Goal: Task Accomplishment & Management: Manage account settings

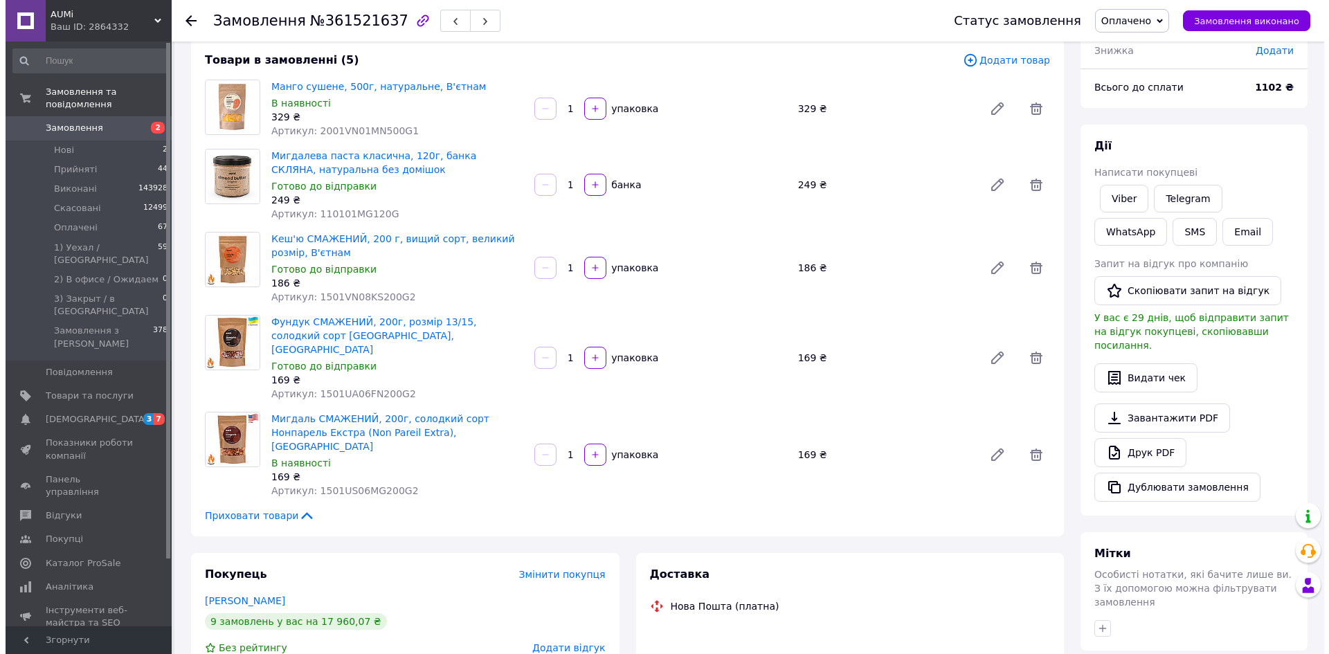
scroll to position [346, 0]
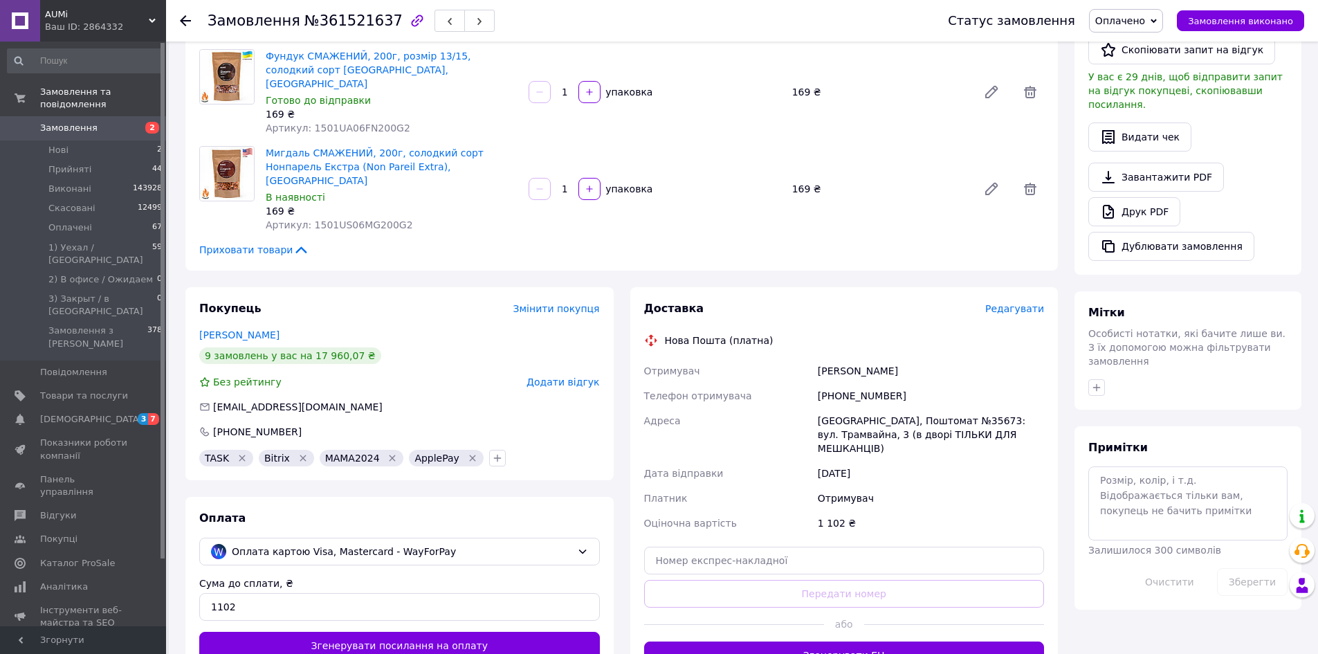
click at [1024, 301] on div "Доставка Редагувати" at bounding box center [844, 309] width 401 height 16
click at [1024, 303] on span "Редагувати" at bounding box center [1014, 308] width 59 height 11
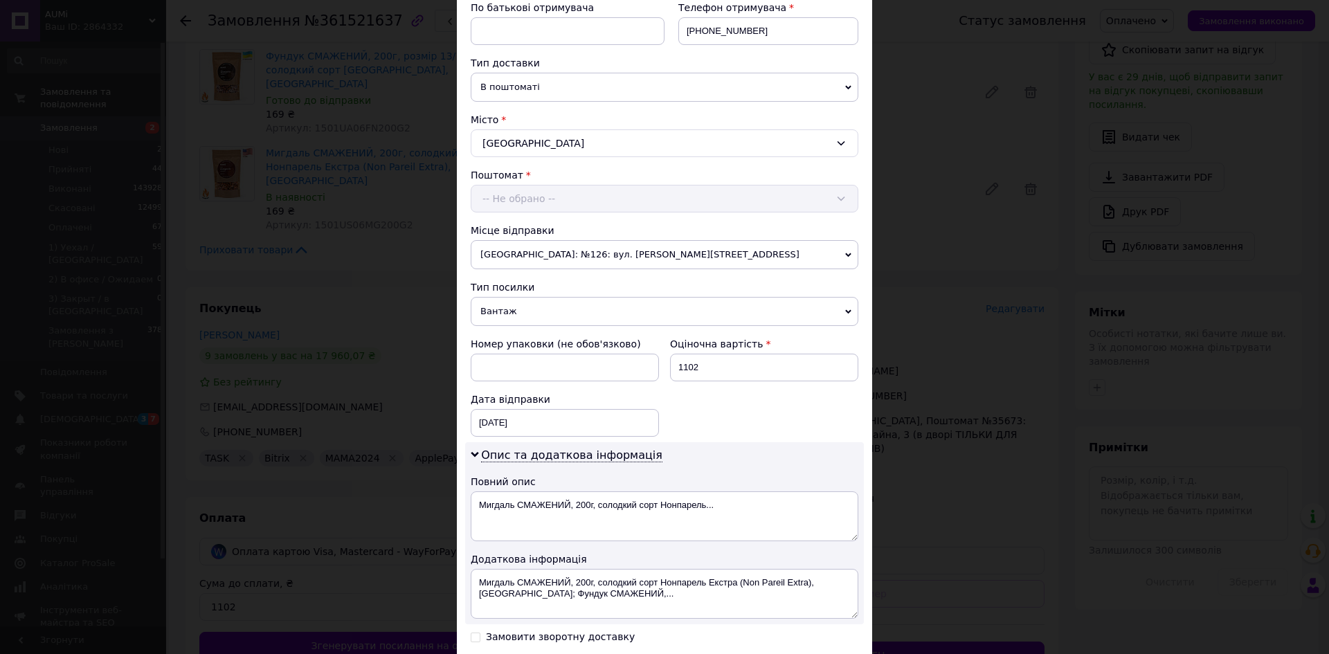
scroll to position [445, 0]
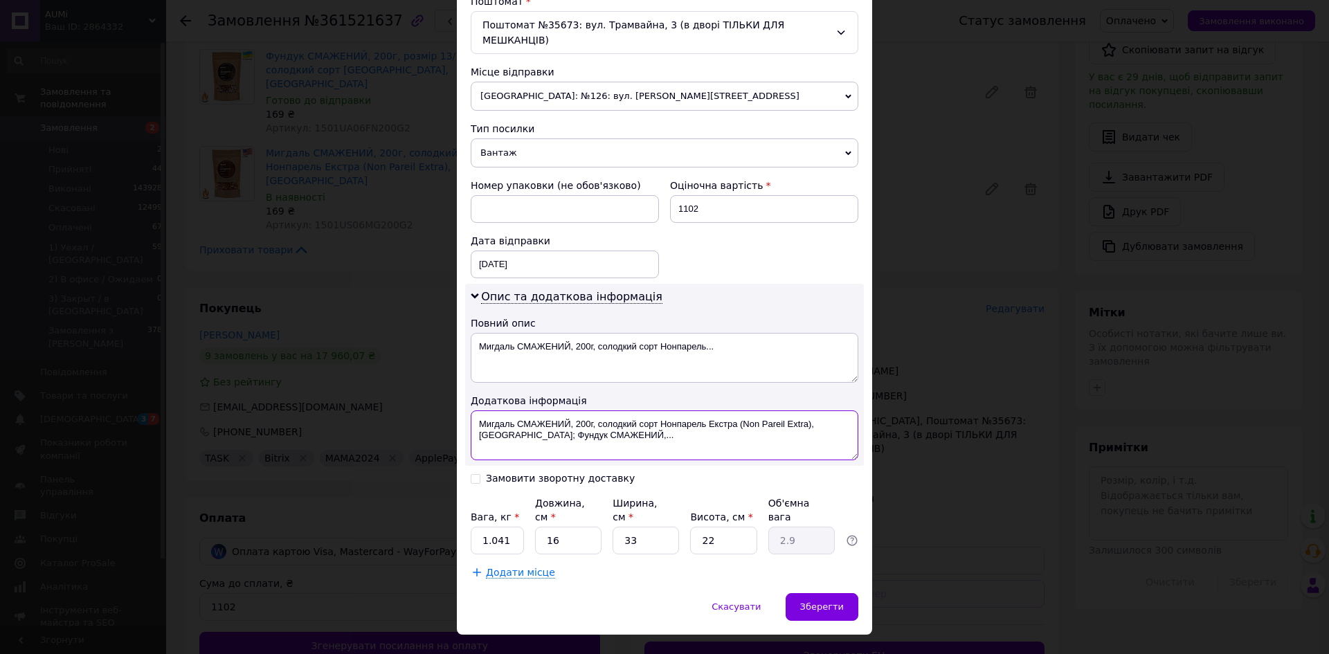
drag, startPoint x: 644, startPoint y: 433, endPoint x: 661, endPoint y: 408, distance: 29.4
click at [661, 410] on textarea "Мигдаль СМАЖЕНИЙ, 200г, солодкий сорт Нонпарель Екстра (Non Pareil Extra), США;…" at bounding box center [665, 435] width 388 height 50
paste textarea "361521637"
type textarea "Мигдаль СМАЖЕНИЙ, 200г, солодкий сорт 361521637"
click at [528, 508] on div "Вага, кг * 1.041 Довжина, см * 16 Ширина, см * 33 Висота, см * 22 Об'ємна вага …" at bounding box center [665, 525] width 388 height 58
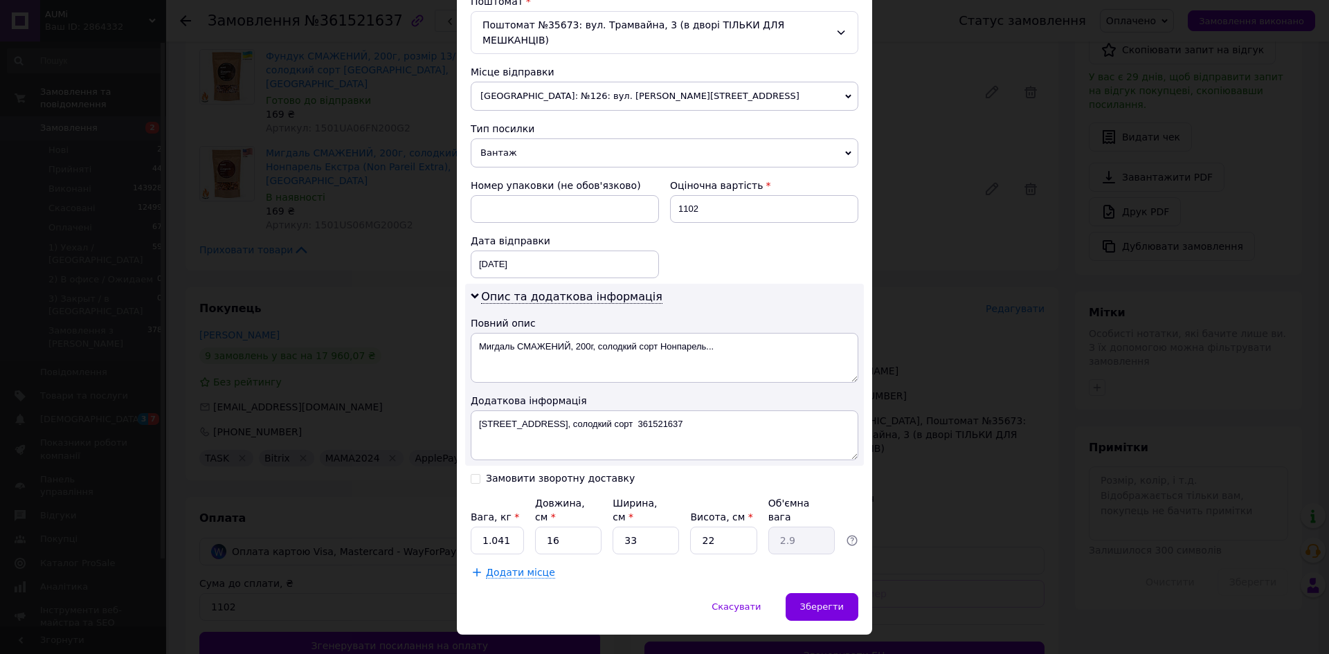
click at [522, 511] on div "Вага, кг * 1.041 Довжина, см * 16 Ширина, см * 33 Висота, см * 22 Об'ємна вага …" at bounding box center [665, 525] width 388 height 58
click at [518, 527] on input "1.041" at bounding box center [497, 541] width 53 height 28
type input "1.63"
type input "1"
type input "0.18"
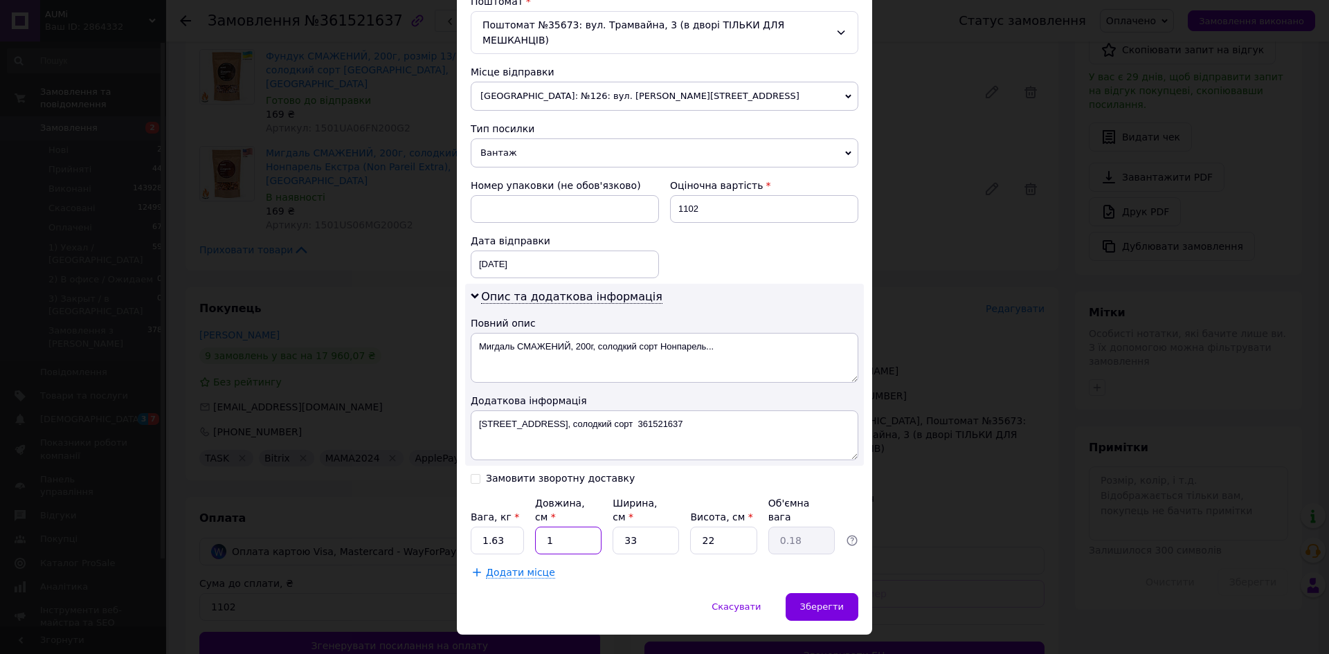
type input "16"
type input "2.9"
type input "1"
type input "0.18"
type input "2"
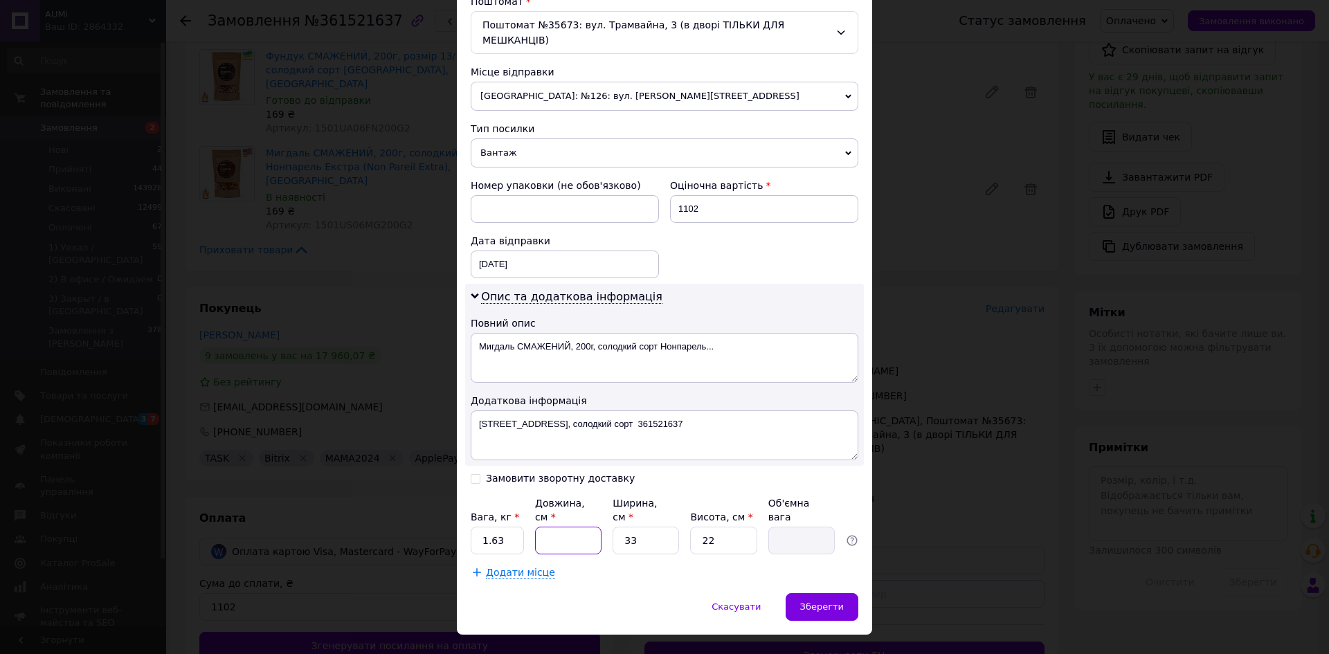
type input "0.36"
type input "27"
type input "4.9"
type input "27"
type input "1"
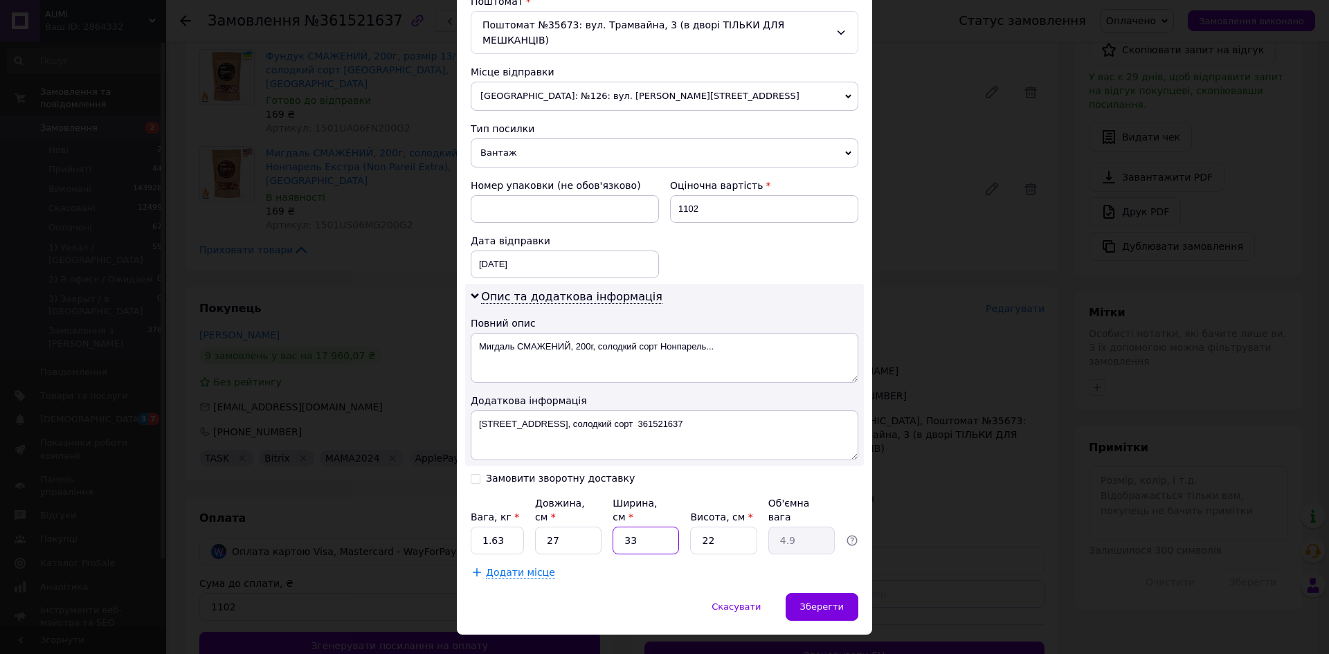
type input "0.15"
type input "16"
type input "2.38"
type input "16"
type input "1"
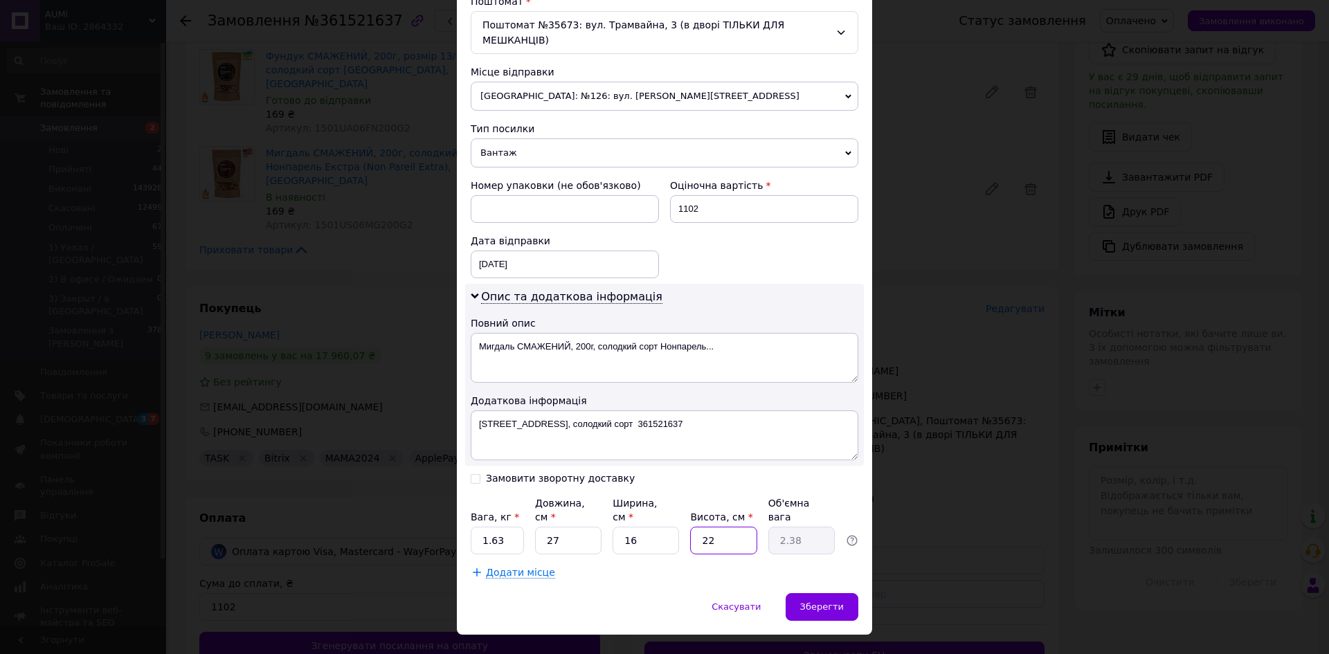
type input "0.11"
type input "16"
type input "1.73"
type input "16"
click at [804, 601] on span "Зберегти" at bounding box center [822, 606] width 44 height 10
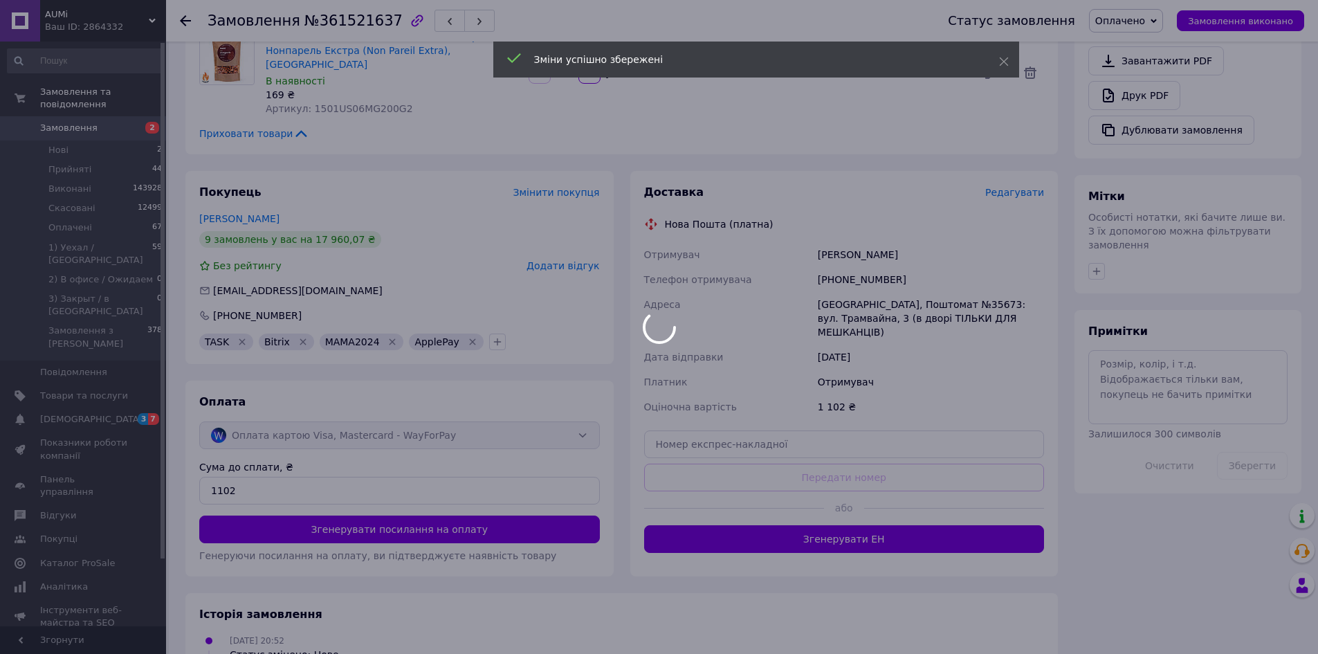
scroll to position [554, 0]
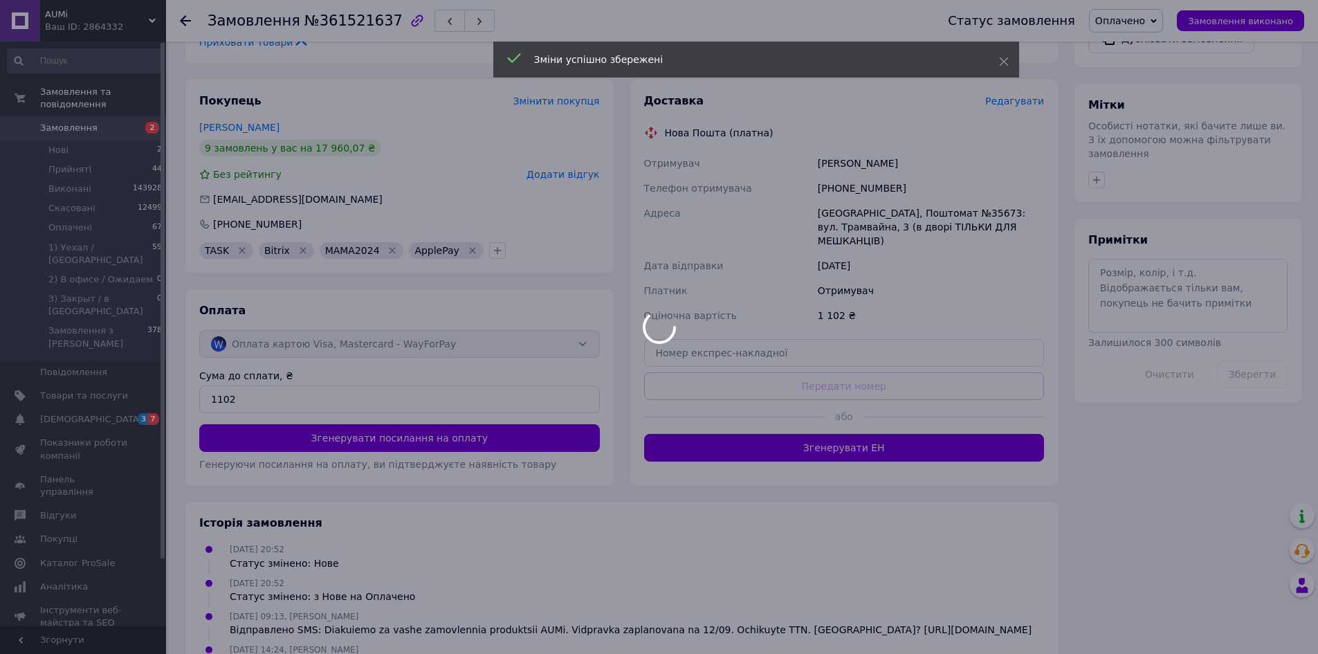
click at [789, 410] on div at bounding box center [659, 327] width 1318 height 654
click at [789, 434] on button "Згенерувати ЕН" at bounding box center [844, 448] width 401 height 28
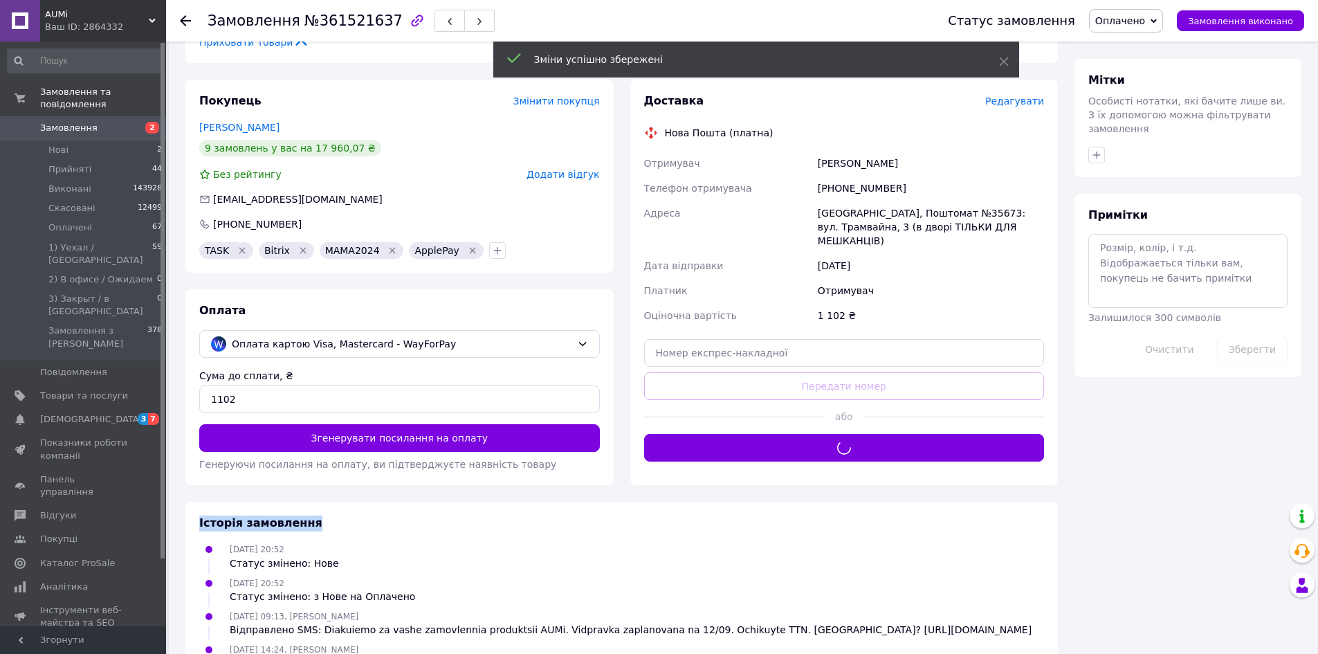
click at [789, 410] on div "Доставка Редагувати Нова Пошта (платна) Отримувач Акулова Олена Телефон отримув…" at bounding box center [844, 277] width 401 height 368
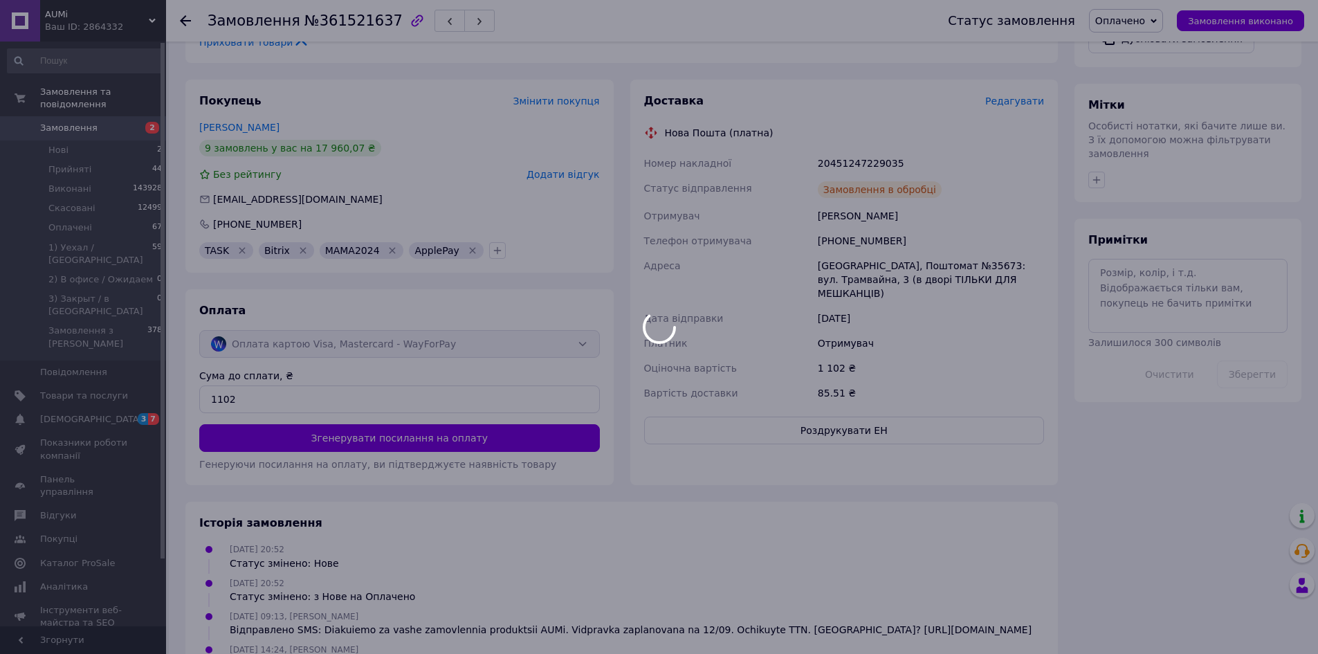
click at [783, 391] on div at bounding box center [659, 327] width 1318 height 654
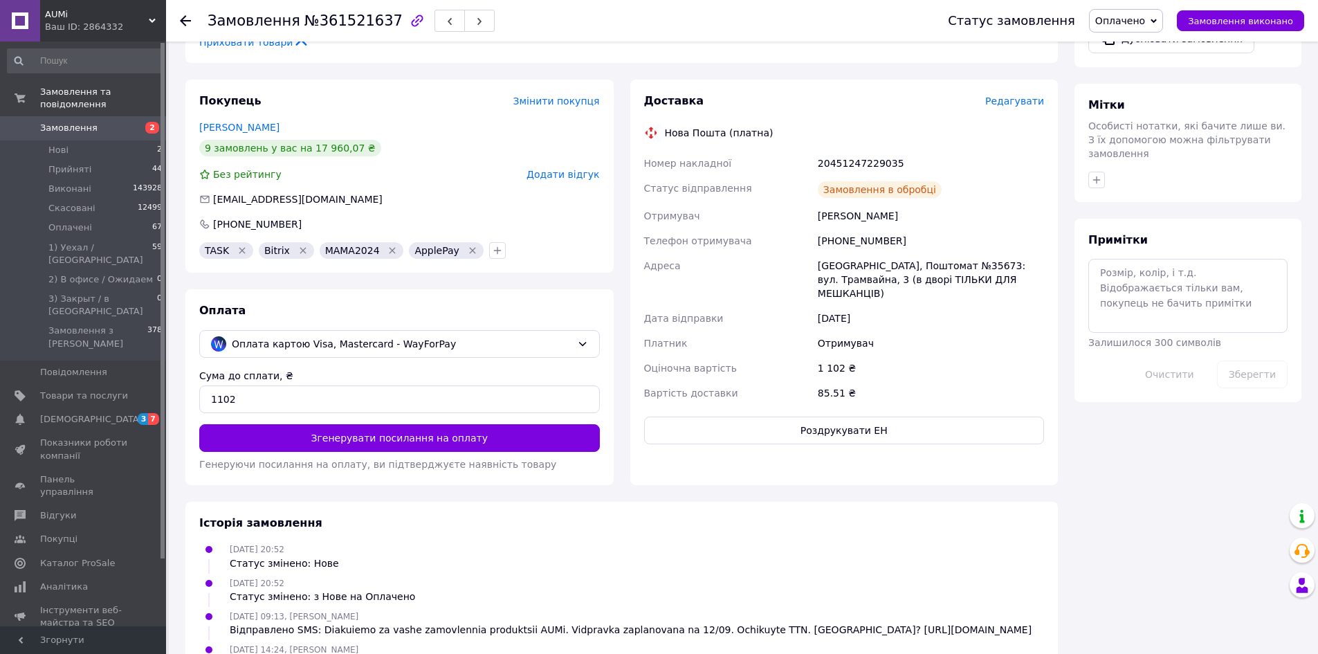
click at [783, 417] on button "Роздрукувати ЕН" at bounding box center [844, 431] width 401 height 28
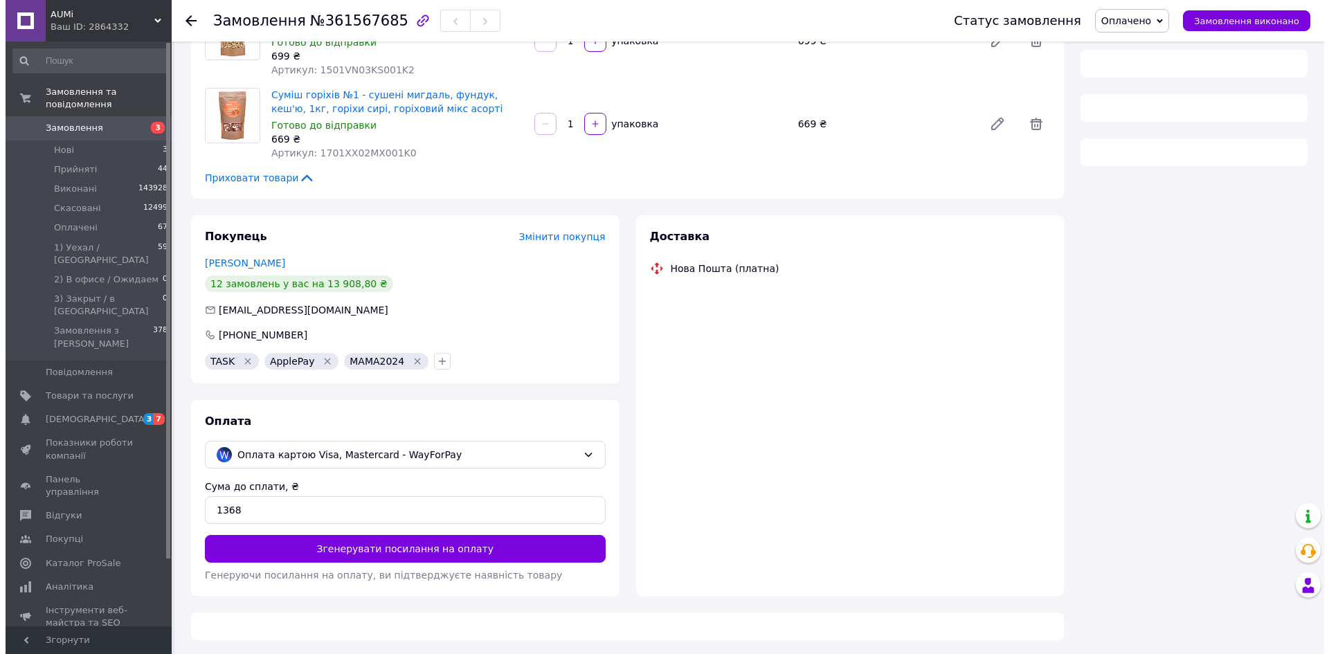
scroll to position [158, 0]
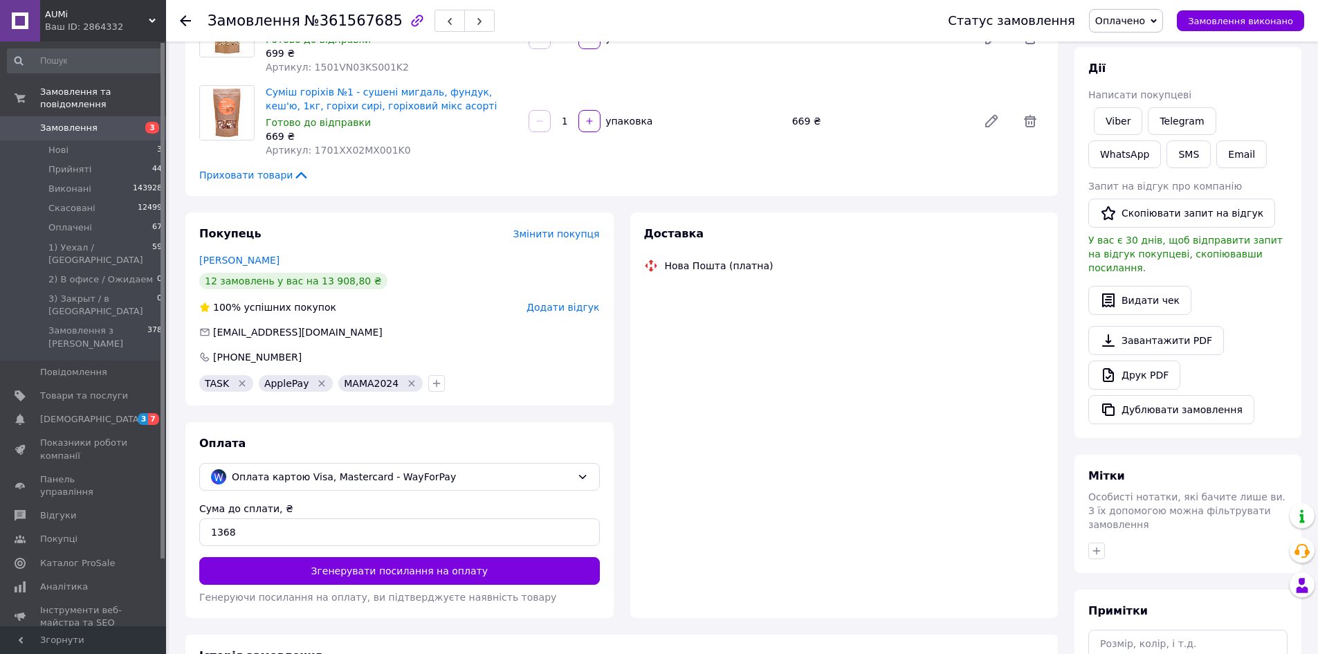
click at [1006, 235] on div "Доставка" at bounding box center [844, 234] width 401 height 16
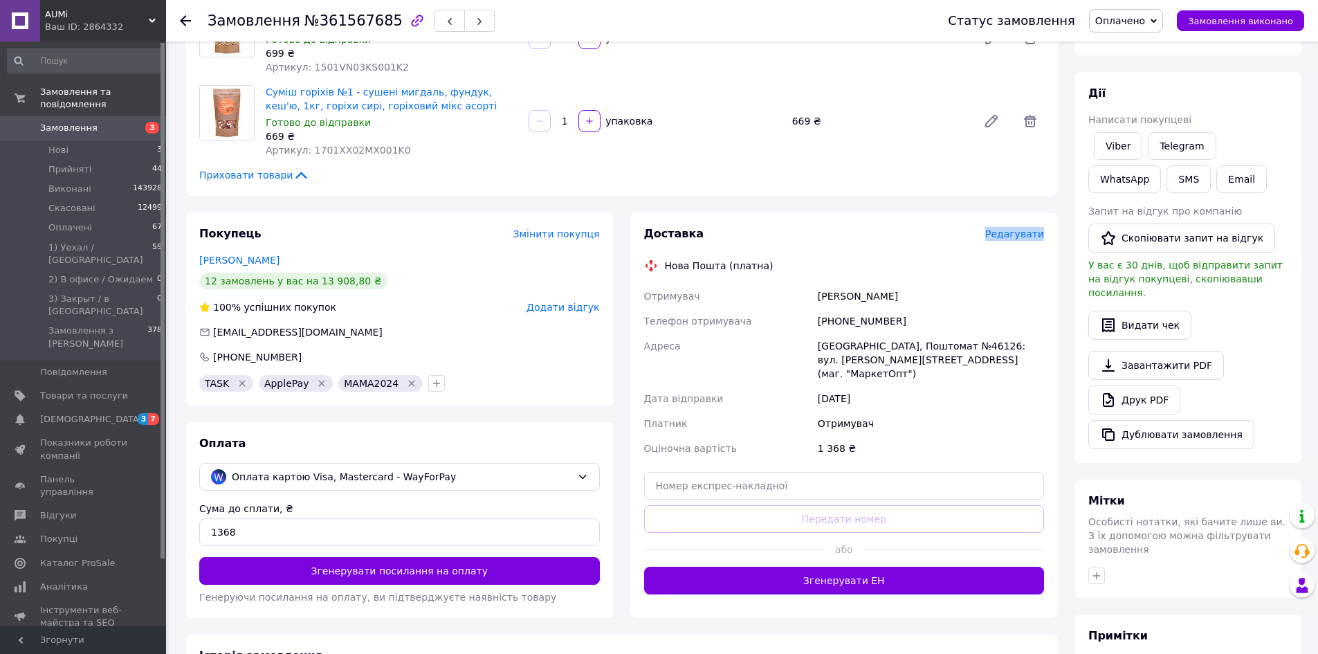
click at [1006, 235] on span "Редагувати" at bounding box center [1014, 233] width 59 height 11
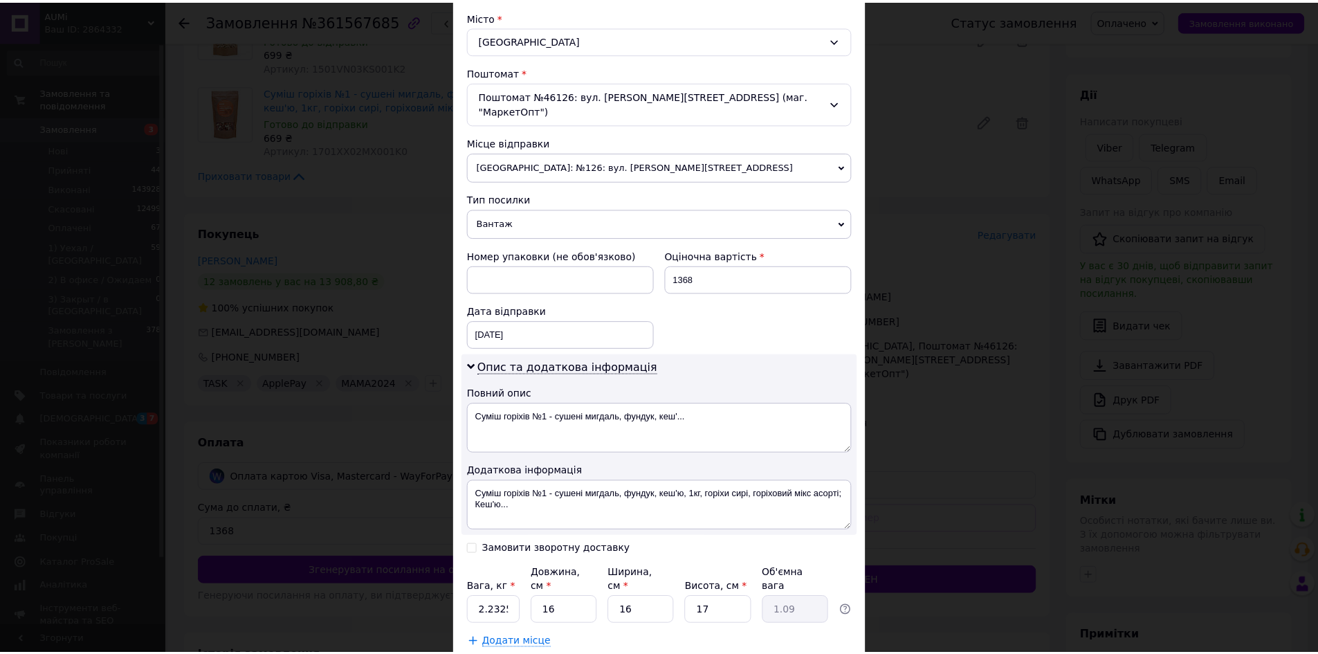
scroll to position [445, 0]
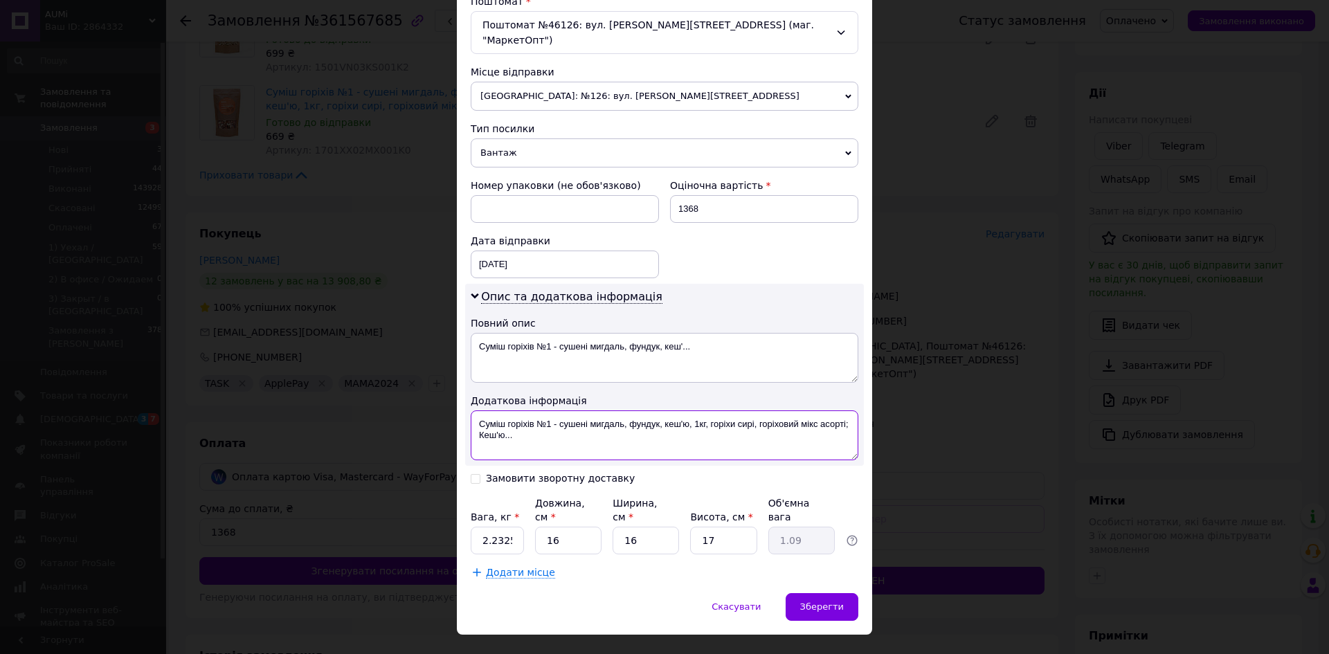
drag, startPoint x: 579, startPoint y: 435, endPoint x: 693, endPoint y: 405, distance: 118.8
click at [693, 410] on textarea "Суміш горіхів №1 - сушені мигдаль, фундук, кеш'ю, 1кг, горіхи сирі, горіховий м…" at bounding box center [665, 435] width 388 height 50
paste textarea "361567685"
type textarea "Суміш горіхів №1 - сушені мигдаль, фундук, кеш'ю, 361567685"
click at [521, 527] on input "2.2325" at bounding box center [497, 541] width 53 height 28
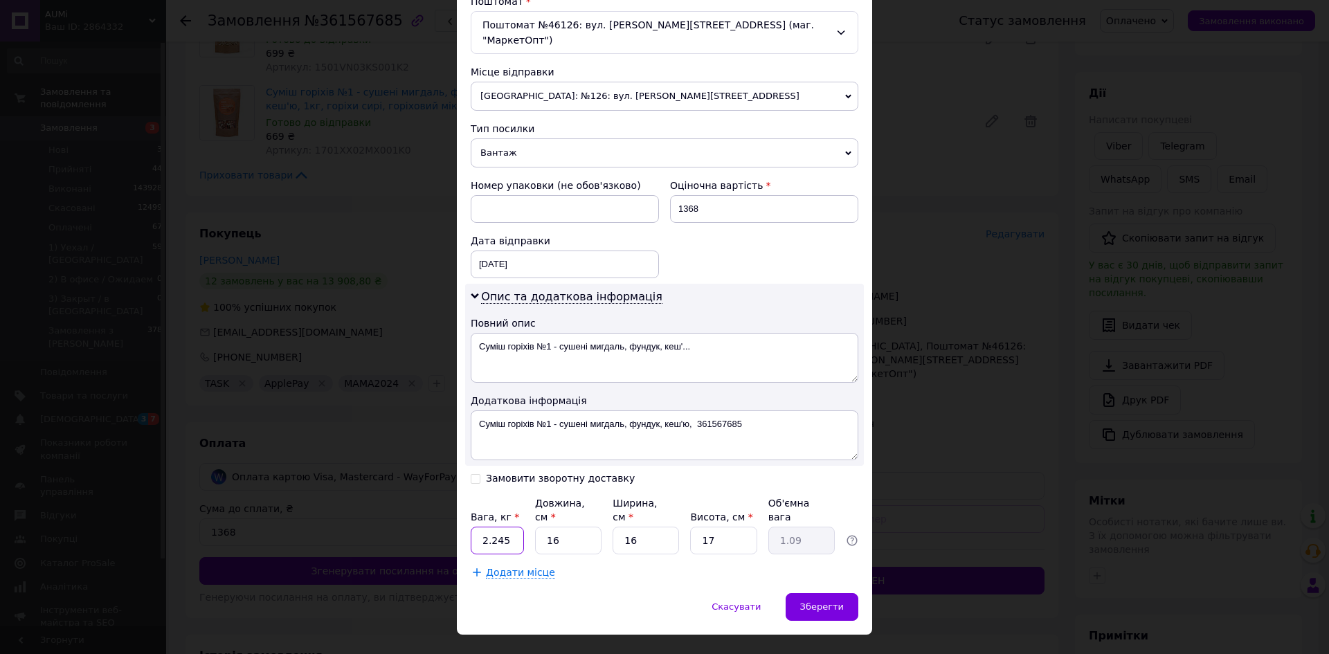
type input "2.245"
type input "2"
type input "0.14"
type input "27"
type input "1.84"
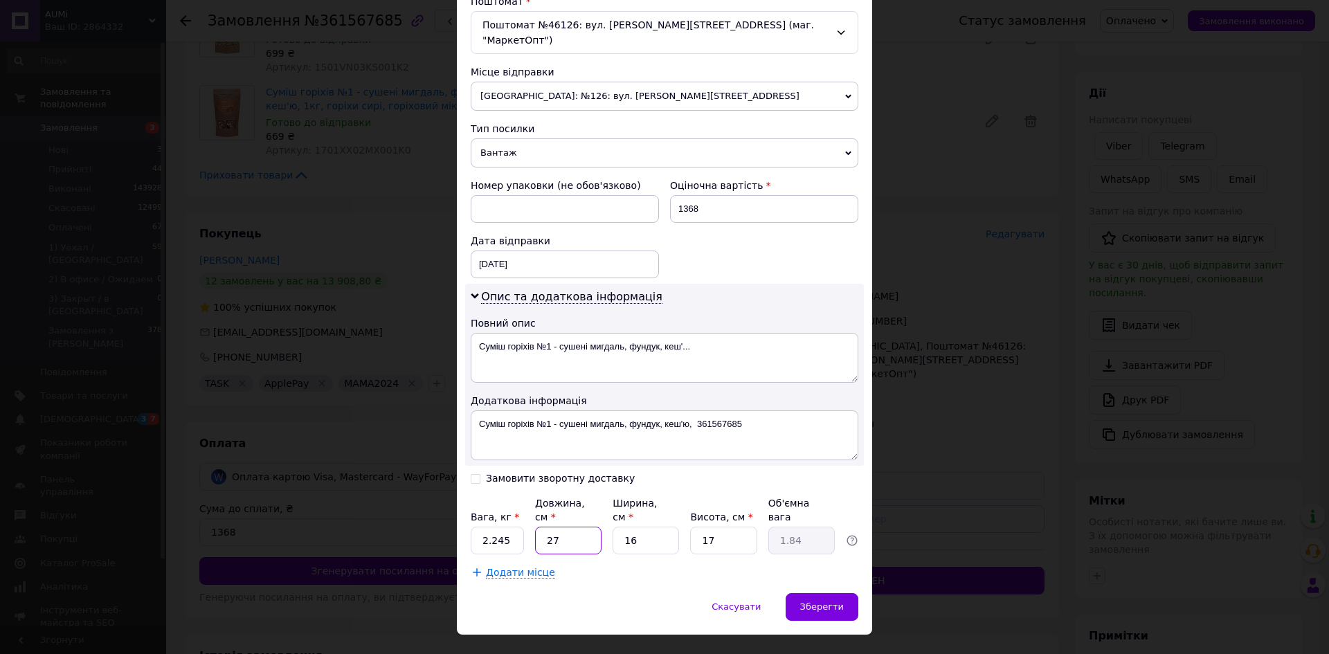
type input "27"
type input "1"
type input "0.11"
type input "16"
type input "1.84"
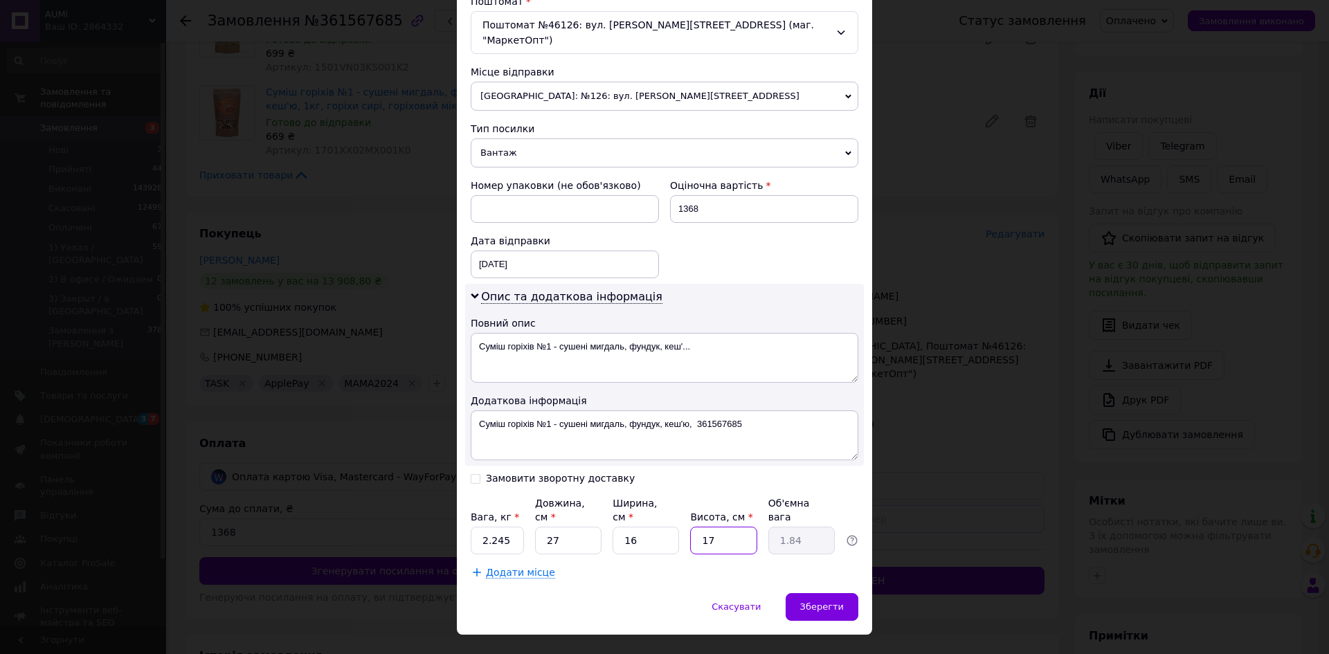
type input "1"
type input "0.11"
type input "16"
type input "1.73"
type input "16"
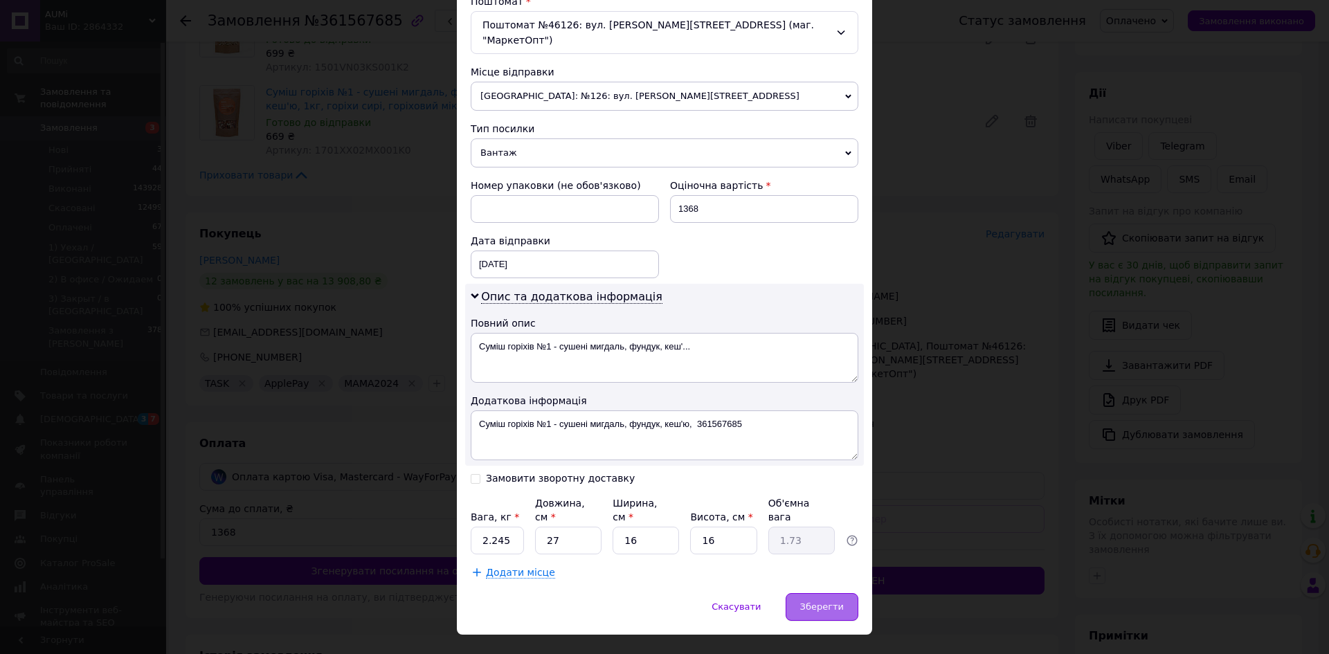
click at [822, 593] on div "Зберегти" at bounding box center [821, 607] width 73 height 28
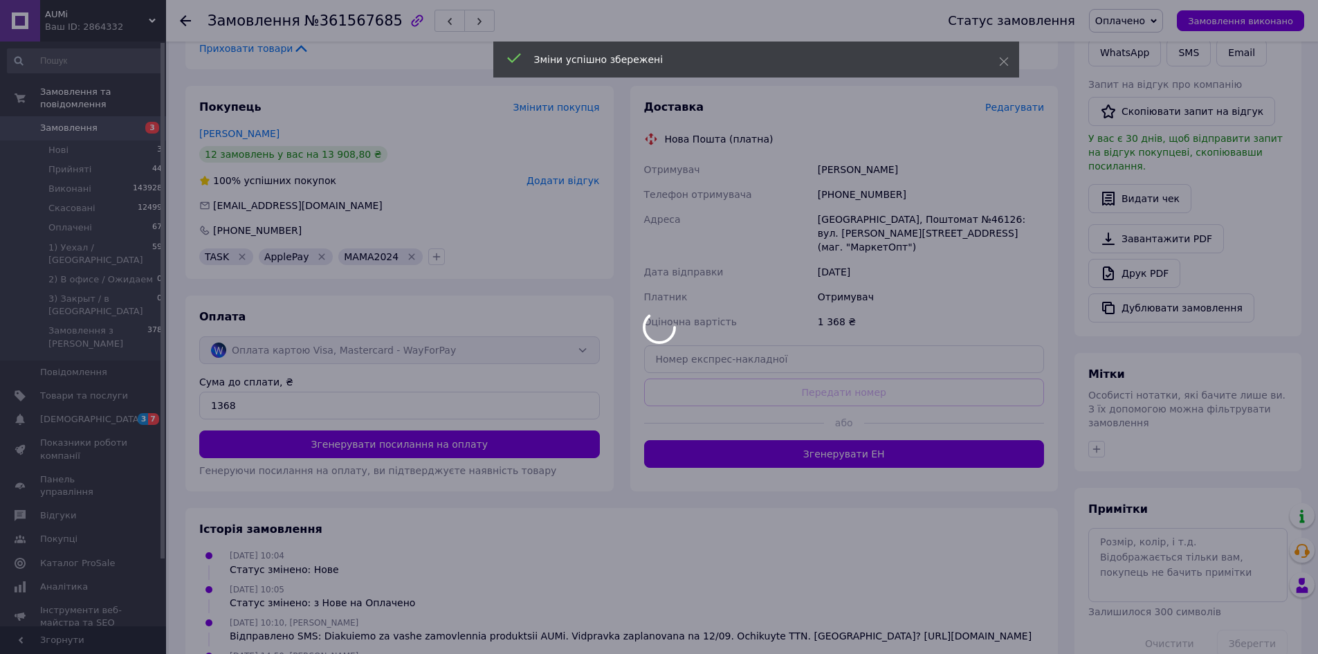
scroll to position [296, 0]
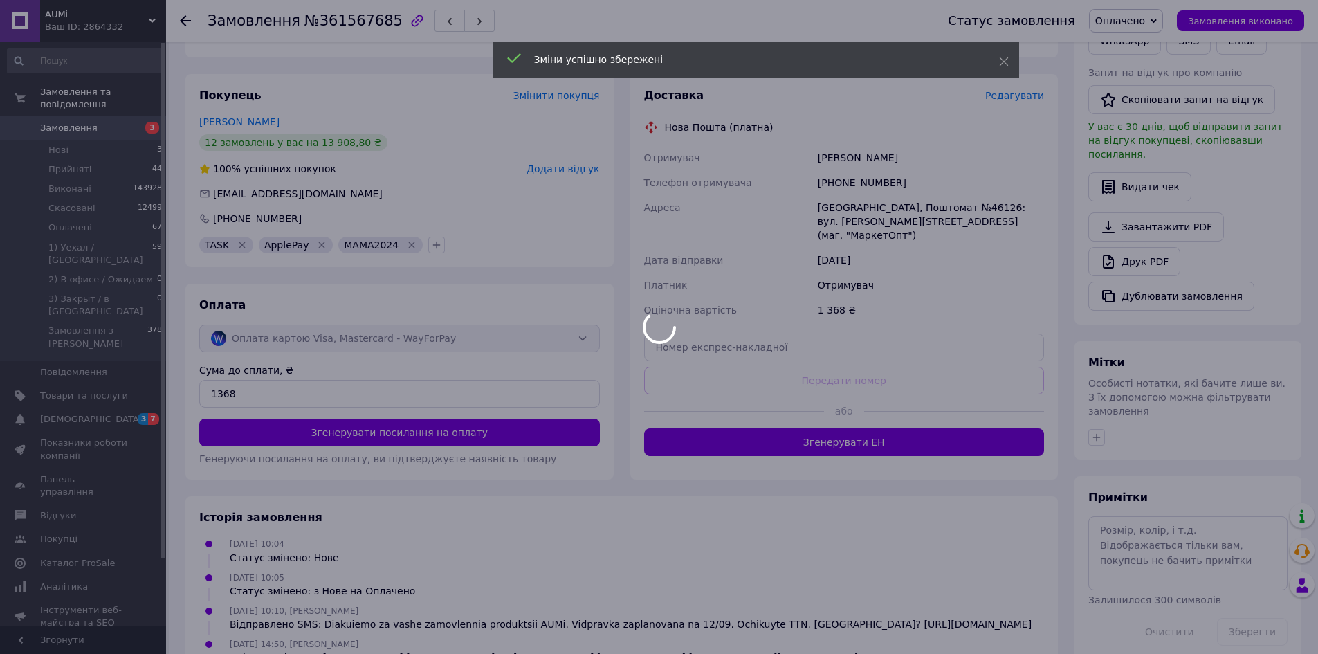
click at [879, 424] on div at bounding box center [659, 327] width 1318 height 654
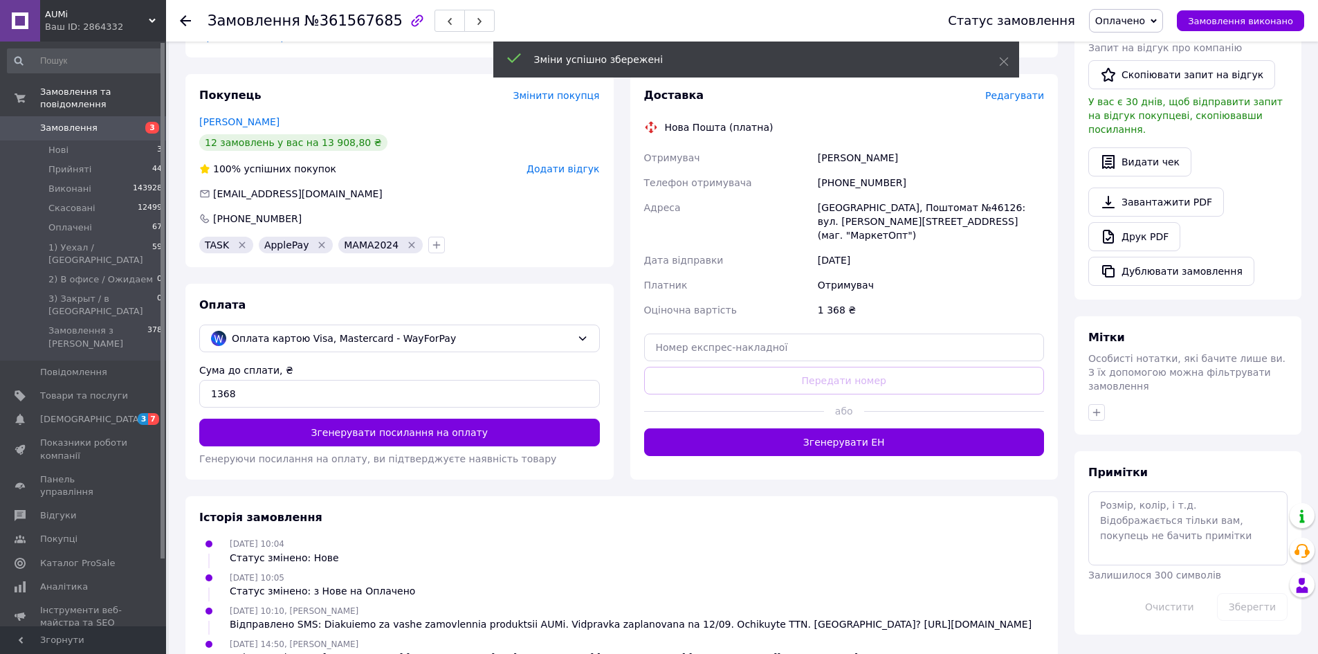
click at [879, 428] on button "Згенерувати ЕН" at bounding box center [844, 442] width 401 height 28
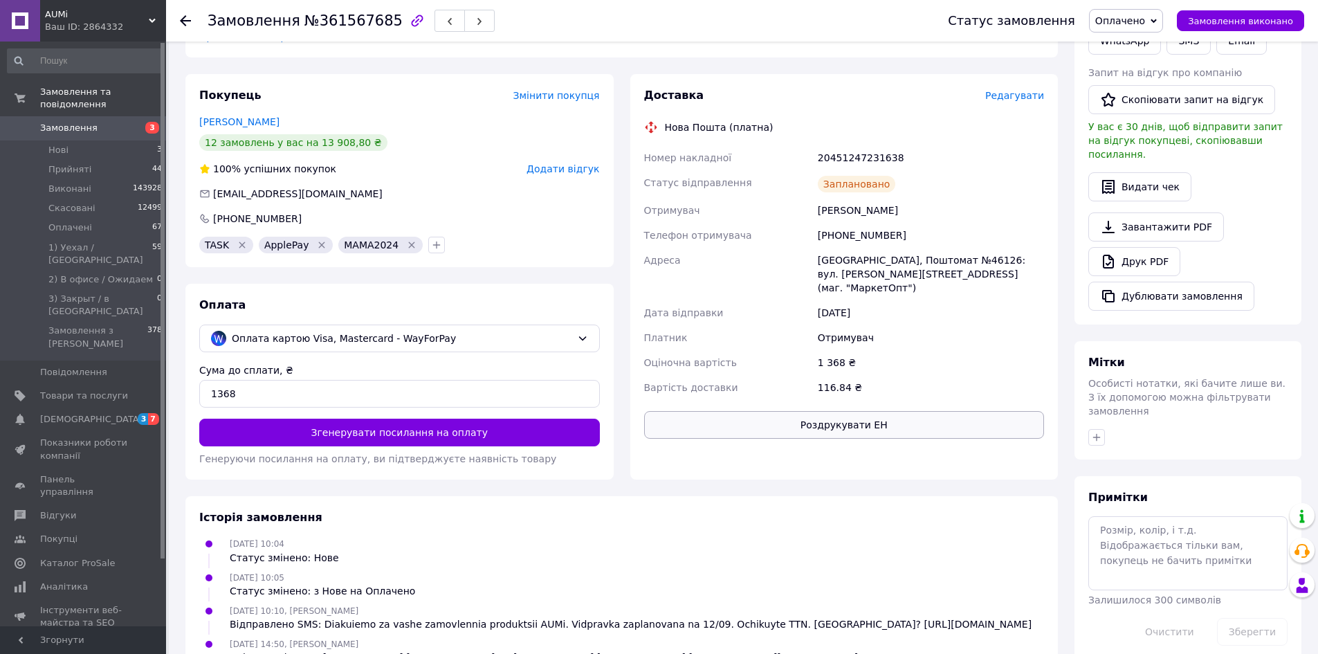
click at [895, 411] on button "Роздрукувати ЕН" at bounding box center [844, 425] width 401 height 28
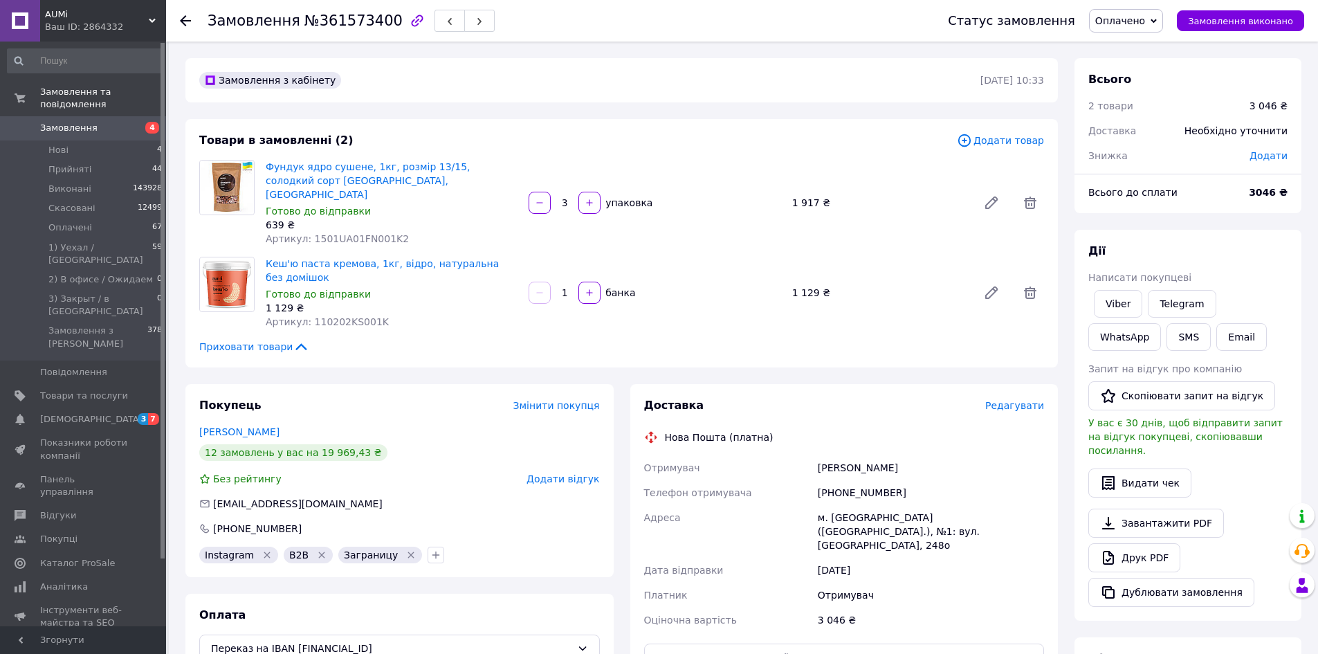
click at [1015, 400] on span "Редагувати" at bounding box center [1014, 405] width 59 height 11
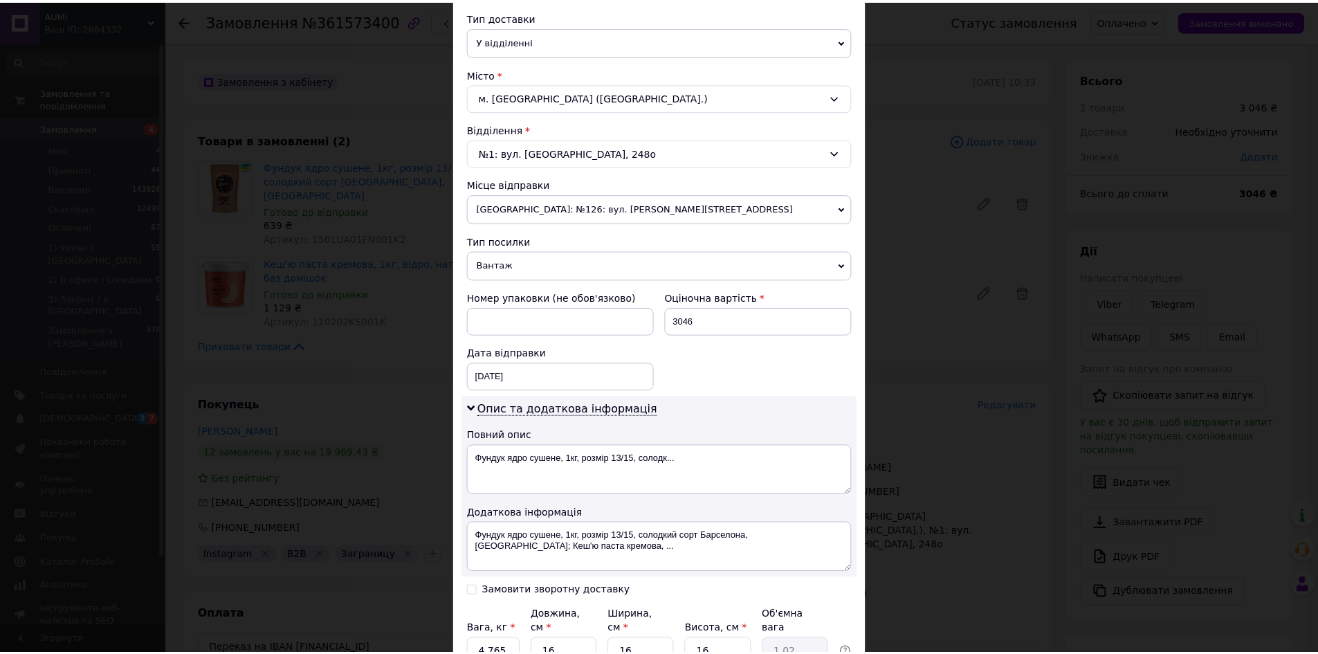
scroll to position [415, 0]
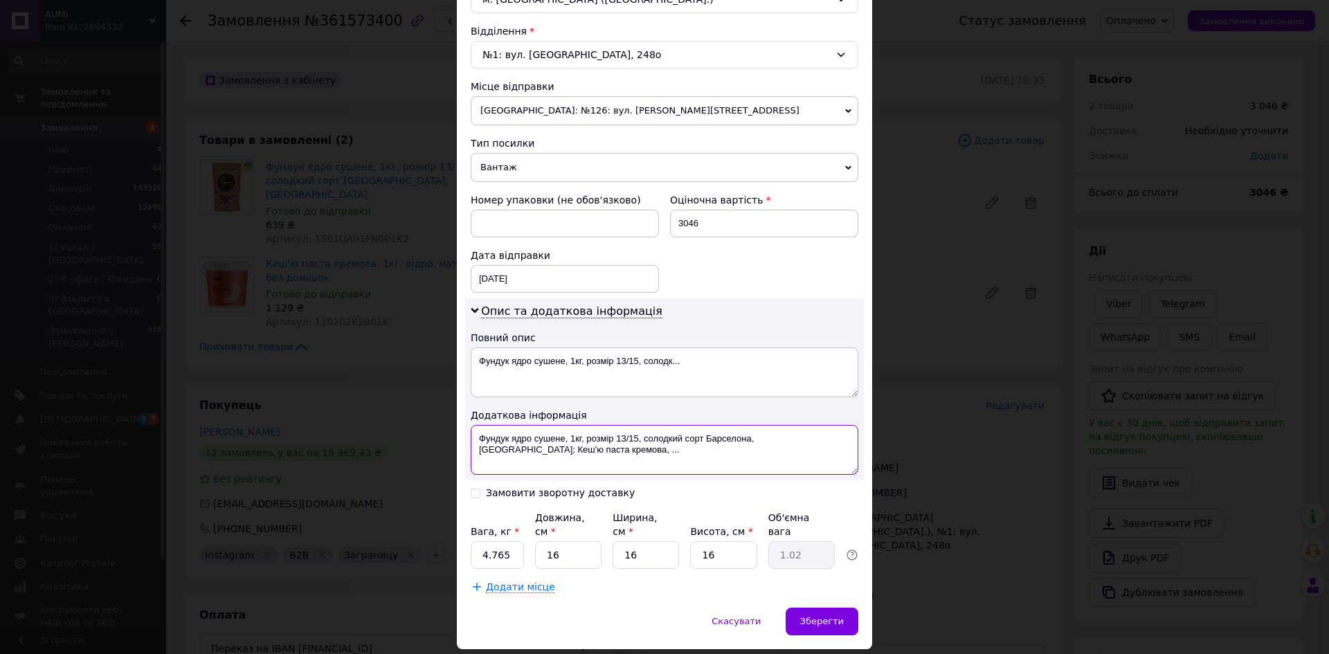
drag, startPoint x: 595, startPoint y: 455, endPoint x: 793, endPoint y: 432, distance: 199.3
paste textarea "361573400"
type textarea "Фундук ядро ​​сушене, 1кг, розмір 13/15, солодкий сорт Барселона, УКРАЇНА; 3615…"
click at [496, 549] on input "4.765" at bounding box center [497, 555] width 53 height 28
click at [507, 545] on input "4.765" at bounding box center [497, 555] width 53 height 28
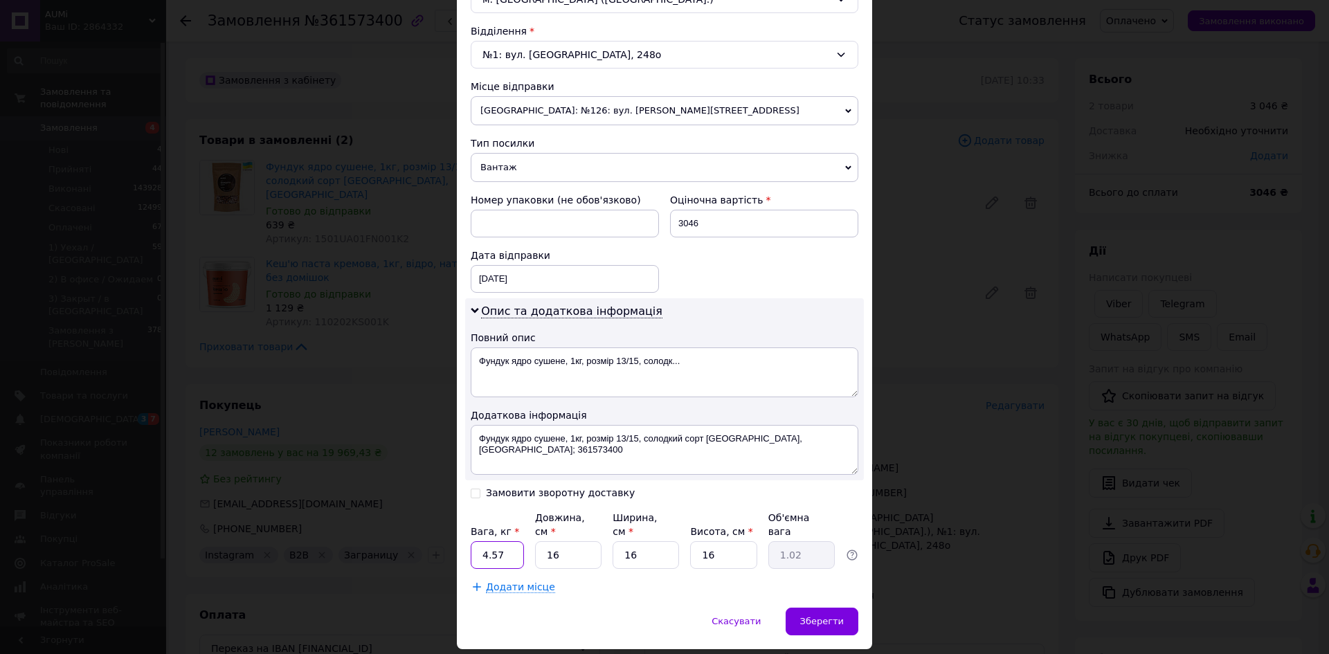
type input "4.57"
type input "3"
type input "0.19"
type input "32"
type input "2.05"
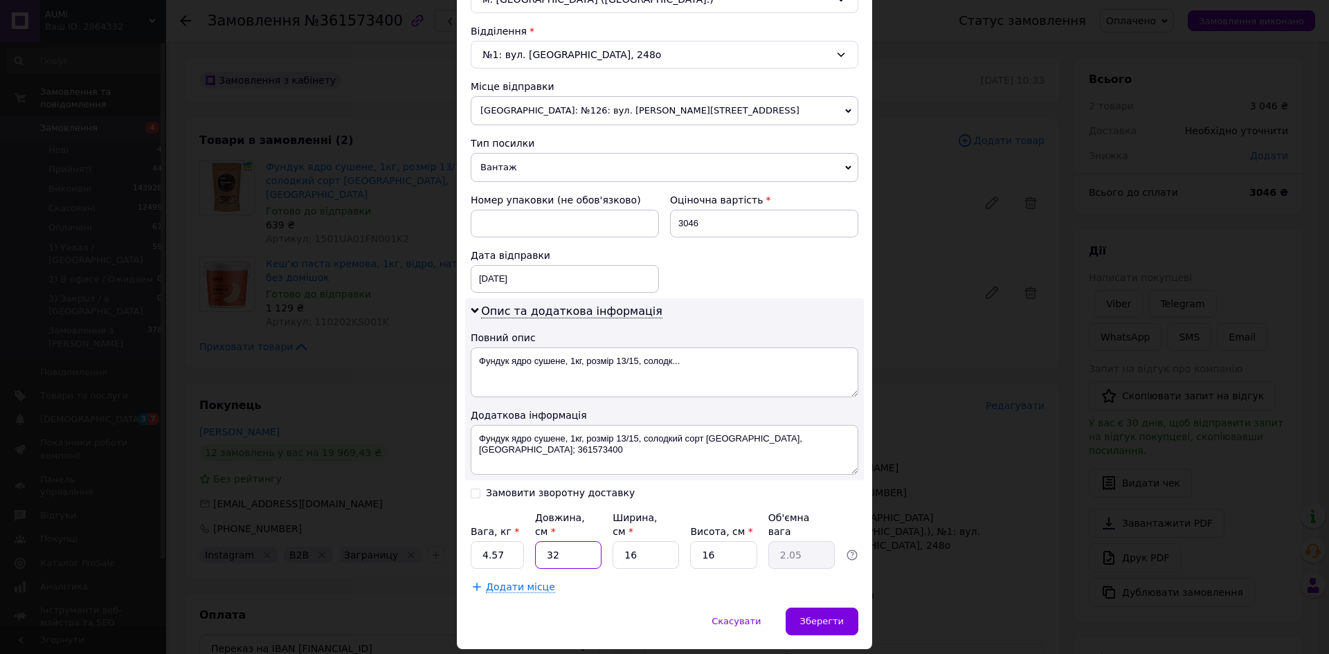
type input "32"
type input "3"
type input "0.38"
type input "32"
type input "4.1"
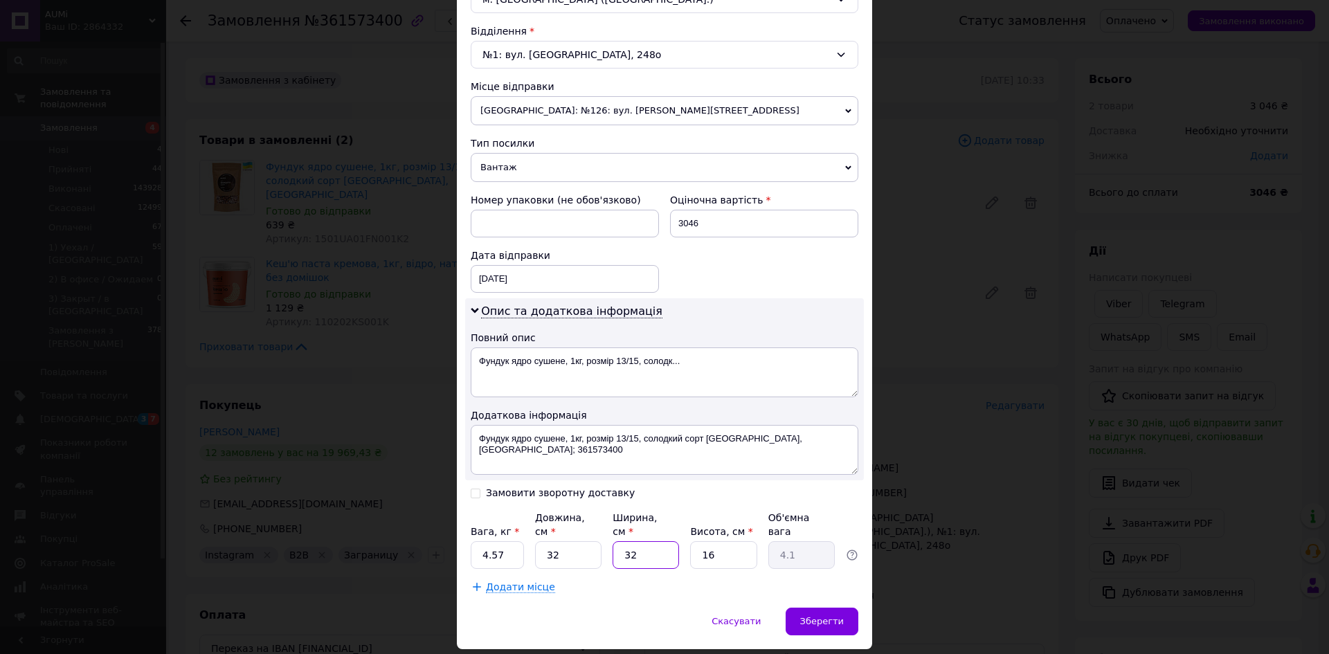
type input "32"
type input "1"
type input "0.26"
type input "16"
type input "4.1"
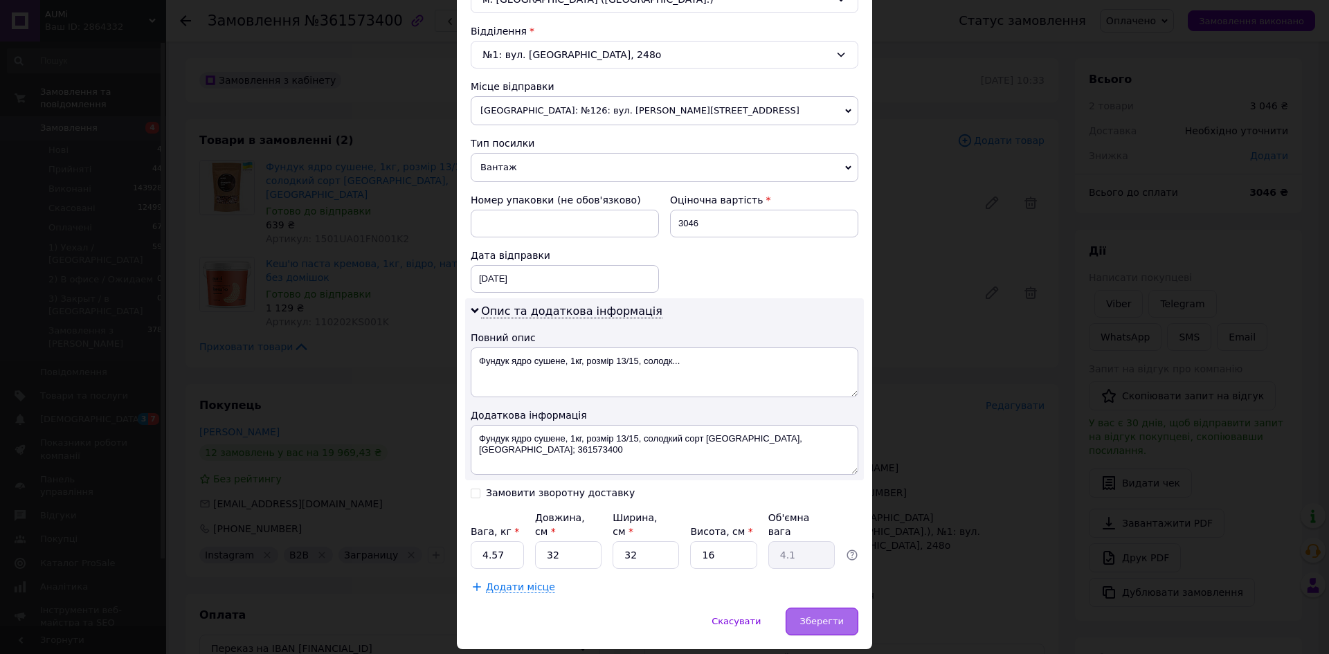
click at [837, 616] on span "Зберегти" at bounding box center [822, 621] width 44 height 10
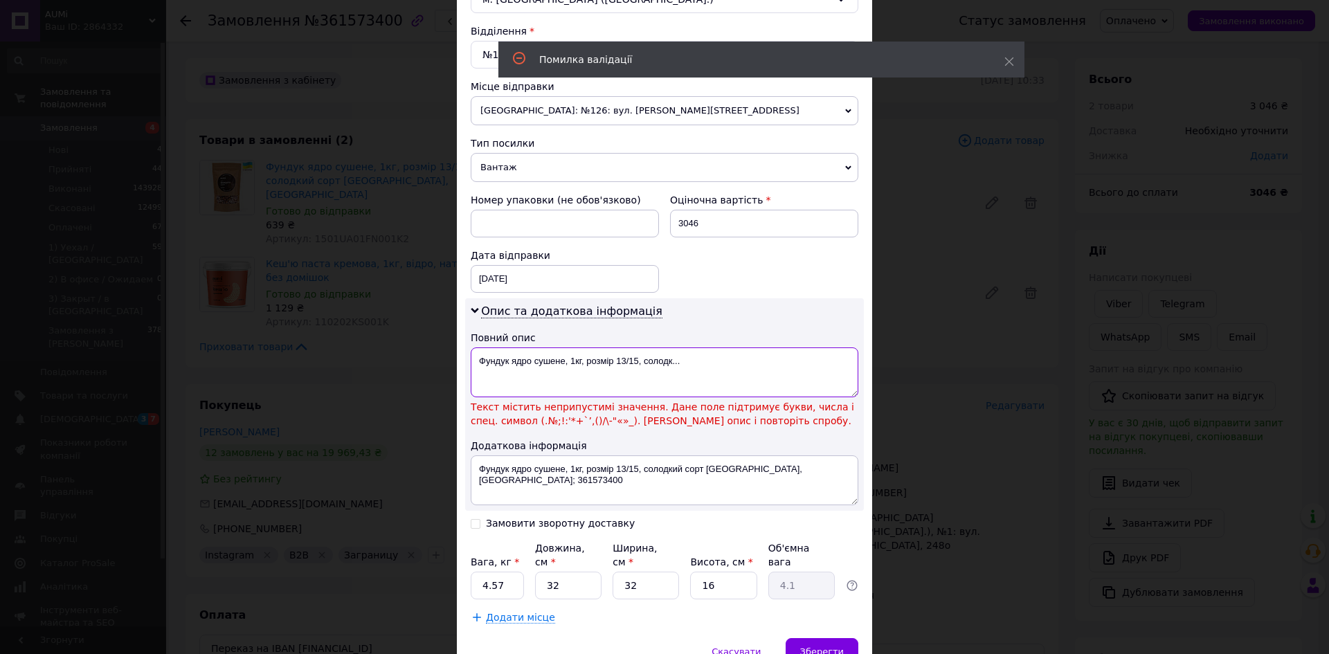
drag, startPoint x: 720, startPoint y: 358, endPoint x: 477, endPoint y: 354, distance: 242.9
click at [477, 354] on textarea "Фундук ядро ​​сушене, 1кг, розмір 13/15, солодк..." at bounding box center [665, 372] width 388 height 50
paste textarea "361573400"
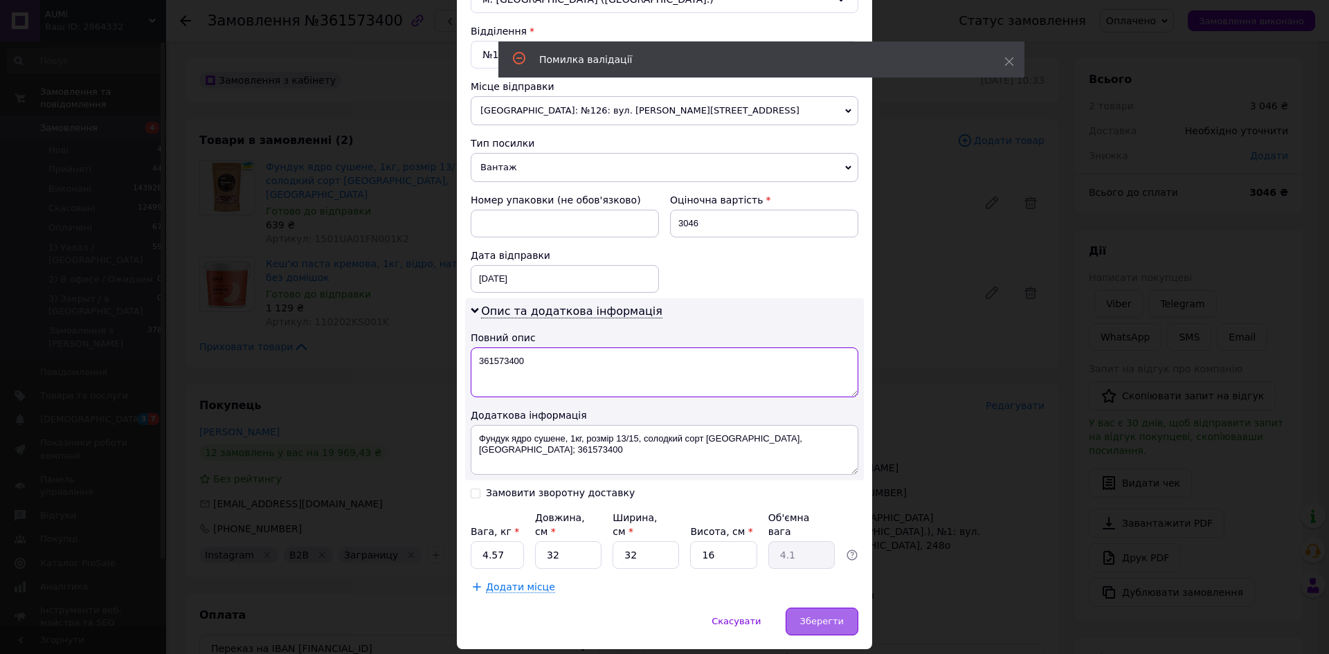
type textarea "361573400"
click at [817, 616] on span "Зберегти" at bounding box center [822, 621] width 44 height 10
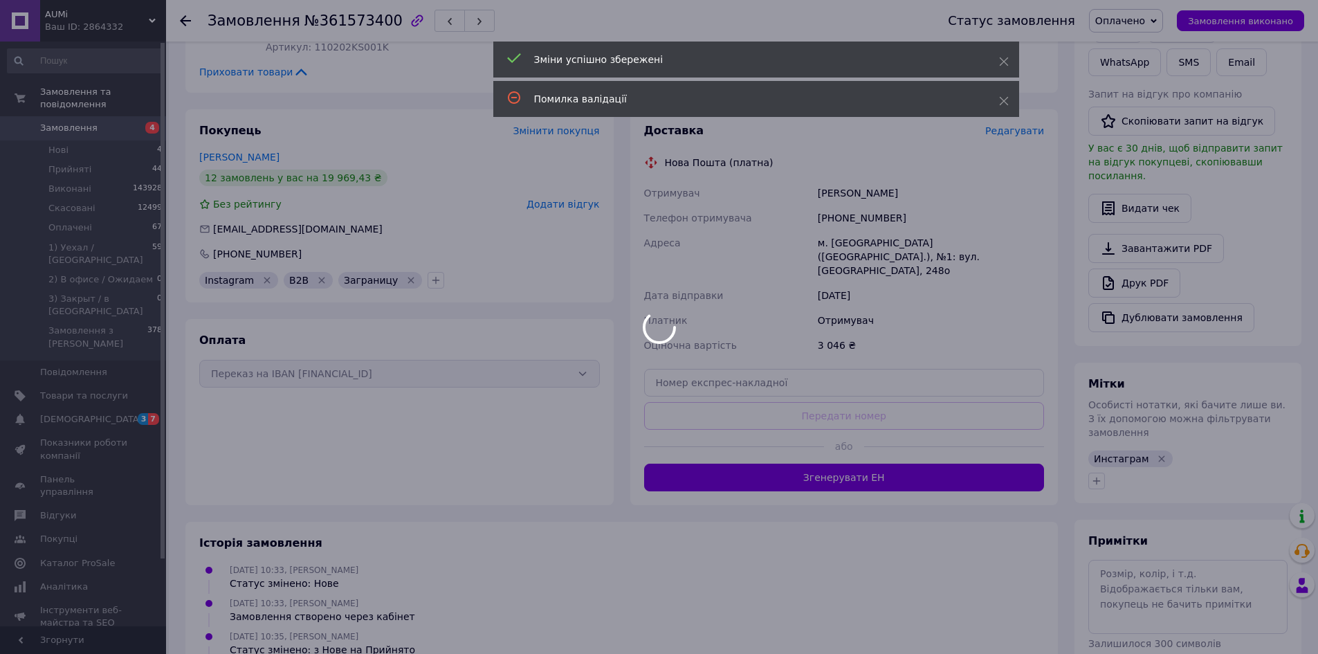
scroll to position [277, 0]
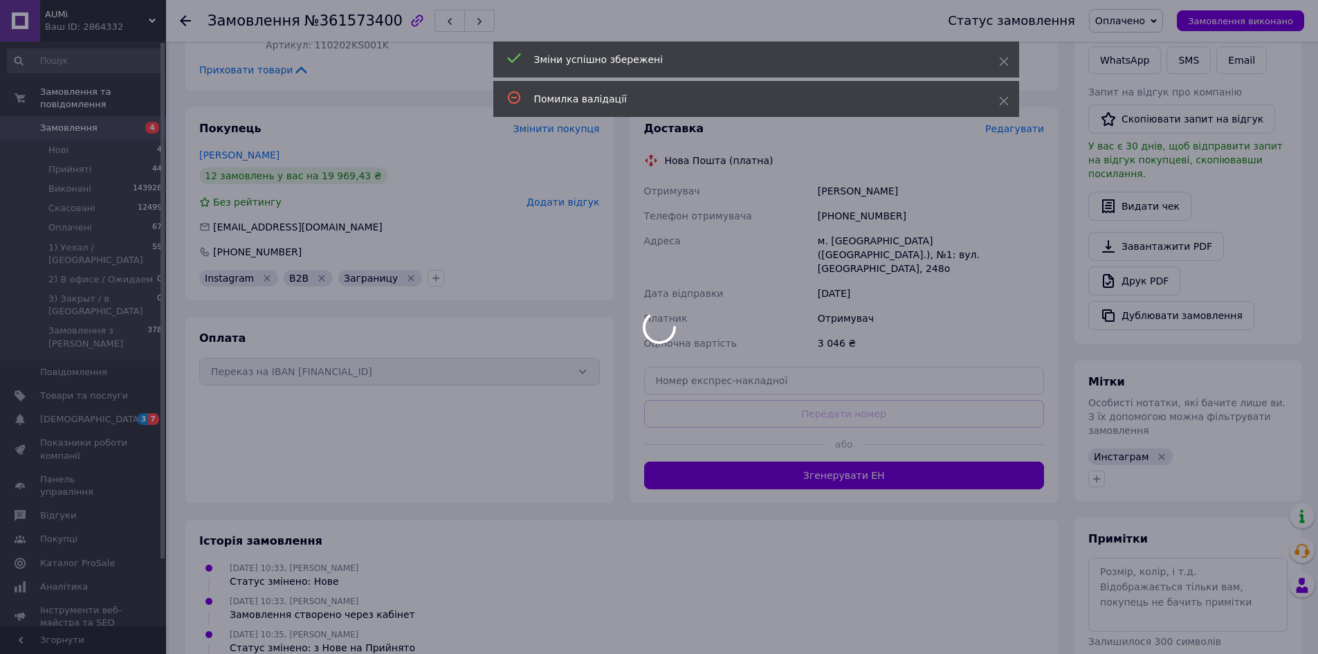
click at [799, 439] on body "AUMi Ваш ID: 2864332 Сайт AUMi Кабінет покупця Перевірити стан системи Сторінка…" at bounding box center [659, 265] width 1318 height 1084
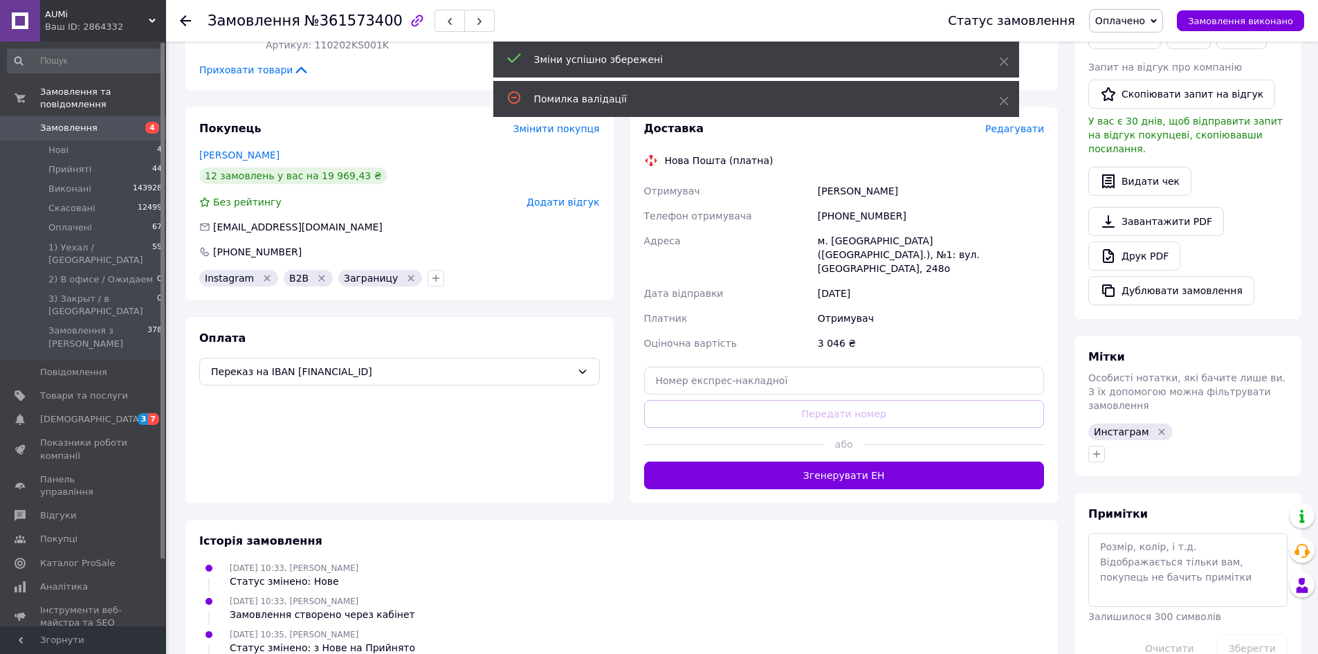
click at [799, 462] on button "Згенерувати ЕН" at bounding box center [844, 476] width 401 height 28
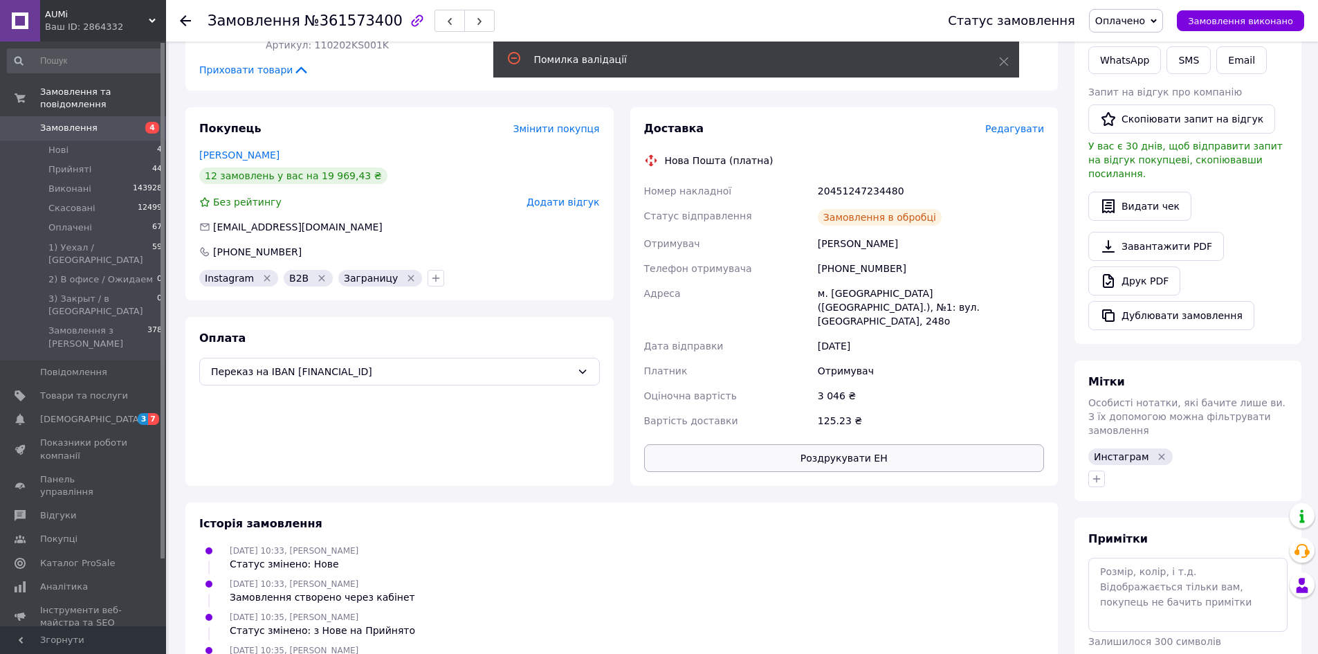
click at [800, 444] on button "Роздрукувати ЕН" at bounding box center [844, 458] width 401 height 28
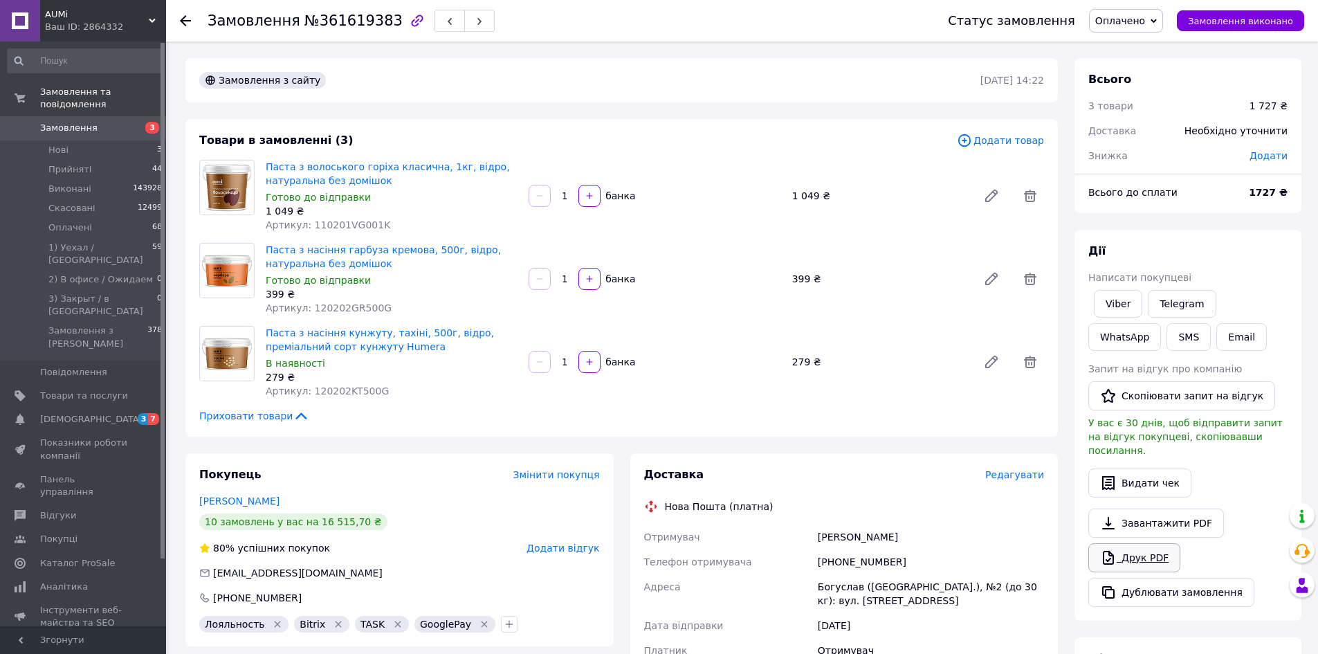
click at [1149, 545] on link "Друк PDF" at bounding box center [1135, 557] width 92 height 29
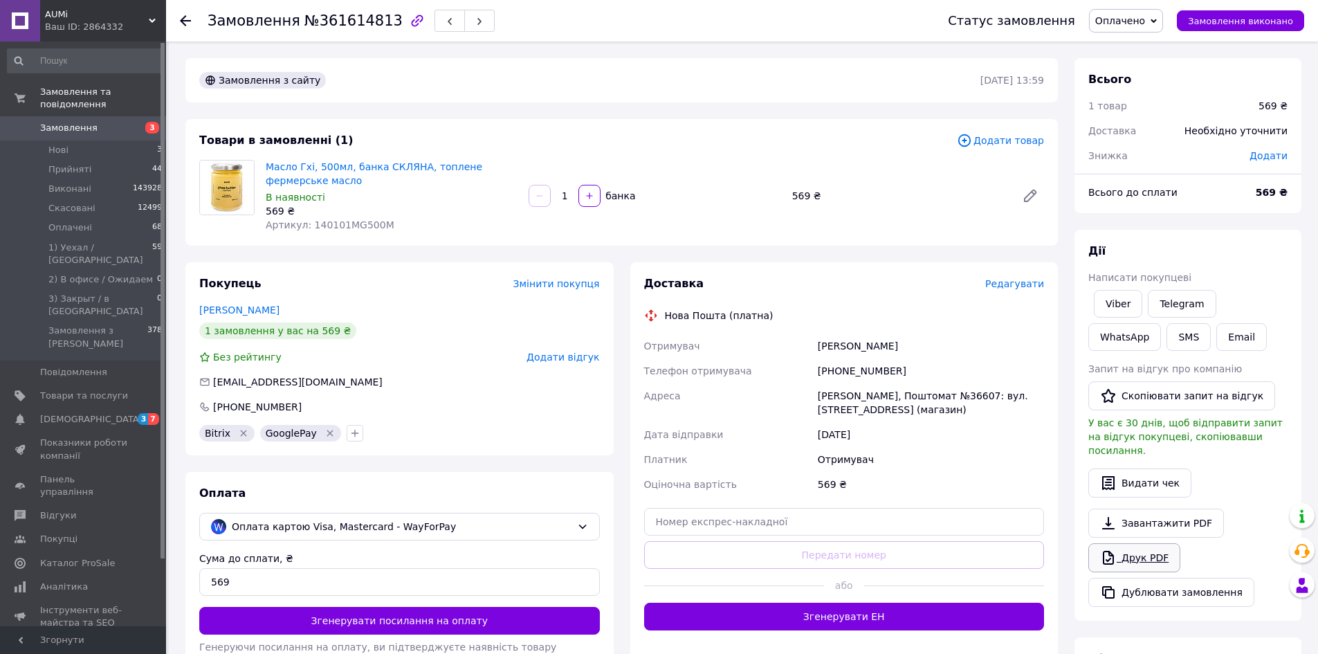
click at [1102, 549] on icon at bounding box center [1108, 557] width 17 height 17
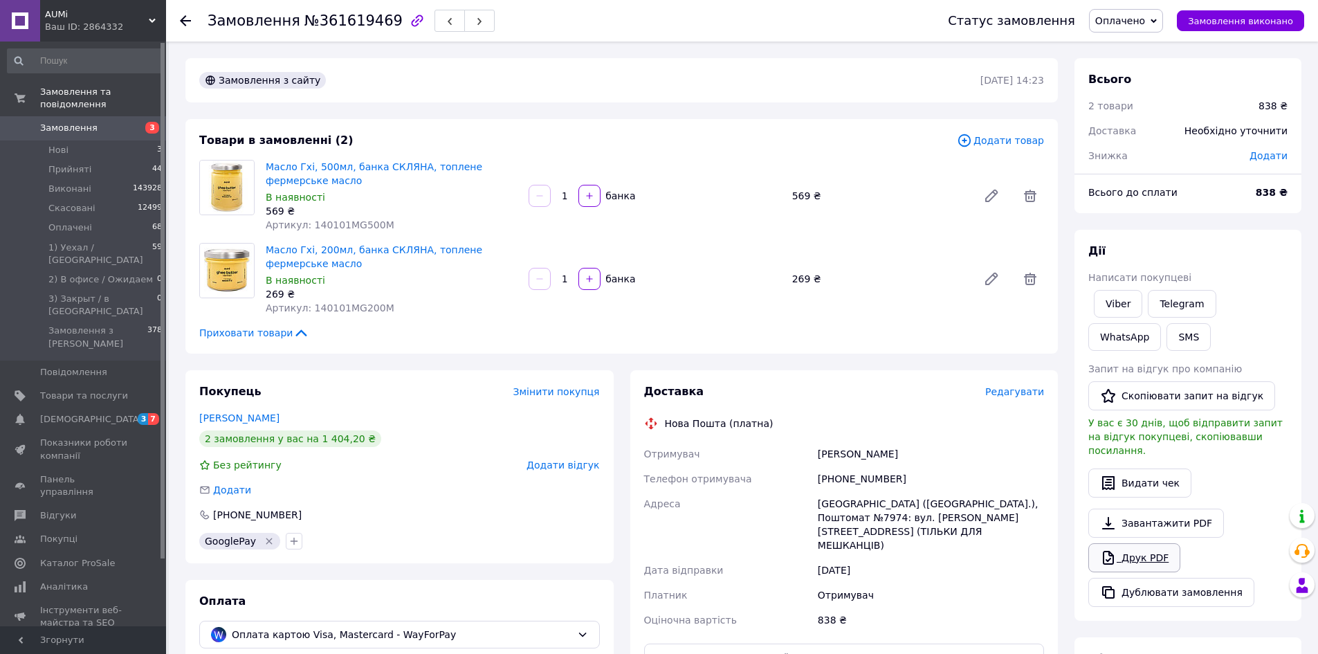
click at [1094, 543] on link "Друк PDF" at bounding box center [1135, 557] width 92 height 29
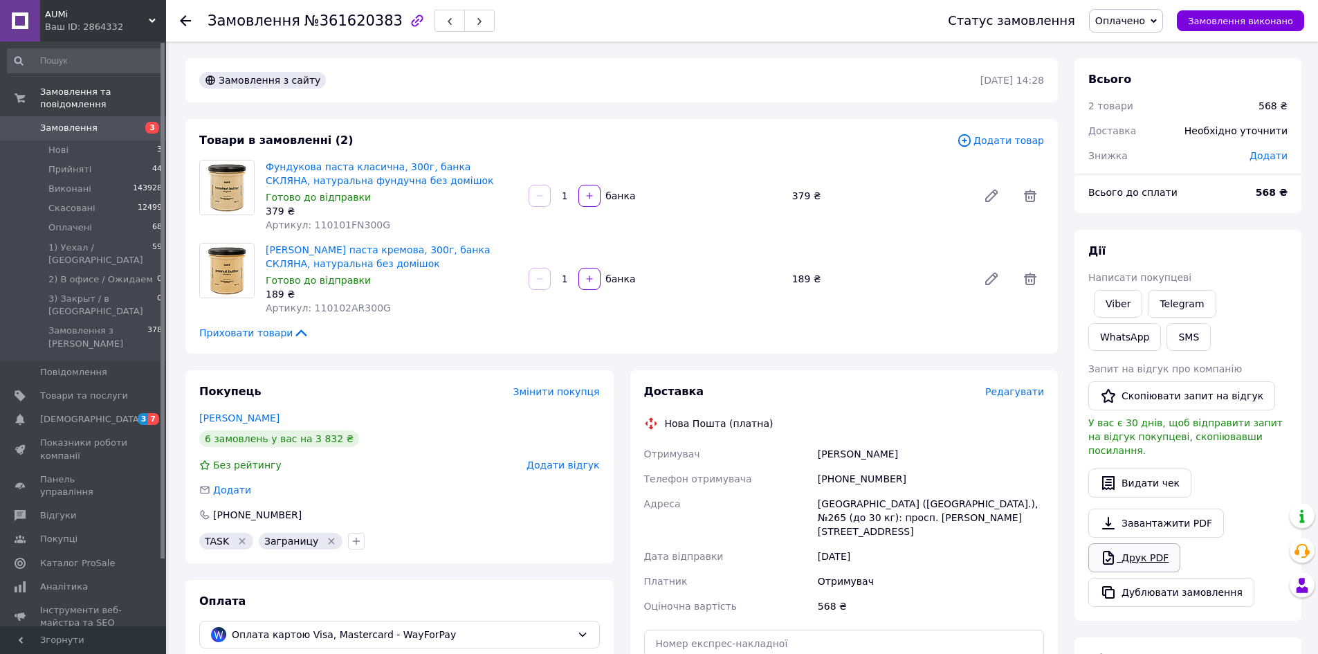
click at [1114, 549] on icon at bounding box center [1108, 557] width 17 height 17
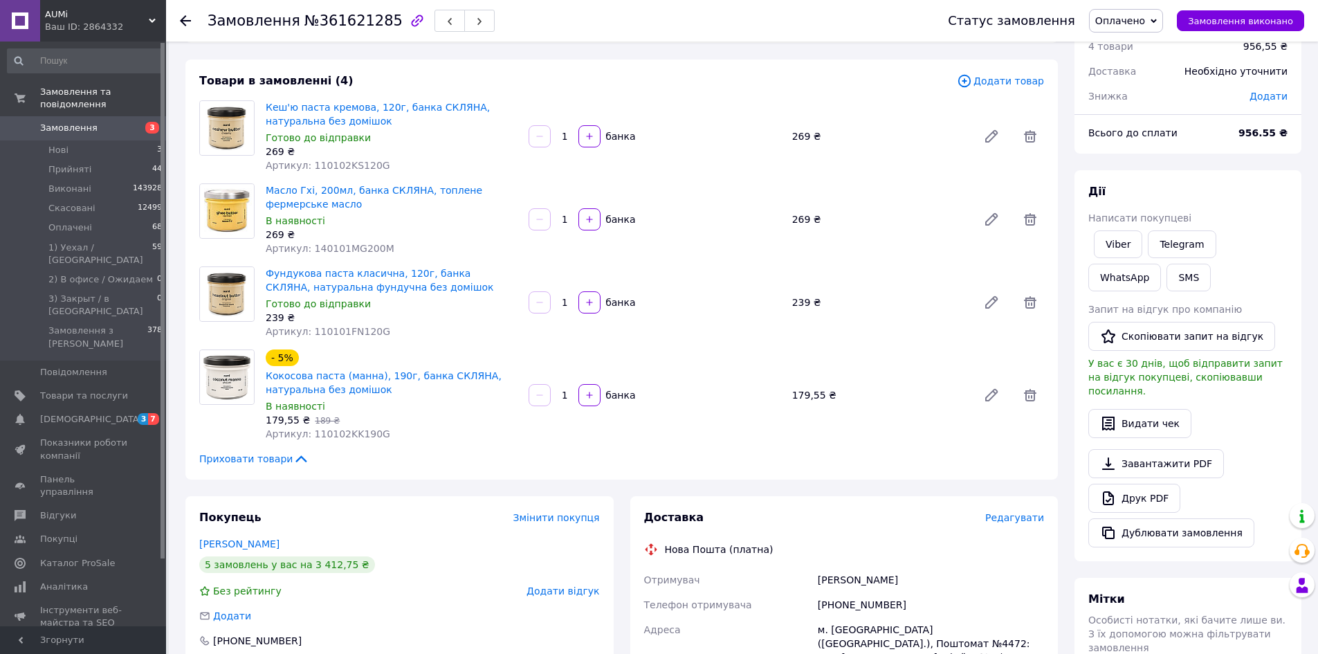
scroll to position [138, 0]
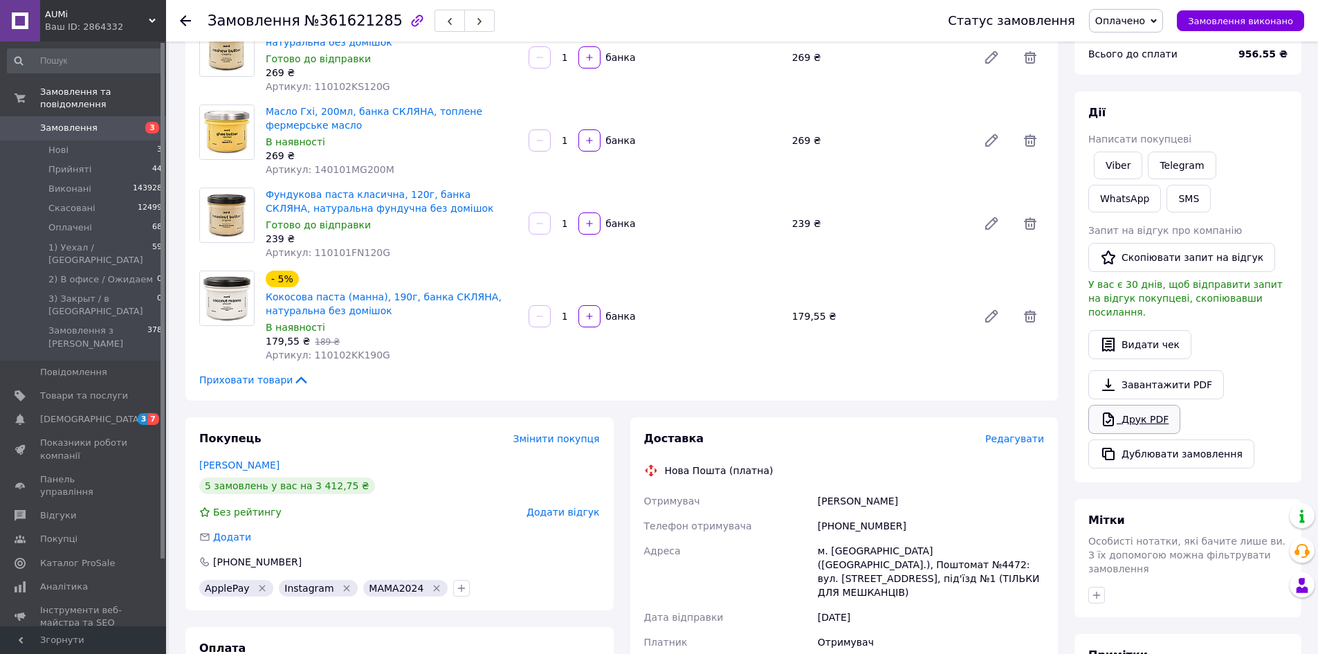
click at [1091, 406] on link "Друк PDF" at bounding box center [1135, 419] width 92 height 29
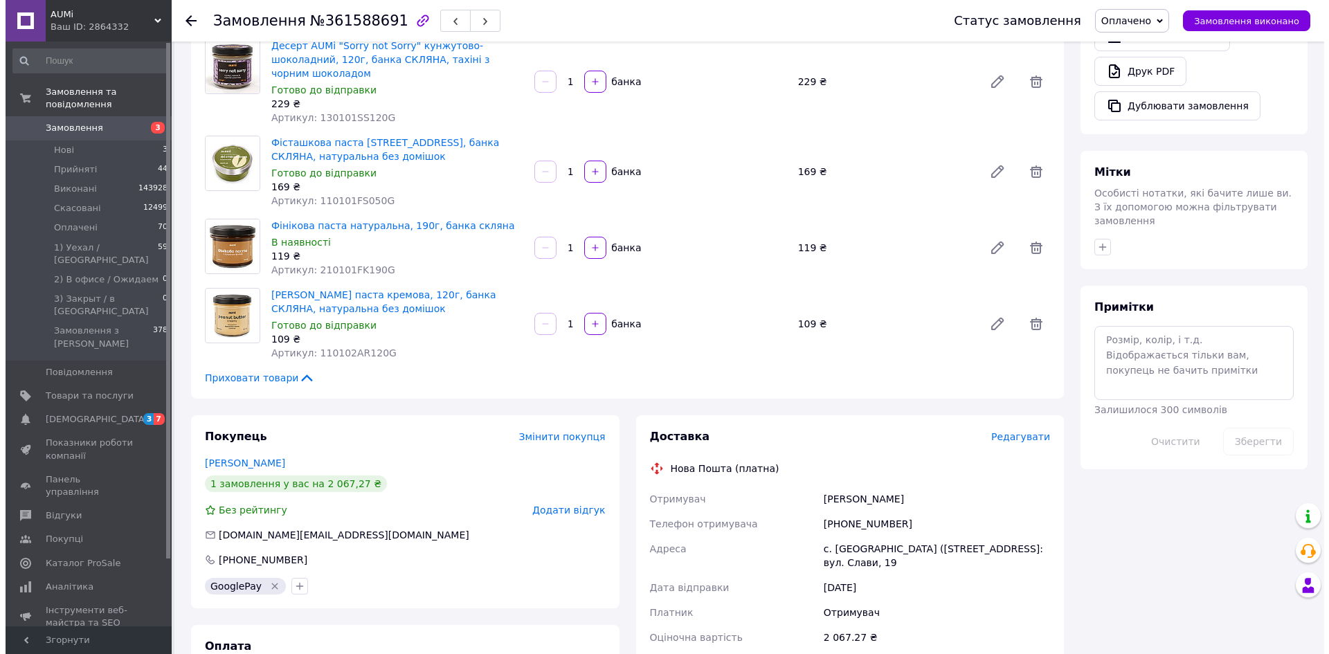
scroll to position [554, 0]
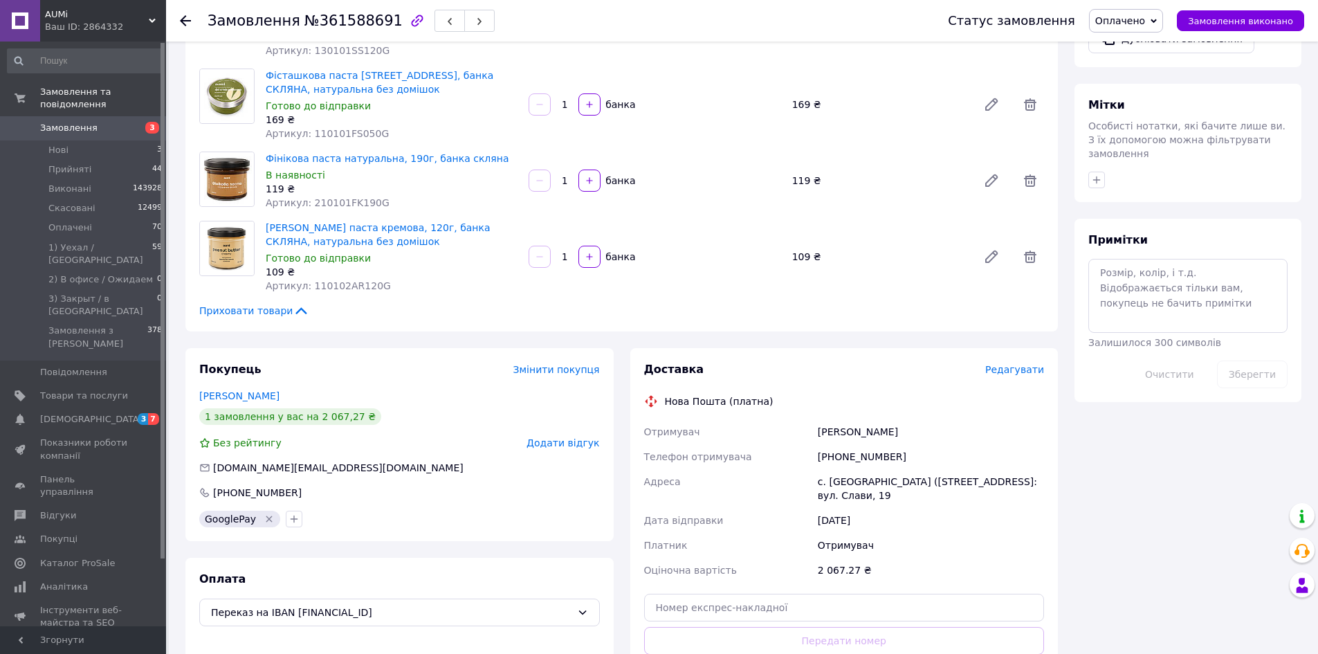
click at [1005, 364] on span "Редагувати" at bounding box center [1014, 369] width 59 height 11
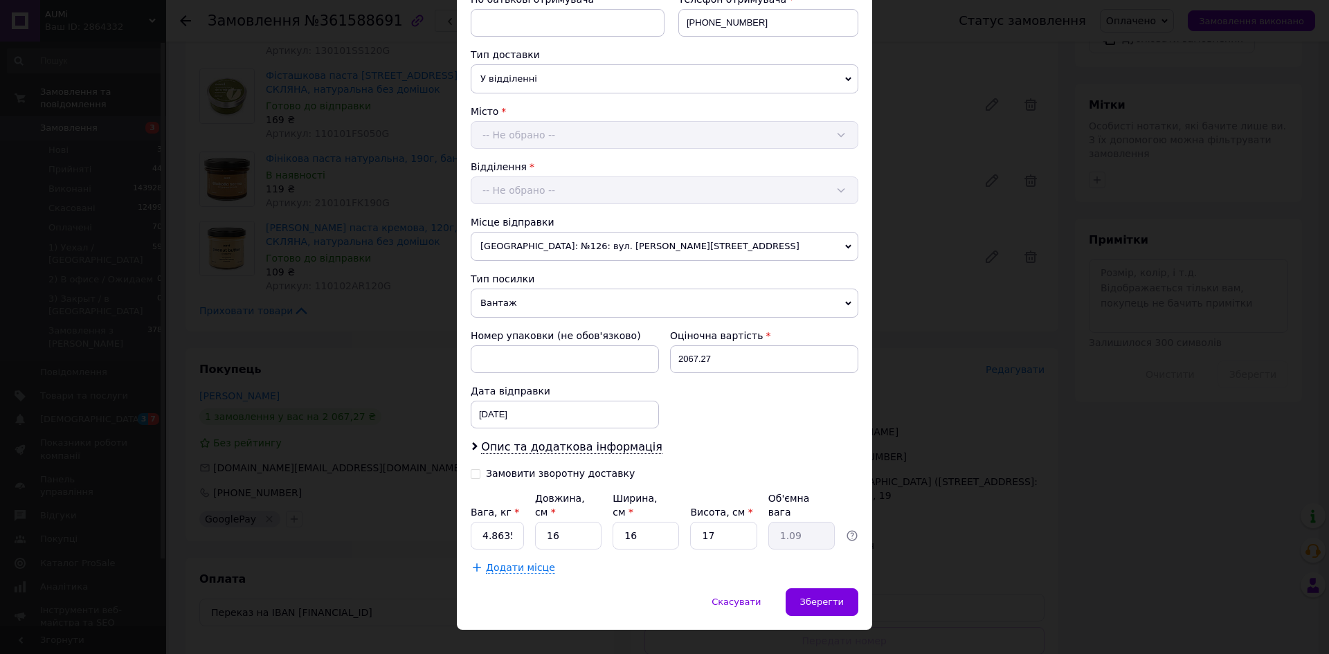
scroll to position [290, 0]
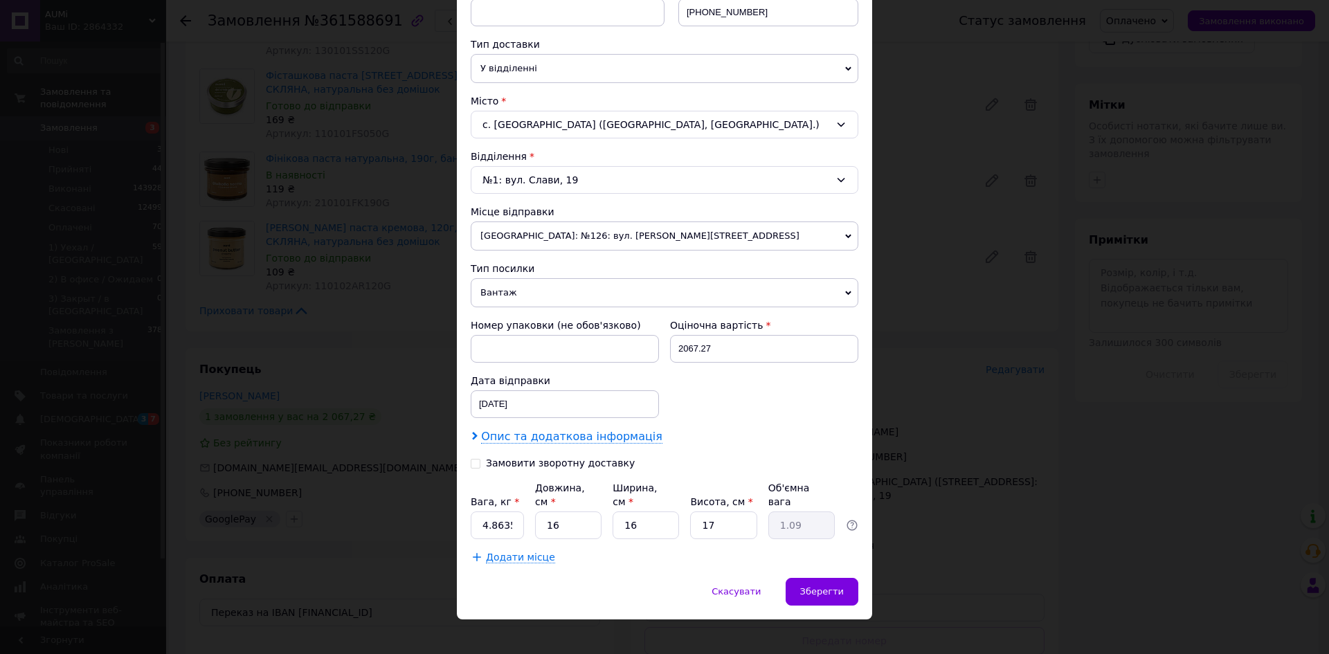
click at [591, 434] on span "Опис та додаткова інформація" at bounding box center [571, 437] width 181 height 14
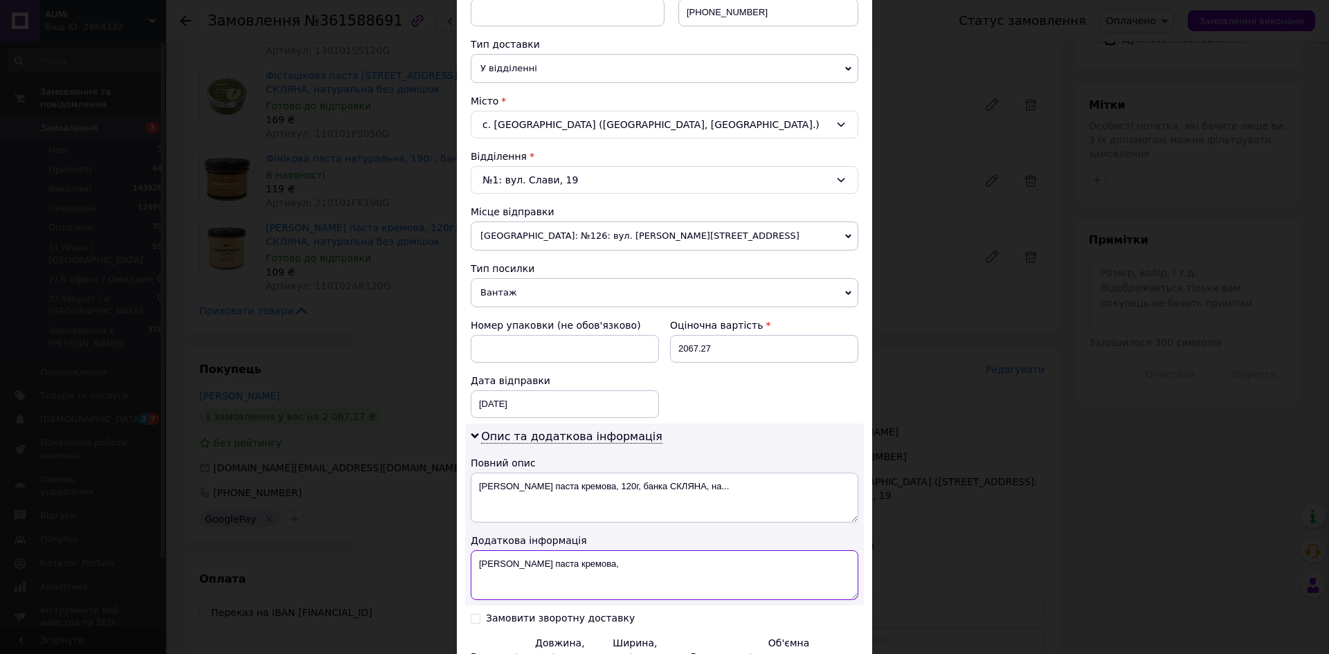
drag, startPoint x: 580, startPoint y: 579, endPoint x: 585, endPoint y: 564, distance: 16.0
paste textarea "361588691"
click at [583, 563] on textarea "Арахісова паста кремова,361588691" at bounding box center [665, 575] width 388 height 50
click at [584, 565] on textarea "Арахісова паста кремова ,361588691" at bounding box center [665, 575] width 388 height 50
click at [588, 565] on textarea "Арахісова паста кремова ,361588691" at bounding box center [665, 575] width 388 height 50
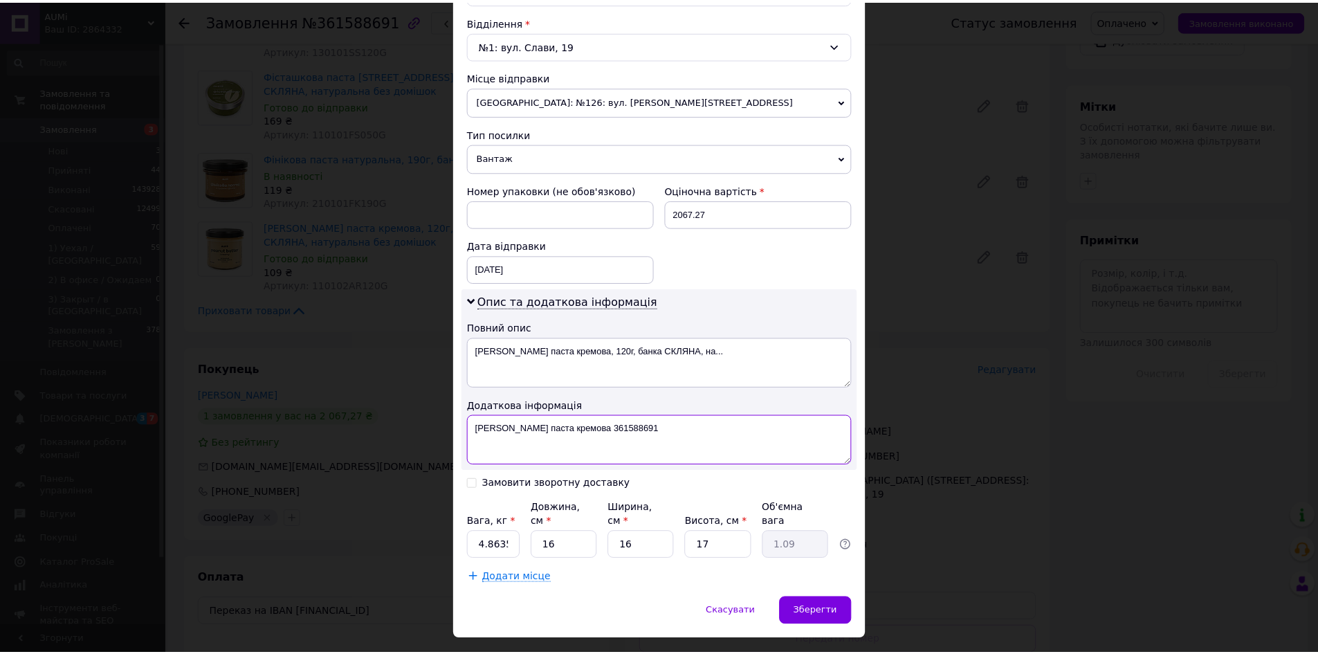
scroll to position [445, 0]
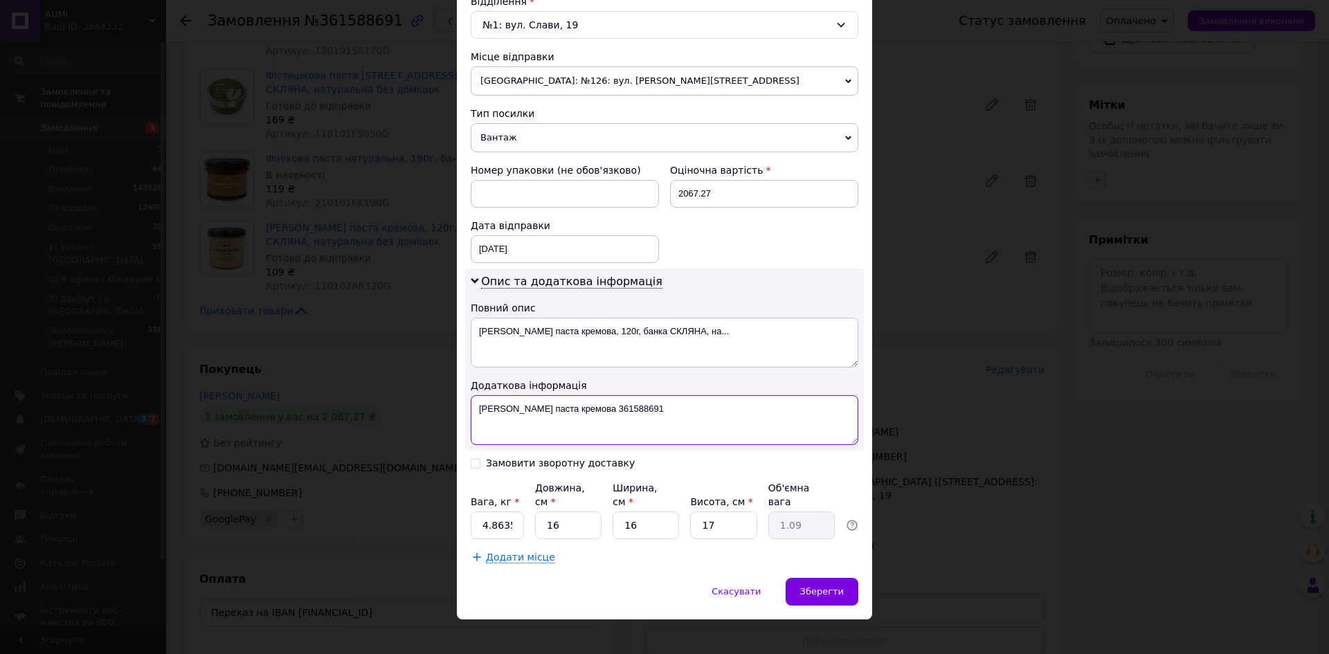
type textarea "Арахісова паста кремова 361588691"
click at [518, 511] on input "4.8635" at bounding box center [497, 525] width 53 height 28
type input "4"
type input "3.94"
type input "3"
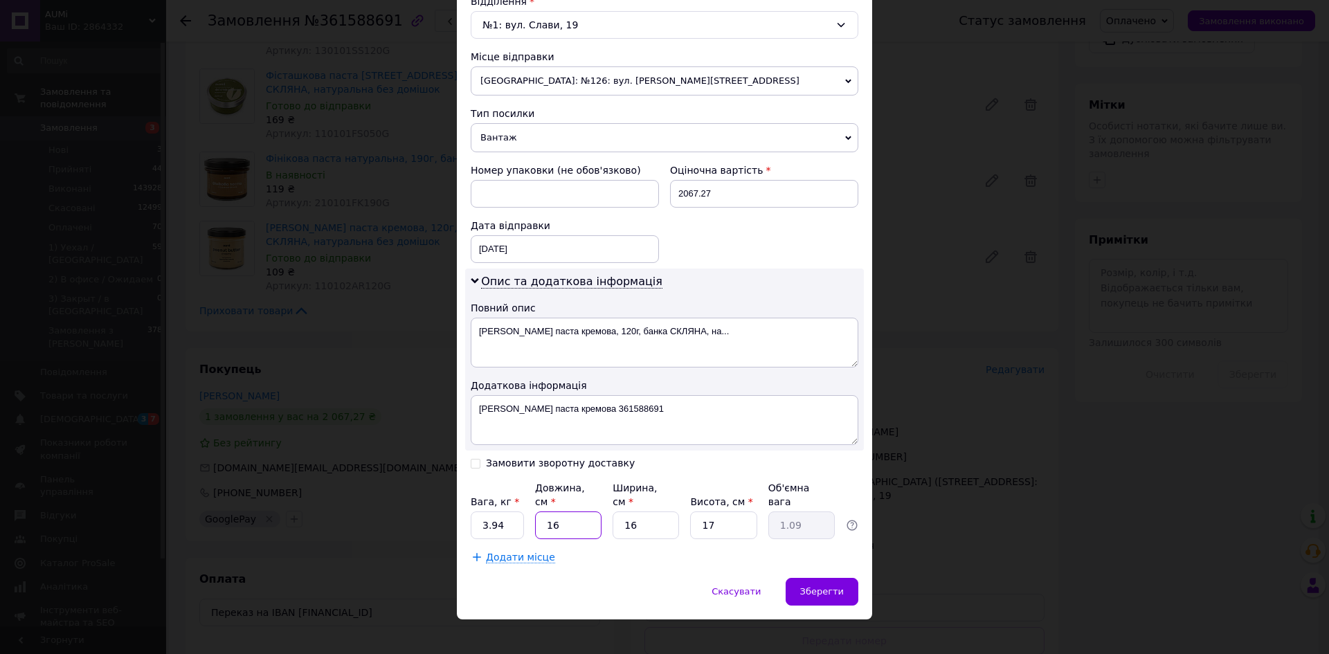
type input "0.2"
type input "32"
type input "2.18"
type input "32"
type input "3"
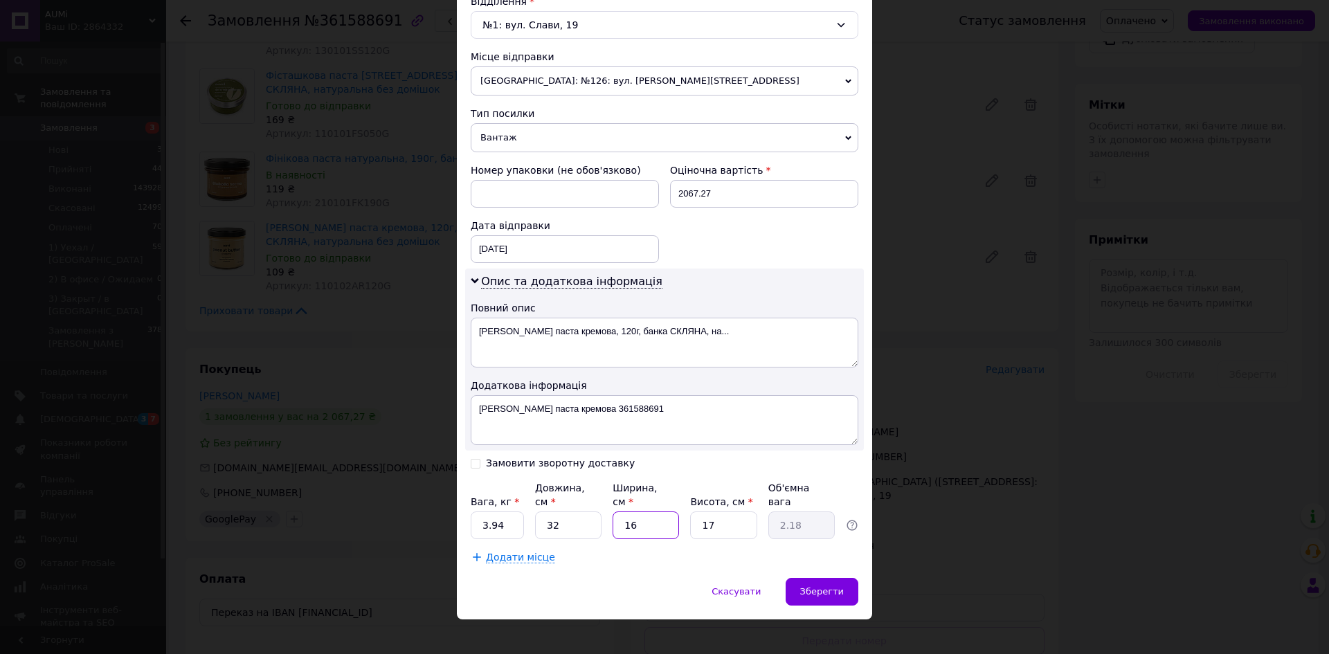
type input "0.41"
type input "32"
type input "4.35"
type input "32"
type input "1"
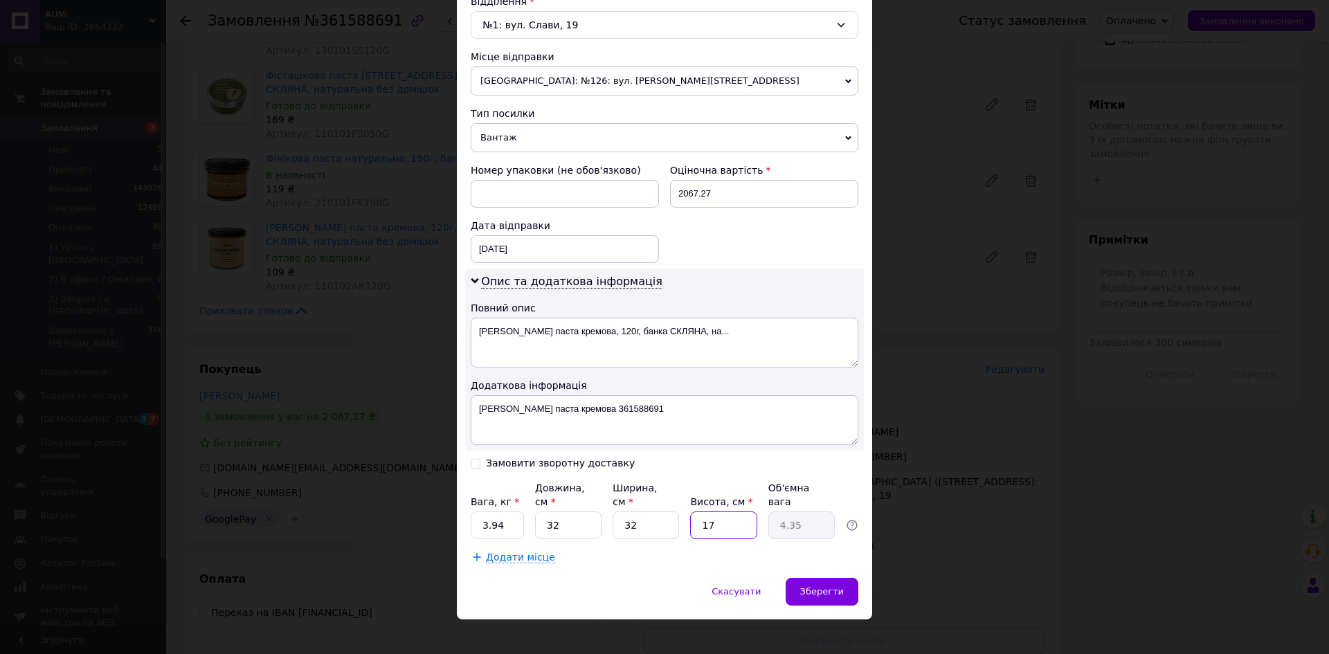
type input "0.26"
type input "16"
type input "4.1"
type input "16"
click at [822, 578] on div "Зберегти" at bounding box center [821, 592] width 73 height 28
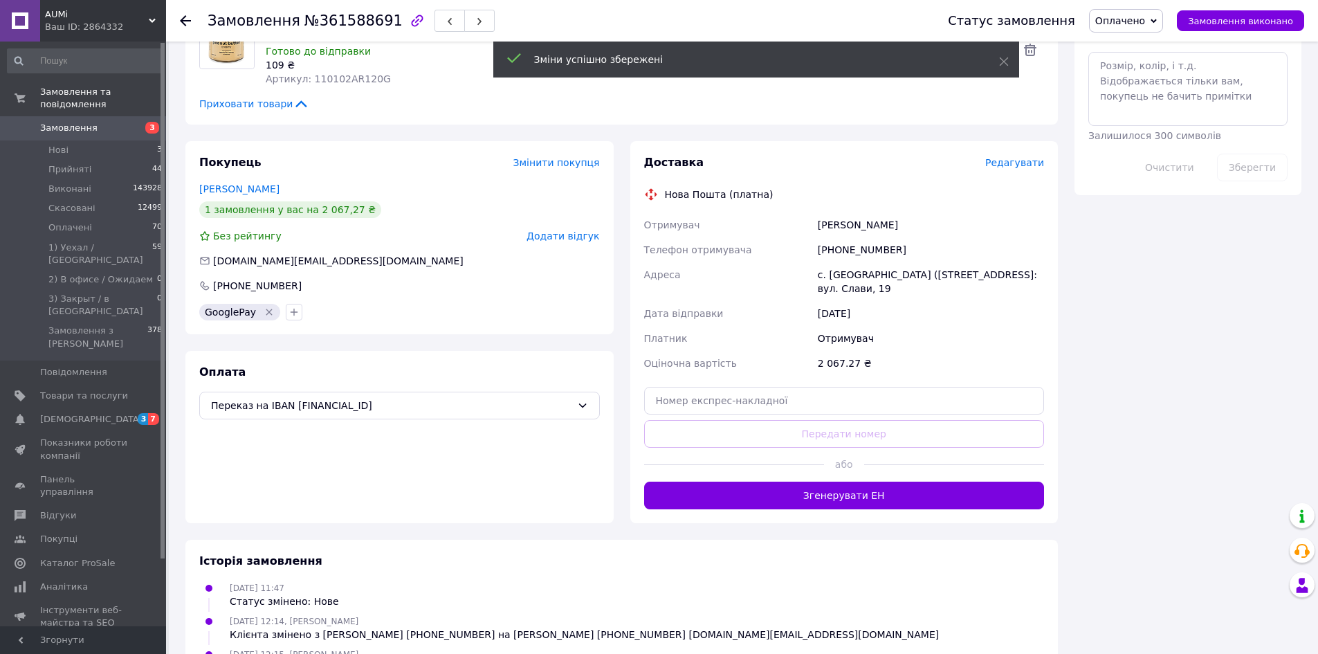
scroll to position [761, 0]
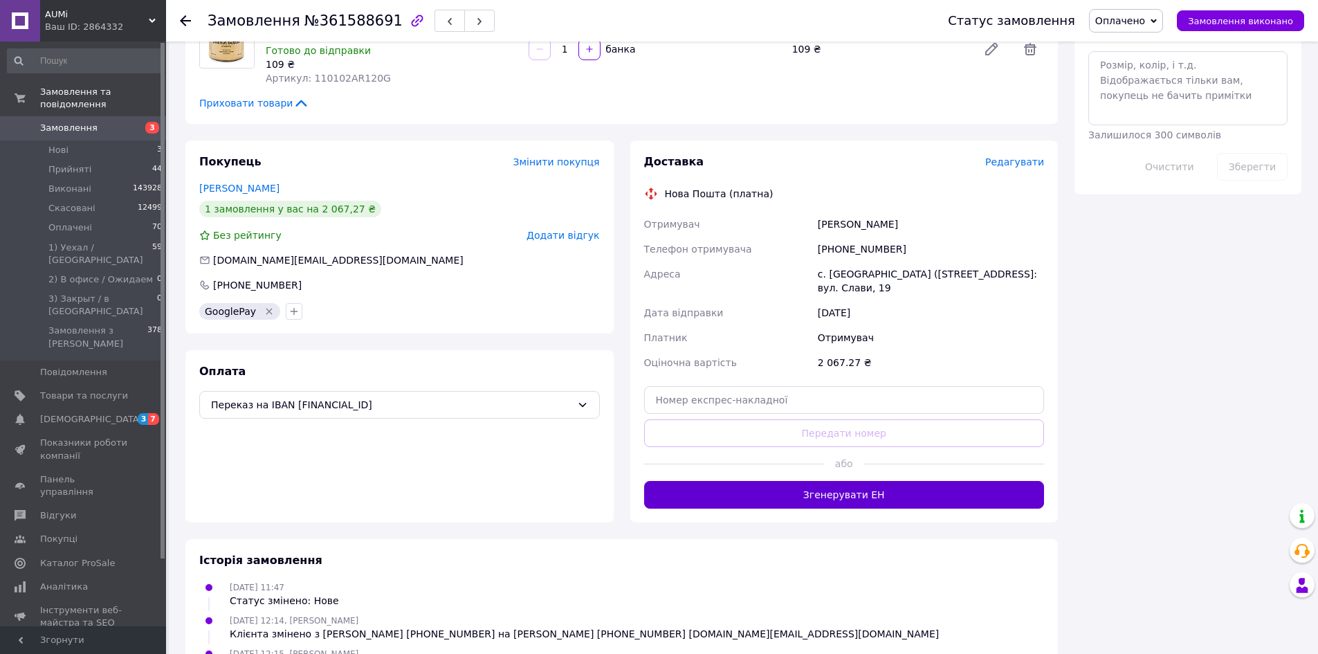
click at [705, 481] on button "Згенерувати ЕН" at bounding box center [844, 495] width 401 height 28
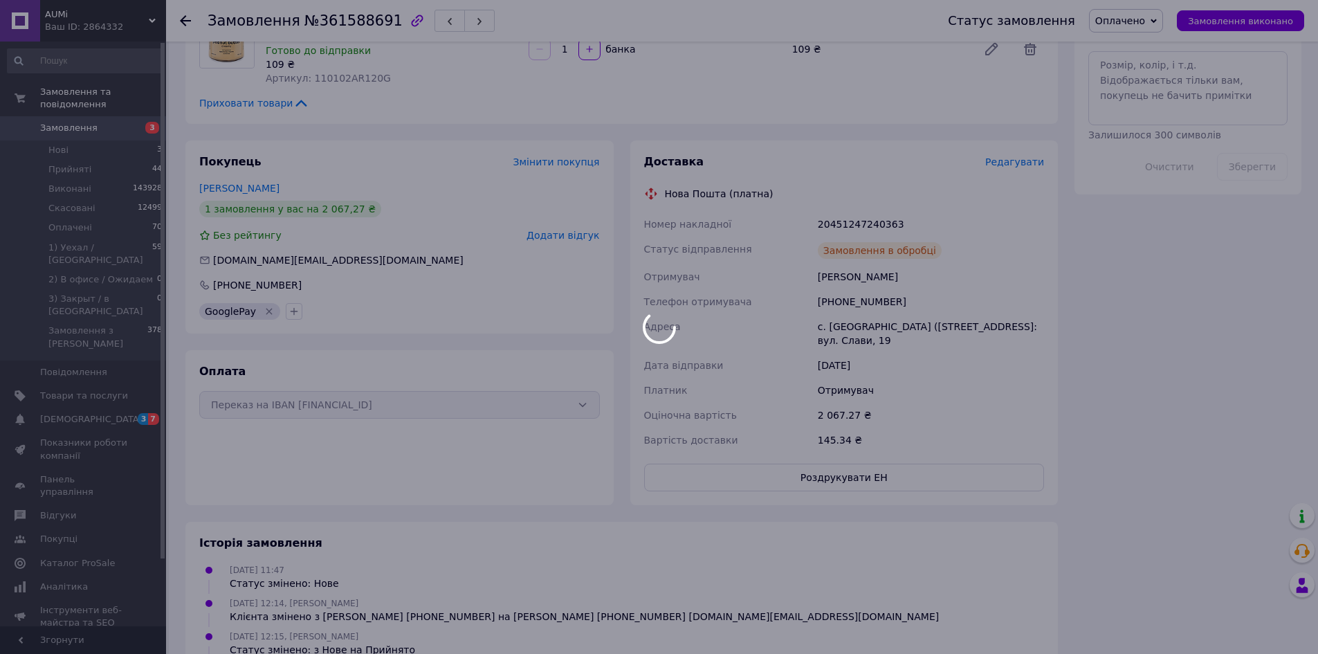
scroll to position [8, 0]
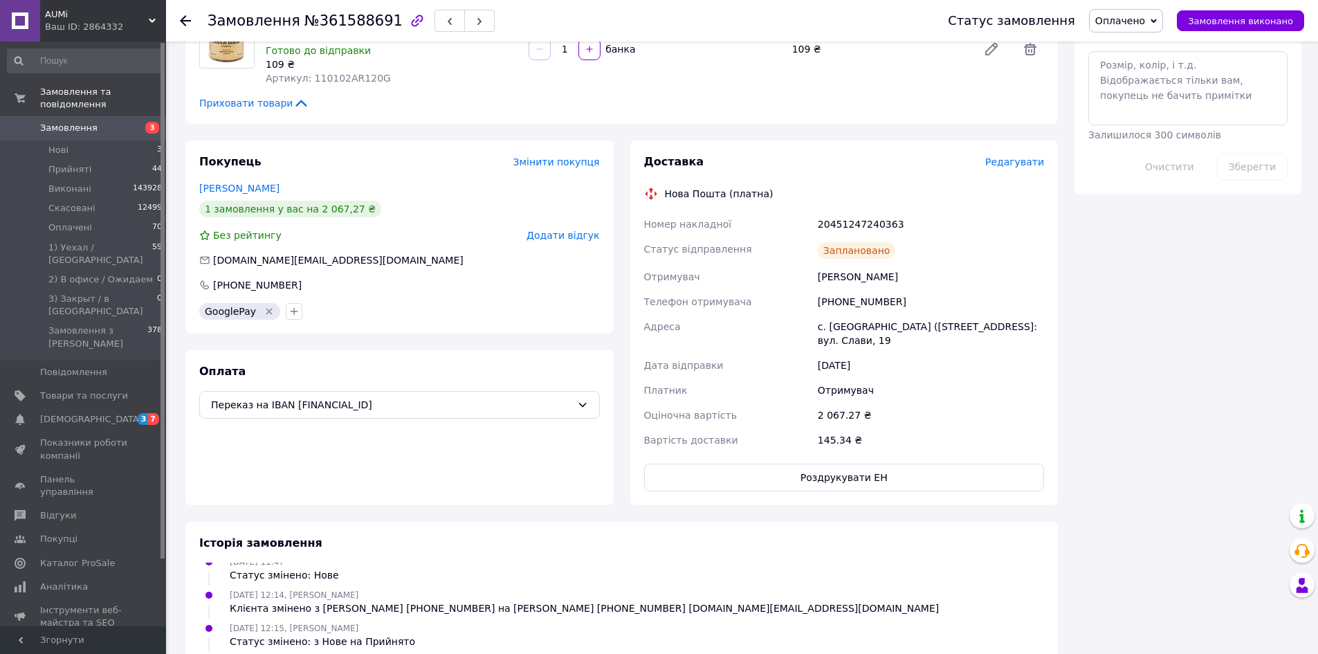
click at [749, 428] on div "Доставка Редагувати Нова Пошта (платна) Номер накладної 20451247240363 Статус в…" at bounding box center [844, 322] width 401 height 337
click at [758, 435] on div "Доставка Редагувати Нова Пошта (платна) Номер накладної 20451247240363 Статус в…" at bounding box center [844, 322] width 401 height 337
click at [758, 464] on button "Роздрукувати ЕН" at bounding box center [844, 478] width 401 height 28
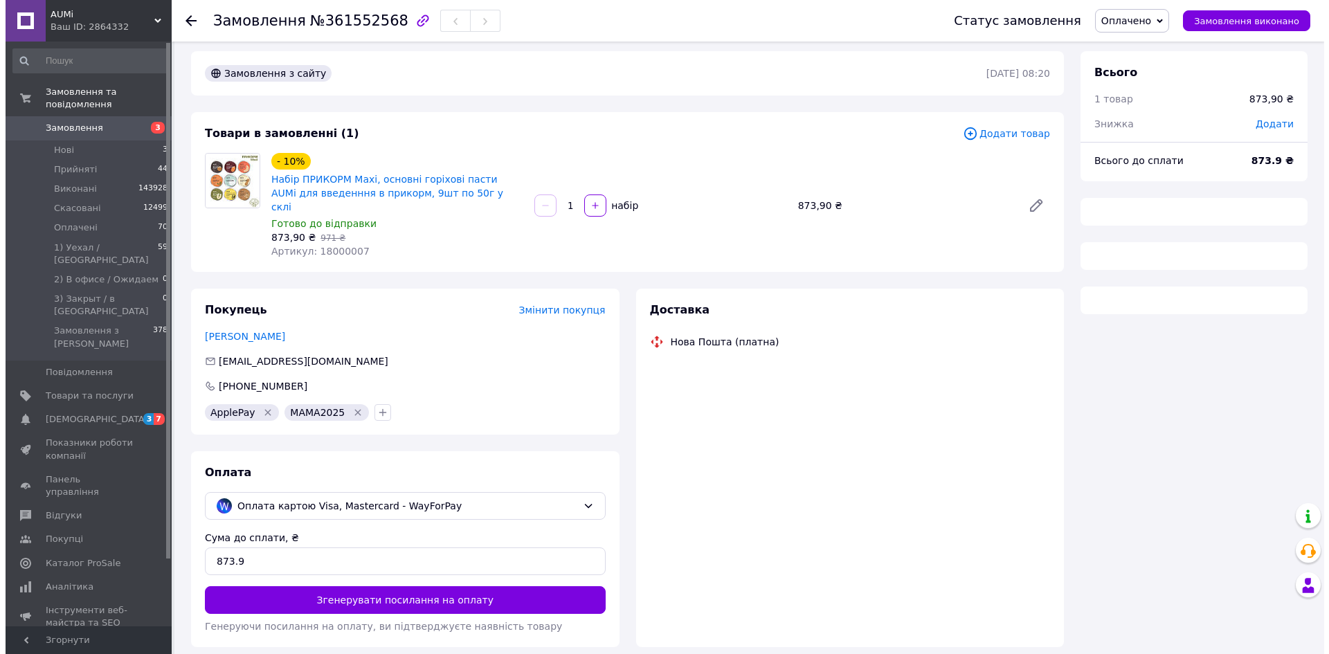
scroll to position [47, 0]
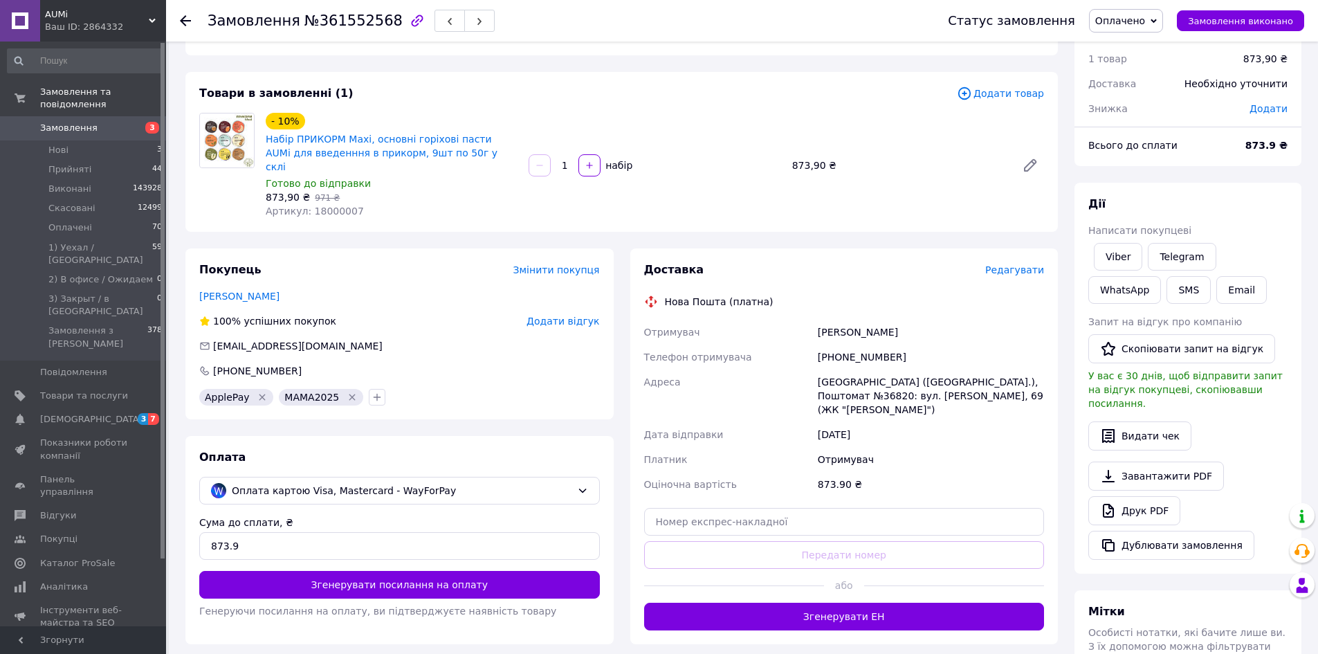
click at [1037, 264] on span "Редагувати" at bounding box center [1014, 269] width 59 height 11
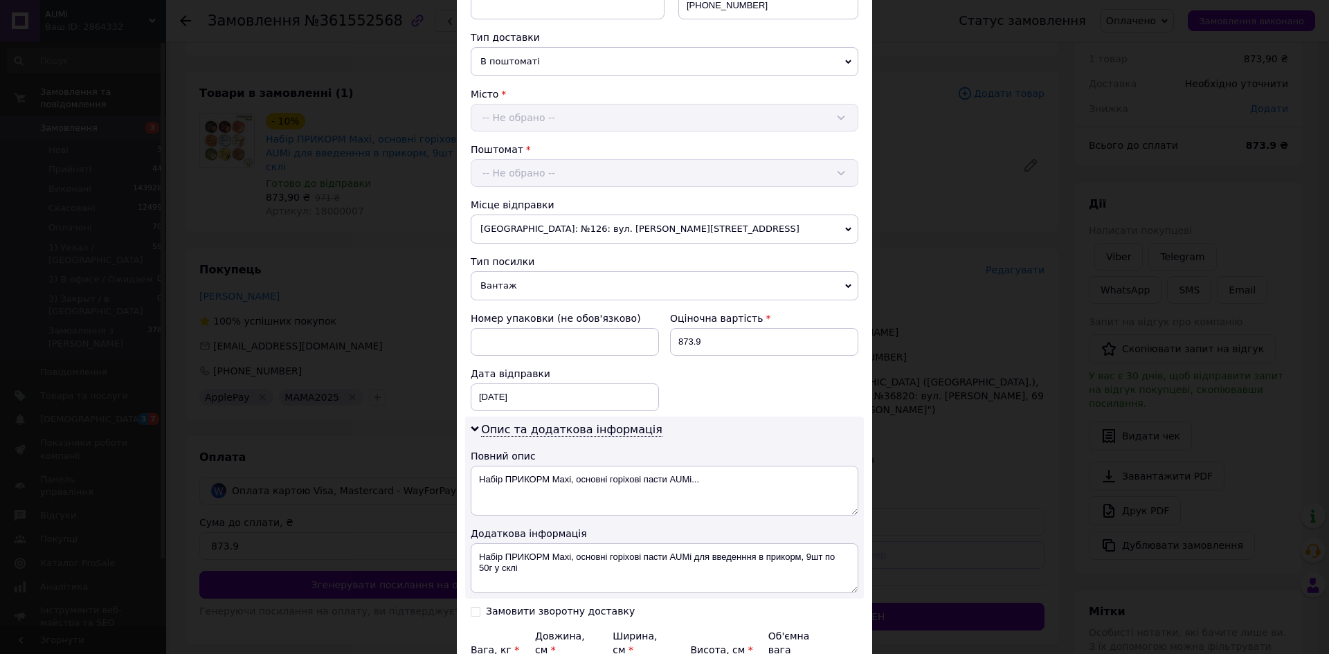
scroll to position [415, 0]
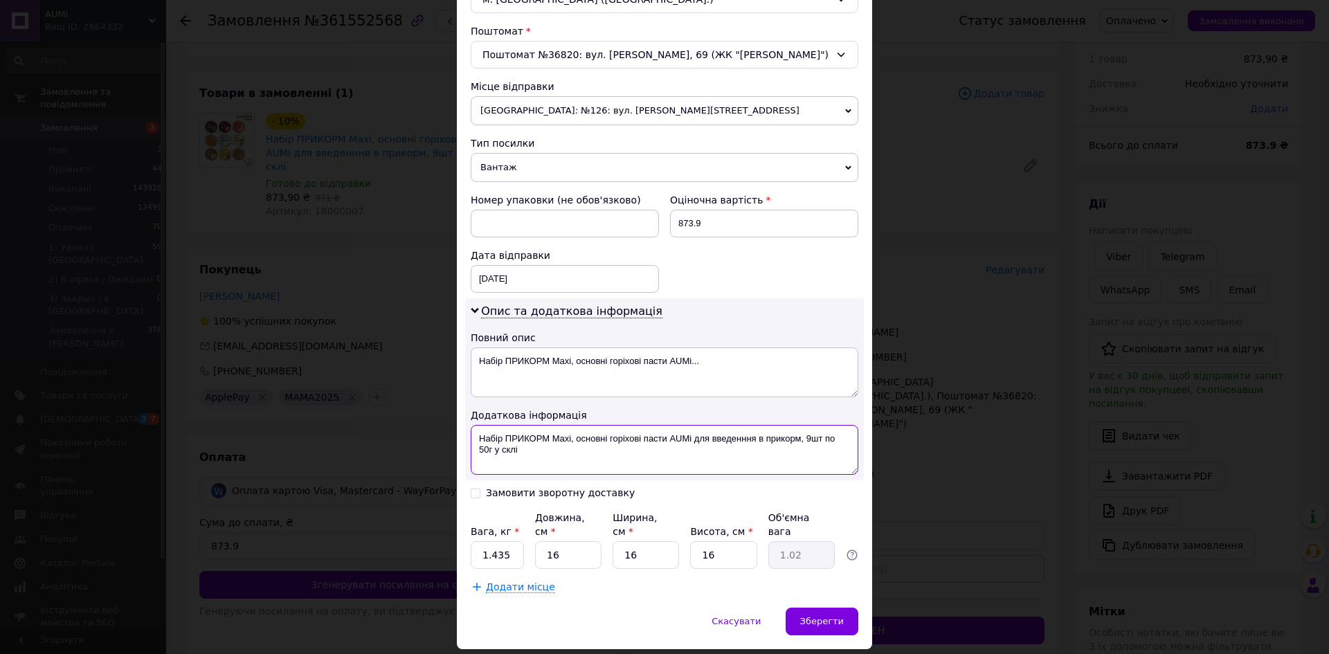
drag, startPoint x: 593, startPoint y: 458, endPoint x: 572, endPoint y: 437, distance: 29.4
click at [572, 437] on textarea "Набір ПРИКОРМ Maxi, основні горіхові пасти AUMі для введенння в прикорм, 9шт по…" at bounding box center [665, 450] width 388 height 50
paste textarea "361552568"
type textarea "Набір ПРИКОРМ Maxi, 361552568"
click at [511, 541] on input "1.435" at bounding box center [497, 555] width 53 height 28
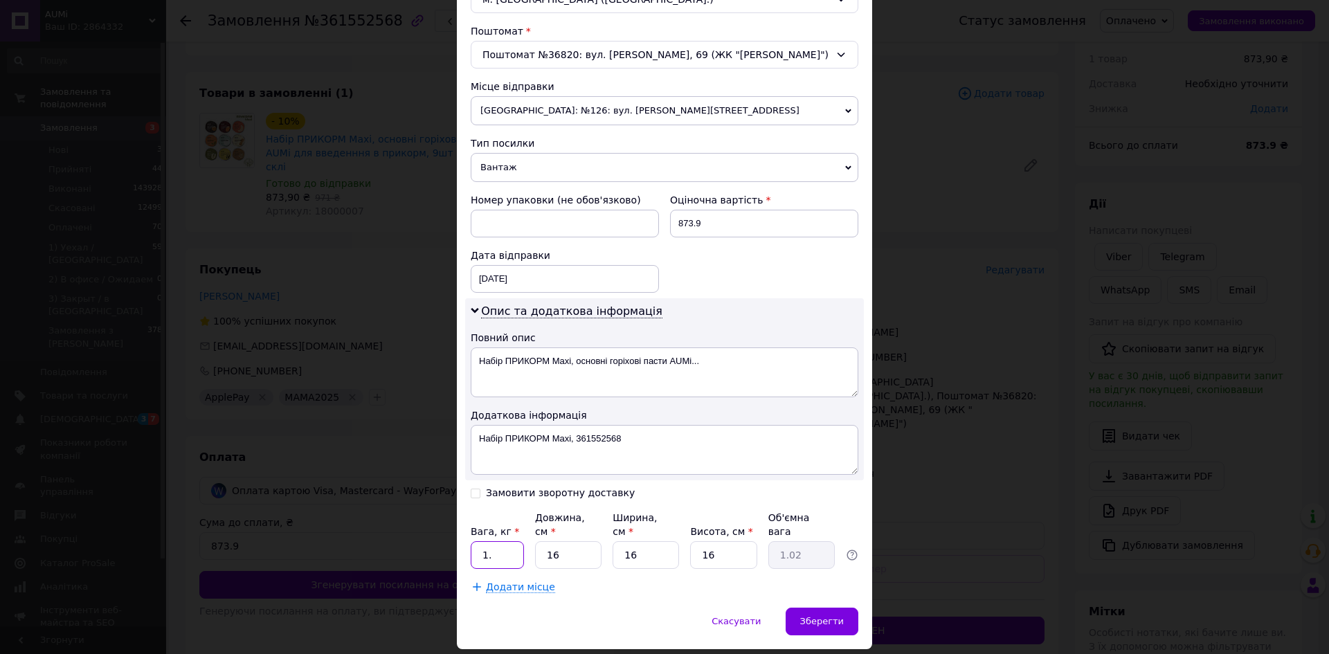
type input "1"
type input "1.405"
type input "1"
type input "0.1"
type input "16"
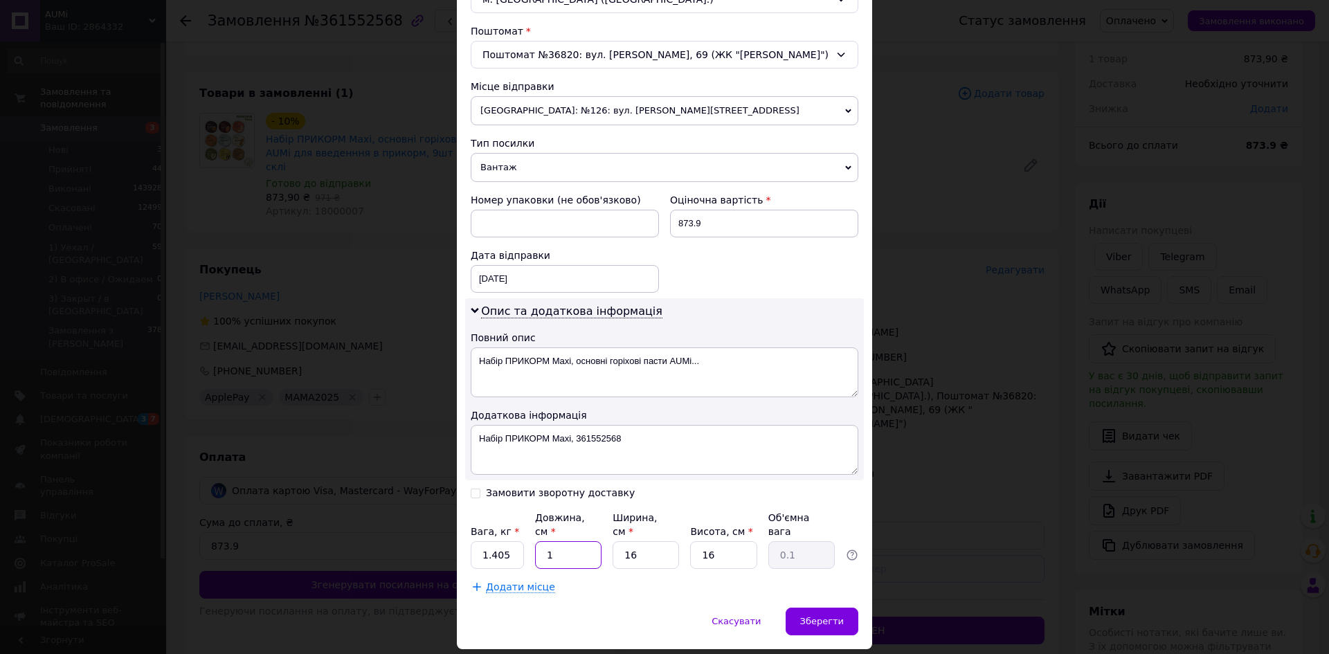
type input "1.02"
type input "1"
type input "0.1"
type input "16"
type input "1.02"
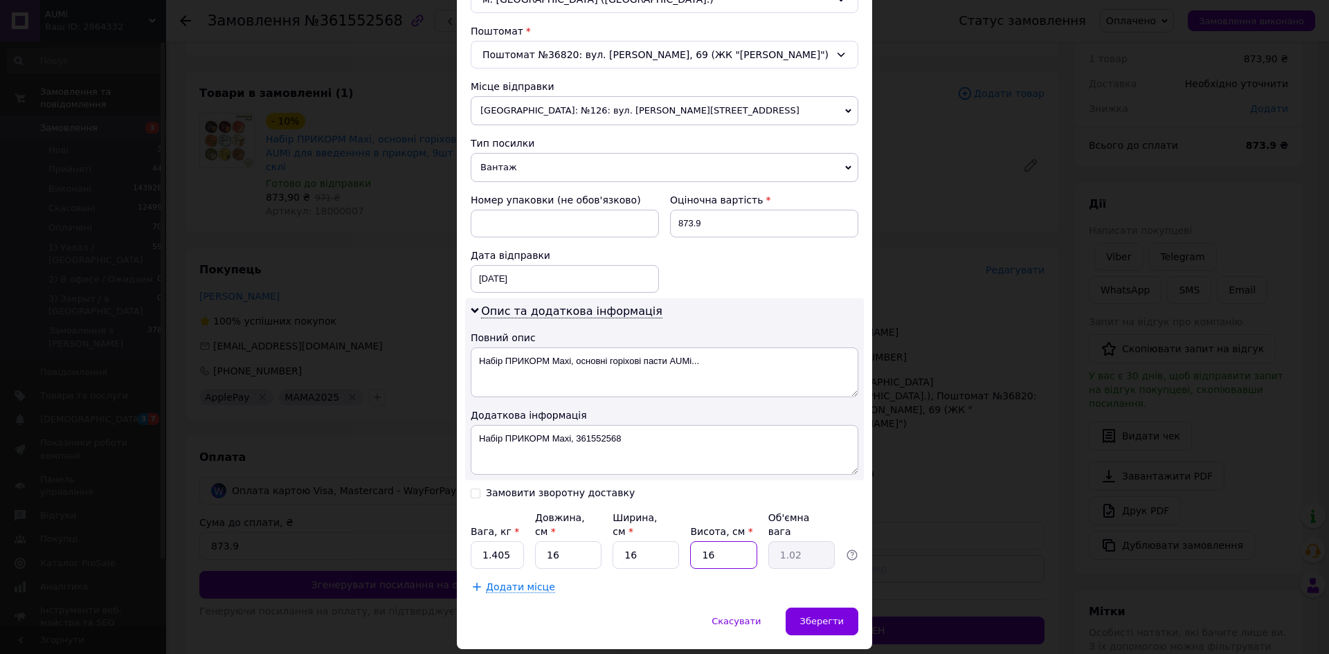
type input "1"
type input "0.1"
type input "16"
type input "1.02"
click at [808, 616] on span "Зберегти" at bounding box center [822, 621] width 44 height 10
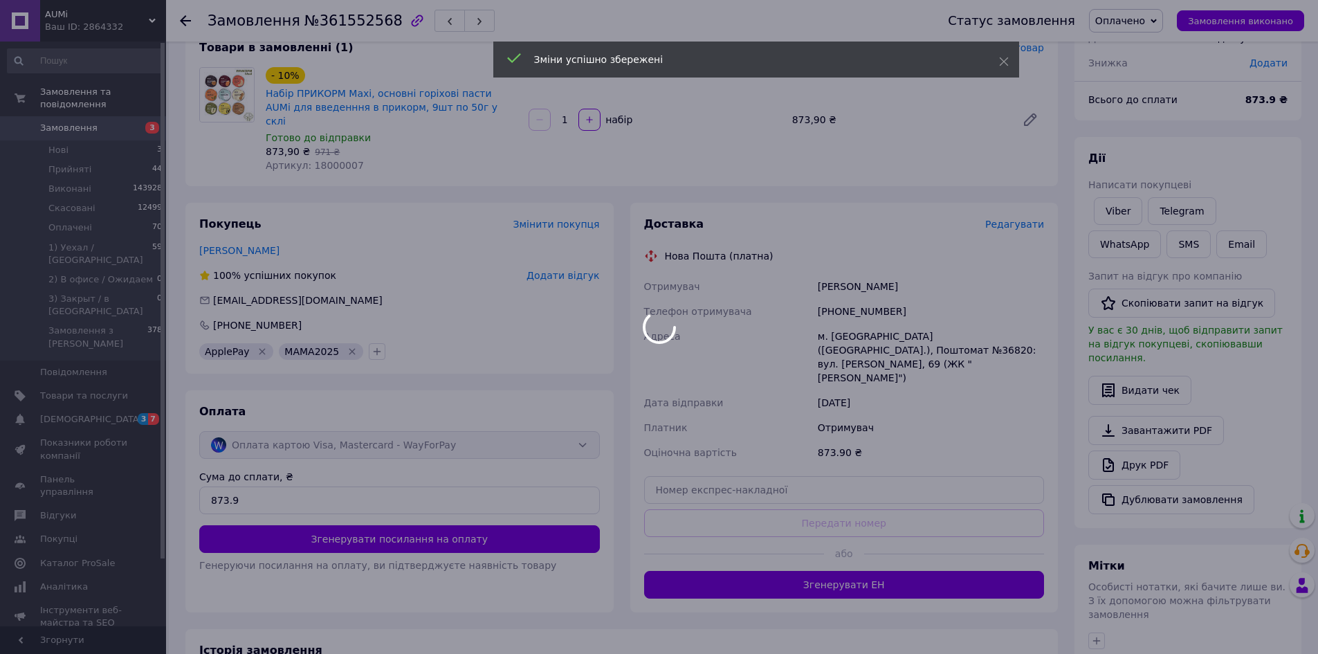
scroll to position [185, 0]
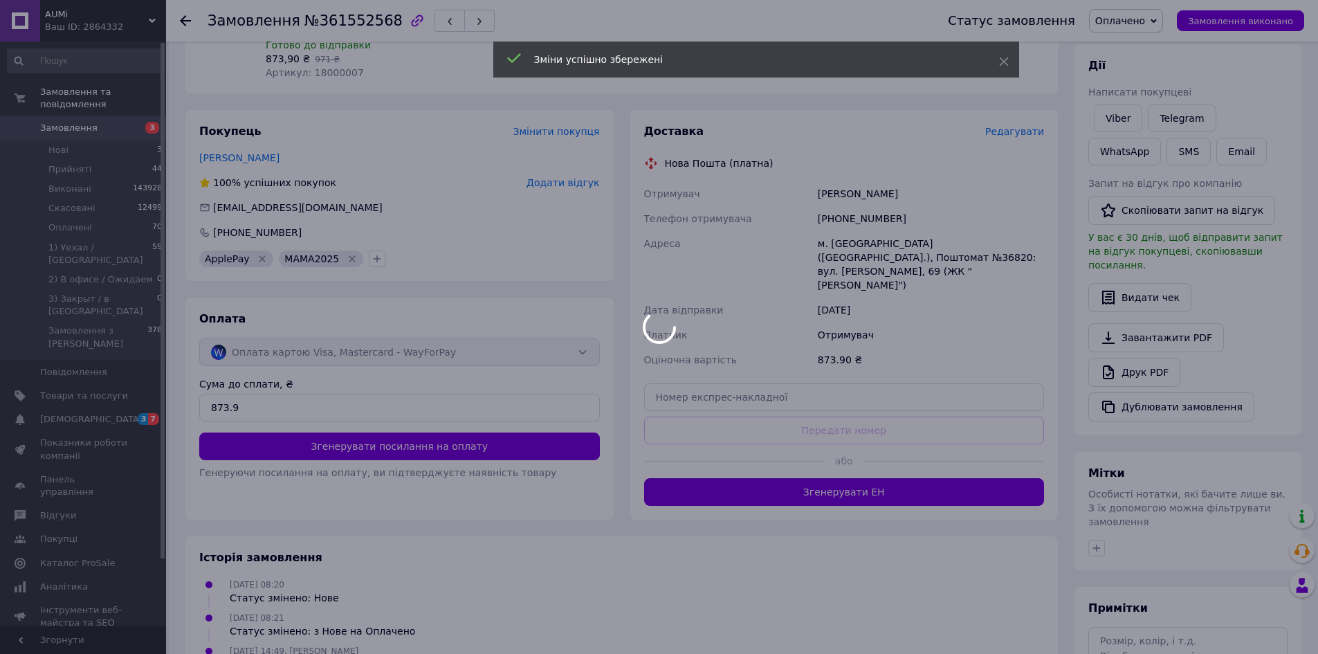
click at [745, 469] on div at bounding box center [659, 327] width 1318 height 654
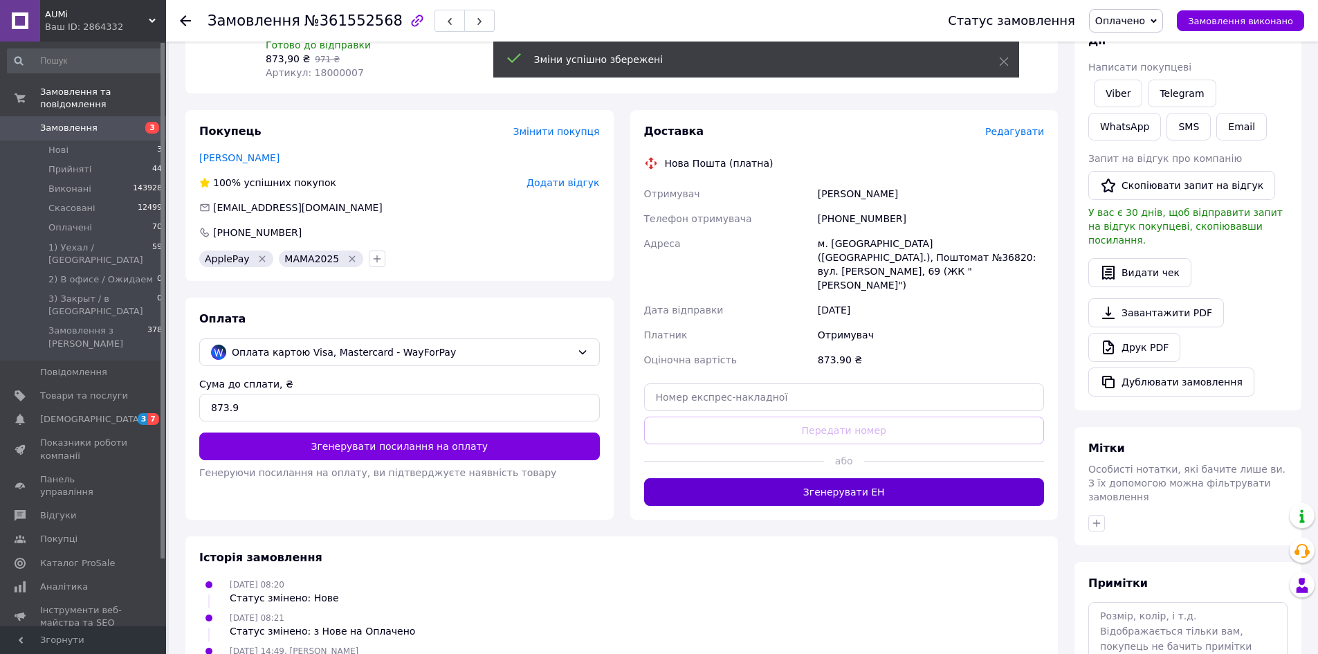
click at [743, 478] on button "Згенерувати ЕН" at bounding box center [844, 492] width 401 height 28
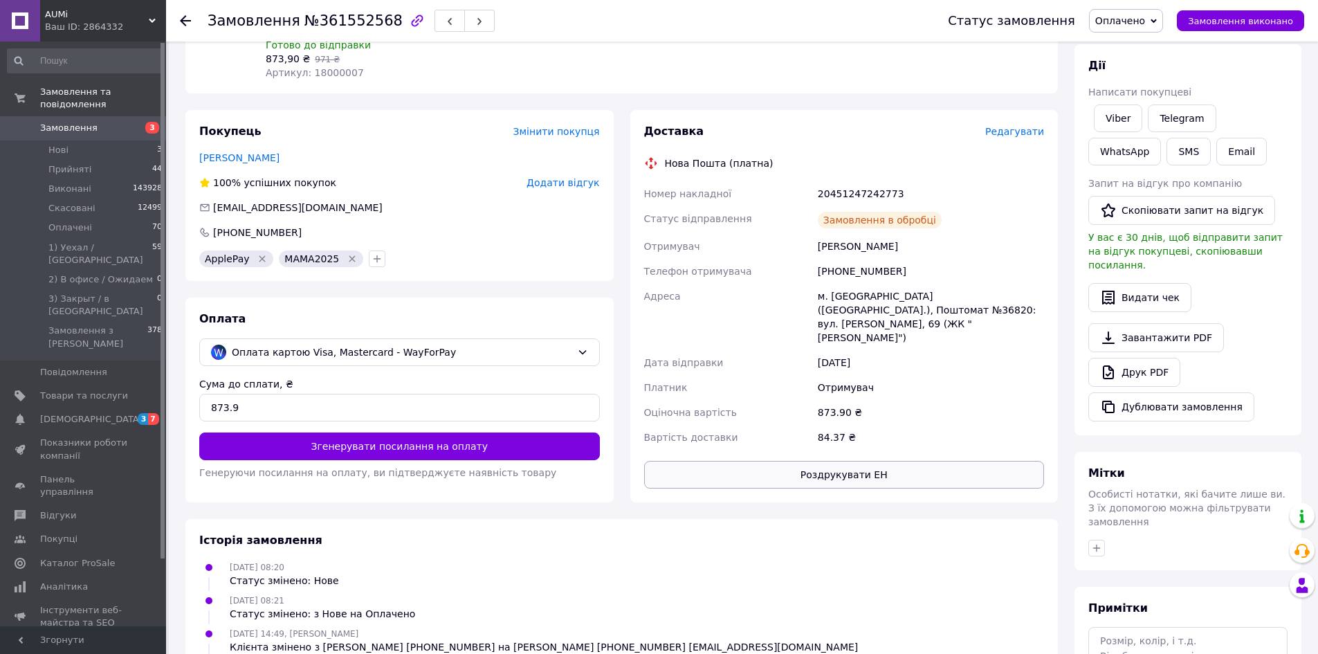
click at [739, 461] on button "Роздрукувати ЕН" at bounding box center [844, 475] width 401 height 28
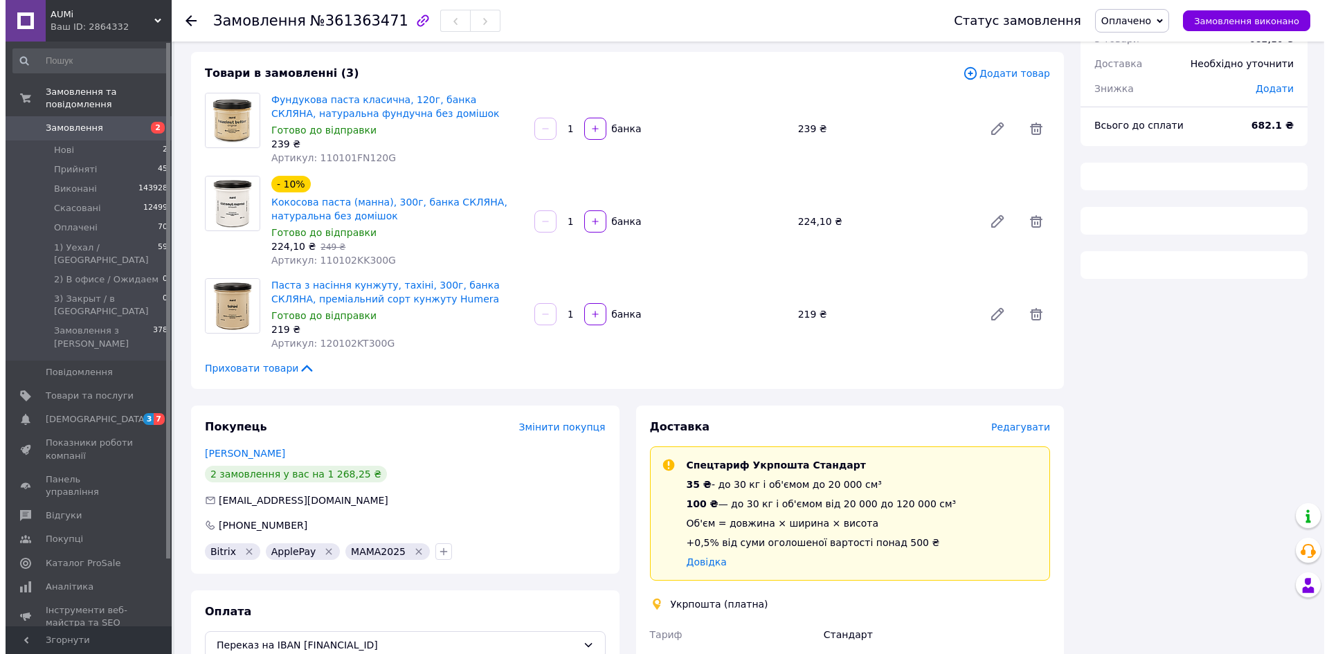
scroll to position [147, 0]
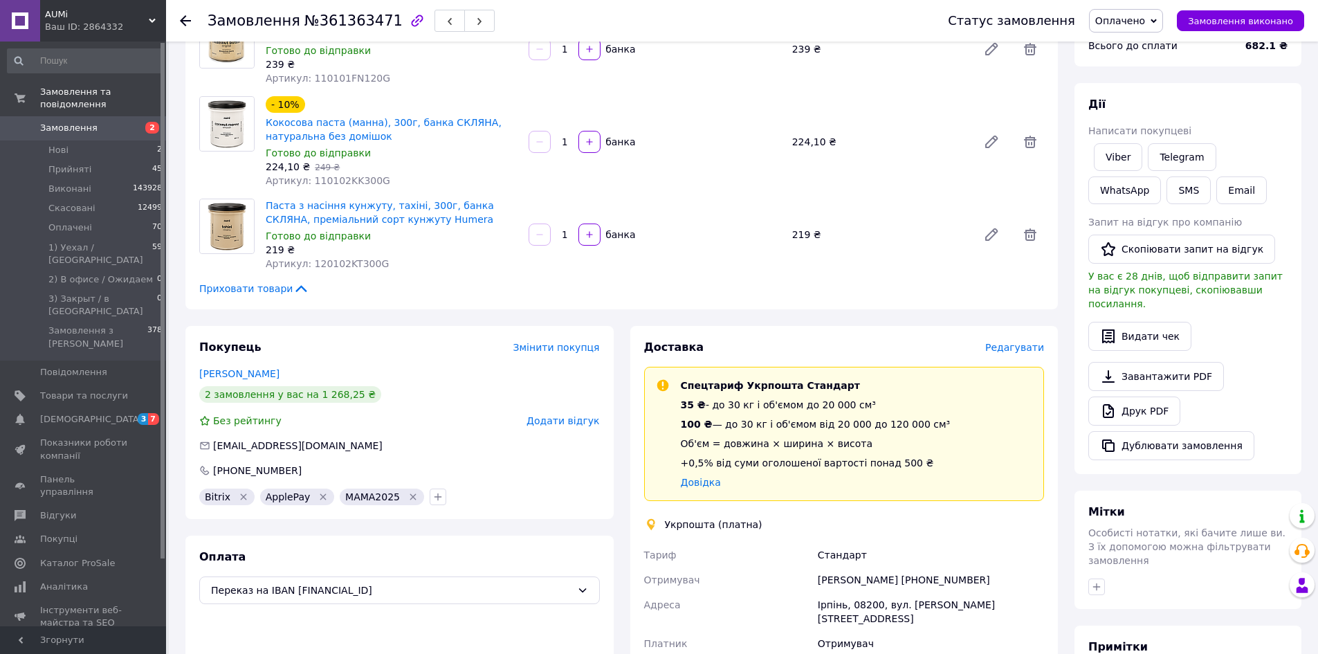
click at [1021, 336] on div "Доставка Редагувати Спецтариф Укрпошта Стандарт 35 ₴ - до 30 кг і об'ємом до 20…" at bounding box center [844, 577] width 428 height 502
click at [1024, 340] on div "Доставка Редагувати" at bounding box center [844, 348] width 401 height 16
click at [1024, 343] on span "Редагувати" at bounding box center [1014, 347] width 59 height 11
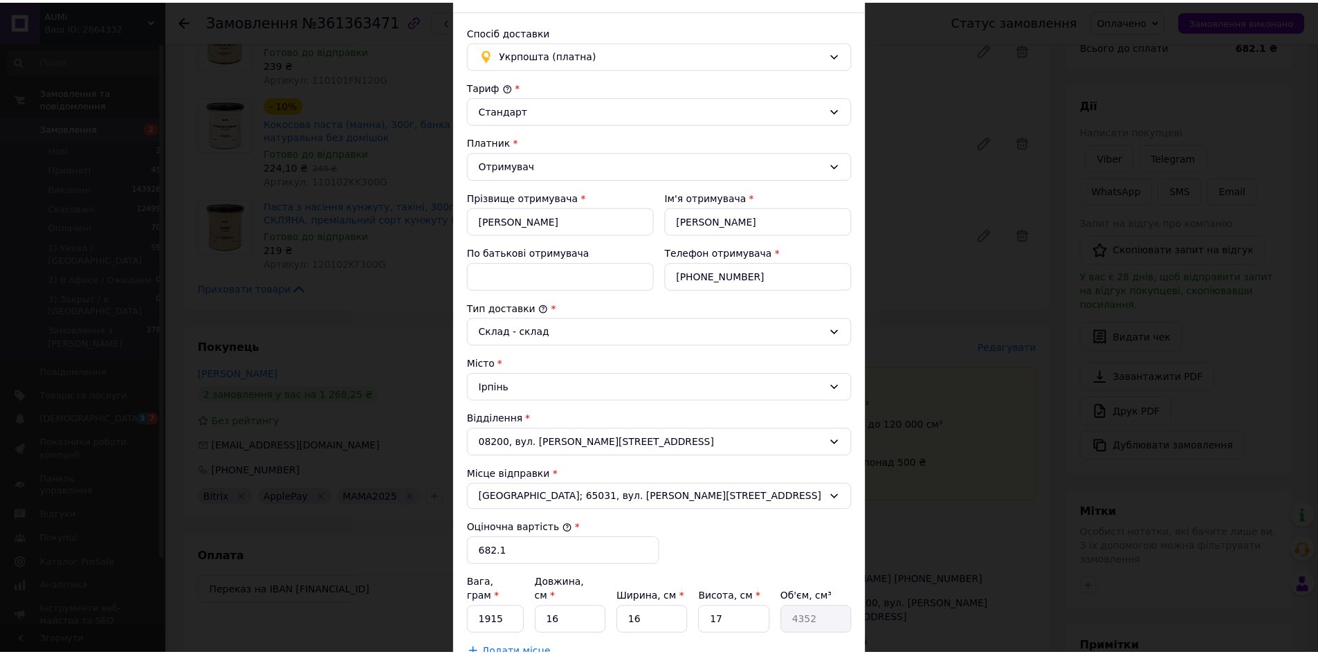
scroll to position [262, 0]
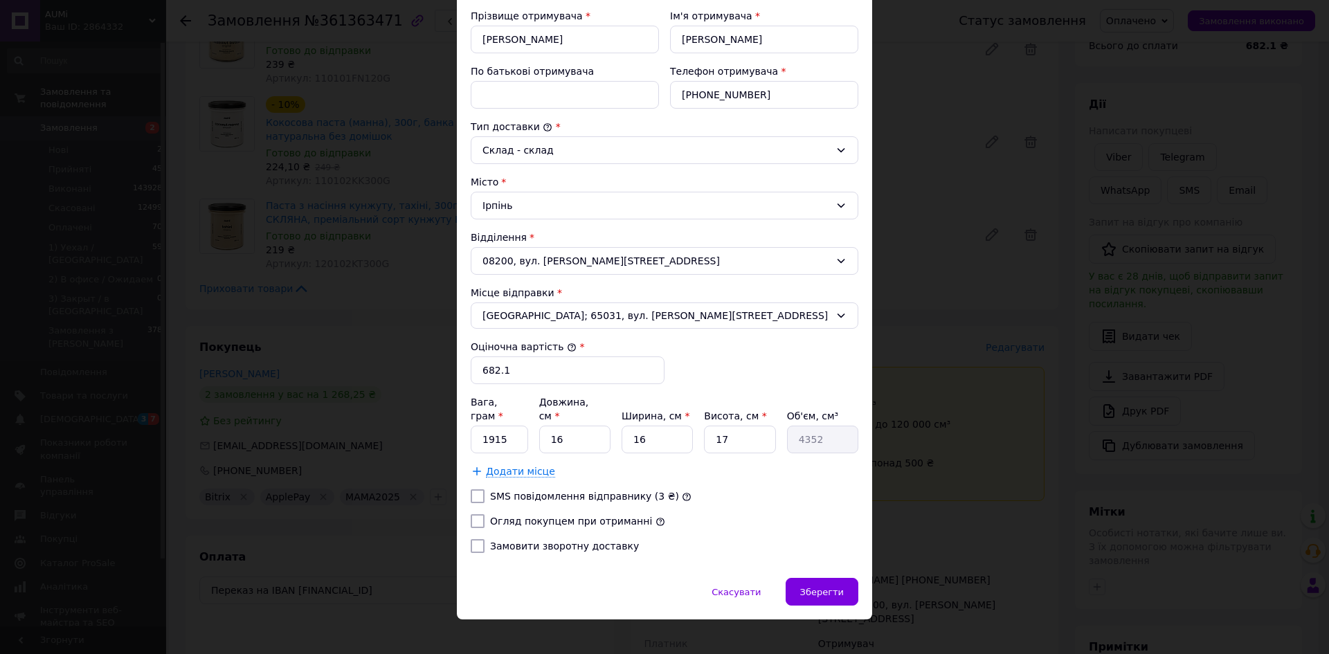
click at [547, 516] on label "Огляд покупцем при отриманні" at bounding box center [571, 521] width 162 height 11
click at [484, 514] on input "Огляд покупцем при отриманні" at bounding box center [478, 521] width 14 height 14
checkbox input "true"
click at [523, 429] on input "1915" at bounding box center [499, 440] width 57 height 28
type input "1555"
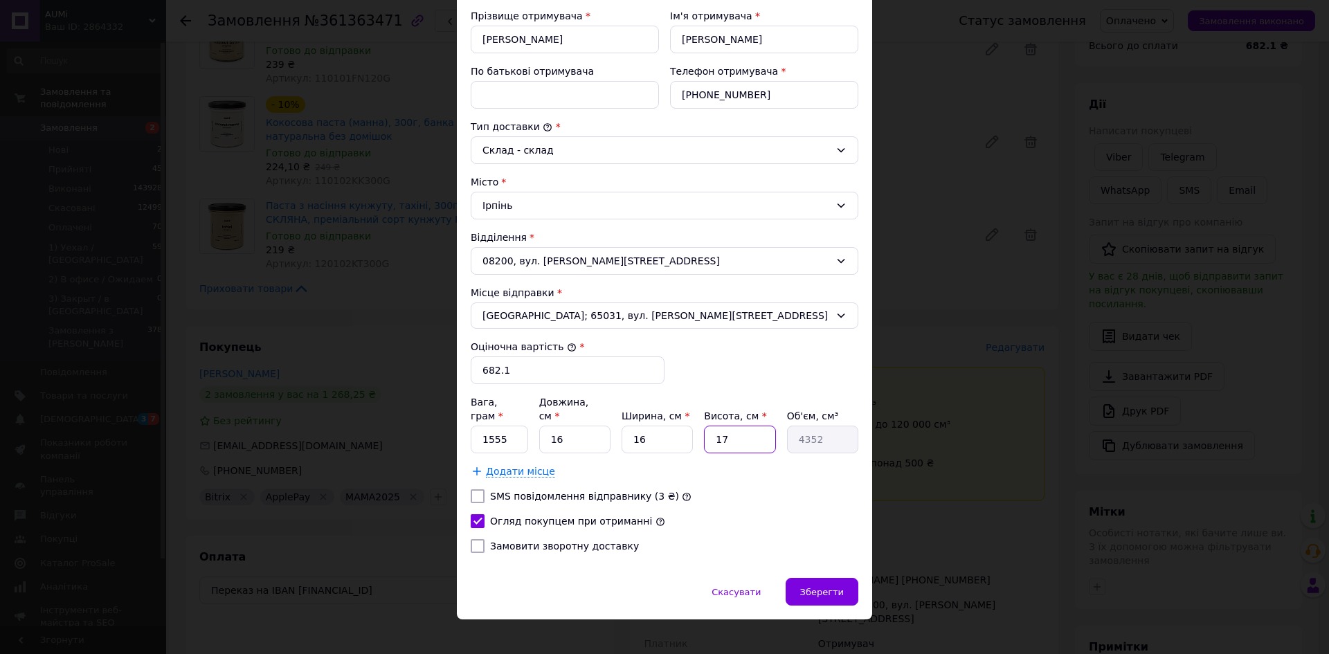
type input "1"
type input "256"
type input "16"
type input "4096"
type input "16"
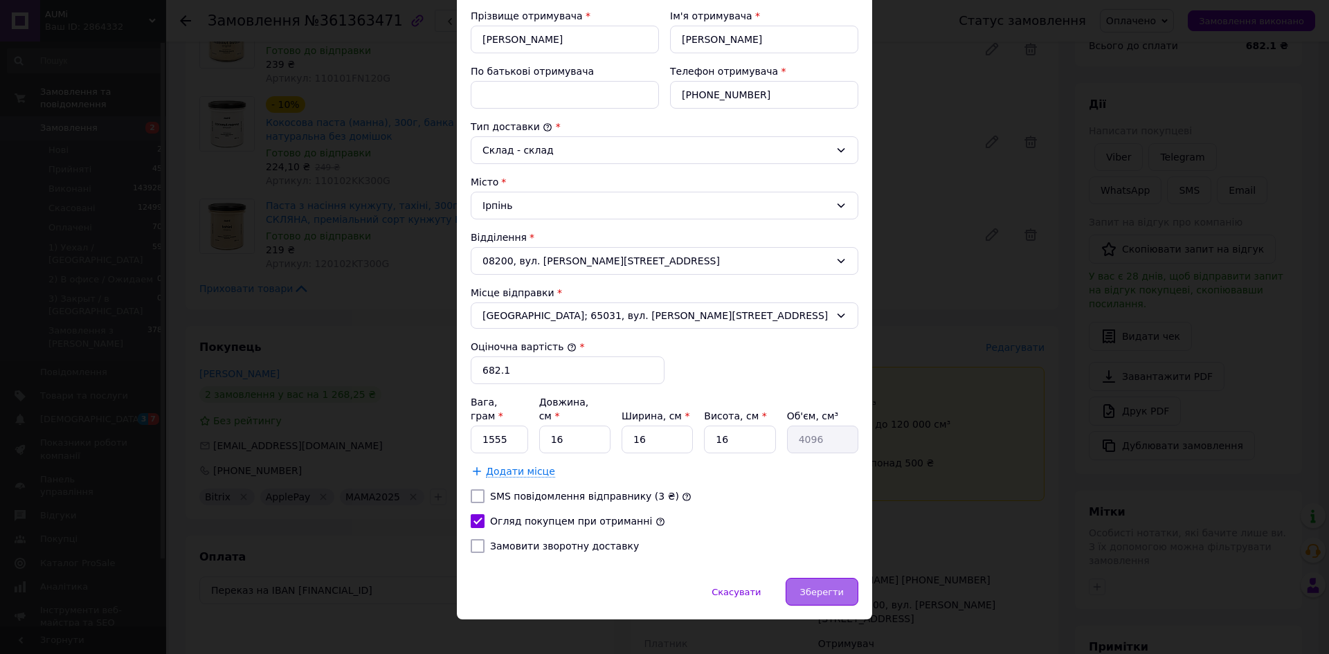
click at [812, 578] on div "Зберегти" at bounding box center [821, 592] width 73 height 28
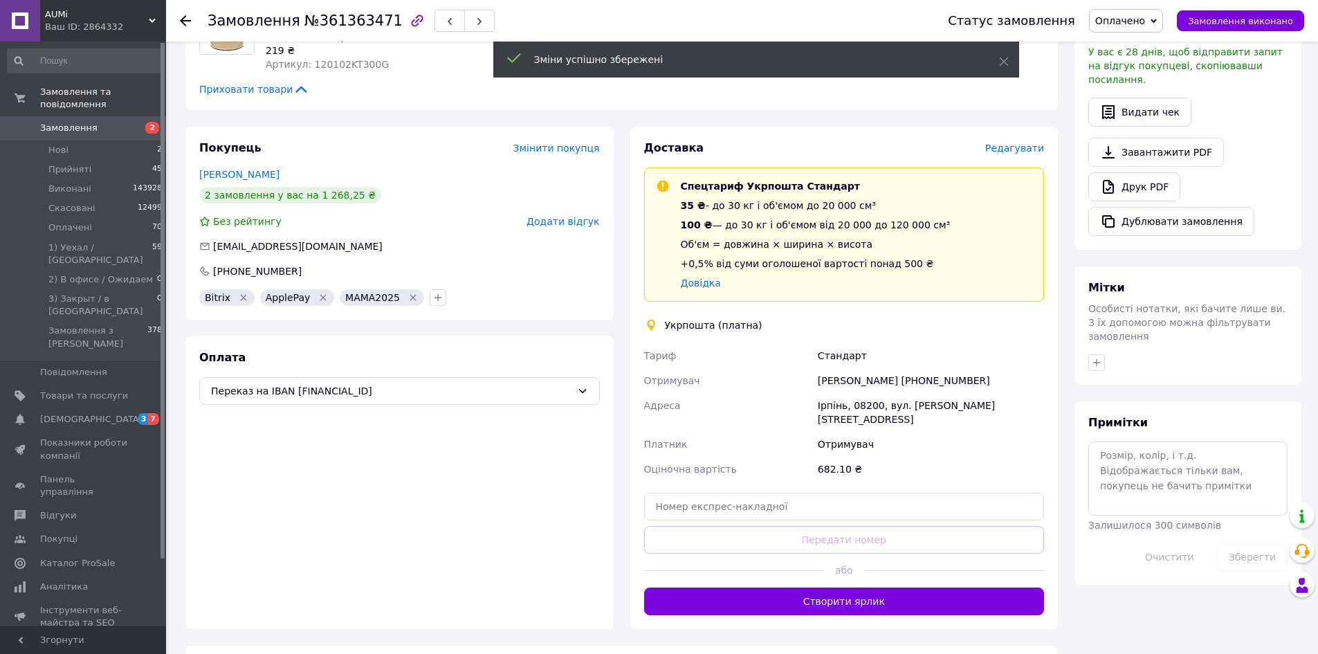
scroll to position [354, 0]
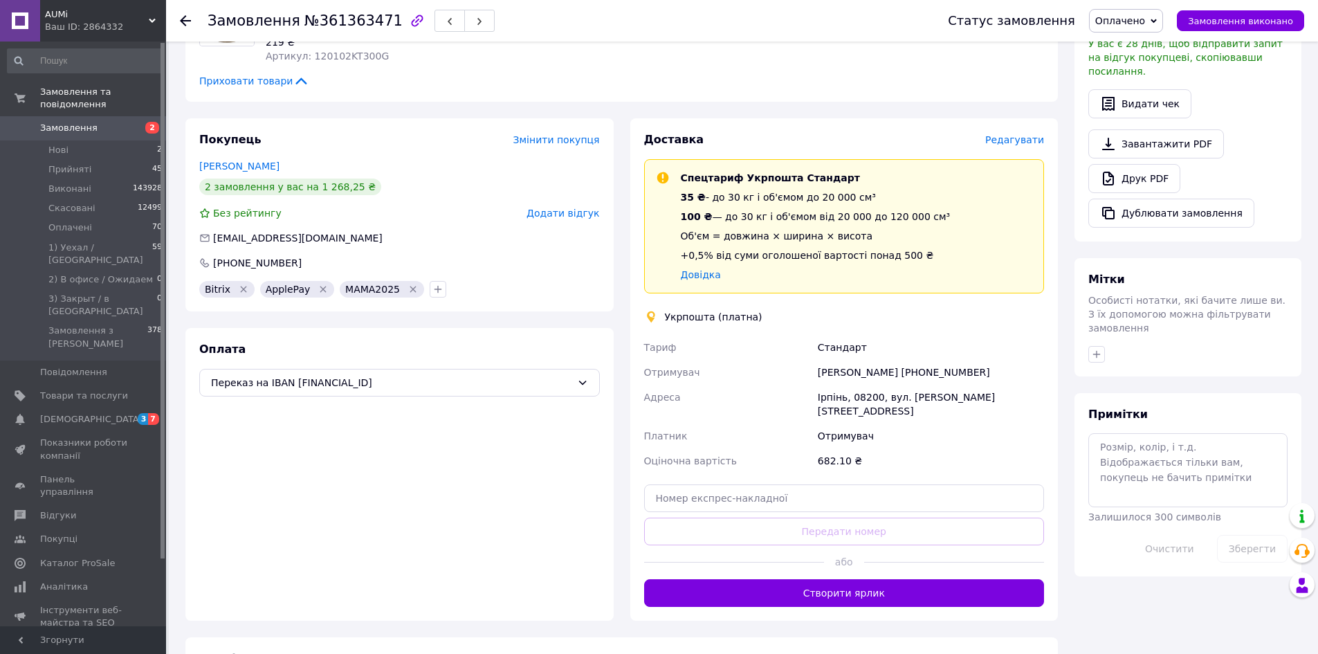
click at [824, 601] on div "Доставка Редагувати Спецтариф Укрпошта Стандарт 35 ₴ - до 30 кг і об'ємом до 20…" at bounding box center [844, 369] width 428 height 502
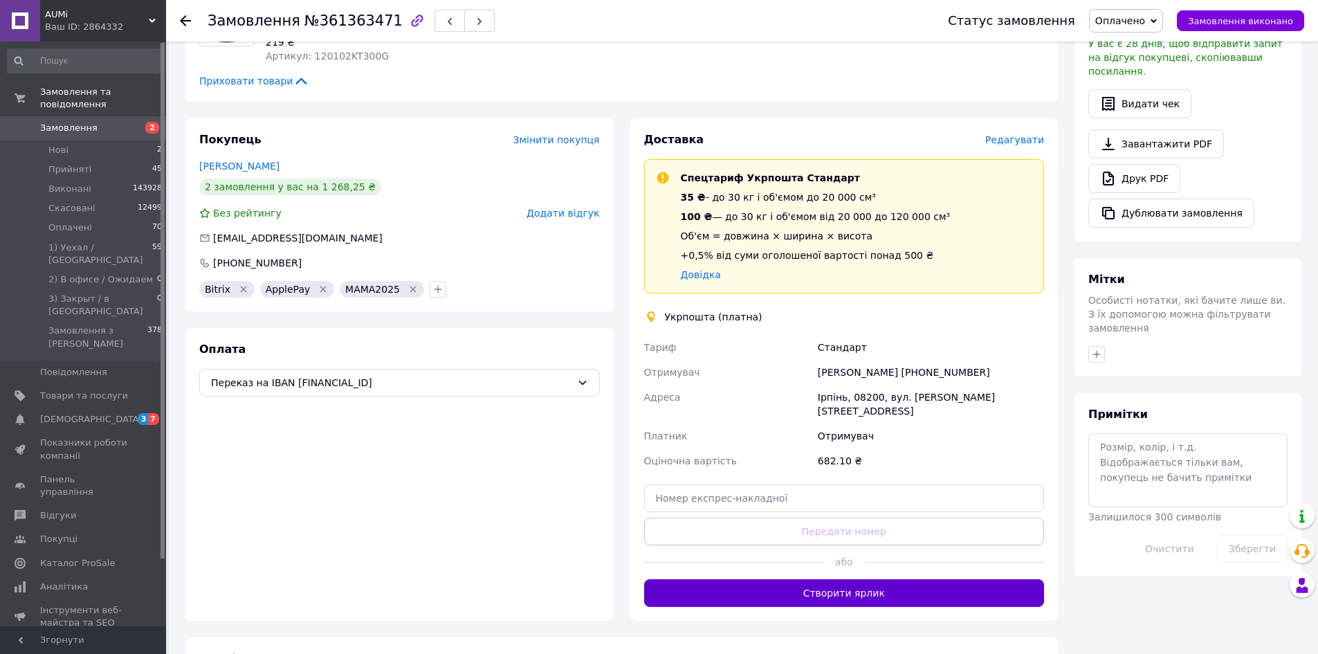
click at [820, 592] on button "Створити ярлик" at bounding box center [844, 593] width 401 height 28
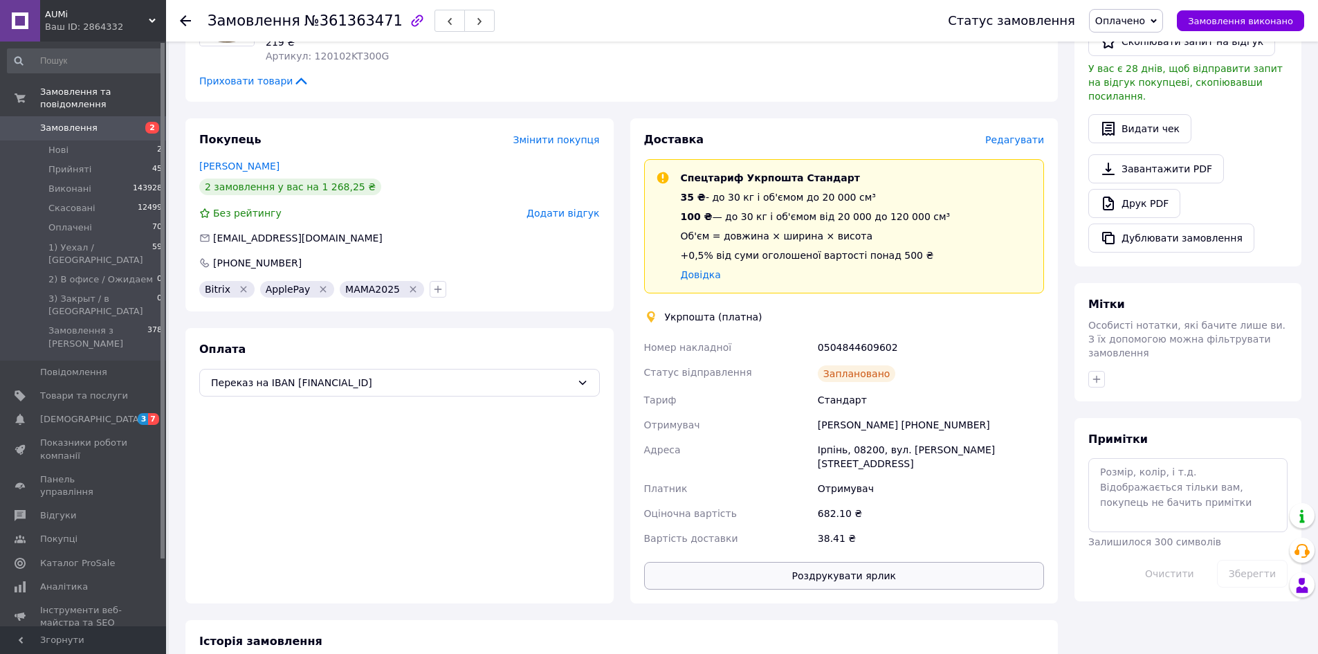
click at [805, 571] on button "Роздрукувати ярлик" at bounding box center [844, 576] width 401 height 28
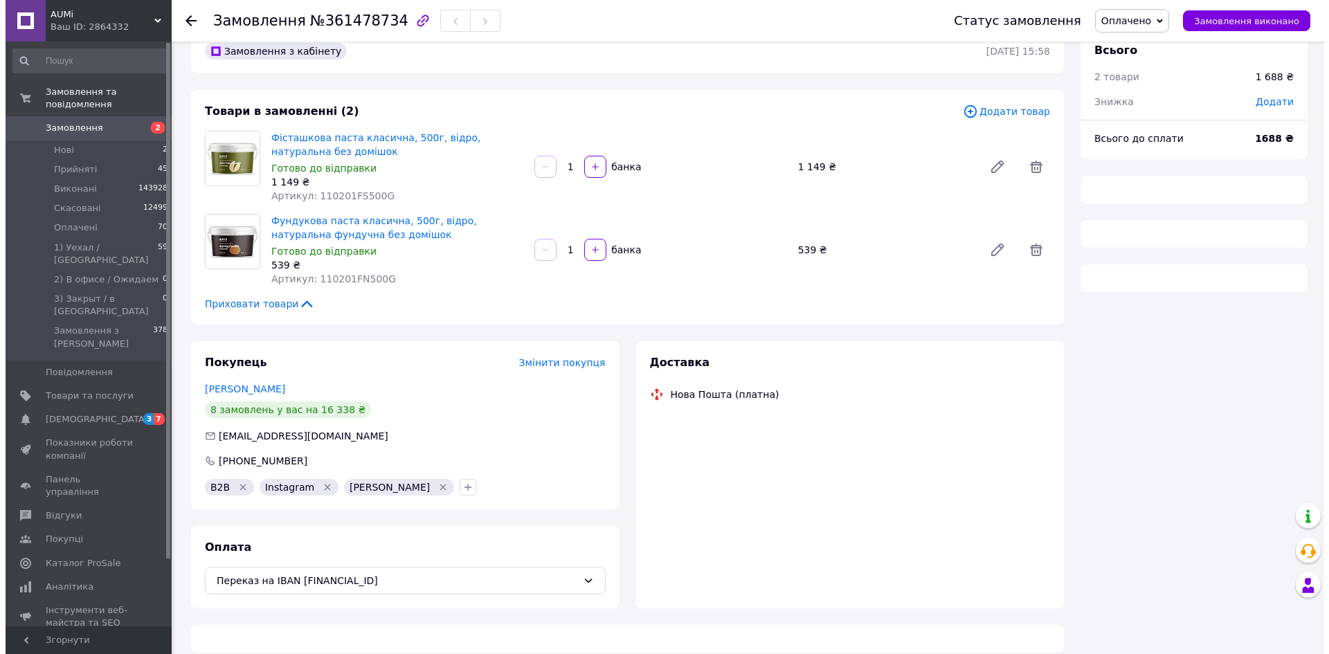
scroll to position [44, 0]
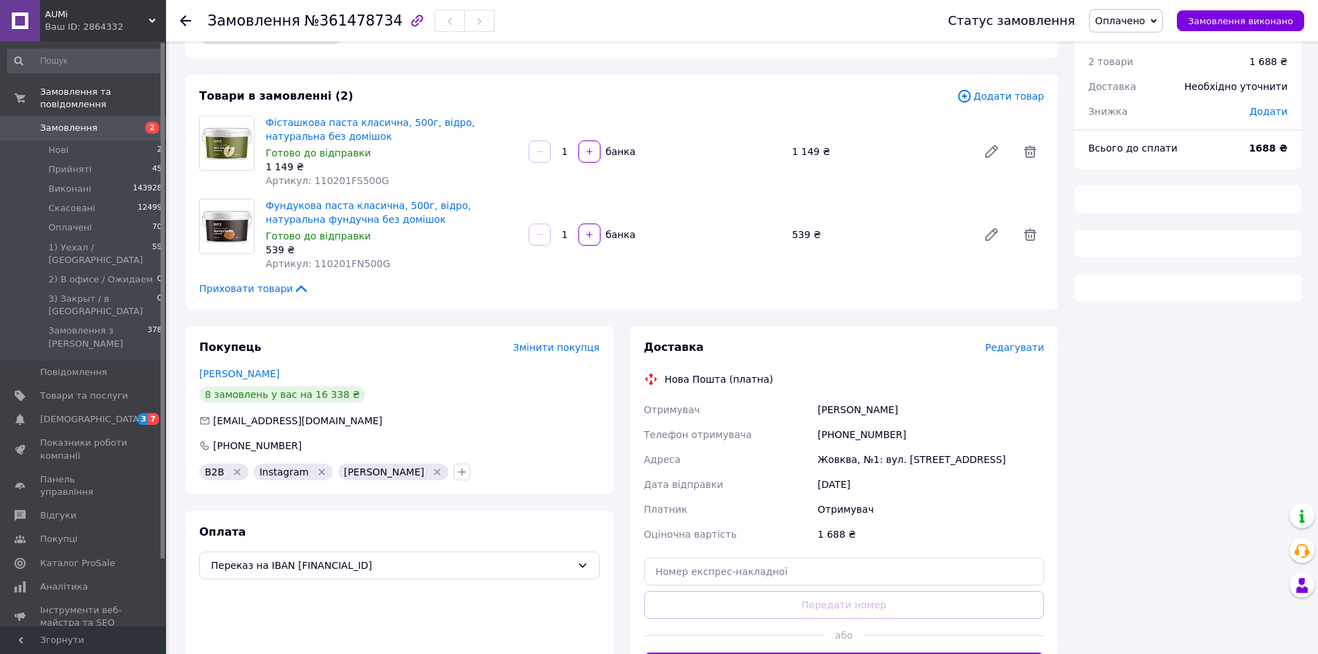
click at [1017, 346] on span "Редагувати" at bounding box center [1014, 347] width 59 height 11
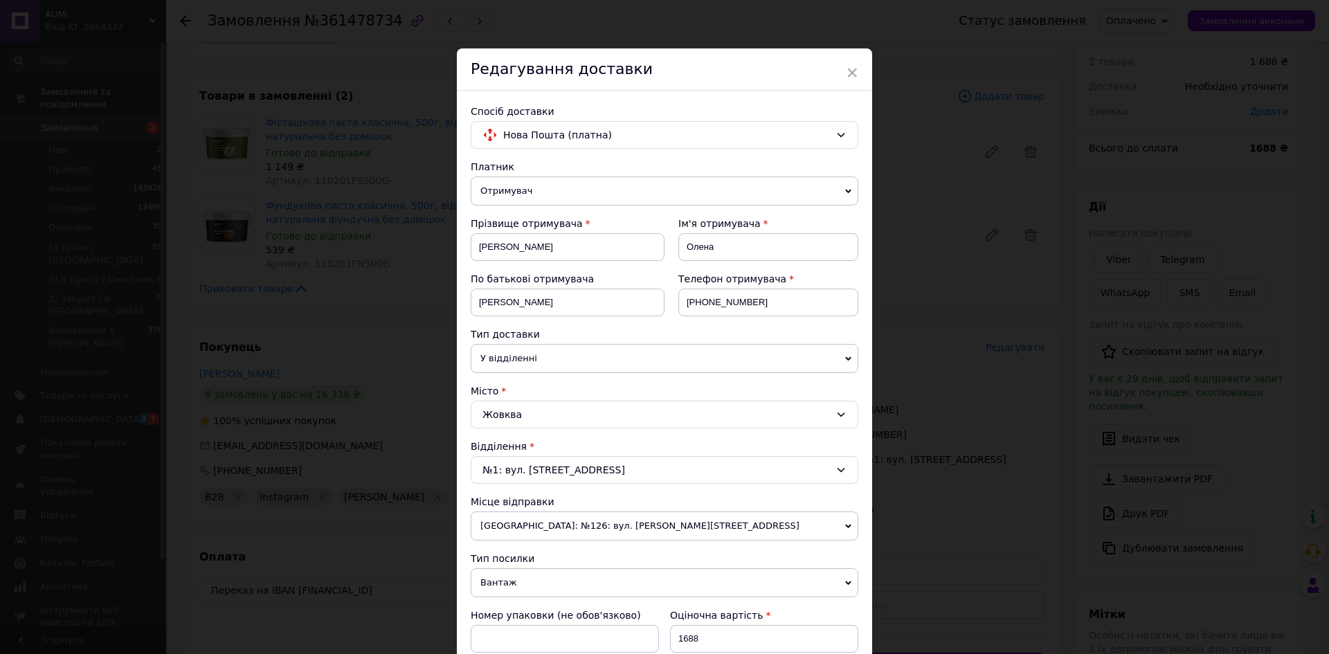
scroll to position [290, 0]
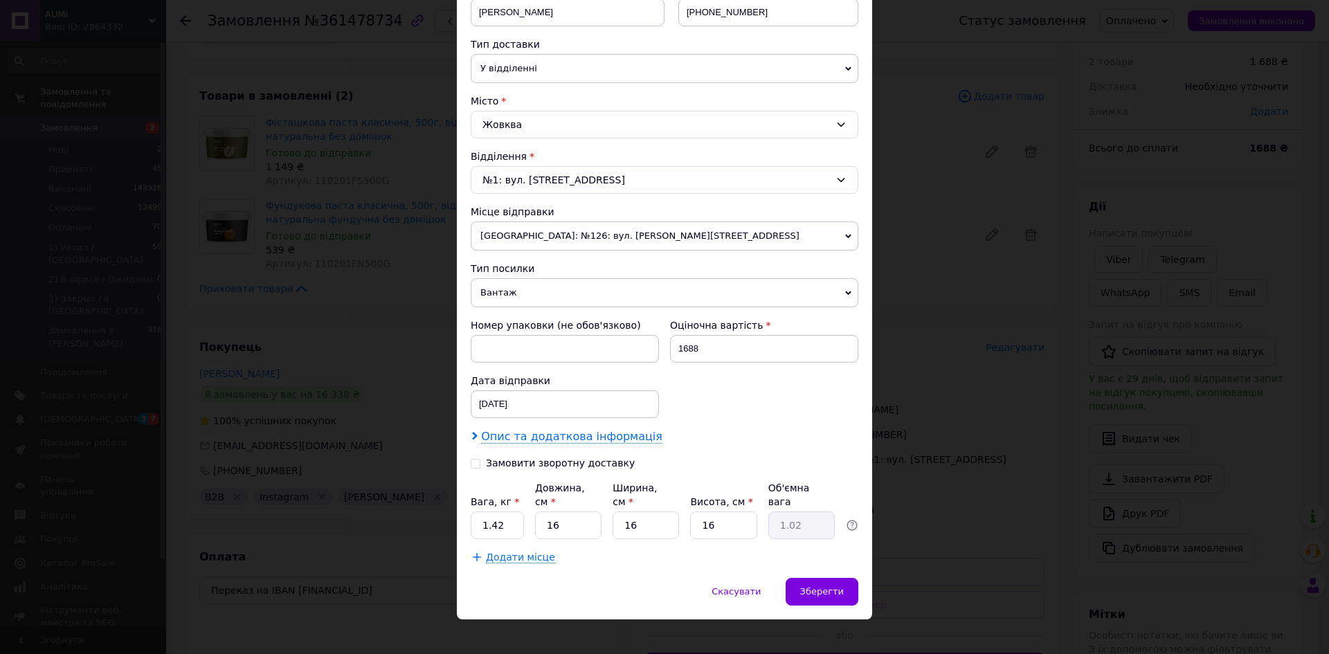
click at [561, 444] on span "Опис та додаткова інформація" at bounding box center [571, 437] width 181 height 14
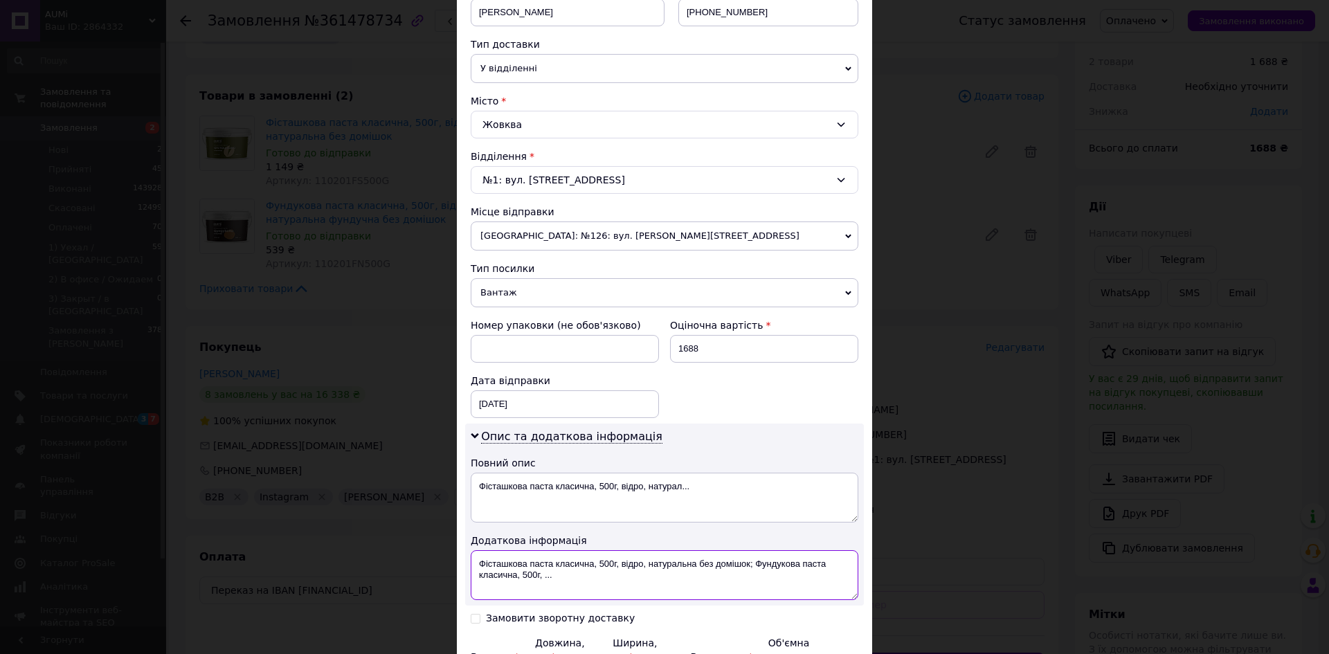
drag, startPoint x: 572, startPoint y: 594, endPoint x: 750, endPoint y: 561, distance: 180.9
paste textarea "361478734"
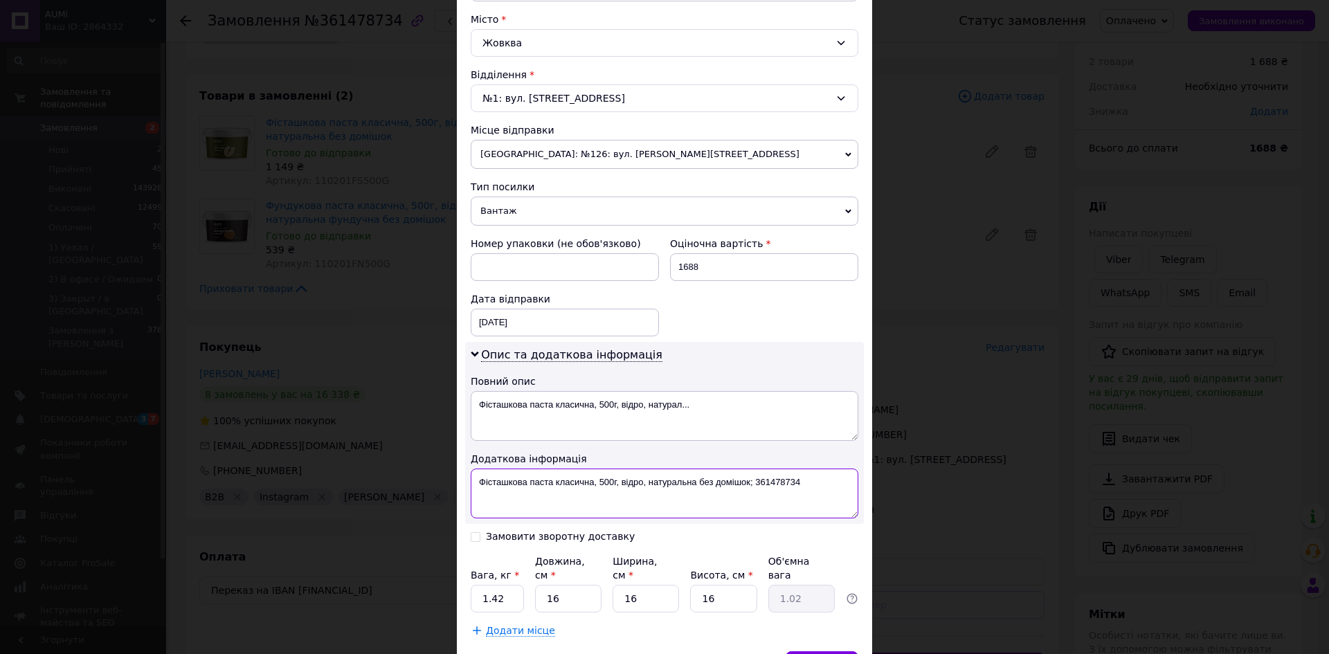
scroll to position [445, 0]
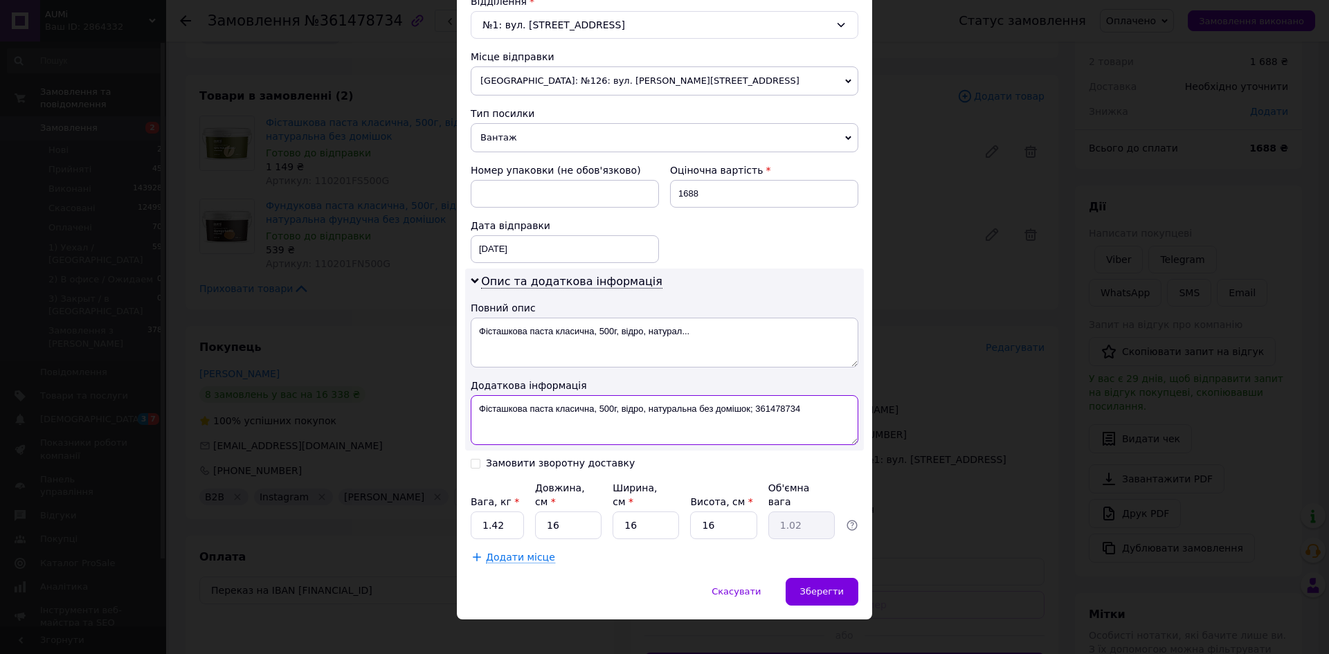
type textarea "Фісташкова паста класична, 500г, відро, натуральна без домішок; 361478734"
click at [515, 511] on input "1.42" at bounding box center [497, 525] width 53 height 28
type input "1.255"
type input "1"
type input "0.1"
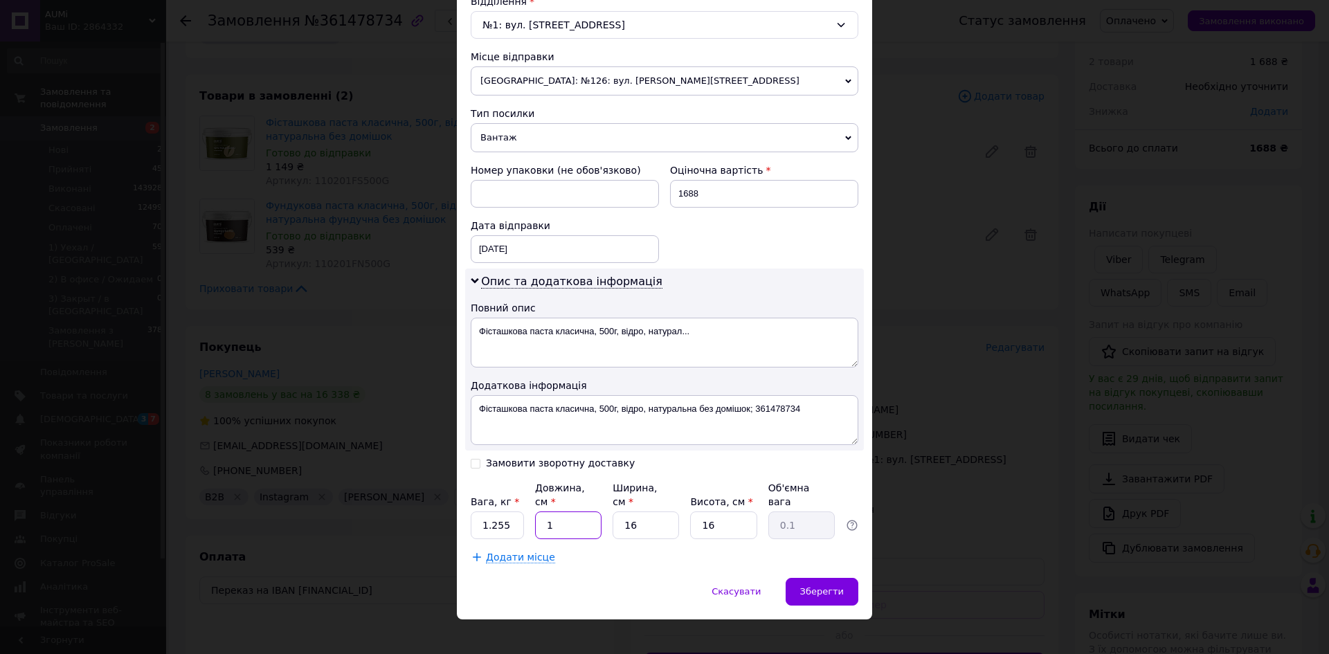
type input "16"
type input "1.02"
type input "1"
type input "0.1"
type input "16"
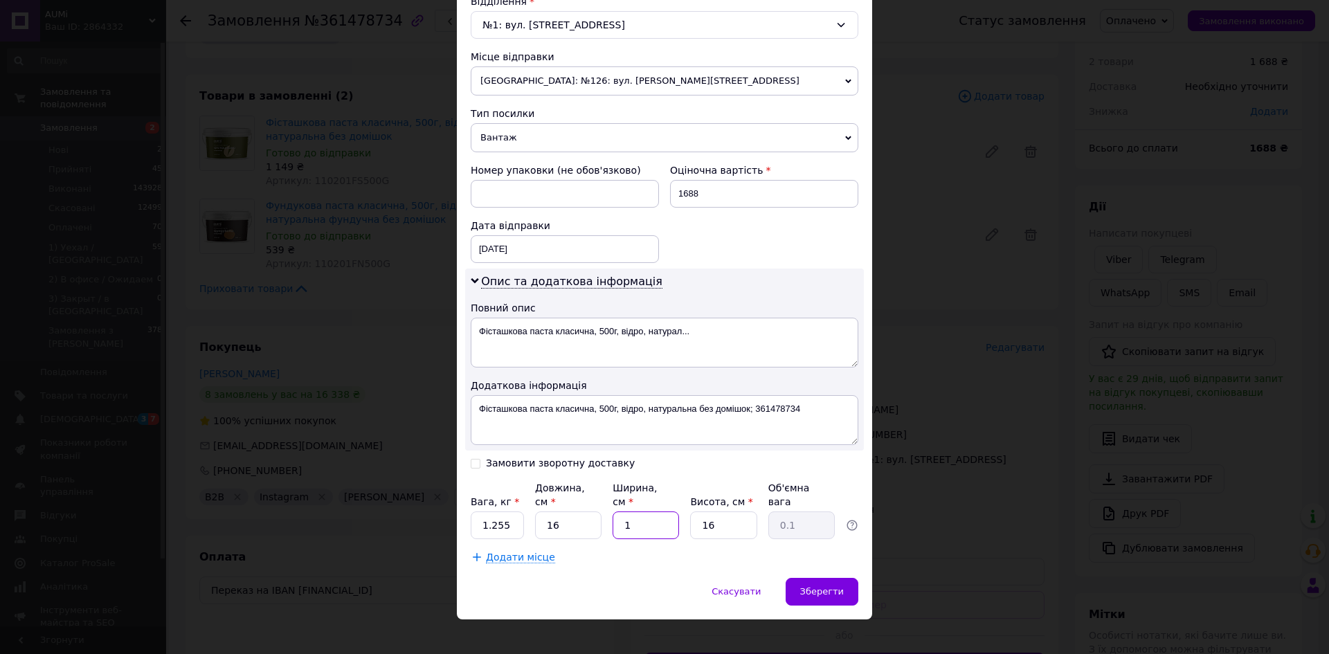
type input "1.02"
type input "1"
type input "0.1"
type input "16"
type input "1.02"
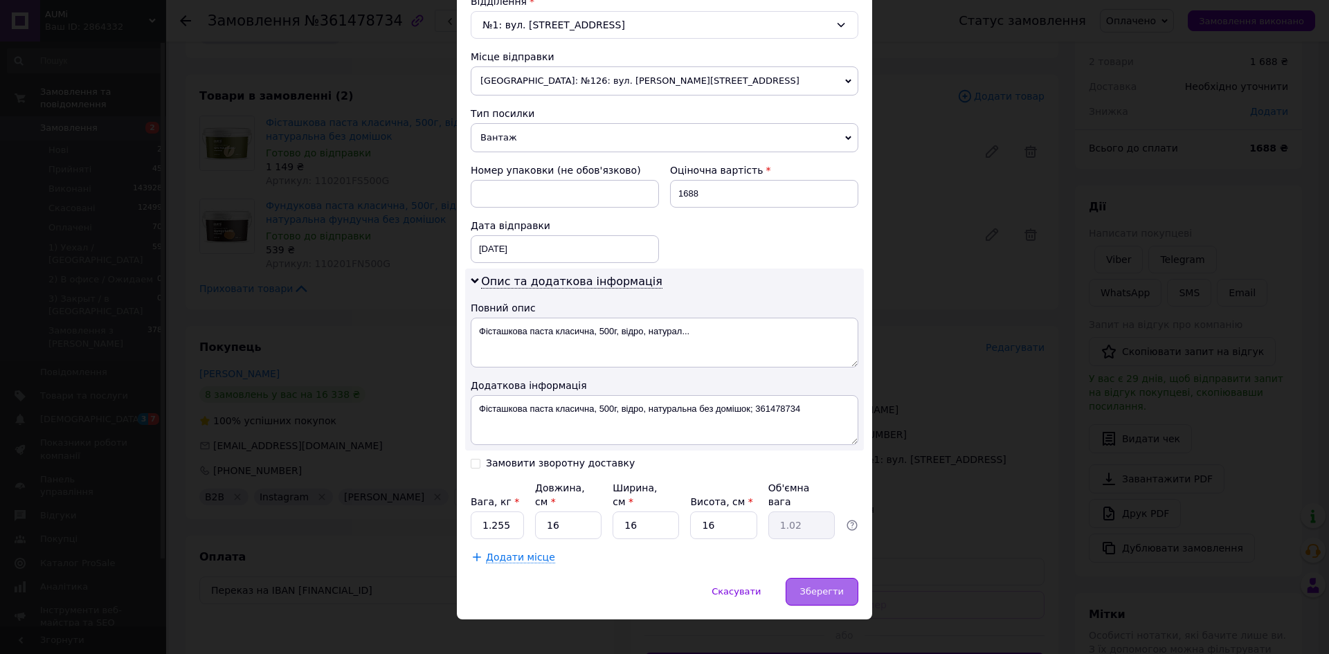
click at [830, 578] on div "Зберегти" at bounding box center [821, 592] width 73 height 28
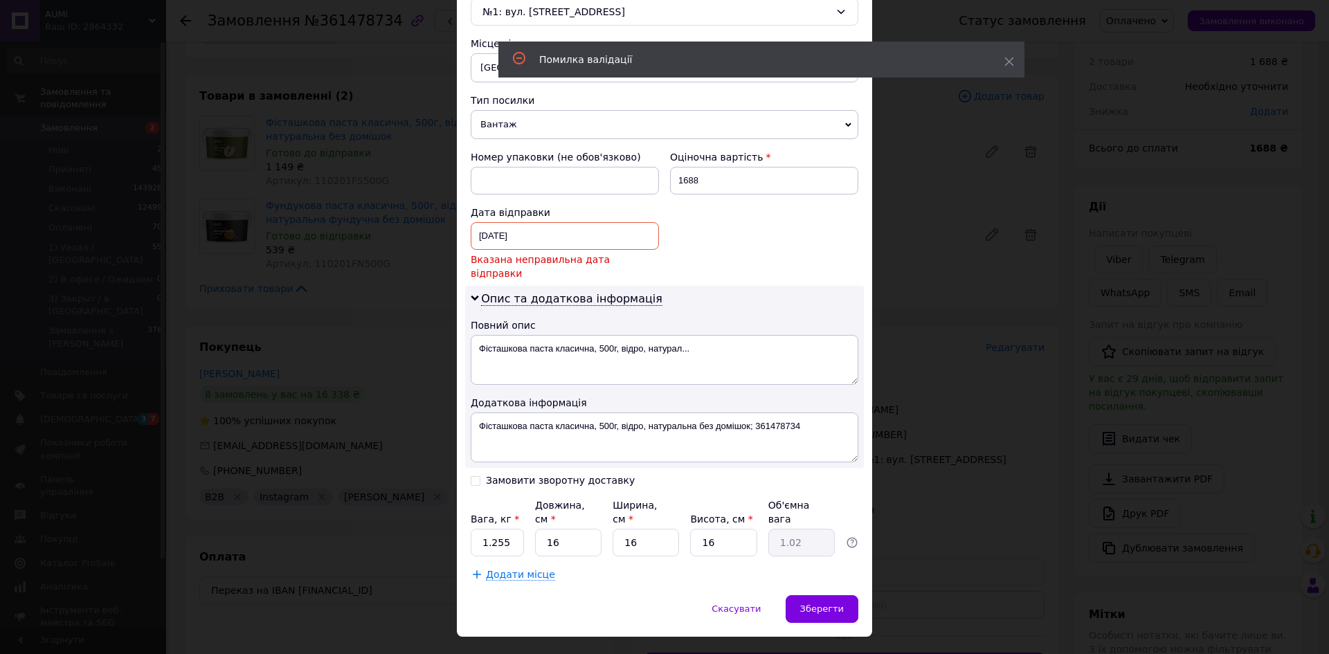
scroll to position [462, 0]
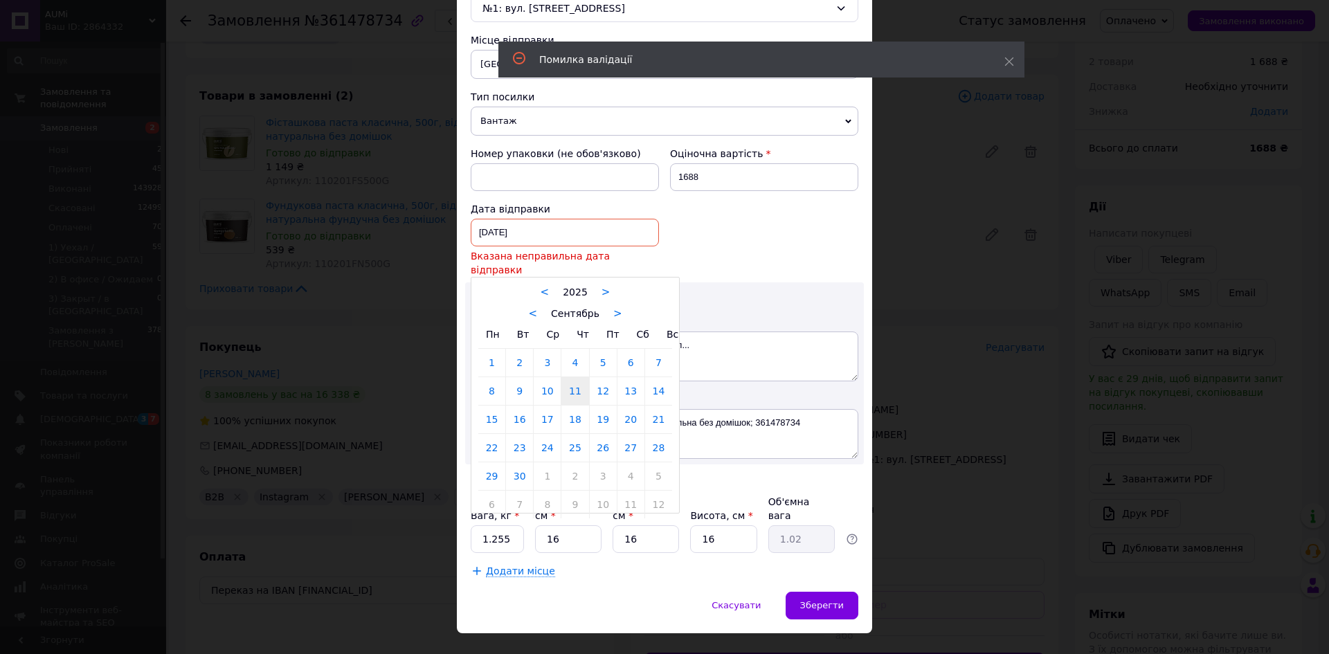
click at [643, 233] on div "11.09.2025 < 2025 > < Сентябрь > Пн Вт Ср Чт Пт Сб Вс 1 2 3 4 5 6 7 8 9 10 11 1…" at bounding box center [565, 233] width 188 height 28
click at [598, 377] on link "12" at bounding box center [603, 391] width 27 height 28
type input "[DATE]"
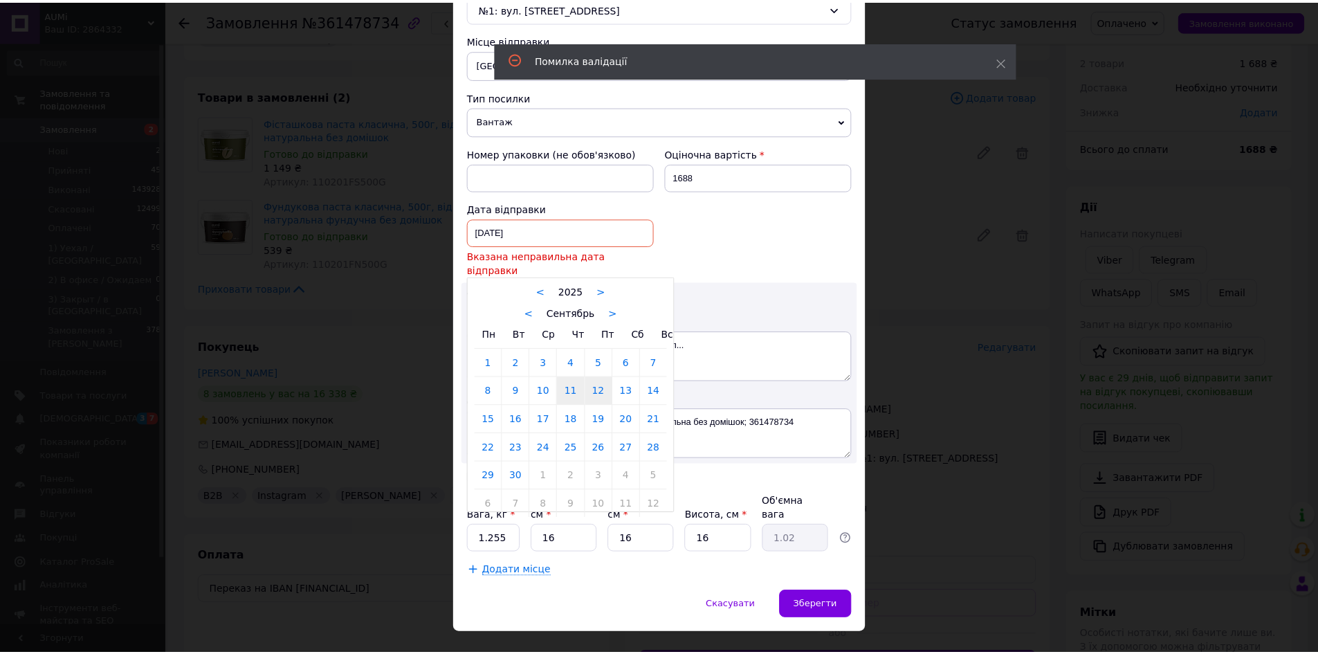
scroll to position [445, 0]
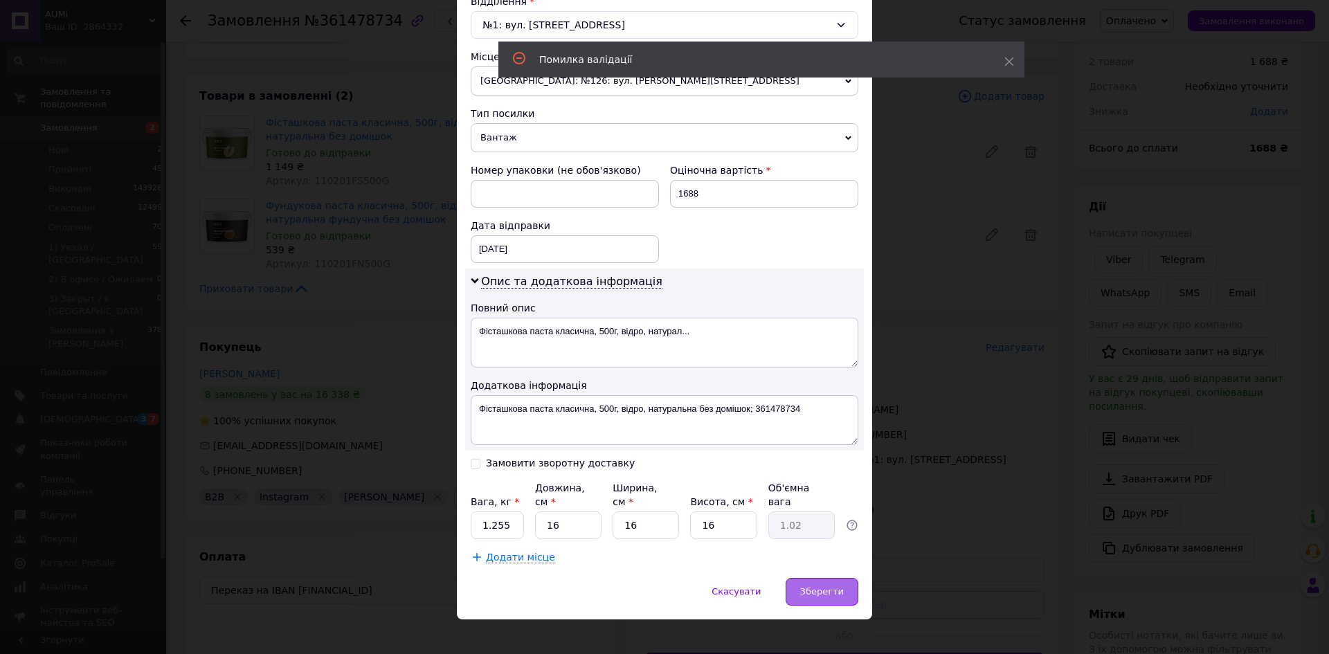
click at [824, 590] on div "Зберегти" at bounding box center [821, 592] width 73 height 28
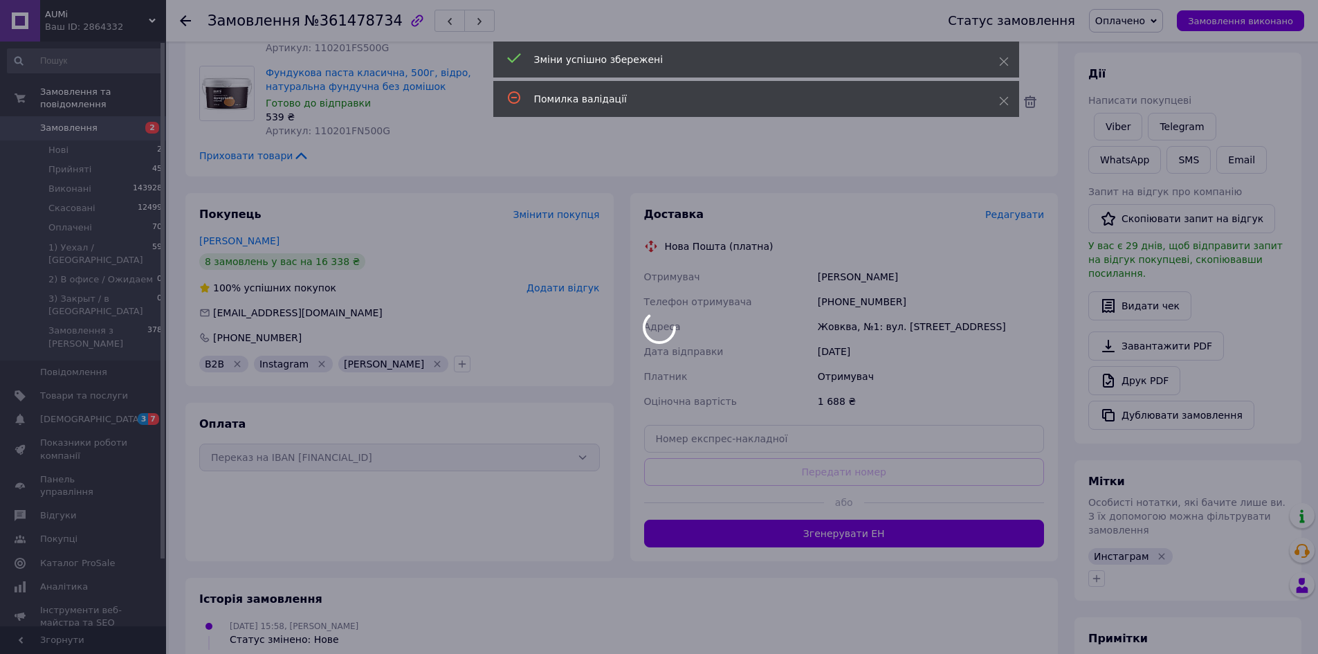
scroll to position [183, 0]
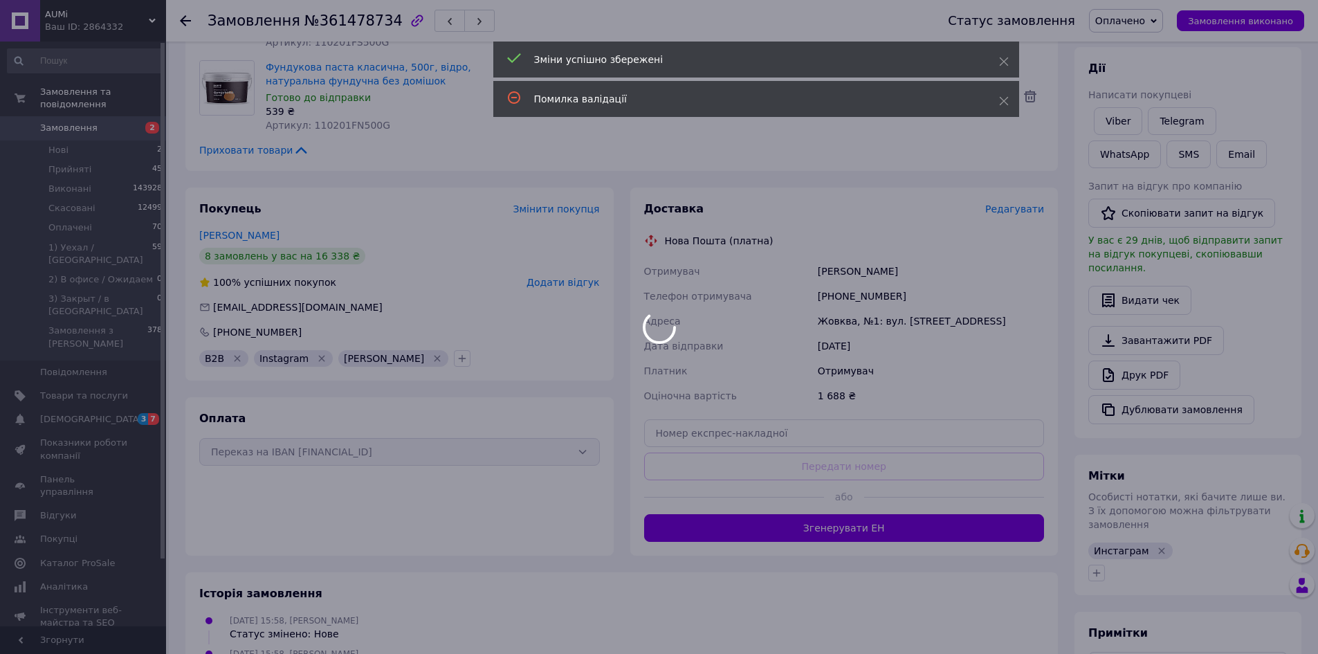
click at [839, 524] on div at bounding box center [659, 327] width 1318 height 654
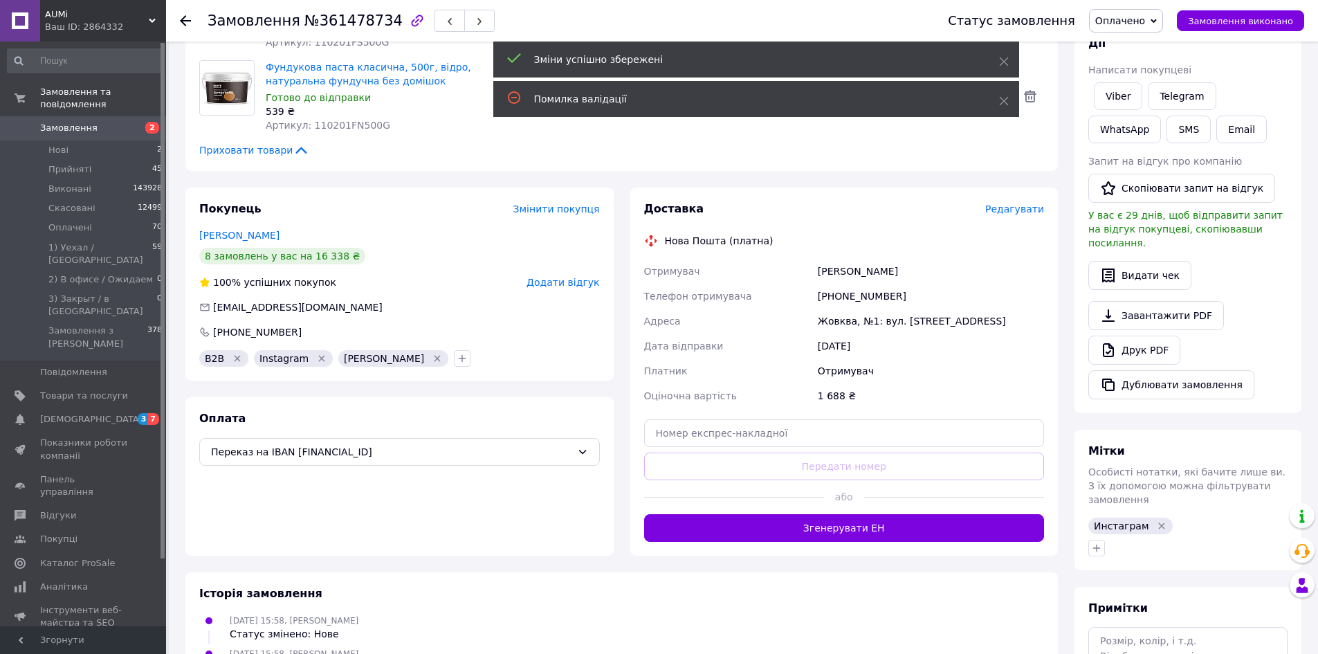
click at [839, 524] on button "Згенерувати ЕН" at bounding box center [844, 528] width 401 height 28
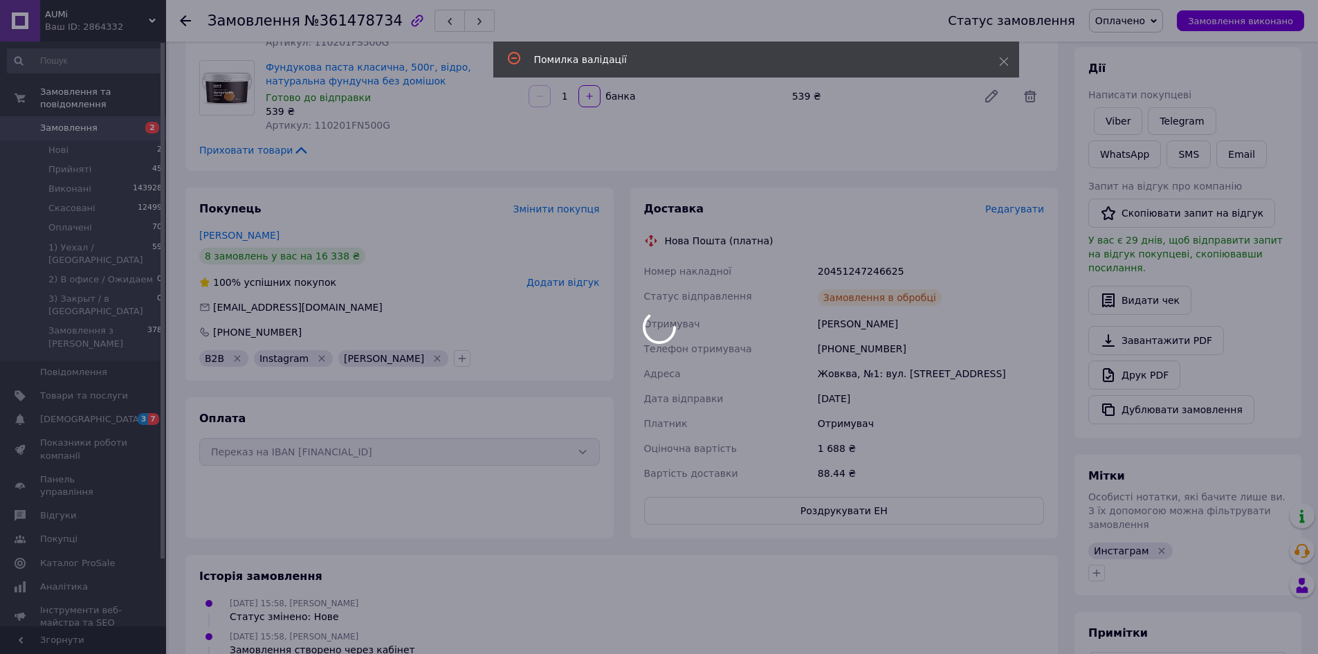
click at [831, 520] on div at bounding box center [659, 327] width 1318 height 654
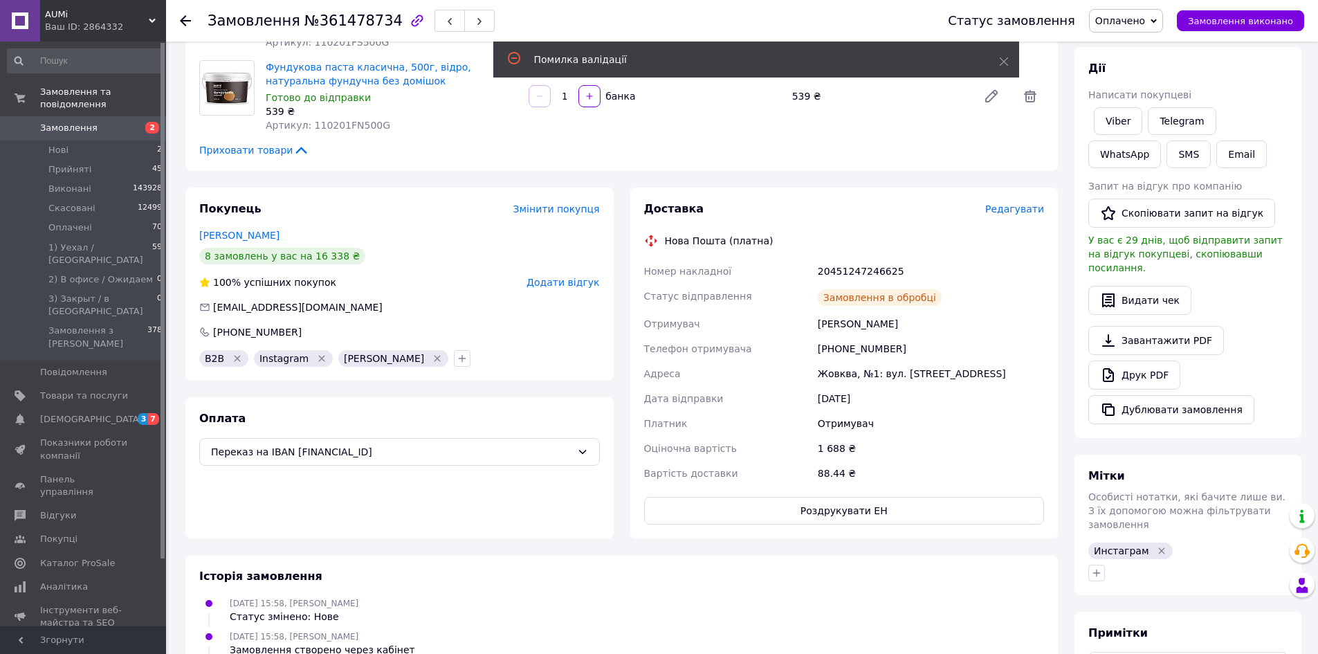
click at [831, 520] on button "Роздрукувати ЕН" at bounding box center [844, 511] width 401 height 28
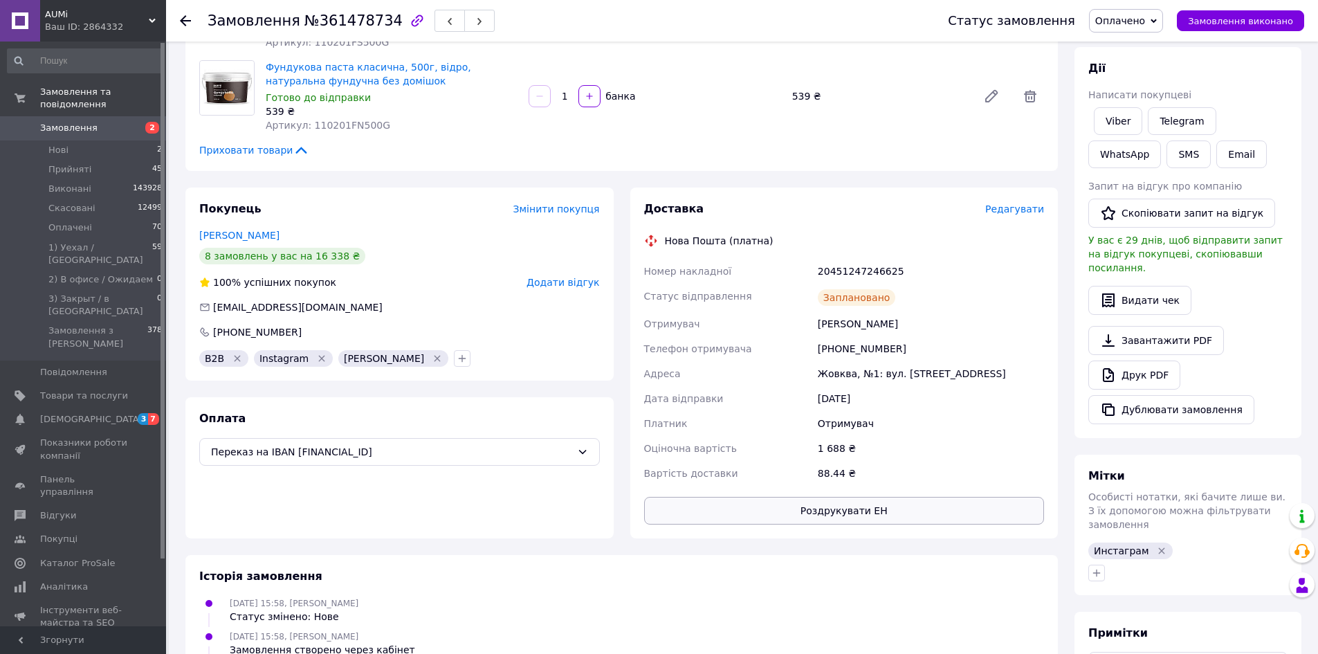
click at [814, 520] on button "Роздрукувати ЕН" at bounding box center [844, 511] width 401 height 28
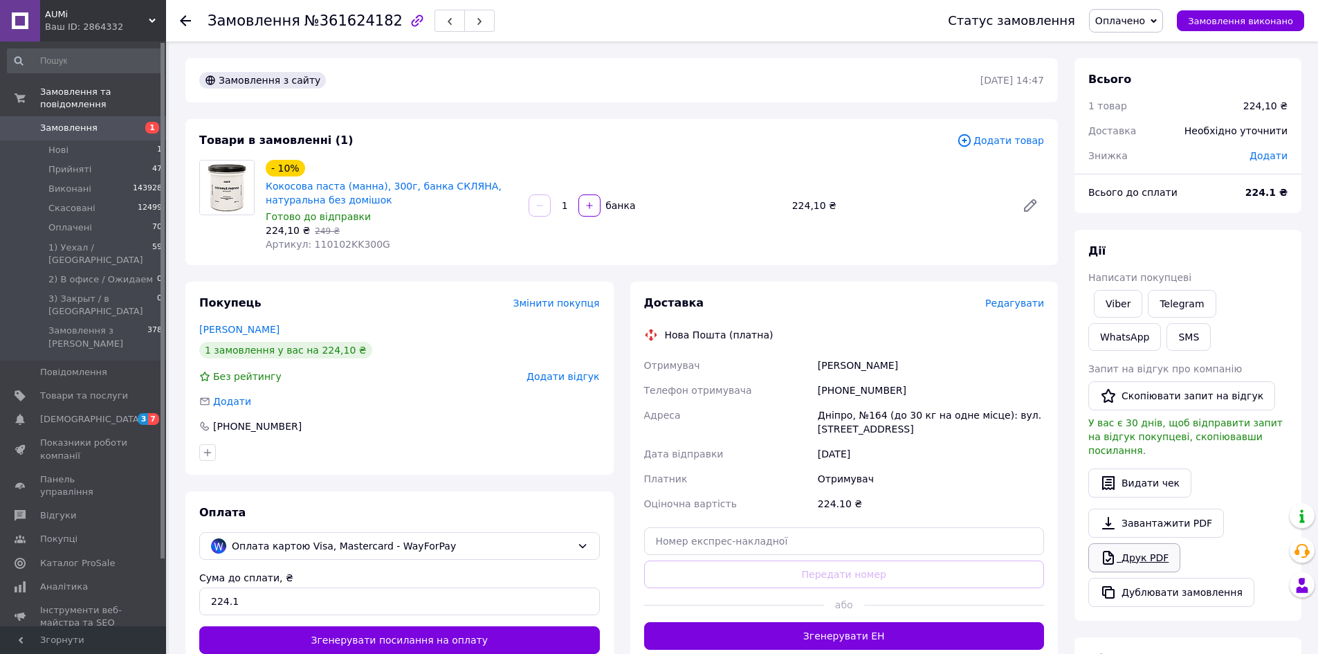
click at [1147, 546] on link "Друк PDF" at bounding box center [1135, 557] width 92 height 29
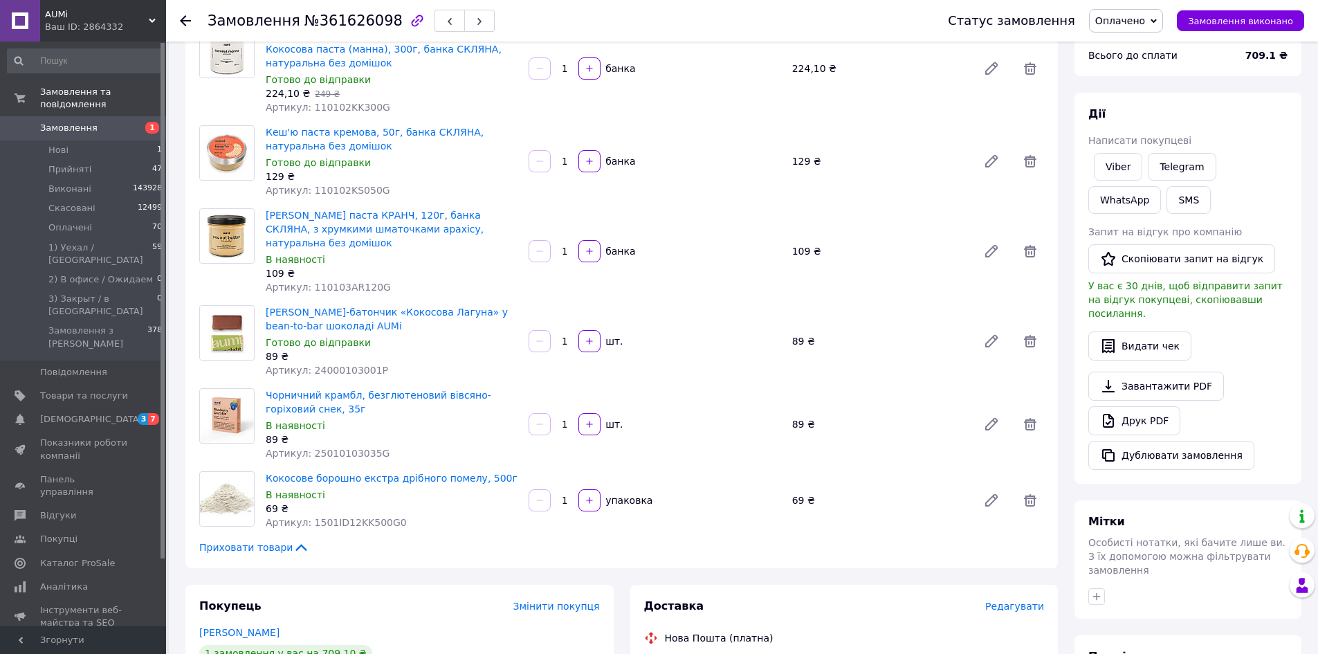
scroll to position [138, 0]
click at [1116, 411] on icon at bounding box center [1108, 419] width 17 height 17
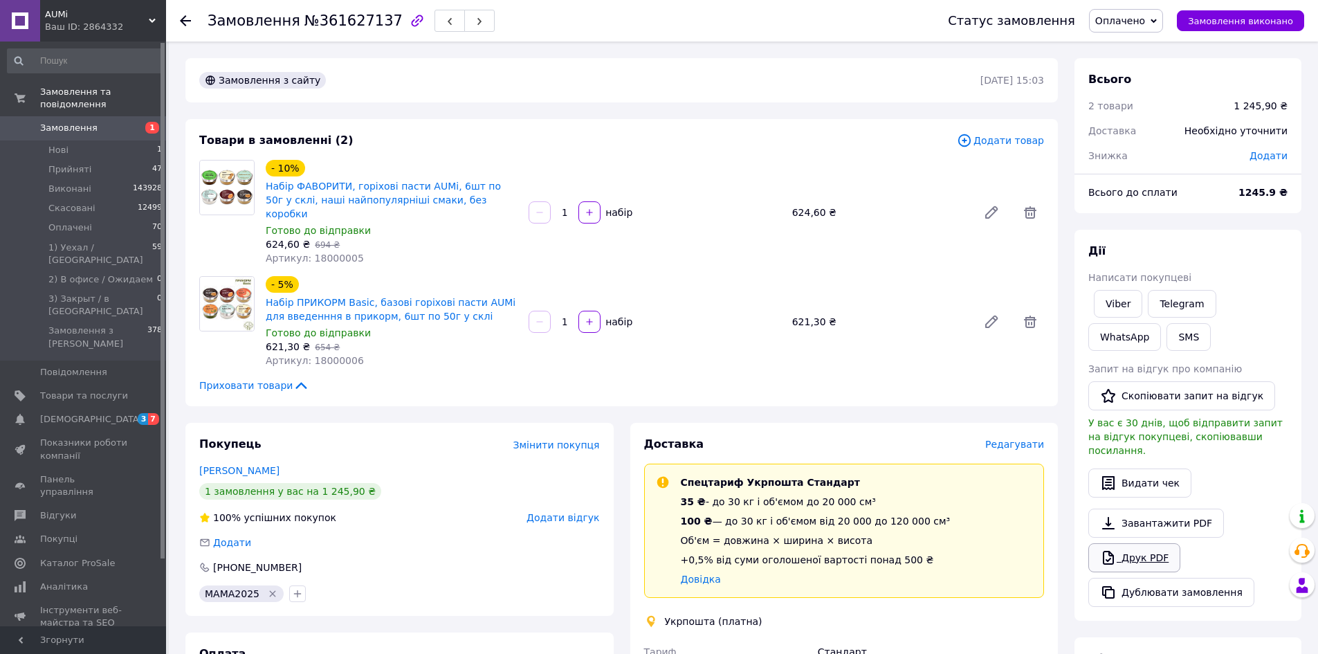
click at [1140, 554] on link "Друк PDF" at bounding box center [1135, 557] width 92 height 29
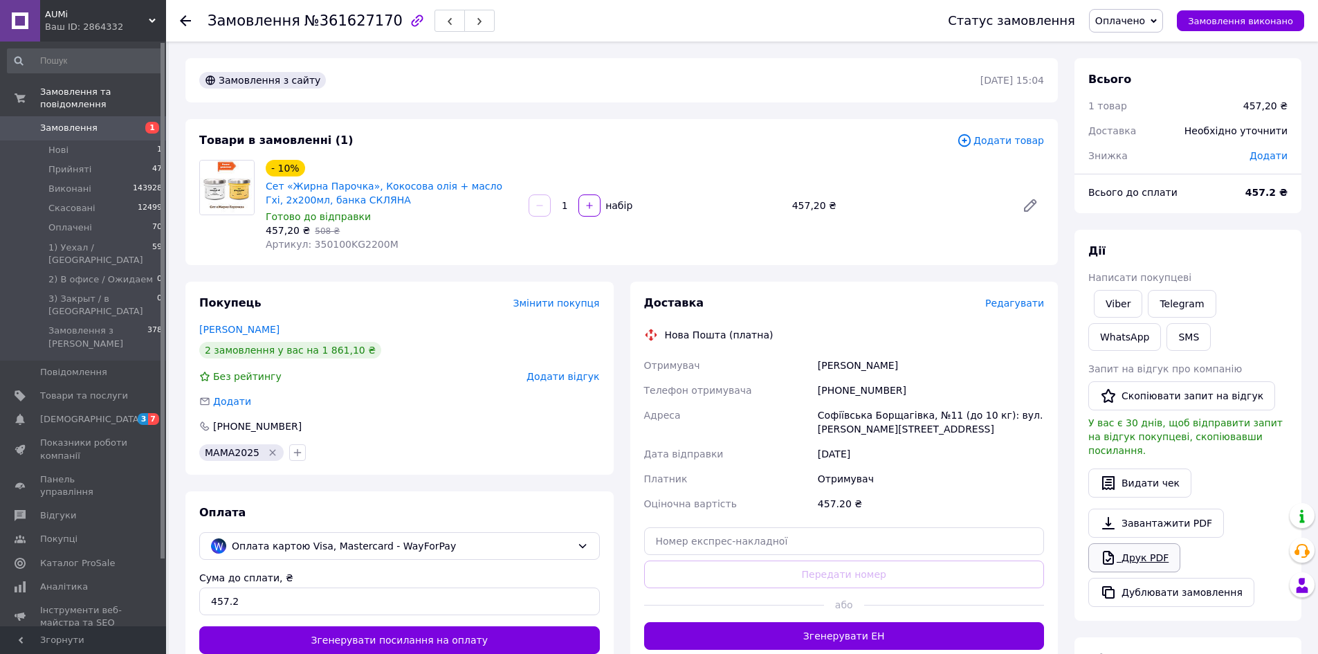
click at [1104, 551] on icon at bounding box center [1108, 558] width 11 height 14
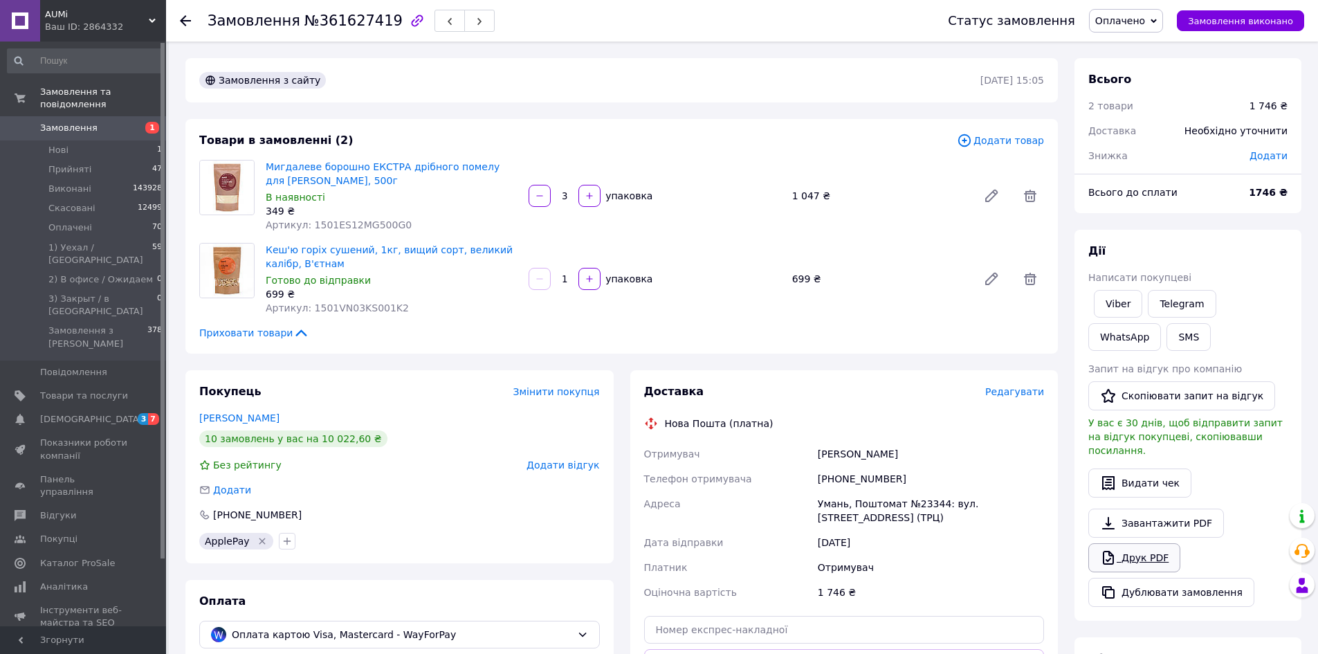
click at [1165, 543] on link "Друк PDF" at bounding box center [1135, 557] width 92 height 29
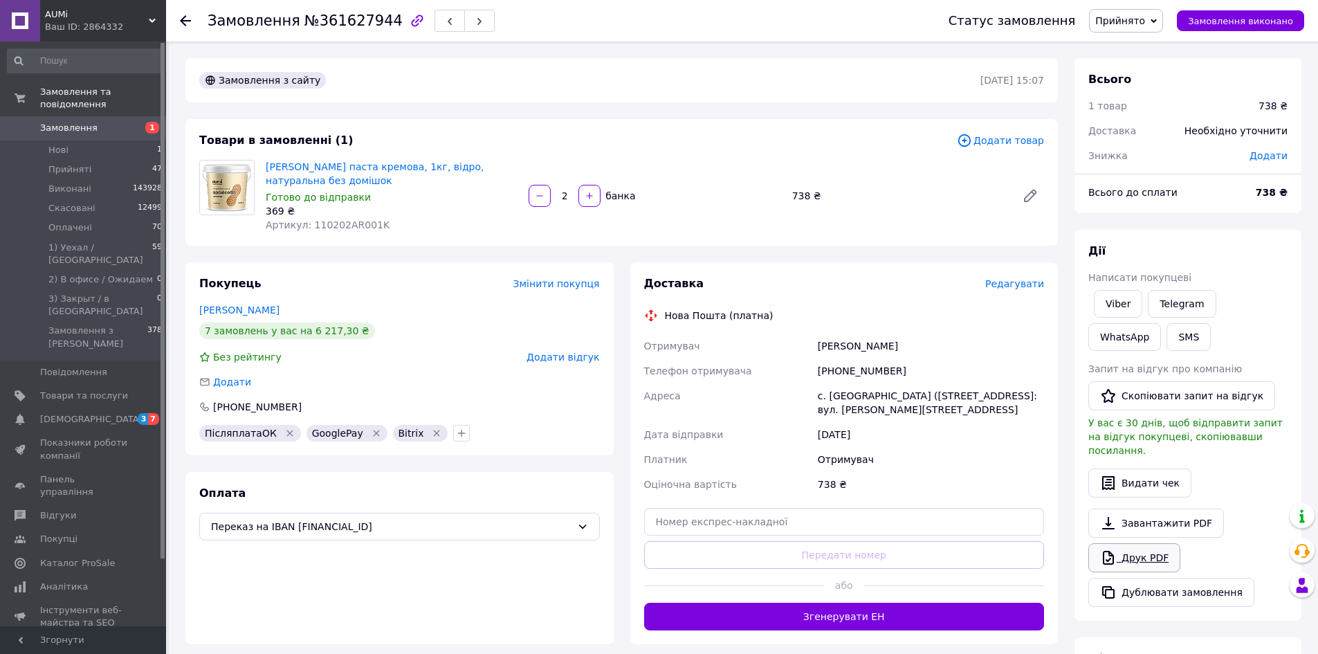
click at [1091, 543] on link "Друк PDF" at bounding box center [1135, 557] width 92 height 29
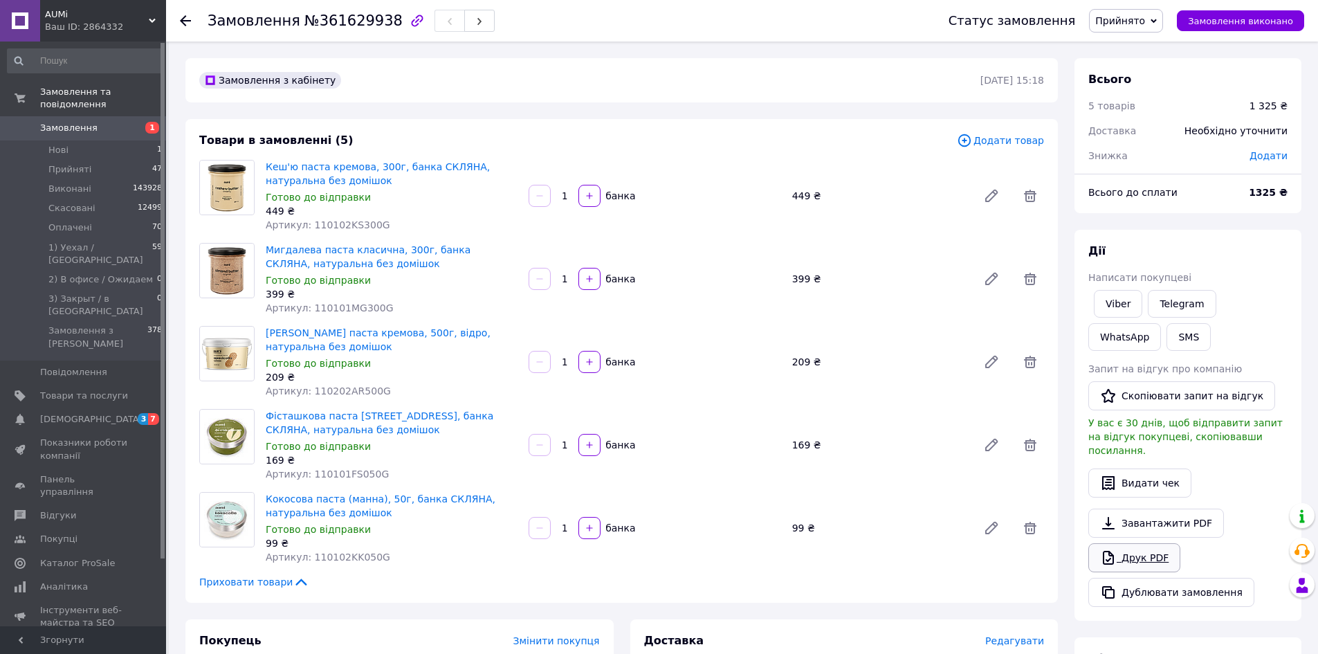
click at [1125, 543] on link "Друк PDF" at bounding box center [1135, 557] width 92 height 29
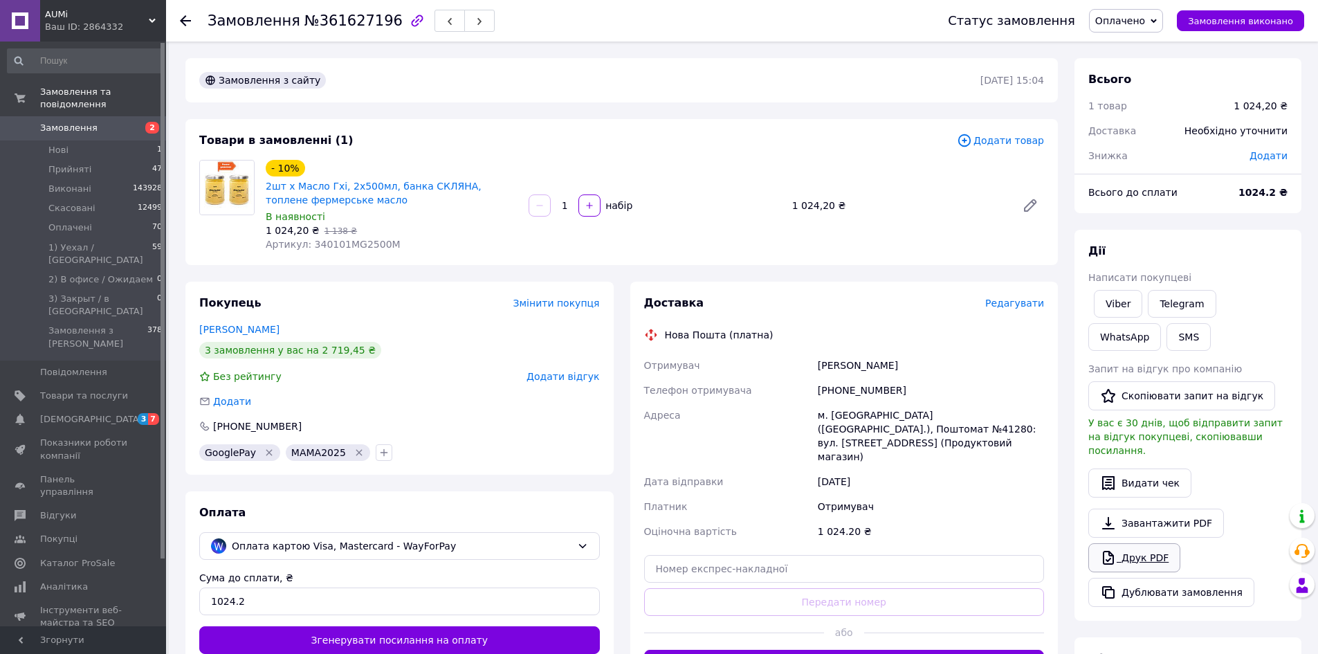
click at [1142, 545] on link "Друк PDF" at bounding box center [1135, 557] width 92 height 29
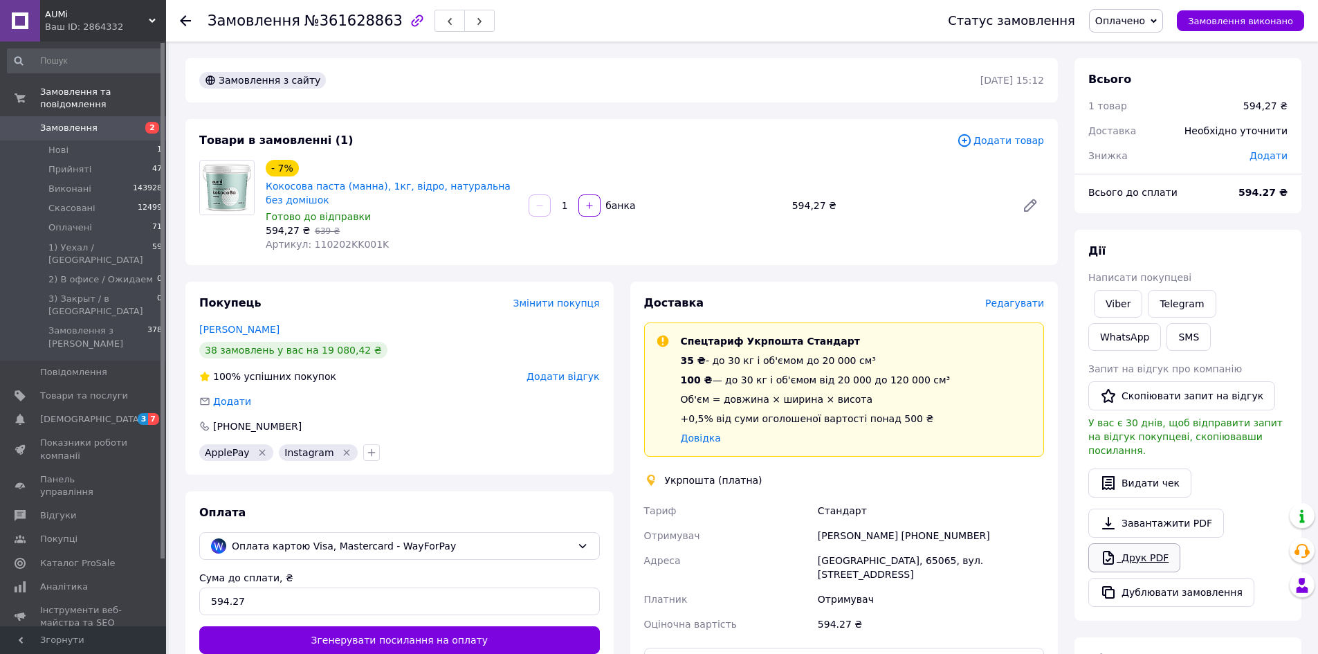
click at [1124, 543] on link "Друк PDF" at bounding box center [1135, 557] width 92 height 29
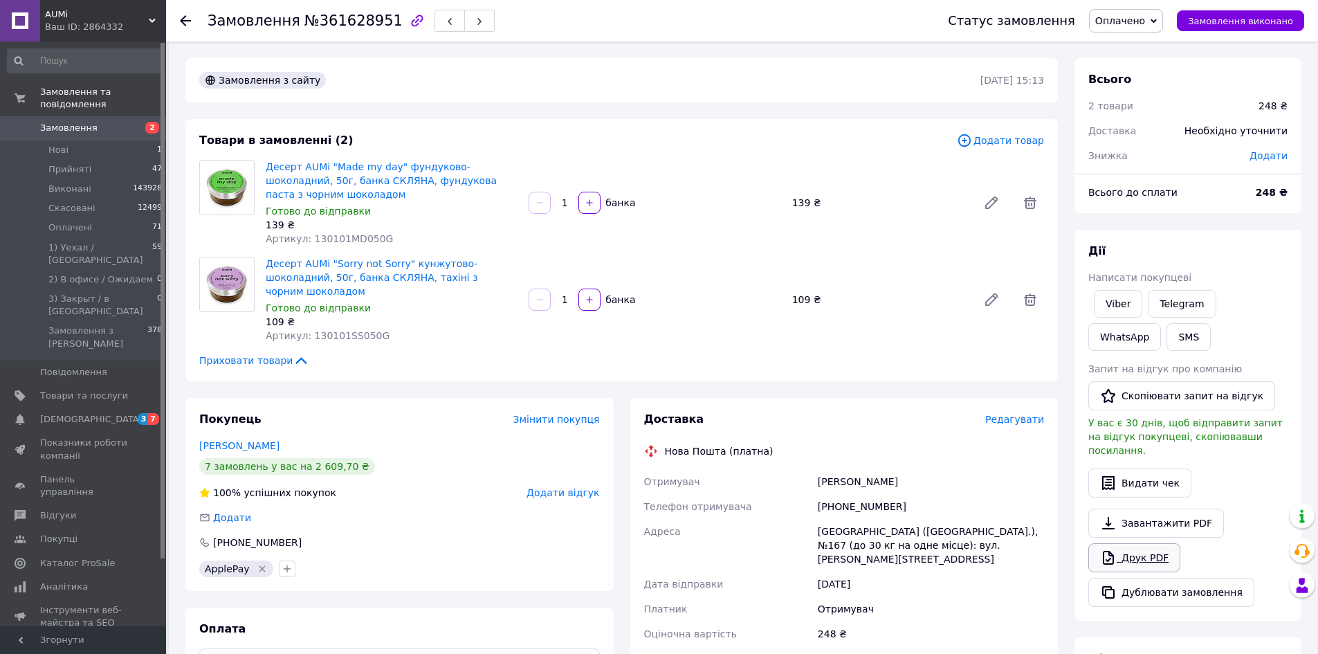
click at [1111, 549] on icon at bounding box center [1108, 557] width 17 height 17
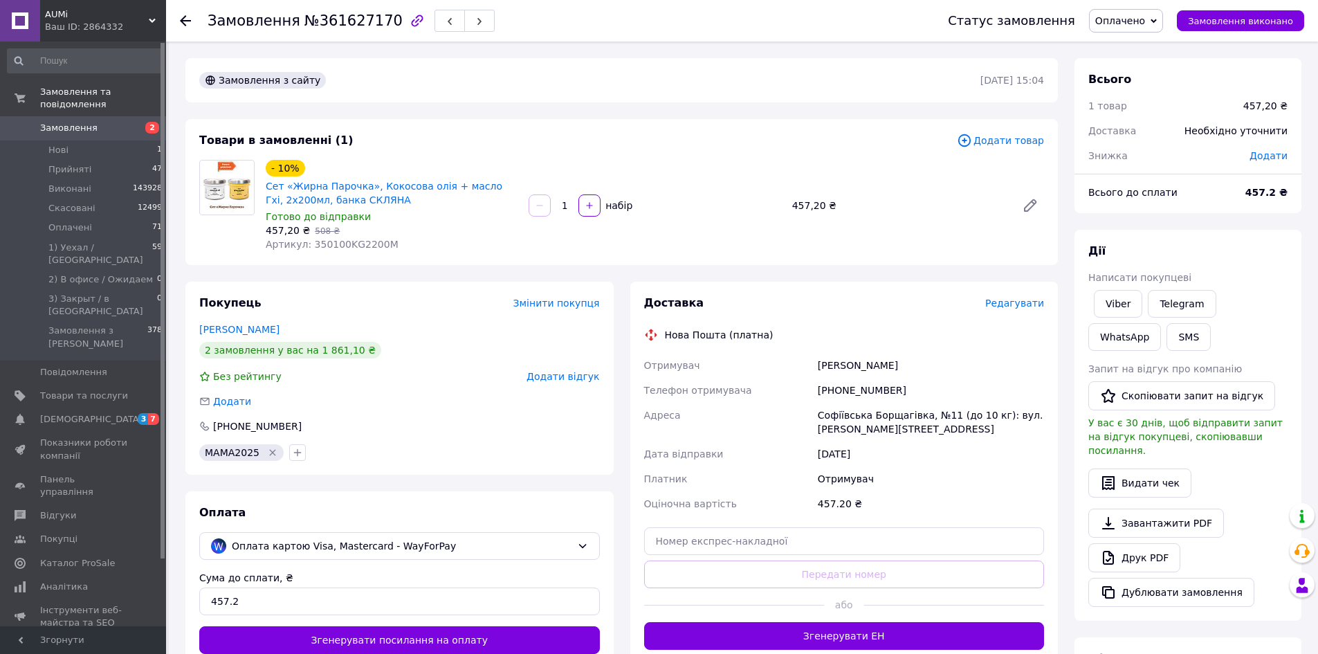
click at [1010, 303] on span "Редагувати" at bounding box center [1014, 303] width 59 height 11
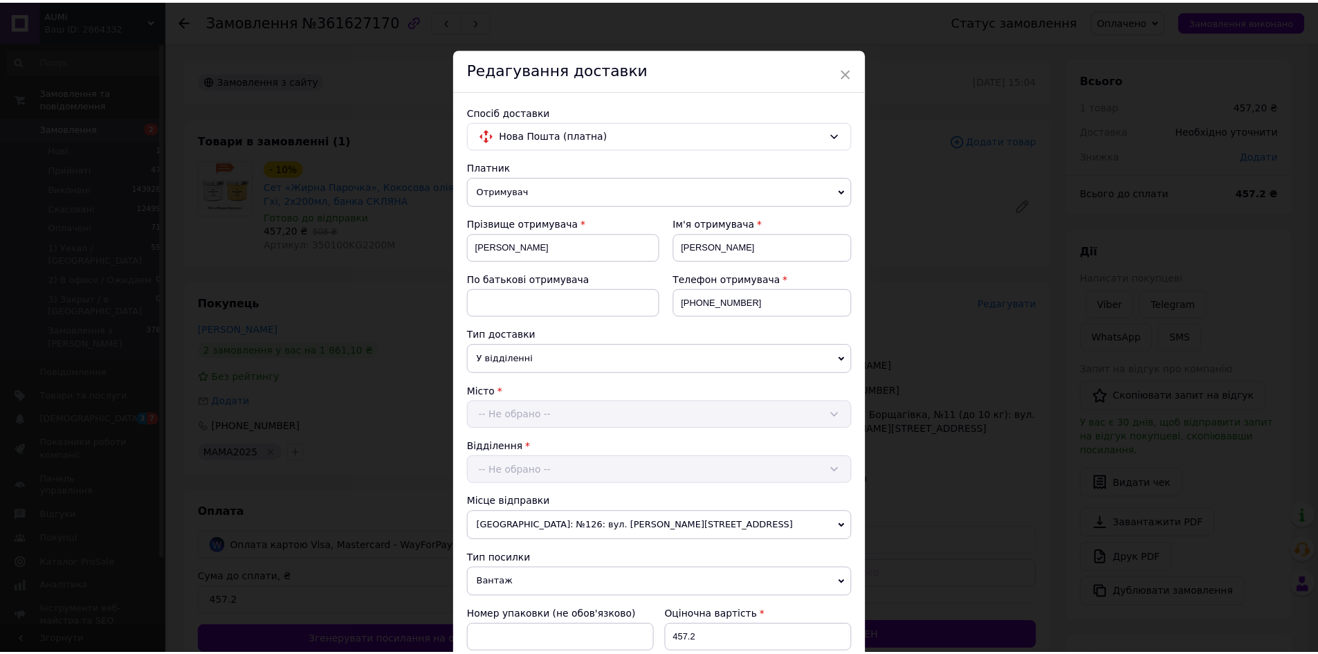
scroll to position [445, 0]
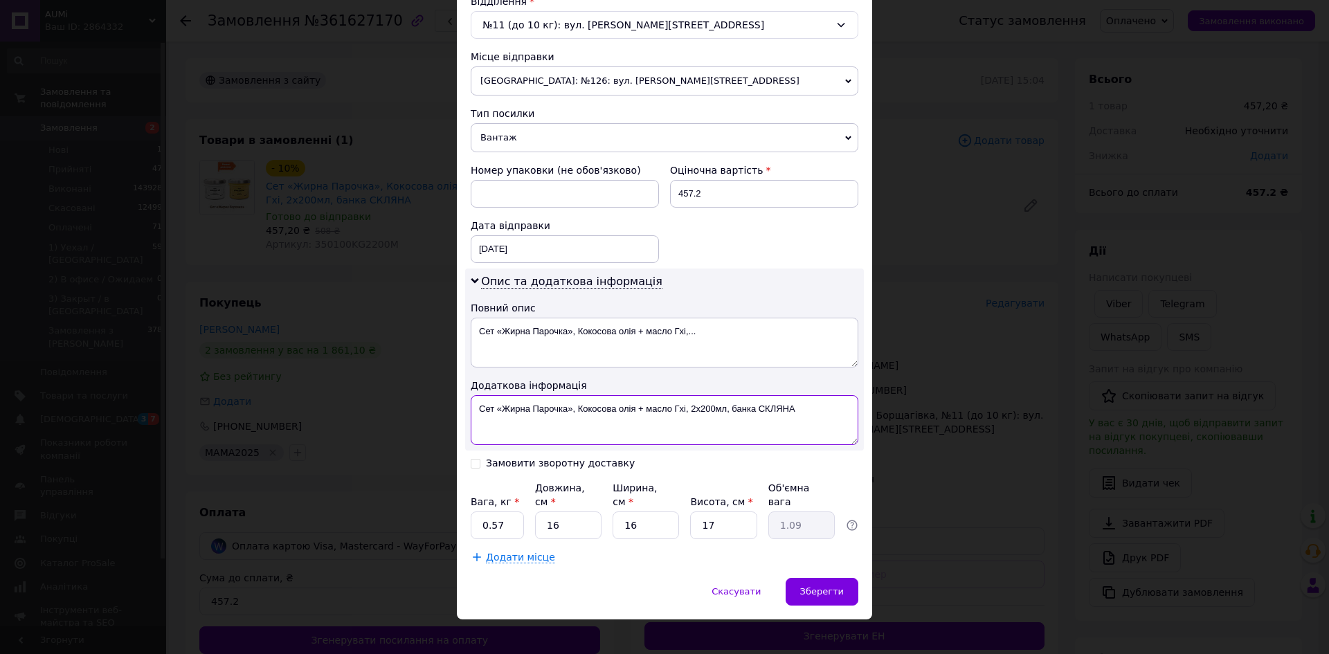
click at [803, 412] on textarea "Сет «Жирна Парочка», Кокосова олія + масло Гхі, 2х200мл, банка СКЛЯНА" at bounding box center [665, 420] width 388 height 50
paste textarea "361627170"
type textarea "Сет «Жирна Парочка», Кокосова олія + масло Гхі, 2х200мл, банка СКЛЯНА 361627170"
click at [511, 511] on input "0.57" at bounding box center [497, 525] width 53 height 28
type input "0.935"
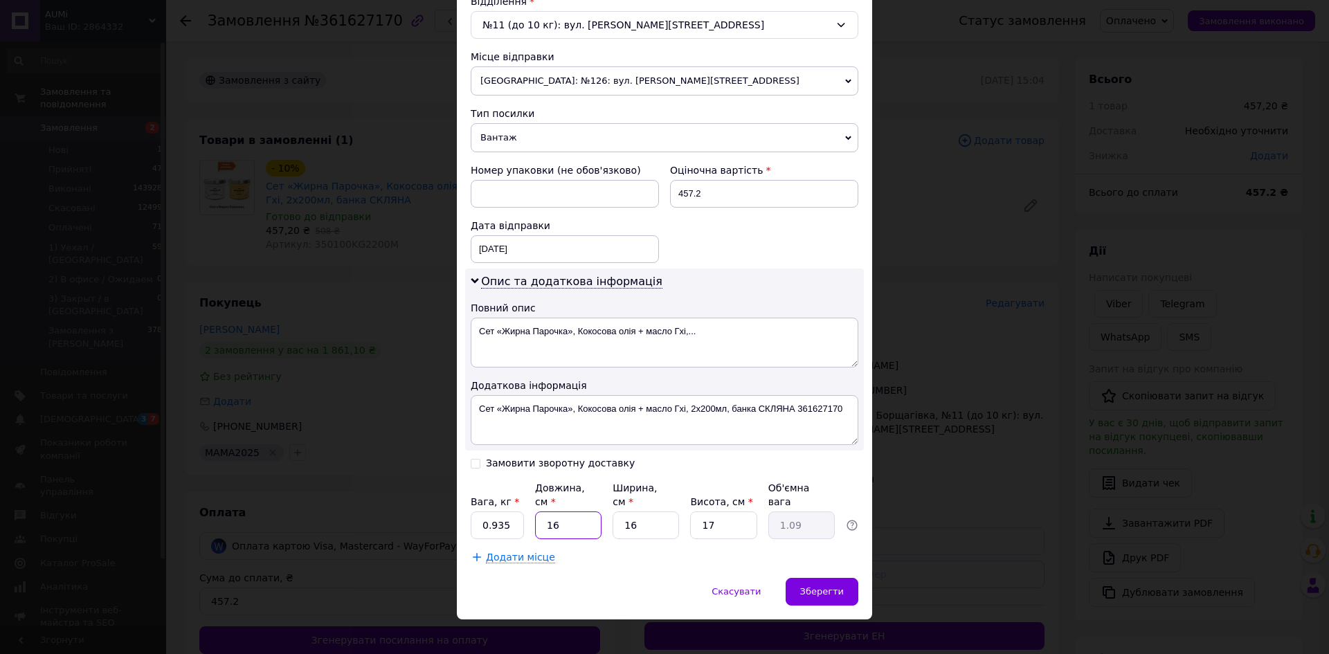
type input "1"
type input "0.1"
type input "16"
type input "1.09"
type input "1"
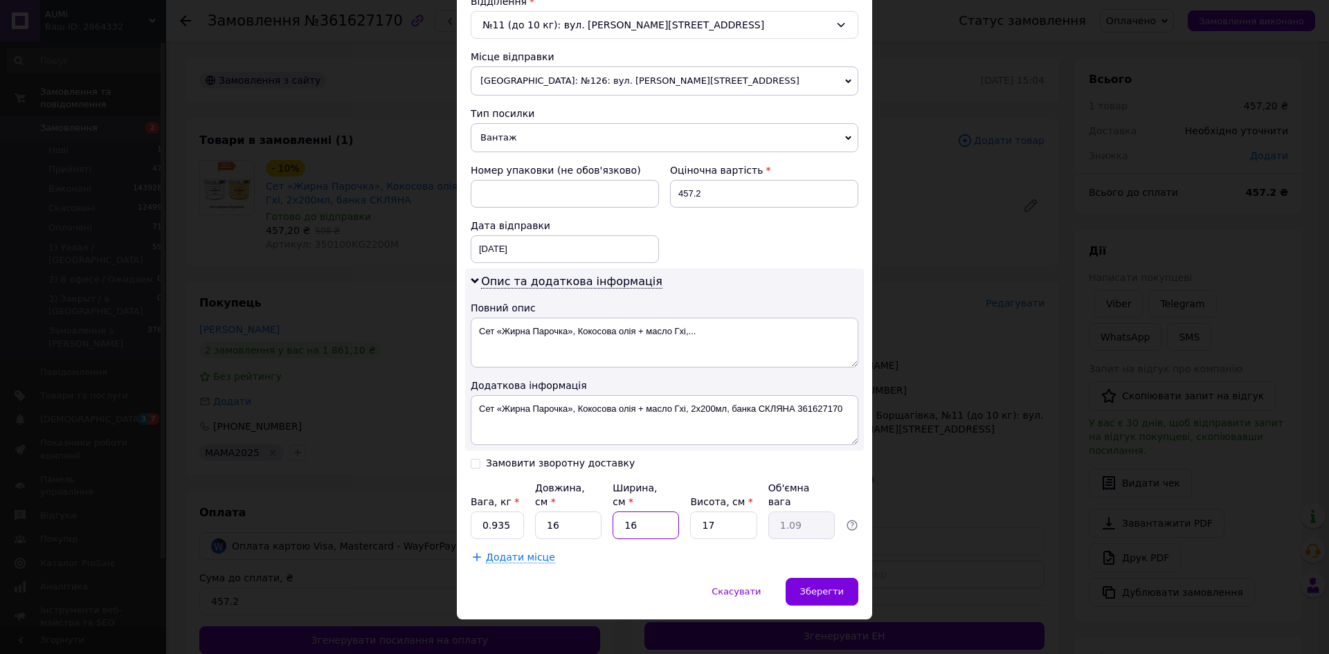
type input "0.1"
type input "16"
type input "1.09"
type input "1"
type input "0.1"
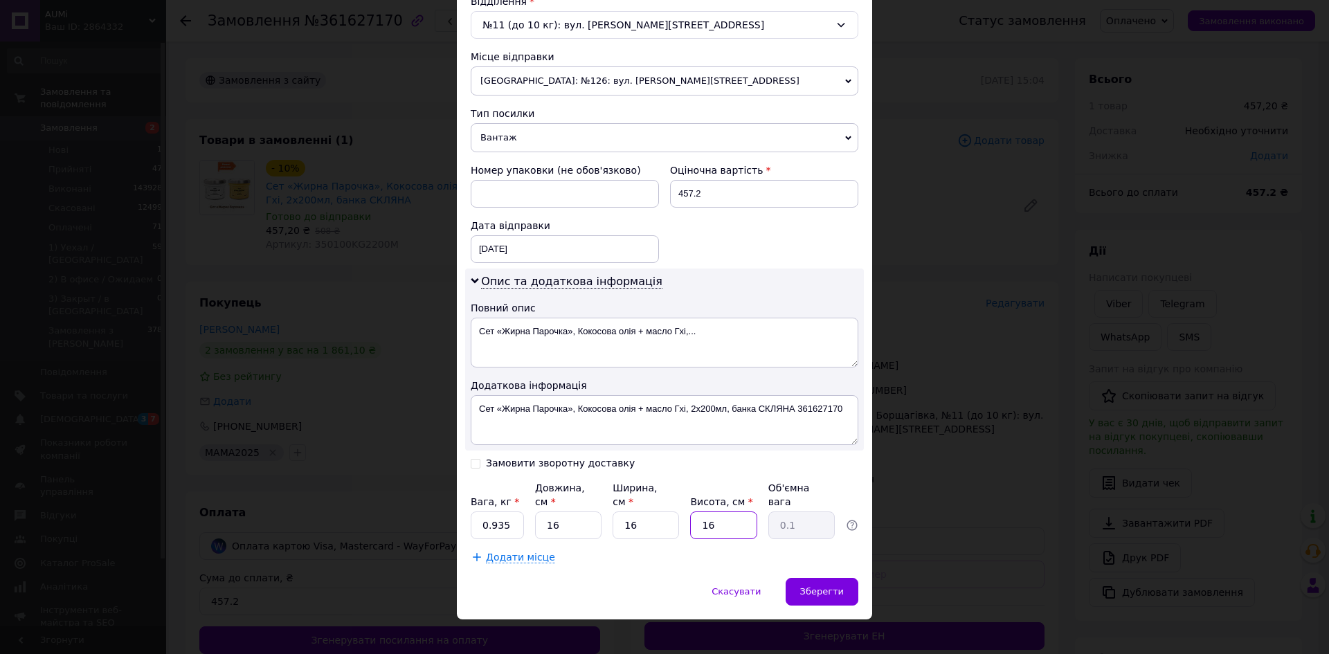
type input "16"
type input "1.02"
type input "16"
click at [846, 587] on div "Зберегти" at bounding box center [821, 592] width 73 height 28
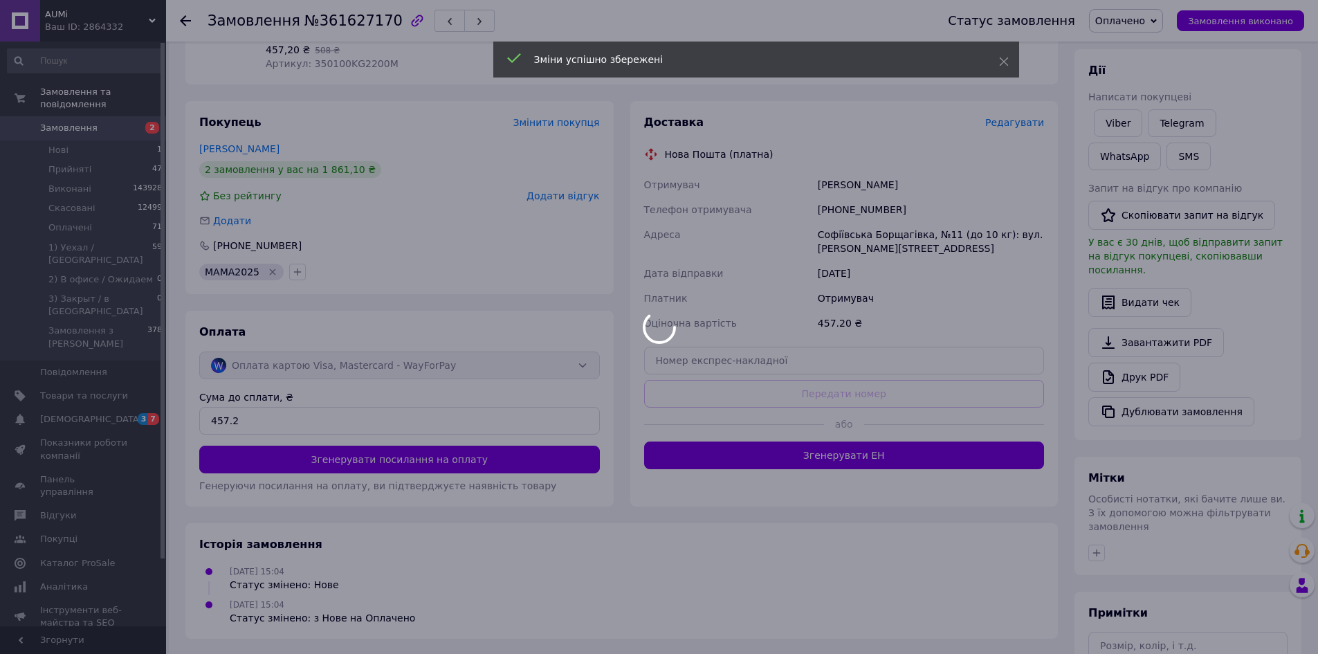
scroll to position [208, 0]
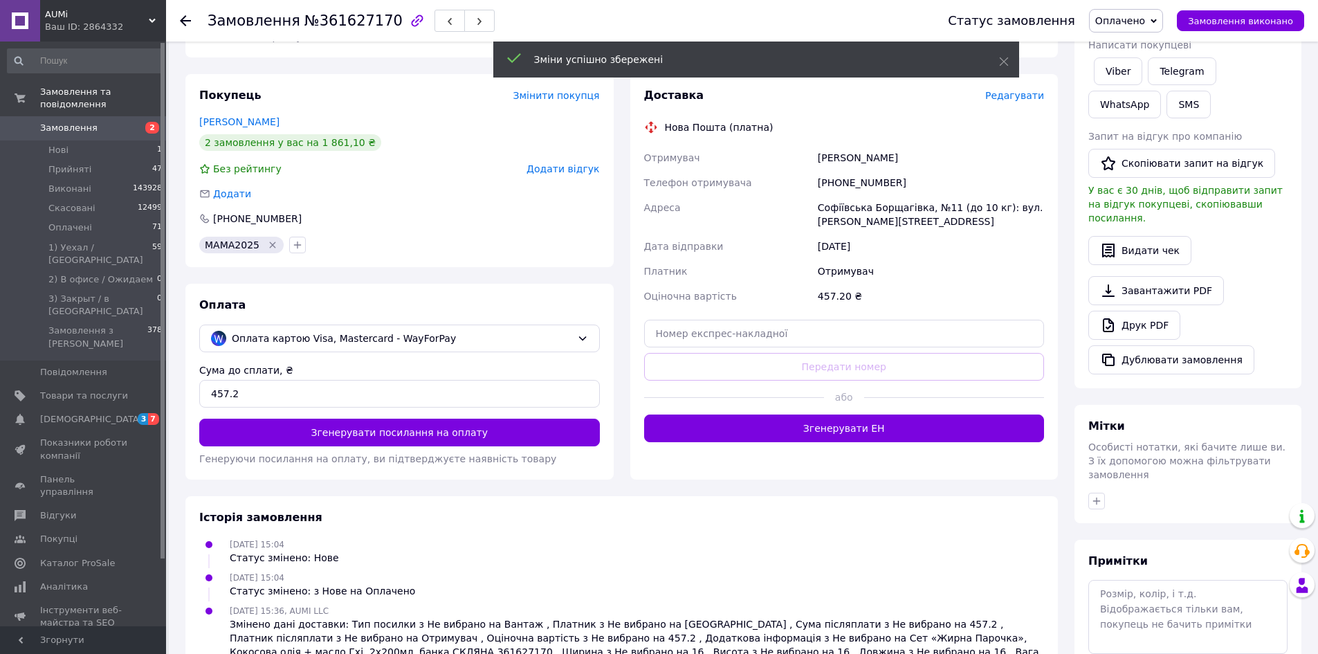
click at [769, 435] on body "AUMi Ваш ID: 2864332 Сайт AUMi Кабінет покупця Перевірити стан системи Сторінка…" at bounding box center [659, 265] width 1318 height 947
click at [769, 435] on button "Згенерувати ЕН" at bounding box center [844, 429] width 401 height 28
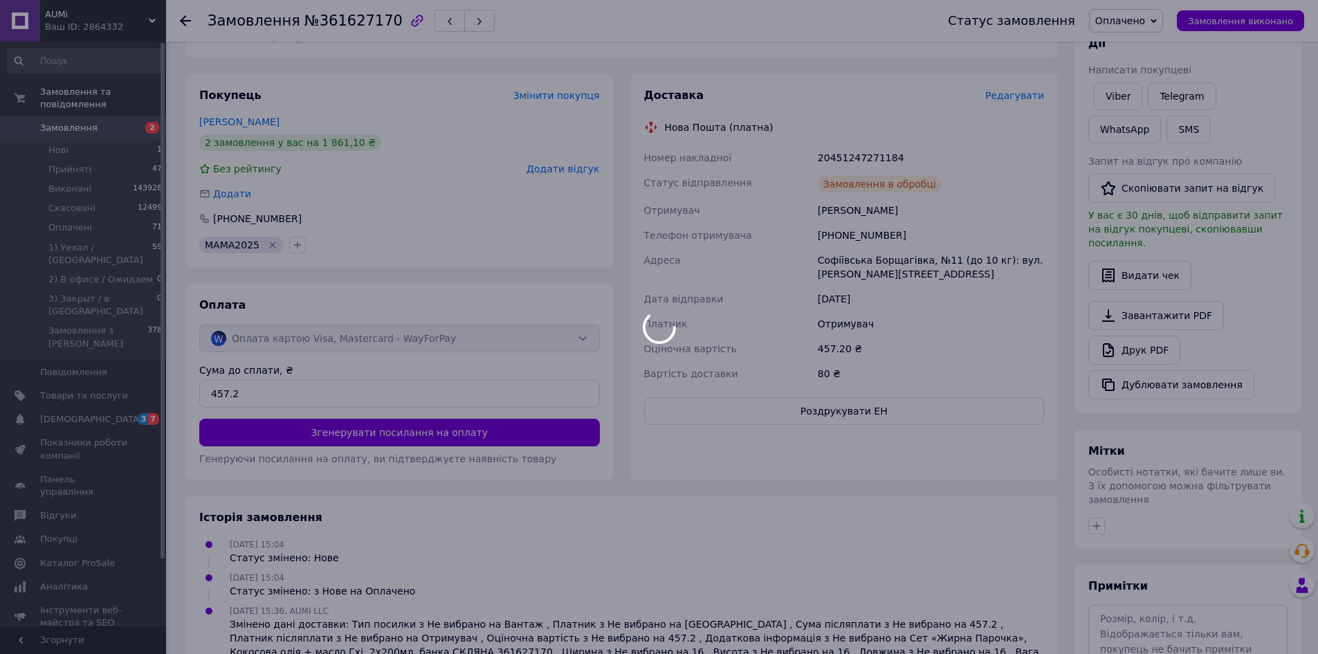
click at [724, 407] on div at bounding box center [659, 327] width 1318 height 654
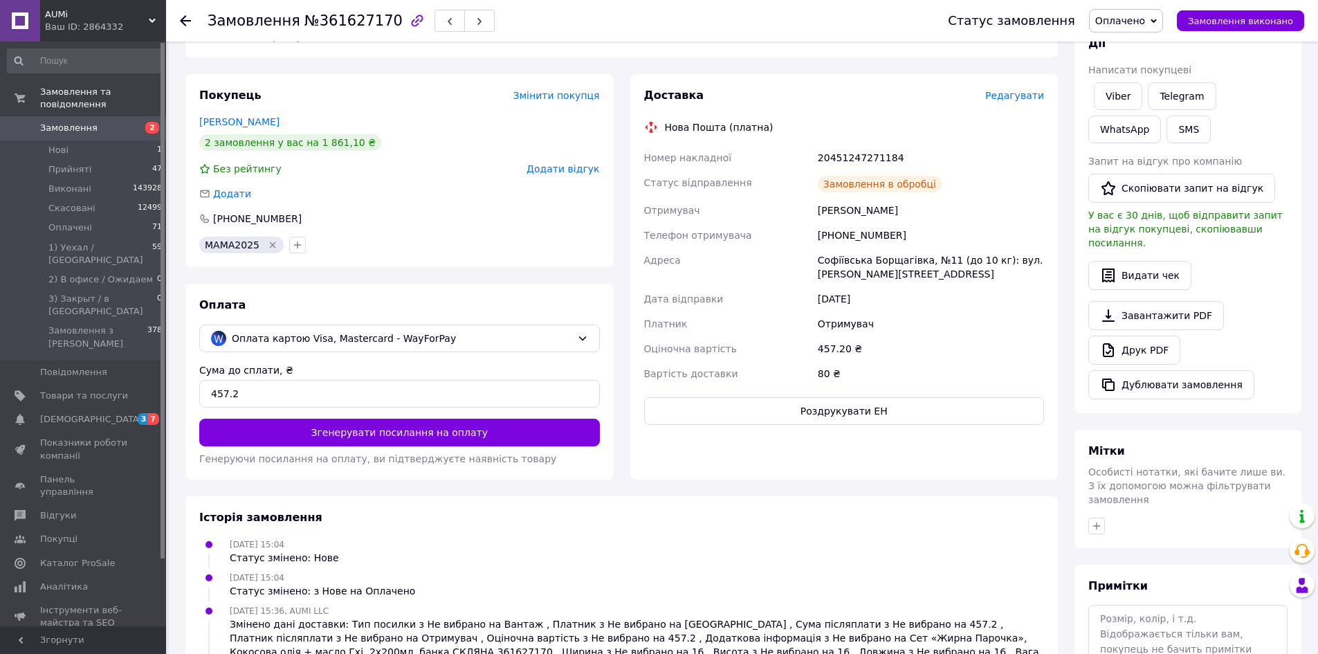
click at [724, 407] on button "Роздрукувати ЕН" at bounding box center [844, 411] width 401 height 28
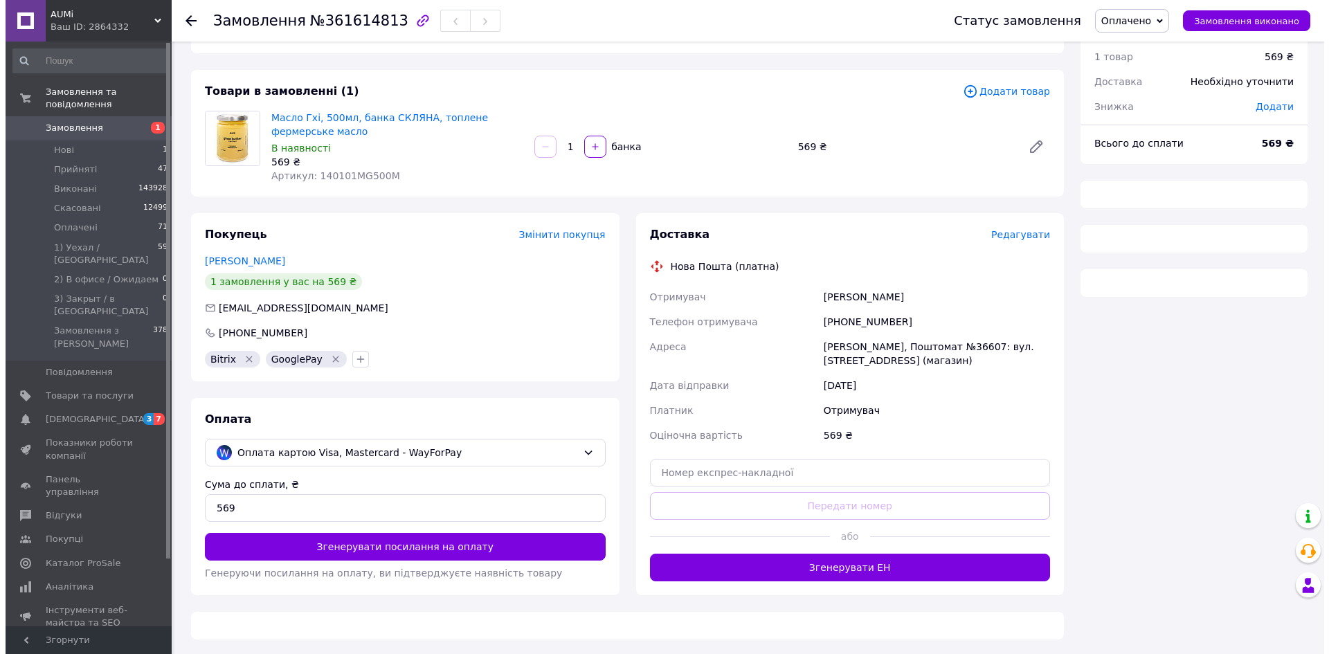
scroll to position [50, 0]
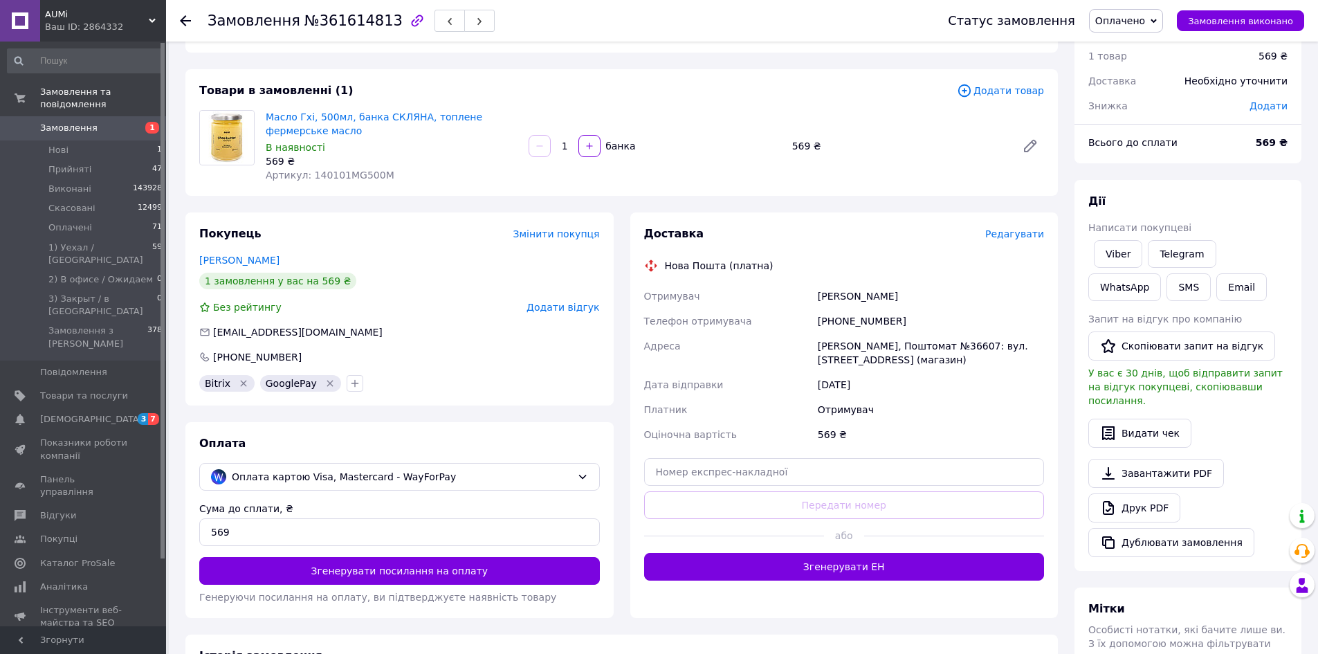
click at [1017, 228] on span "Редагувати" at bounding box center [1014, 233] width 59 height 11
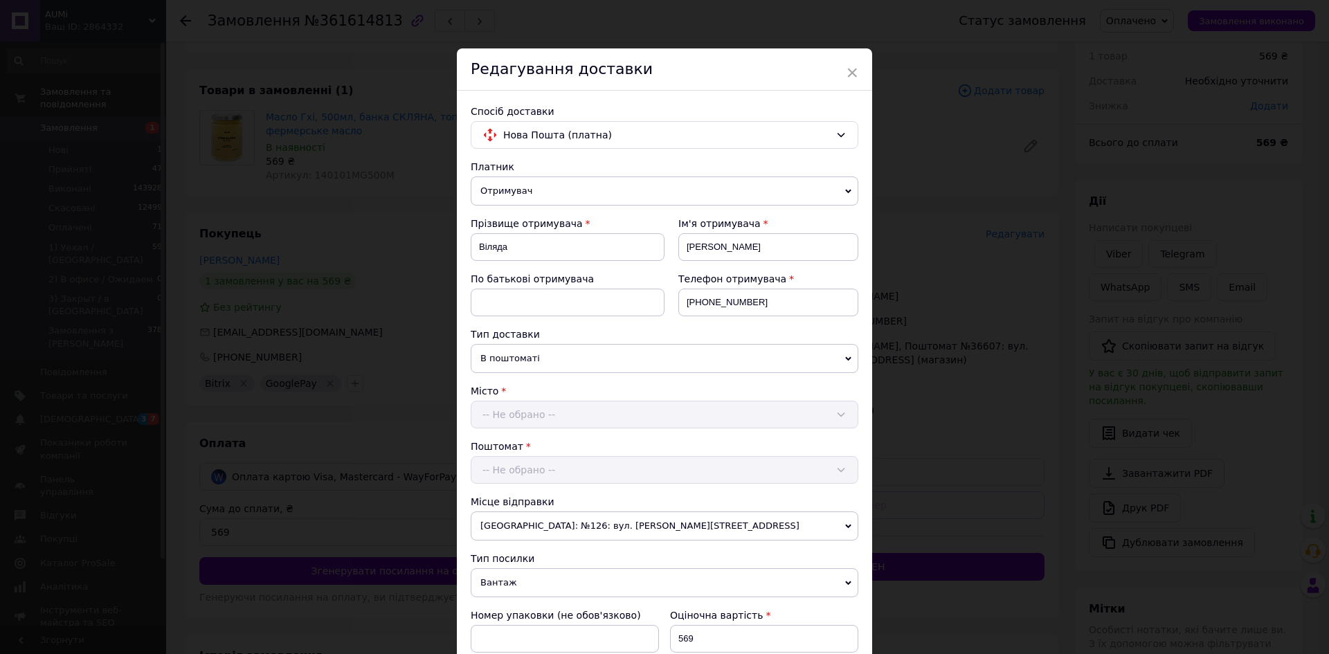
scroll to position [415, 0]
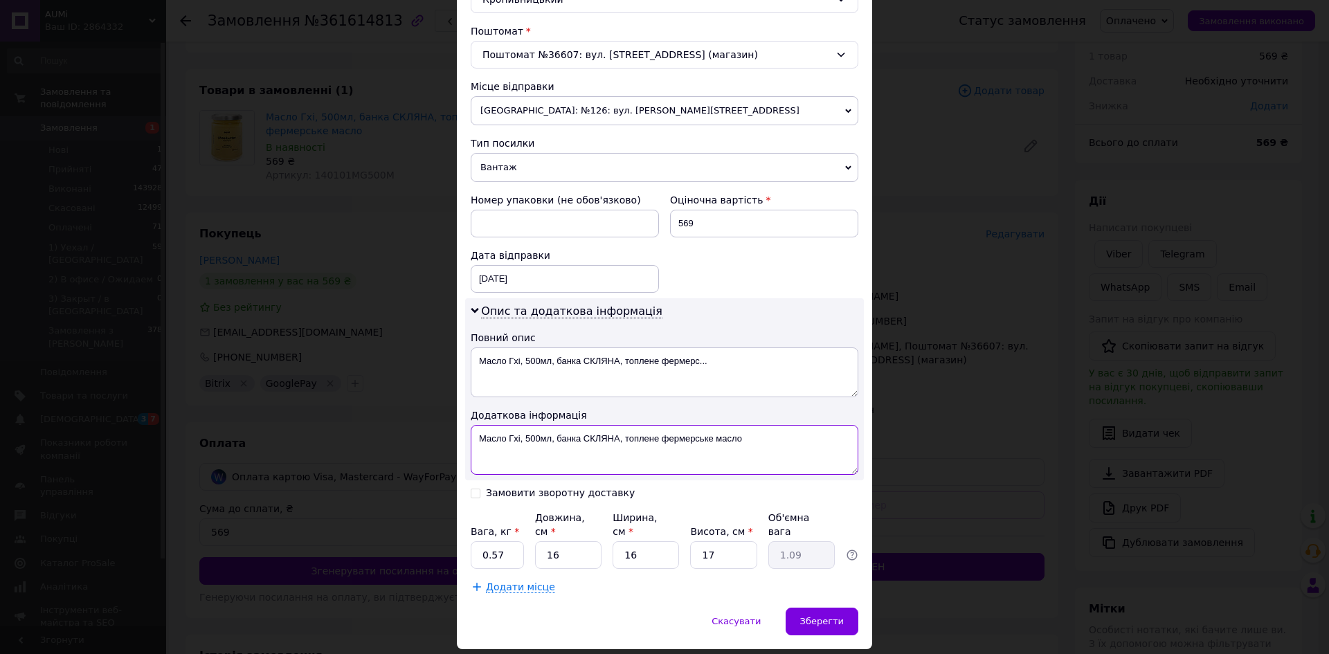
click at [774, 442] on textarea "Масло Гхі, 500мл, банка СКЛЯНА, топлене фермерське масло" at bounding box center [665, 450] width 388 height 50
paste textarea "361614813"
type textarea "Масло Гхі, 500мл, банка СКЛЯНА, топлене фермерське масло 361614813"
click at [511, 541] on input "0.57" at bounding box center [497, 555] width 53 height 28
type input "0.885"
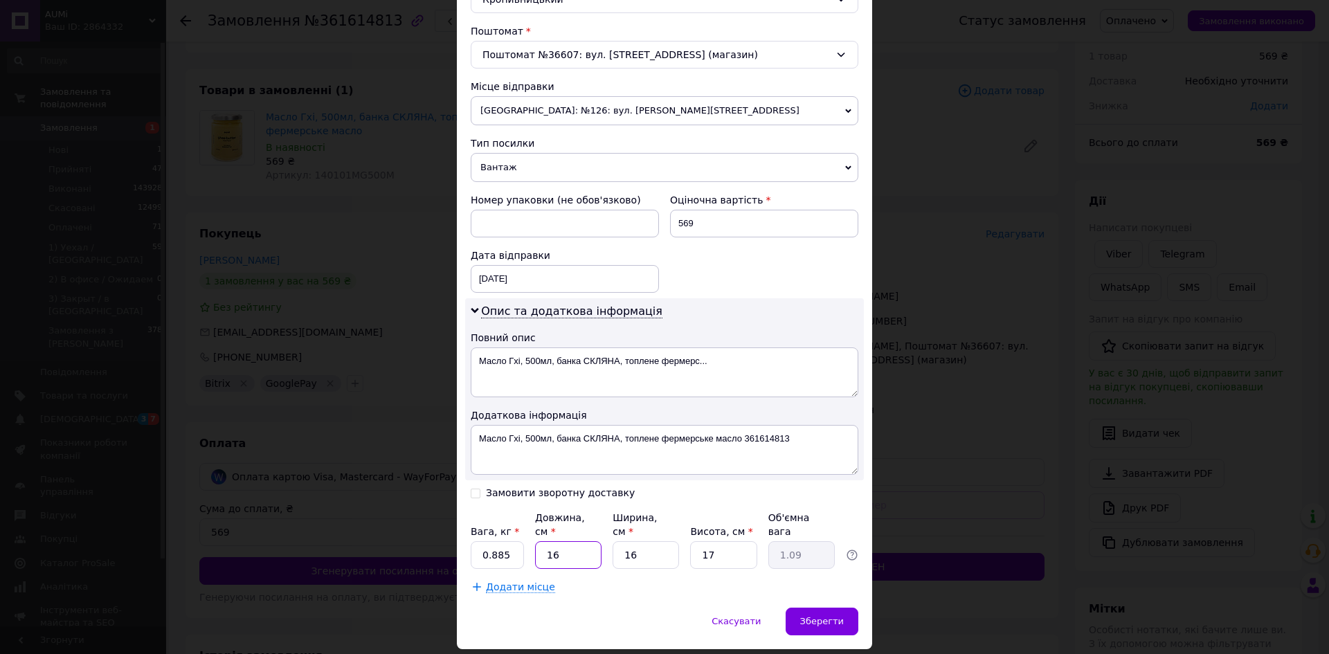
type input "1"
type input "0.1"
type input "16"
type input "1.09"
type input "1"
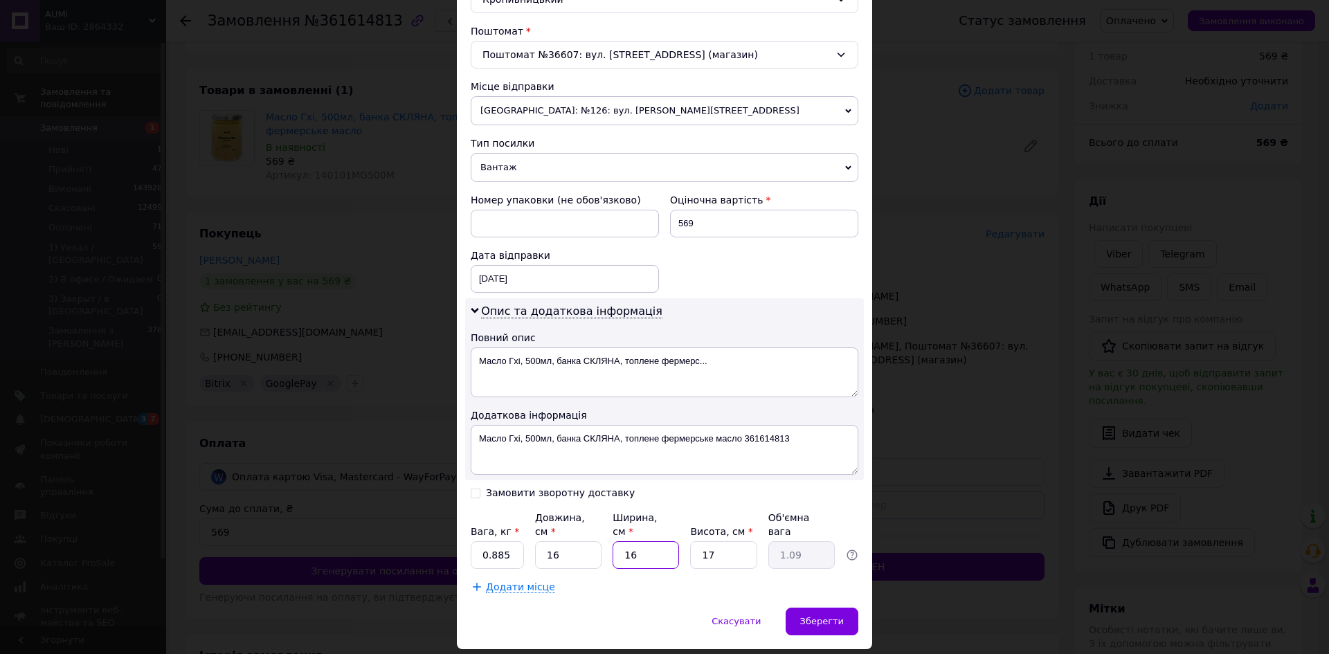
type input "0.1"
type input "16"
type input "1.09"
type input "1"
type input "0.1"
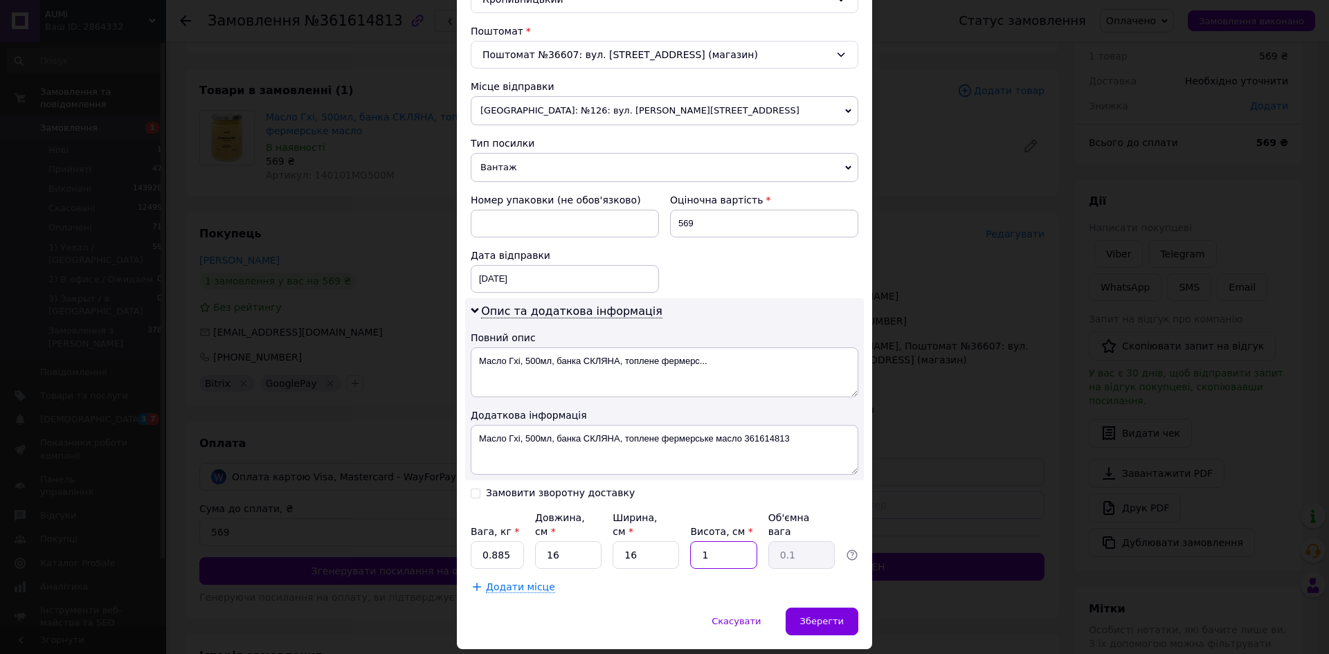
type input "16"
type input "1.02"
type input "16"
click at [832, 616] on span "Зберегти" at bounding box center [822, 621] width 44 height 10
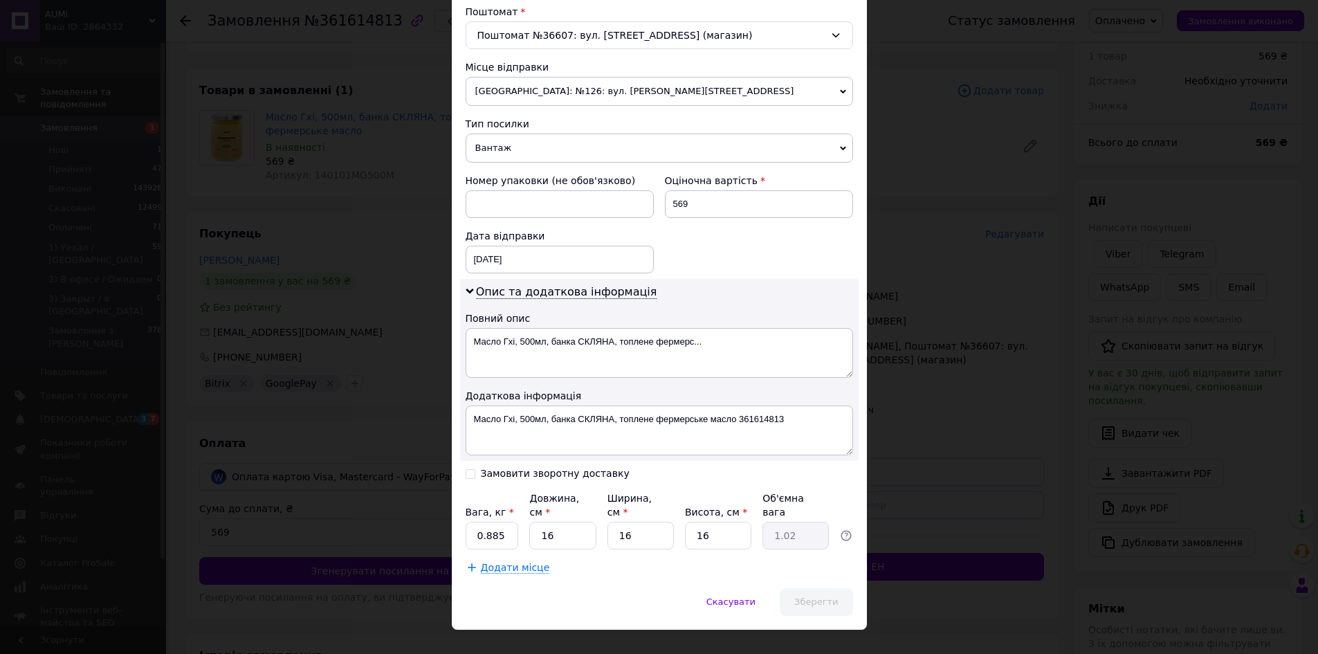
scroll to position [0, 0]
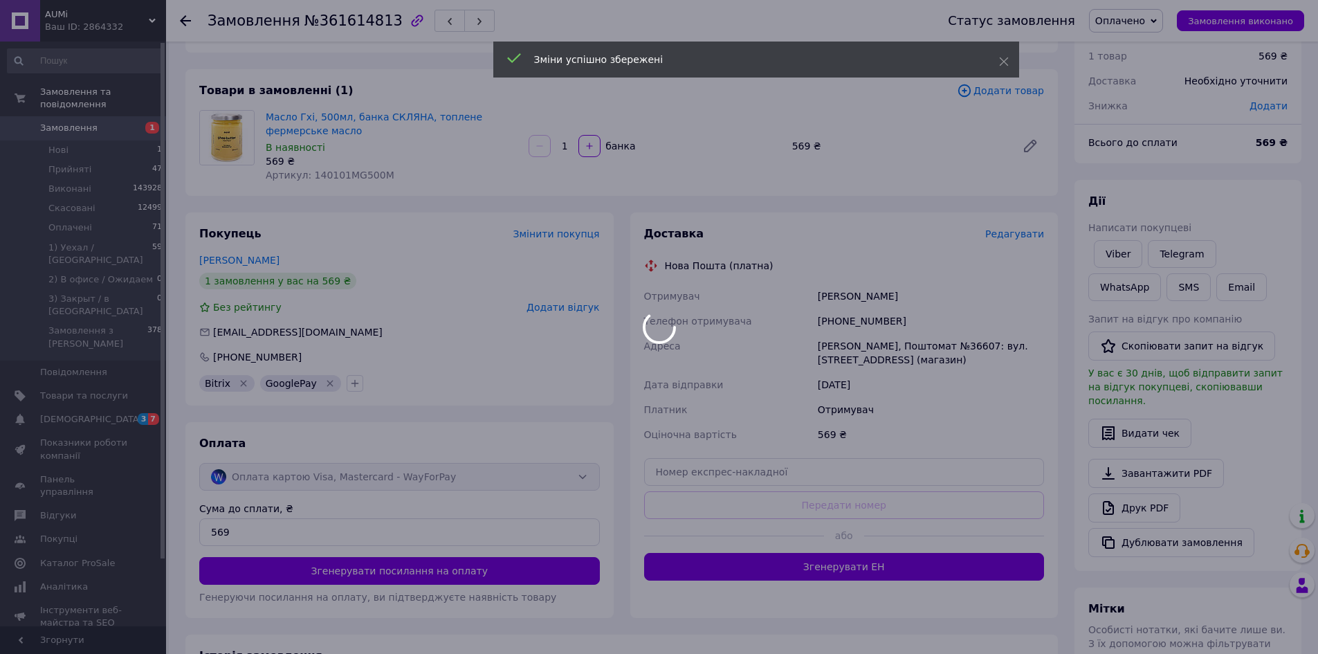
click at [808, 564] on div at bounding box center [659, 327] width 1318 height 654
click at [797, 565] on div at bounding box center [659, 327] width 1318 height 654
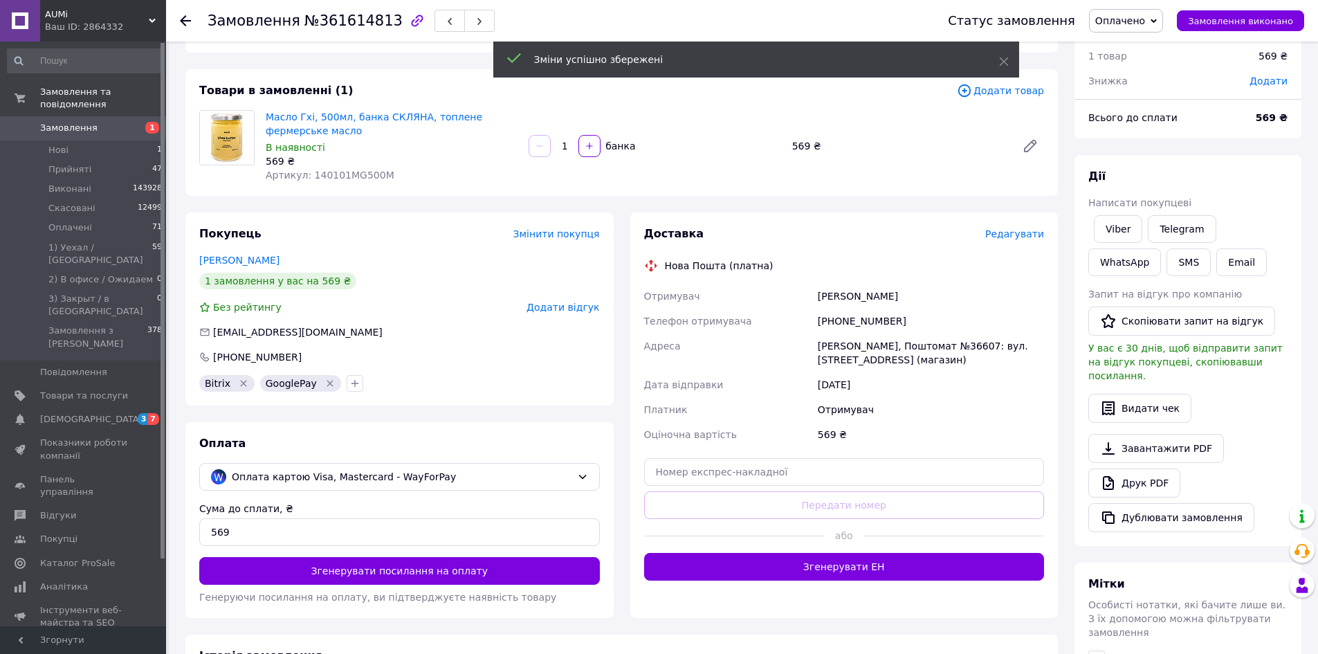
click at [797, 565] on button "Згенерувати ЕН" at bounding box center [844, 567] width 401 height 28
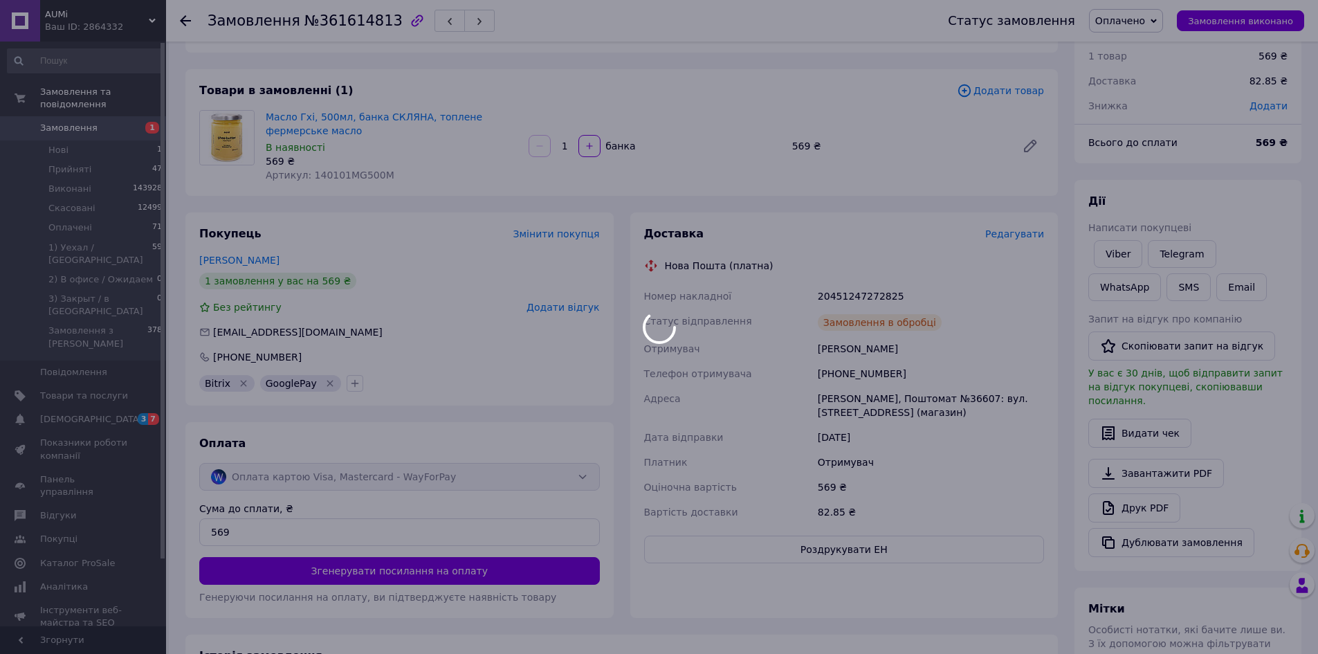
click at [776, 545] on div at bounding box center [659, 327] width 1318 height 654
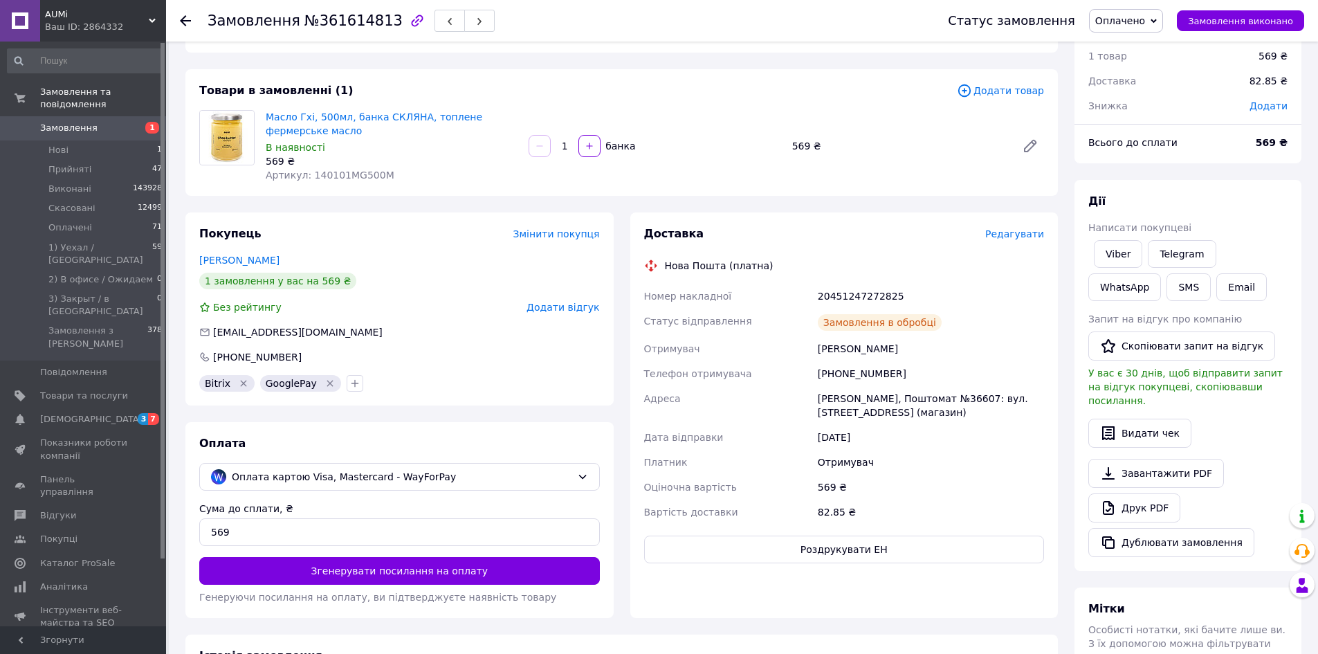
click at [776, 545] on button "Роздрукувати ЕН" at bounding box center [844, 550] width 401 height 28
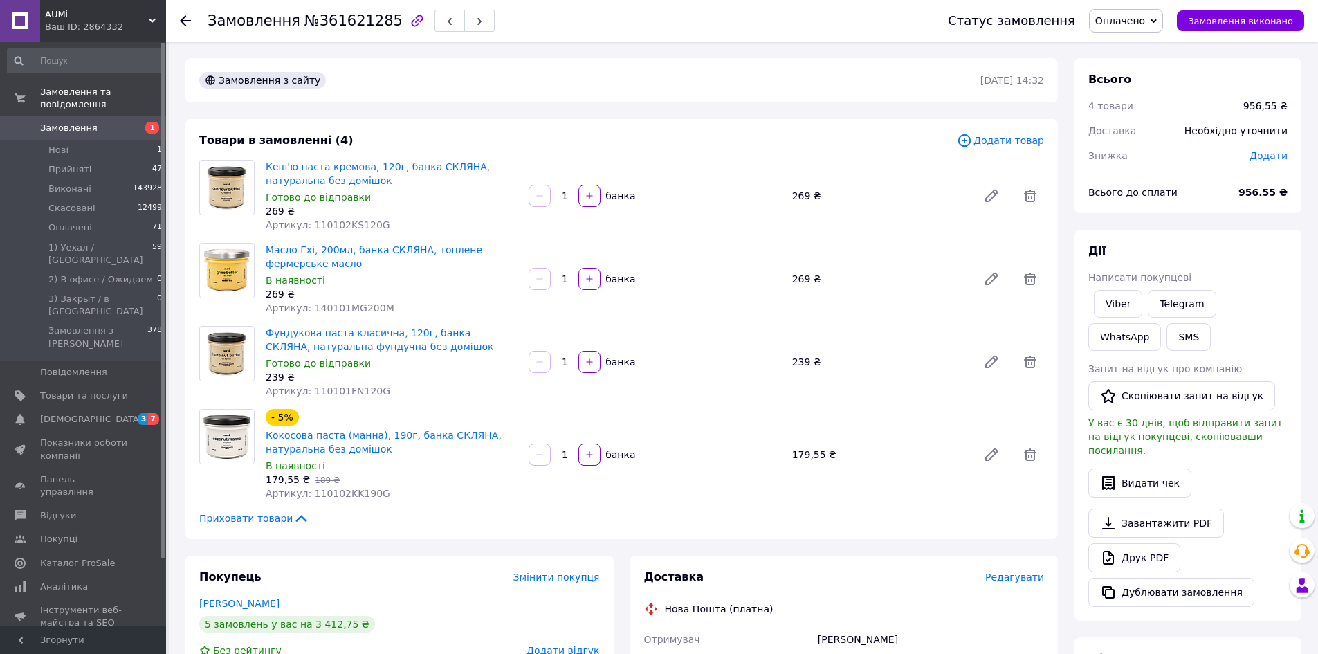
click at [985, 578] on div "Доставка" at bounding box center [814, 578] width 341 height 16
click at [1003, 581] on span "Редагувати" at bounding box center [1014, 577] width 59 height 11
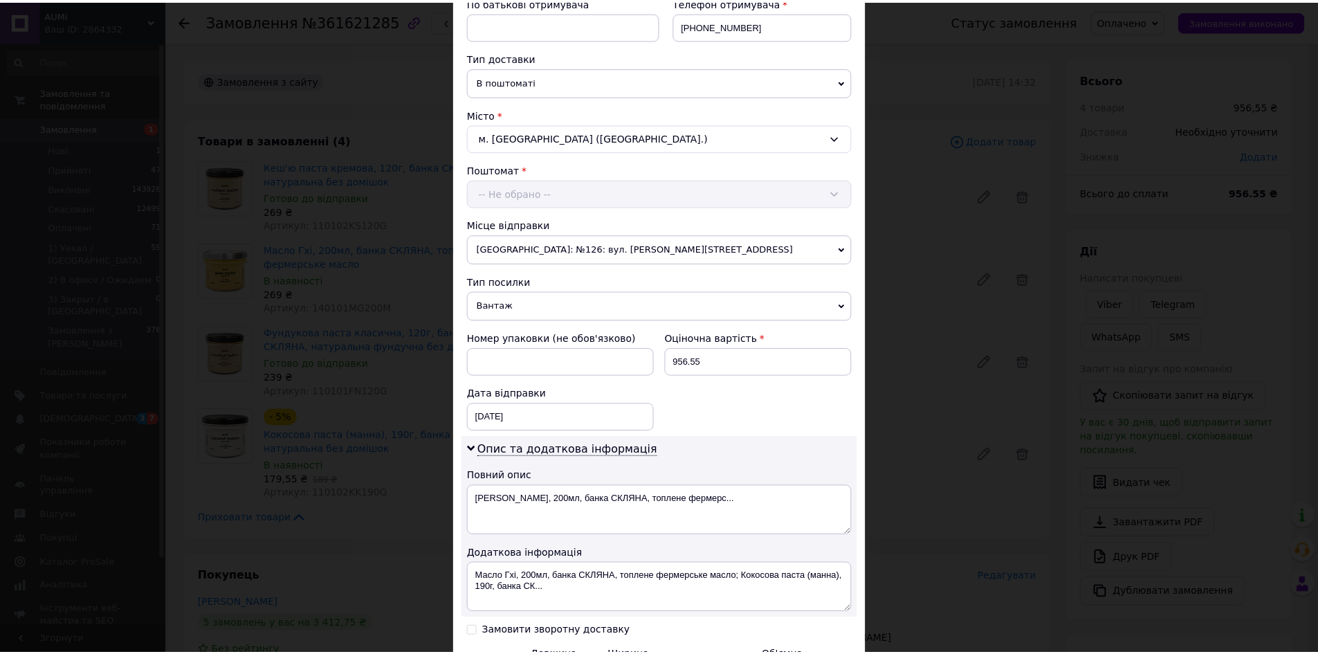
scroll to position [445, 0]
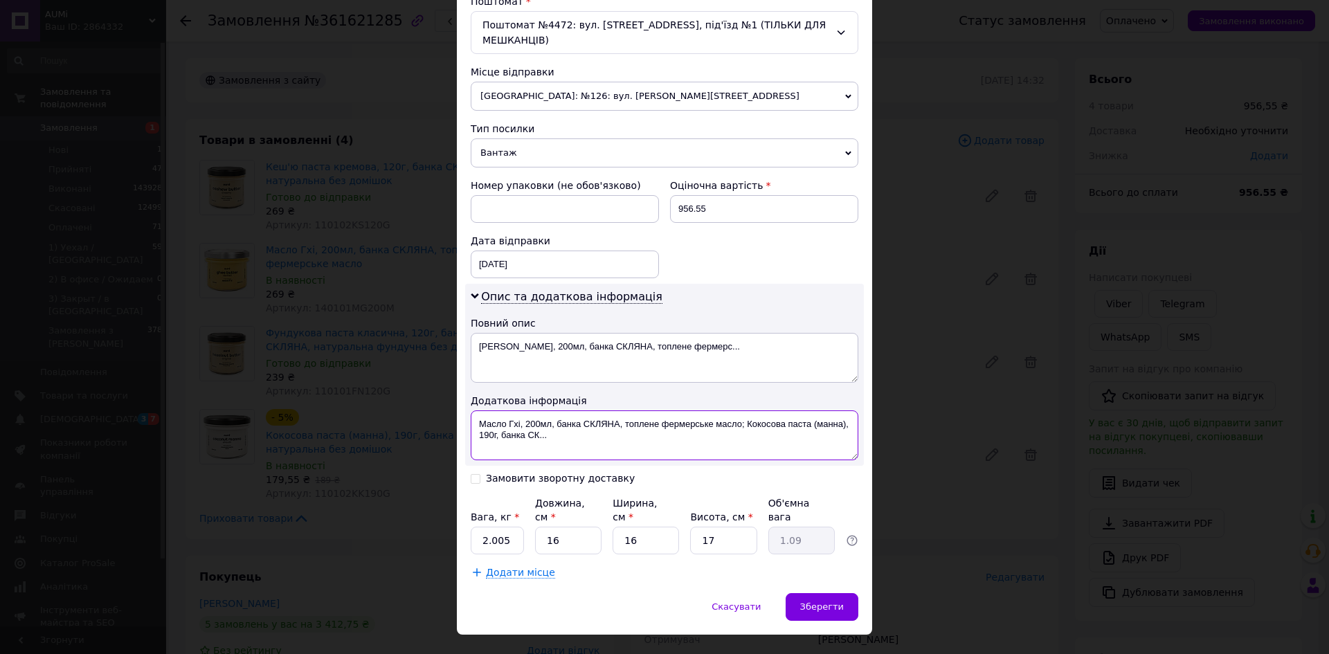
drag, startPoint x: 579, startPoint y: 442, endPoint x: 746, endPoint y: 408, distance: 171.0
click at [746, 408] on div "Опис та додаткова інформація Повний опис Масло Гхі, 200мл, банка СКЛЯНА, топлен…" at bounding box center [664, 375] width 399 height 182
paste textarea "361621285"
type textarea "Масло Гхі, 200мл, банка СКЛЯНА, топлене фермерське масло; 361621285"
click at [516, 529] on input "2.005" at bounding box center [497, 541] width 53 height 28
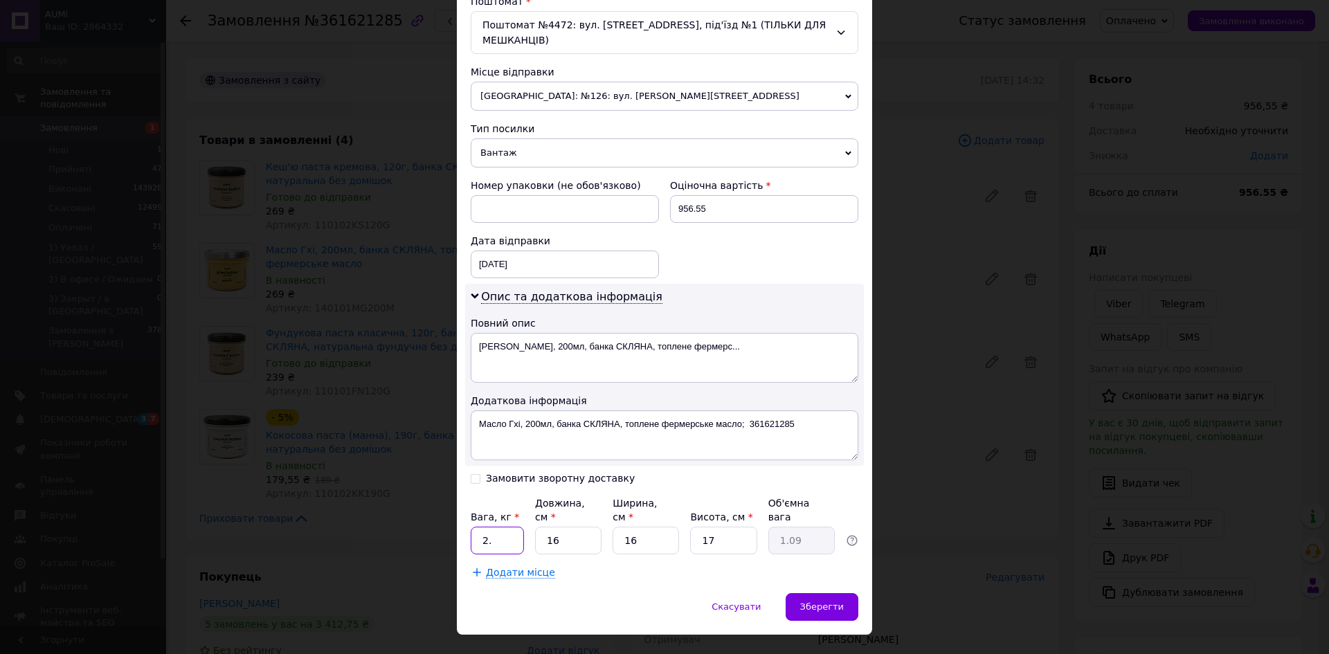
type input "2"
type input "1415"
type input "1"
type input "0.1"
type input "16"
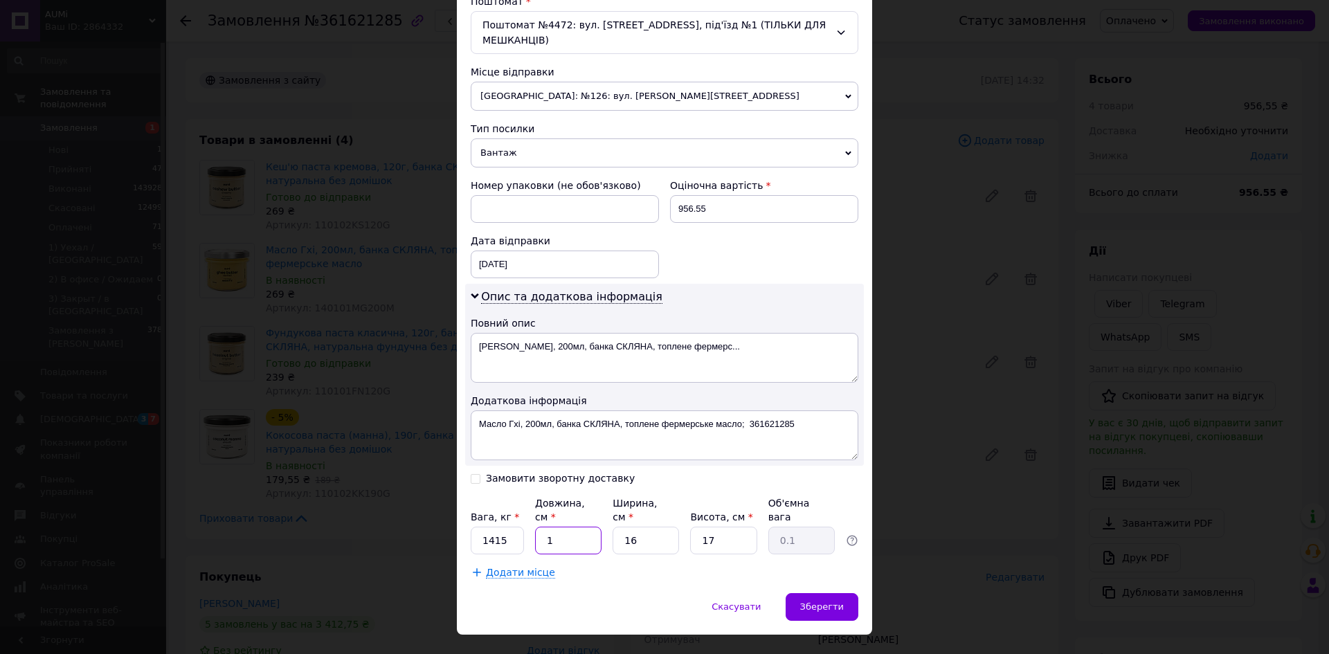
type input "1.09"
type input "1"
type input "0.1"
type input "16"
type input "1.09"
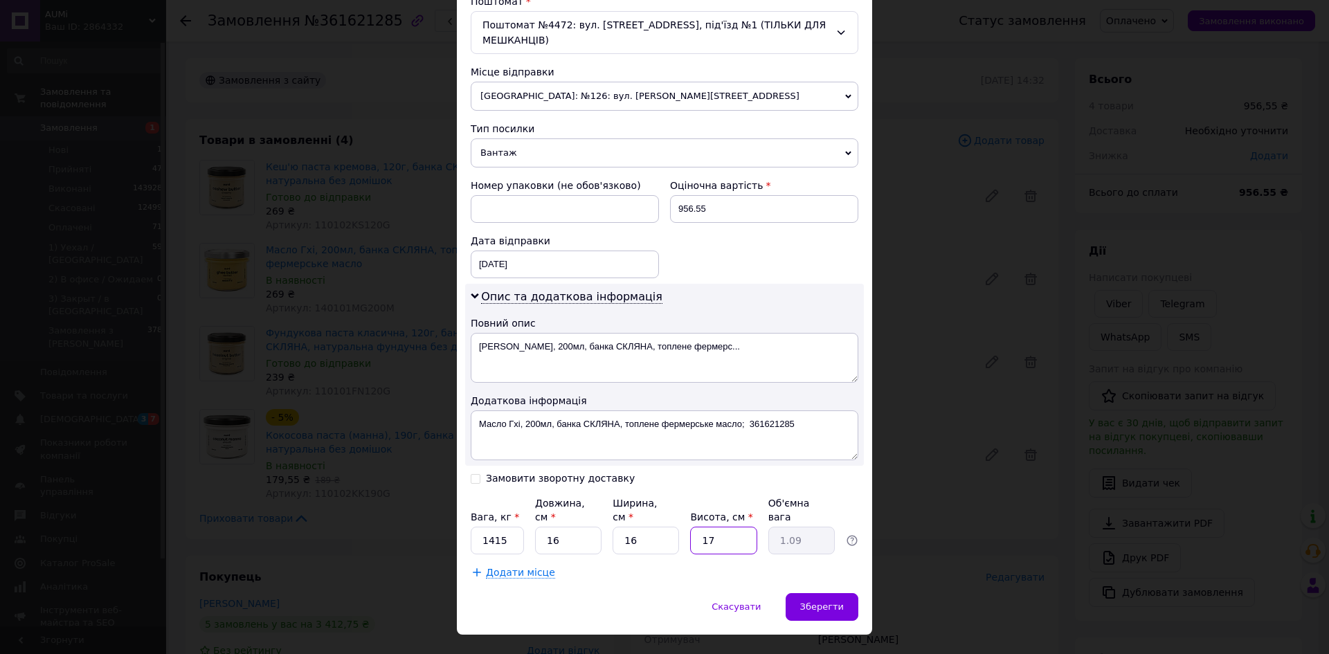
type input "1"
type input "0.1"
type input "16"
type input "1.02"
type input "16"
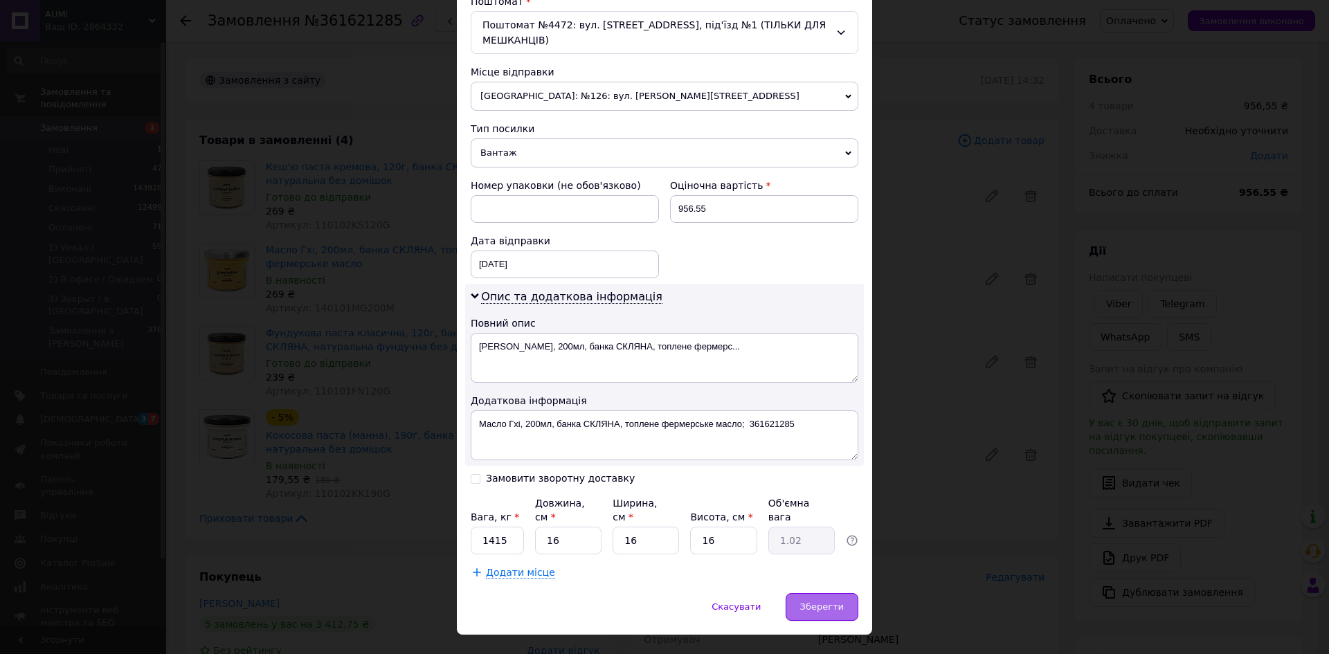
click at [835, 599] on div "Зберегти" at bounding box center [821, 607] width 73 height 28
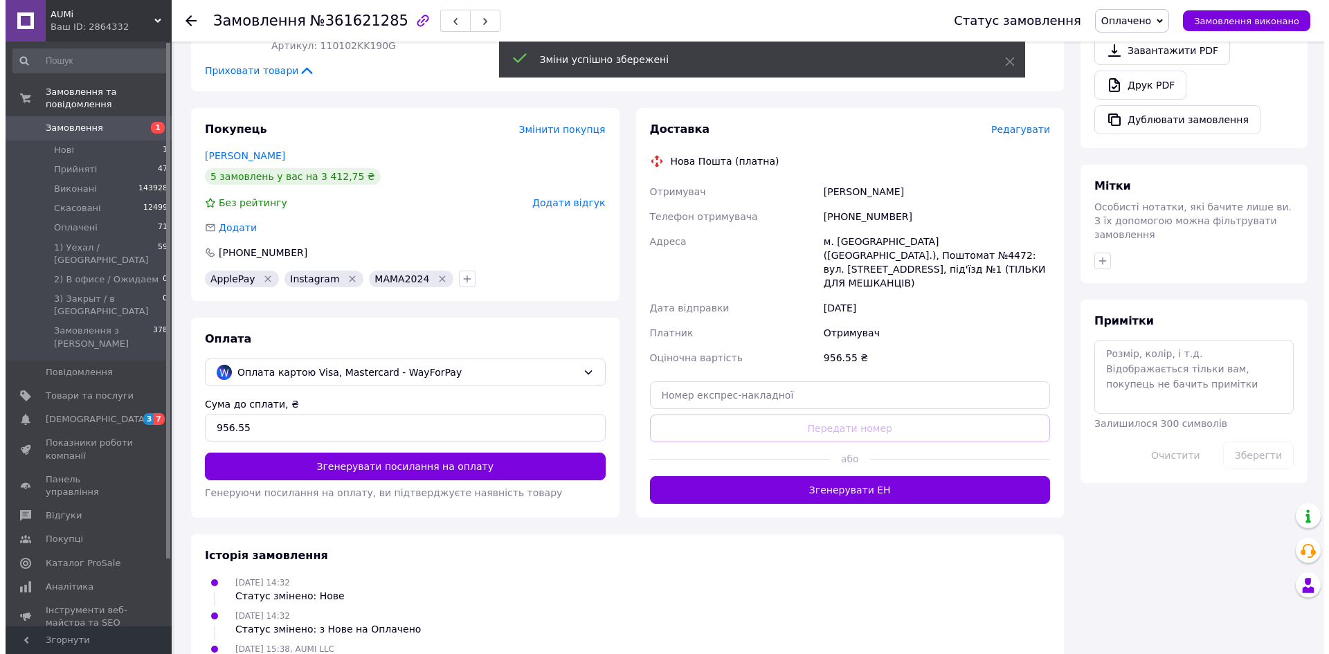
scroll to position [455, 0]
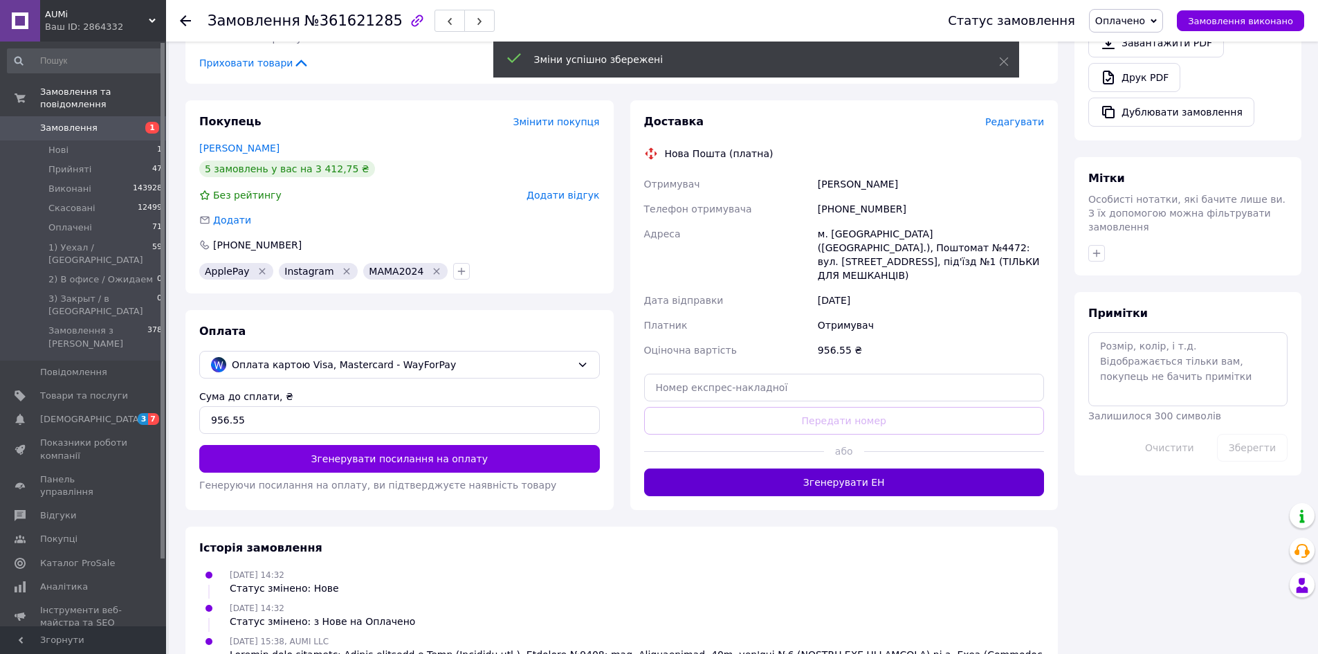
click at [764, 469] on button "Згенерувати ЕН" at bounding box center [844, 483] width 401 height 28
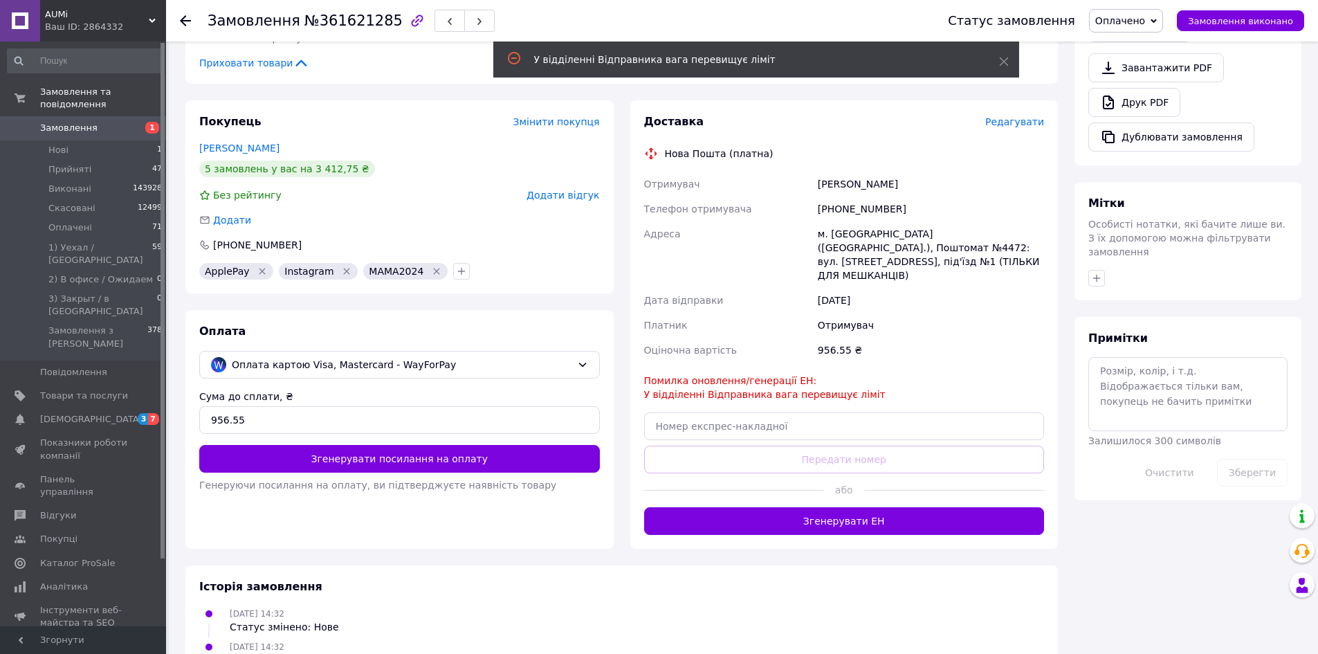
click at [1037, 127] on span "Редагувати" at bounding box center [1014, 121] width 59 height 11
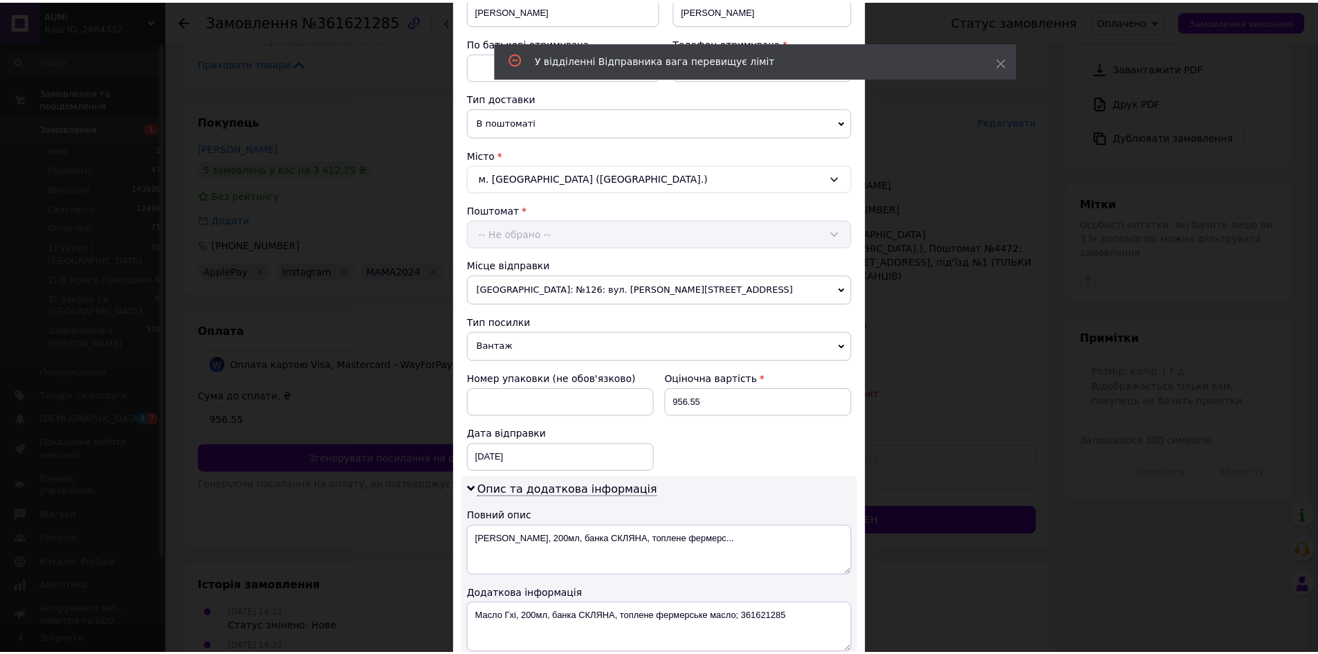
scroll to position [445, 0]
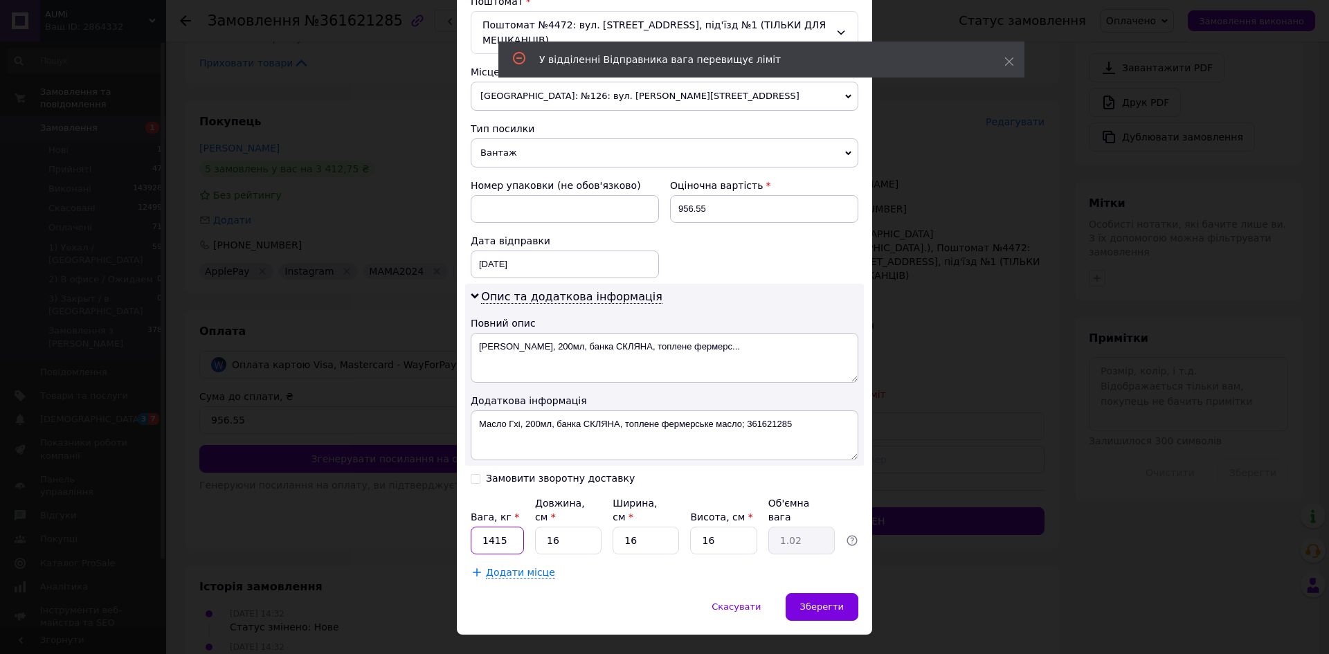
click at [484, 527] on input "1415" at bounding box center [497, 541] width 53 height 28
type input "1.415"
click at [828, 593] on div "Зберегти" at bounding box center [821, 607] width 73 height 28
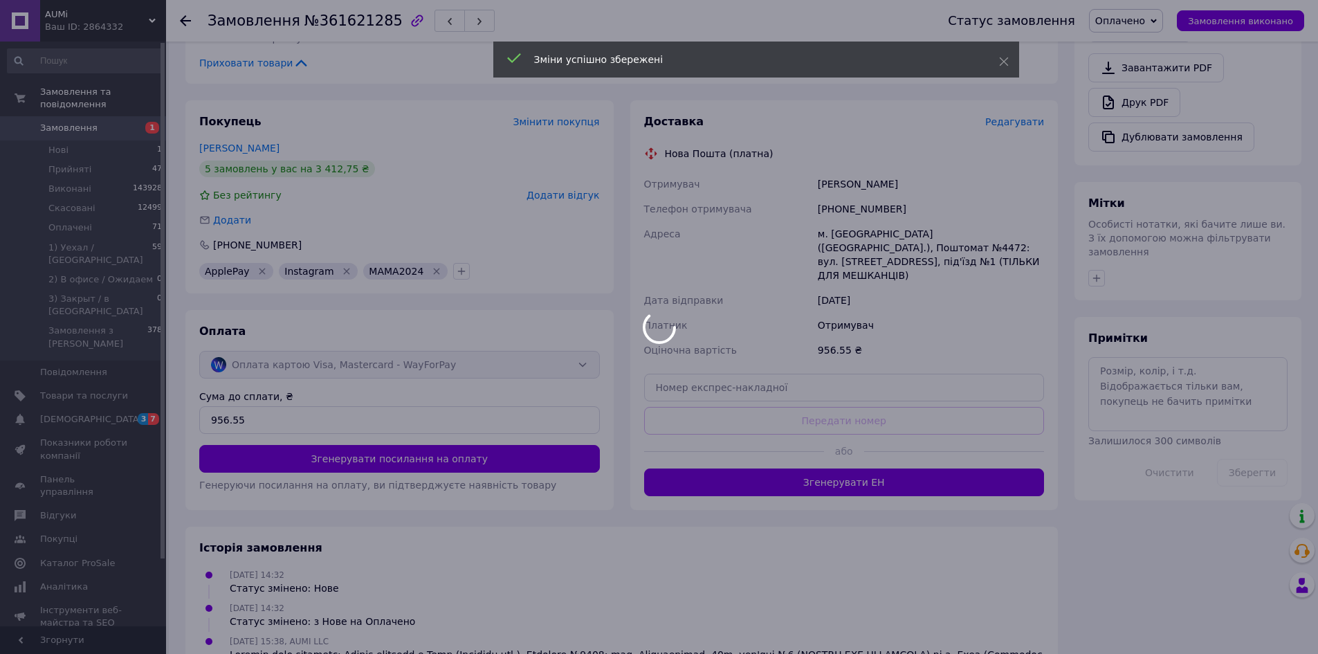
click at [782, 467] on div at bounding box center [659, 327] width 1318 height 654
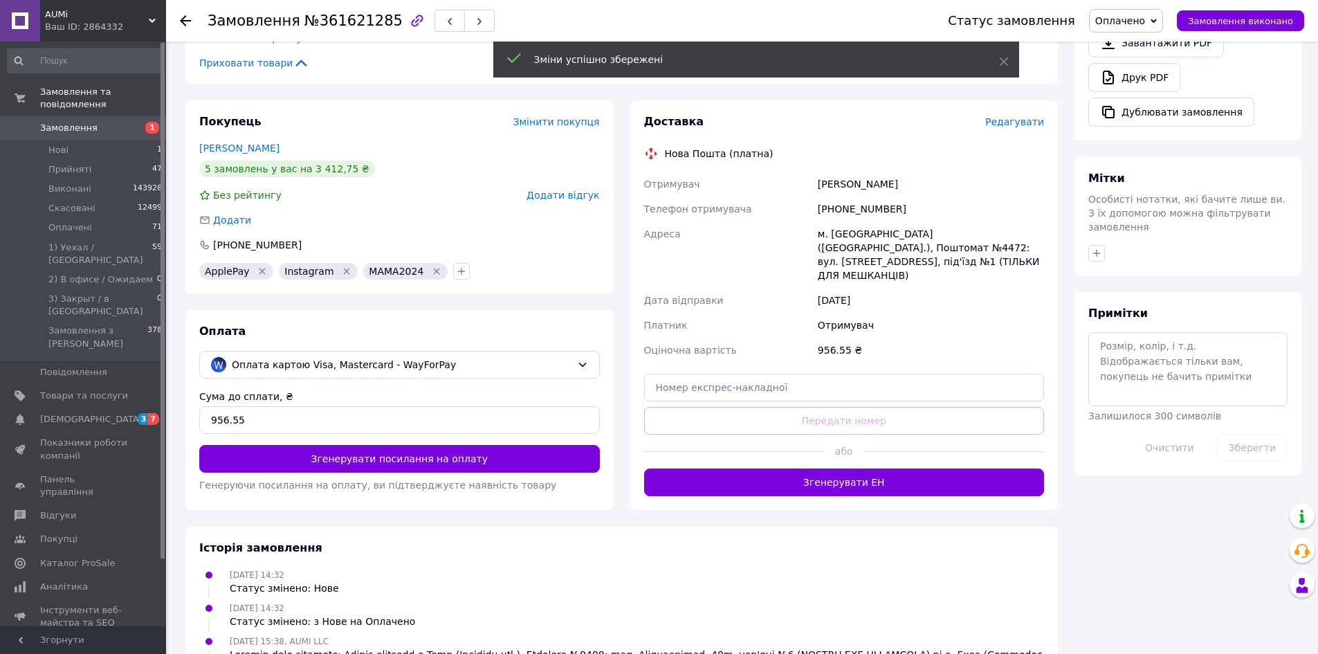
click at [782, 469] on button "Згенерувати ЕН" at bounding box center [844, 483] width 401 height 28
click at [782, 467] on div "Доставка Редагувати Нова Пошта (платна) Отримувач Загура Анна Телефон отримувач…" at bounding box center [844, 305] width 401 height 382
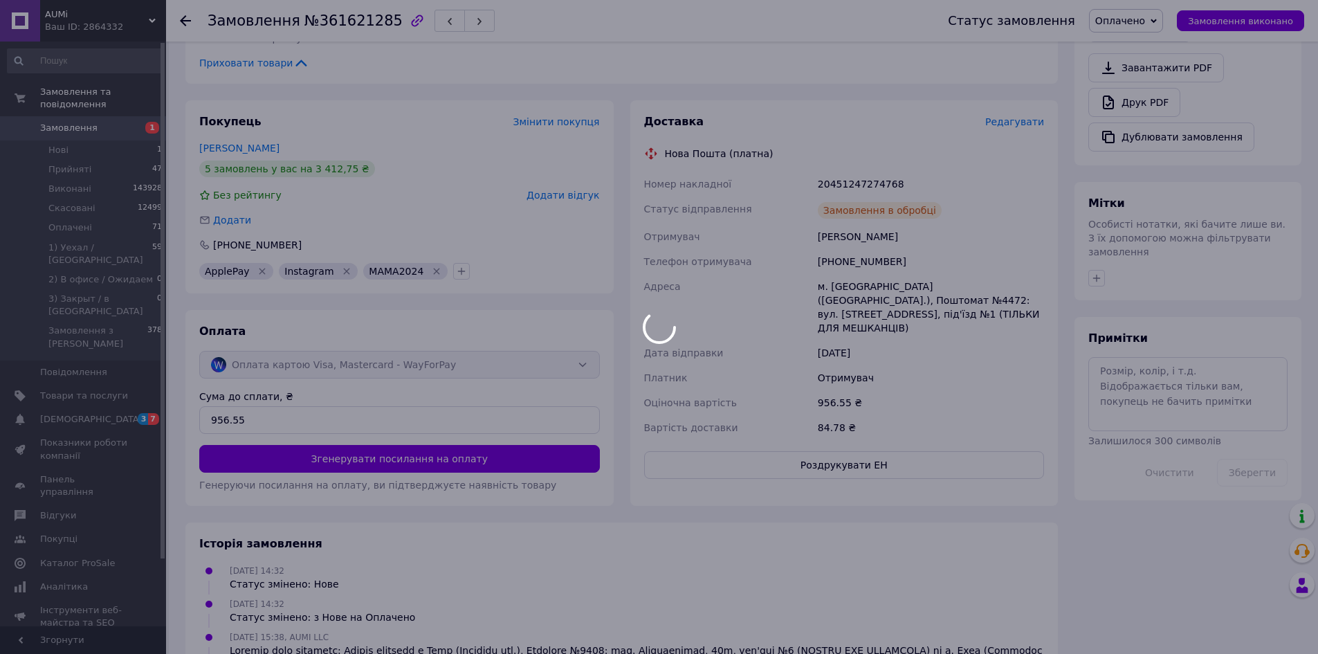
click at [791, 448] on body "AUMi Ваш ID: 2864332 Сайт AUMi Кабінет покупця Перевірити стан системи Сторінка…" at bounding box center [659, 161] width 1318 height 1232
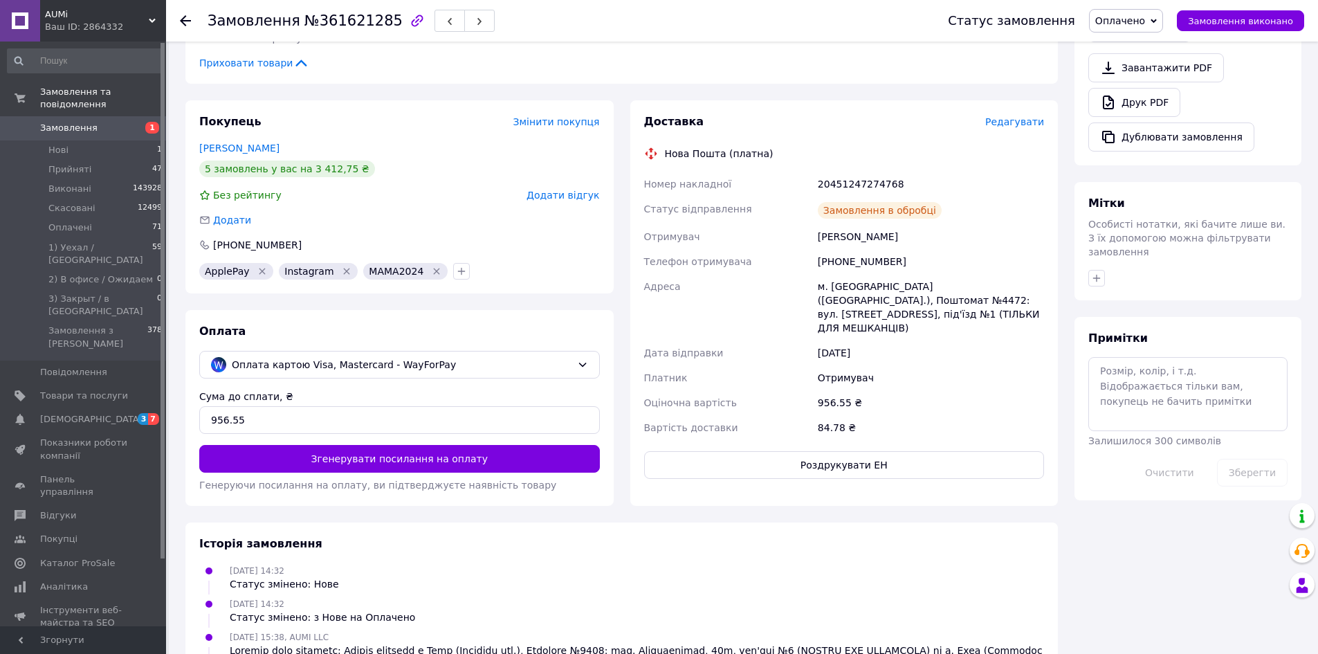
click at [791, 451] on button "Роздрукувати ЕН" at bounding box center [844, 465] width 401 height 28
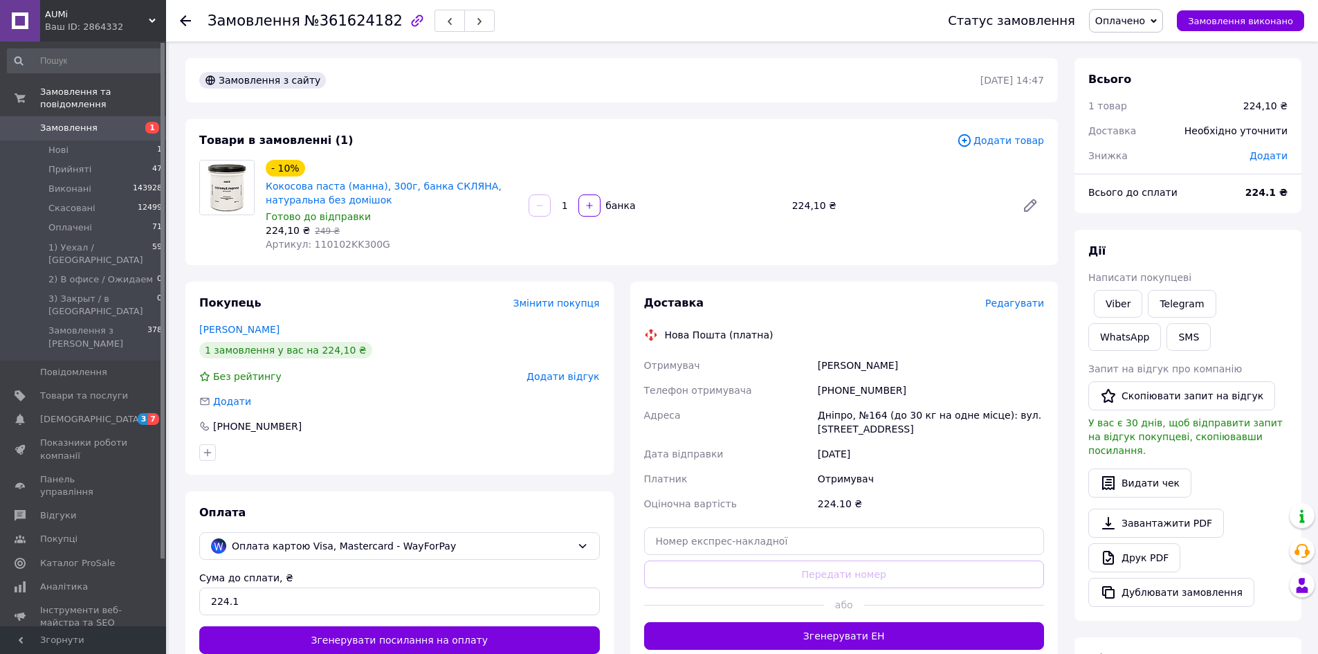
click at [1014, 300] on span "Редагувати" at bounding box center [1014, 303] width 59 height 11
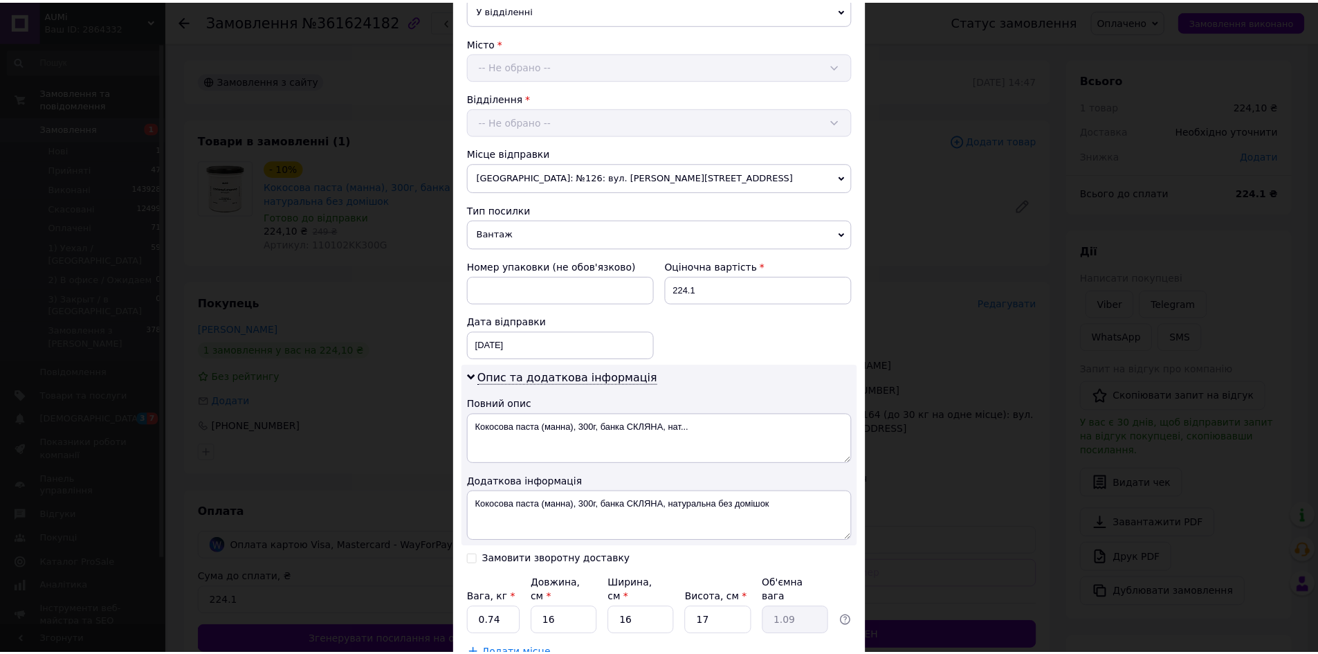
scroll to position [445, 0]
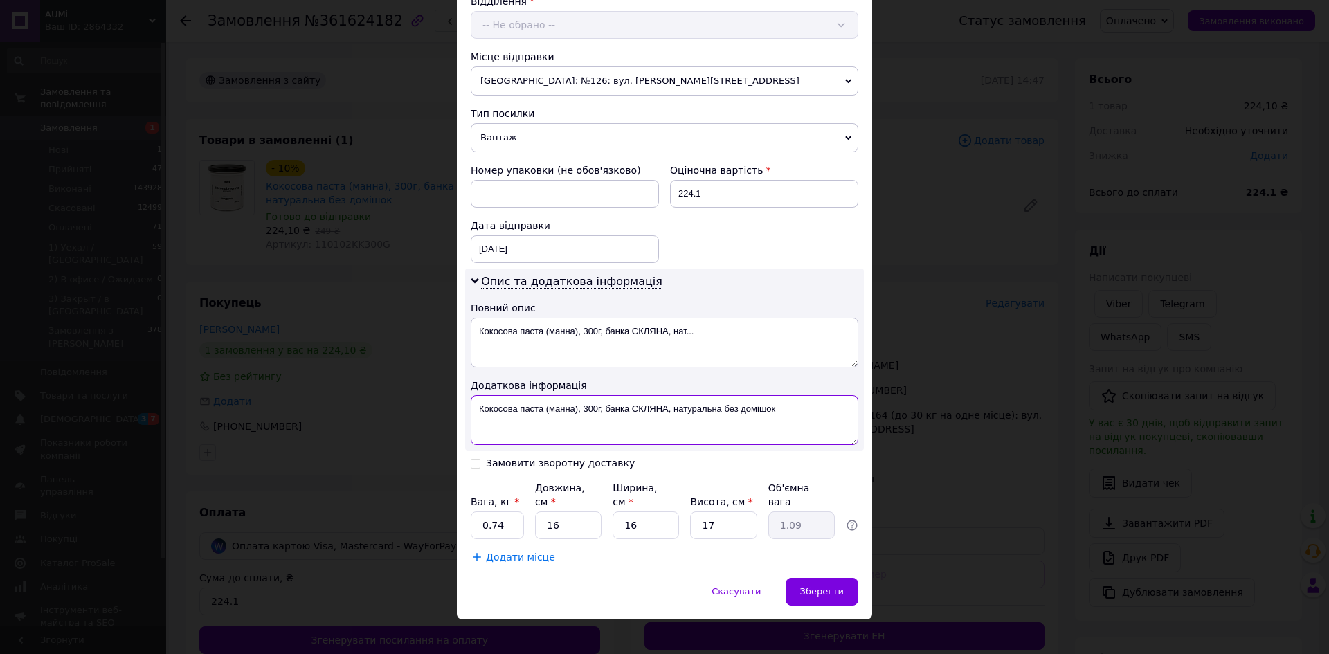
click at [792, 419] on textarea "Кокосова паста (манна), 300г, банка СКЛЯНА, натуральна без домішок" at bounding box center [665, 420] width 388 height 50
paste textarea "361624182"
type textarea "[PERSON_NAME] паста (манна), 300г, банка СКЛЯНА, натуральна без домішок 3616241…"
click at [507, 511] on input "0.74" at bounding box center [497, 525] width 53 height 28
type input "1"
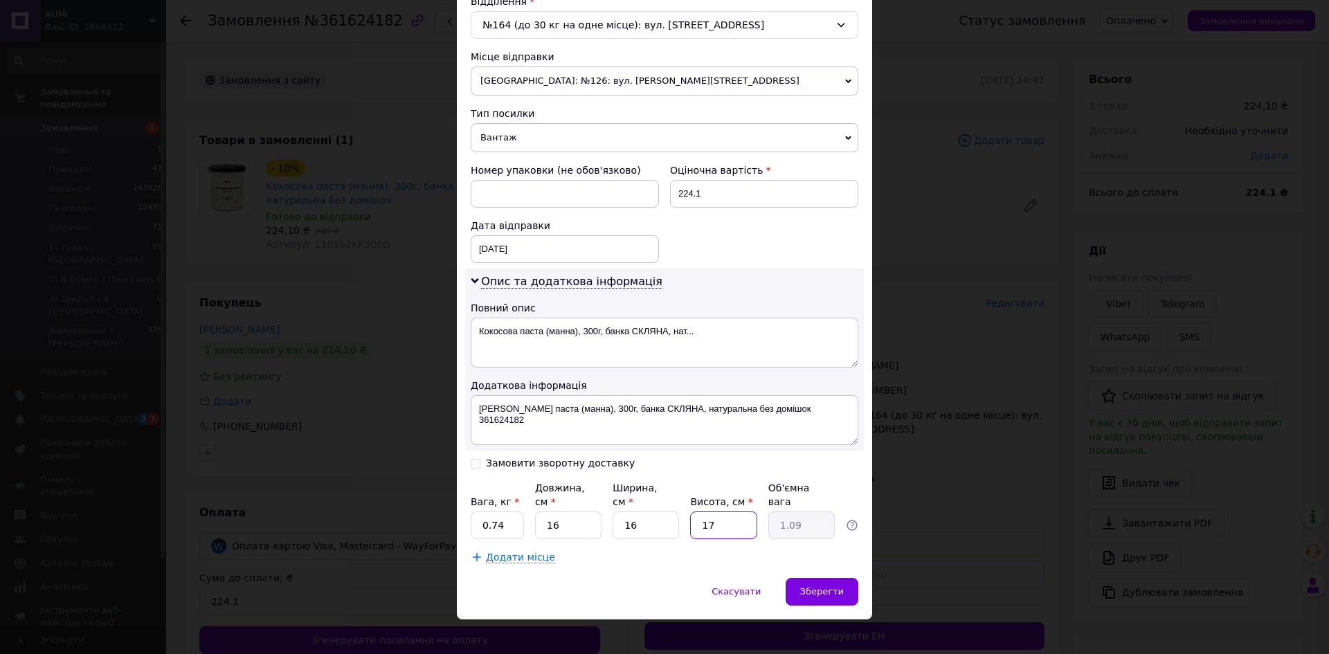
type input "0.1"
type input "16"
type input "1.02"
type input "16"
click at [843, 578] on div "Зберегти" at bounding box center [821, 592] width 73 height 28
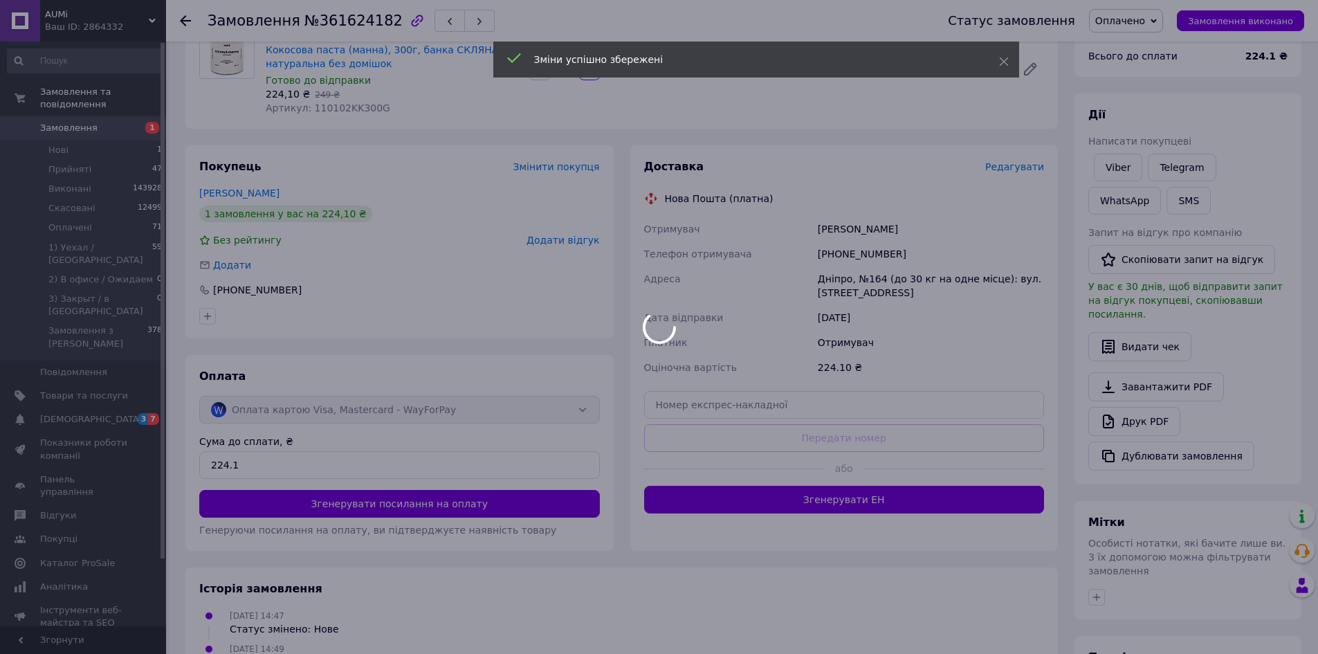
scroll to position [138, 0]
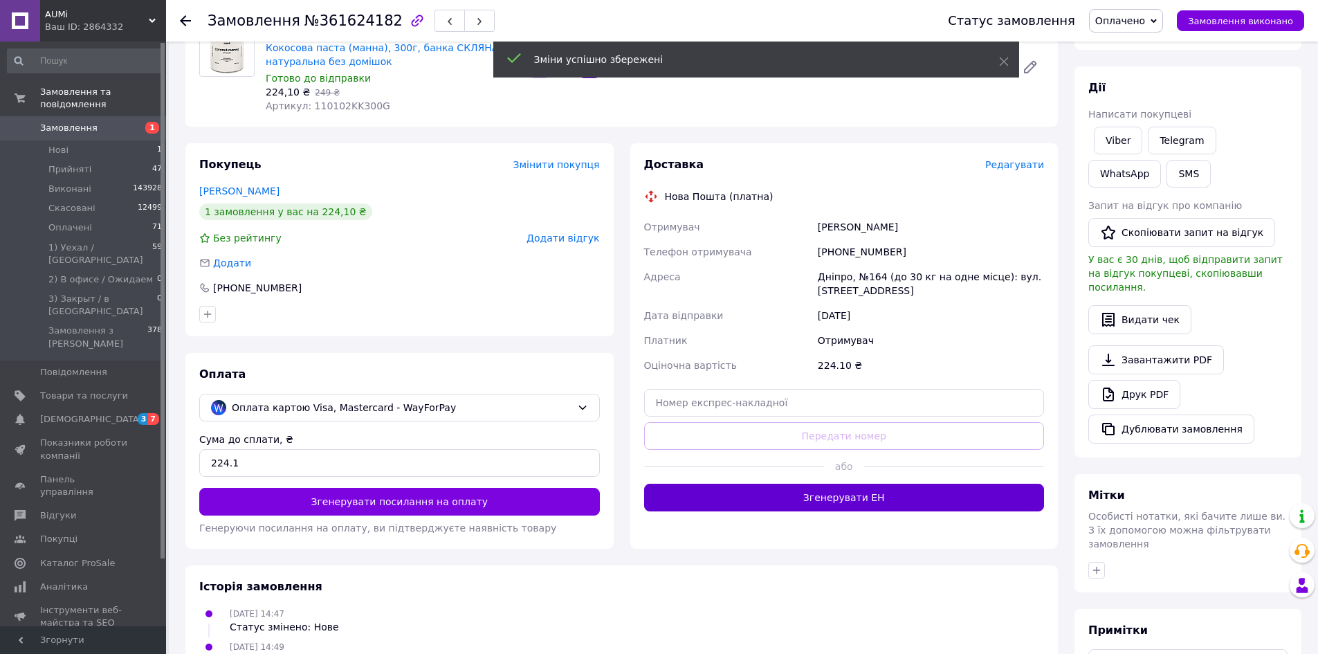
click at [819, 502] on button "Згенерувати ЕН" at bounding box center [844, 498] width 401 height 28
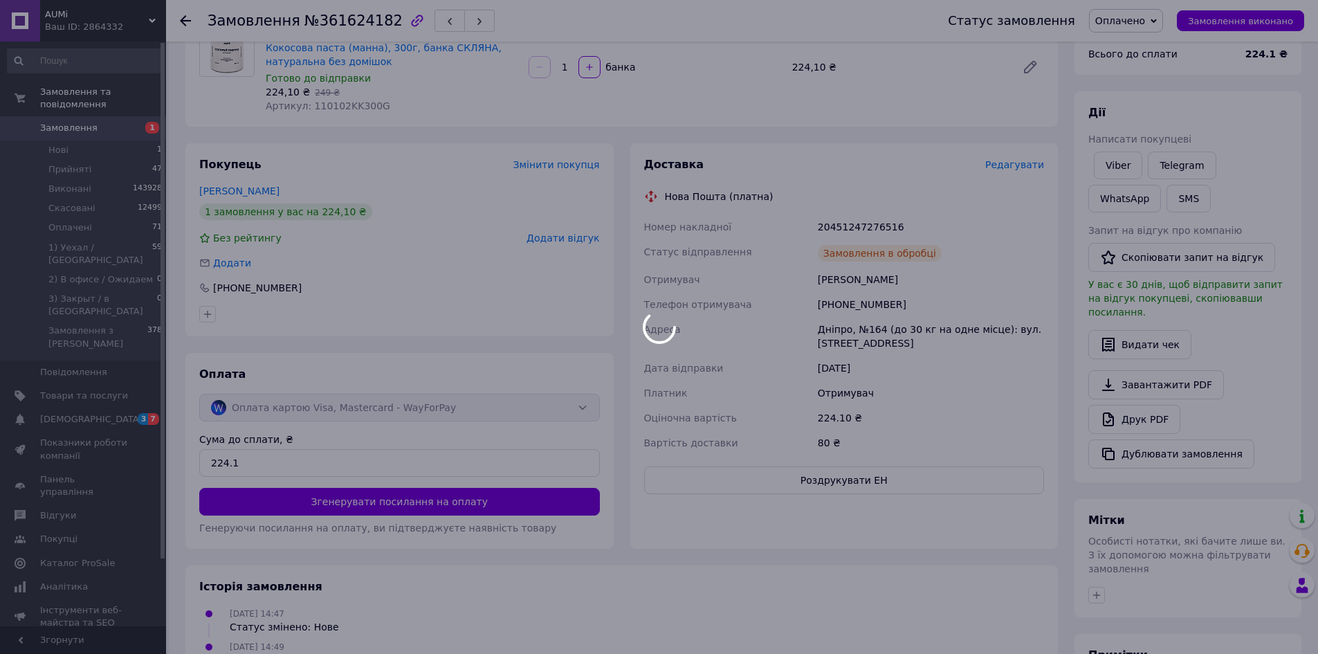
click at [781, 478] on div at bounding box center [659, 327] width 1318 height 654
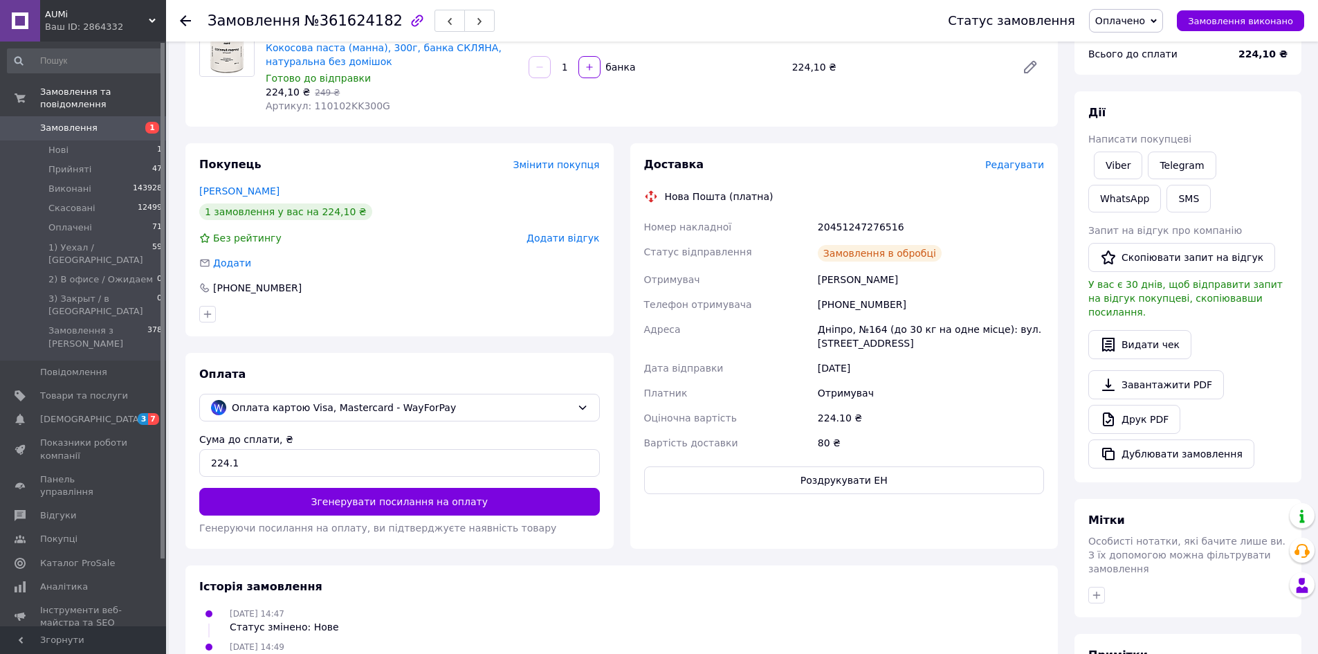
click at [781, 478] on button "Роздрукувати ЕН" at bounding box center [844, 480] width 401 height 28
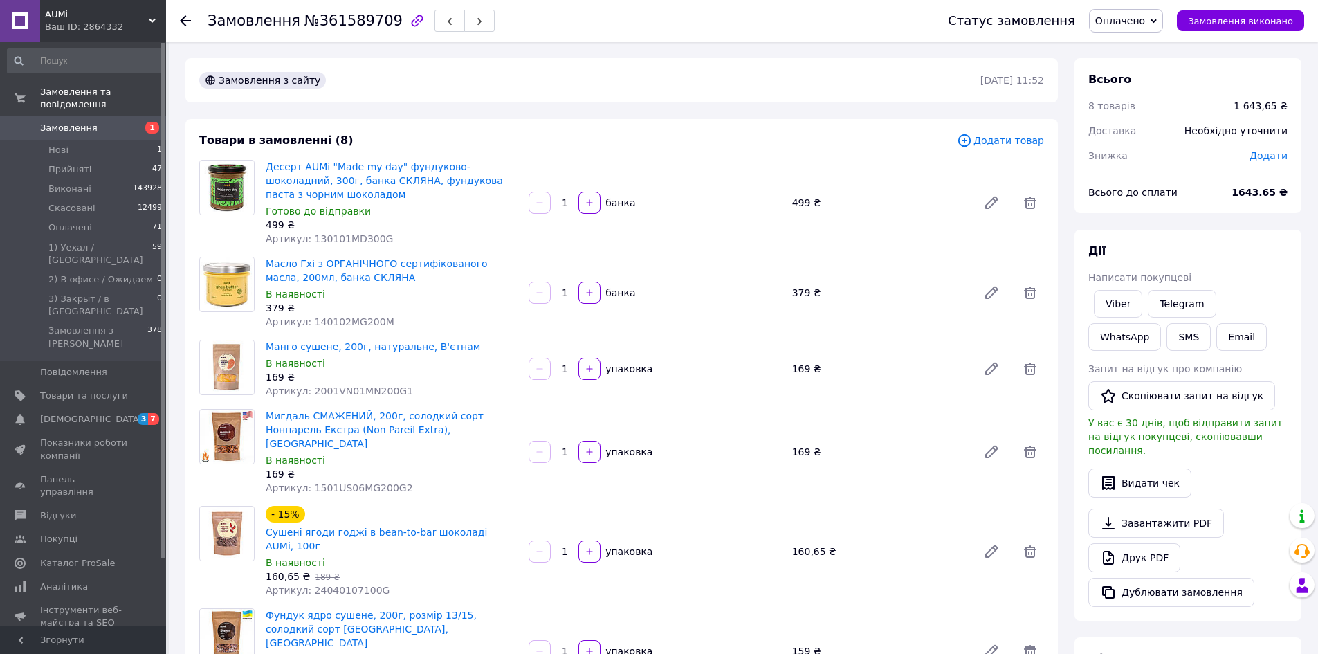
click at [741, 237] on div "Десерт AUMi "Made my day" фундуково-шоколадний, 300г, банка СКЛЯНА, фундукова п…" at bounding box center [655, 202] width 790 height 91
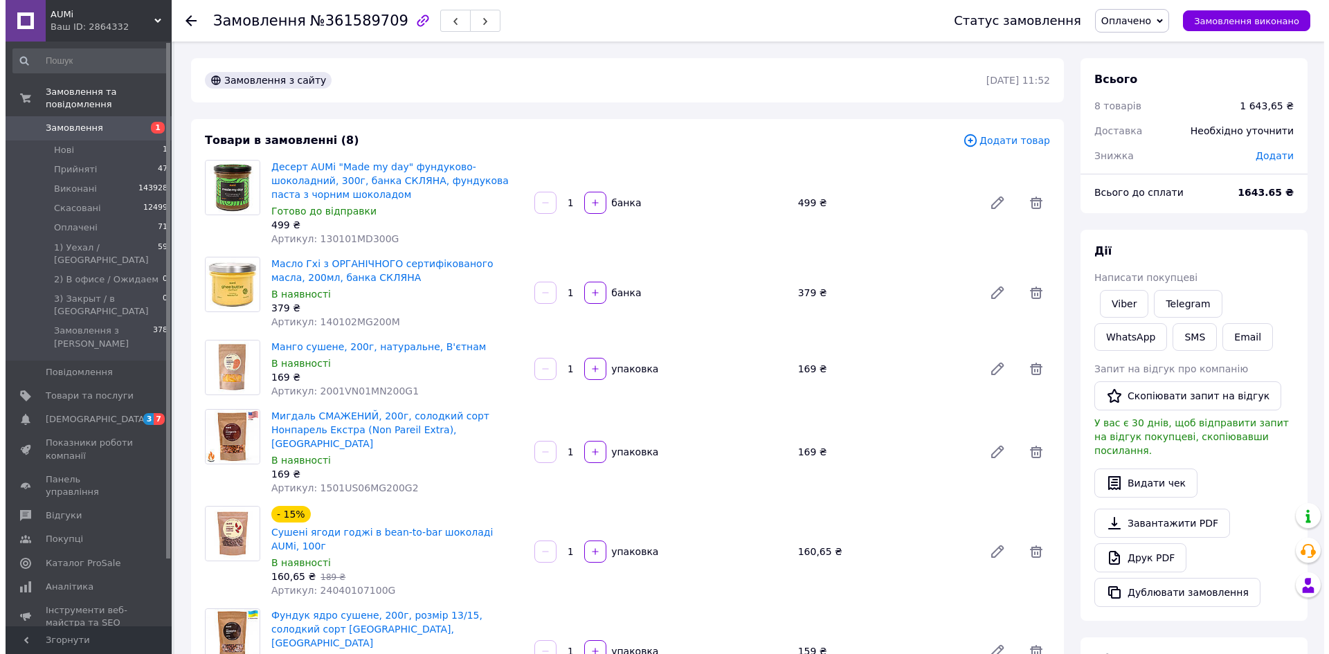
scroll to position [484, 0]
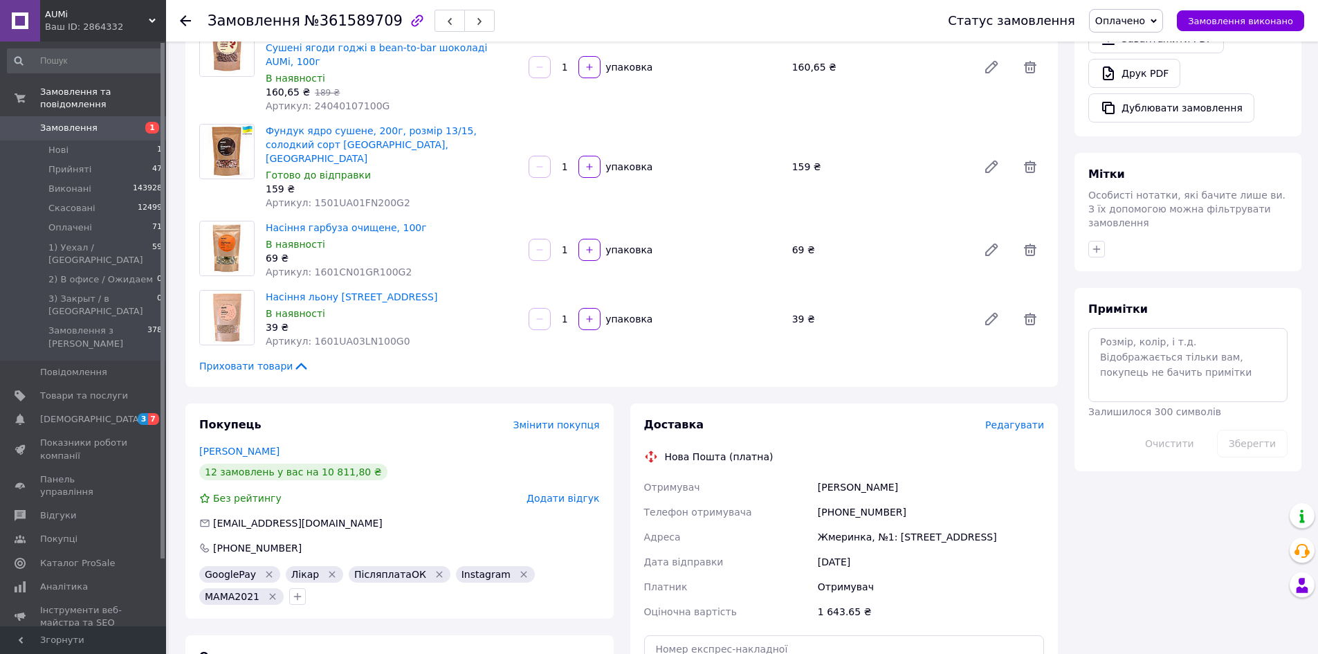
click at [1024, 417] on div "Доставка Редагувати Нова Пошта (платна) Отримувач Мартиняк Віта Телефон отримув…" at bounding box center [844, 587] width 401 height 340
click at [1021, 419] on span "Редагувати" at bounding box center [1014, 424] width 59 height 11
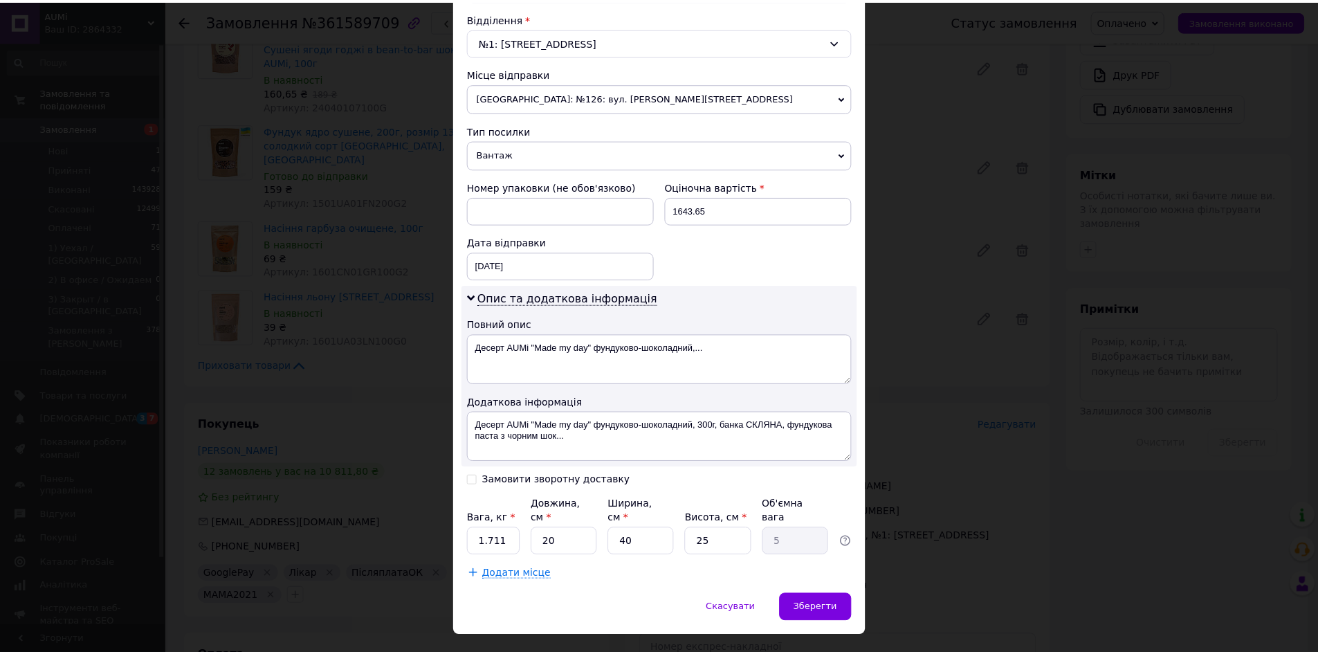
scroll to position [445, 0]
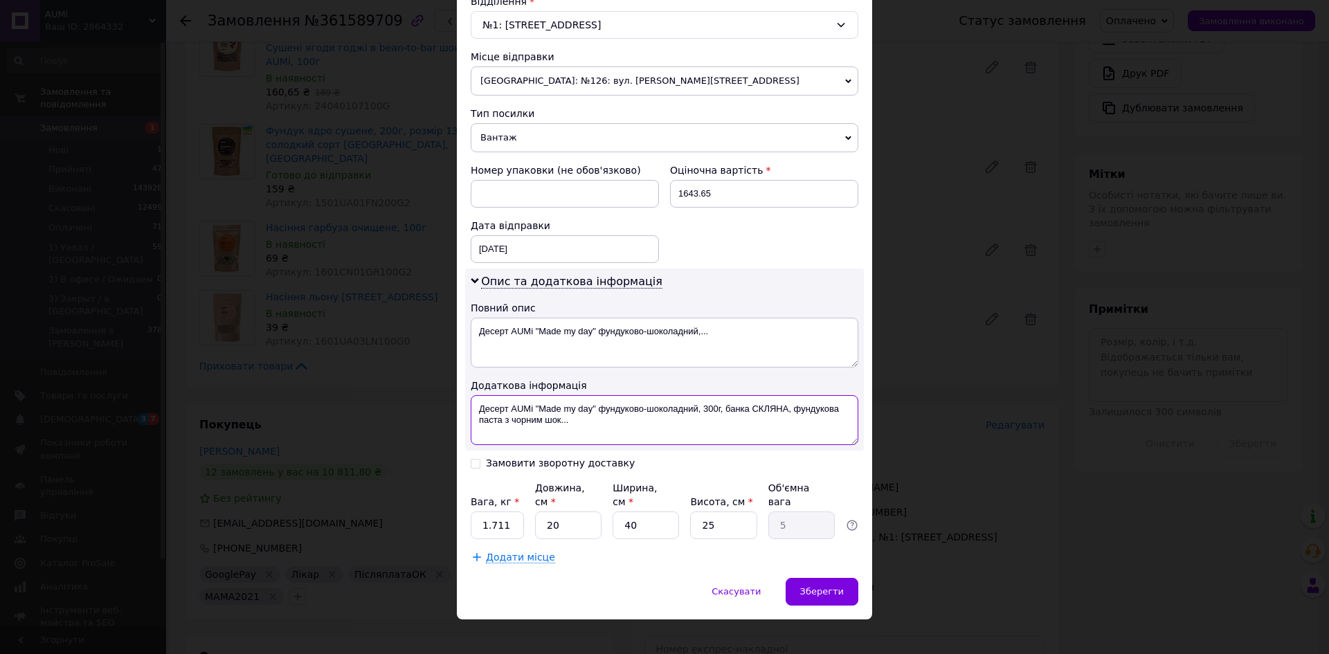
drag, startPoint x: 597, startPoint y: 424, endPoint x: 698, endPoint y: 407, distance: 102.5
paste textarea "361589709"
type textarea "Десерт AUMi "Made my day" фундуково-шоколадний, 361589709"
click at [510, 516] on input "1.711" at bounding box center [497, 525] width 53 height 28
type input "1"
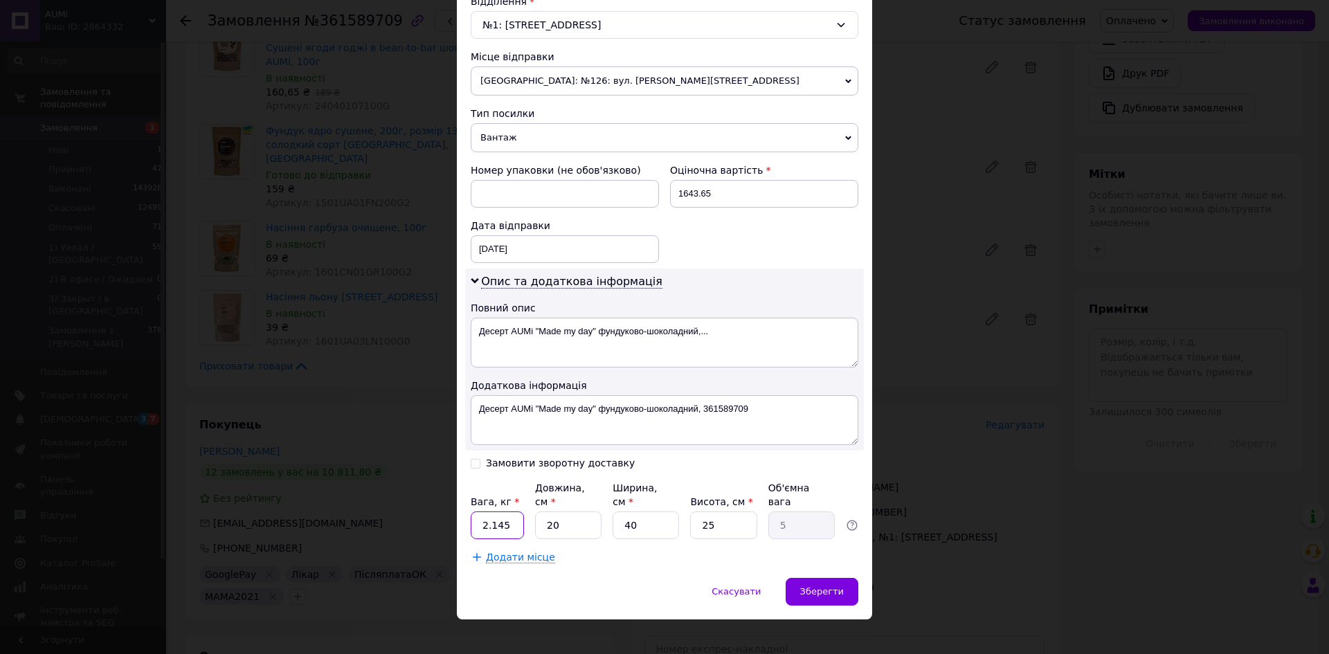
type input "2.145"
type input "3"
type input "0.75"
type input "32"
type input "8"
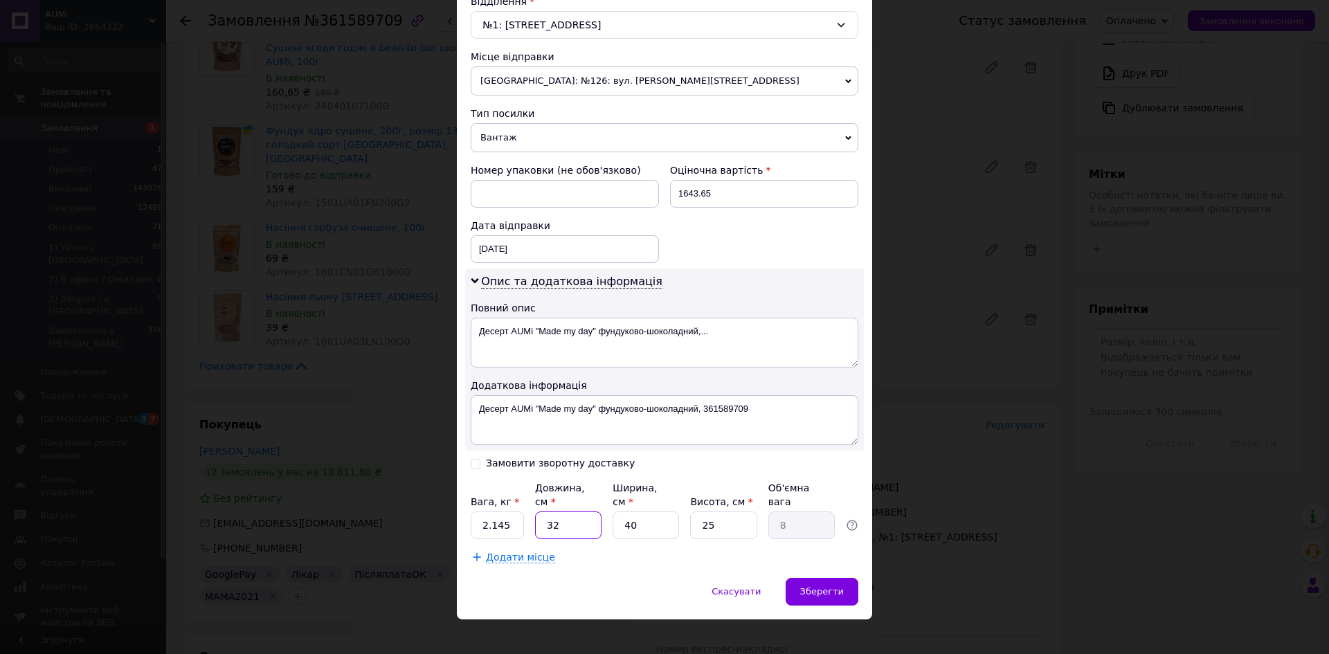
type input "32"
type input "1"
type input "0.2"
type input "16"
type input "3.2"
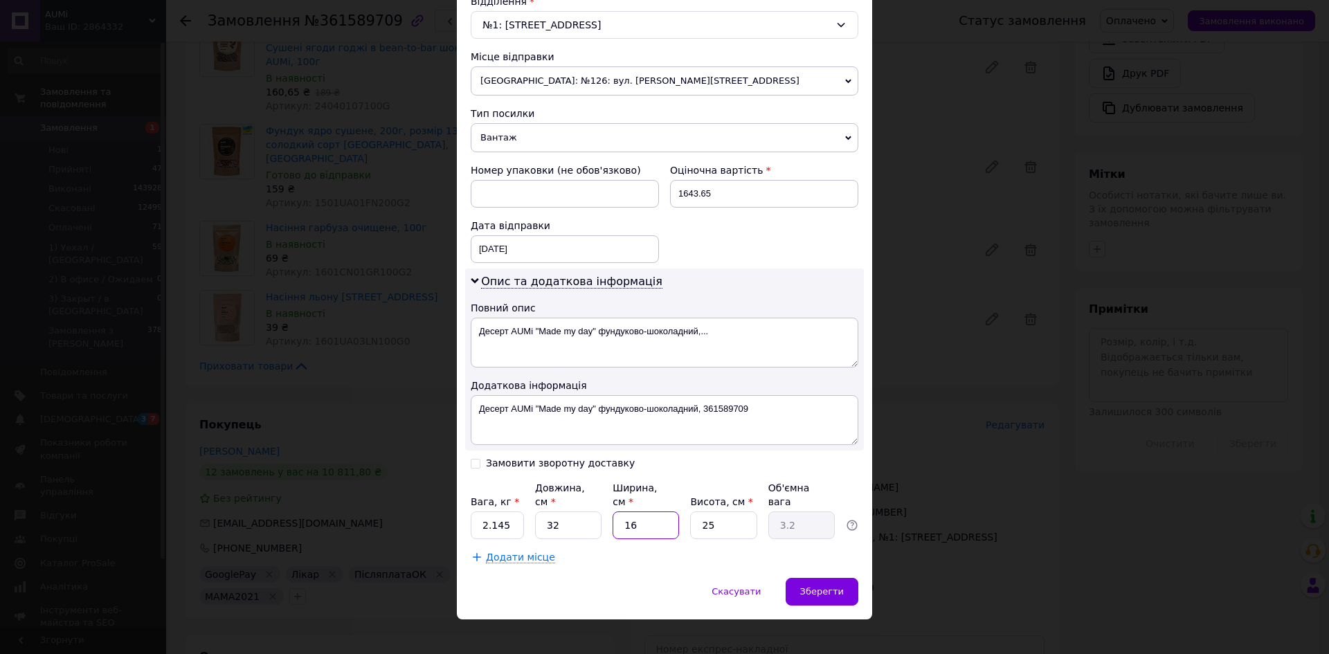
type input "16"
type input "1"
type input "0.13"
type input "16"
type input "2.05"
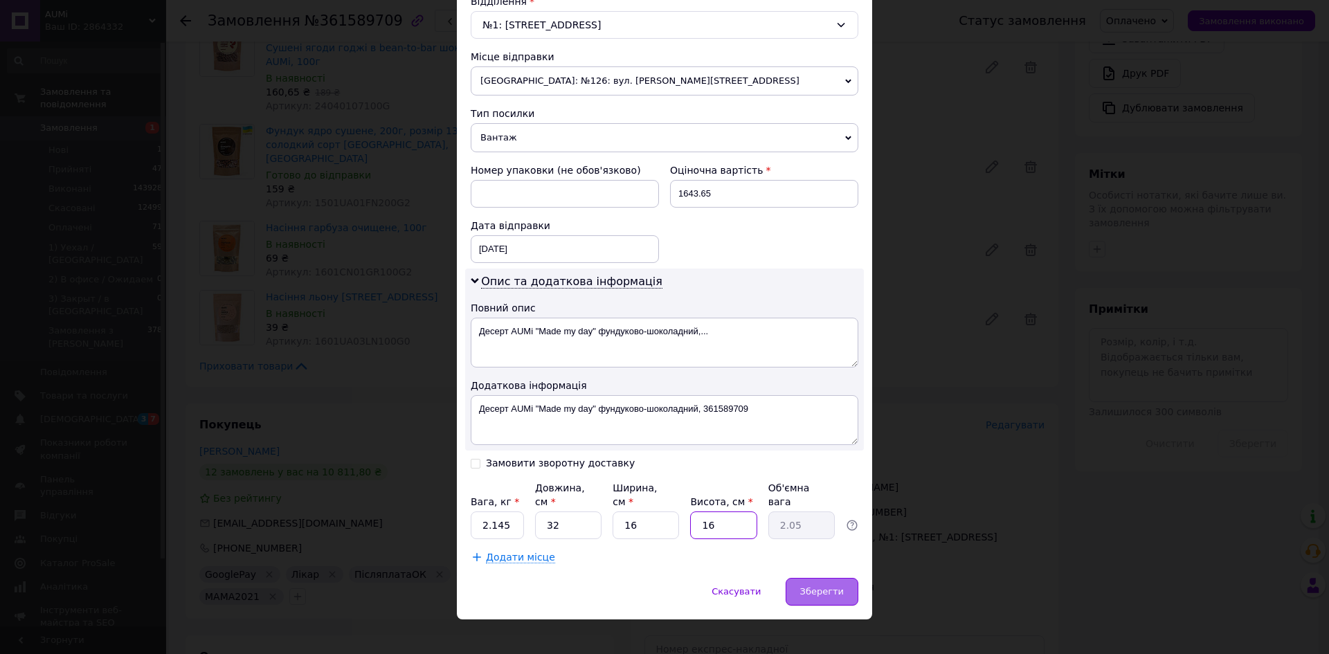
type input "16"
click at [819, 586] on span "Зберегти" at bounding box center [822, 591] width 44 height 10
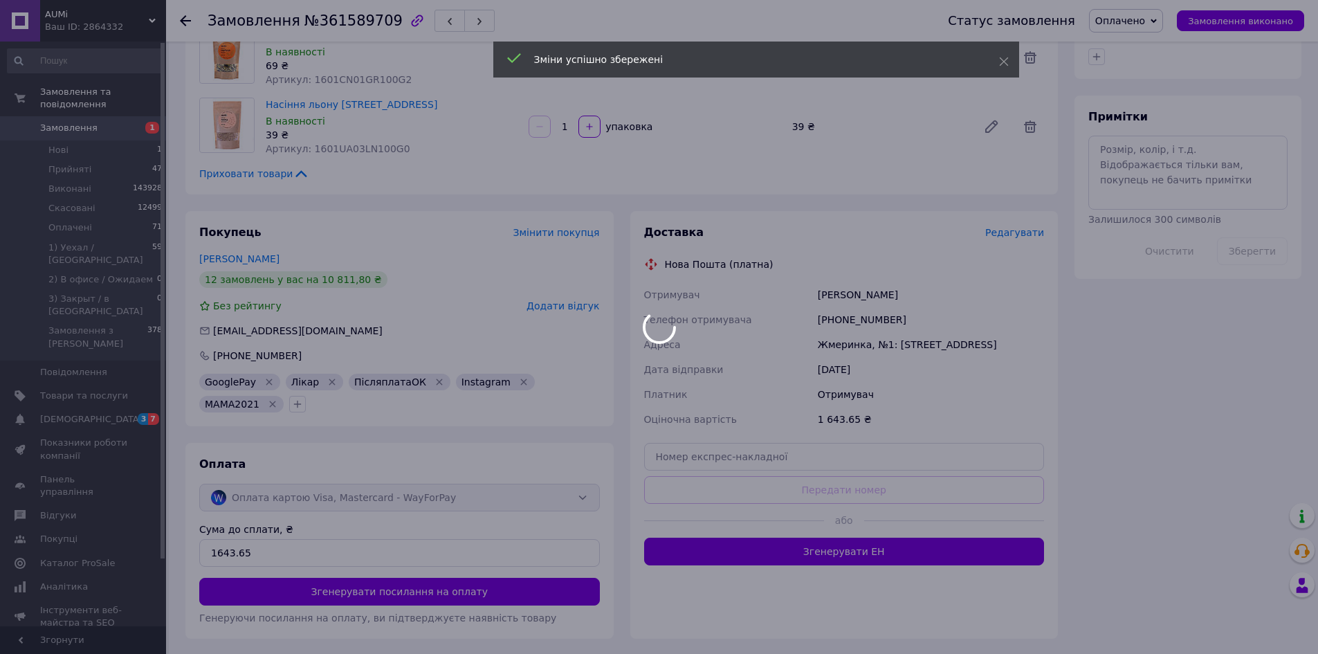
scroll to position [692, 0]
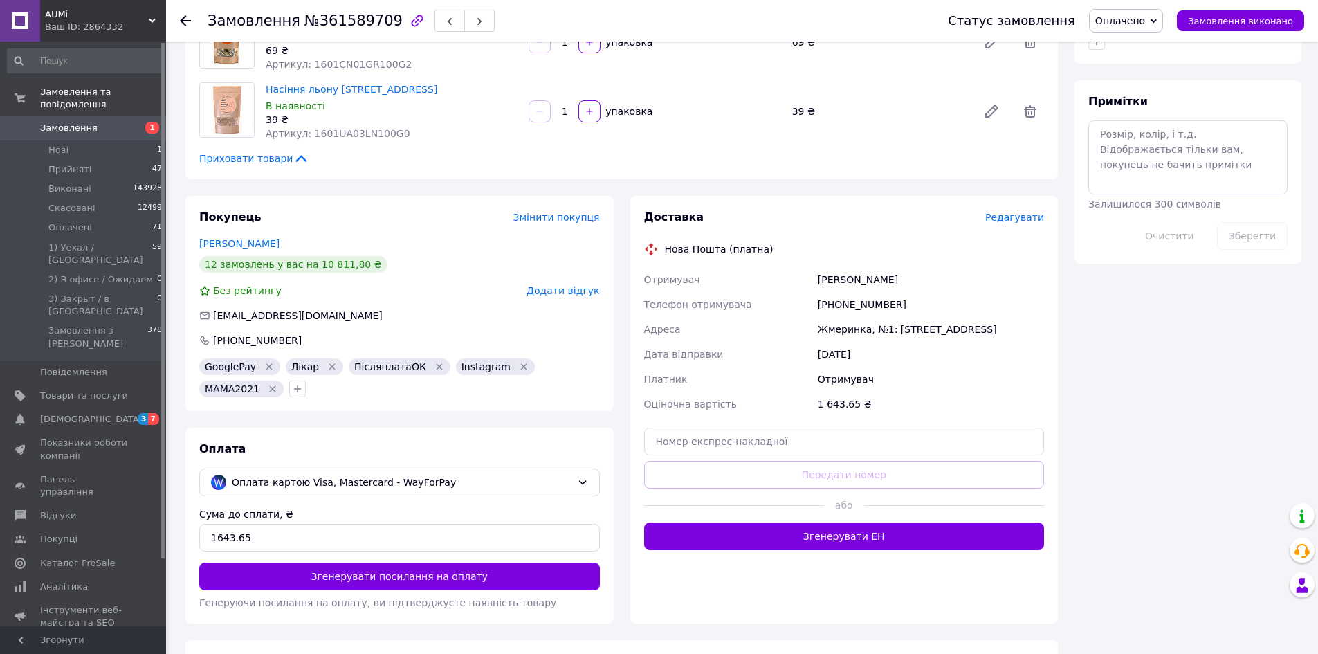
click at [780, 489] on div at bounding box center [734, 506] width 180 height 34
click at [785, 489] on div at bounding box center [734, 506] width 180 height 34
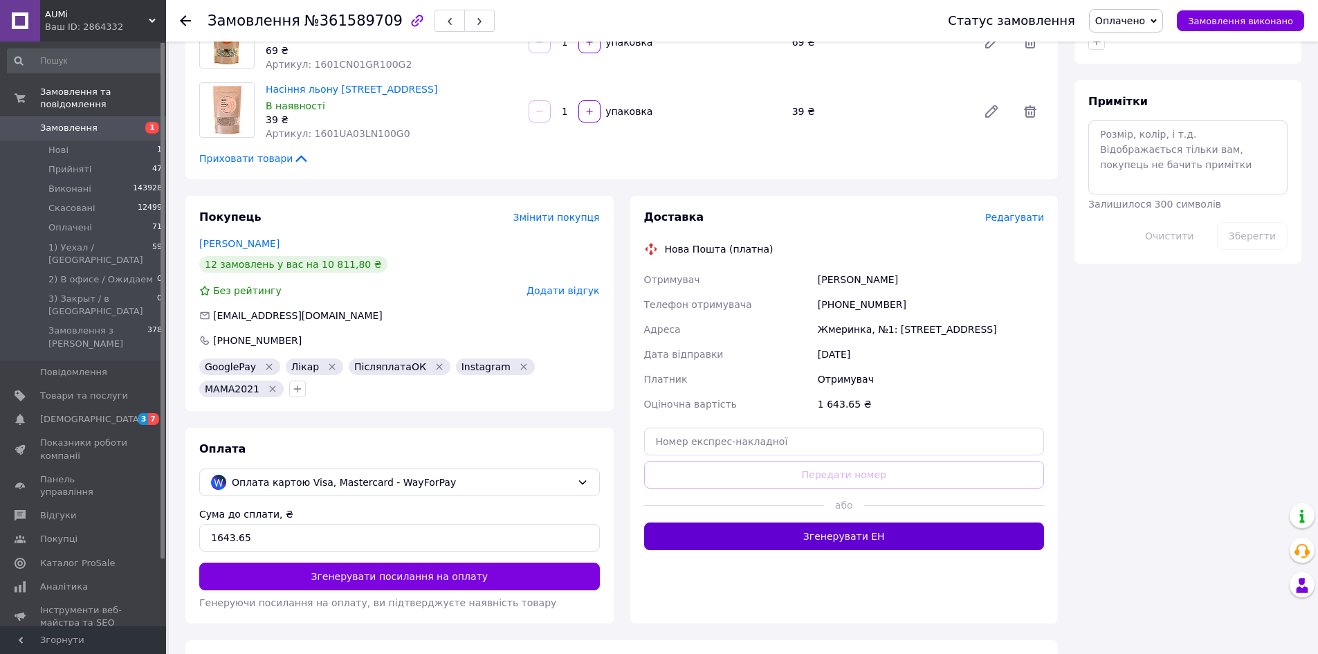
click at [789, 522] on button "Згенерувати ЕН" at bounding box center [844, 536] width 401 height 28
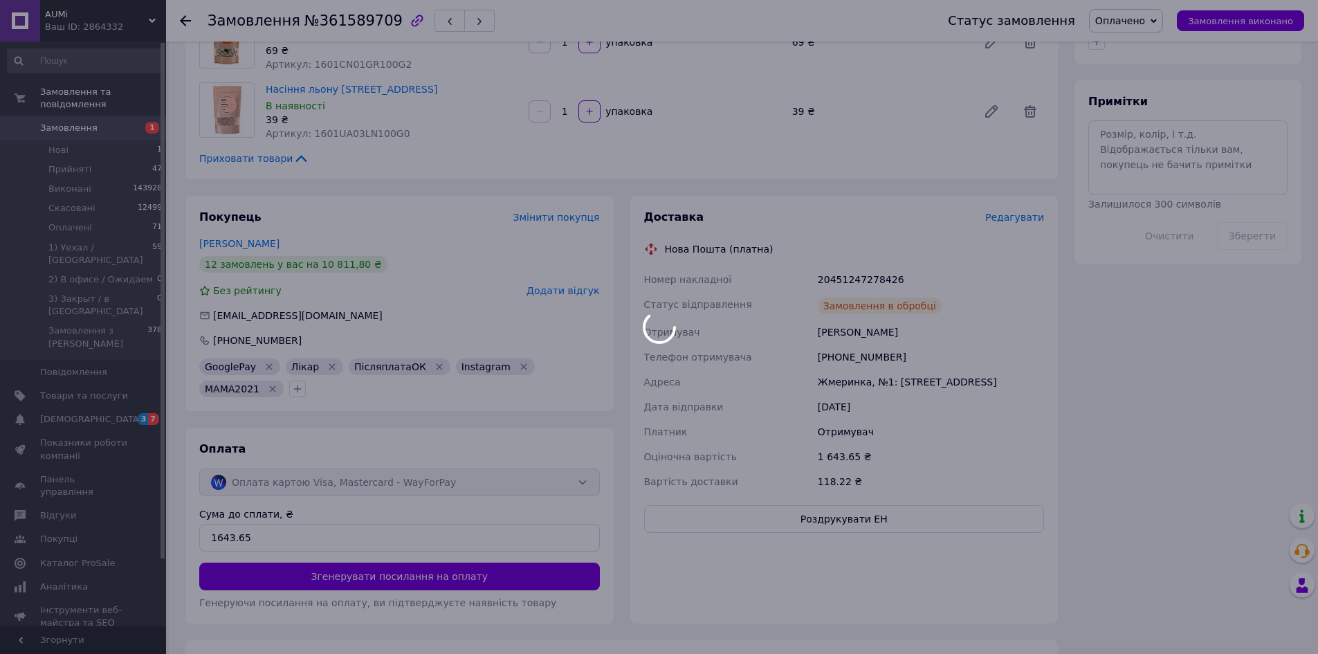
click at [783, 471] on body "AUMi Ваш ID: 2864332 Сайт AUMi Кабінет покупця Перевірити стан системи Сторінка…" at bounding box center [659, 111] width 1318 height 1606
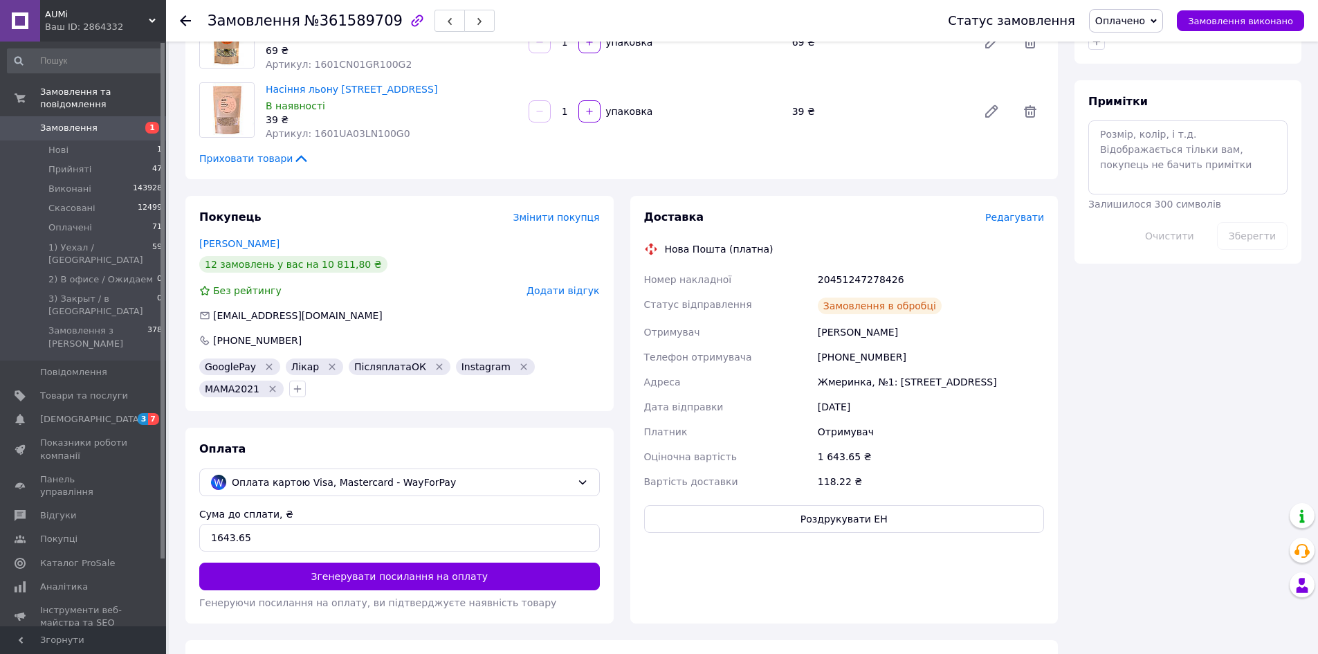
click at [783, 505] on button "Роздрукувати ЕН" at bounding box center [844, 519] width 401 height 28
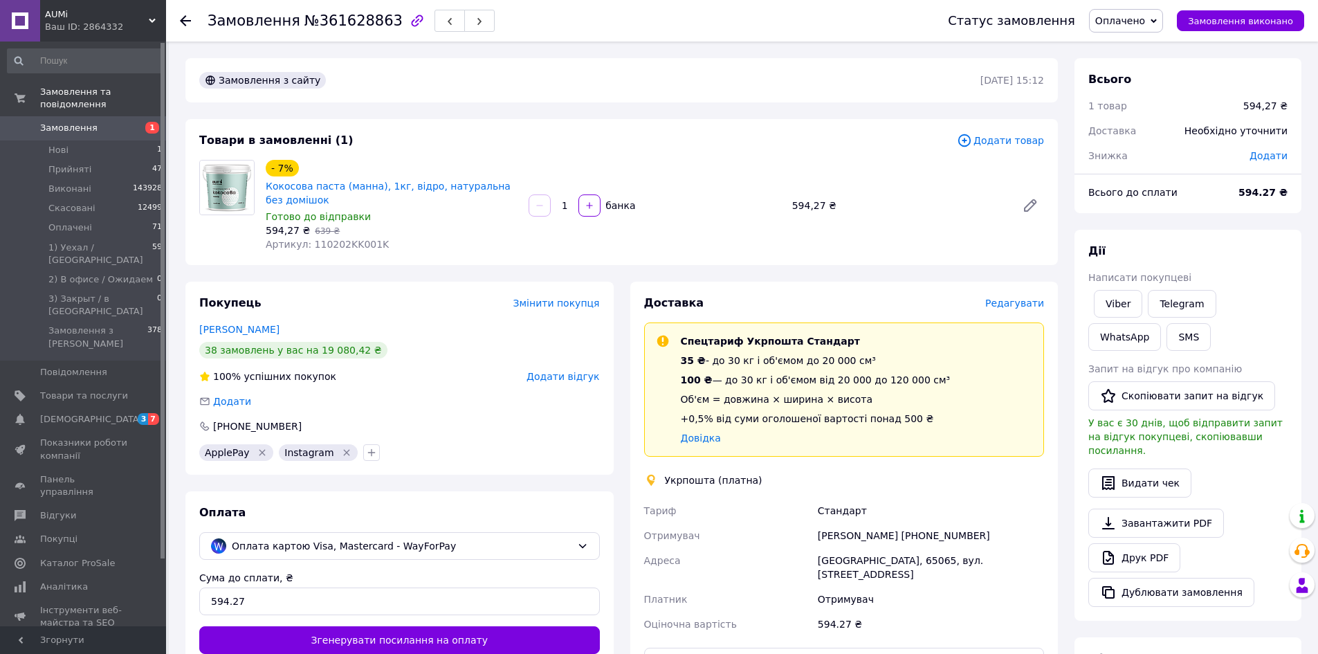
click at [1004, 301] on span "Редагувати" at bounding box center [1014, 303] width 59 height 11
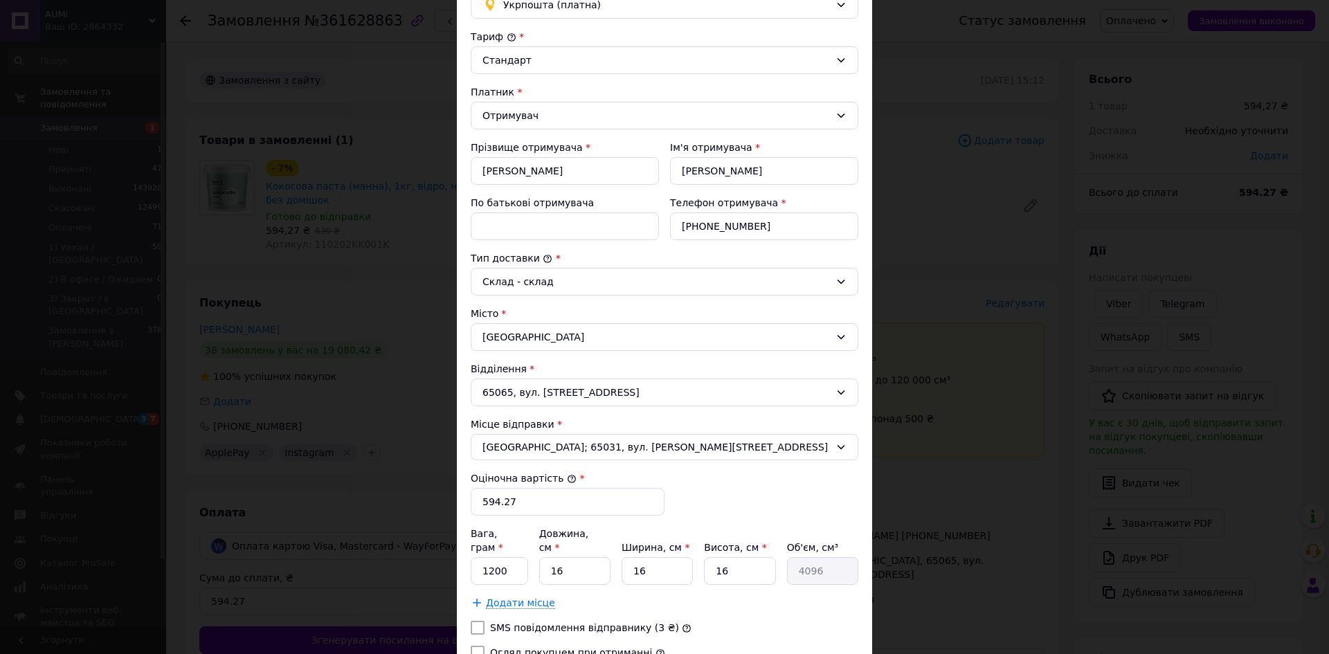
scroll to position [262, 0]
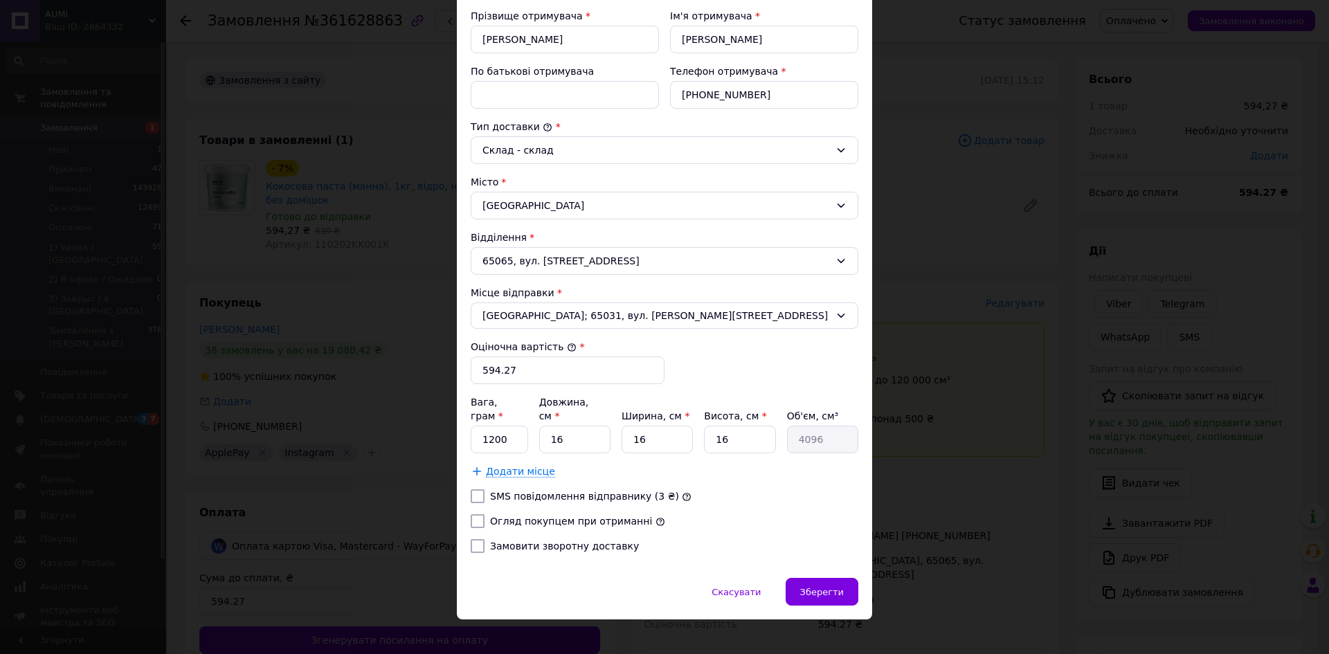
click at [523, 516] on label "Огляд покупцем при отриманні" at bounding box center [571, 521] width 162 height 11
click at [484, 514] on input "Огляд покупцем при отриманні" at bounding box center [478, 521] width 14 height 14
checkbox input "true"
click at [502, 441] on div "Вага, грам * 1200 Довжина, см * 16 Ширина, см * 16 Висота, см * 16 Об'єм, см³ 4…" at bounding box center [665, 436] width 388 height 83
click at [511, 429] on input "1200" at bounding box center [499, 440] width 57 height 28
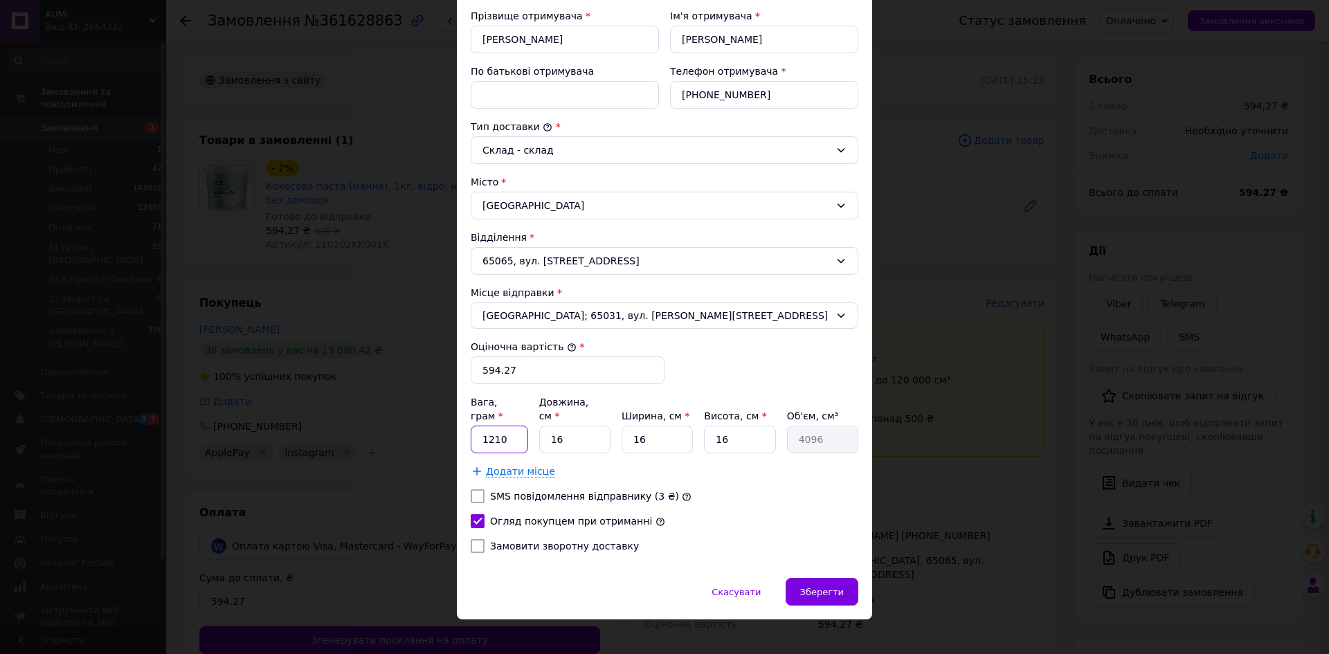
type input "1210"
click at [877, 575] on div "× Редагування доставки Спосіб доставки Укрпошта (платна) Тариф * Стандарт Платн…" at bounding box center [664, 327] width 1329 height 654
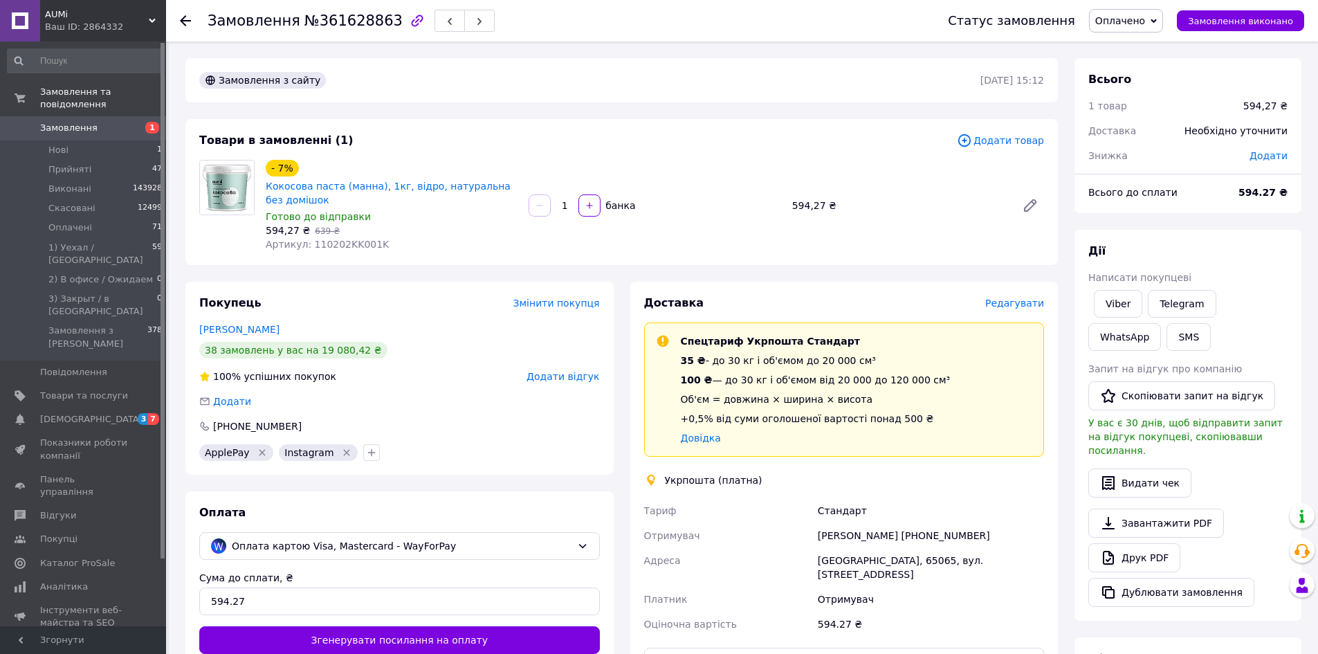
click at [856, 587] on div "Отримувач" at bounding box center [931, 599] width 232 height 25
drag, startPoint x: 990, startPoint y: 316, endPoint x: 1003, endPoint y: 296, distance: 24.0
click at [989, 313] on div "Доставка Редагувати Спецтариф Укрпошта Стандарт 35 ₴ - до 30 кг і об'ємом до 20…" at bounding box center [844, 533] width 401 height 475
click at [1003, 298] on span "Редагувати" at bounding box center [1014, 303] width 59 height 11
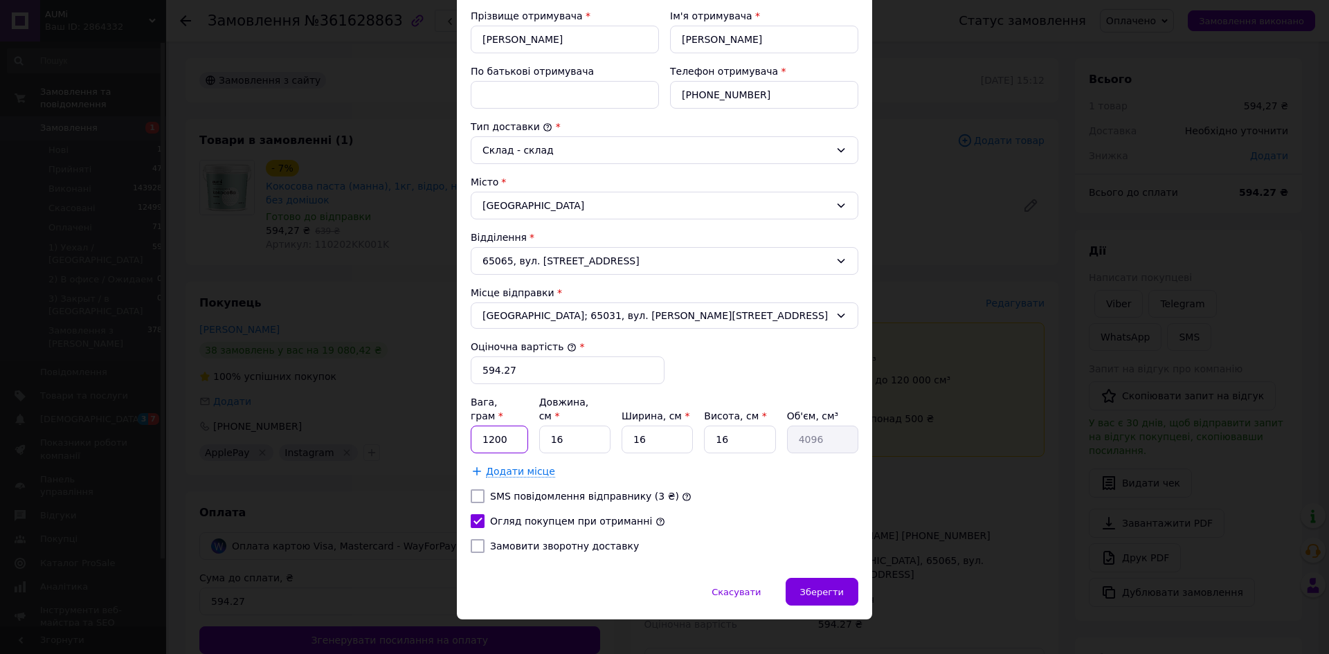
click at [517, 426] on input "1200" at bounding box center [499, 440] width 57 height 28
type input "1210"
click at [810, 587] on span "Зберегти" at bounding box center [822, 592] width 44 height 10
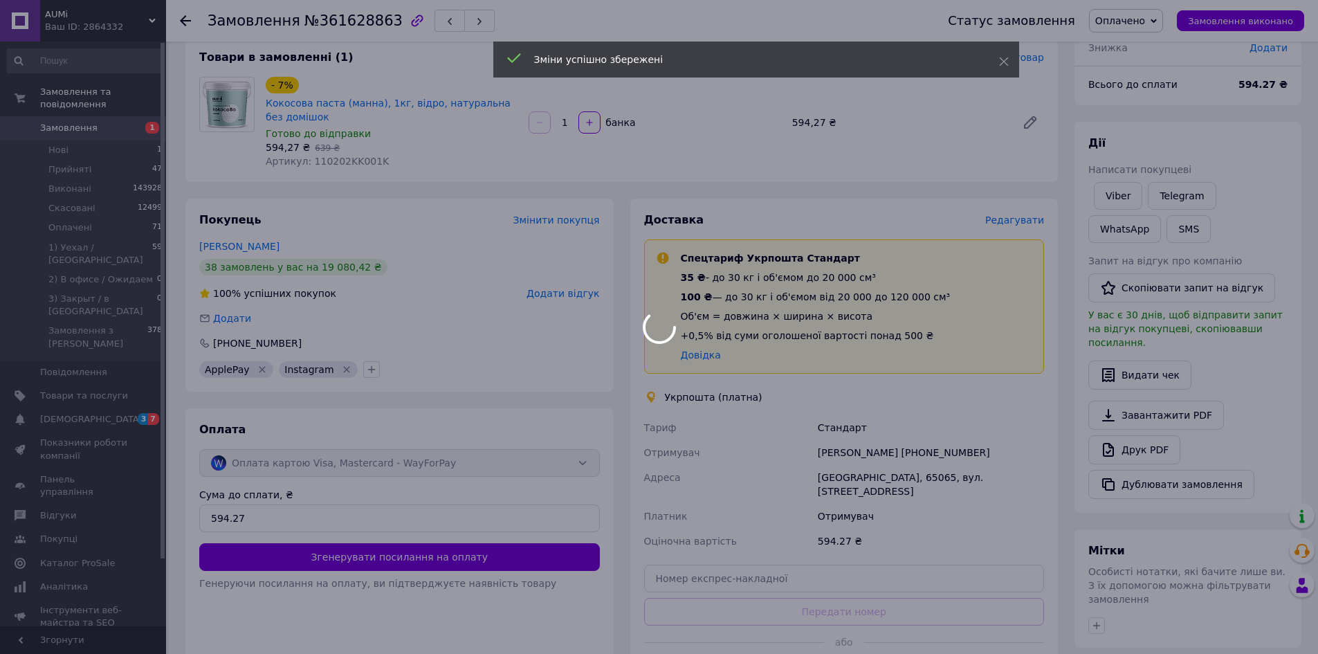
scroll to position [208, 0]
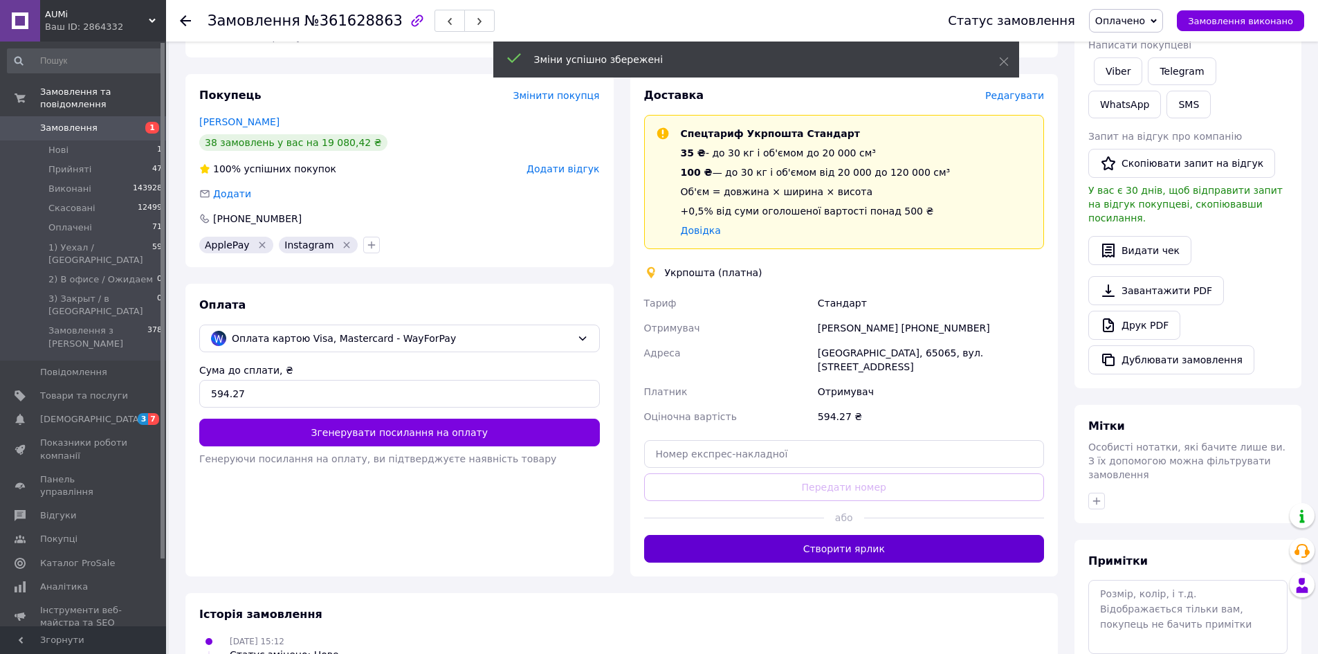
click at [797, 535] on button "Створити ярлик" at bounding box center [844, 549] width 401 height 28
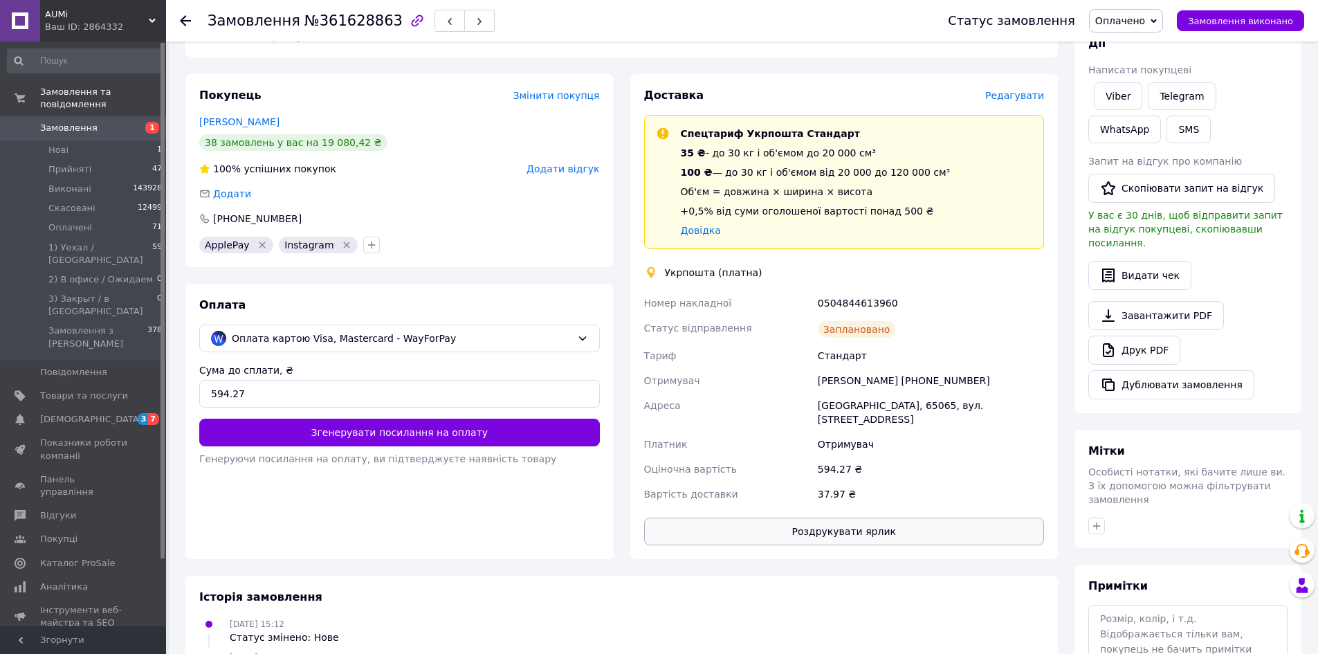
click at [776, 518] on button "Роздрукувати ярлик" at bounding box center [844, 532] width 401 height 28
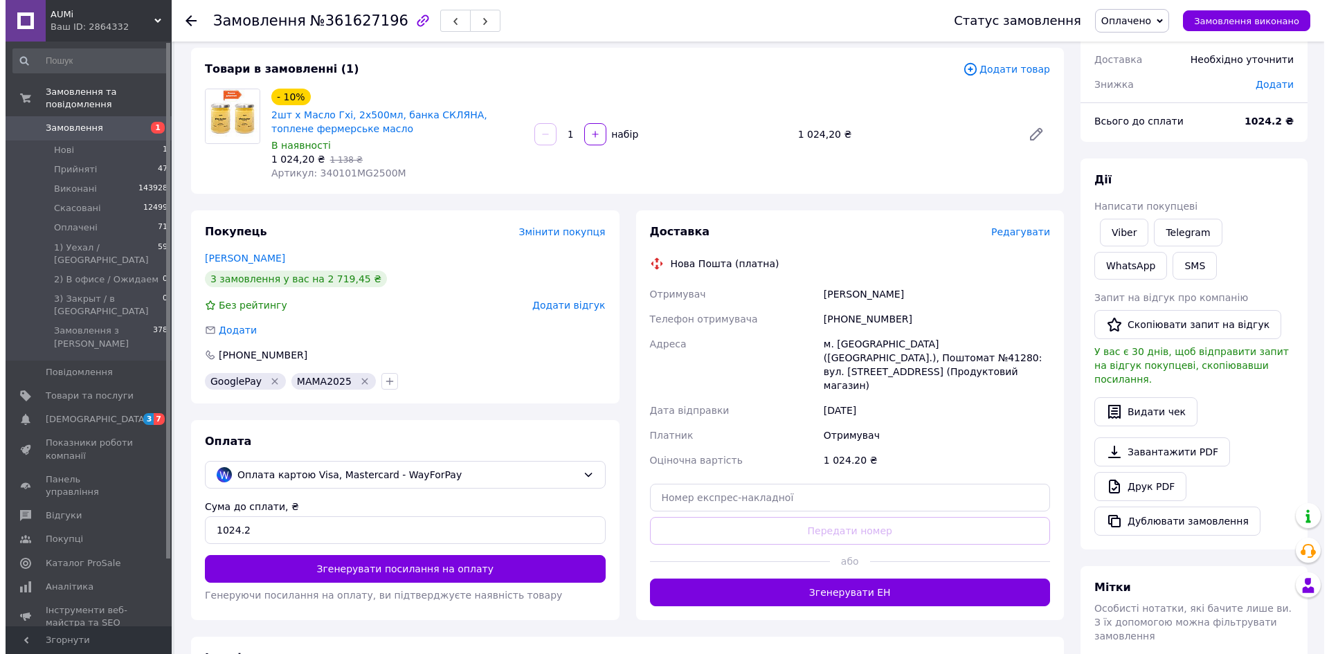
scroll to position [138, 0]
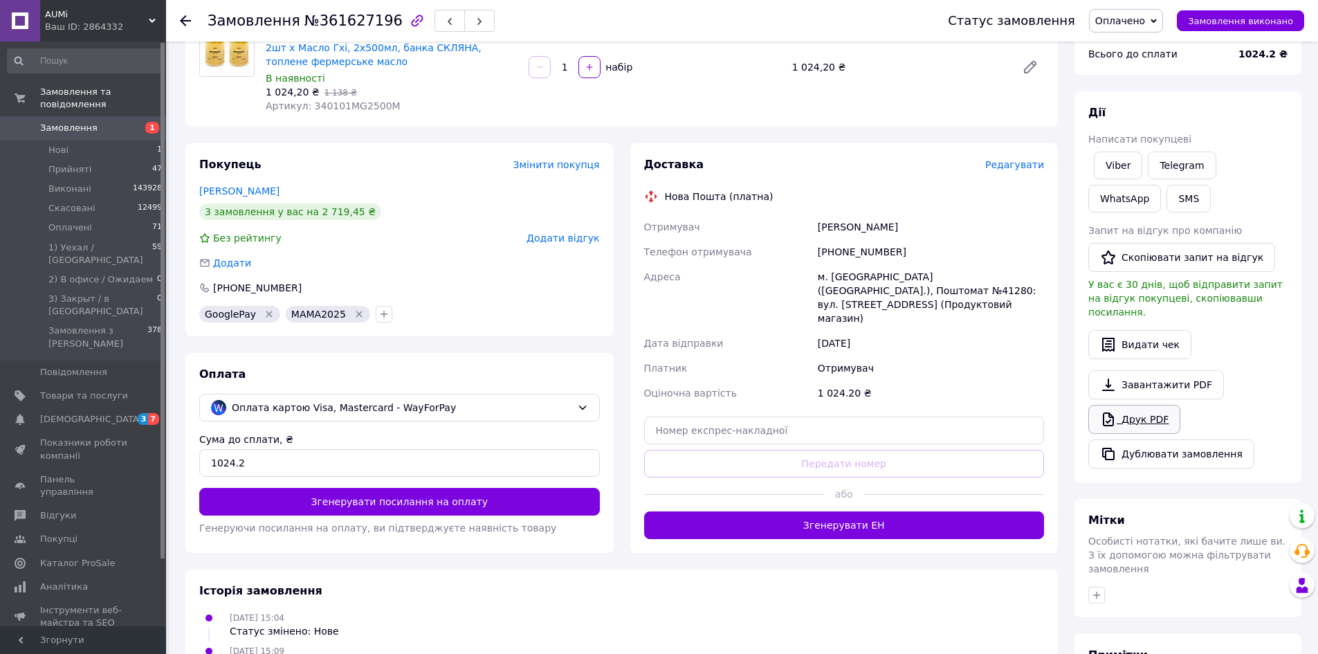
click at [1102, 411] on icon at bounding box center [1108, 419] width 17 height 17
click at [1030, 170] on span "Редагувати" at bounding box center [1014, 164] width 59 height 11
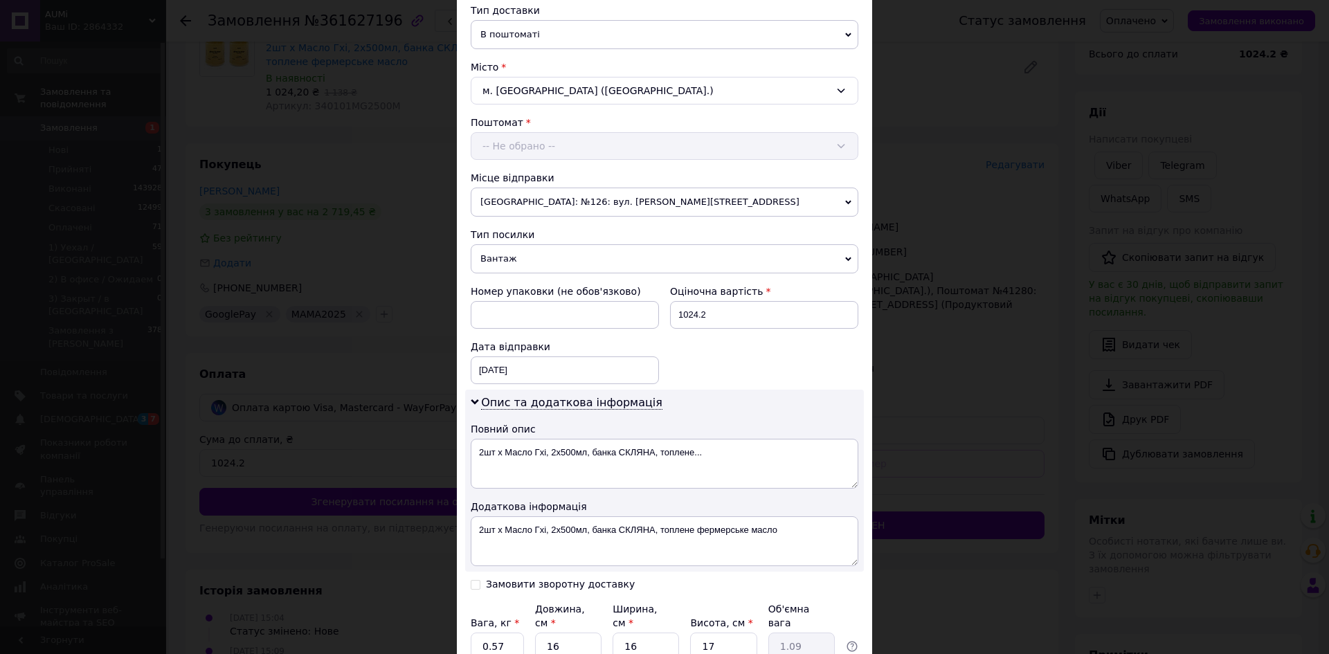
scroll to position [415, 0]
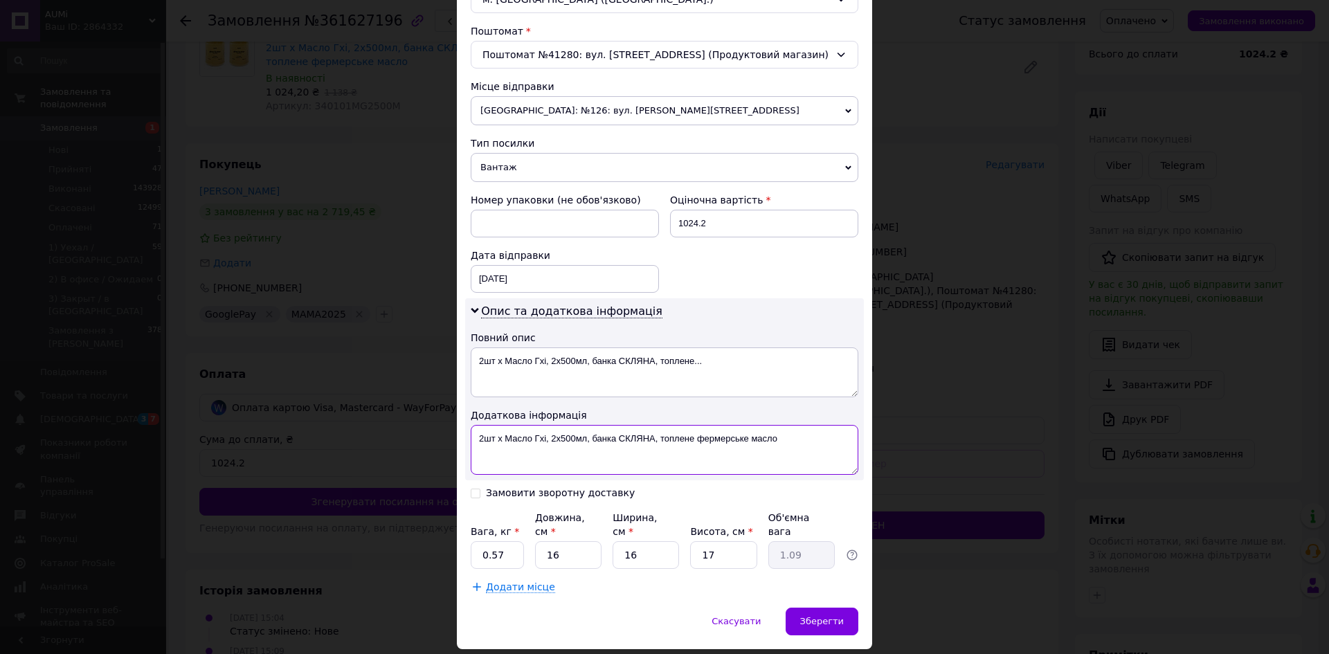
paste textarea "361627196"
type textarea "2шт х Масло Гхі, 2х500мл, банка СКЛЯНА, топлене фермерське масло 361627196"
click at [516, 541] on input "0.57" at bounding box center [497, 555] width 53 height 28
type input "0"
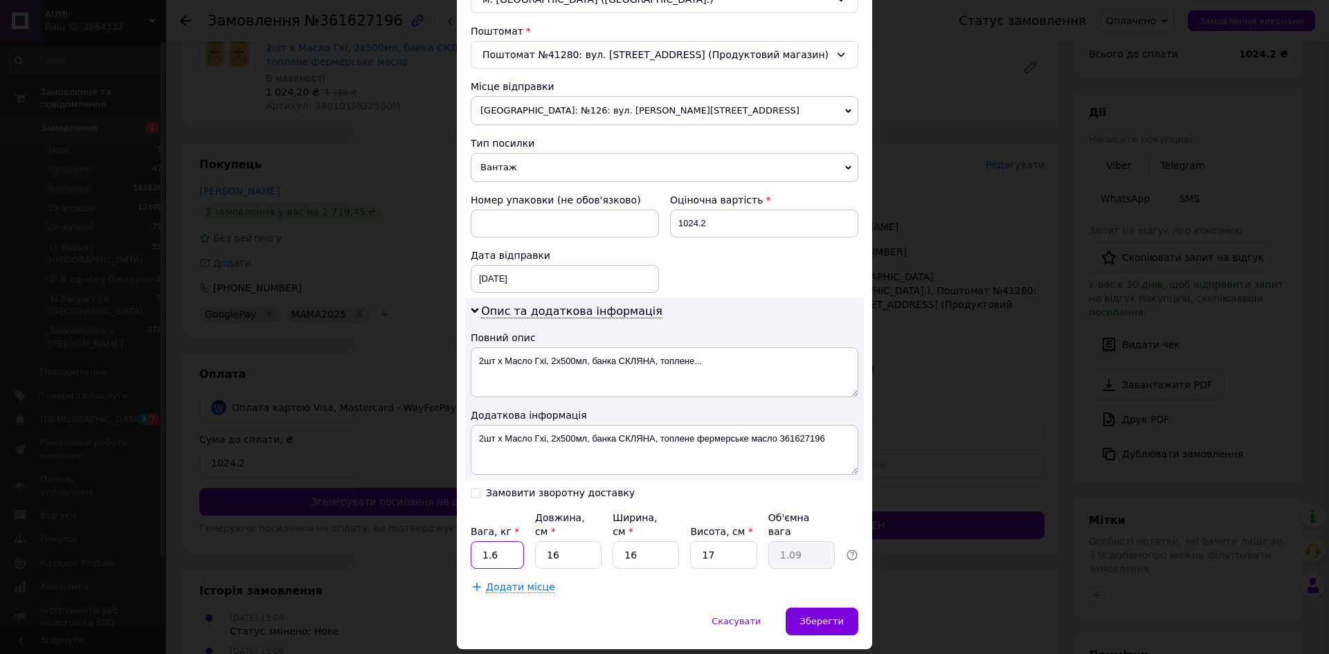
type input "1.6"
type input "1"
type input "0.1"
type input "16"
type input "1.09"
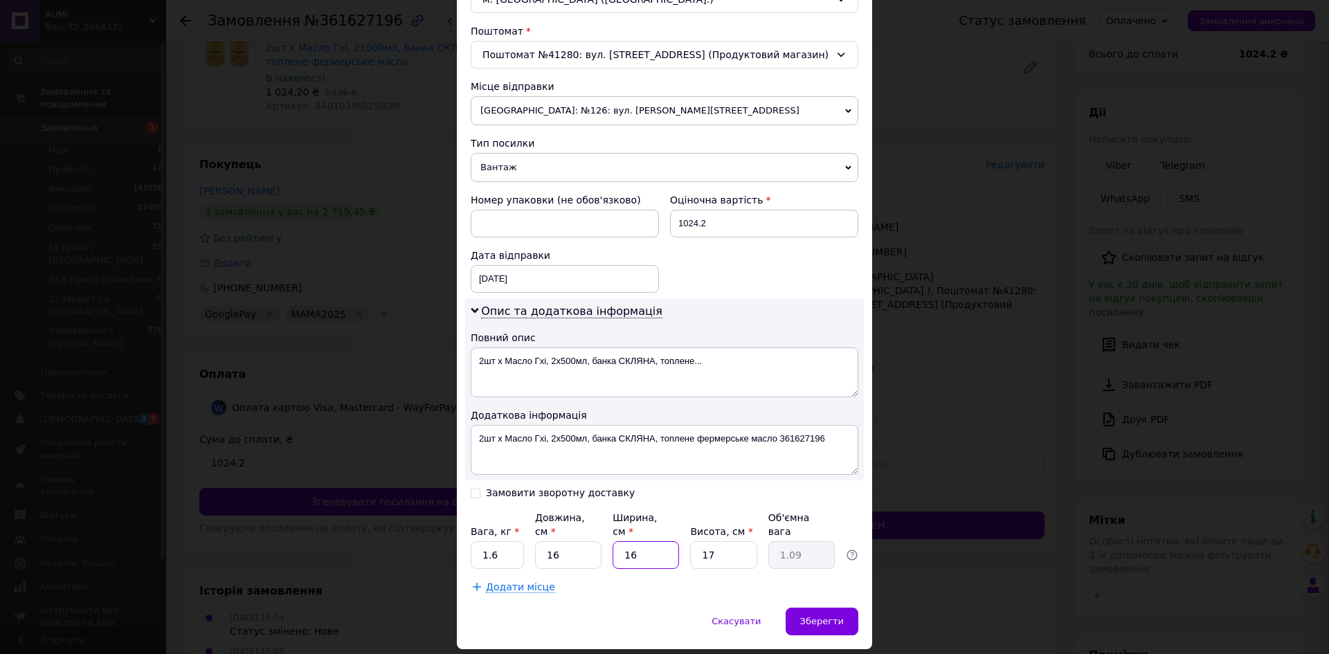
type input "1"
type input "0.1"
type input "16"
type input "1.09"
type input "1"
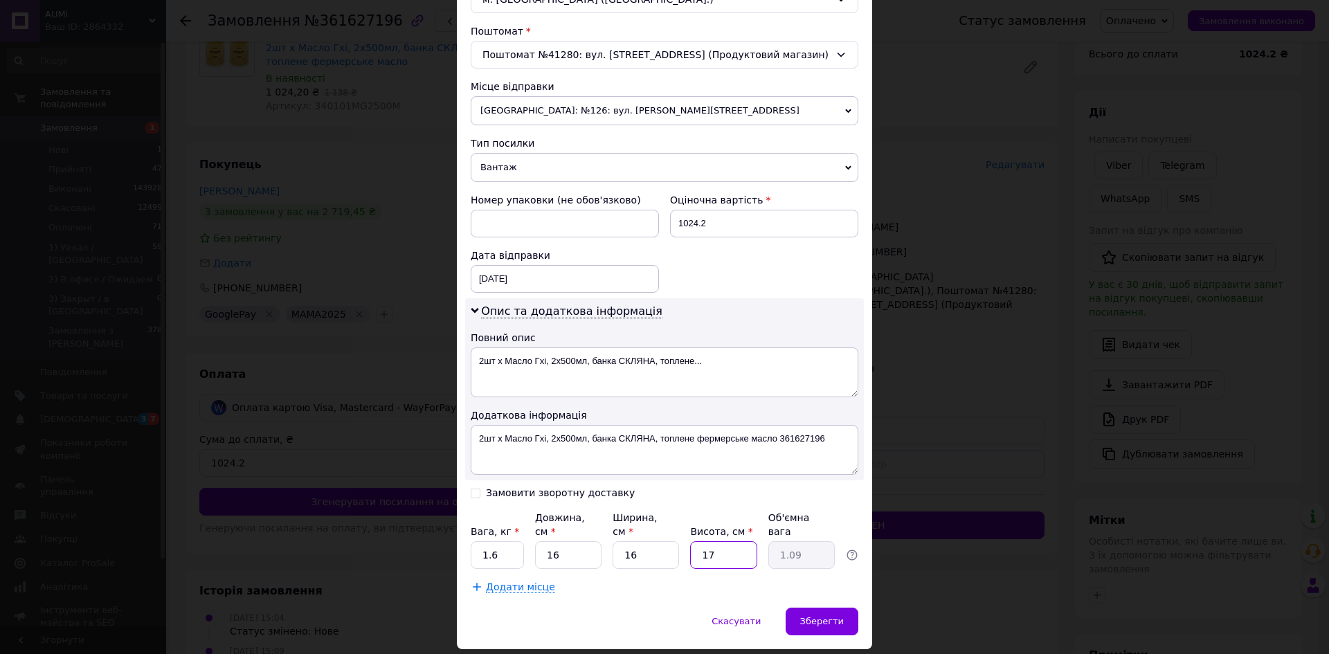
type input "0.1"
type input "16"
type input "1.02"
type input "16"
click at [815, 616] on span "Зберегти" at bounding box center [822, 621] width 44 height 10
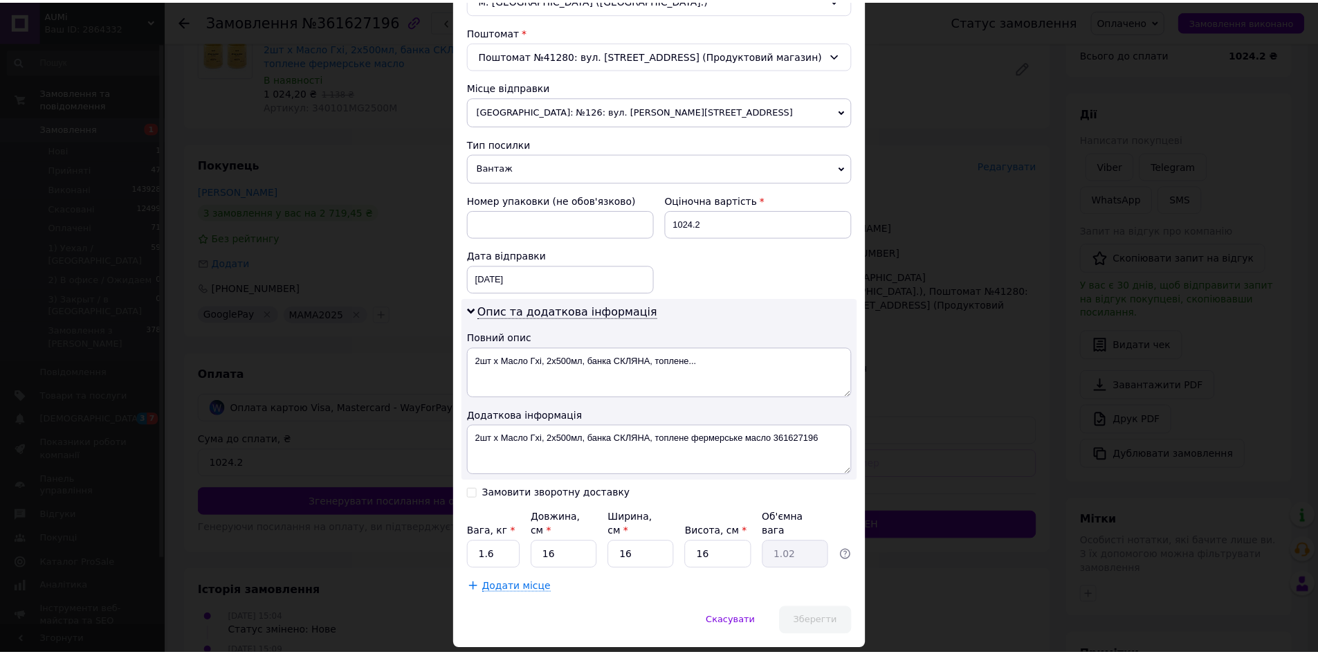
scroll to position [437, 0]
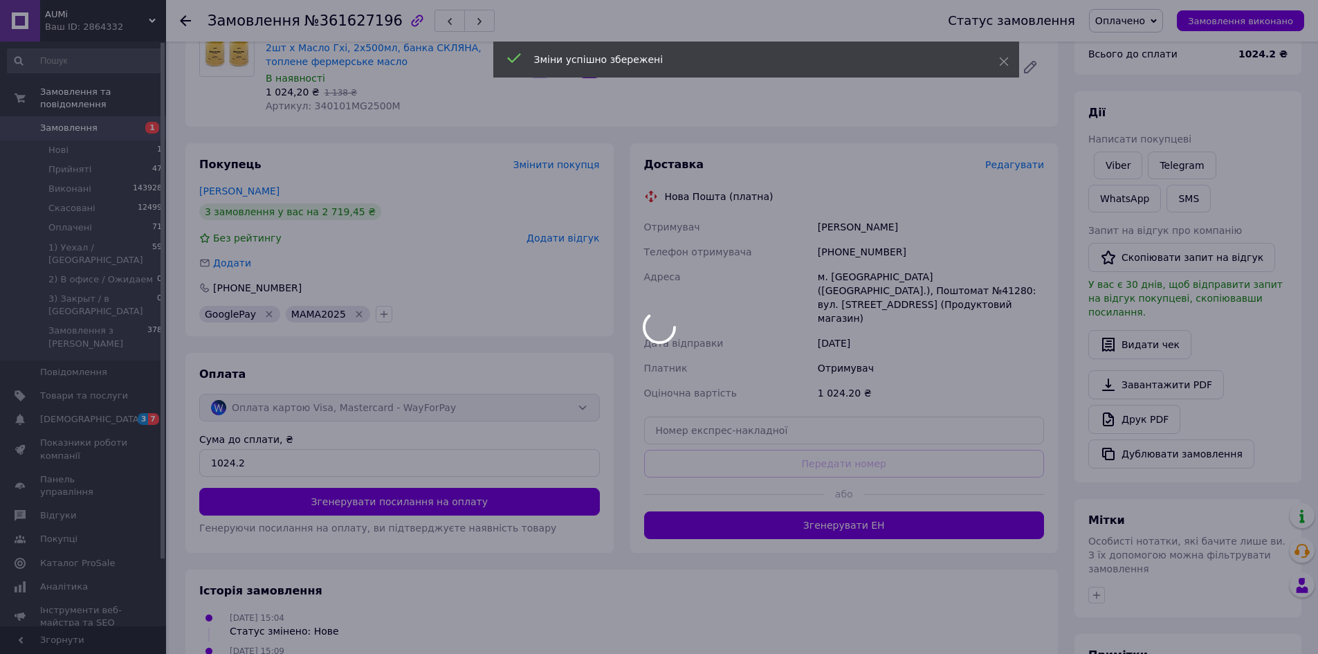
click at [789, 512] on body "AUMi Ваш ID: 2864332 Сайт AUMi Кабінет покупця Перевірити стан системи Сторінка…" at bounding box center [659, 348] width 1318 height 972
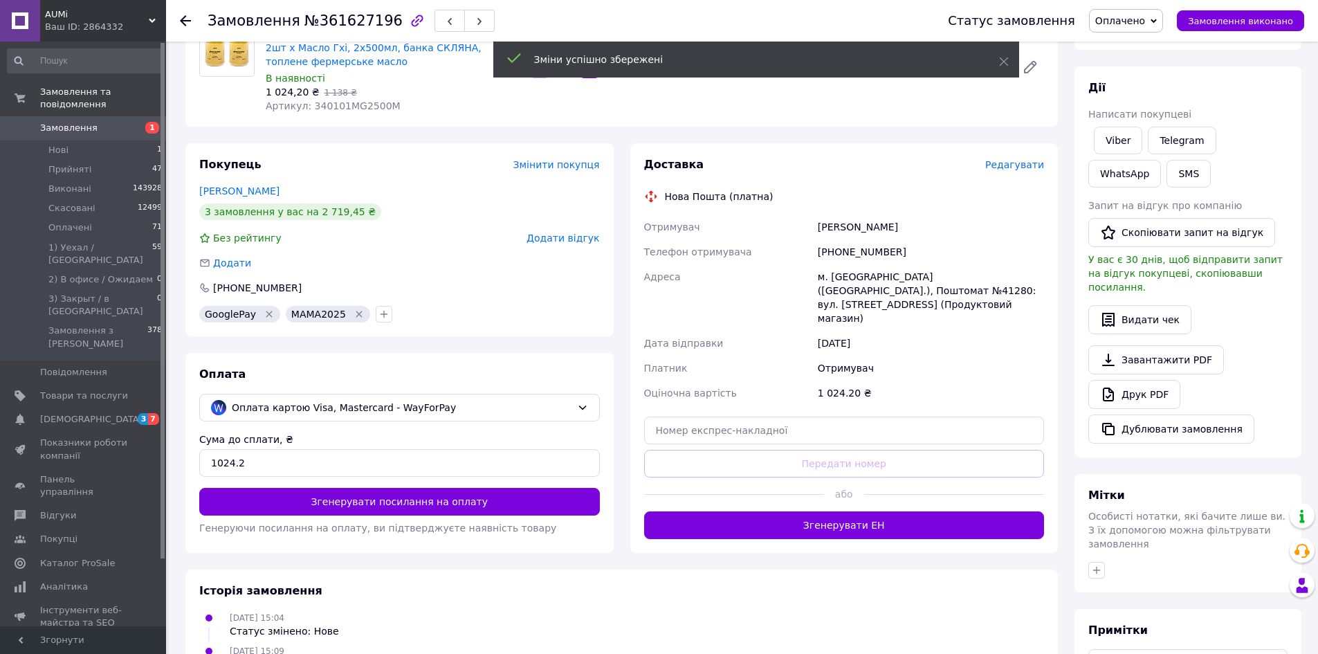
click at [789, 512] on button "Згенерувати ЕН" at bounding box center [844, 525] width 401 height 28
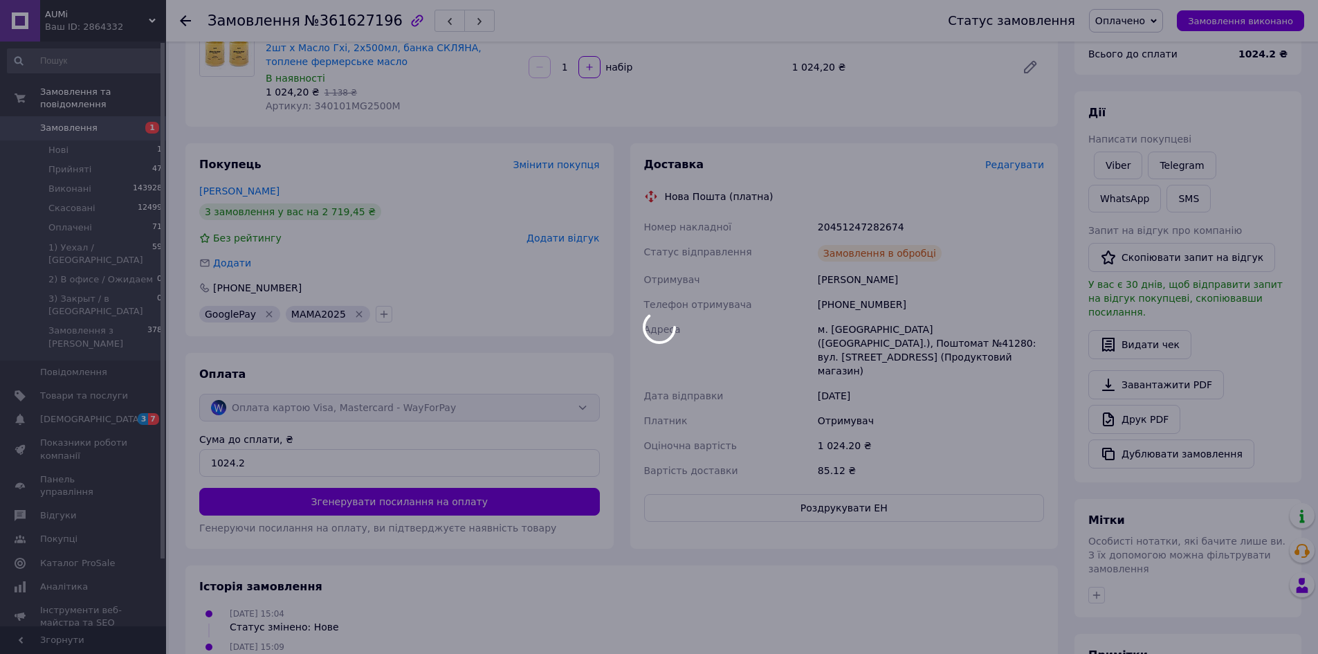
click at [774, 491] on div at bounding box center [659, 327] width 1318 height 654
click at [774, 491] on body "AUMi Ваш ID: 2864332 Сайт AUMi Кабінет покупця Перевірити стан системи Сторінка…" at bounding box center [659, 348] width 1318 height 972
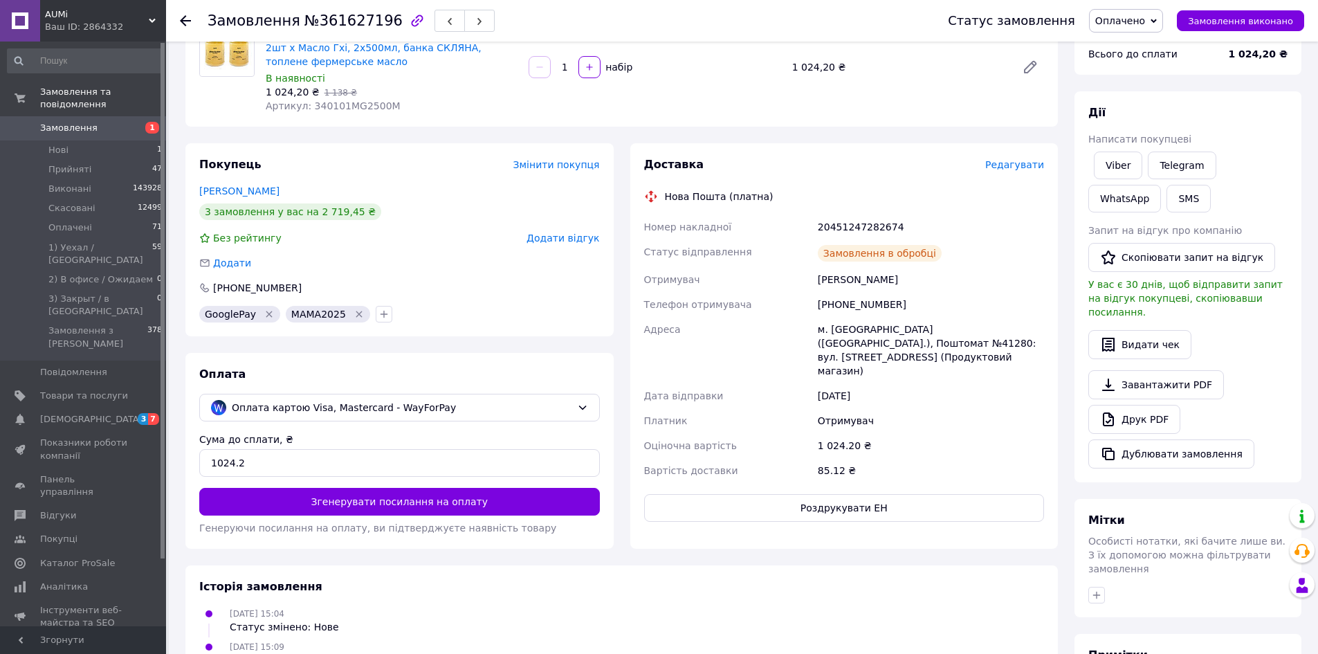
click at [774, 494] on button "Роздрукувати ЕН" at bounding box center [844, 508] width 401 height 28
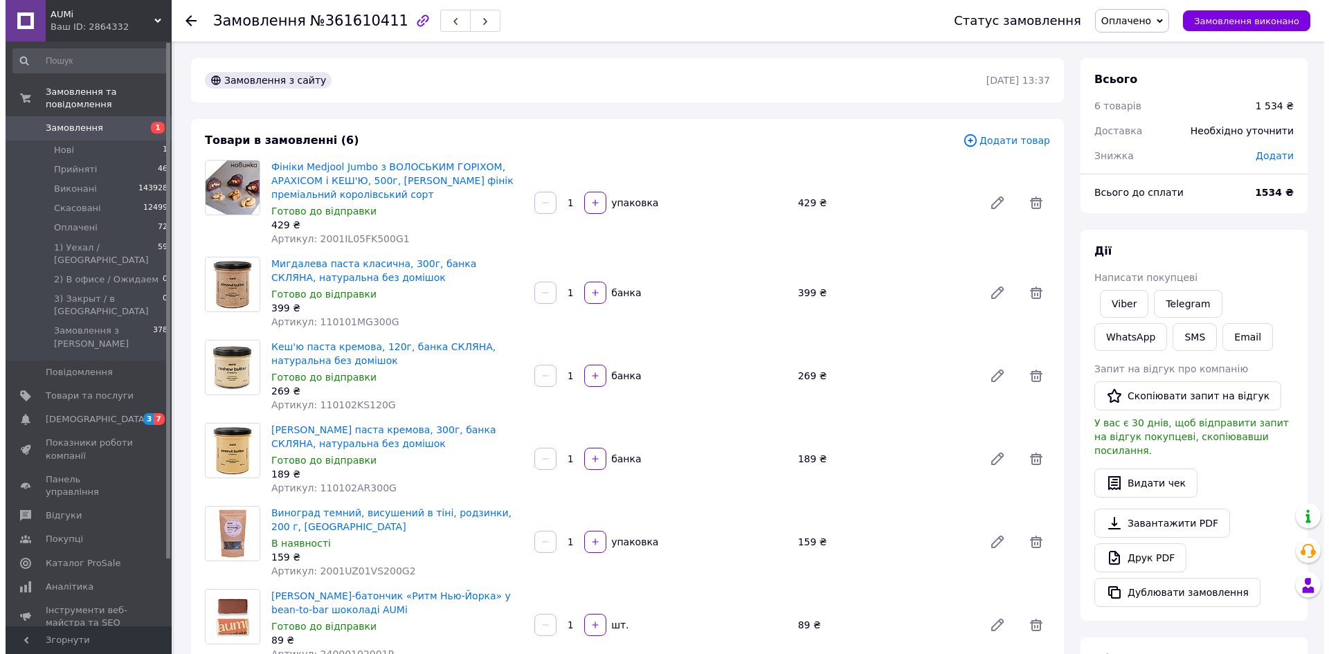
scroll to position [277, 0]
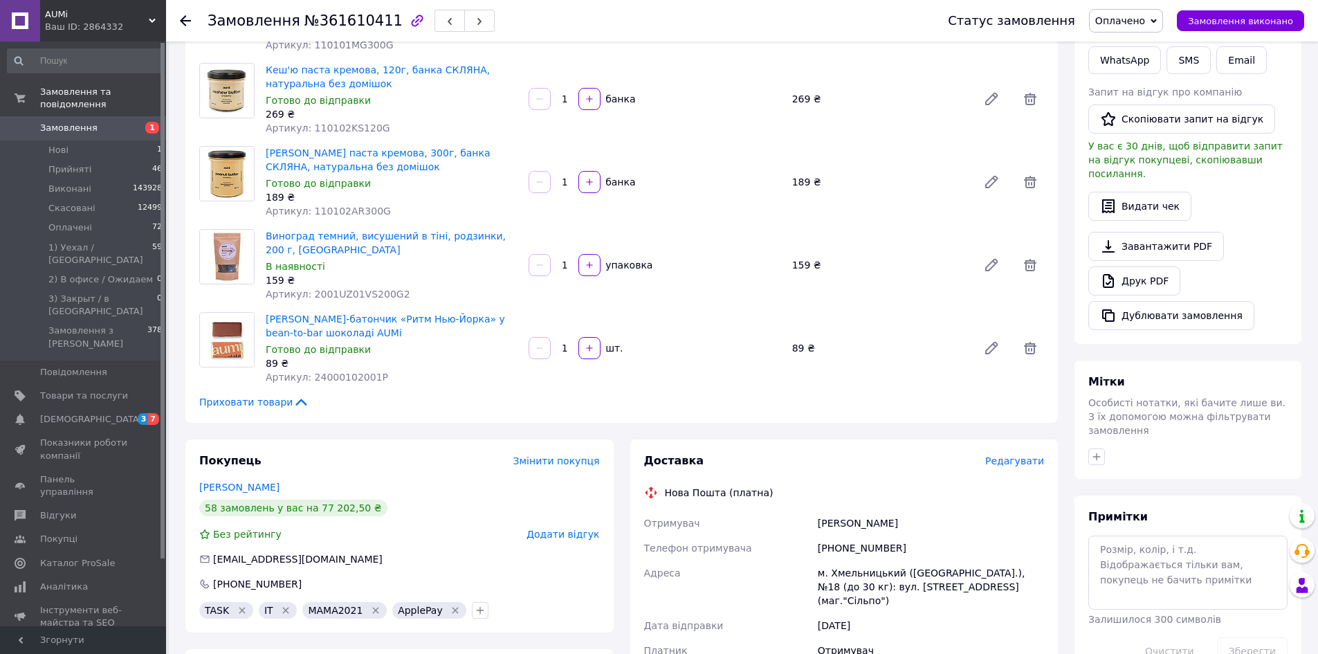
click at [1009, 470] on div "Доставка Редагувати Нова Пошта (платна) Отримувач [PERSON_NAME] Телефон отримув…" at bounding box center [844, 637] width 401 height 368
click at [1006, 463] on span "Редагувати" at bounding box center [1014, 460] width 59 height 11
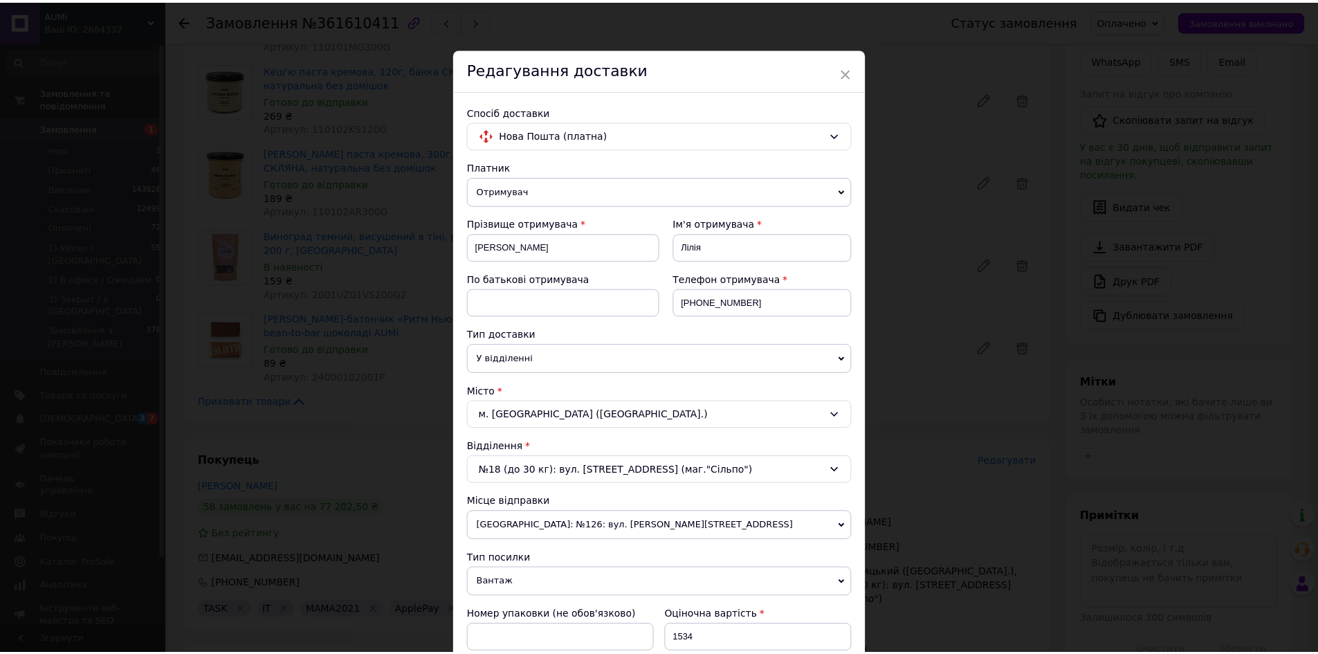
scroll to position [415, 0]
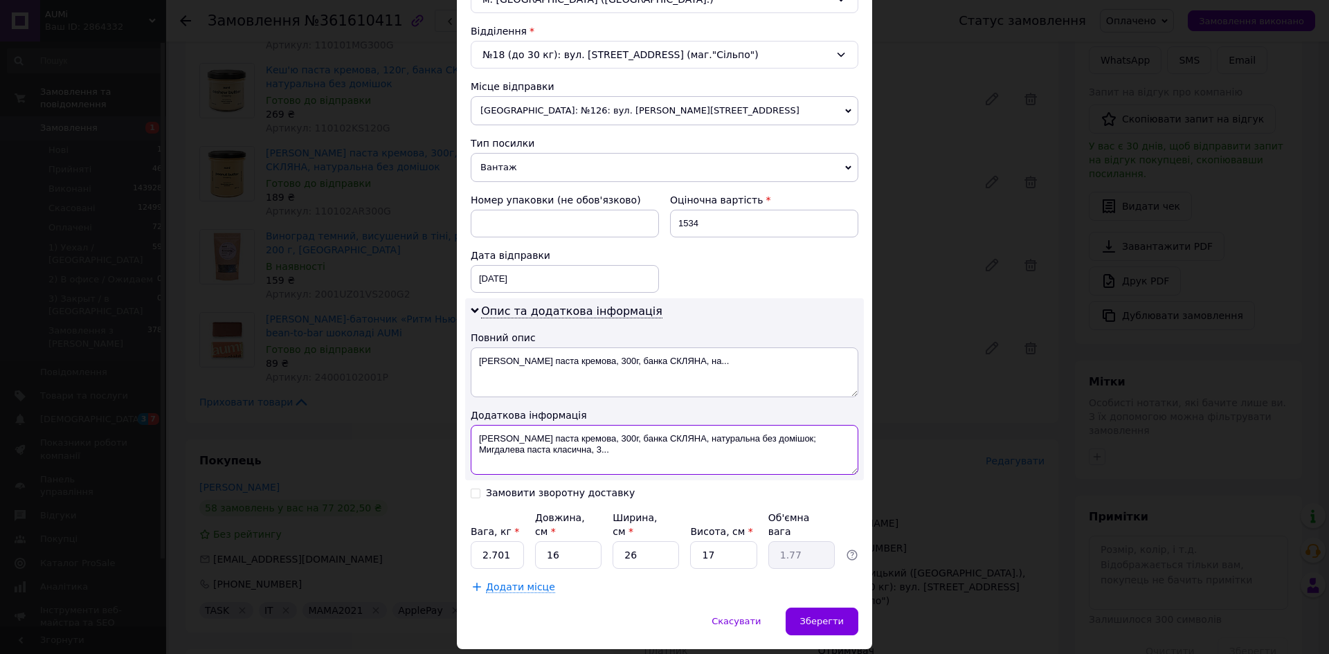
drag, startPoint x: 594, startPoint y: 460, endPoint x: 675, endPoint y: 435, distance: 85.4
paste textarea "361610411"
type textarea "Арахісова паста кремова, 300г, банка СКЛЯНА, 361610411"
click at [516, 541] on input "2.701" at bounding box center [497, 555] width 53 height 28
type input "2.41"
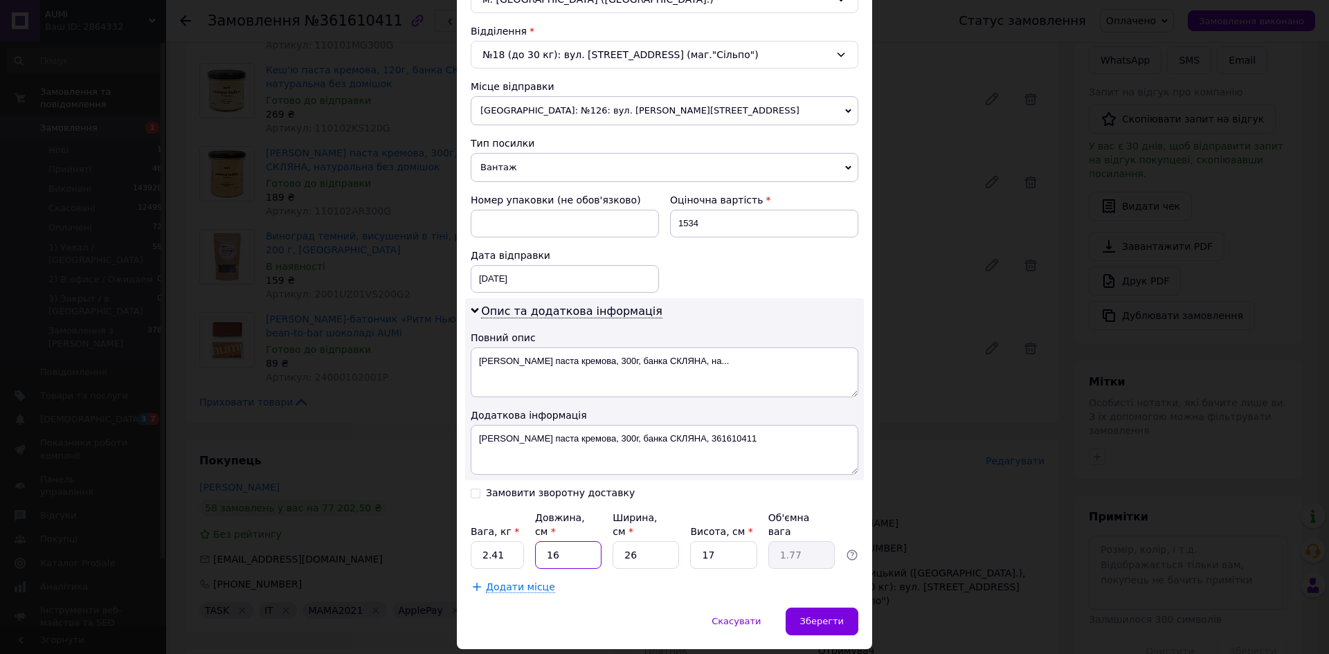
type input "3"
type input "0.33"
type input "32"
type input "3.54"
type input "32"
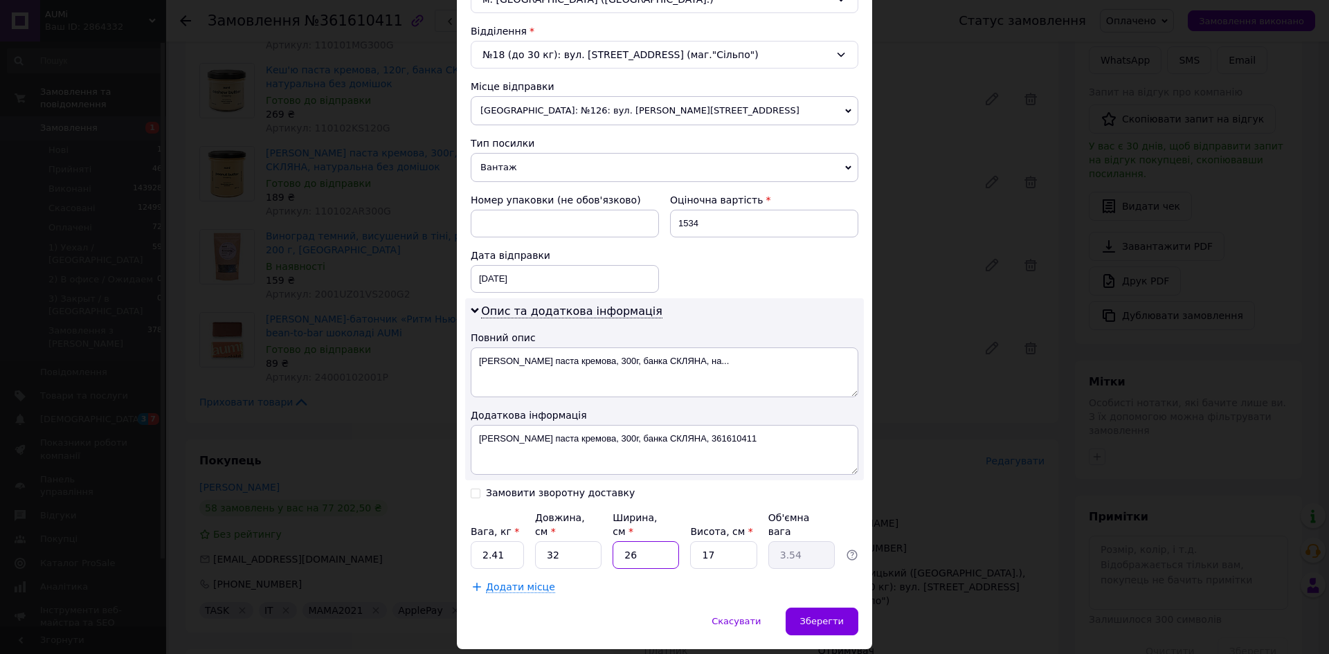
type input "1"
type input "0.14"
type input "16"
type input "2.18"
type input "16"
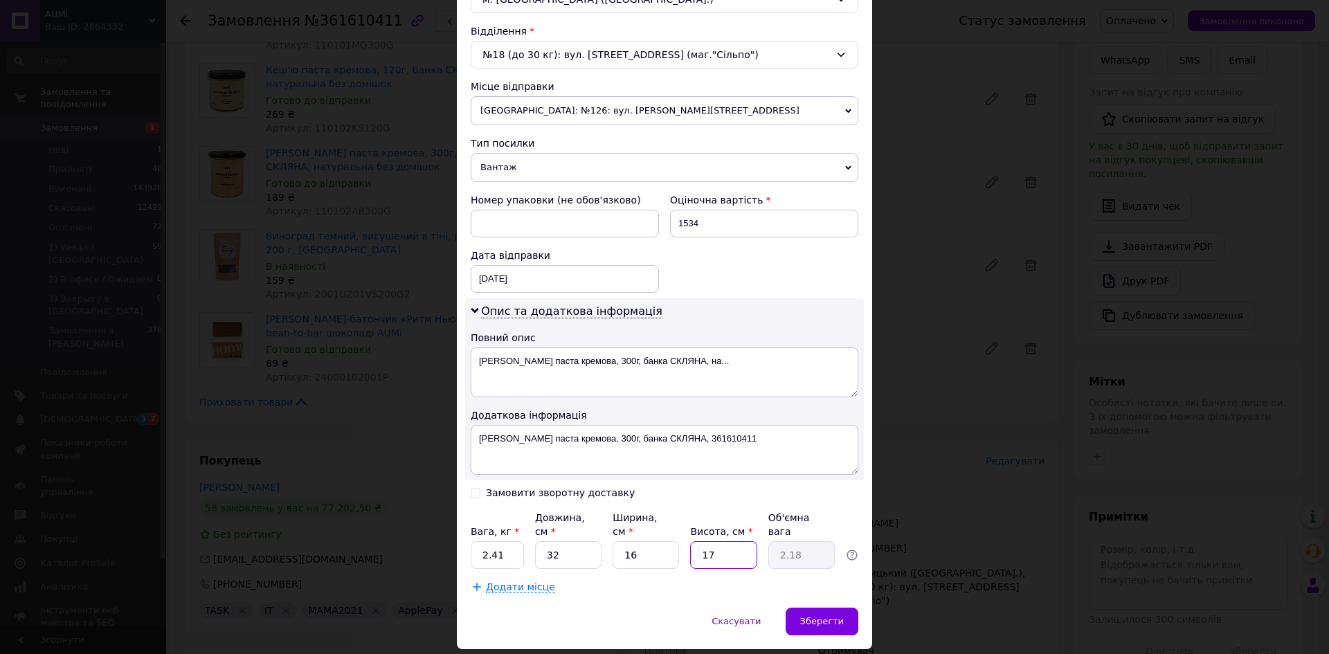
type input "1"
type input "0.13"
type input "16"
type input "2.05"
type input "16"
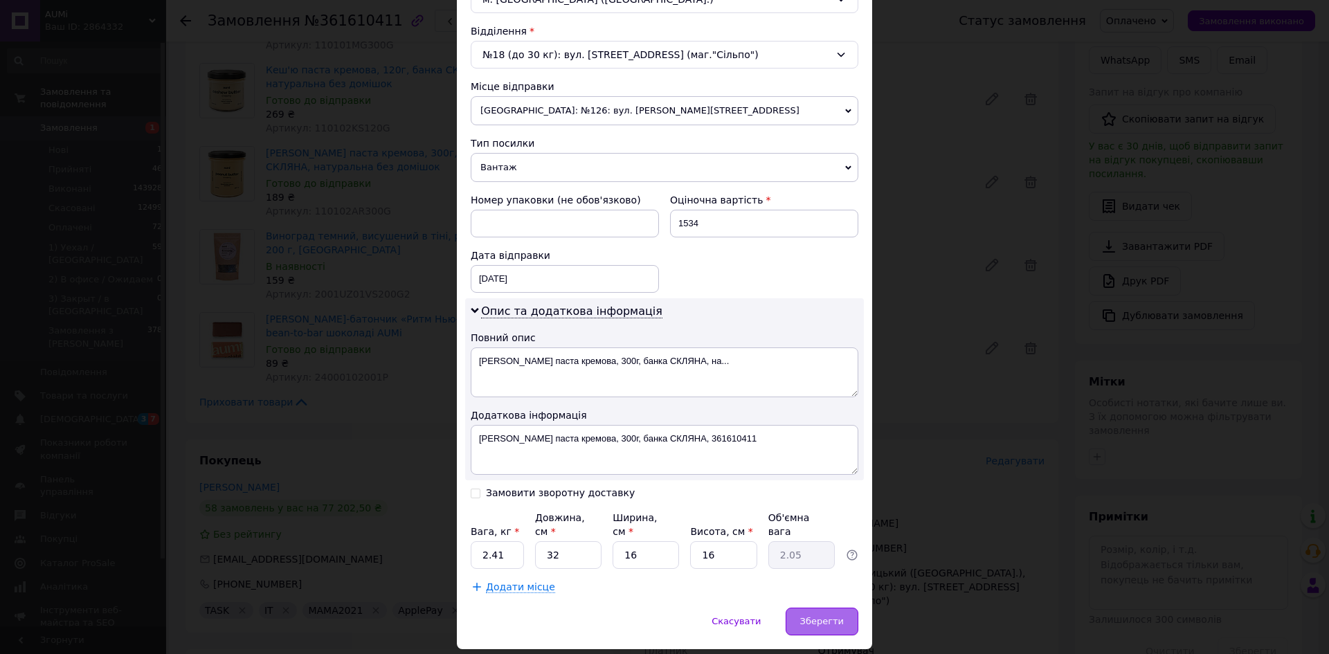
click at [818, 614] on div "Зберегти" at bounding box center [821, 622] width 73 height 28
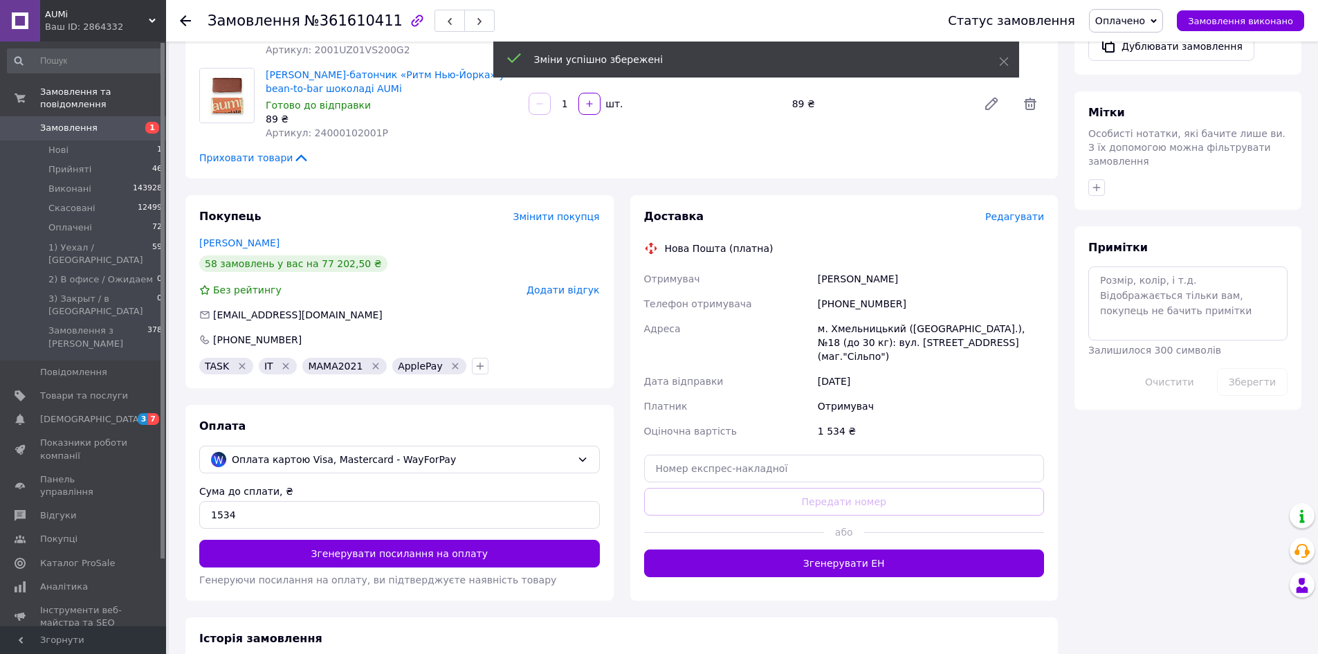
scroll to position [554, 0]
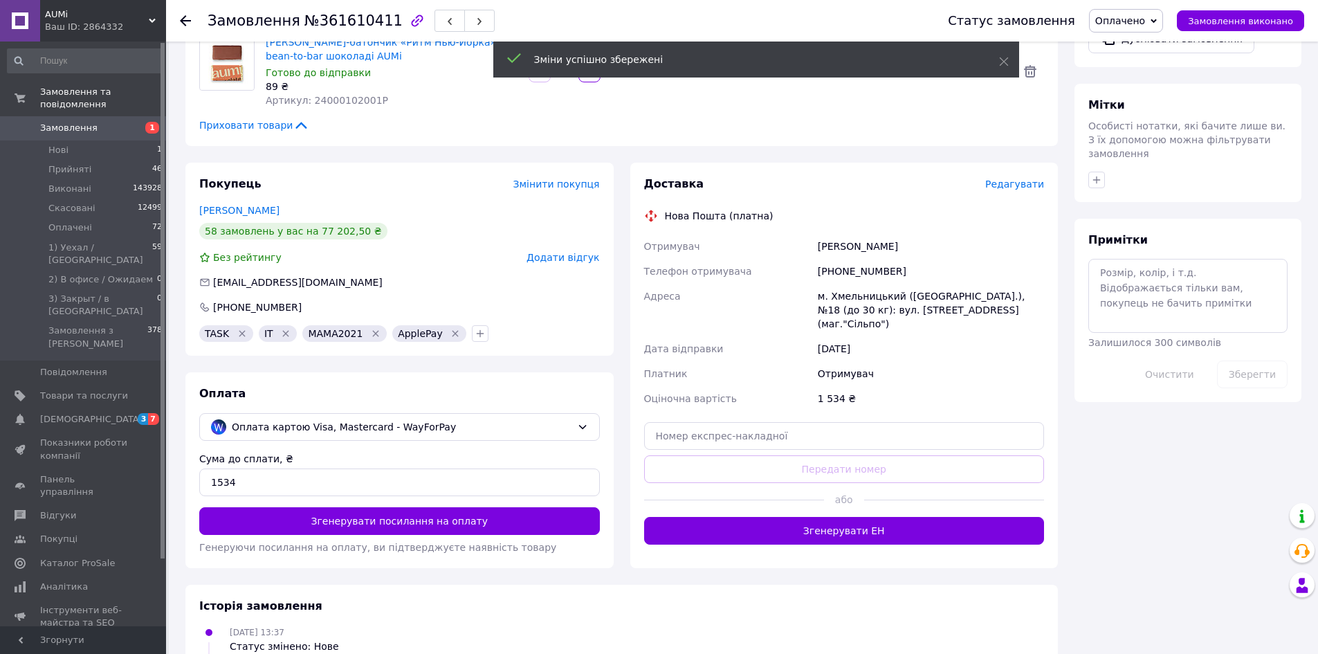
click at [808, 533] on div "Доставка Редагувати Нова Пошта (платна) Отримувач Карпенко Лілія Телефон отриму…" at bounding box center [844, 366] width 428 height 406
click at [806, 528] on button "Згенерувати ЕН" at bounding box center [844, 531] width 401 height 28
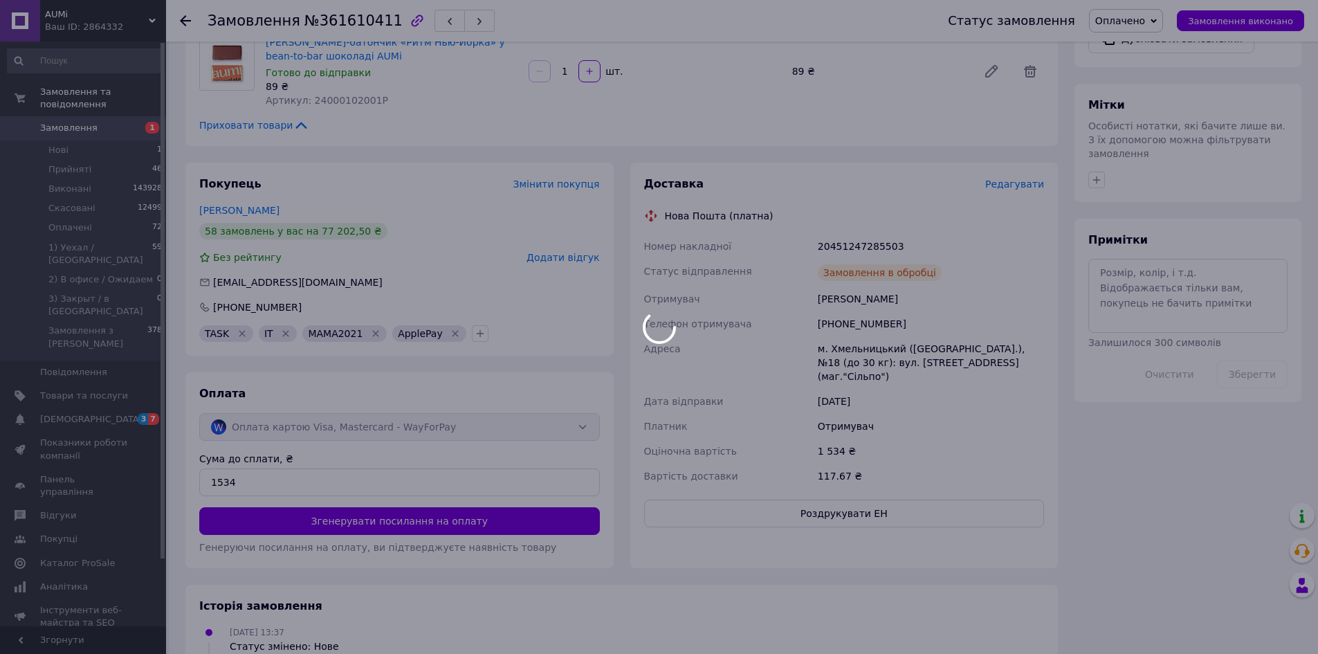
click at [784, 502] on div at bounding box center [659, 327] width 1318 height 654
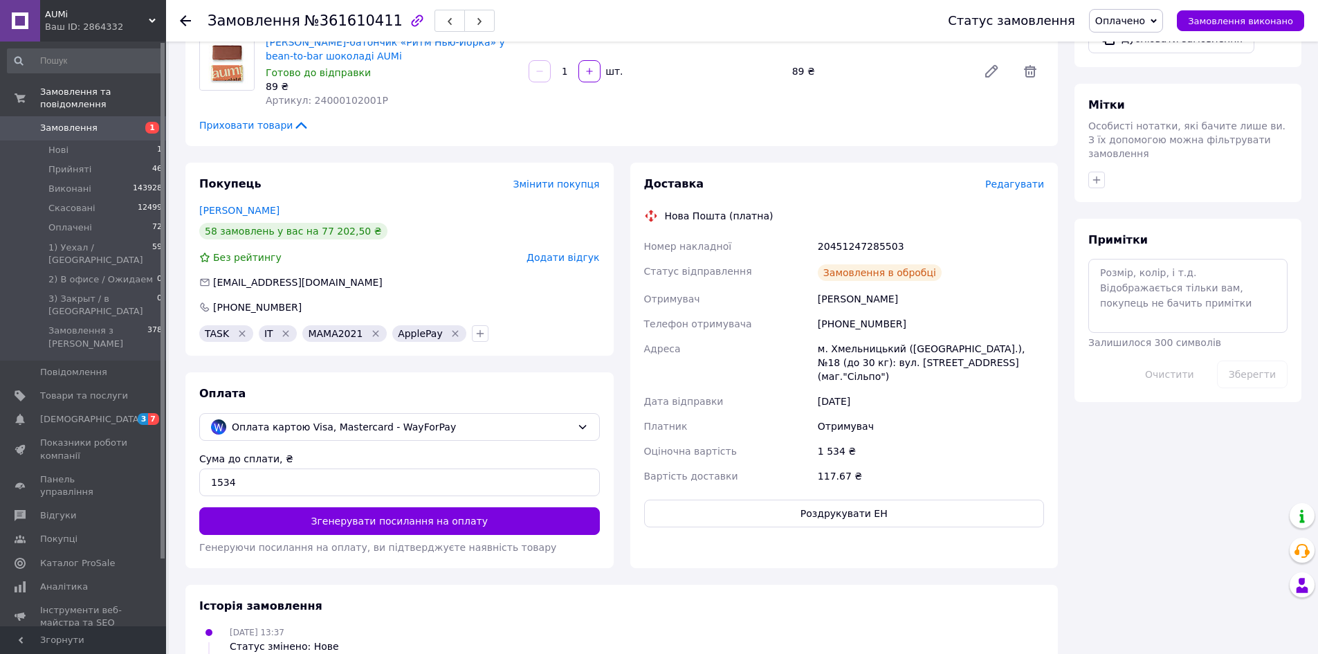
click at [784, 502] on button "Роздрукувати ЕН" at bounding box center [844, 514] width 401 height 28
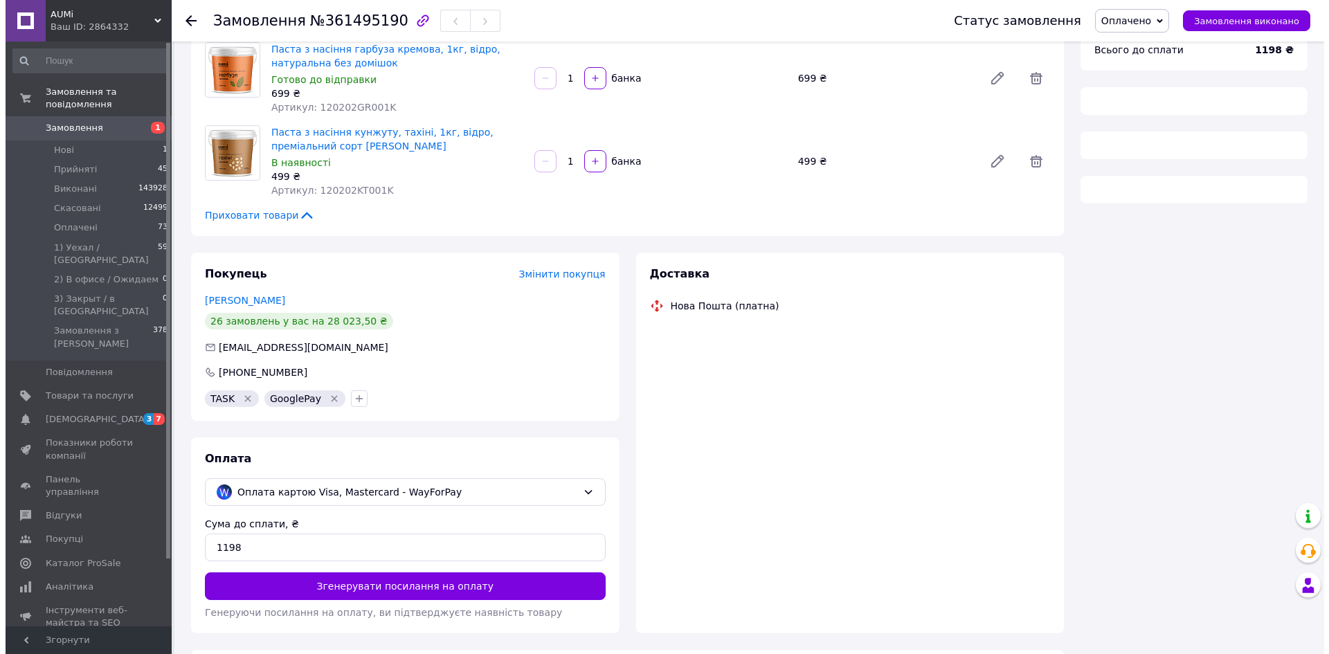
scroll to position [138, 0]
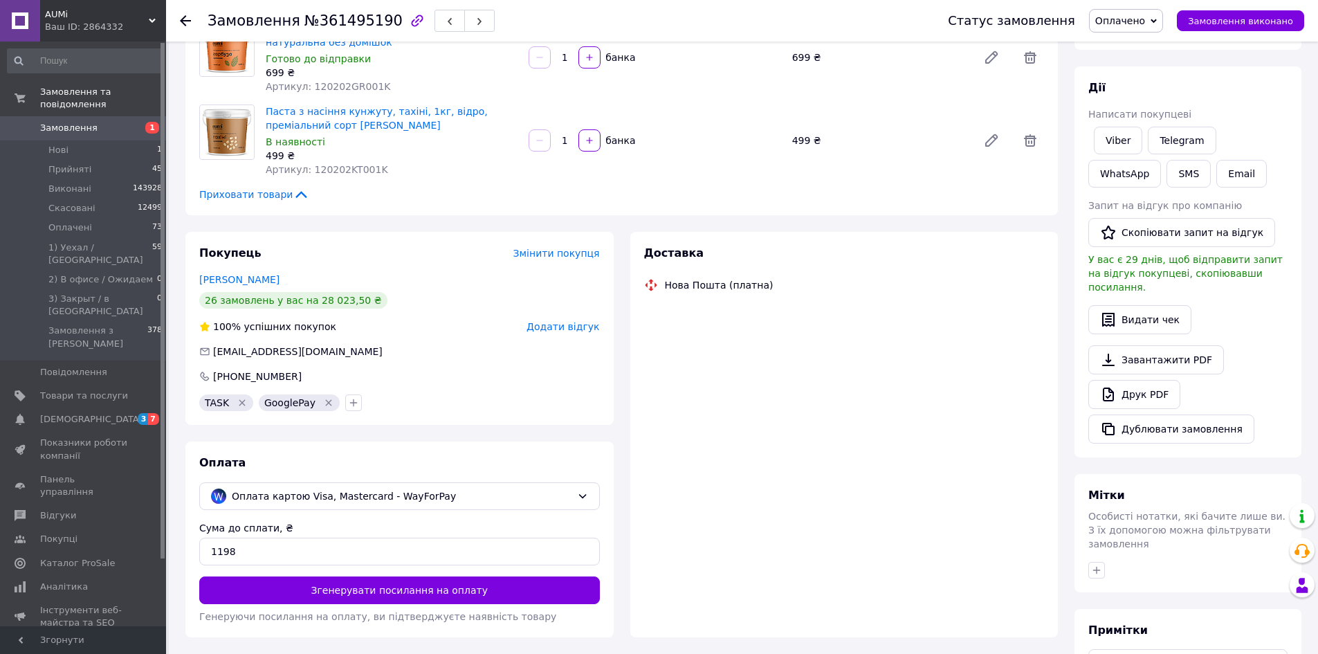
click at [1006, 257] on div "Доставка" at bounding box center [844, 254] width 401 height 16
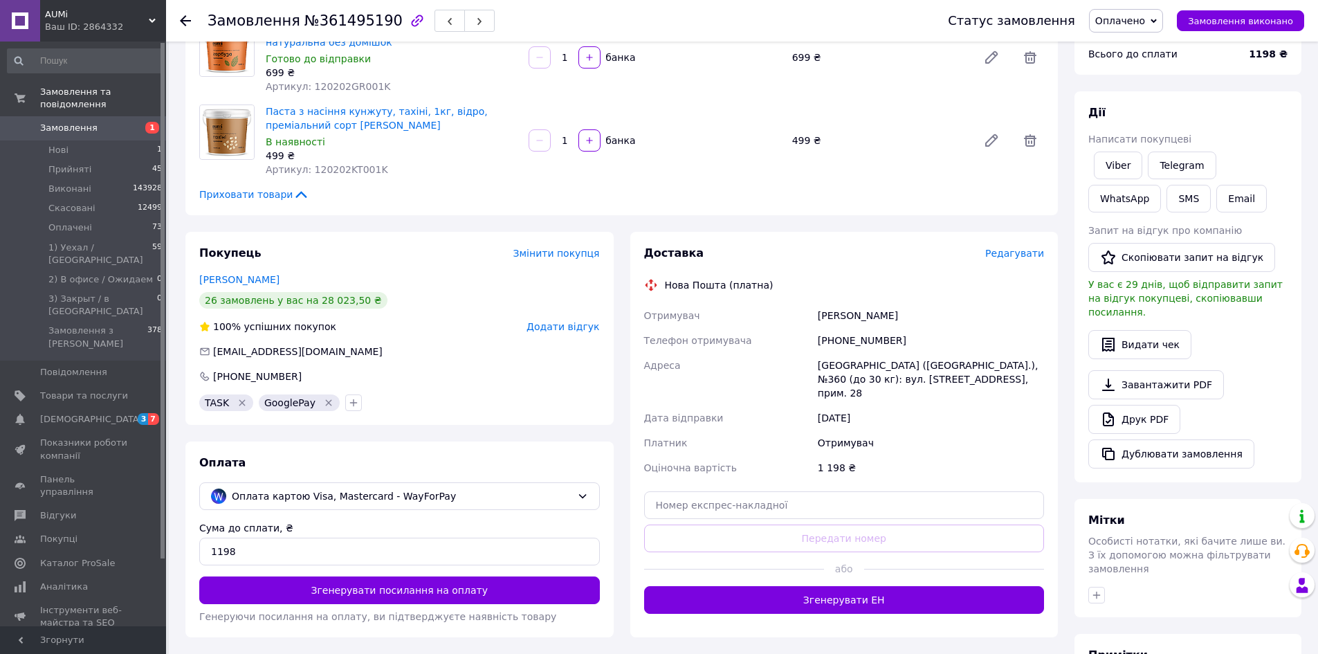
click at [1017, 249] on span "Редагувати" at bounding box center [1014, 253] width 59 height 11
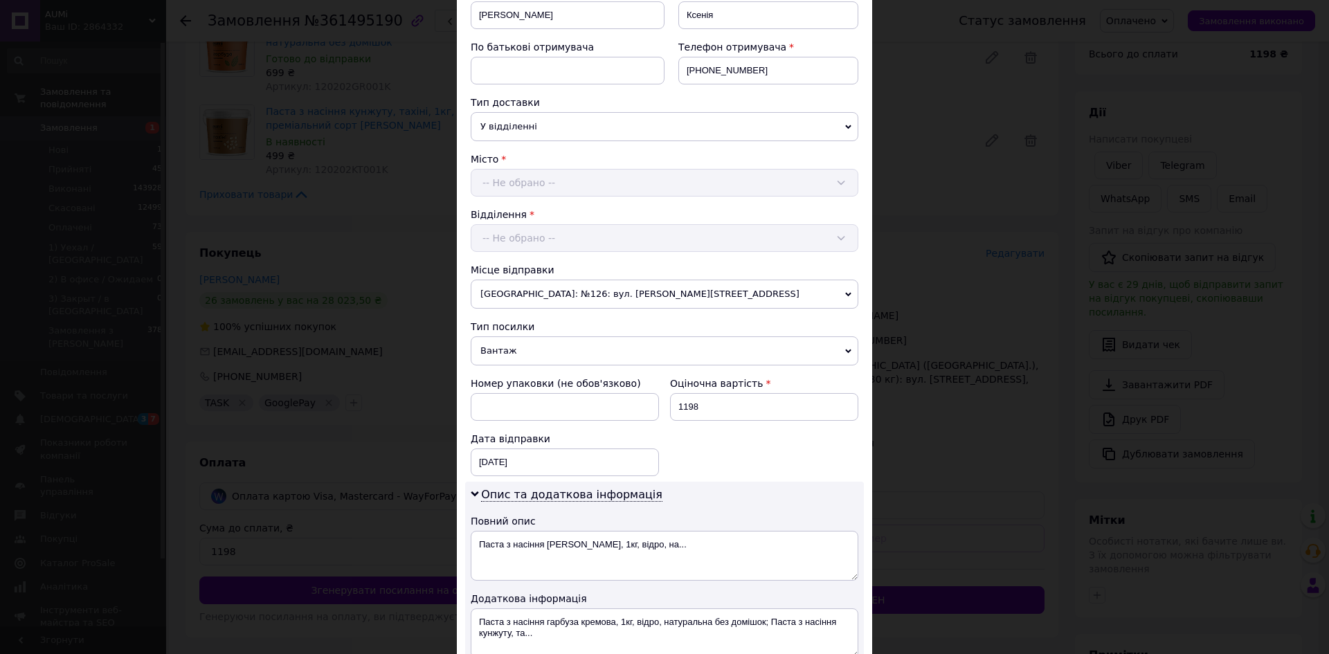
scroll to position [445, 0]
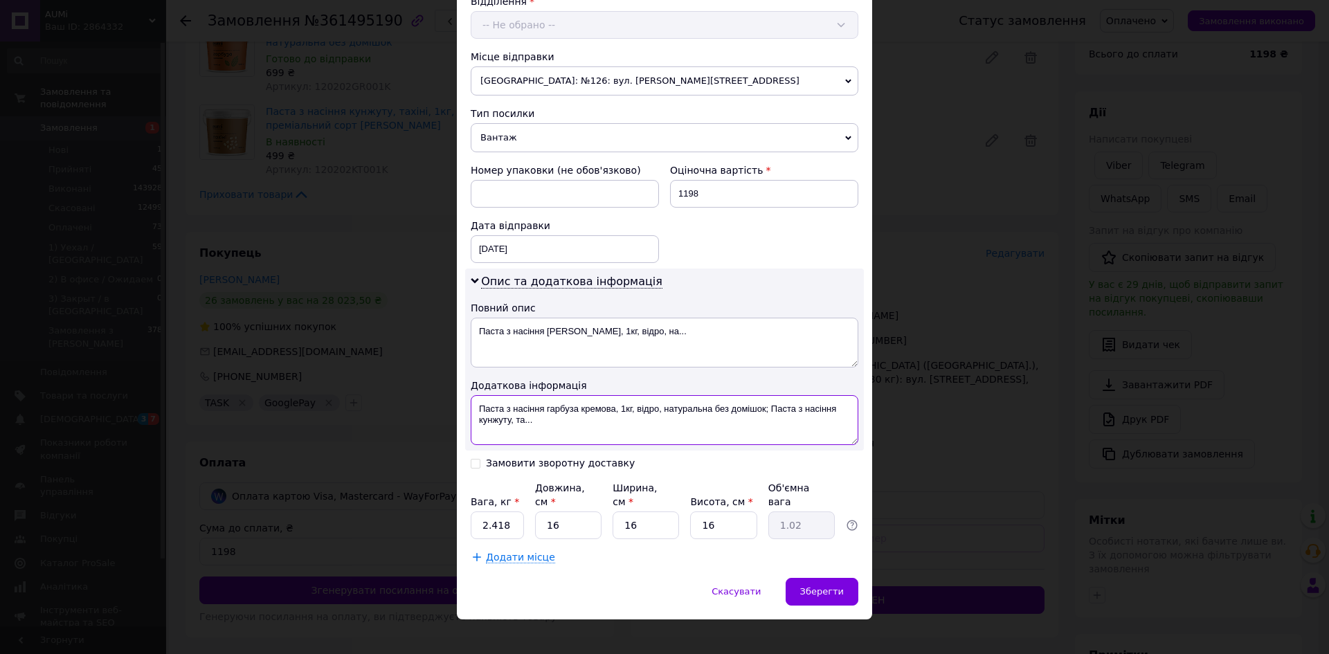
drag, startPoint x: 716, startPoint y: 408, endPoint x: 619, endPoint y: 408, distance: 96.9
click at [619, 408] on textarea "Паста з насіння гарбуза кремова, 1кг, відро, натуральна без домішок; Паста з на…" at bounding box center [665, 420] width 388 height 50
paste textarea "361495190"
type textarea "Паста з насіння гарбуза кремова, 361495190"
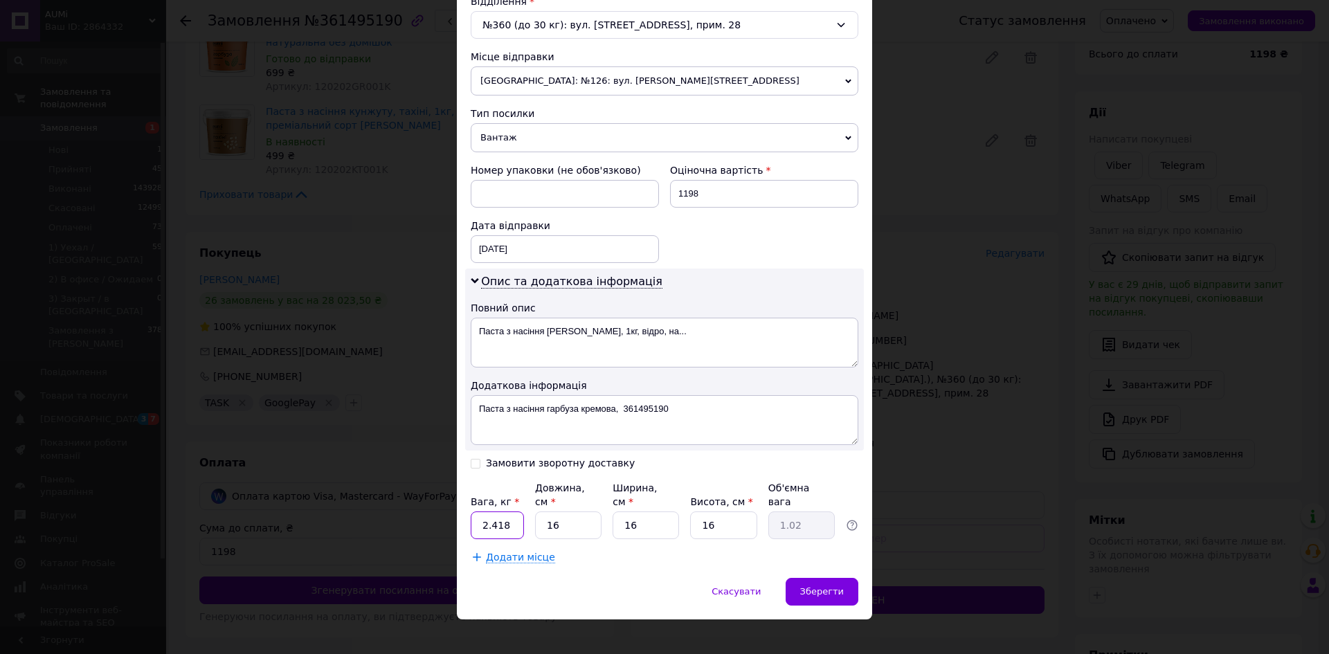
click at [506, 511] on input "2.418" at bounding box center [497, 525] width 53 height 28
type input "2.365"
type input "3"
type input "0.19"
type input "32"
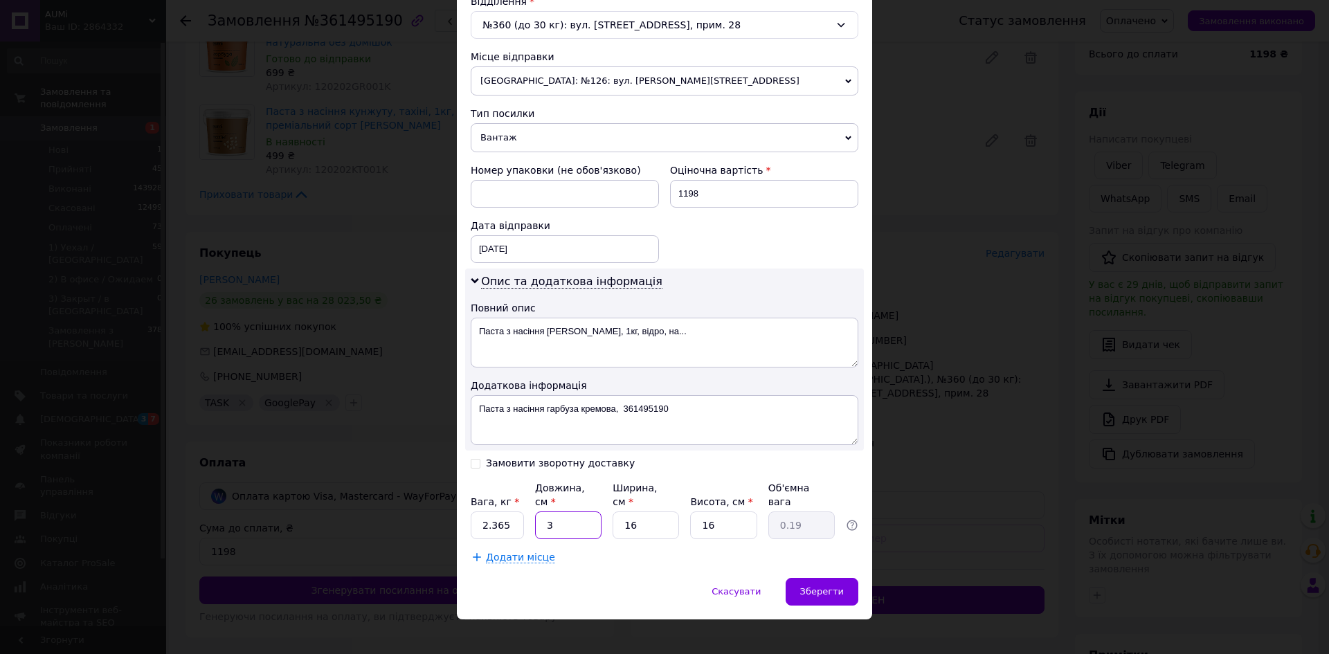
type input "2.05"
type input "32"
type input "1"
type input "0.13"
type input "16"
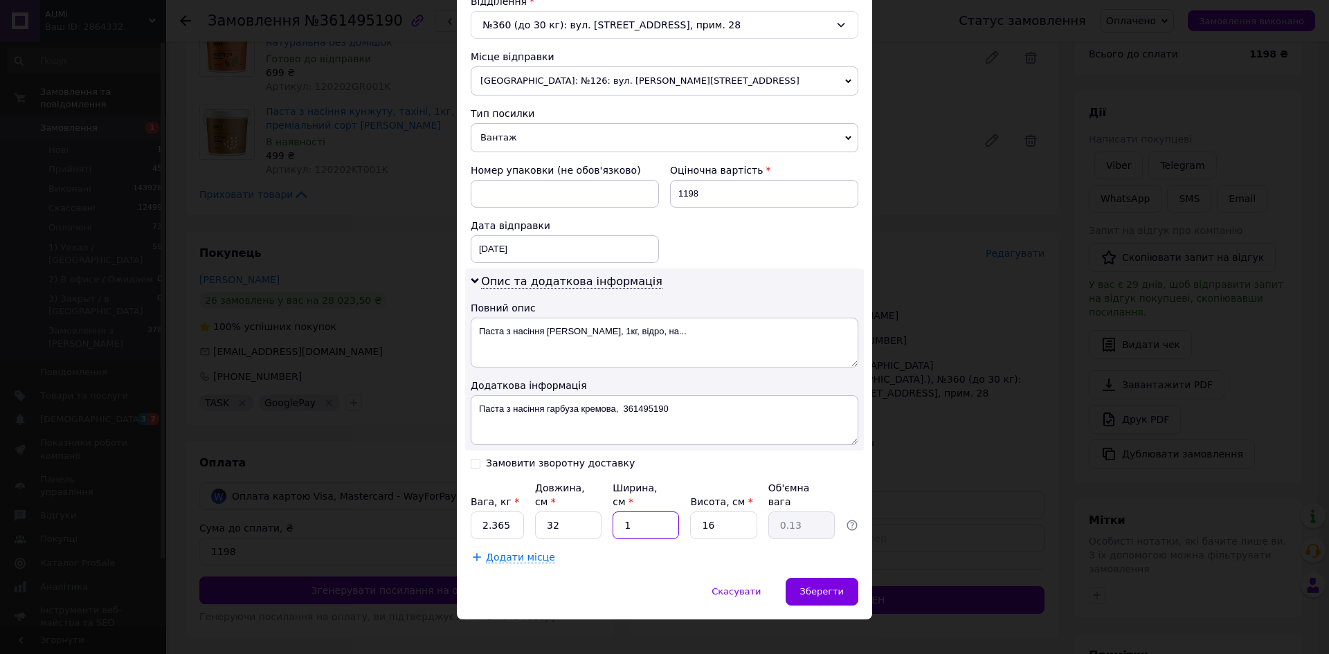
type input "2.05"
type input "1"
type input "0.13"
type input "16"
type input "2.05"
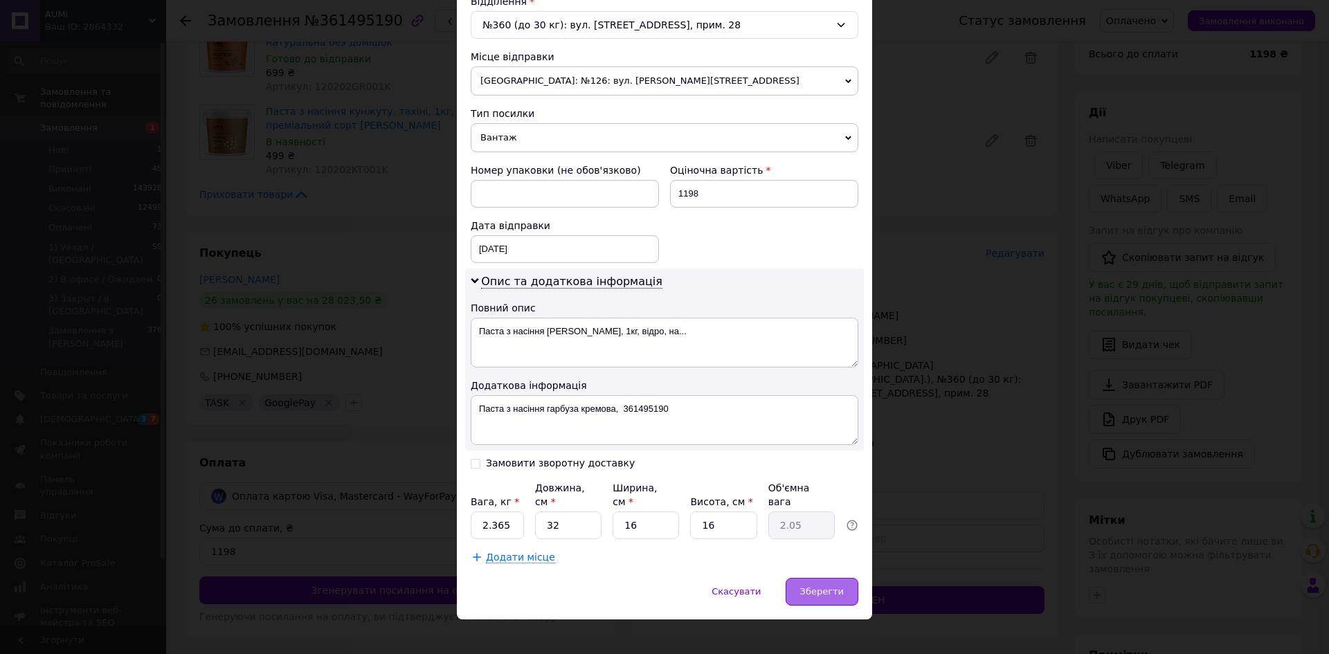
click at [836, 587] on div "Зберегти" at bounding box center [821, 592] width 73 height 28
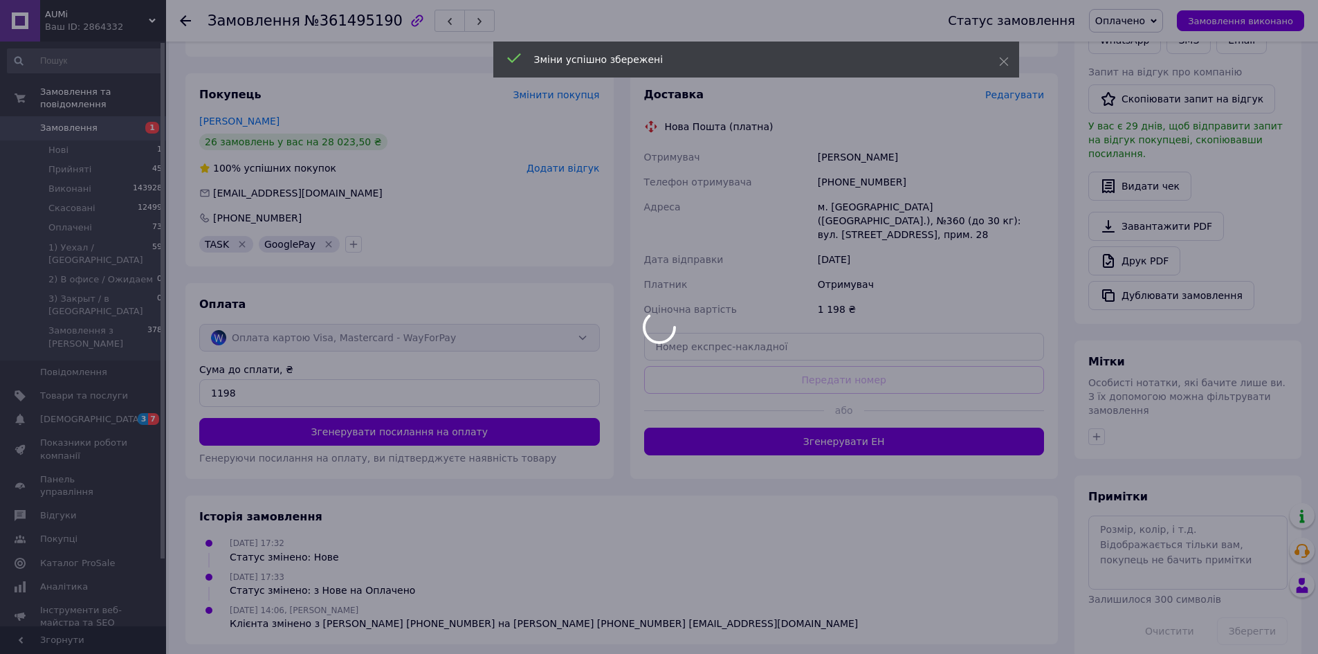
scroll to position [303, 0]
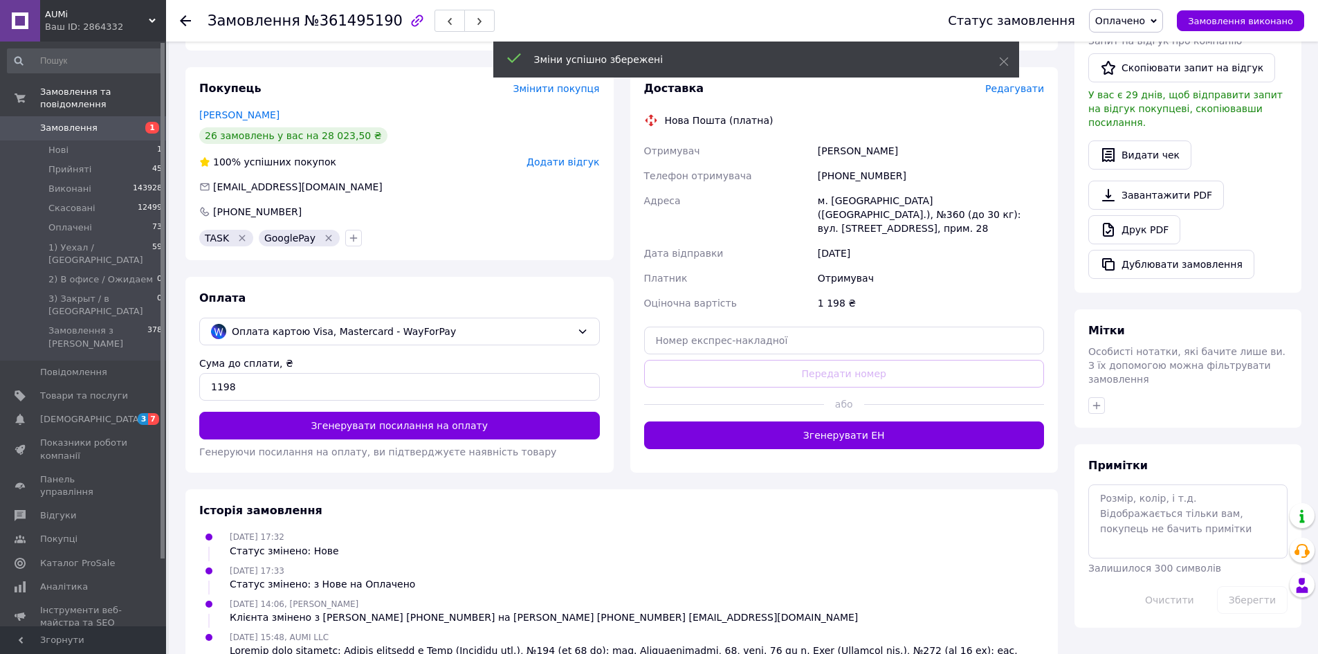
click at [830, 422] on button "Згенерувати ЕН" at bounding box center [844, 435] width 401 height 28
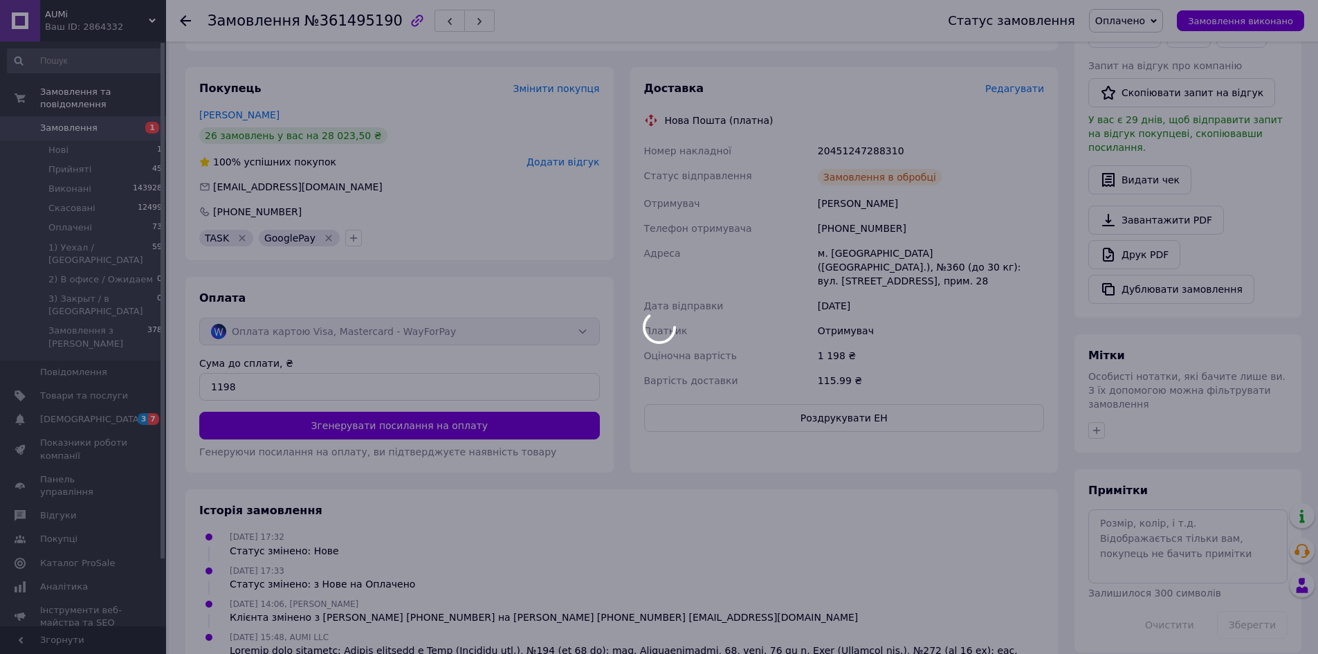
click at [765, 406] on div at bounding box center [659, 327] width 1318 height 654
click at [765, 406] on button "Роздрукувати ЕН" at bounding box center [844, 418] width 401 height 28
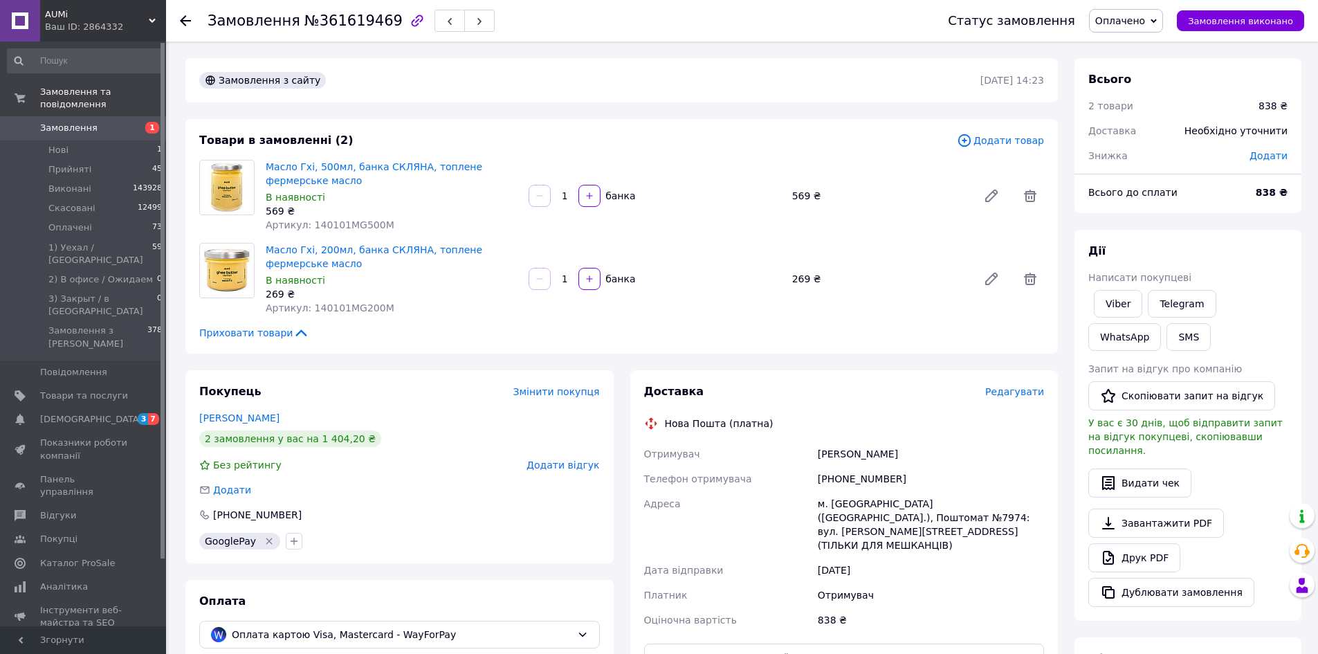
click at [356, 19] on span "№361619469" at bounding box center [354, 20] width 98 height 17
copy span "361619469"
click at [1015, 395] on span "Редагувати" at bounding box center [1014, 391] width 59 height 11
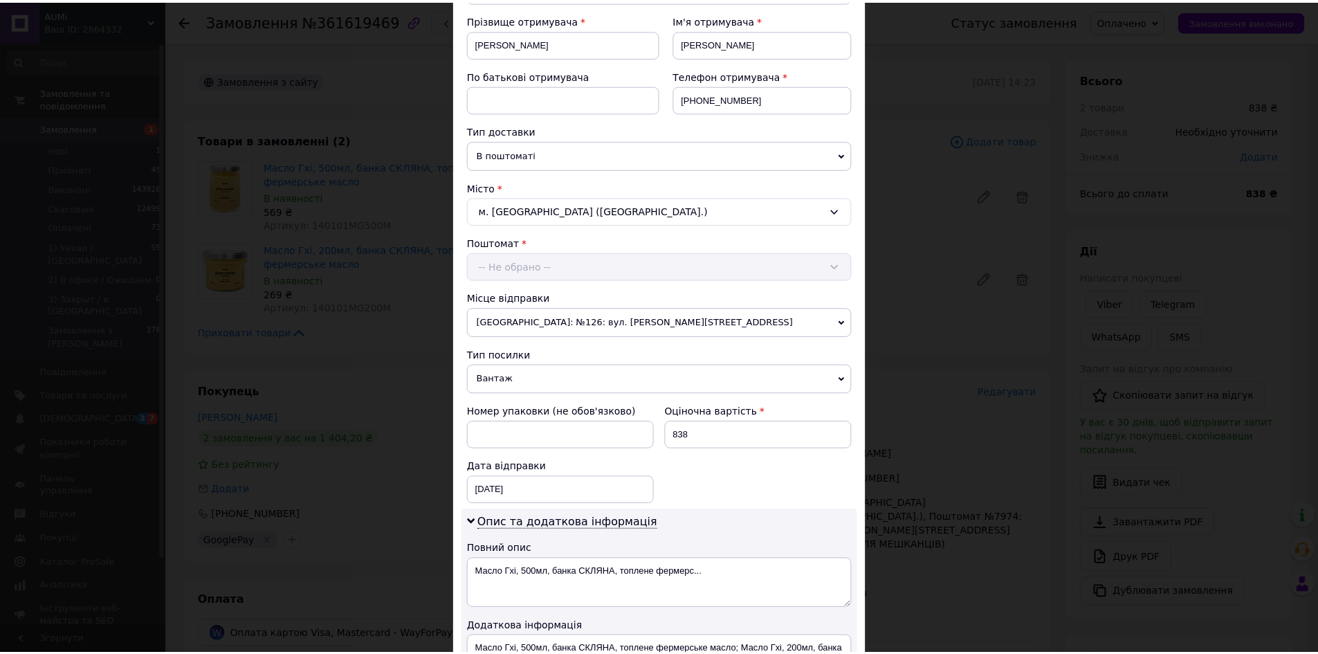
scroll to position [415, 0]
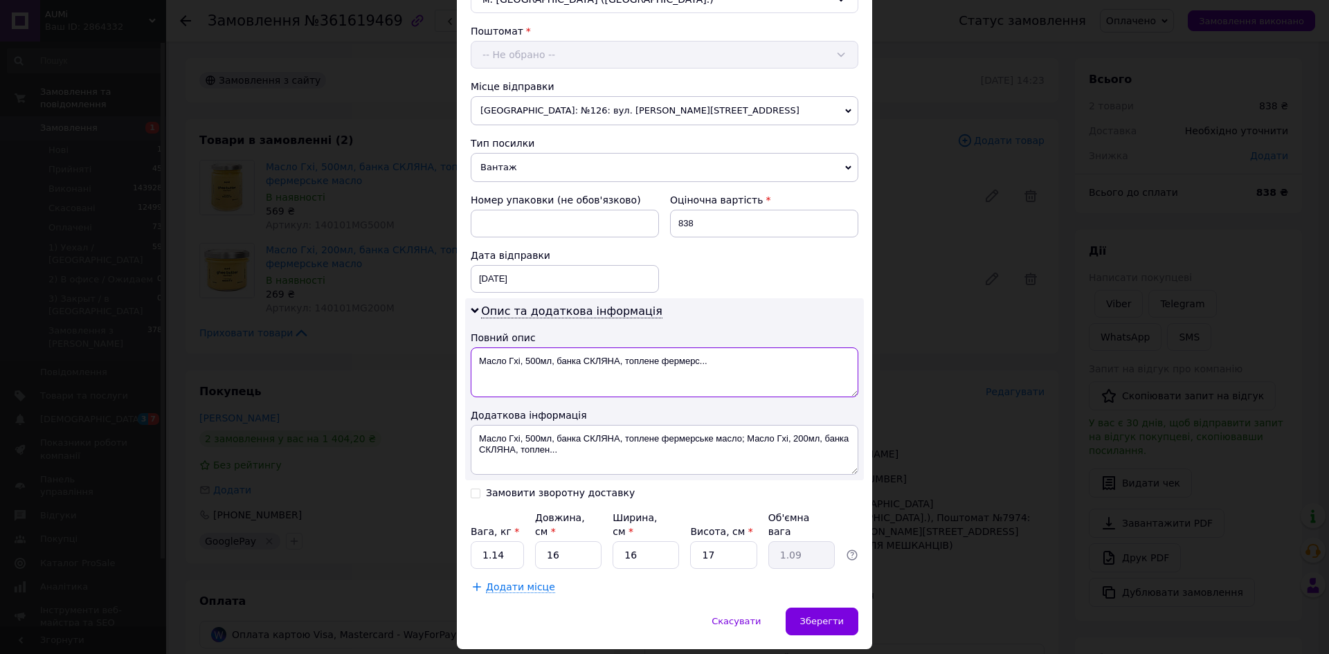
drag, startPoint x: 699, startPoint y: 376, endPoint x: 623, endPoint y: 356, distance: 78.6
click at [623, 356] on textarea "Масло Гхі, 500мл, банка СКЛЯНА, топлене фермерс..." at bounding box center [665, 372] width 388 height 50
paste textarea "361619469"
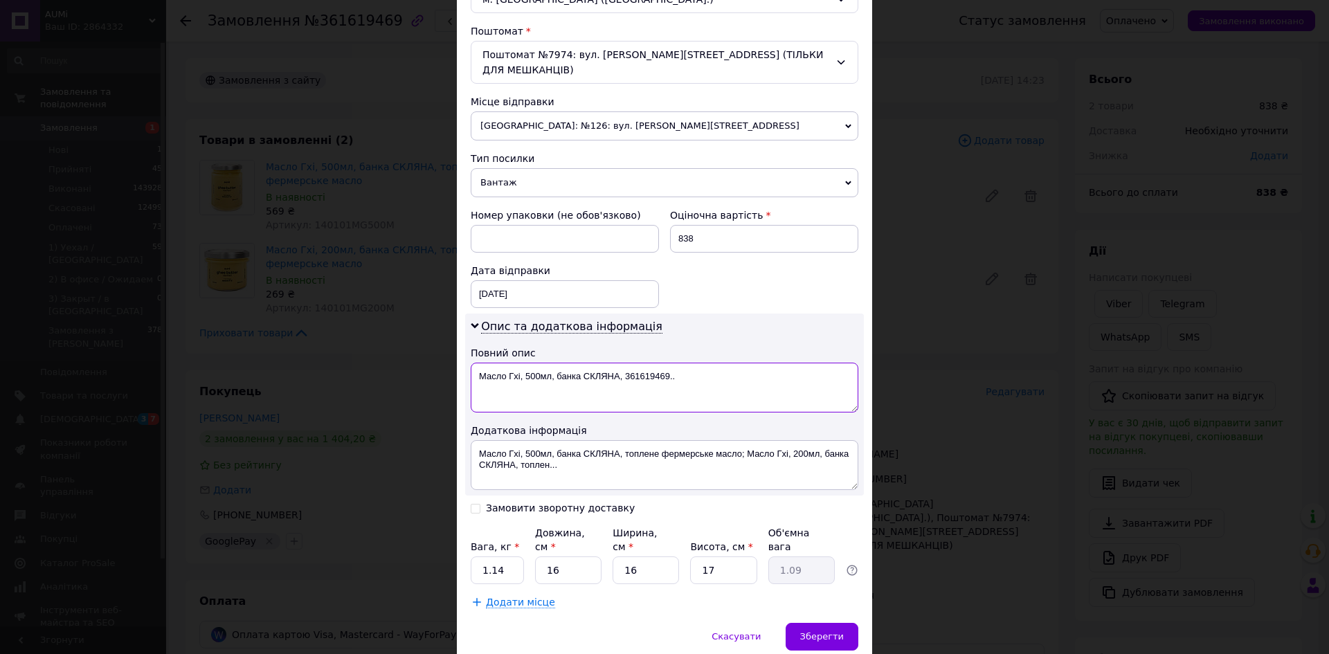
type textarea "Масло Гхі, 500мл, банка СКЛЯНА, 361619469.."
drag, startPoint x: 623, startPoint y: 450, endPoint x: 634, endPoint y: 481, distance: 33.1
click at [634, 481] on textarea "Масло Гхі, 500мл, банка СКЛЯНА, топлене фермерське масло; Масло Гхі, 200мл, бан…" at bounding box center [665, 465] width 388 height 50
paste textarea "361619469"
type textarea "[PERSON_NAME], 500мл, банка СКЛЯНА, 361619469"
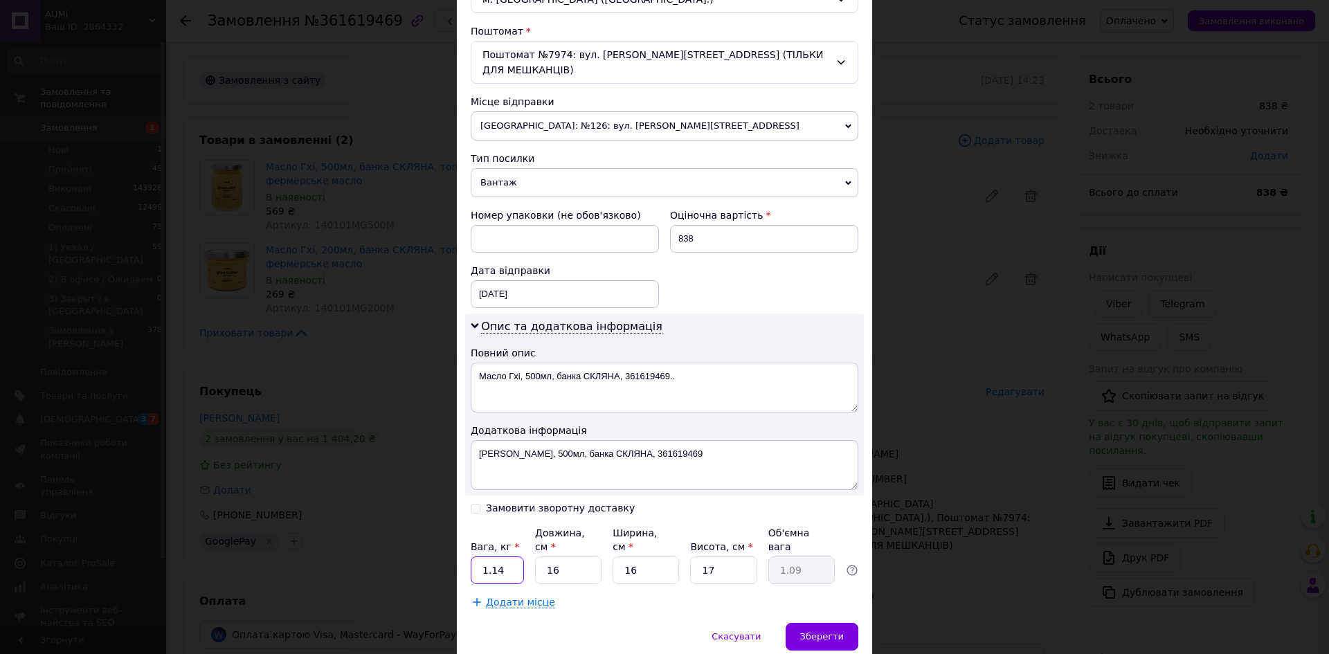
click at [505, 556] on input "1.14" at bounding box center [497, 570] width 53 height 28
type input "1.270"
type input "1"
type input "0.1"
type input "16"
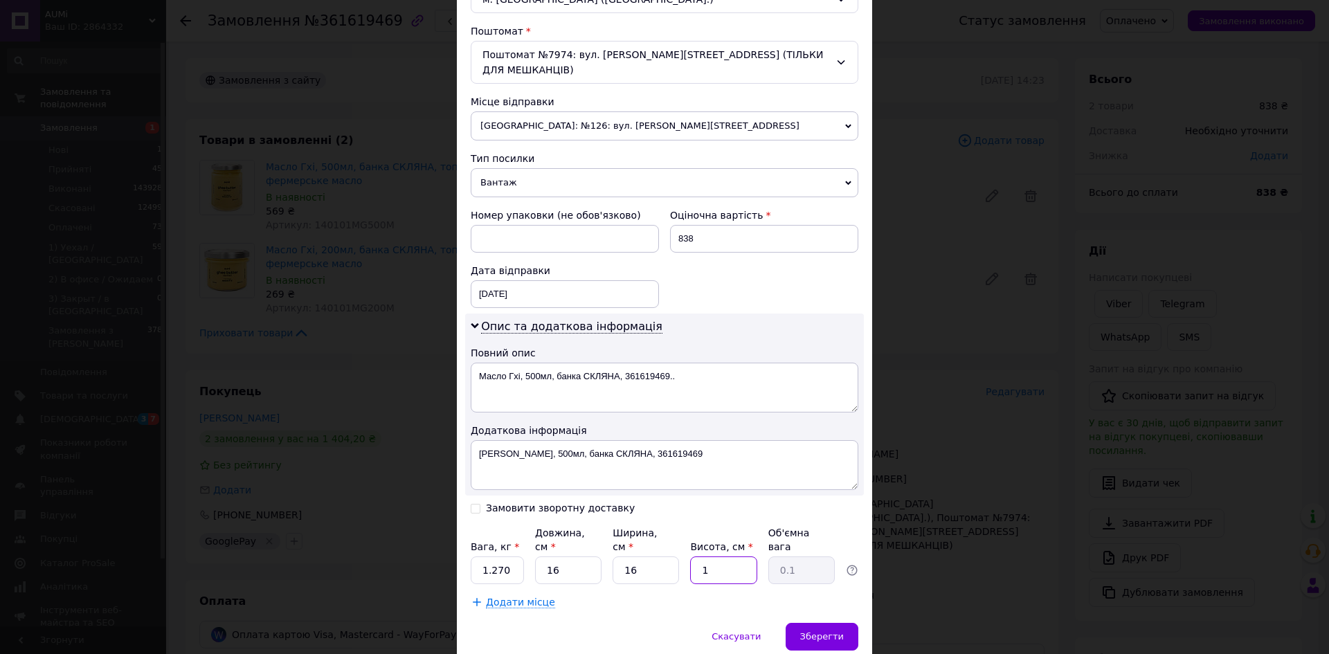
type input "1.02"
type input "16"
click at [805, 631] on span "Зберегти" at bounding box center [822, 636] width 44 height 10
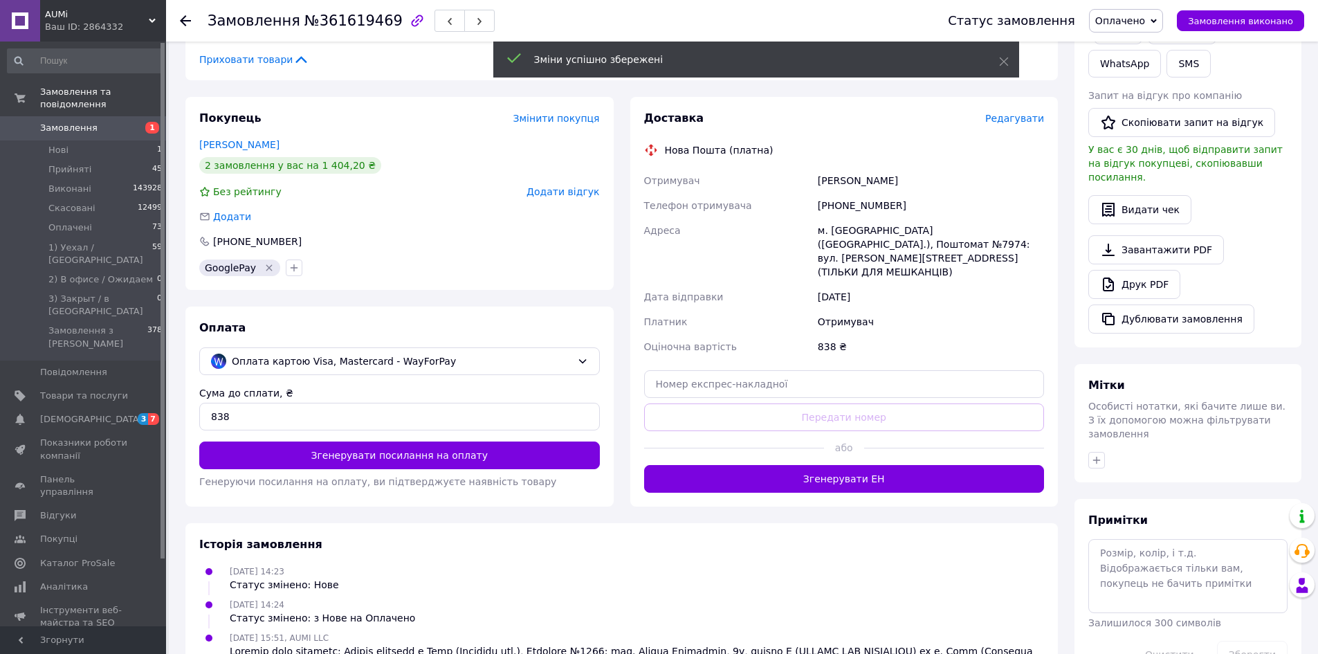
scroll to position [358, 0]
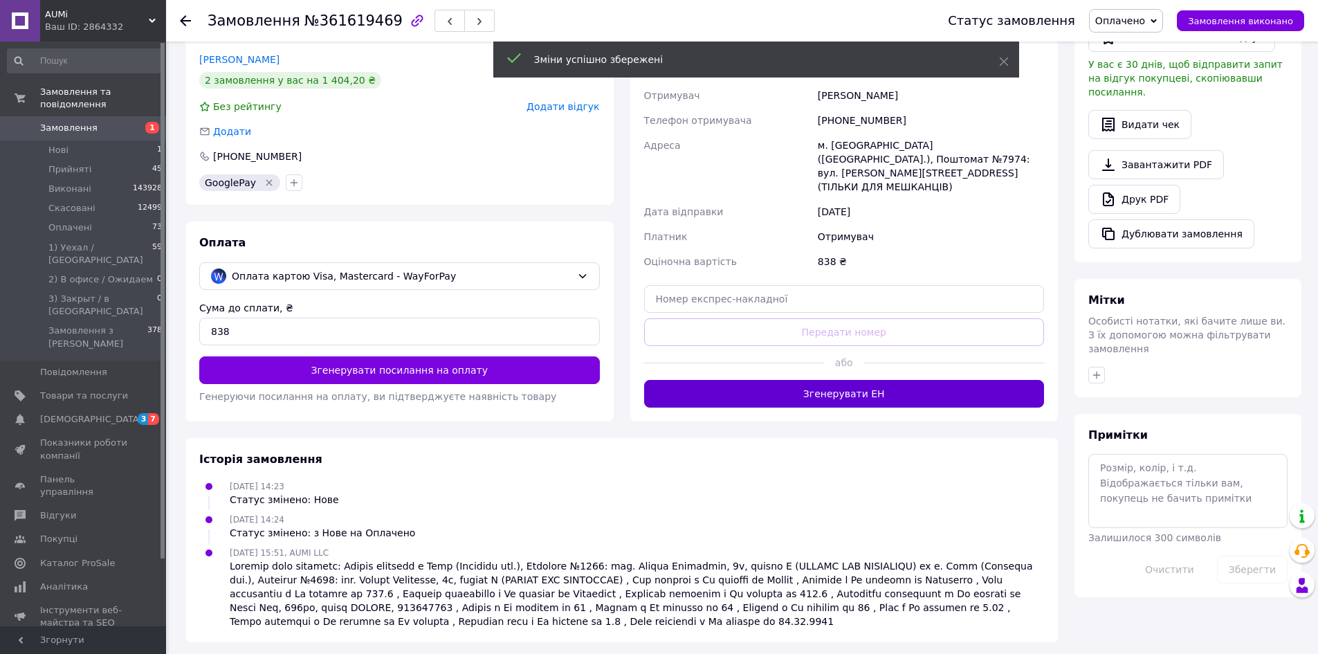
click at [875, 382] on button "Згенерувати ЕН" at bounding box center [844, 394] width 401 height 28
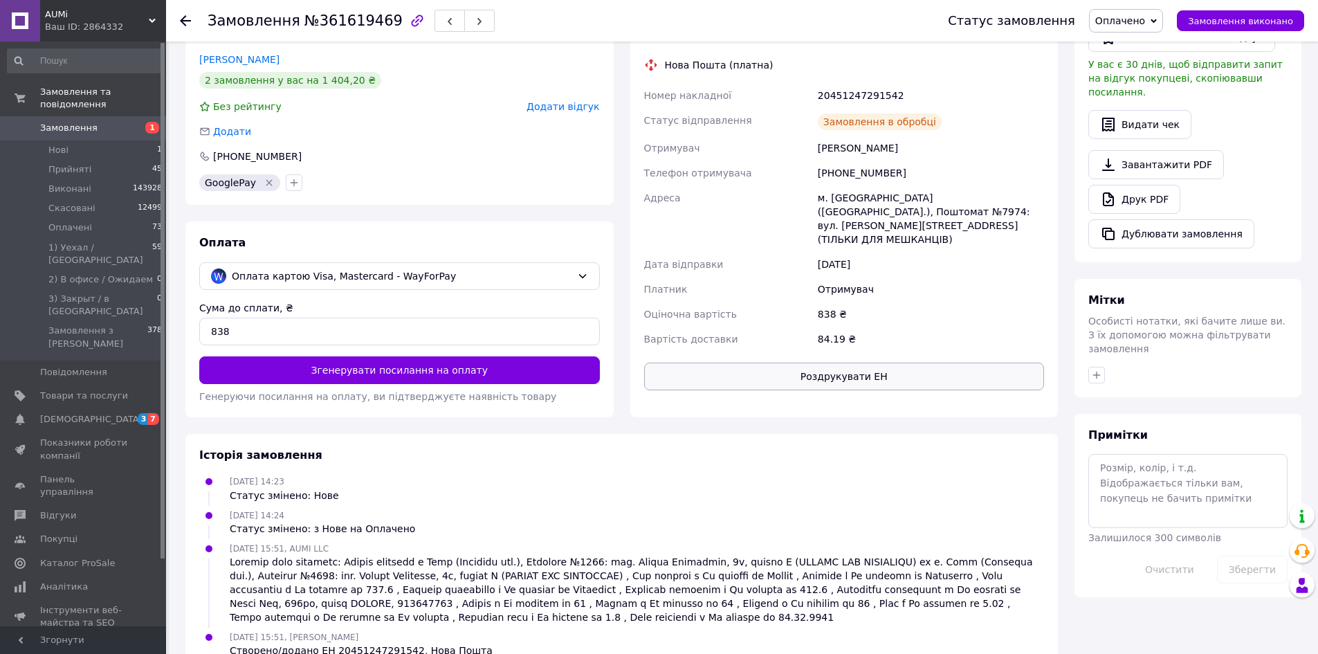
click at [885, 363] on button "Роздрукувати ЕН" at bounding box center [844, 377] width 401 height 28
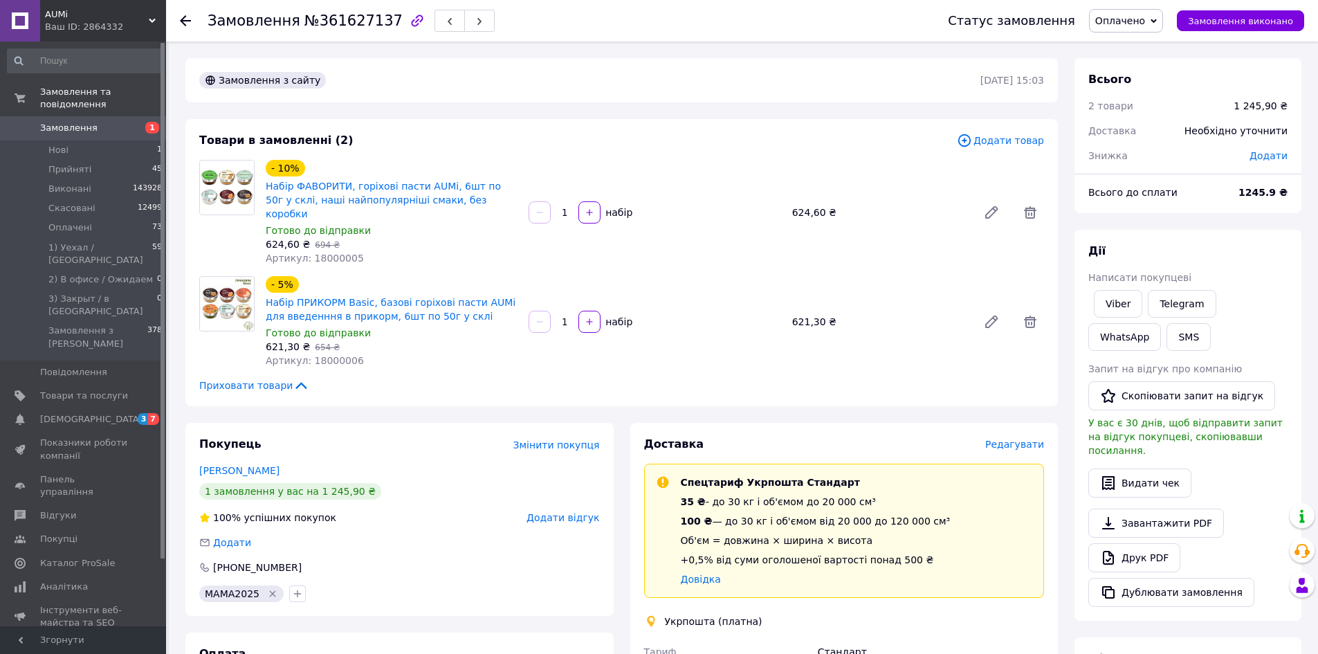
click at [1011, 439] on span "Редагувати" at bounding box center [1014, 444] width 59 height 11
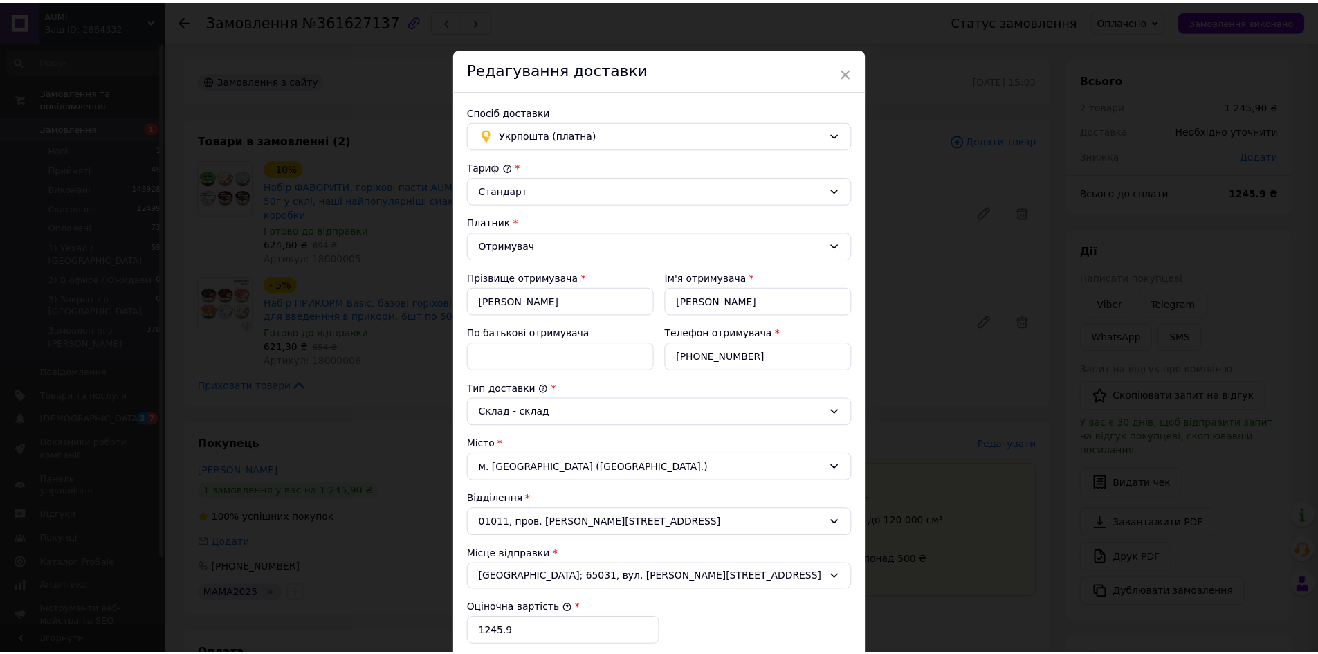
scroll to position [262, 0]
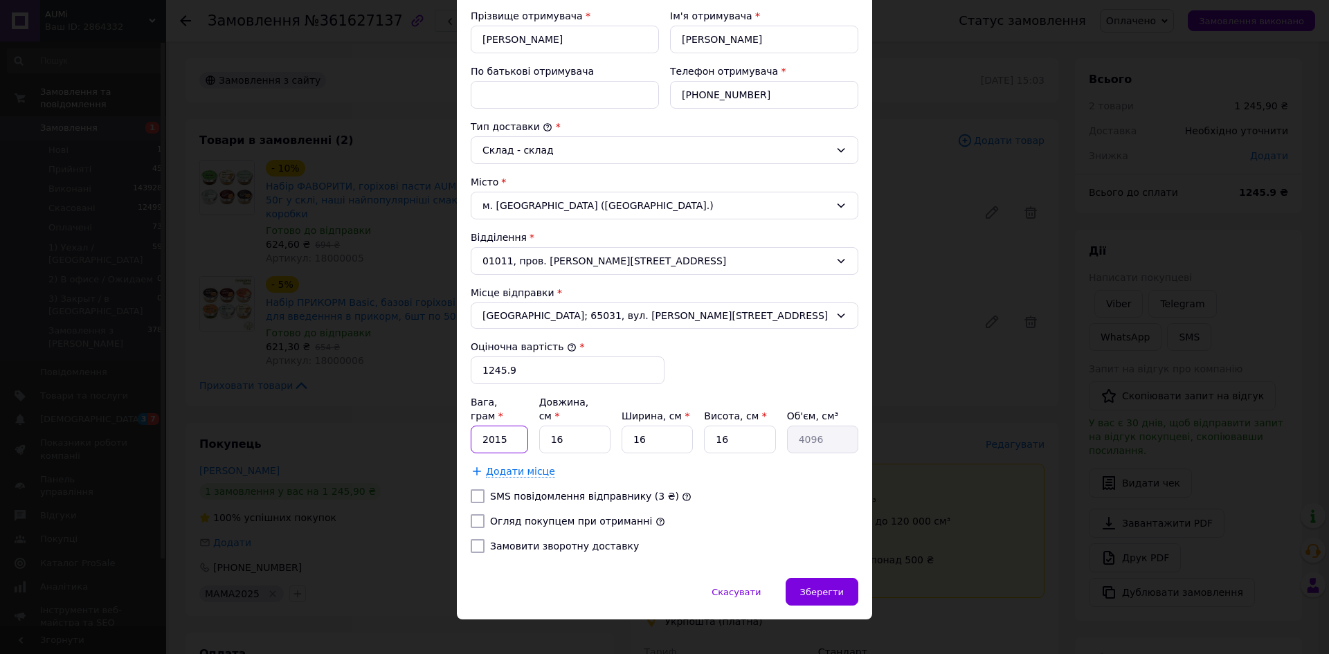
click at [520, 426] on input "2015" at bounding box center [499, 440] width 57 height 28
type input "2"
type input "1805"
click at [499, 516] on label "Огляд покупцем при отриманні" at bounding box center [571, 521] width 162 height 11
click at [484, 514] on input "Огляд покупцем при отриманні" at bounding box center [478, 521] width 14 height 14
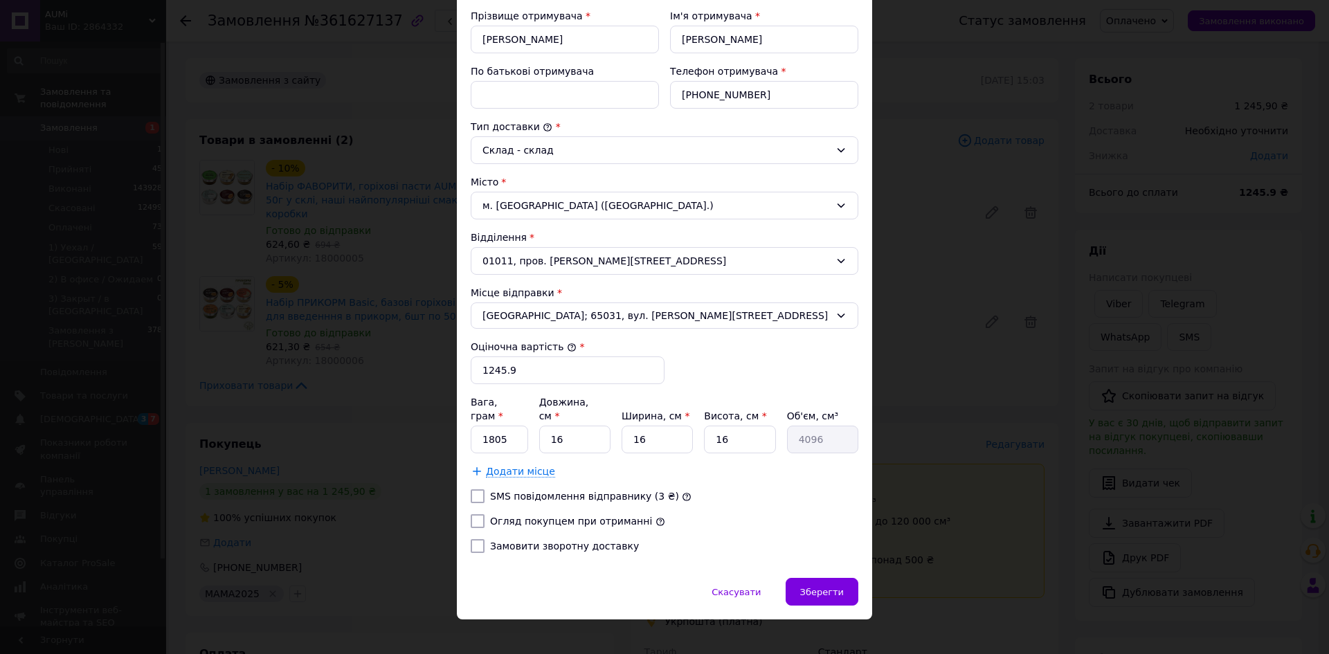
checkbox input "true"
click at [833, 586] on div "Зберегти" at bounding box center [821, 592] width 73 height 28
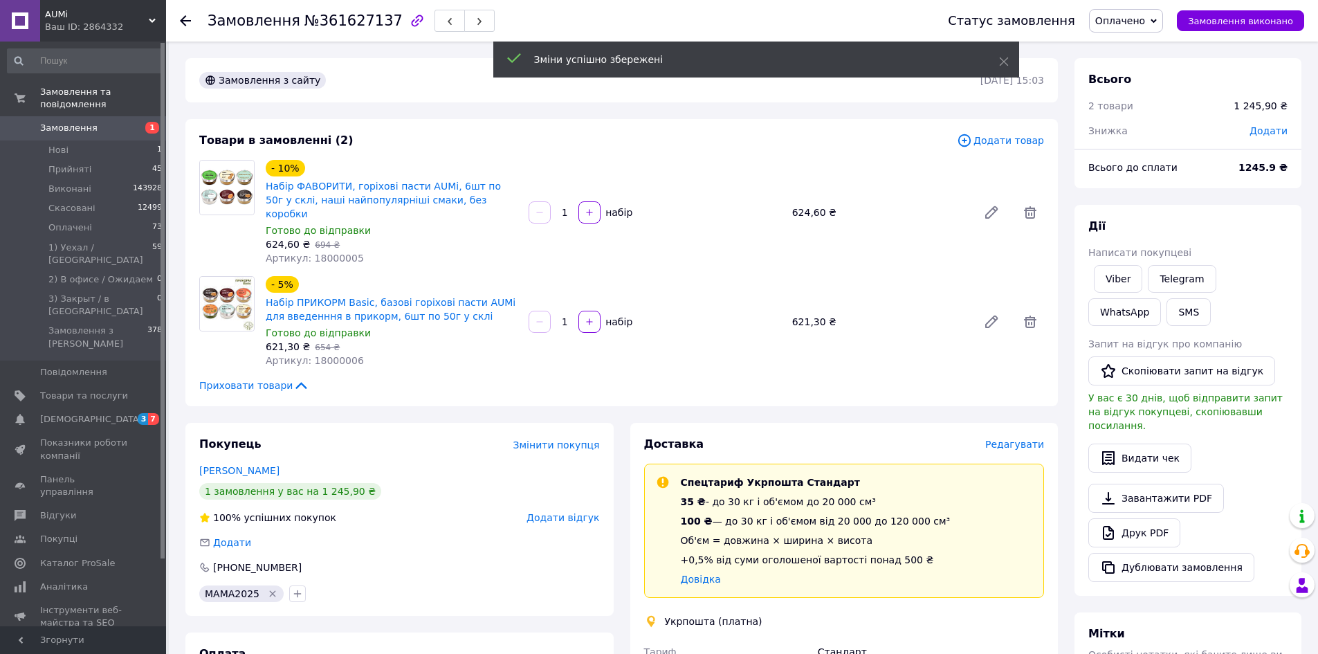
scroll to position [453, 0]
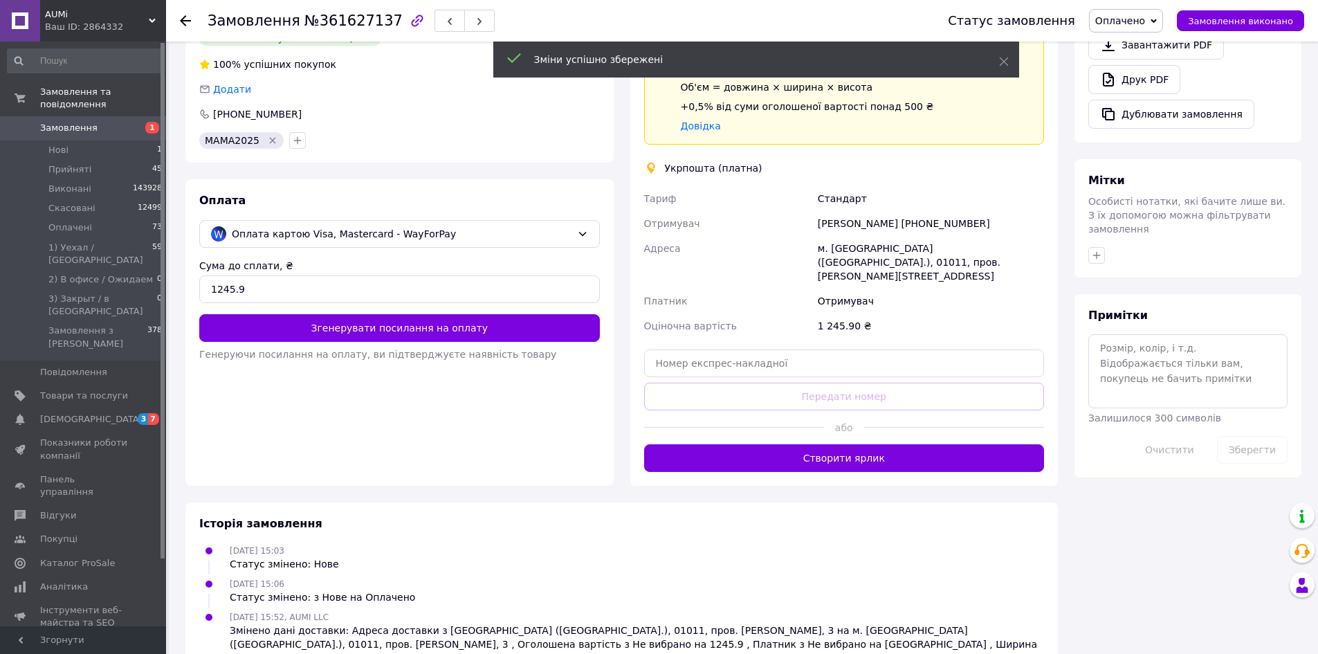
click at [758, 444] on button "Створити ярлик" at bounding box center [844, 458] width 401 height 28
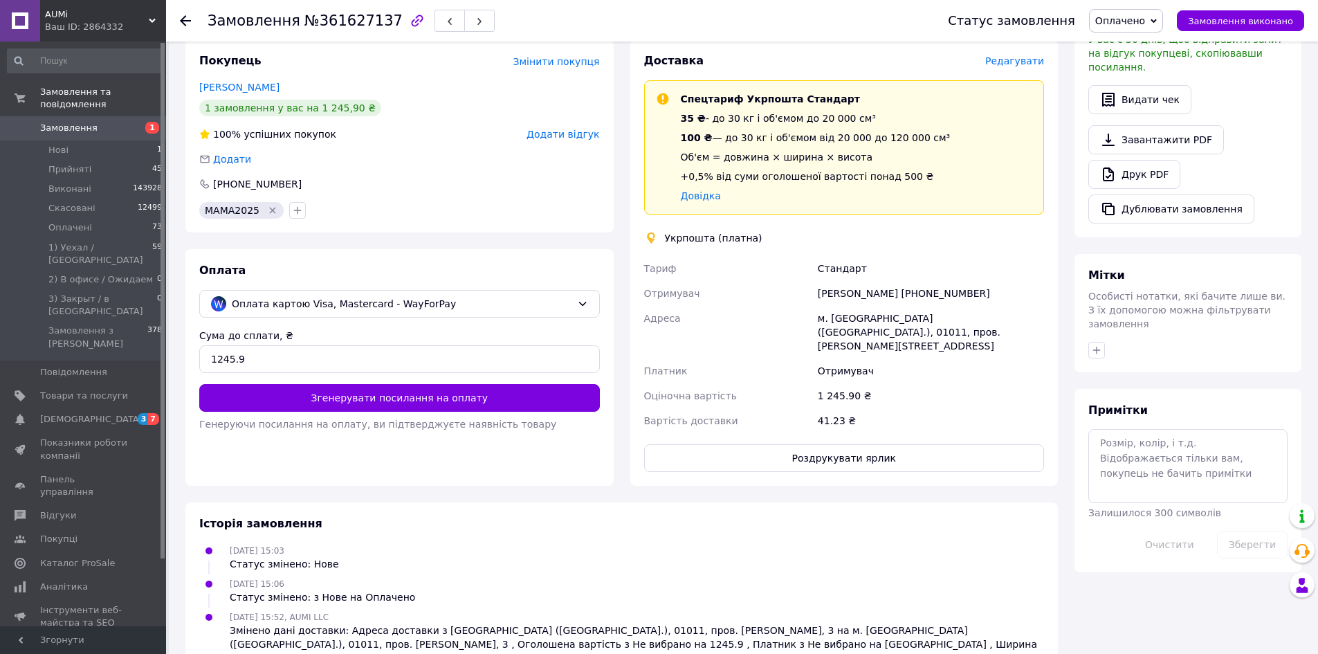
scroll to position [436, 0]
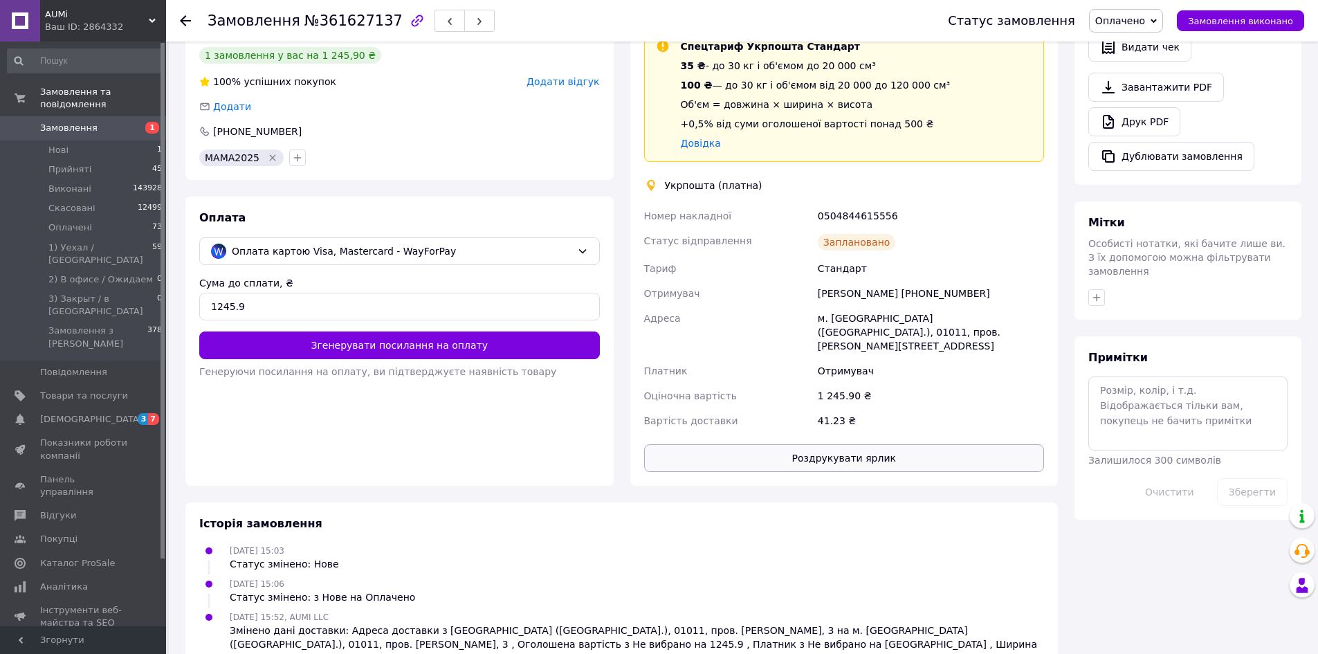
click at [802, 444] on button "Роздрукувати ярлик" at bounding box center [844, 458] width 401 height 28
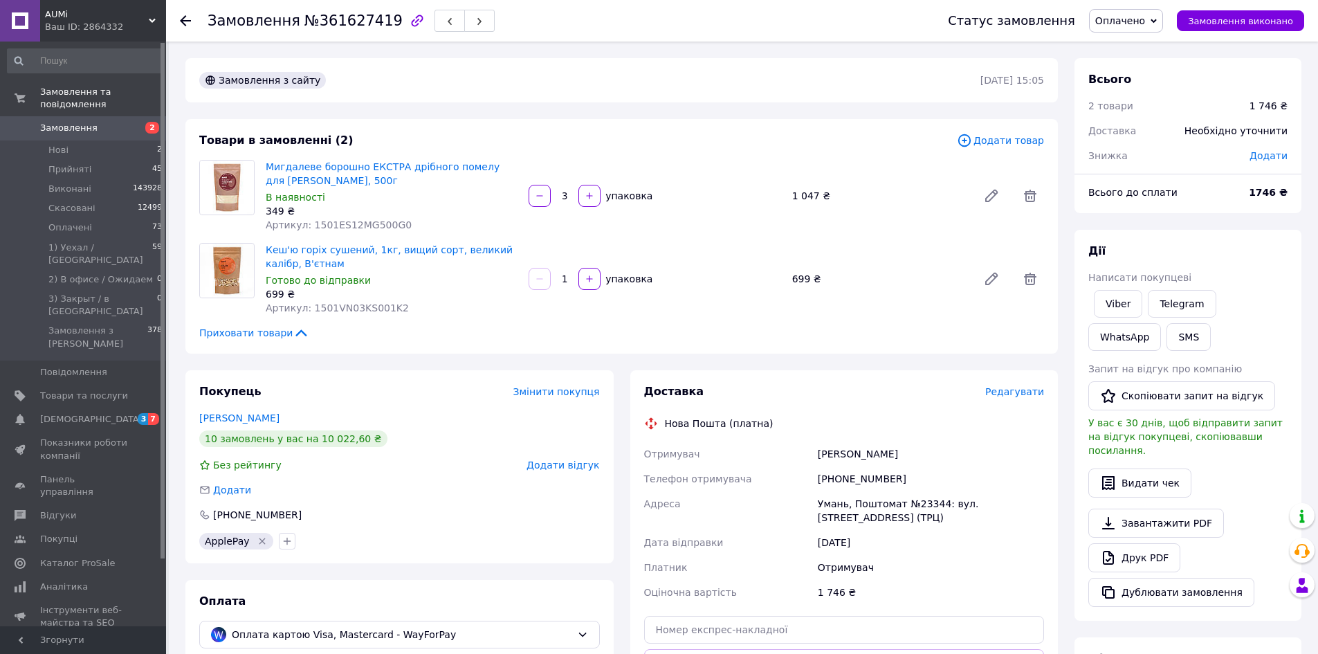
click at [331, 28] on span "№361627419" at bounding box center [354, 20] width 98 height 17
copy span "361627419"
click at [1010, 397] on span "Редагувати" at bounding box center [1014, 391] width 59 height 11
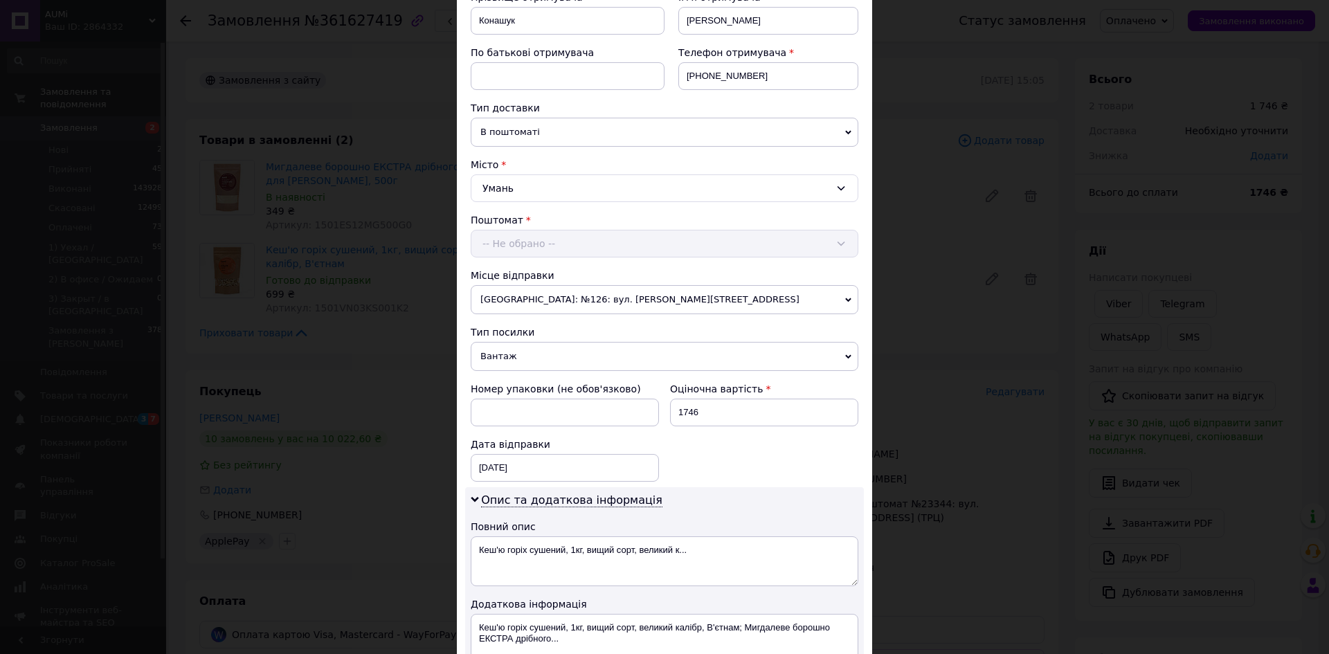
scroll to position [346, 0]
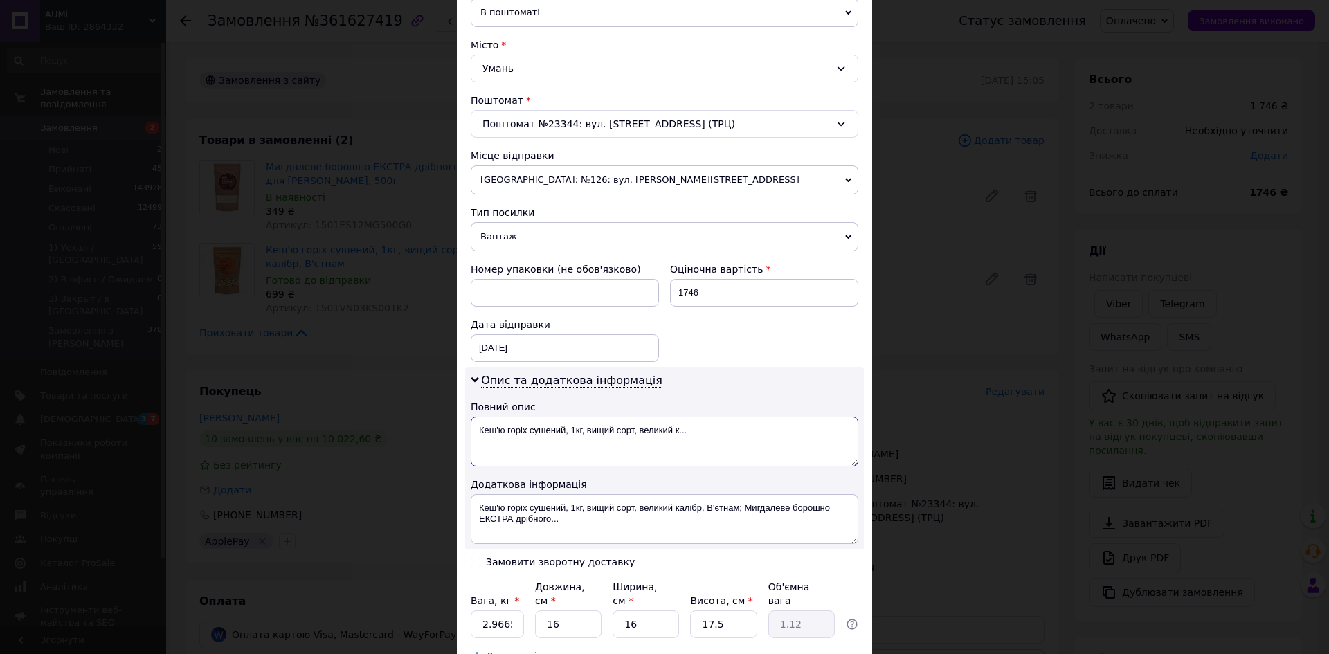
drag, startPoint x: 664, startPoint y: 439, endPoint x: 567, endPoint y: 424, distance: 98.0
click at [567, 424] on textarea "Кеш'ю горіх сушений, 1кг, вищий сорт, великий к..." at bounding box center [665, 442] width 388 height 50
paste textarea "361627419"
type textarea "Кеш'ю горіх сушений, 361627419"
drag, startPoint x: 566, startPoint y: 507, endPoint x: 581, endPoint y: 522, distance: 21.0
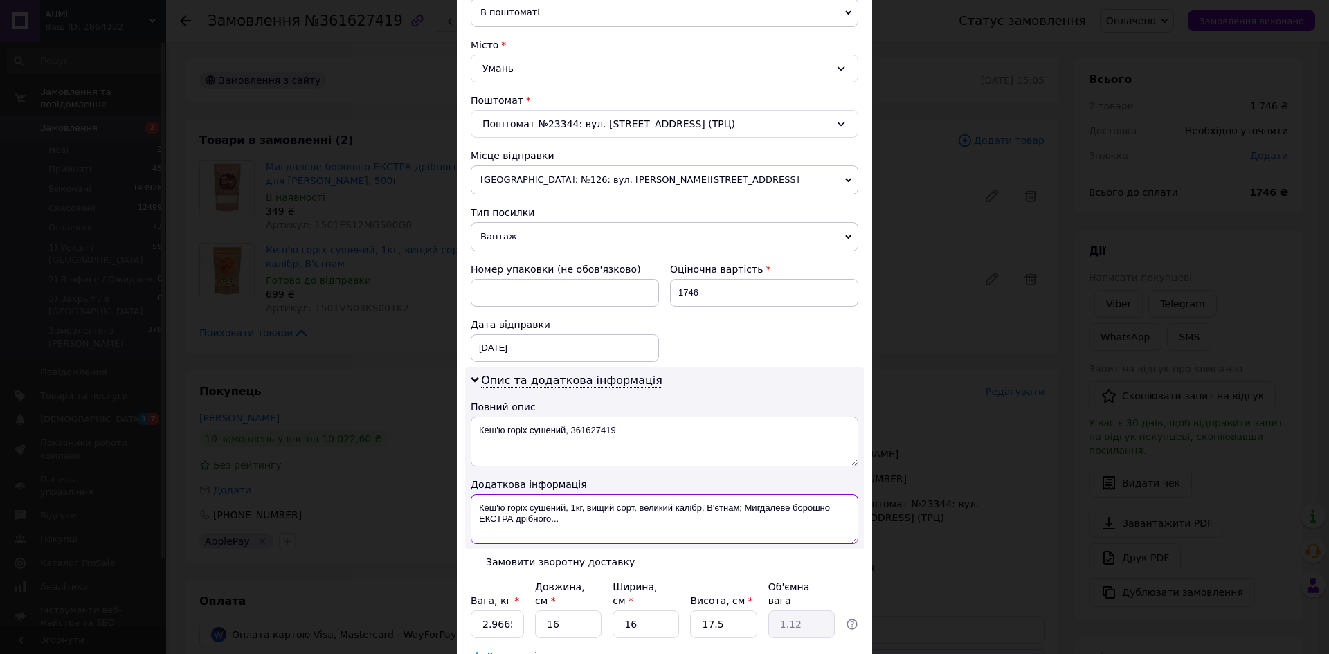
click at [581, 522] on textarea "Кеш'ю горіх сушений, 1кг, вищий сорт, великий калібр, В'єтнам; Мигдалеве борошн…" at bounding box center [665, 519] width 388 height 50
paste textarea "361627419"
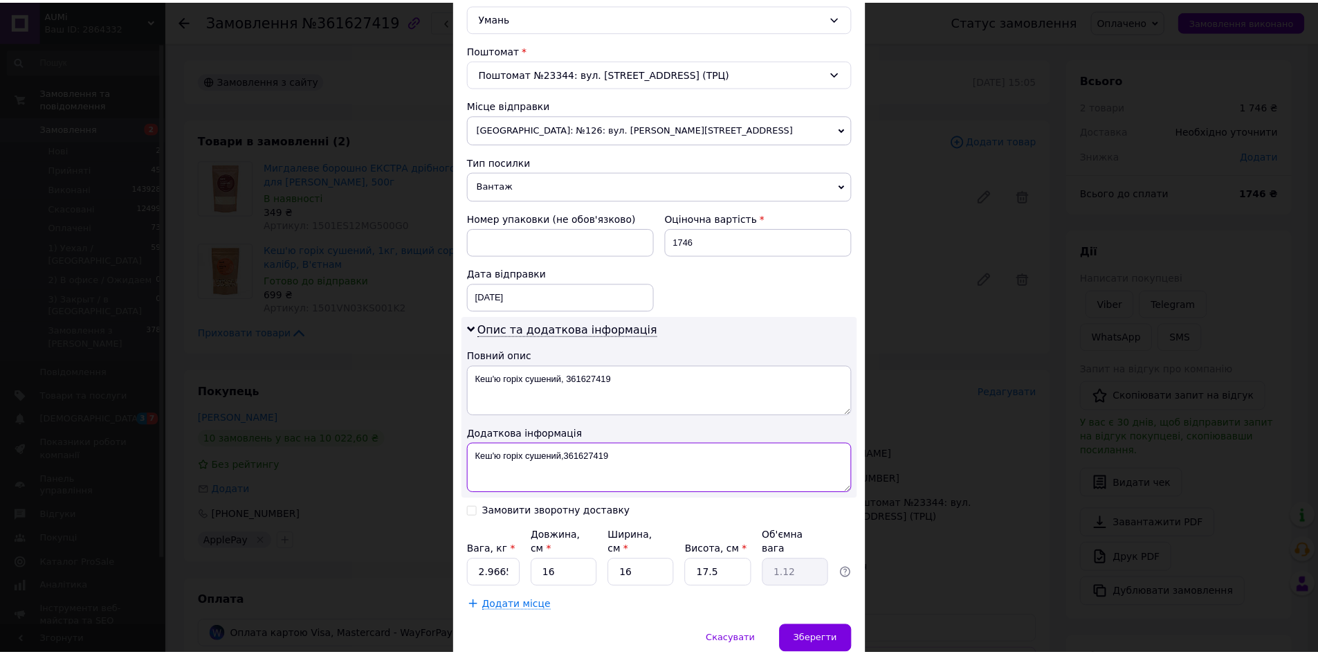
scroll to position [445, 0]
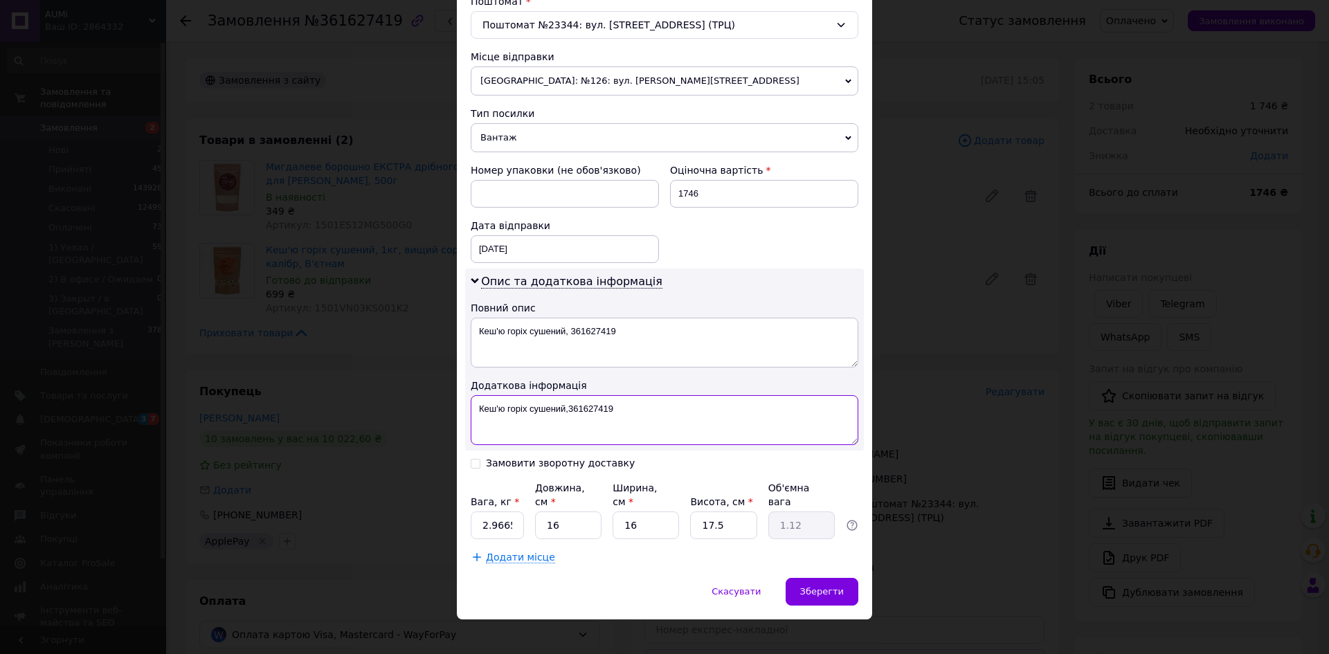
type textarea "Кеш'ю горіх сушений,361627419"
click at [510, 515] on input "2.9665" at bounding box center [497, 525] width 53 height 28
type input "2.785"
type input "3"
type input "0.21"
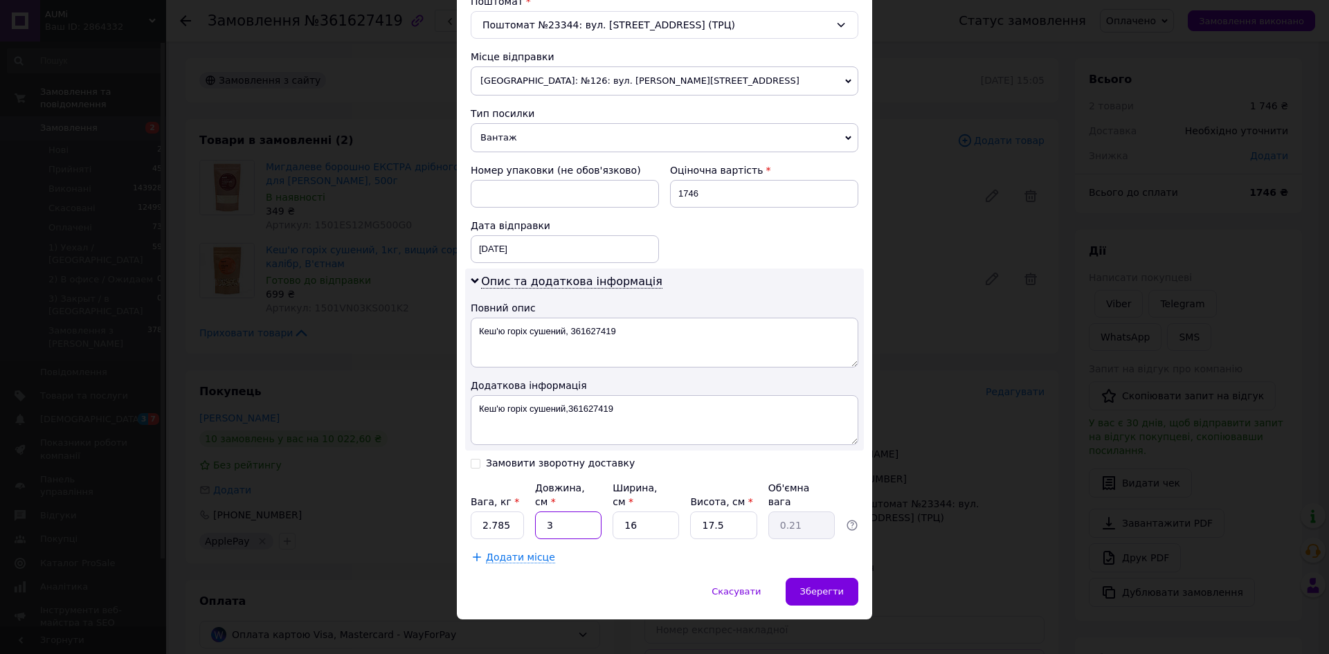
type input "32"
type input "2.24"
type input "32"
type input "1"
type input "0.14"
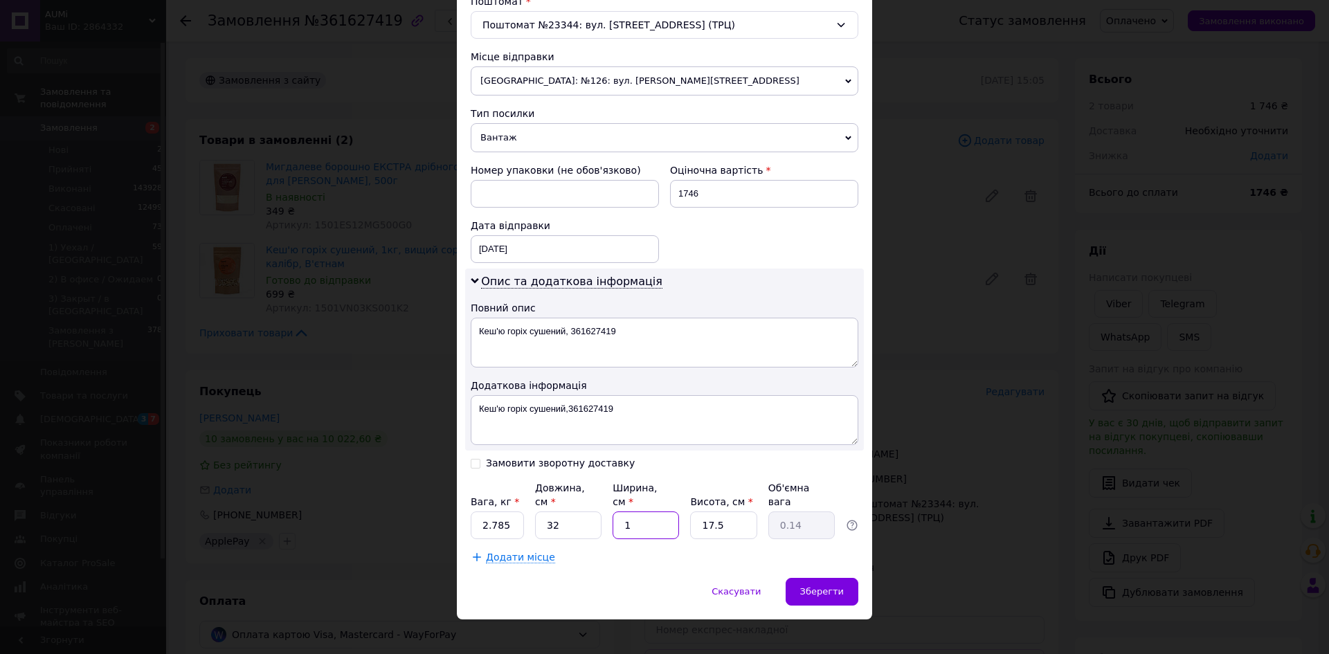
type input "16"
type input "2.24"
type input "1"
type input "0.13"
type input "16"
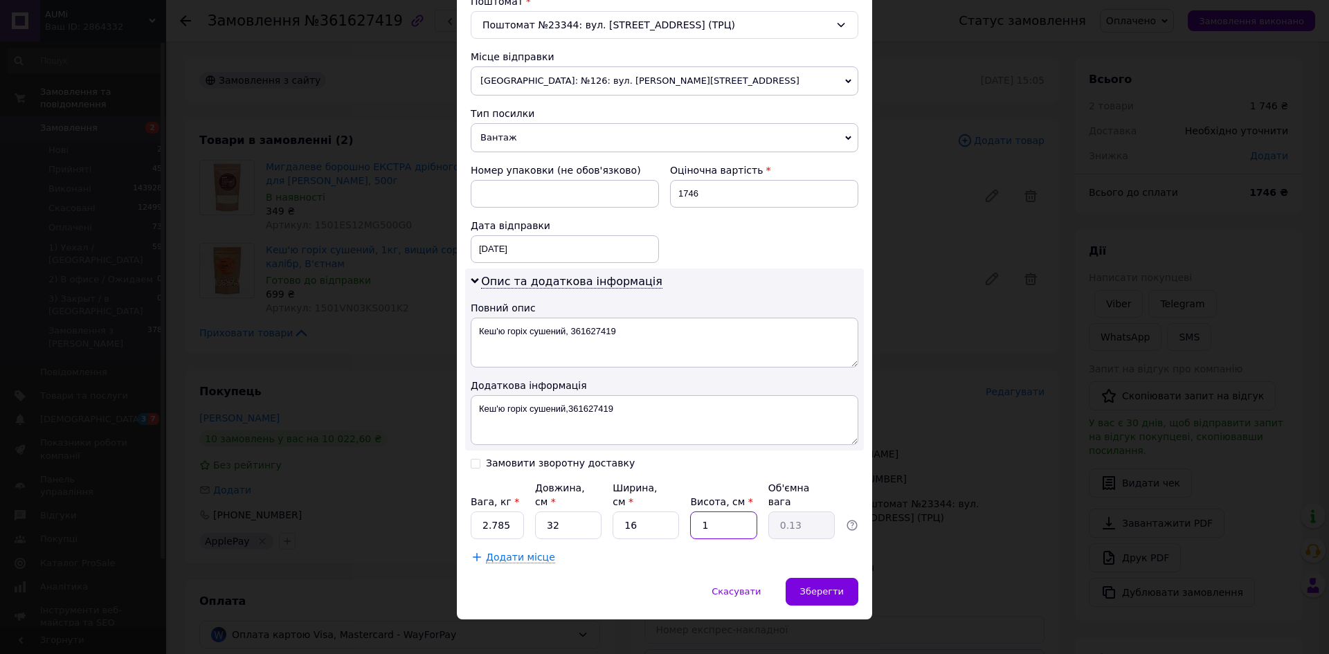
type input "2.05"
type input "16"
click at [808, 586] on span "Зберегти" at bounding box center [822, 591] width 44 height 10
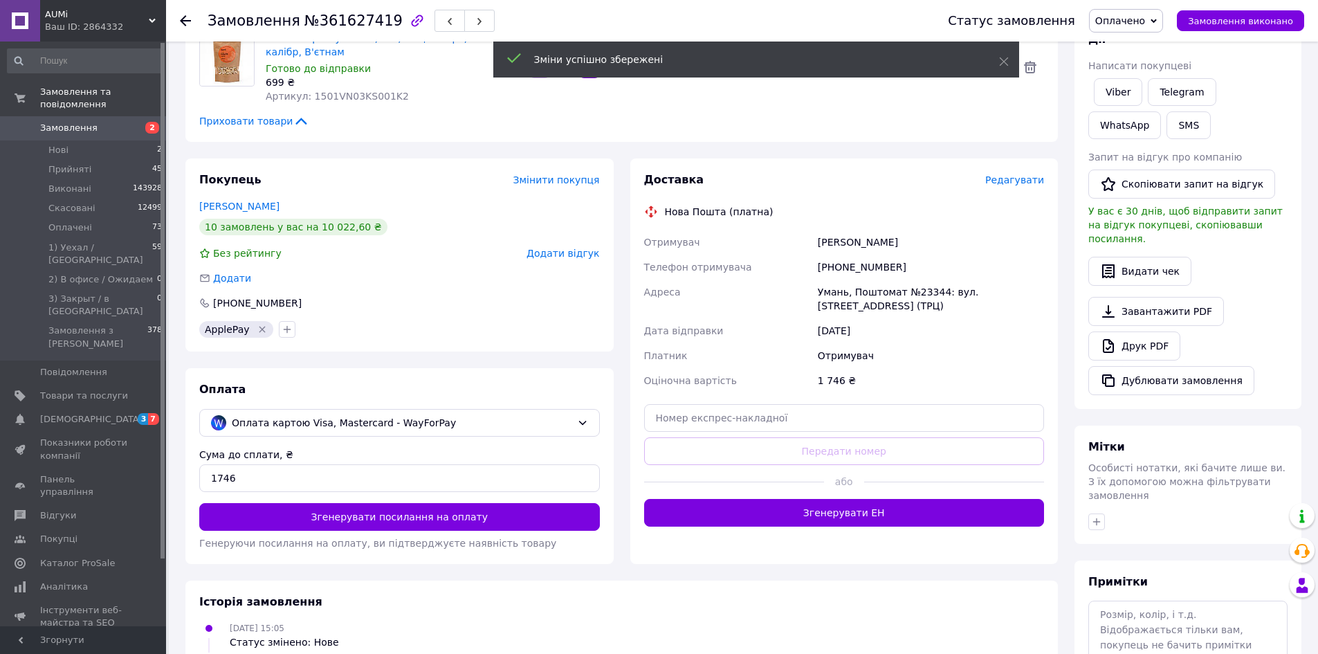
scroll to position [345, 0]
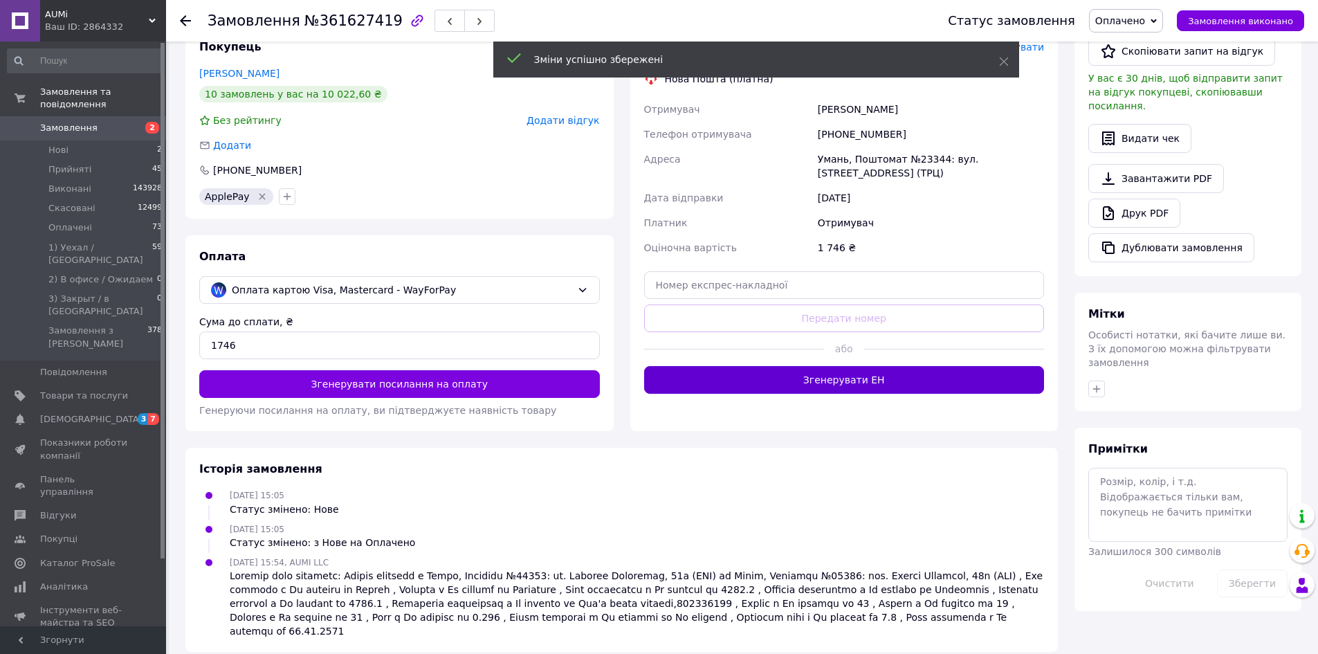
click at [768, 383] on button "Згенерувати ЕН" at bounding box center [844, 380] width 401 height 28
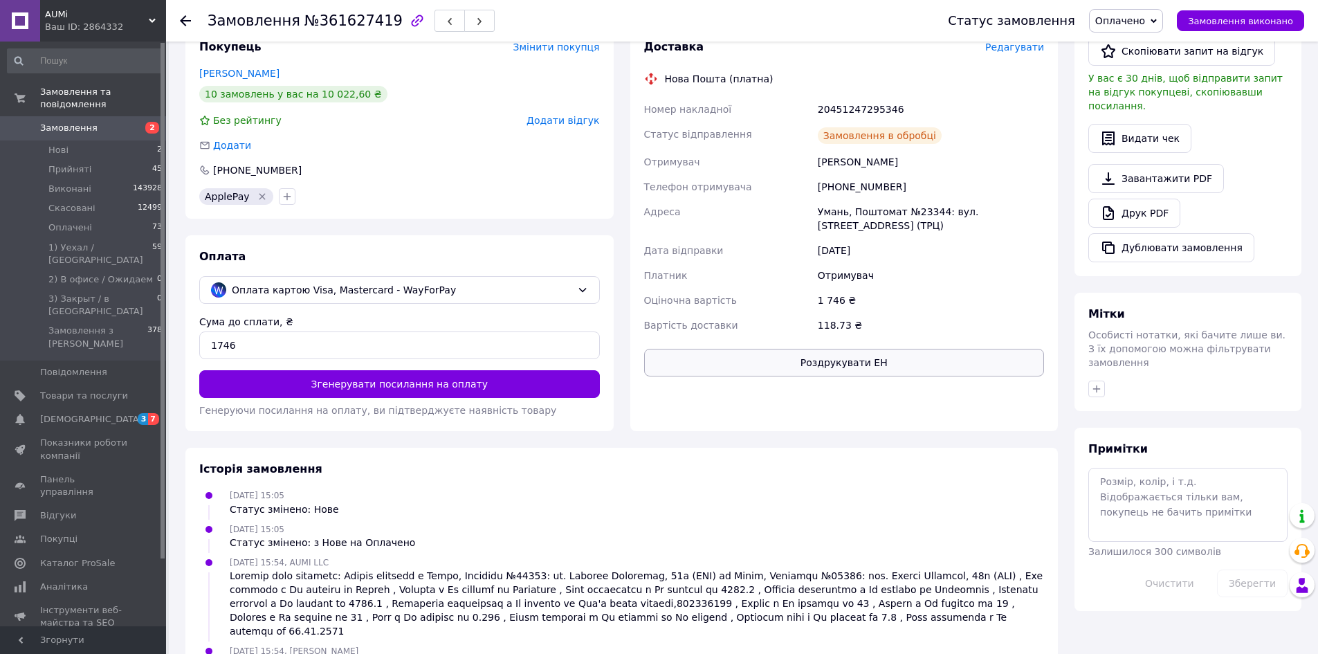
click at [772, 370] on button "Роздрукувати ЕН" at bounding box center [844, 363] width 401 height 28
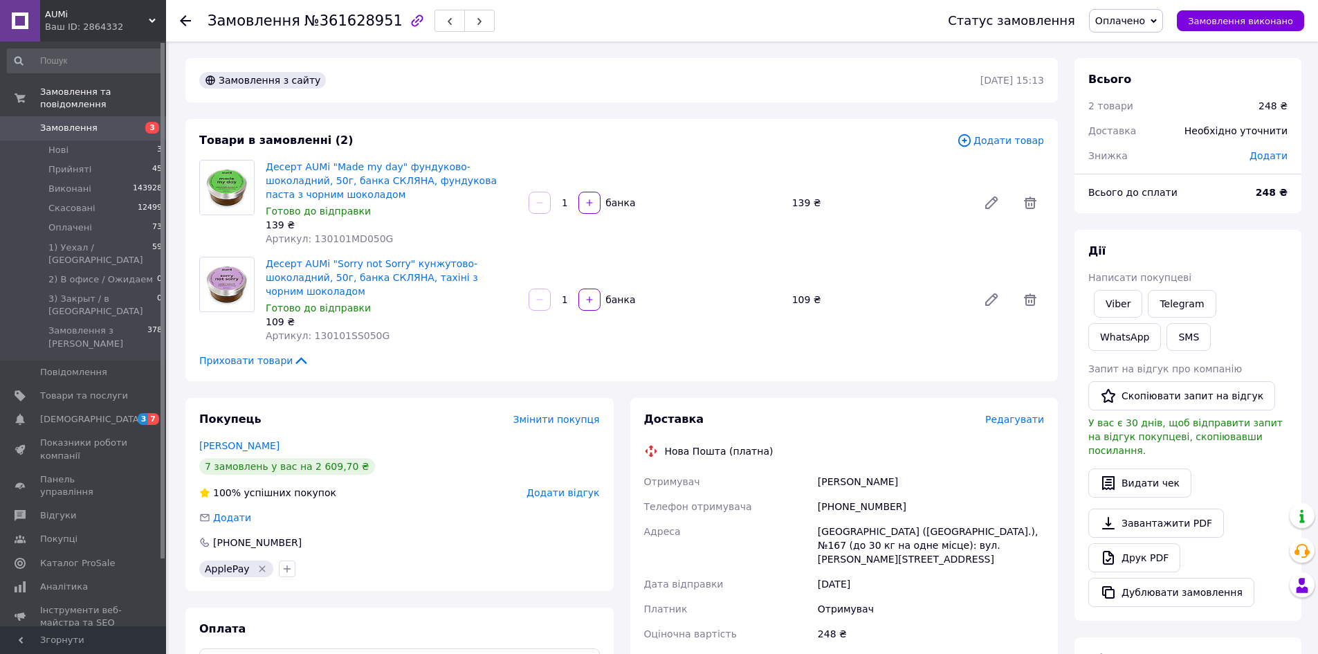
click at [363, 24] on span "№361628951" at bounding box center [354, 20] width 98 height 17
copy span "361628951"
click at [1000, 414] on span "Редагувати" at bounding box center [1014, 419] width 59 height 11
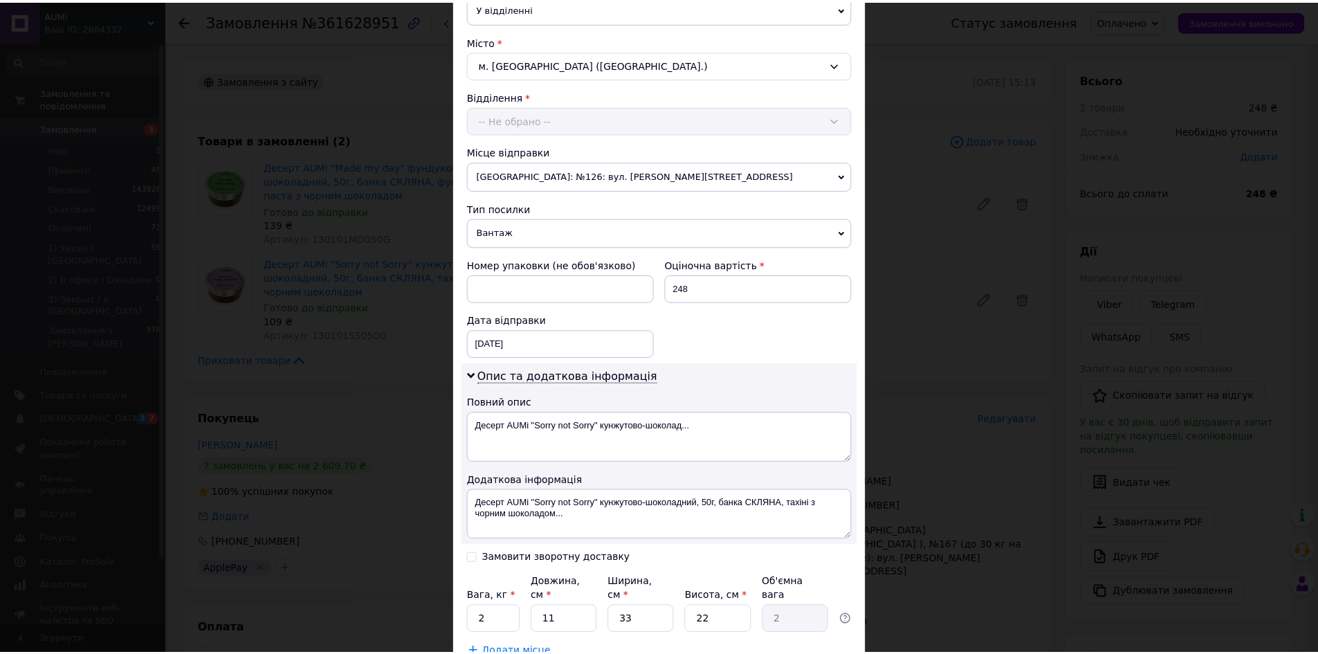
scroll to position [445, 0]
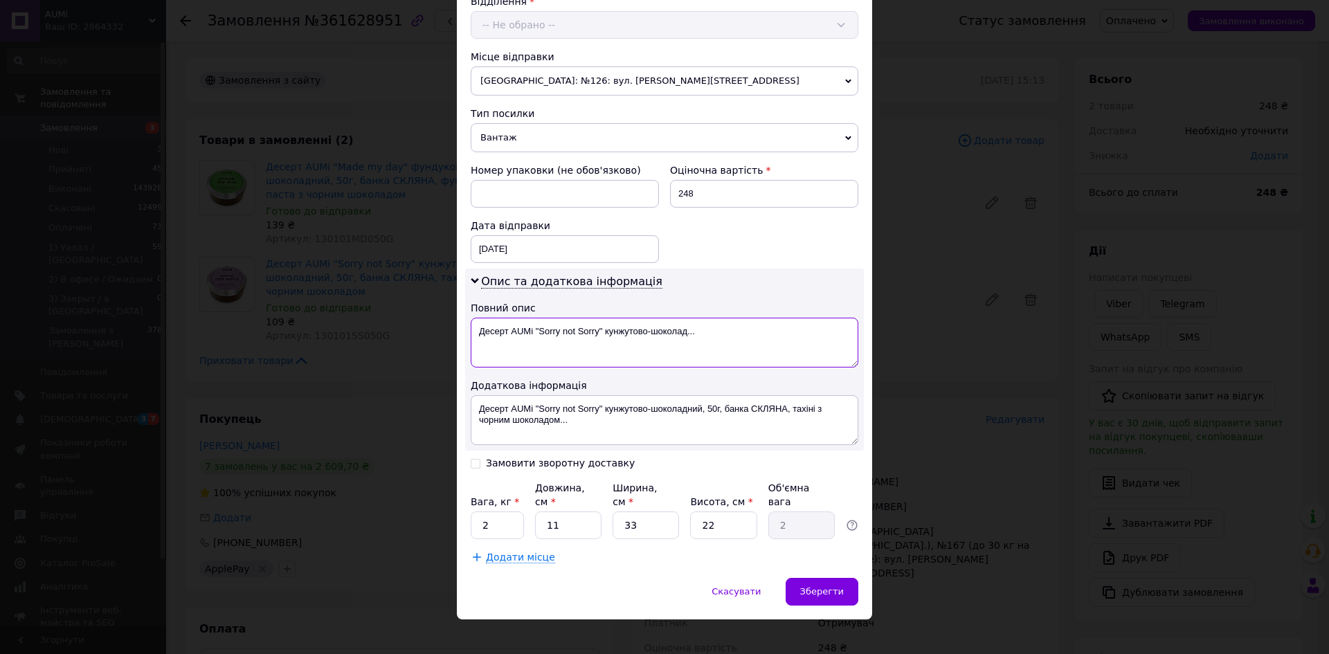
drag, startPoint x: 660, startPoint y: 342, endPoint x: 603, endPoint y: 327, distance: 58.8
click at [603, 327] on textarea "Десерт AUMi "Sorry not Sorry" кунжутово-шоколад..." at bounding box center [665, 343] width 388 height 50
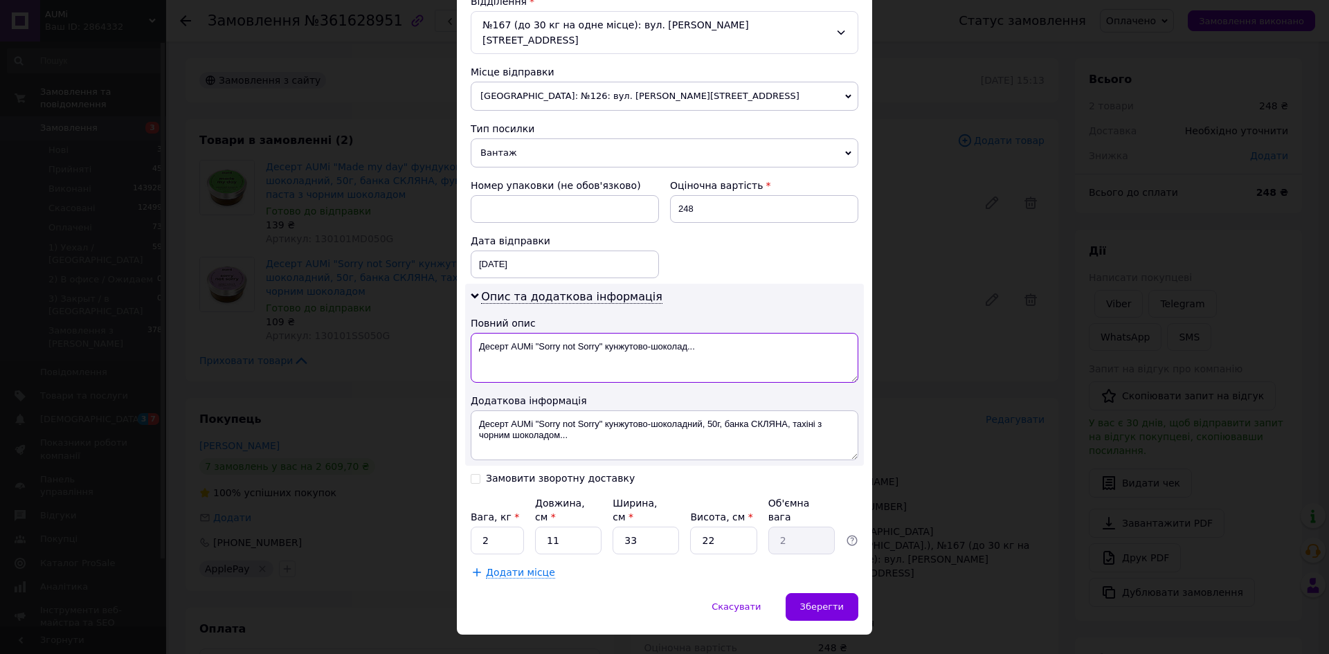
paste textarea "361628951"
type textarea "Десерт AUMi "Sorry not Sorry" 361628951"
paste textarea "361628951"
drag, startPoint x: 601, startPoint y: 406, endPoint x: 608, endPoint y: 428, distance: 22.3
type textarea "Десерт AUMi "Sorry not Sorry"361628951"
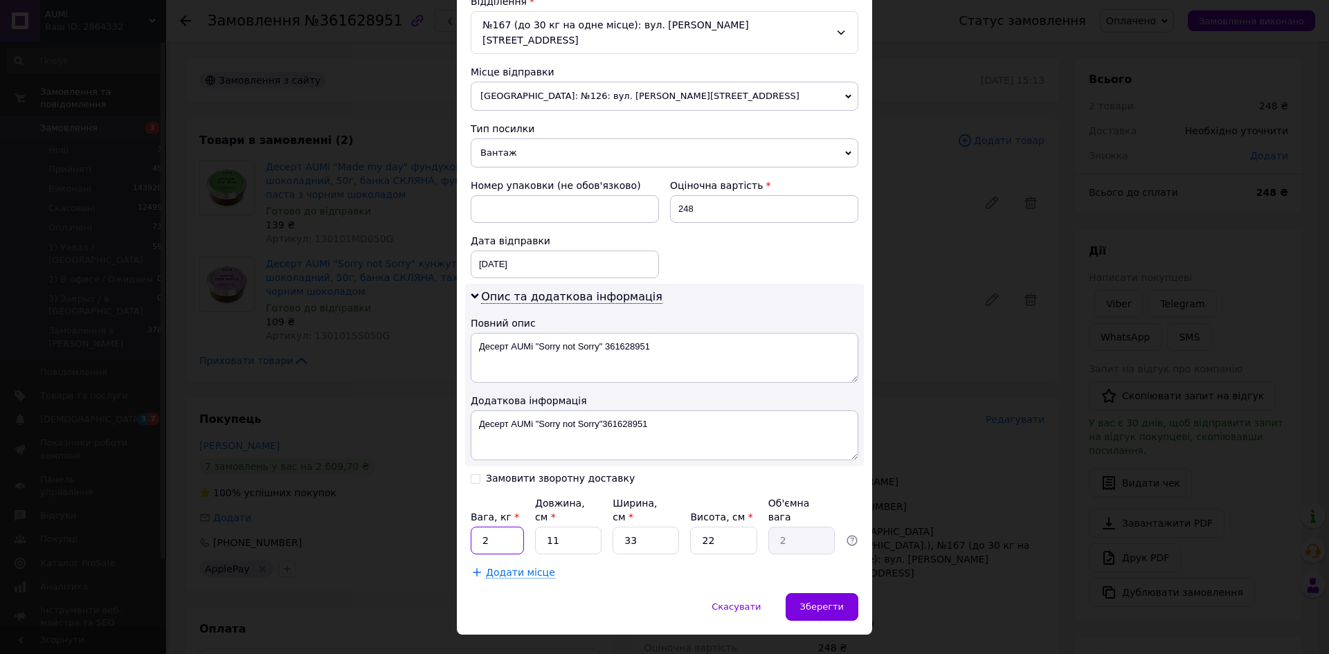
click at [501, 527] on input "2" at bounding box center [497, 541] width 53 height 28
type input "0.460"
type input "1"
type input "0.18"
type input "16"
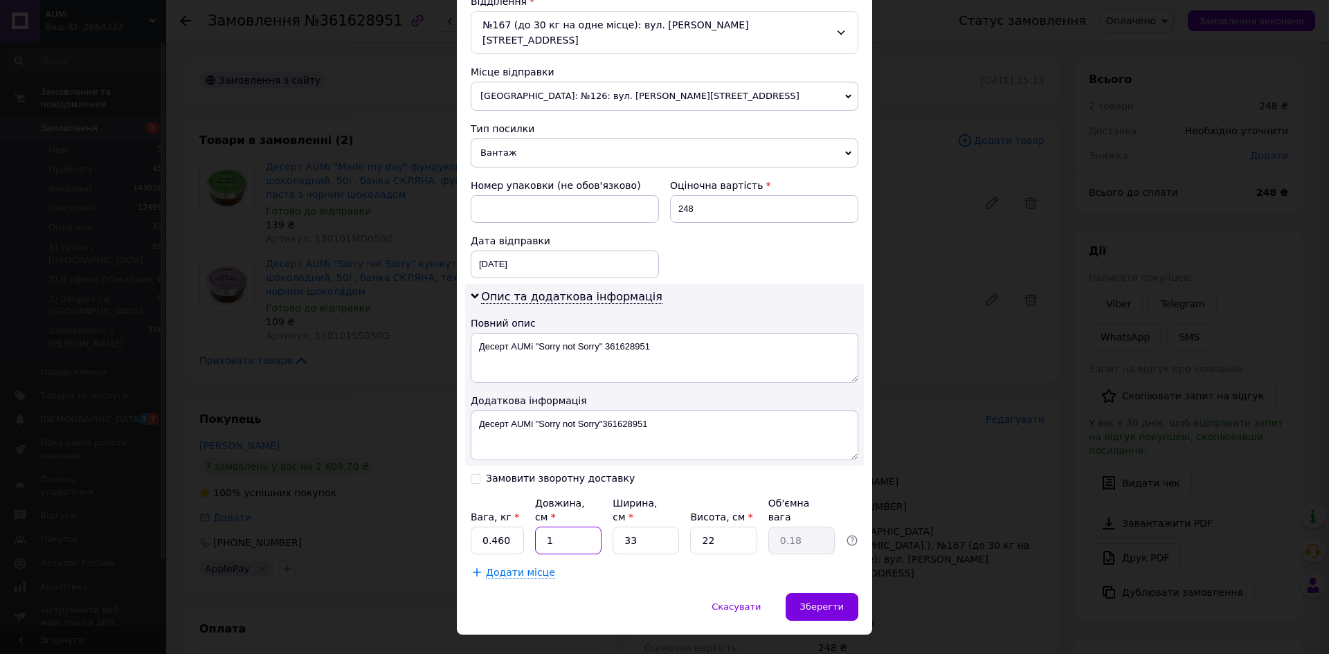
type input "2.9"
type input "161"
type input "29.22"
type input "1616"
type input "293.3"
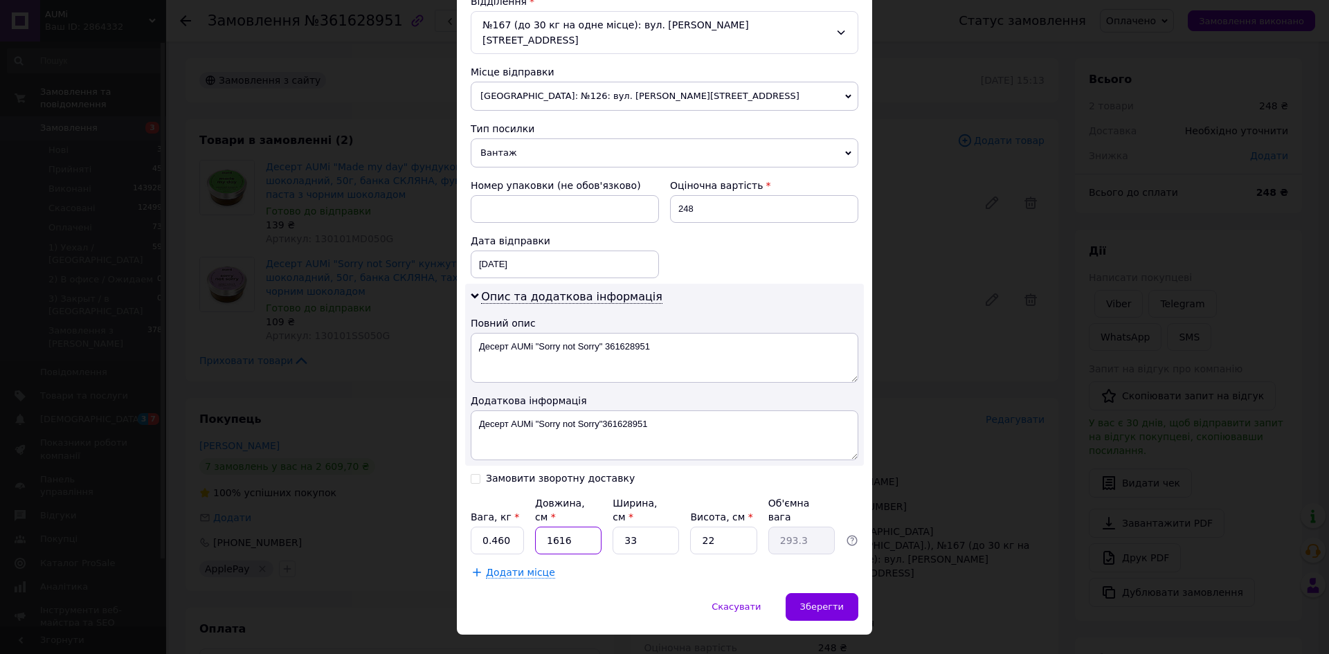
type input "1616"
type input "16"
type input "142.21"
type input "1"
type input "8.89"
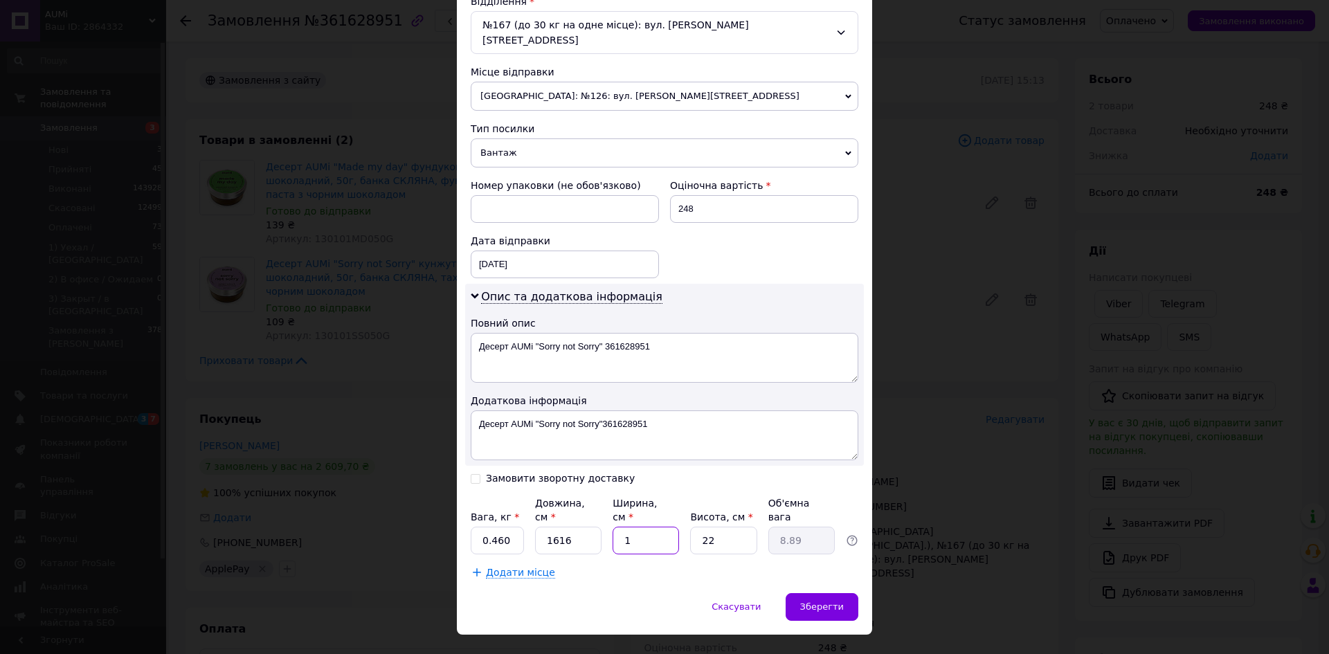
type input "1"
click at [588, 527] on input "1616" at bounding box center [568, 541] width 66 height 28
type input "161"
type input "0.89"
type input "16"
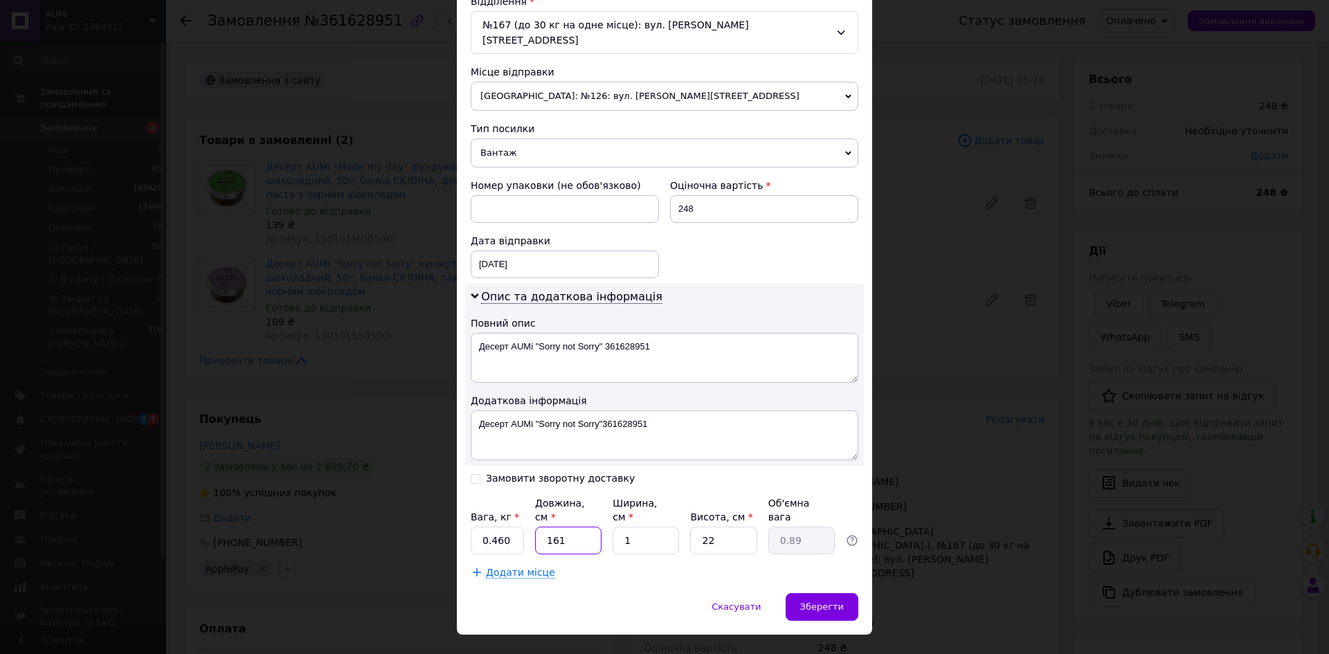
type input "0.1"
type input "16"
type input "1.41"
type input "16"
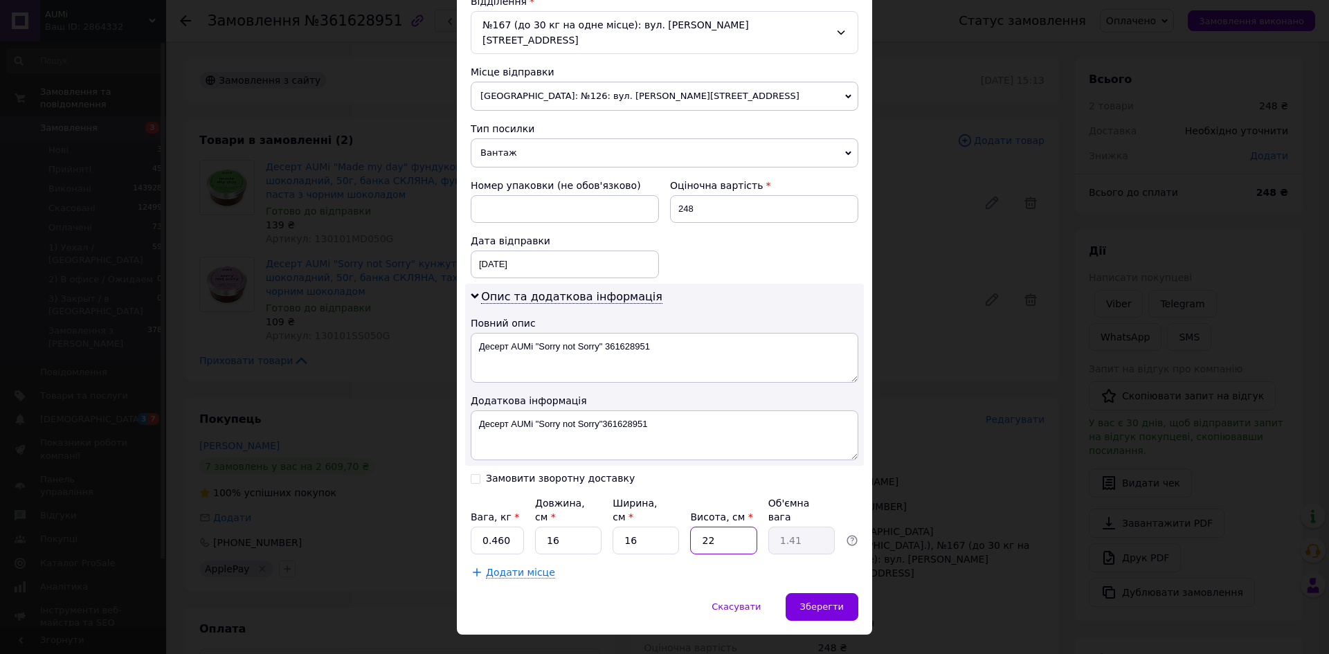
type input "1"
type input "0.1"
type input "16"
type input "1.02"
type input "16"
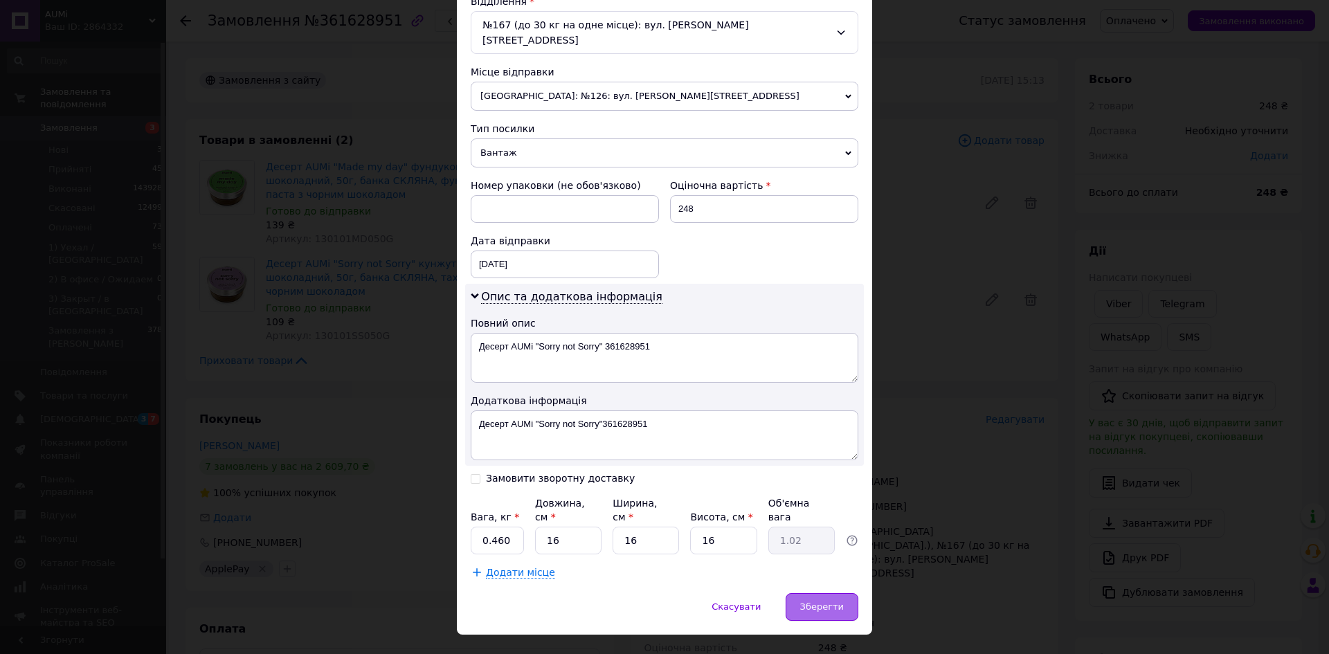
click at [845, 593] on div "Зберегти" at bounding box center [821, 607] width 73 height 28
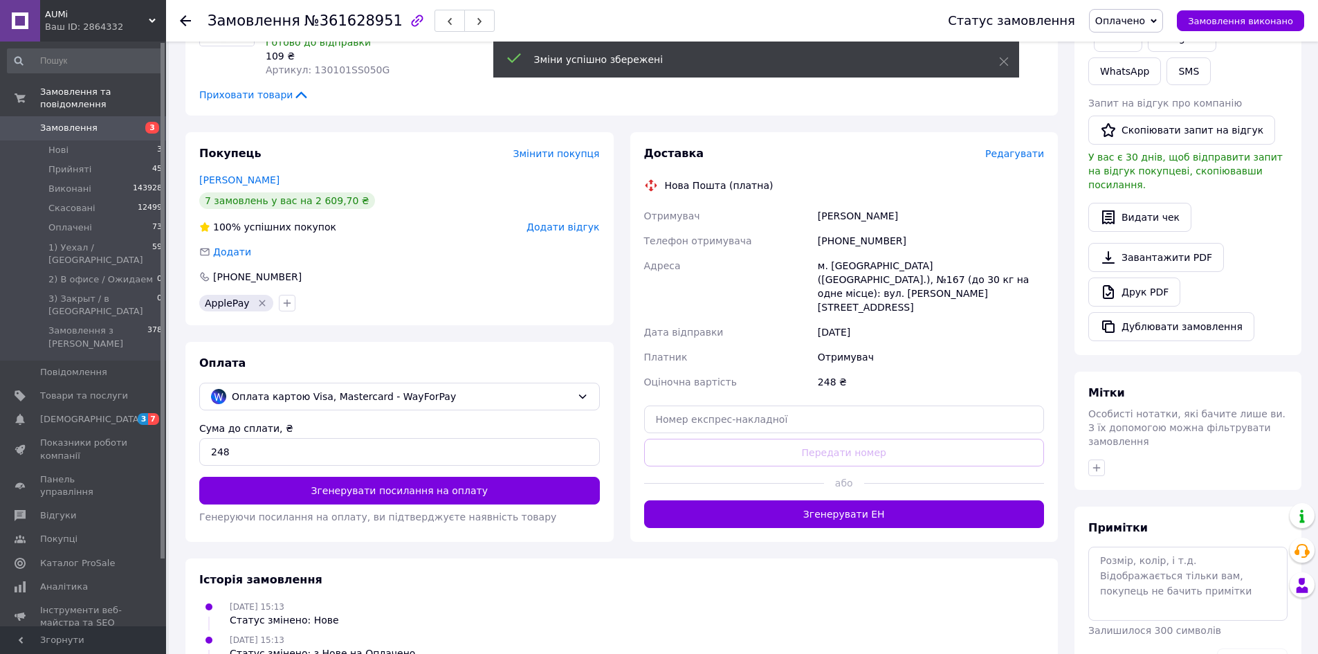
scroll to position [346, 0]
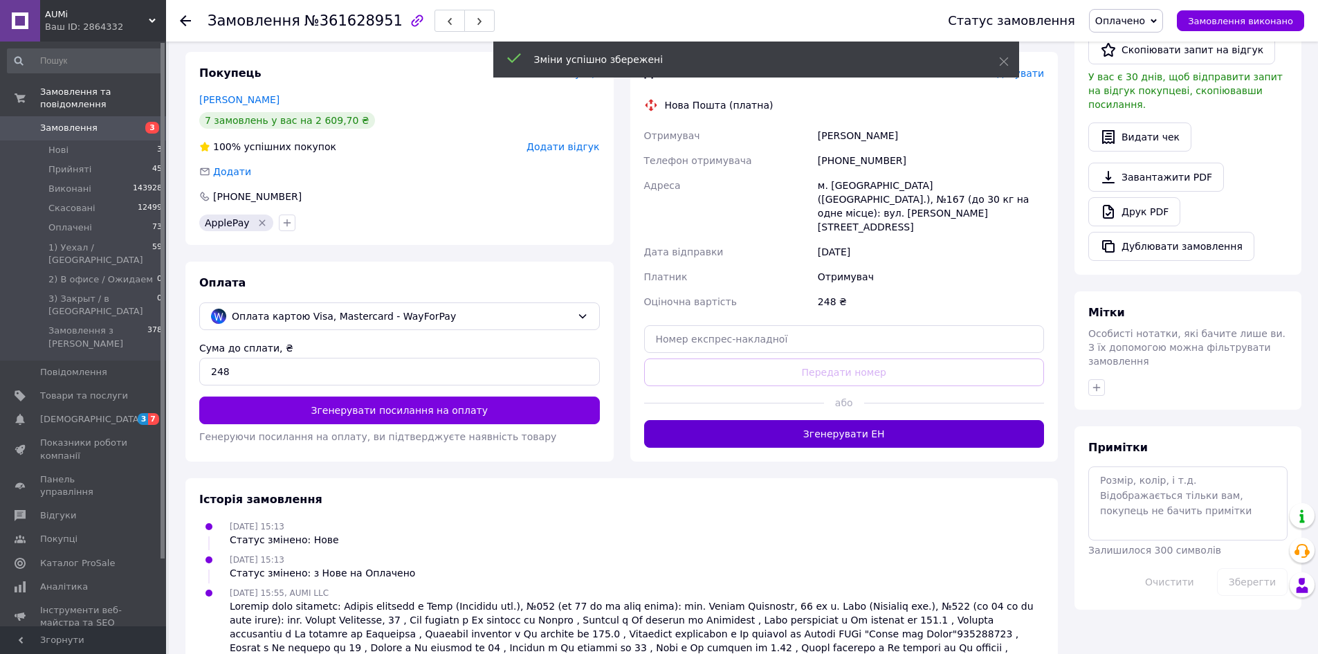
click at [835, 420] on button "Згенерувати ЕН" at bounding box center [844, 434] width 401 height 28
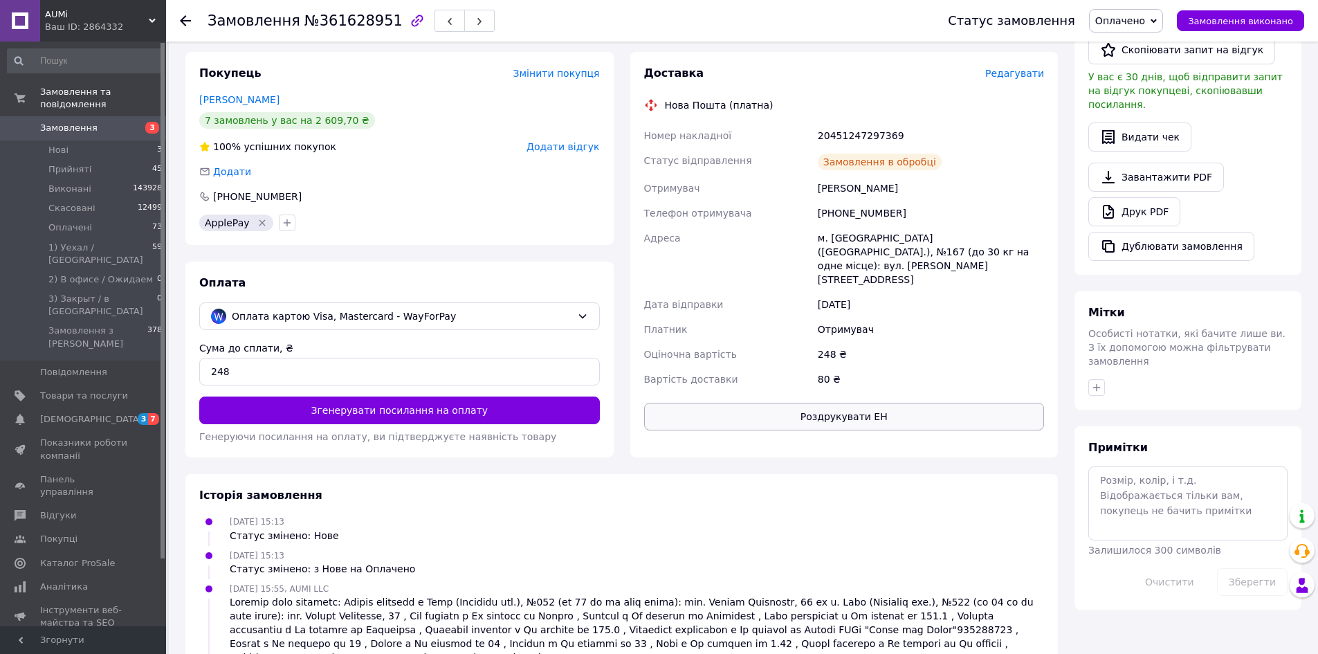
click at [812, 403] on button "Роздрукувати ЕН" at bounding box center [844, 417] width 401 height 28
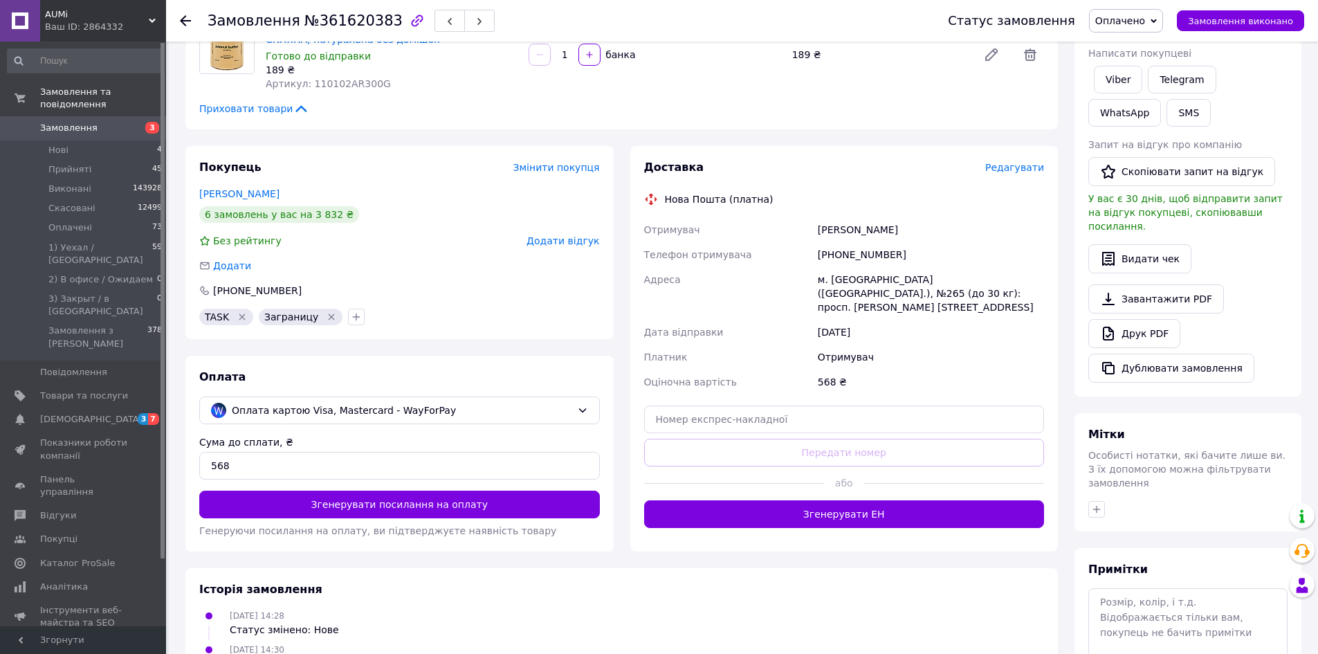
scroll to position [291, 0]
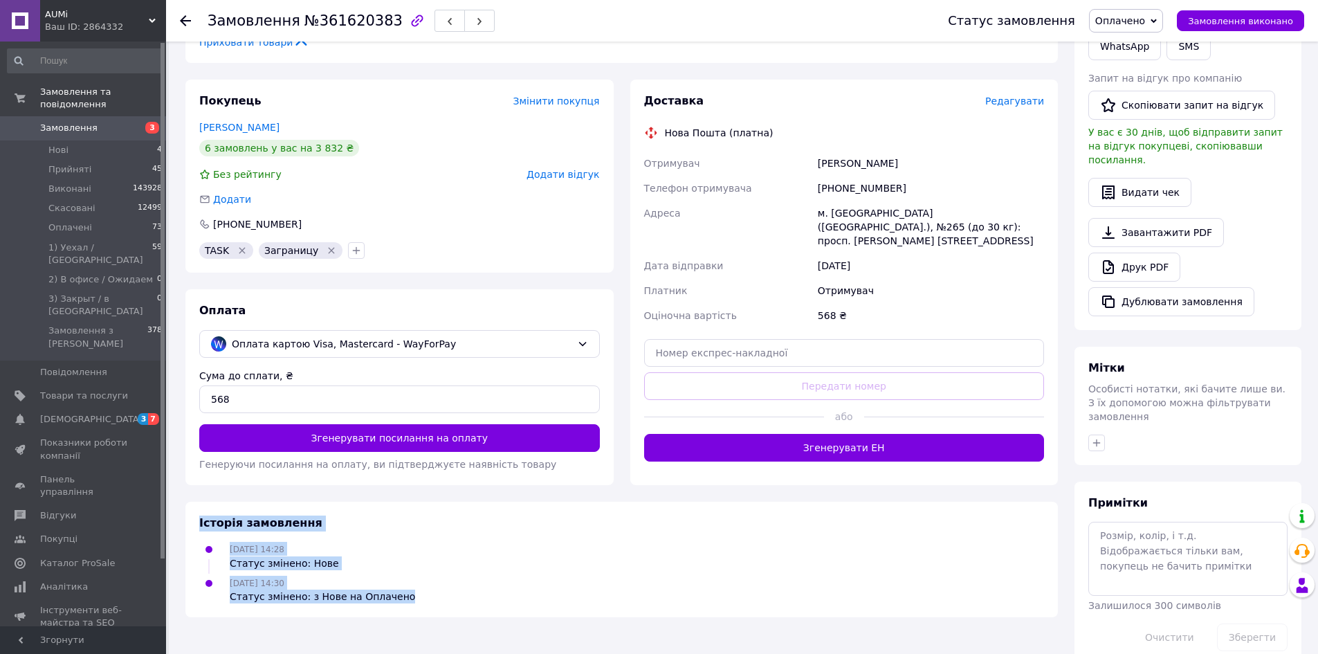
drag, startPoint x: 197, startPoint y: 522, endPoint x: 397, endPoint y: 608, distance: 217.6
click at [397, 608] on div "Історія замовлення [DATE] 14:28 Статус змінено: Нове [DATE] 14:30 Статус змінен…" at bounding box center [621, 560] width 873 height 116
click at [432, 568] on div "[DATE] 14:28 Статус змінено: Нове" at bounding box center [622, 556] width 856 height 28
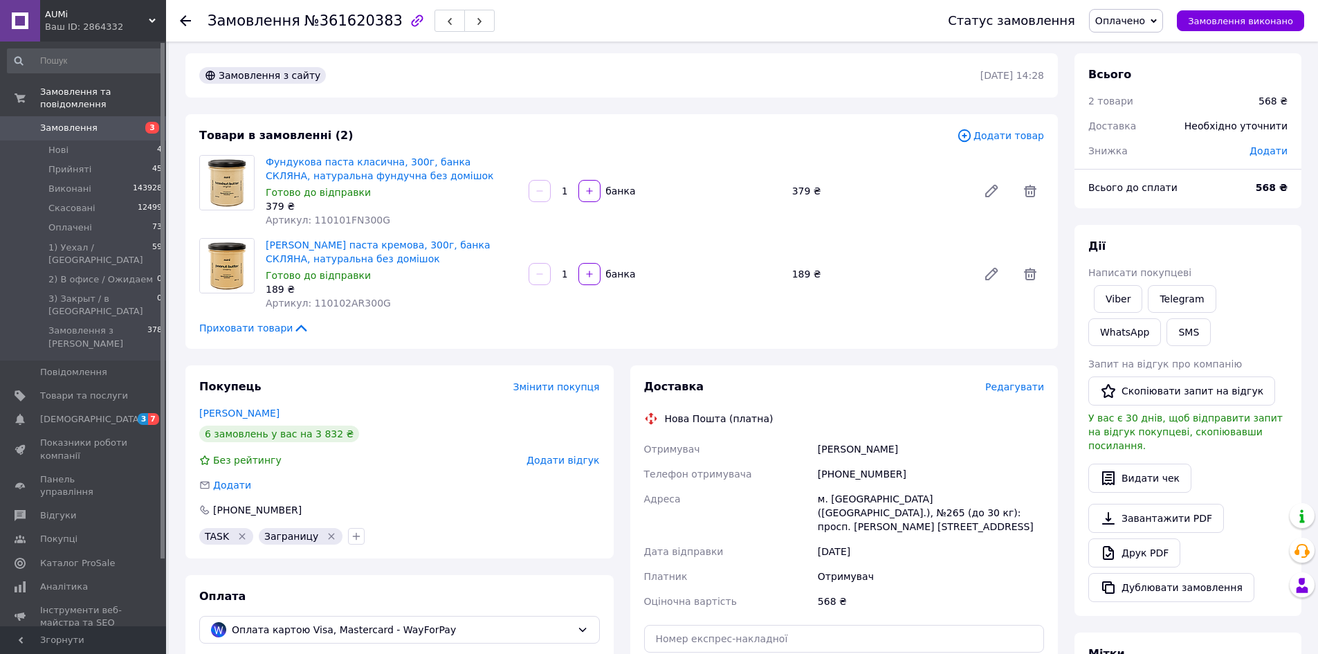
scroll to position [0, 0]
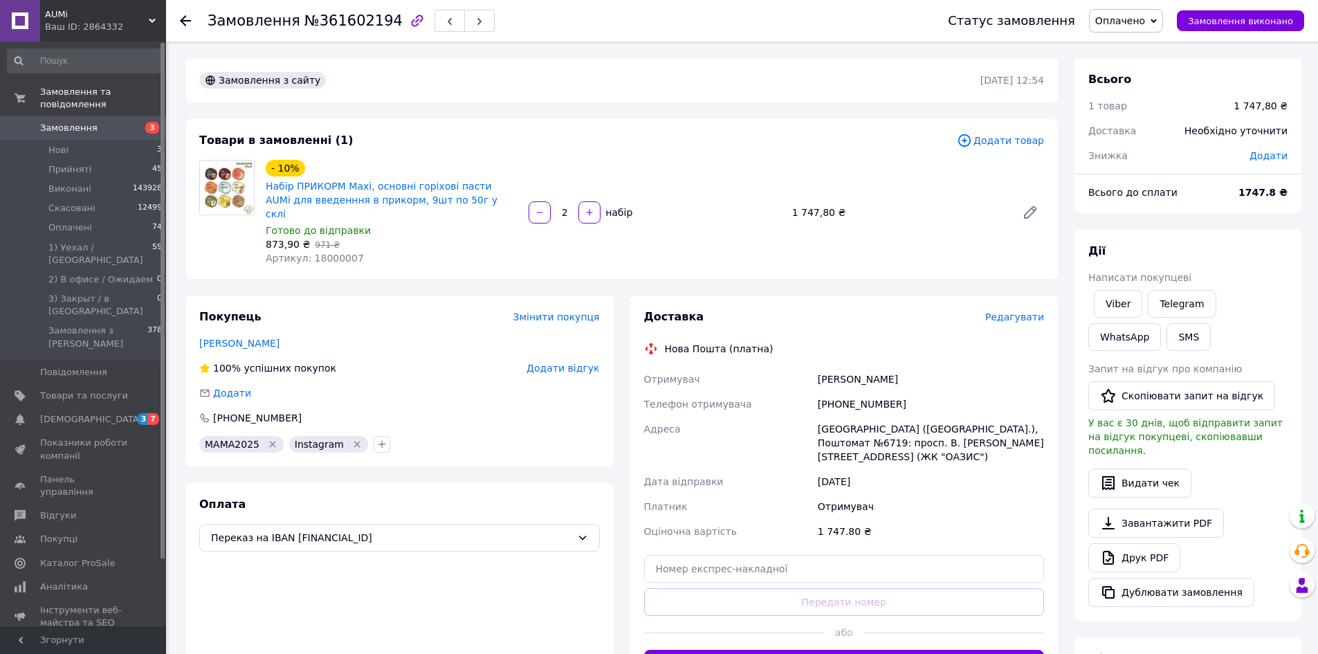
click at [344, 22] on span "№361602194" at bounding box center [354, 20] width 98 height 17
copy span "361602194"
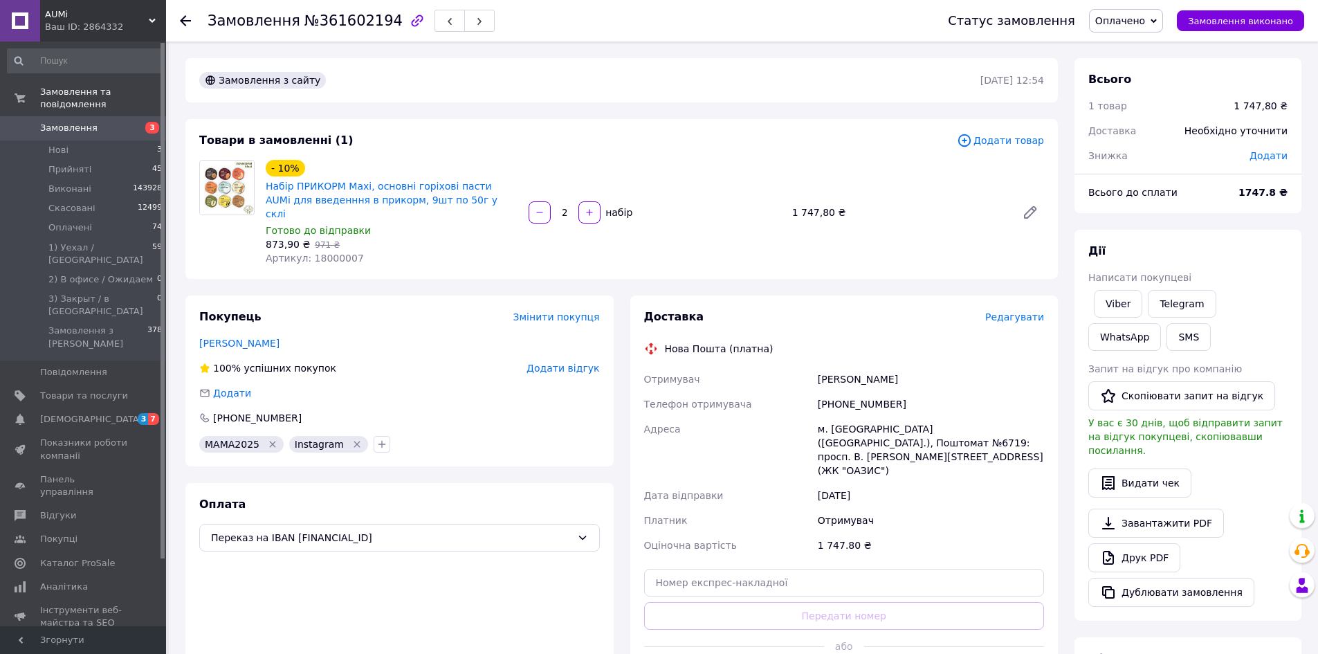
click at [1009, 311] on span "Редагувати" at bounding box center [1014, 316] width 59 height 11
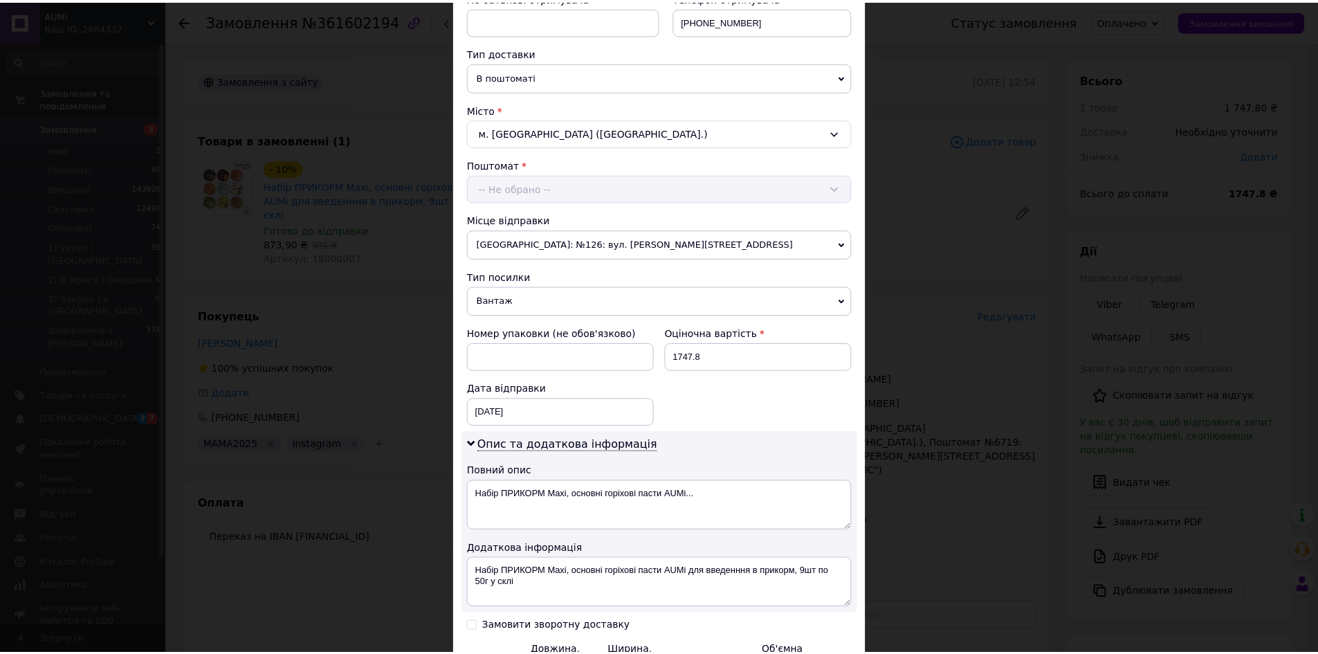
scroll to position [445, 0]
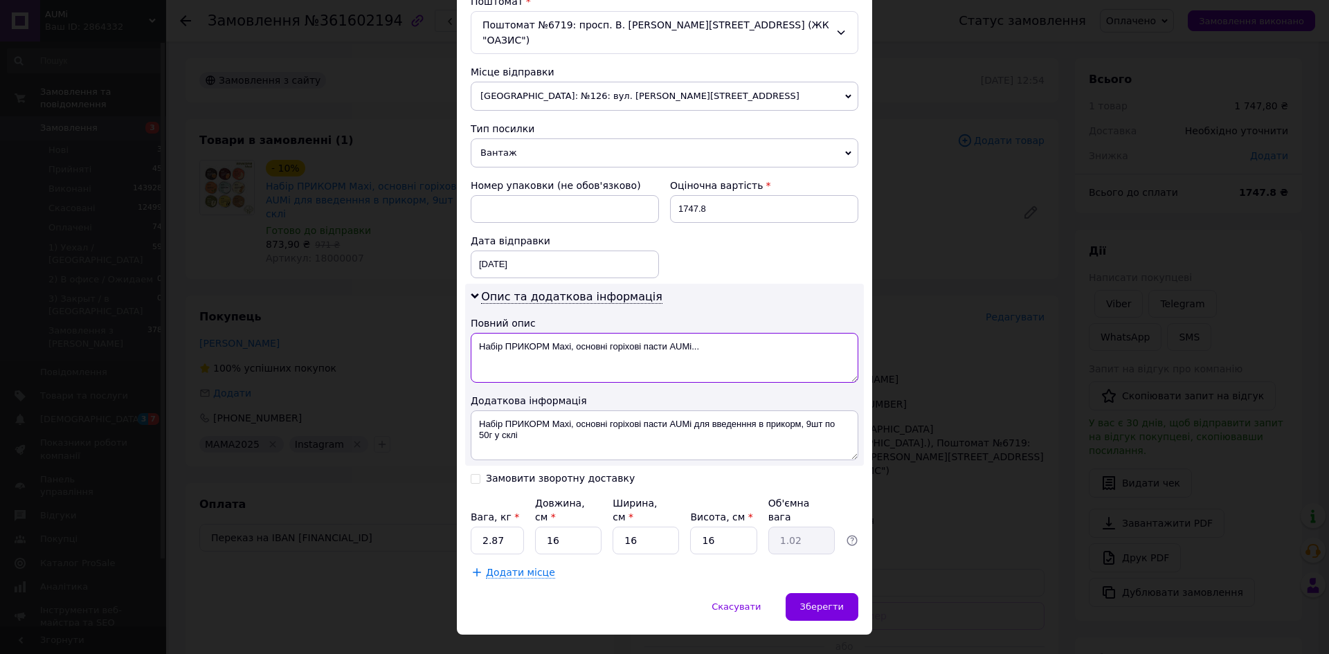
drag, startPoint x: 716, startPoint y: 342, endPoint x: 576, endPoint y: 334, distance: 140.7
click at [576, 334] on textarea "Набір ПРИКОРМ Maxi, основні горіхові пасти AUMі..." at bounding box center [665, 358] width 388 height 50
paste textarea "361602194"
type textarea "Набір ПРИКОРМ Maxi, 361602194"
paste textarea "361602194"
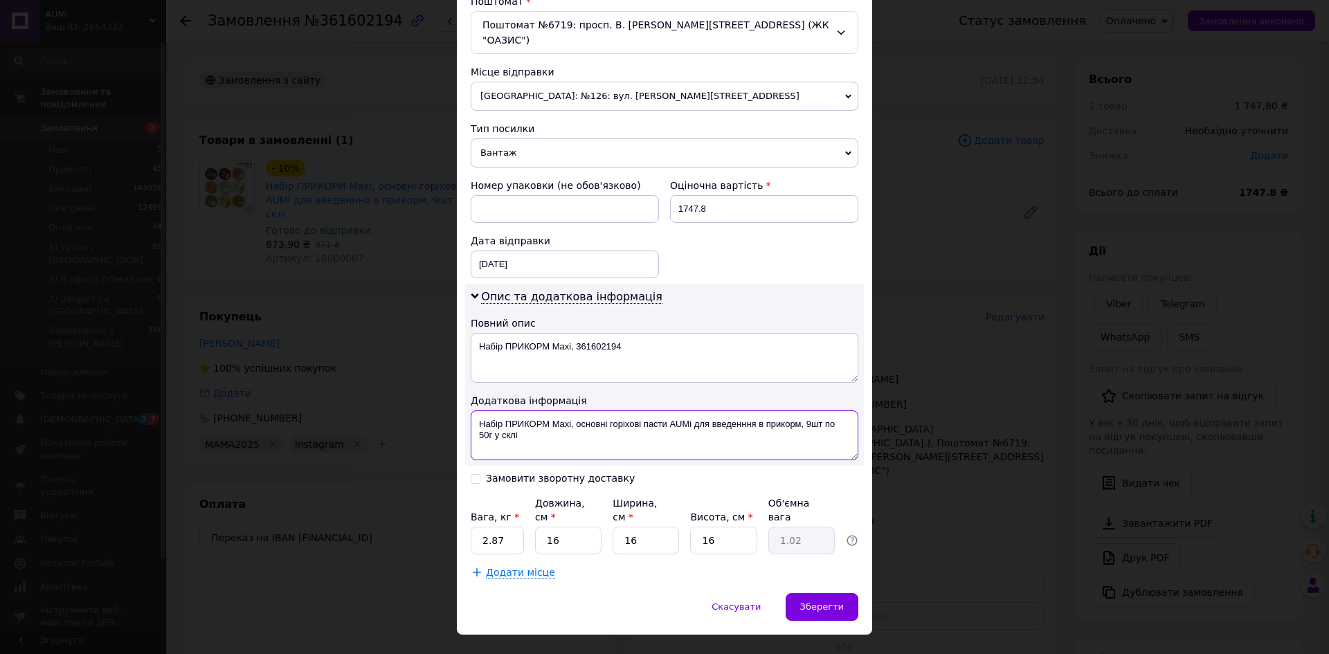
drag, startPoint x: 574, startPoint y: 406, endPoint x: 577, endPoint y: 424, distance: 18.2
type textarea "Набір ПРИКОРМ Maxi, 361602194"
click at [501, 527] on input "2.87" at bounding box center [497, 541] width 53 height 28
type input "2.730"
type input "2"
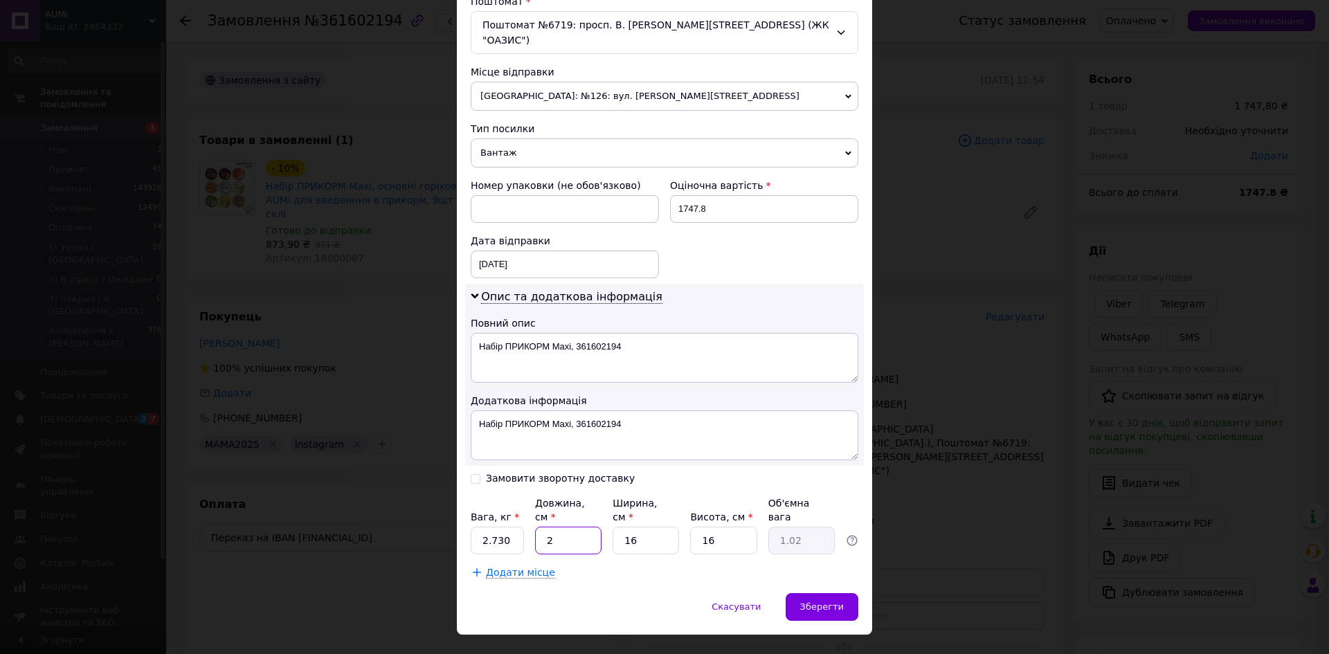
type input "0.13"
type input "27"
type input "1.73"
type input "27"
click at [822, 601] on span "Зберегти" at bounding box center [822, 606] width 44 height 10
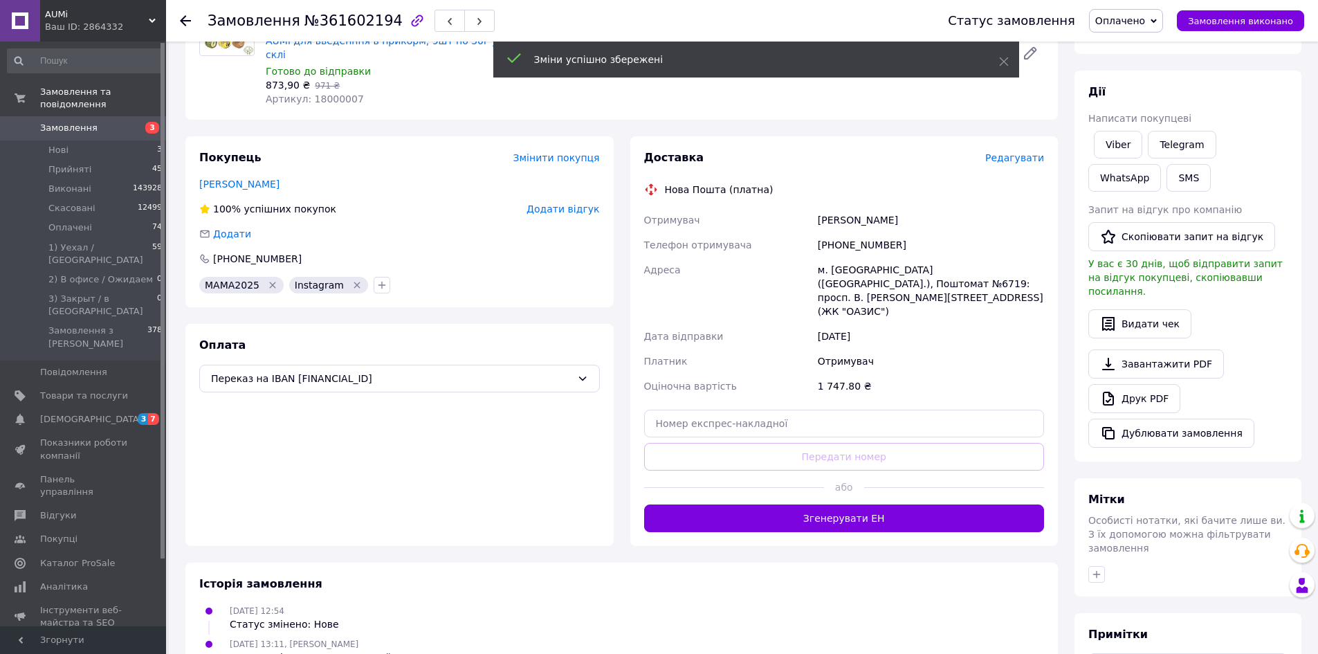
scroll to position [346, 0]
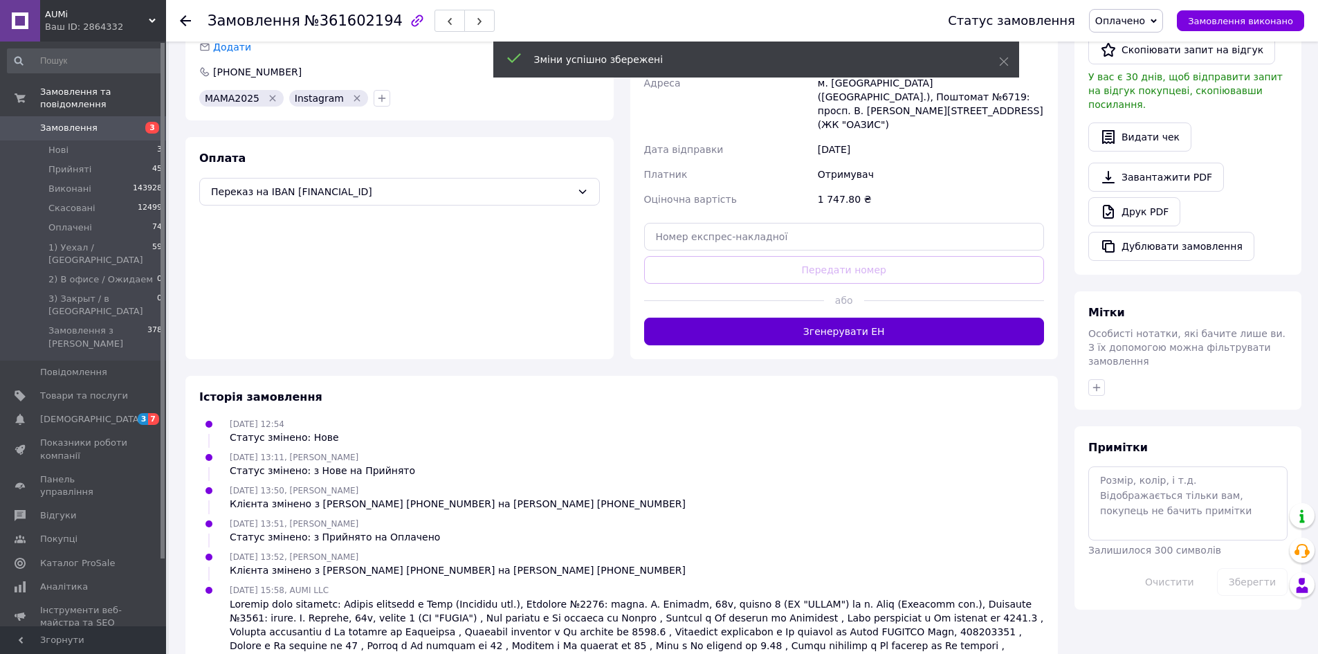
click at [778, 318] on button "Згенерувати ЕН" at bounding box center [844, 332] width 401 height 28
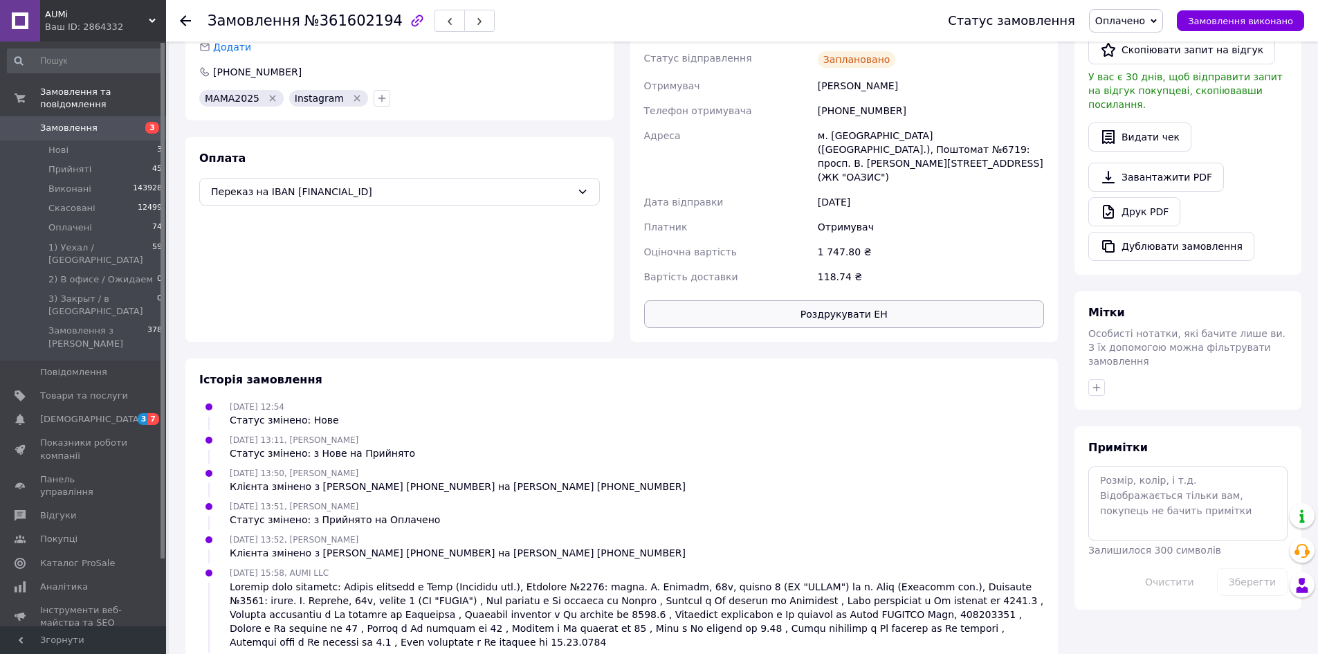
click at [707, 300] on button "Роздрукувати ЕН" at bounding box center [844, 314] width 401 height 28
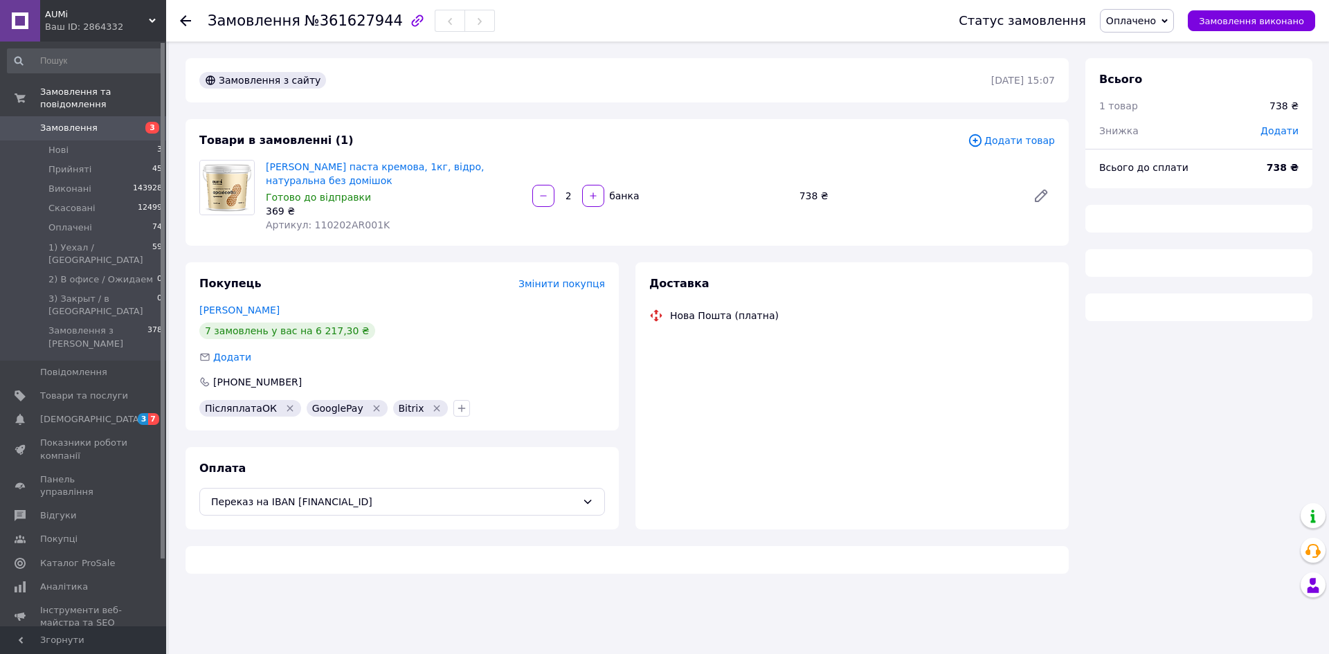
click at [354, 21] on span "№361627944" at bounding box center [354, 20] width 98 height 17
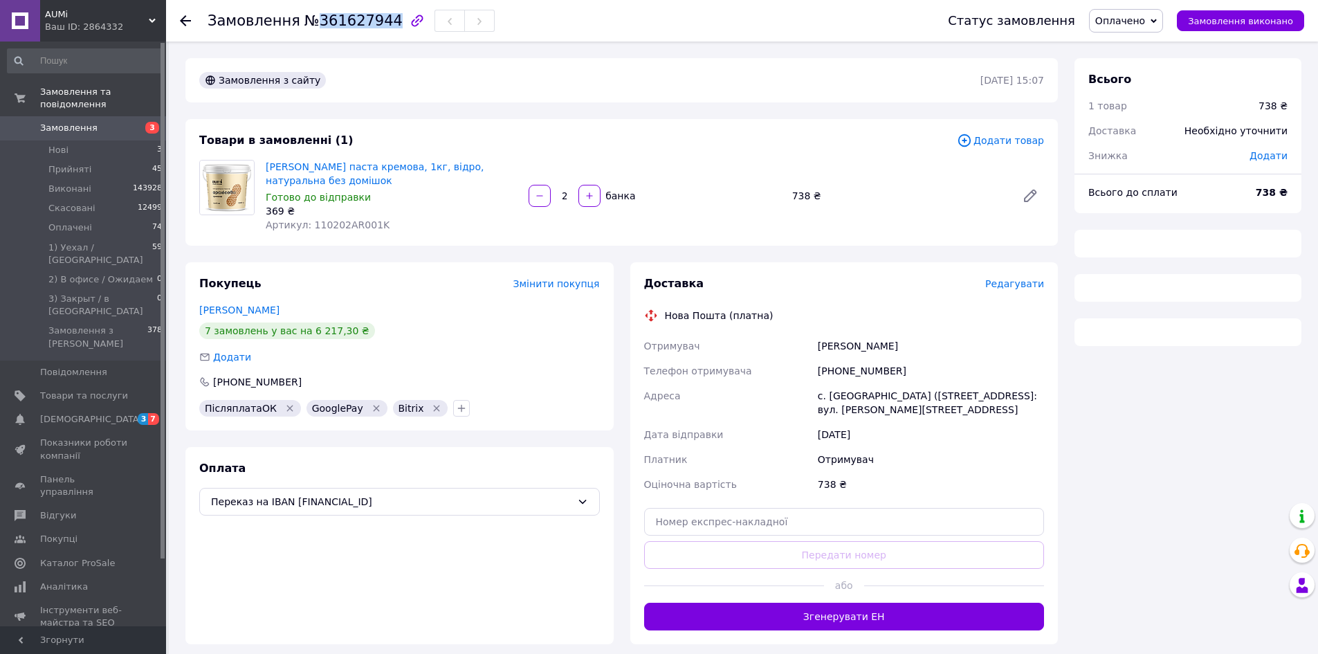
click at [354, 21] on span "№361627944" at bounding box center [354, 20] width 98 height 17
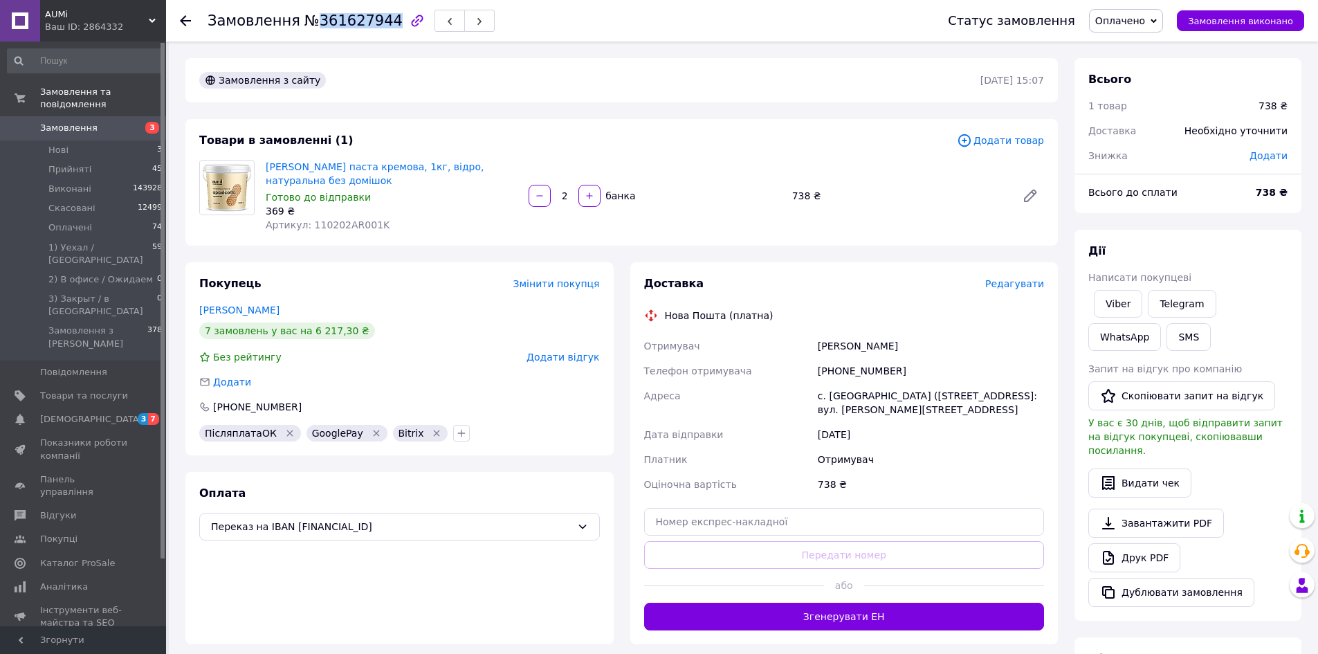
copy span "361627944"
click at [1008, 284] on span "Редагувати" at bounding box center [1014, 283] width 59 height 11
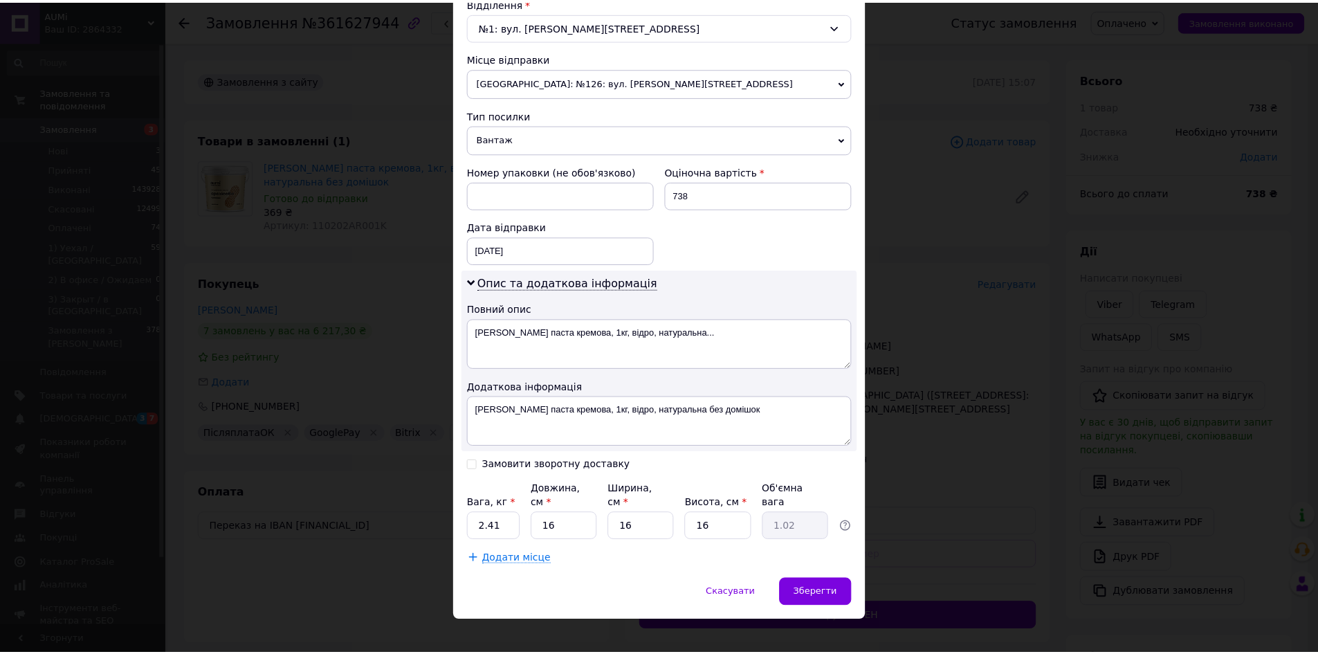
scroll to position [445, 0]
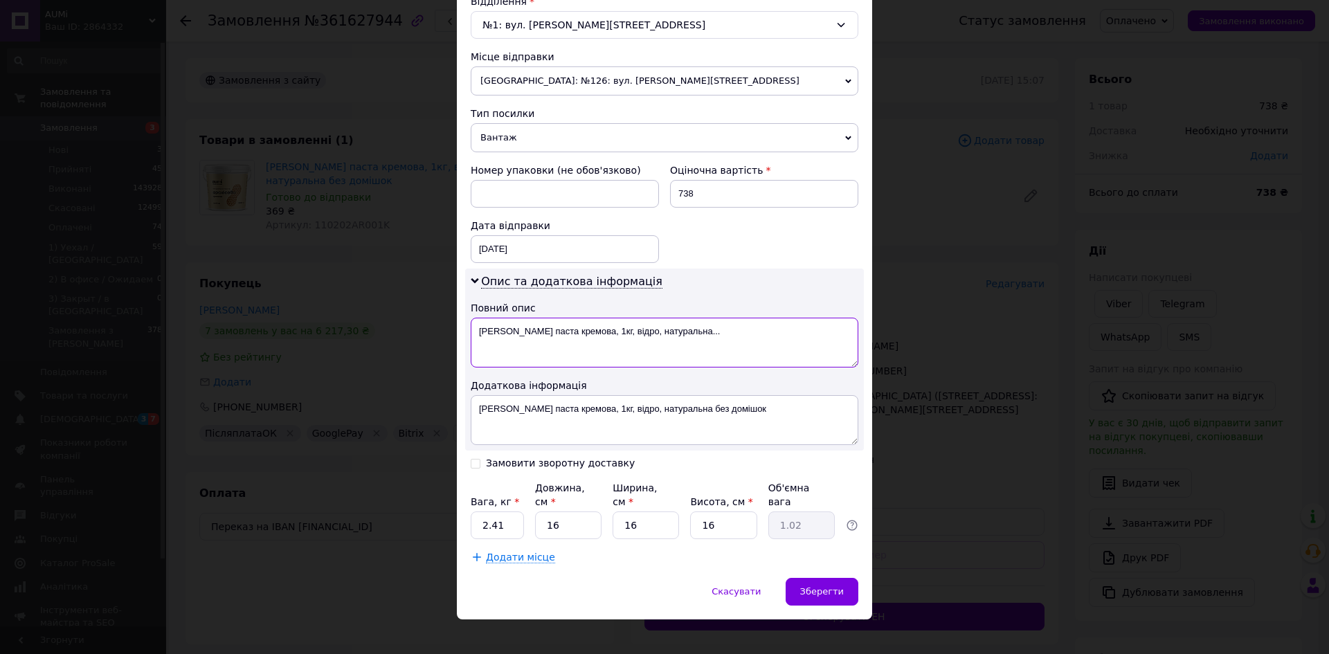
drag, startPoint x: 698, startPoint y: 340, endPoint x: 585, endPoint y: 323, distance: 114.0
click at [585, 323] on textarea "[PERSON_NAME] паста кремова, 1кг, відро, натуральна..." at bounding box center [665, 343] width 388 height 50
paste textarea "361627944"
type textarea "[PERSON_NAME] паста кремова,361627944"
paste textarea "361627944"
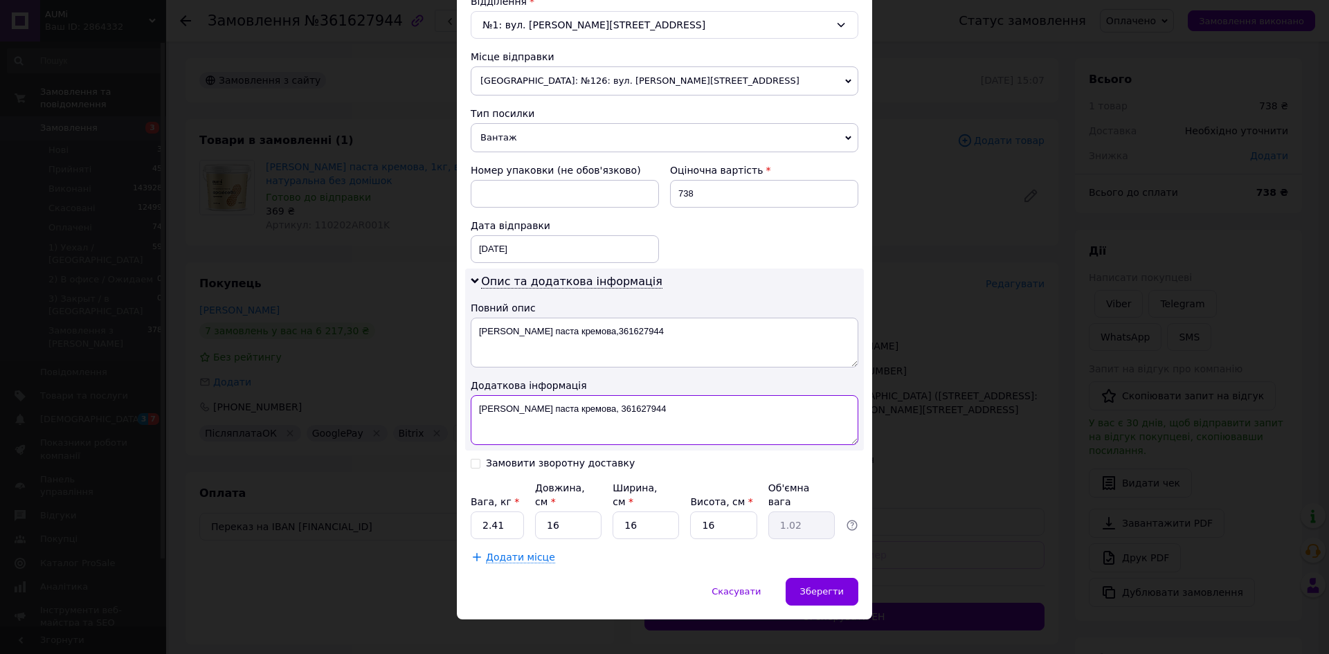
drag, startPoint x: 756, startPoint y: 428, endPoint x: 599, endPoint y: 442, distance: 157.7
type textarea "[PERSON_NAME] паста кремова, 361627944"
click at [498, 518] on input "2.41" at bounding box center [497, 525] width 53 height 28
type input "2.365"
type input "3"
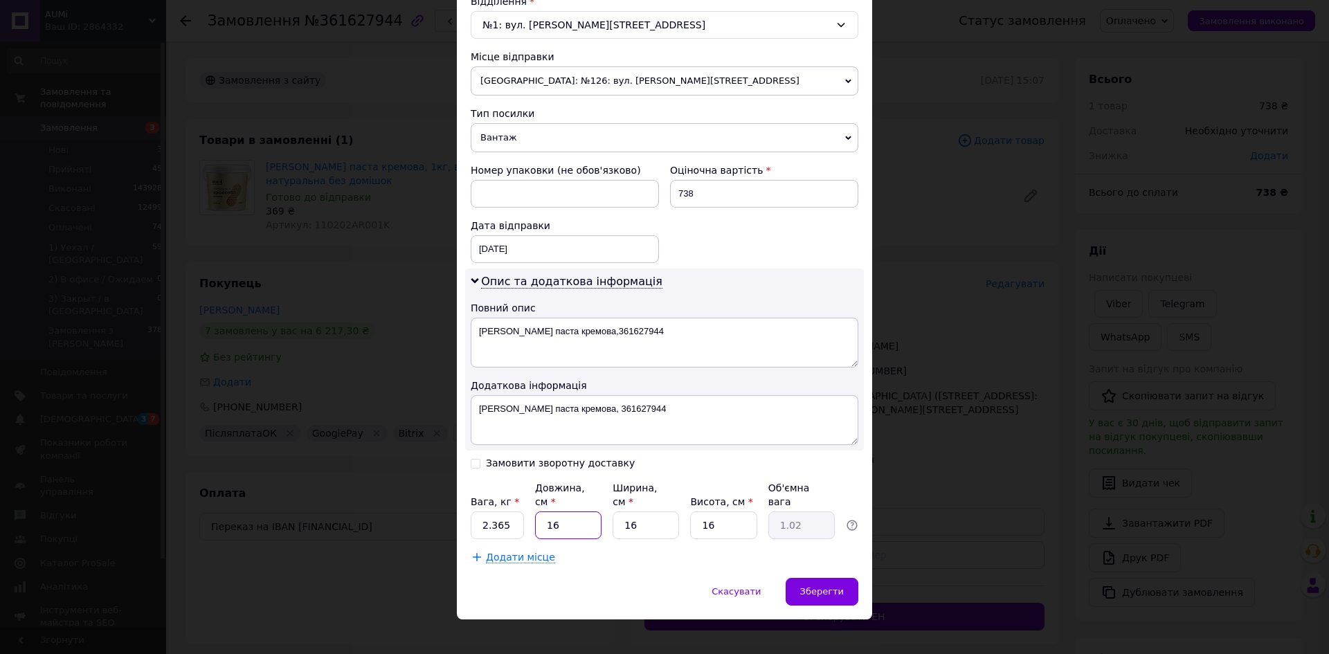
type input "0.19"
type input "32"
type input "2.05"
type input "32"
type input "1"
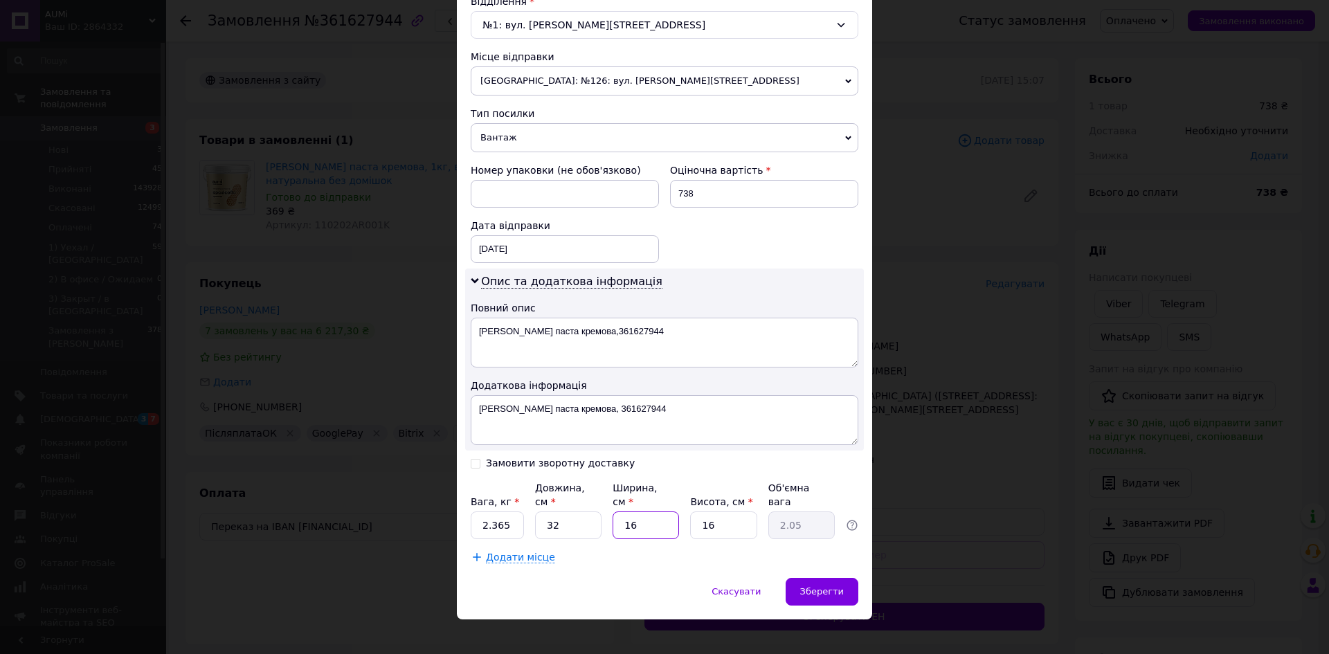
type input "0.13"
type input "17"
type input "2.18"
type input "17"
type input "1"
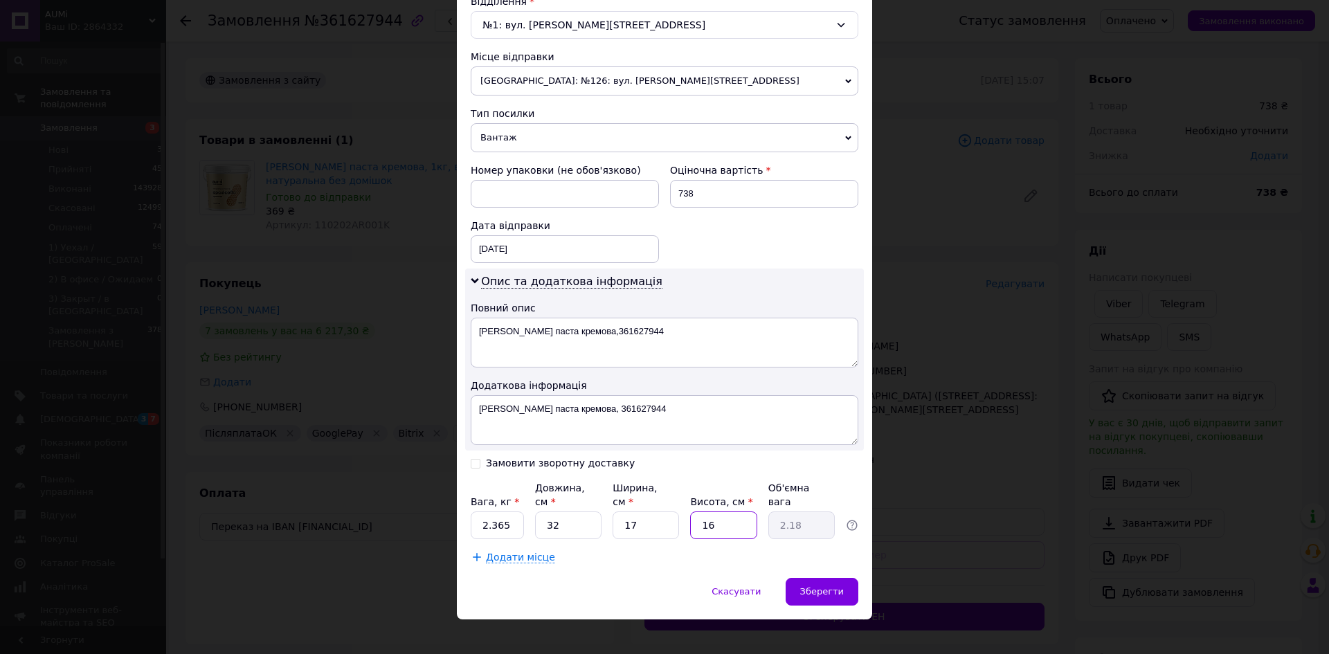
type input "0.14"
type input "17"
type input "2.31"
type input "17"
click at [647, 517] on input "17" at bounding box center [645, 525] width 66 height 28
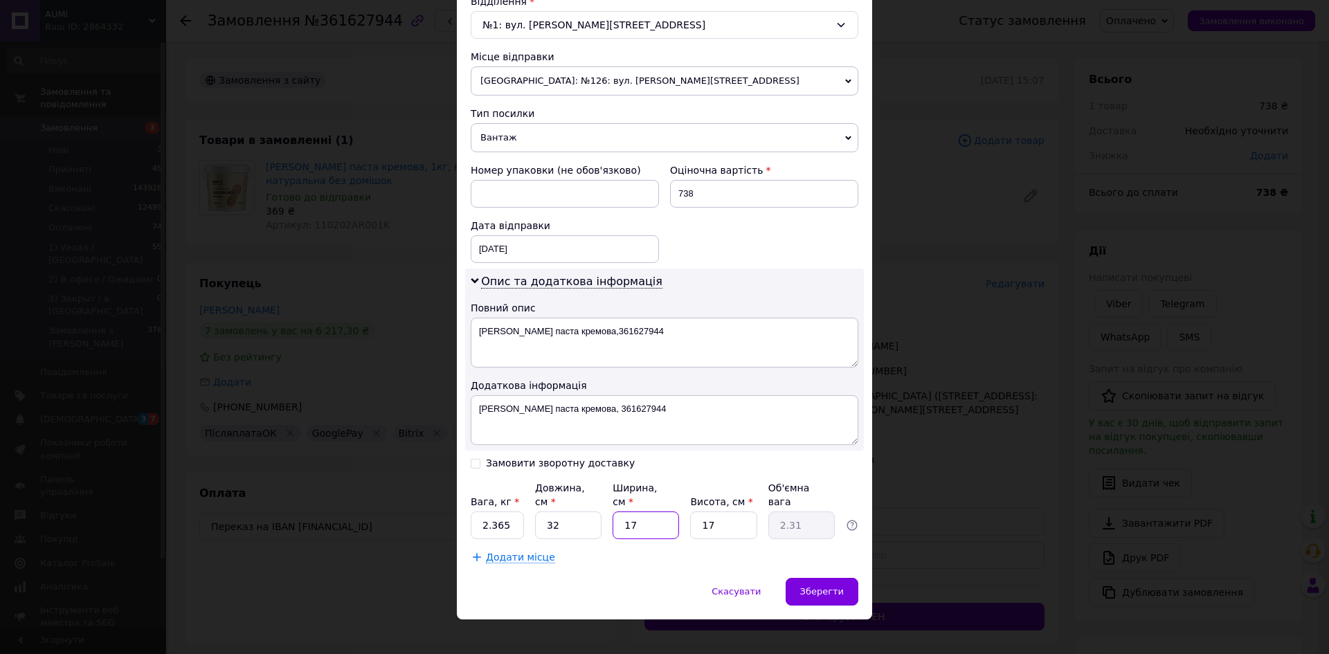
type input "1"
type input "0.14"
type input "16"
type input "2.18"
type input "16"
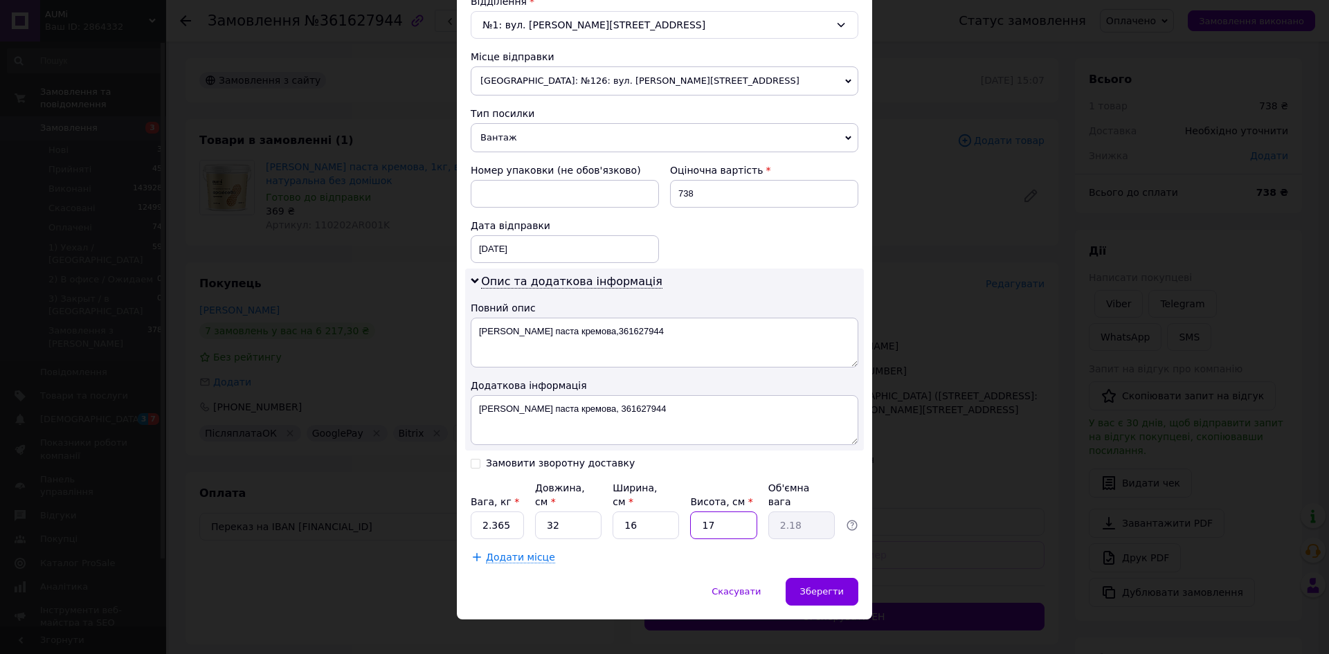
type input "1"
type input "0.13"
type input "16"
type input "2.05"
type input "16"
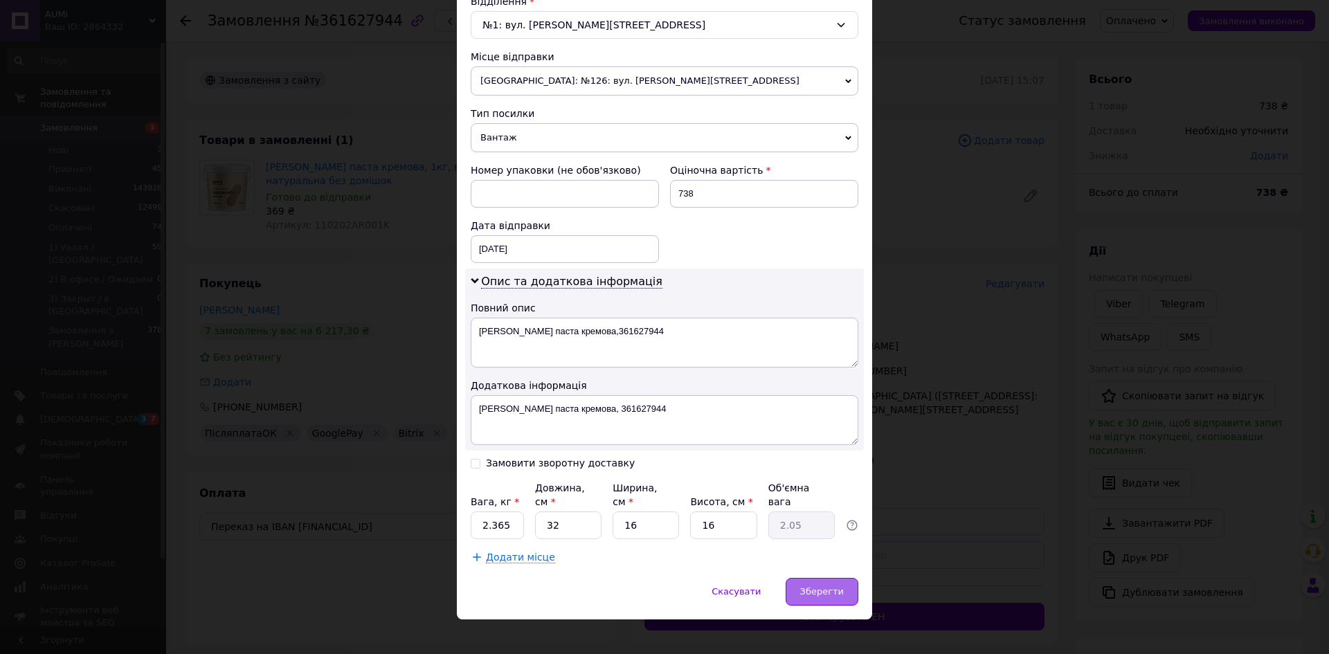
click at [829, 586] on span "Зберегти" at bounding box center [822, 591] width 44 height 10
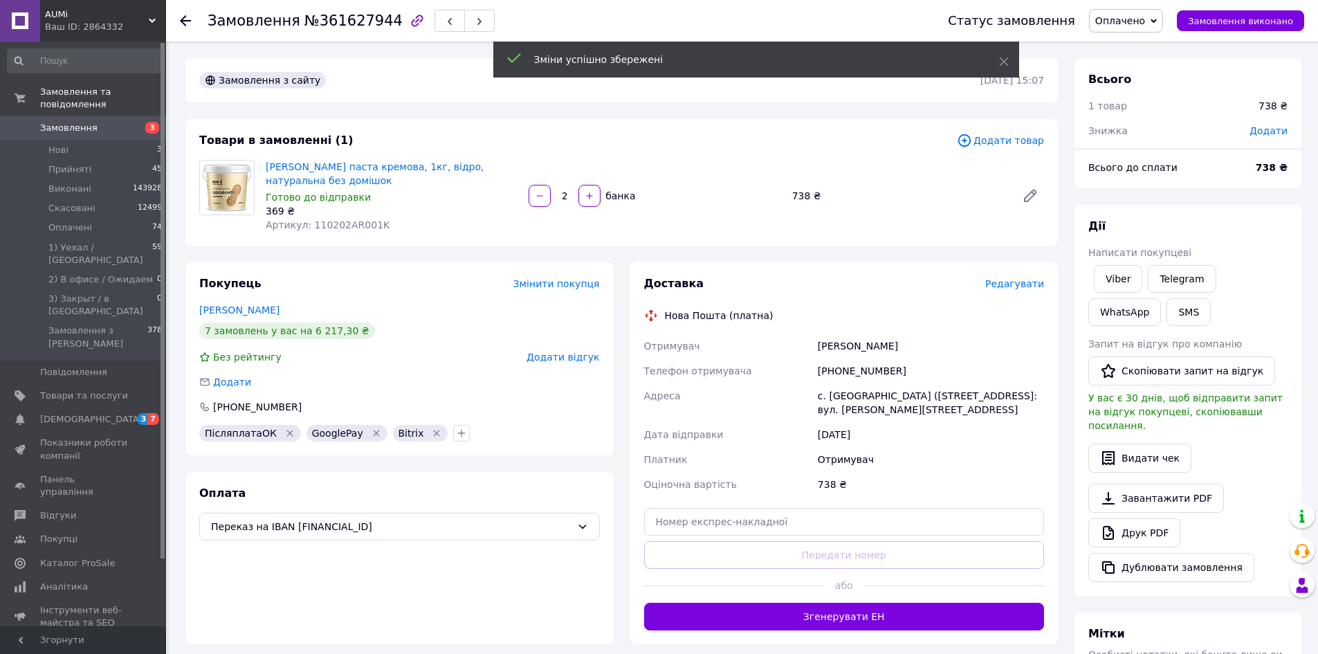
scroll to position [266, 0]
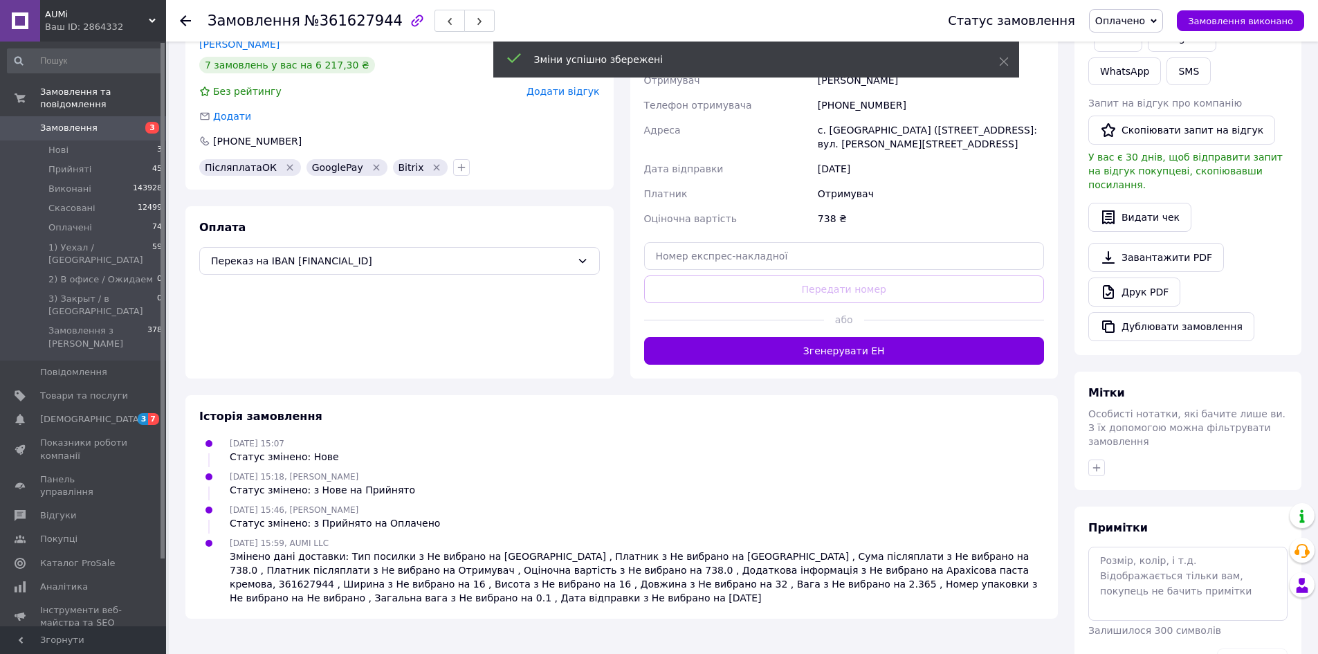
click at [738, 342] on button "Згенерувати ЕН" at bounding box center [844, 351] width 401 height 28
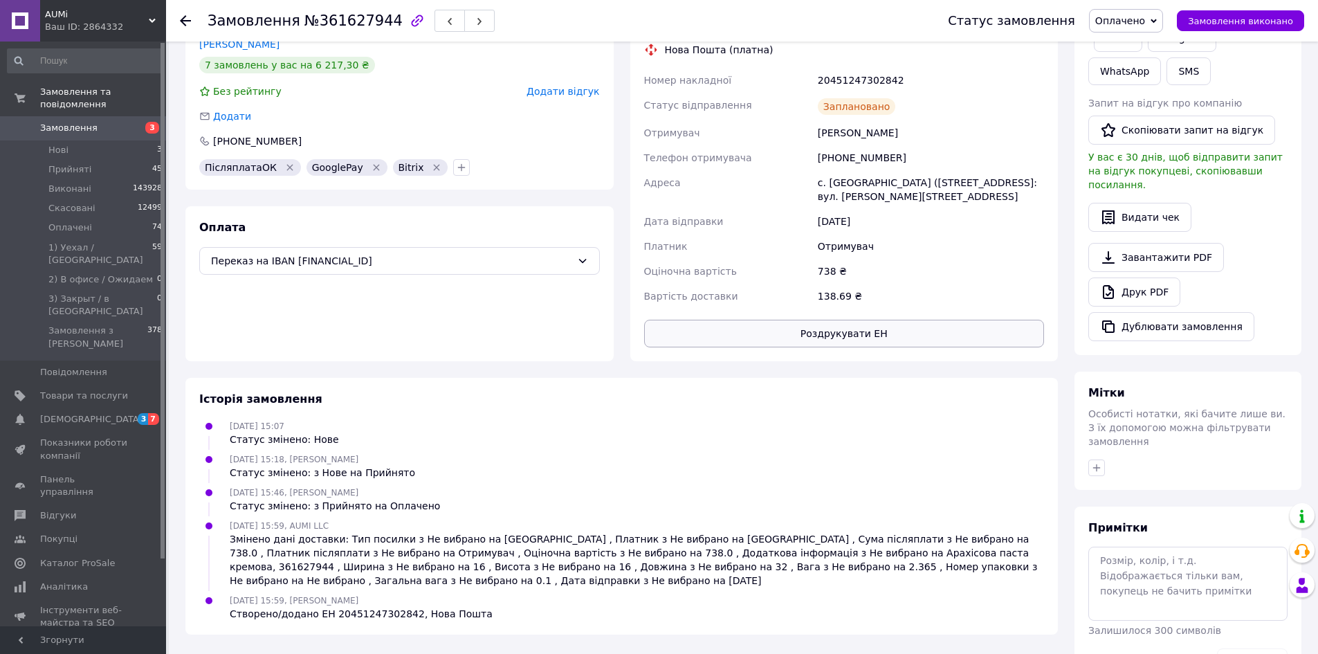
click at [698, 345] on button "Роздрукувати ЕН" at bounding box center [844, 334] width 401 height 28
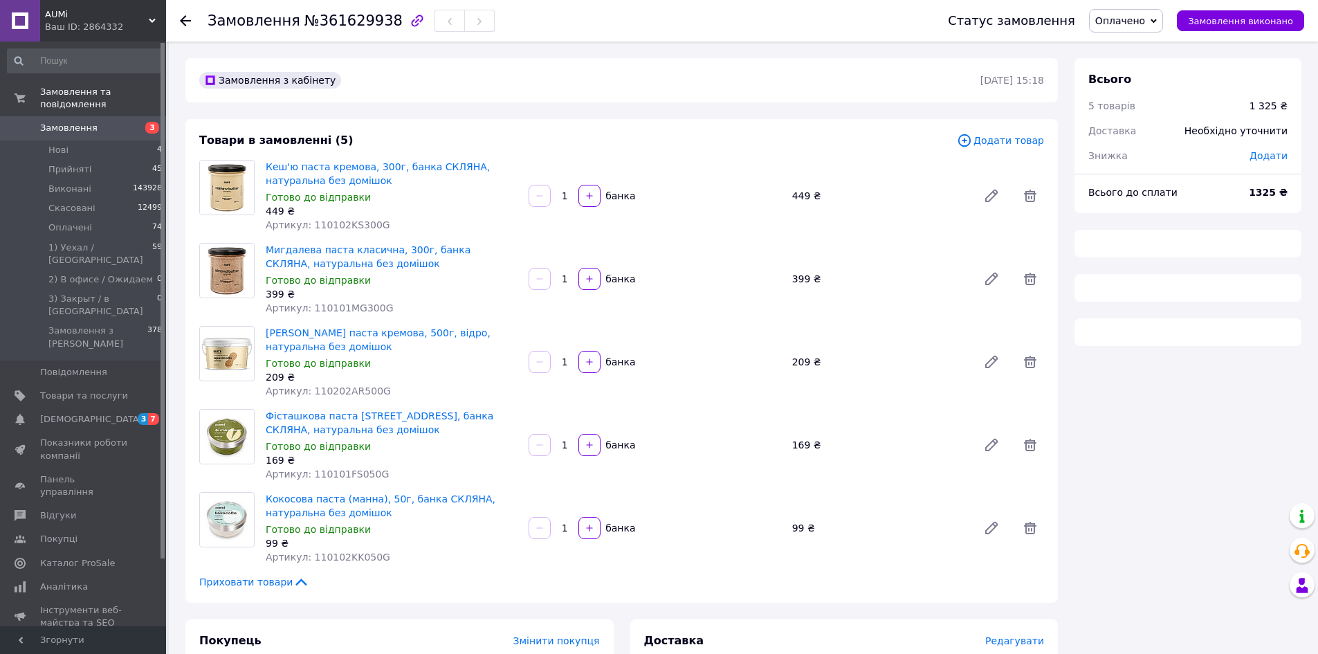
click at [355, 26] on span "№361629938" at bounding box center [354, 20] width 98 height 17
copy span "361629938"
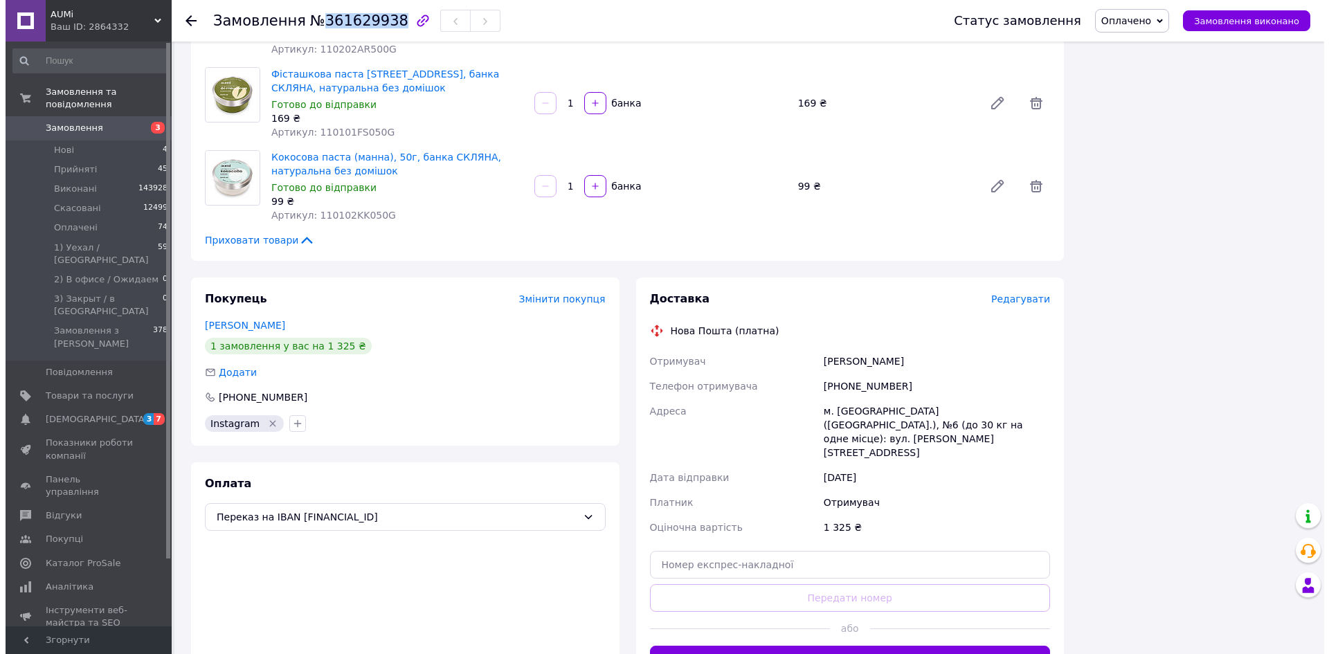
scroll to position [346, 0]
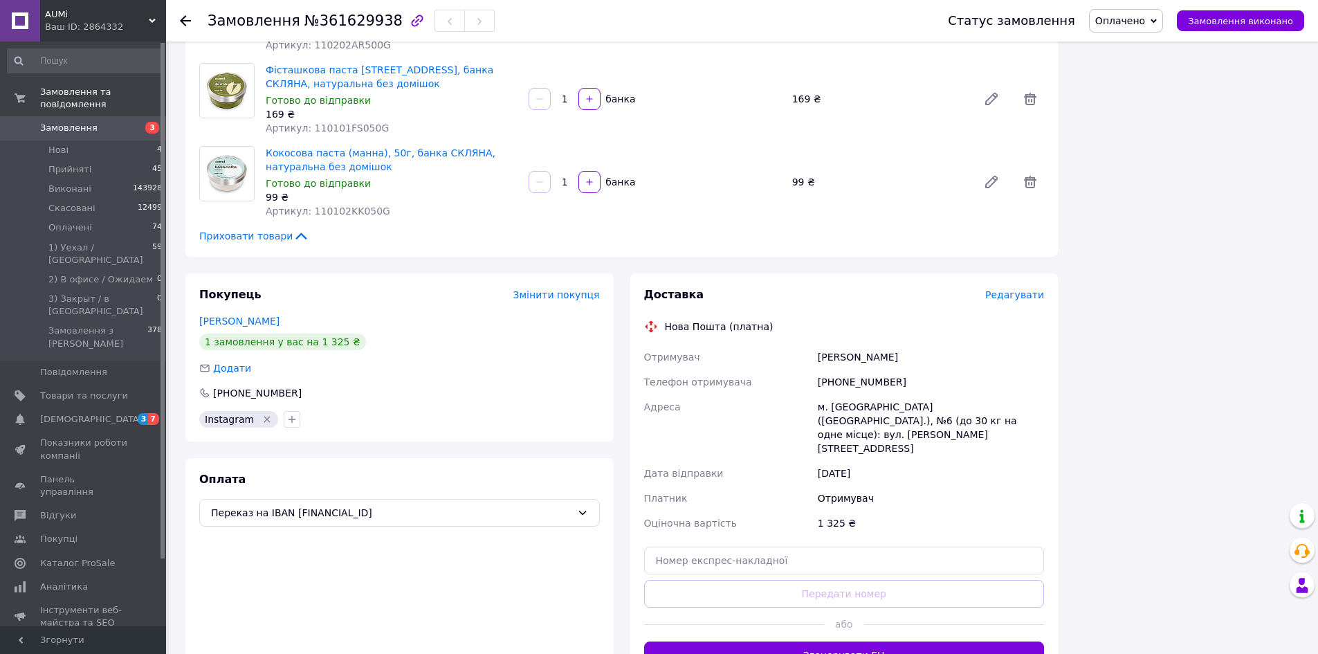
click at [1028, 298] on span "Редагувати" at bounding box center [1014, 294] width 59 height 11
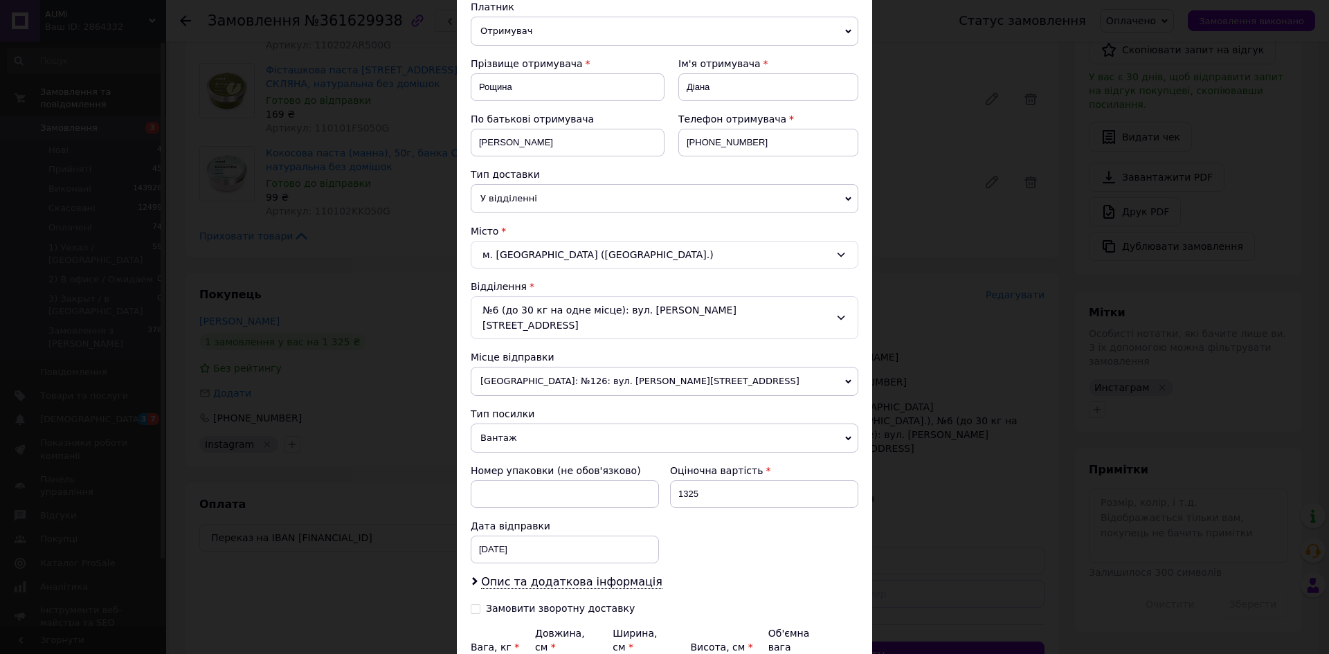
scroll to position [290, 0]
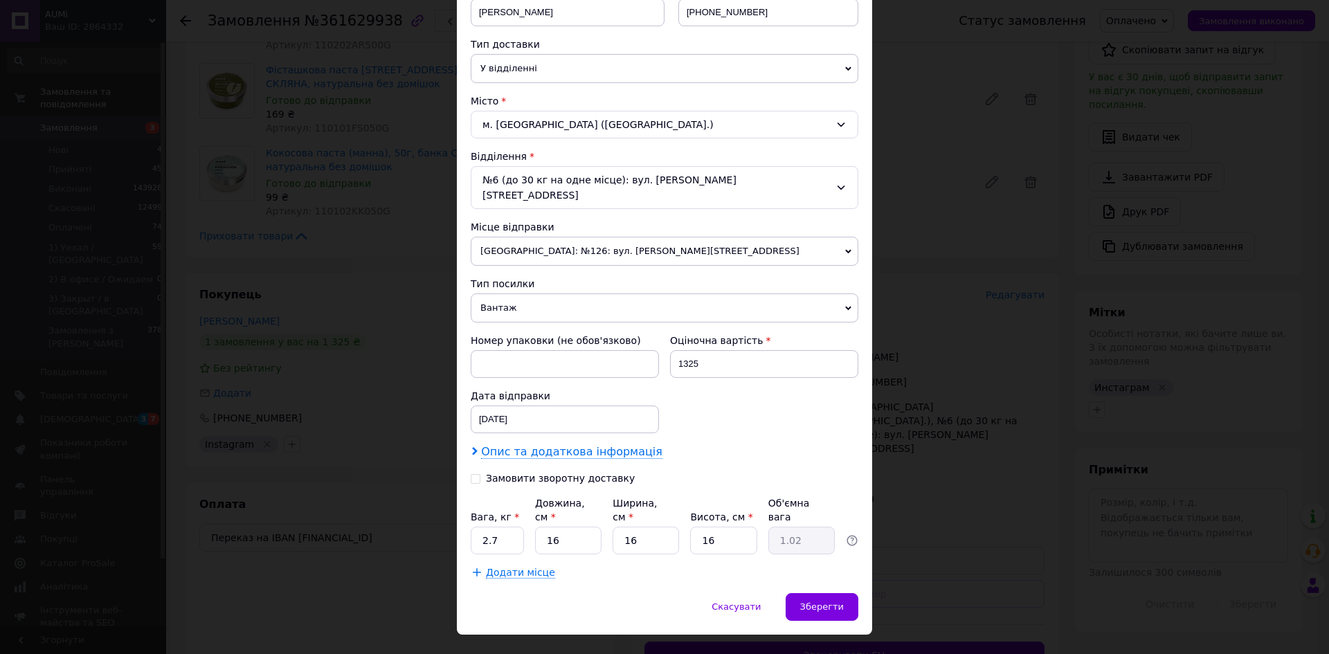
click at [606, 445] on span "Опис та додаткова інформація" at bounding box center [571, 452] width 181 height 14
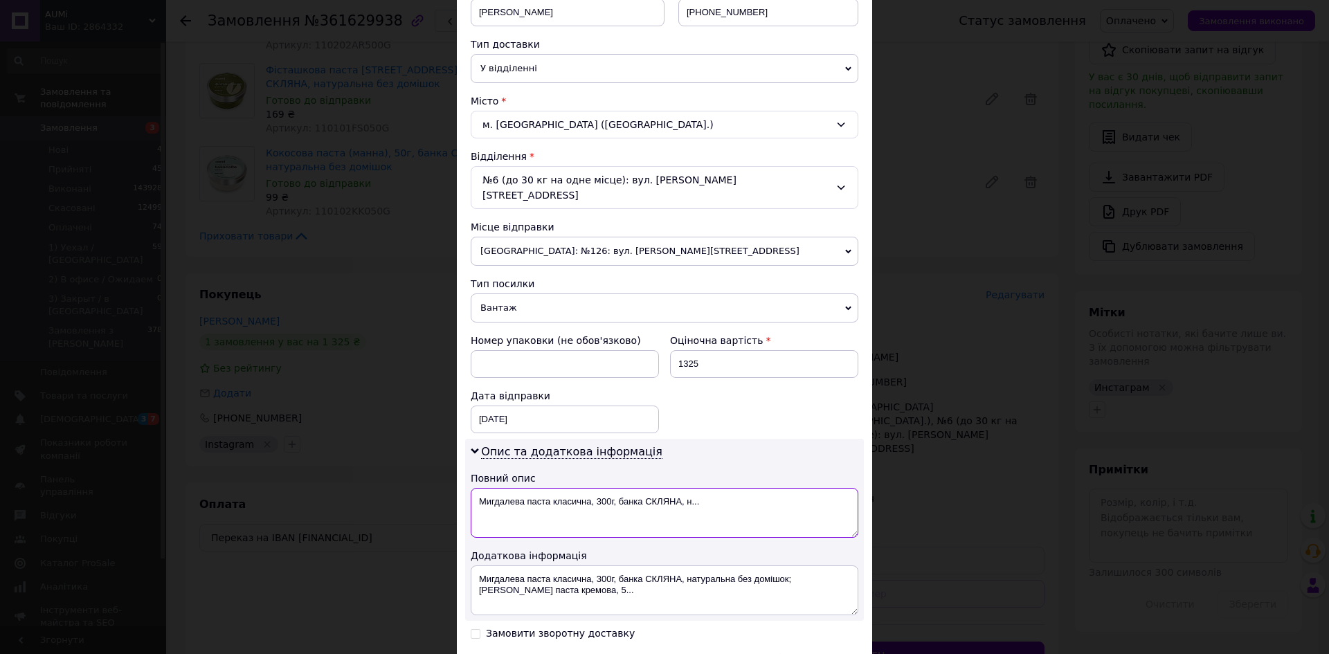
drag, startPoint x: 711, startPoint y: 478, endPoint x: 599, endPoint y: 491, distance: 113.6
click at [594, 493] on textarea "Мигдалева паста класична, 300г, банка СКЛЯНА, н..." at bounding box center [665, 513] width 388 height 50
paste textarea "61629938"
type textarea "Мигдалева паста класична, 361629938"
paste textarea "61629938"
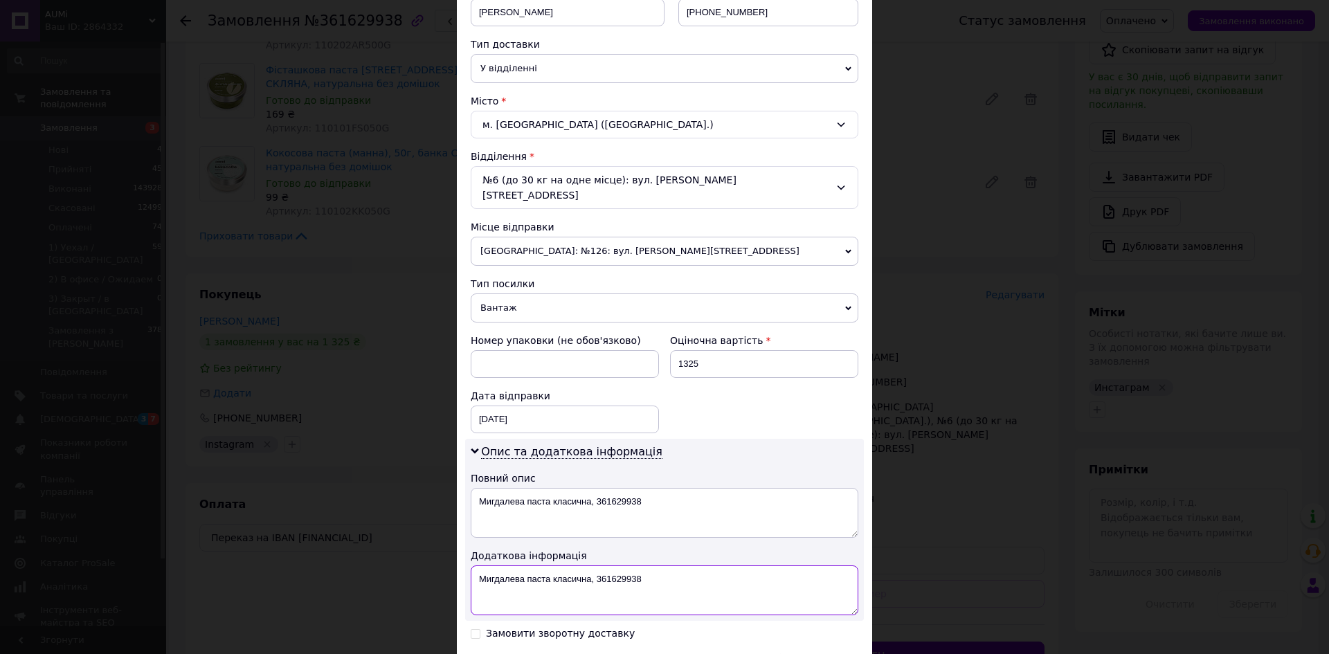
drag, startPoint x: 595, startPoint y: 562, endPoint x: 601, endPoint y: 584, distance: 23.0
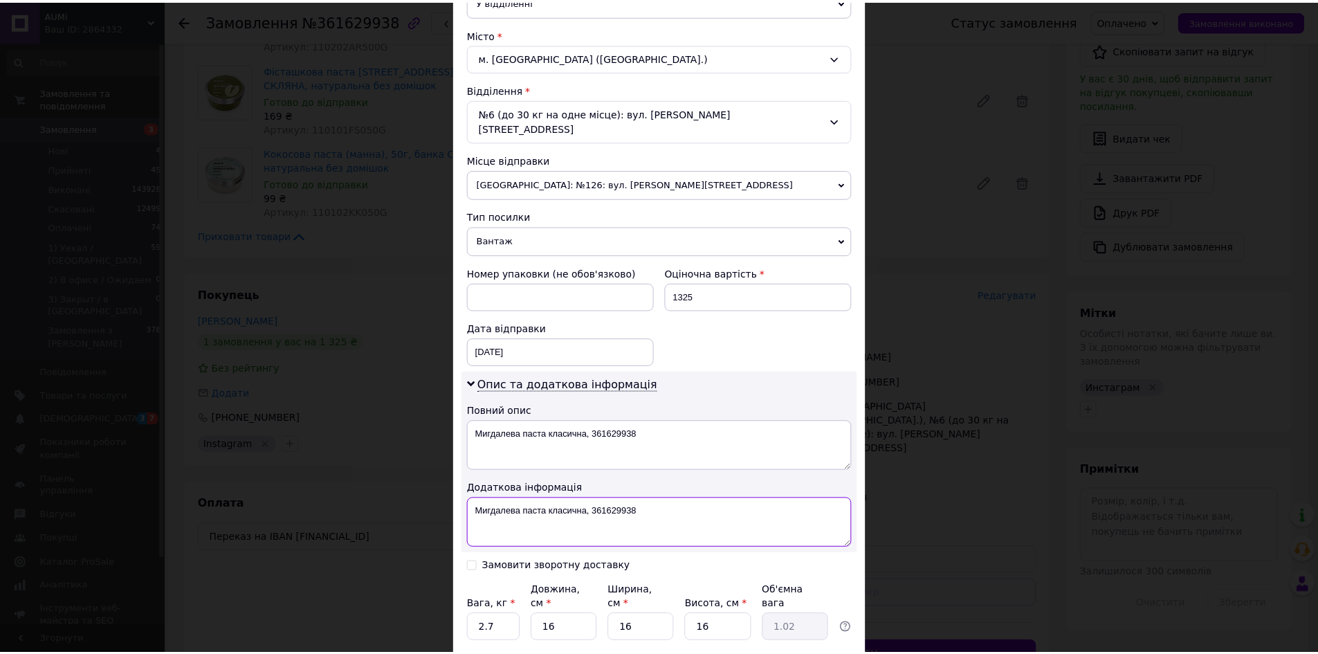
scroll to position [445, 0]
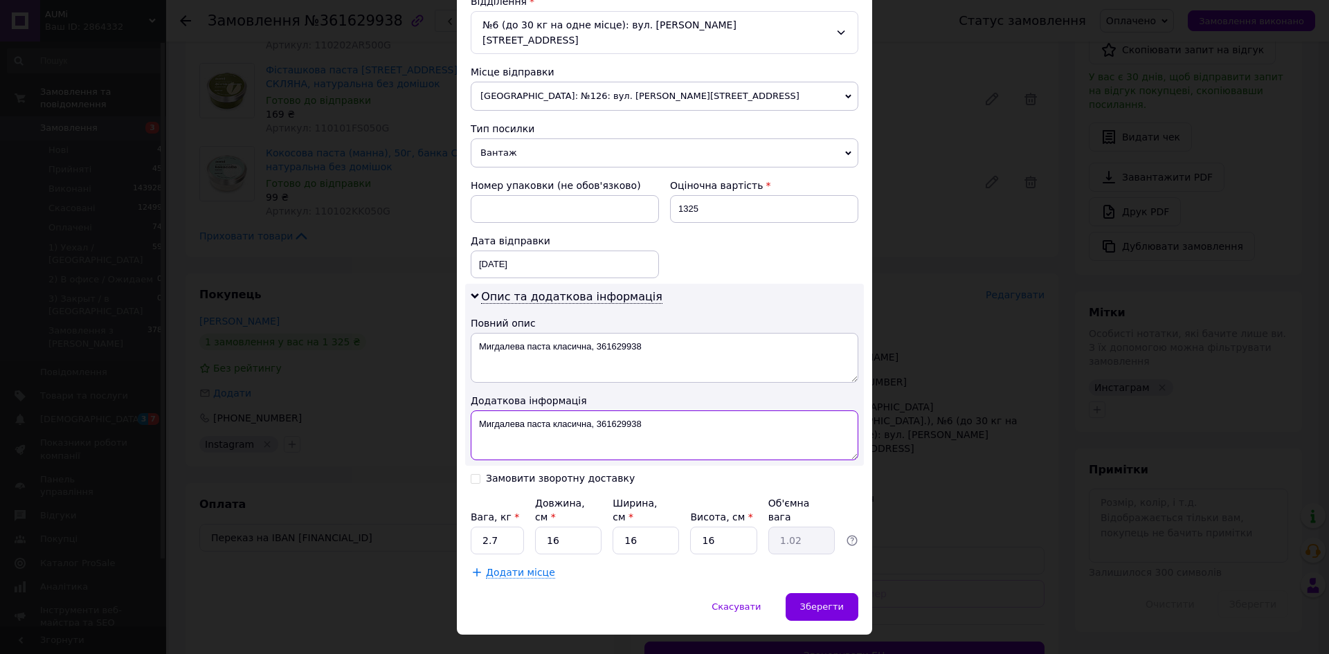
type textarea "Мигдалева паста класична, 361629938"
click at [504, 527] on input "2.7" at bounding box center [497, 541] width 53 height 28
type input "2.225"
type input "3"
type input "0.19"
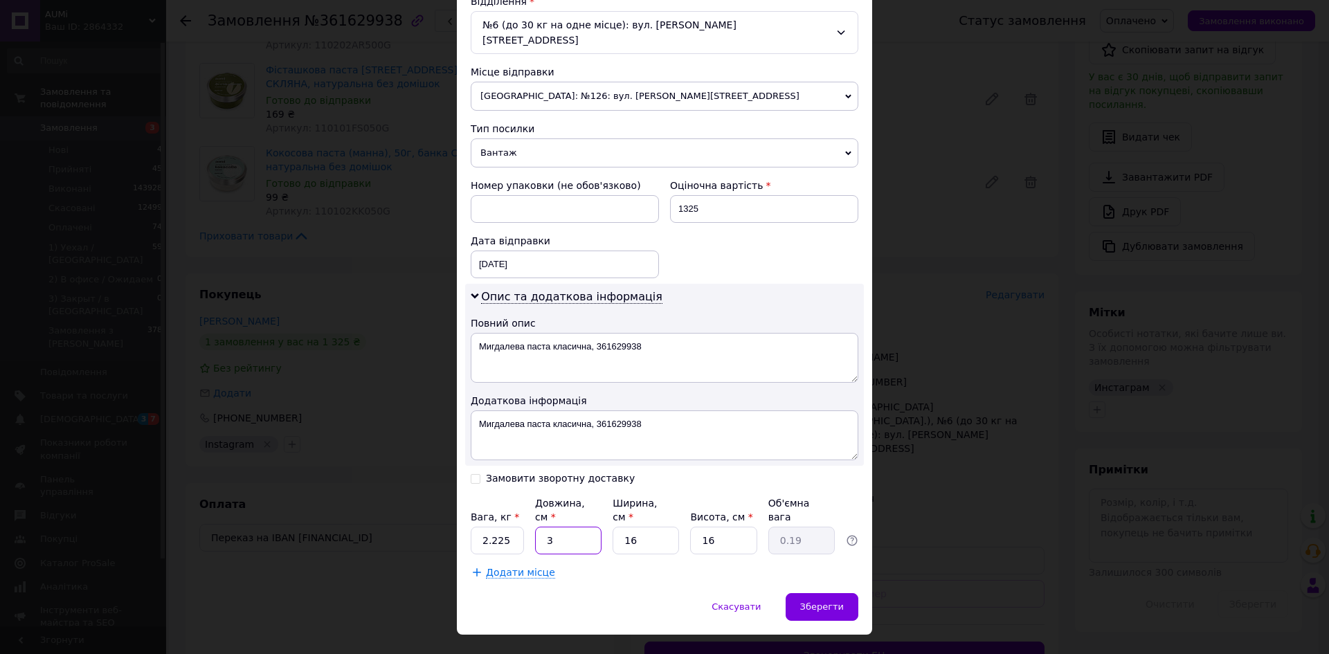
type input "32"
type input "2.05"
type input "32"
click at [794, 593] on div "Зберегти" at bounding box center [821, 607] width 73 height 28
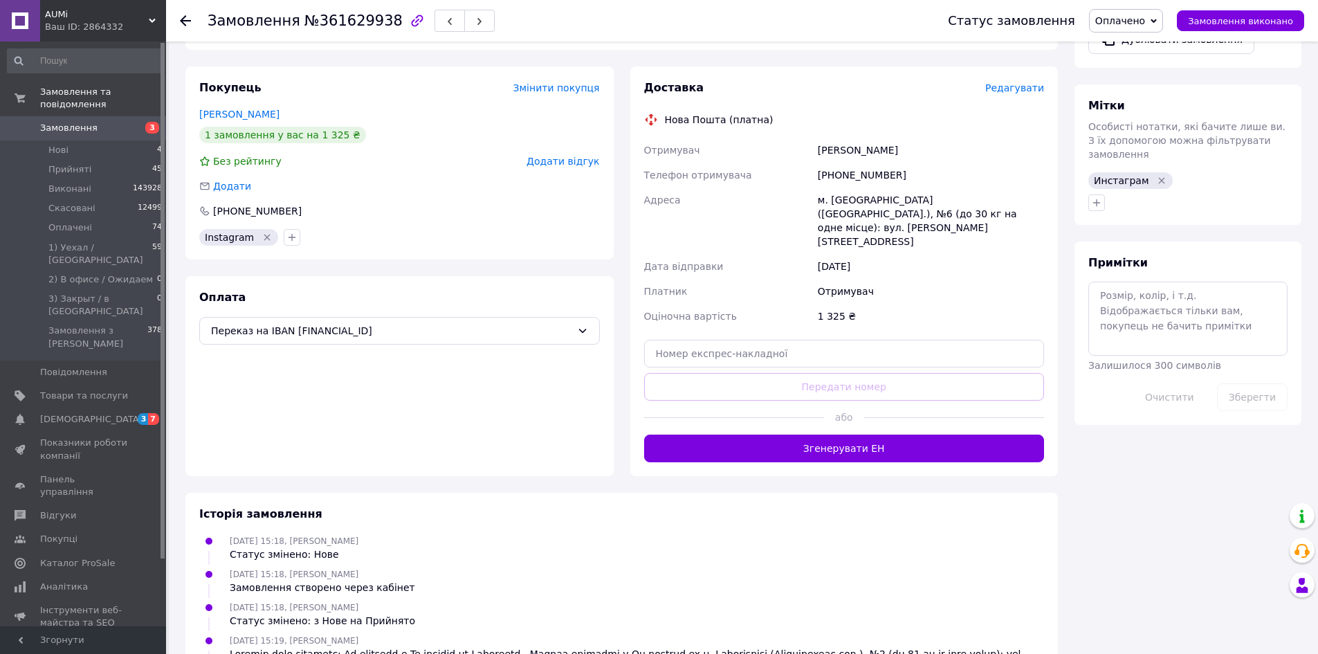
scroll to position [698, 0]
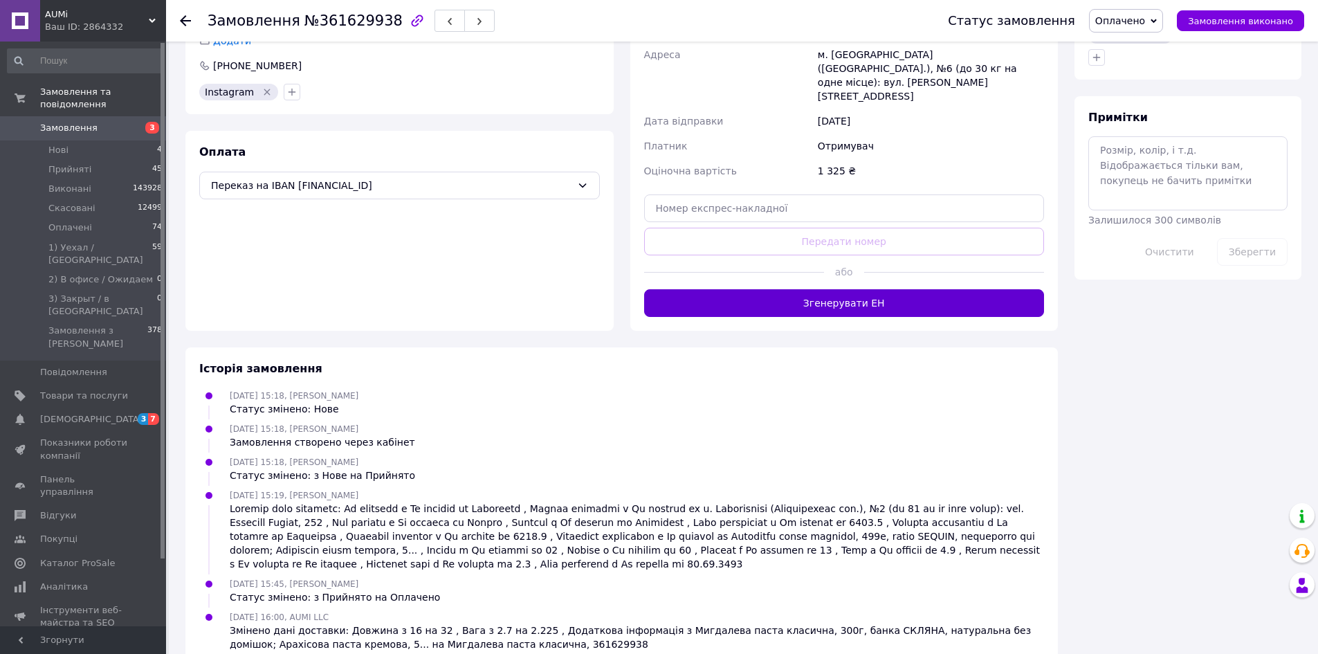
click at [768, 289] on button "Згенерувати ЕН" at bounding box center [844, 303] width 401 height 28
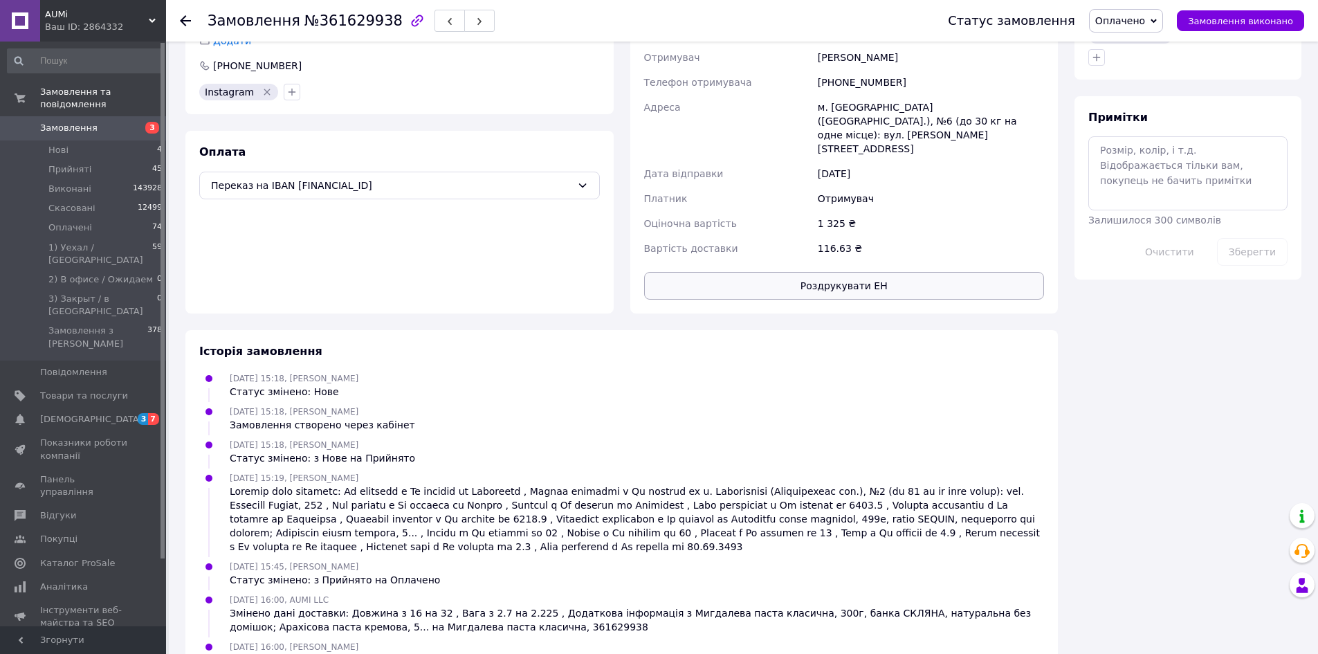
click at [696, 272] on button "Роздрукувати ЕН" at bounding box center [844, 286] width 401 height 28
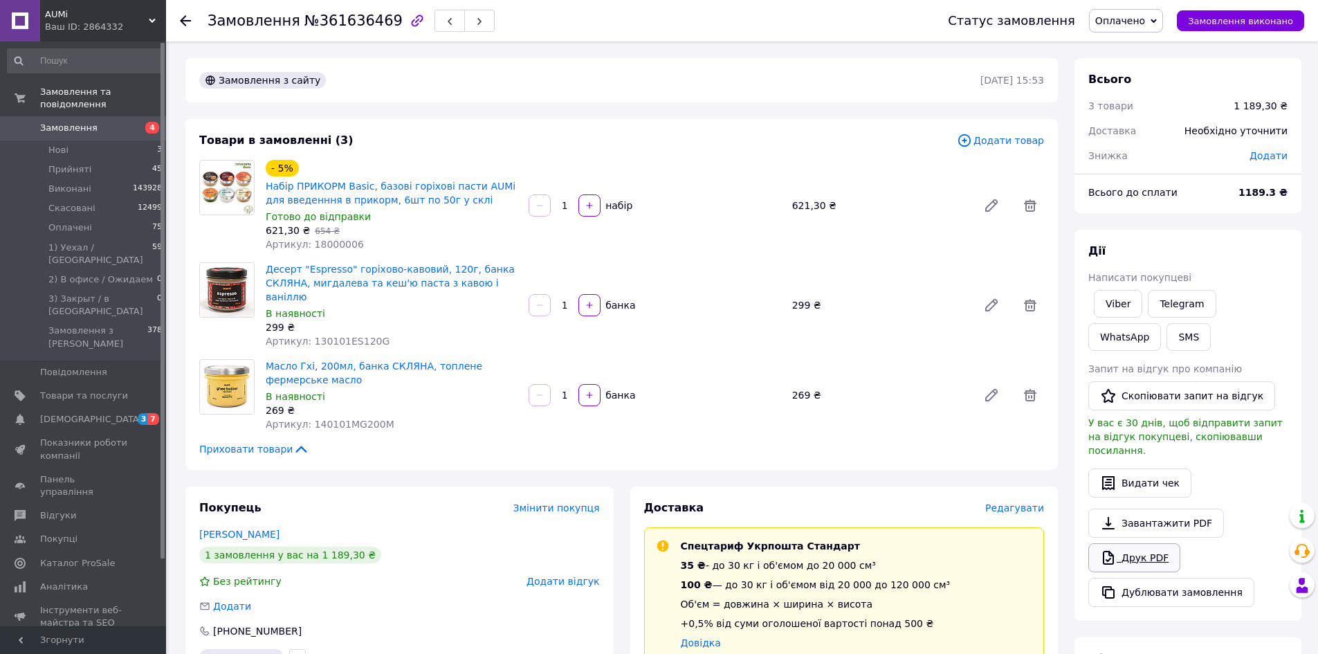
click at [1108, 549] on icon at bounding box center [1108, 557] width 17 height 17
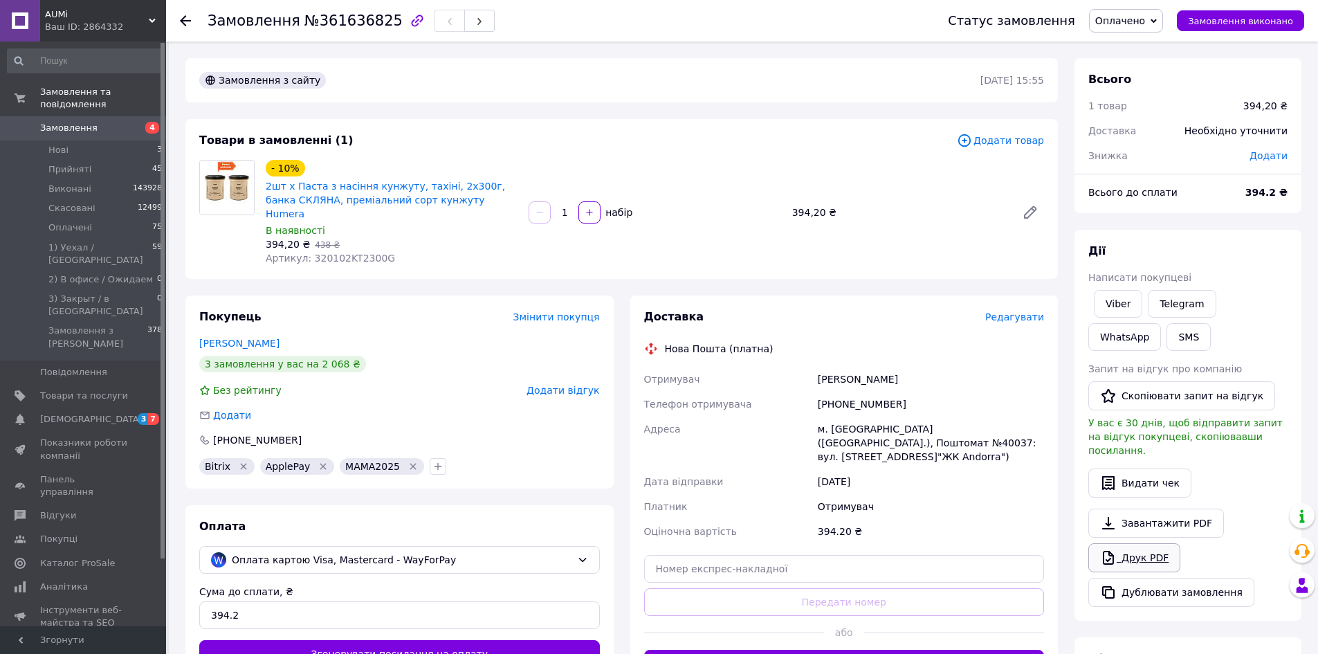
click at [1101, 552] on icon at bounding box center [1108, 557] width 17 height 17
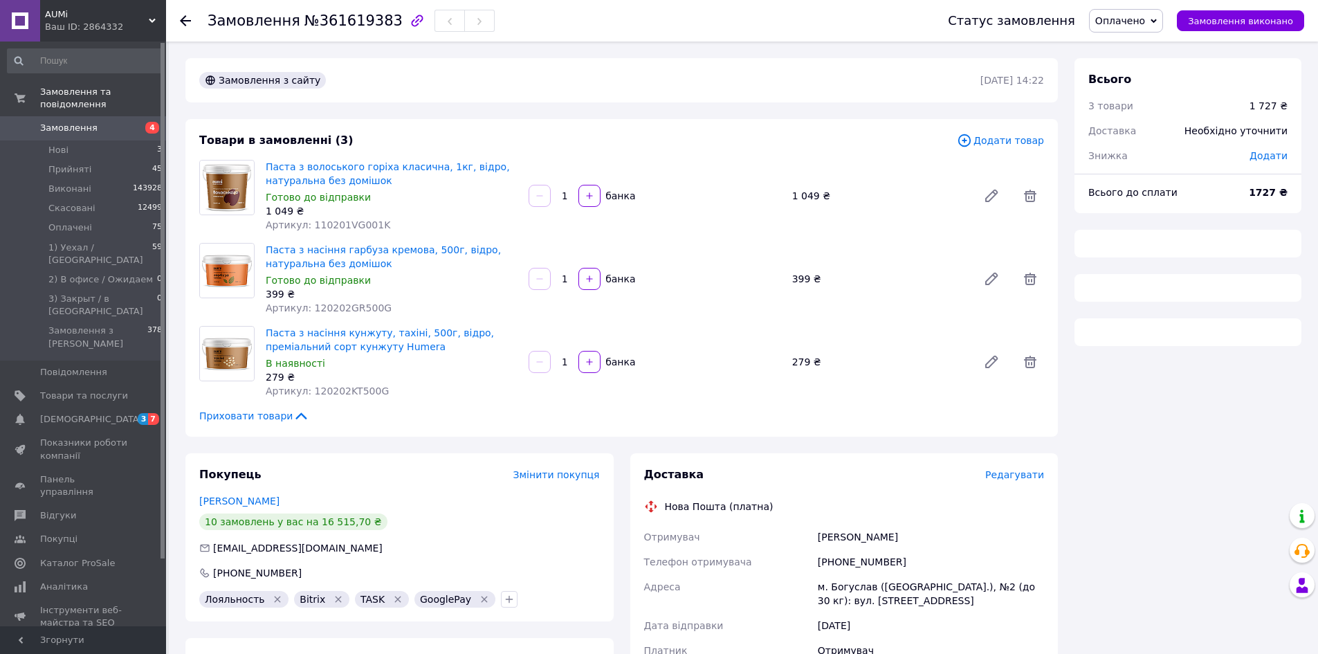
click at [337, 16] on span "№361619383" at bounding box center [354, 20] width 98 height 17
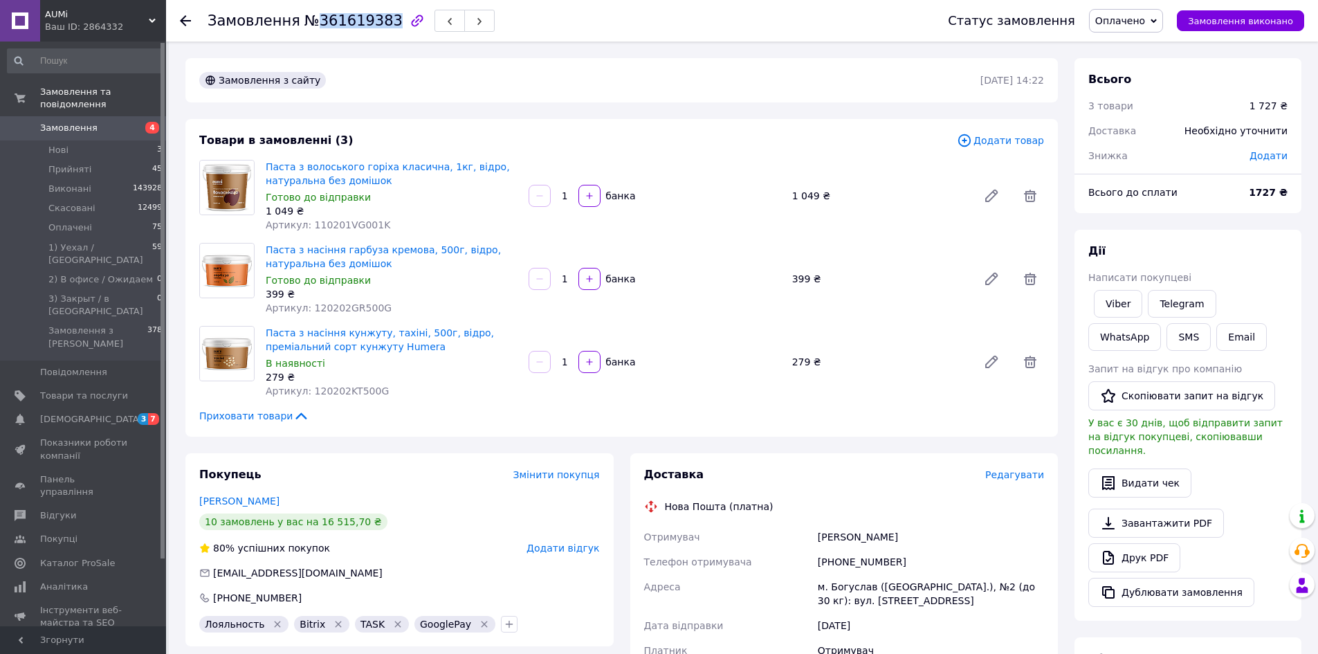
copy span "361619383"
click at [1017, 473] on span "Редагувати" at bounding box center [1014, 474] width 59 height 11
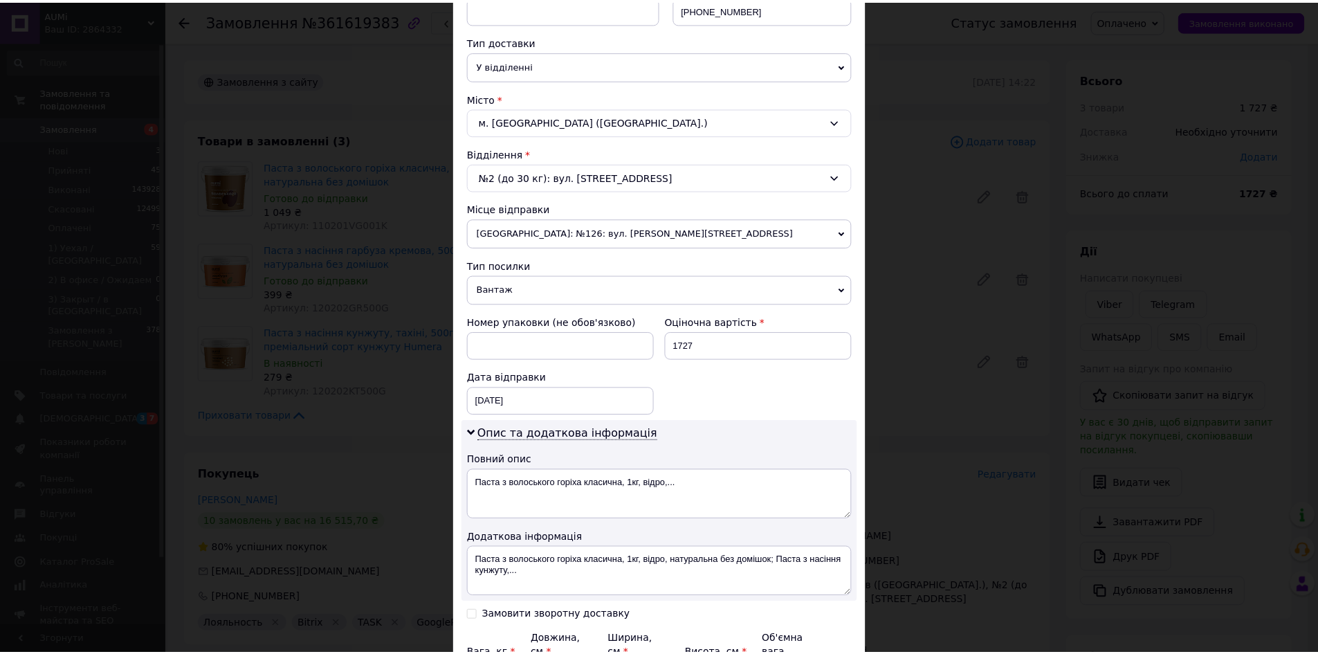
scroll to position [415, 0]
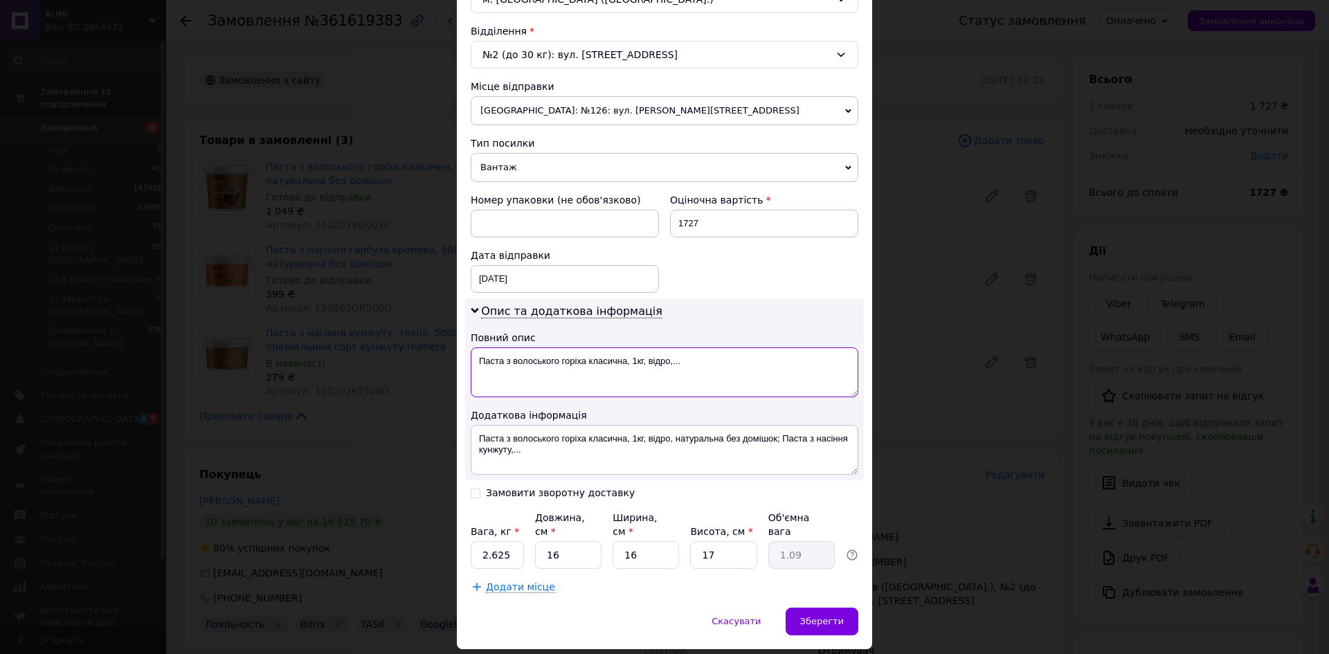
drag, startPoint x: 697, startPoint y: 372, endPoint x: 632, endPoint y: 354, distance: 67.5
click at [632, 354] on textarea "Паста з волоського горіха класична, 1кг, відро,..." at bounding box center [665, 372] width 388 height 50
paste textarea "361619383"
type textarea "Паста з волоського горіха класична, 361619383"
paste textarea "361619383"
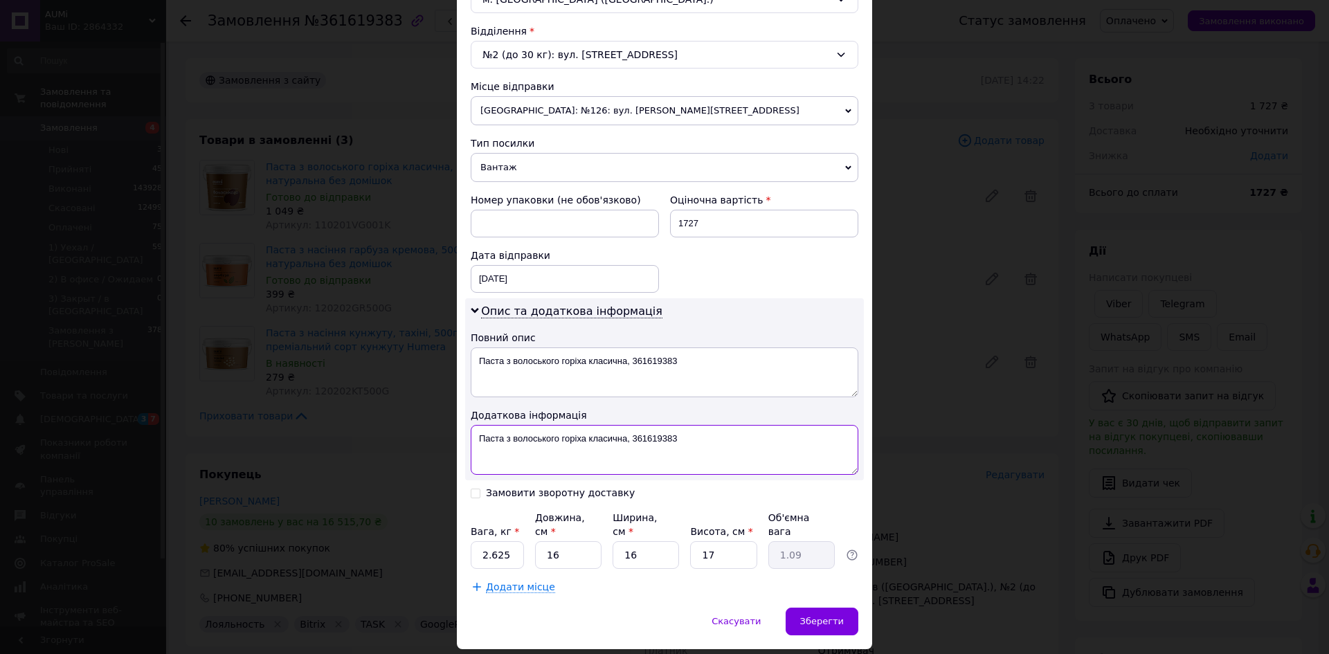
drag, startPoint x: 644, startPoint y: 462, endPoint x: 631, endPoint y: 439, distance: 27.0
type textarea "Паста з волоського горіха класична, 361619383"
click at [505, 549] on input "2.625" at bounding box center [497, 555] width 53 height 28
type input "2.415"
type input "3"
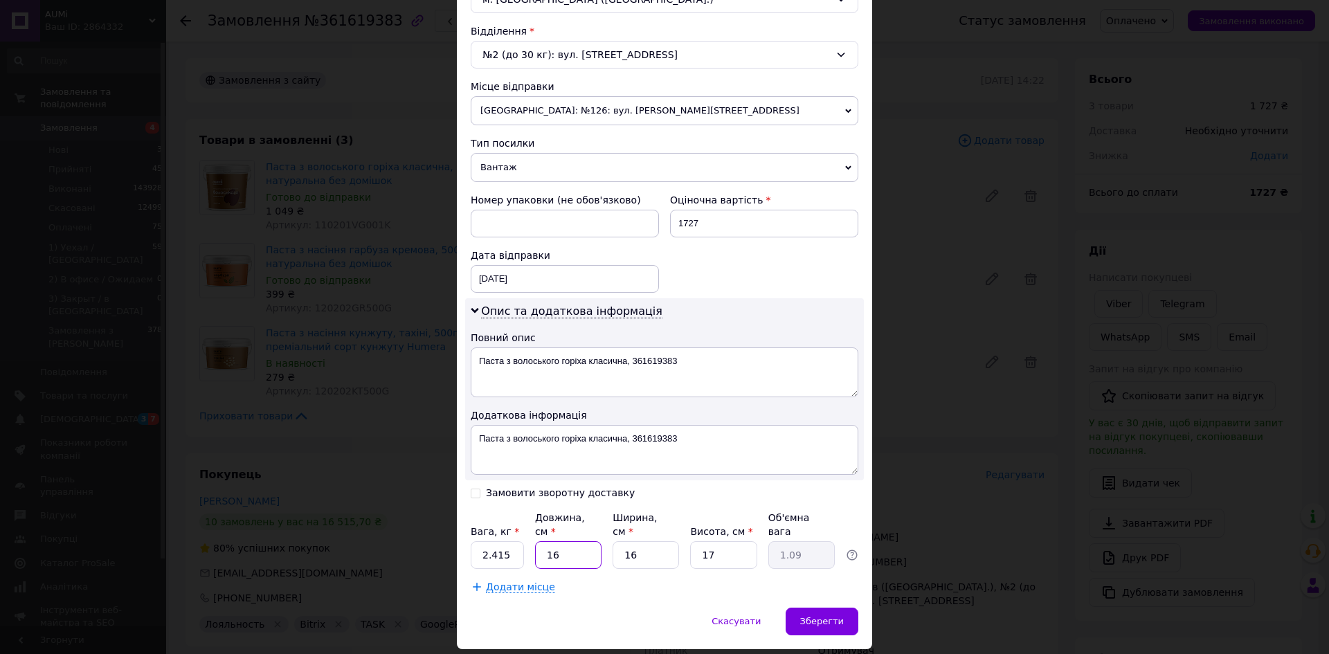
type input "0.2"
type input "32"
type input "2.18"
type input "32"
type input "1"
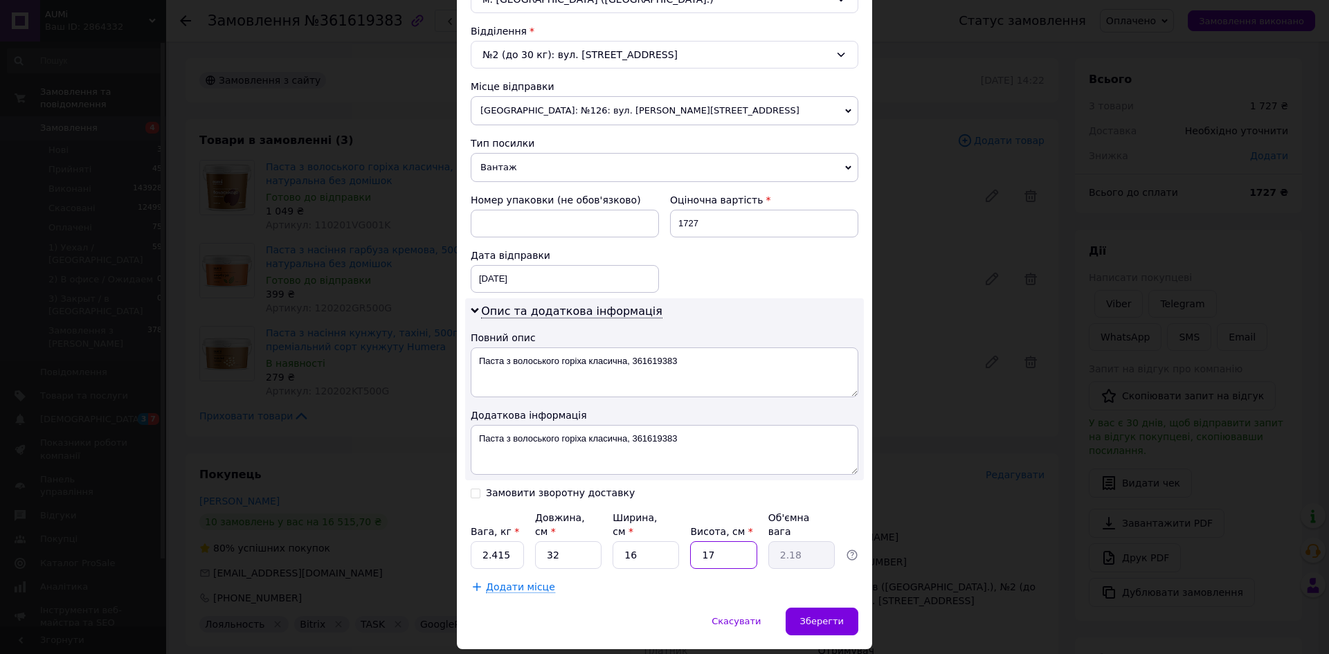
type input "0.13"
type input "16"
type input "2.05"
type input "16"
click at [825, 616] on span "Зберегти" at bounding box center [822, 621] width 44 height 10
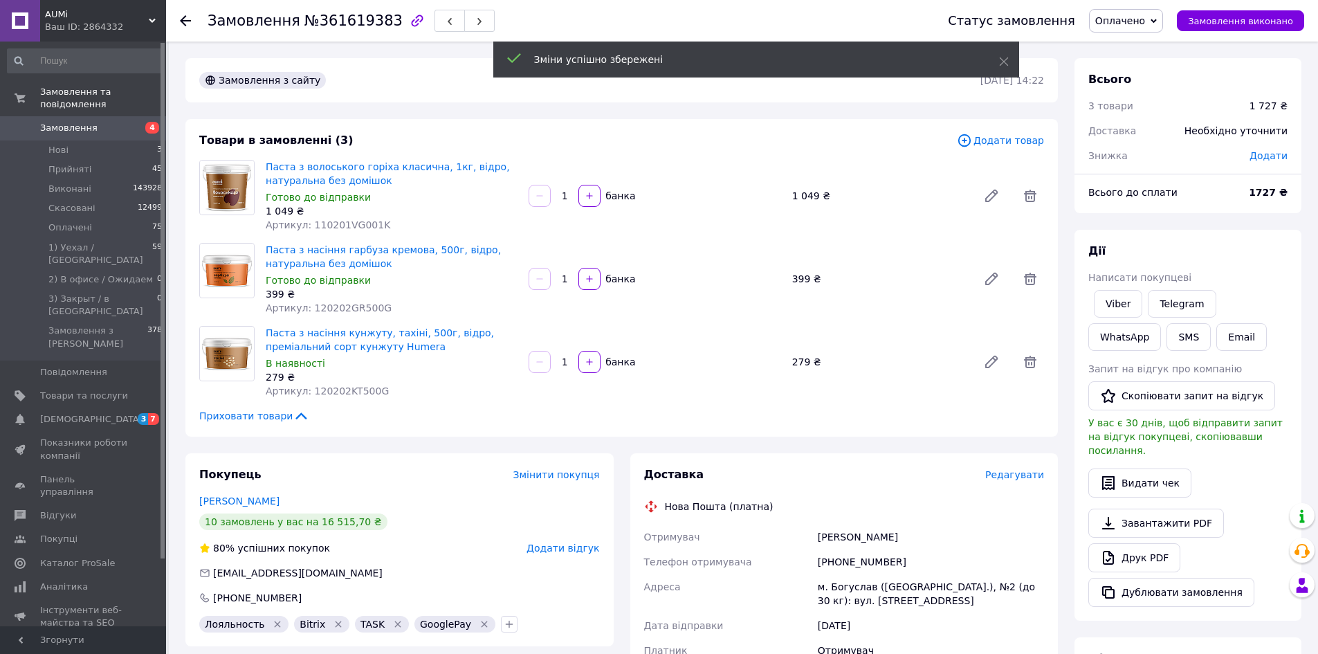
scroll to position [277, 0]
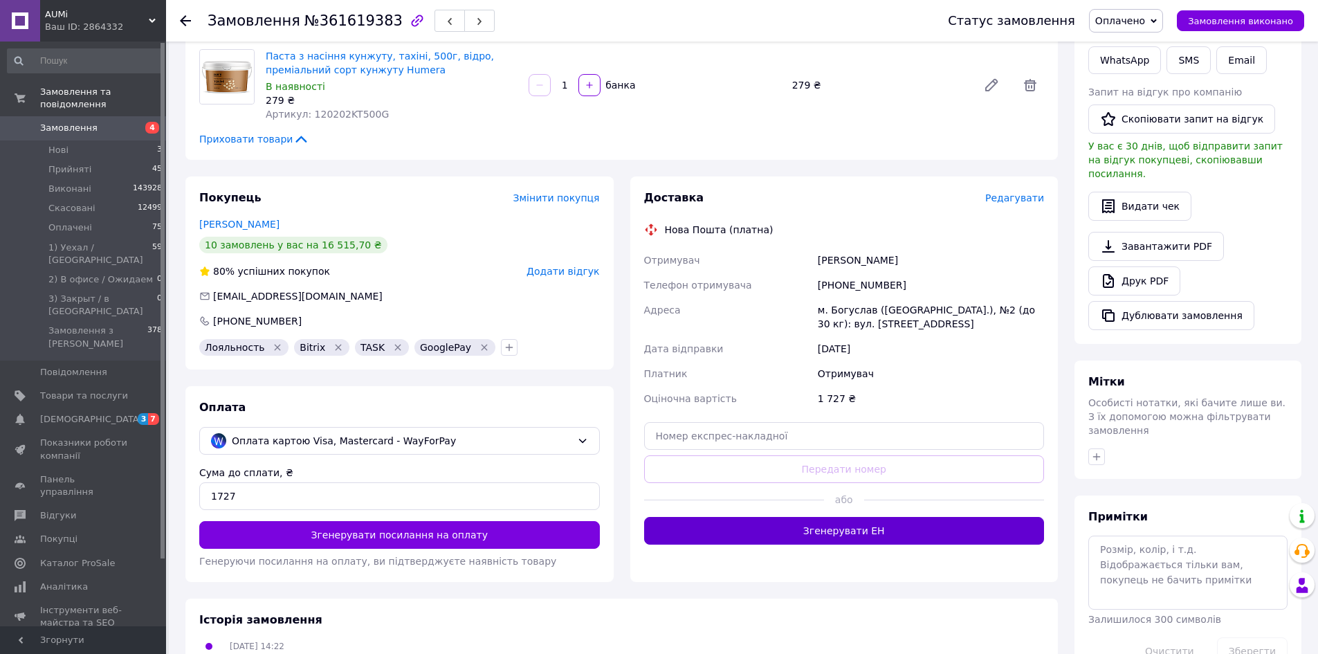
click at [789, 525] on button "Згенерувати ЕН" at bounding box center [844, 531] width 401 height 28
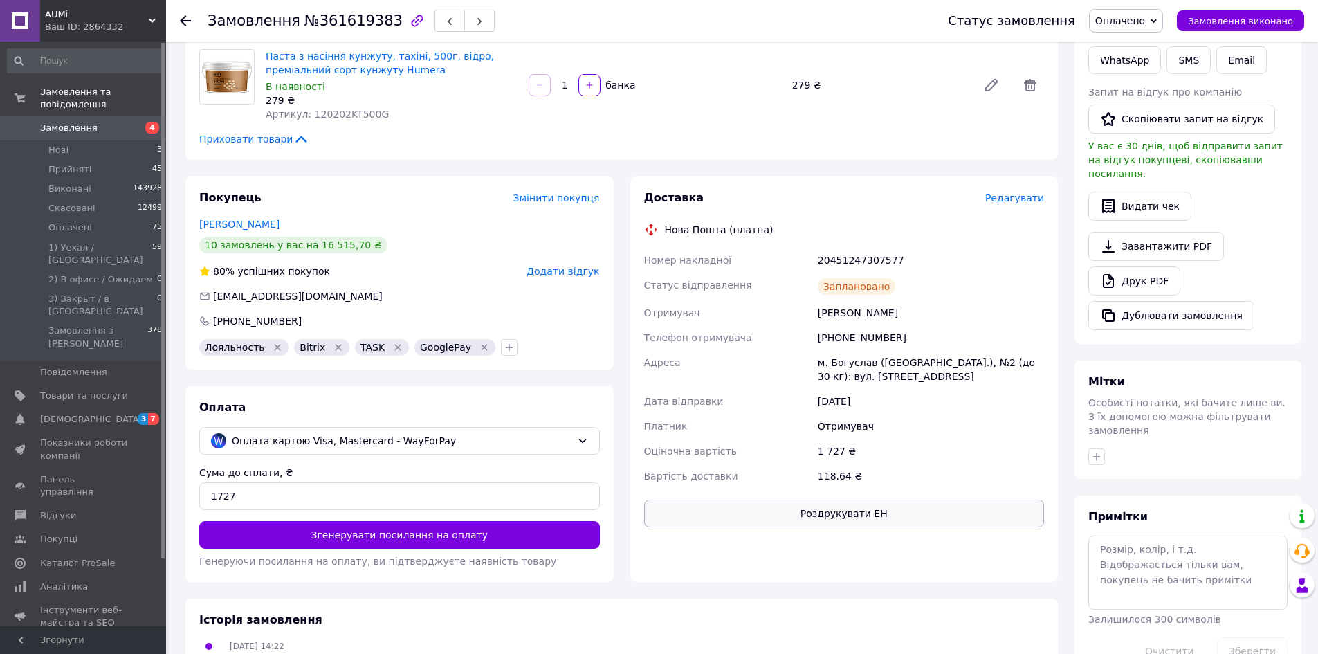
click at [860, 519] on button "Роздрукувати ЕН" at bounding box center [844, 514] width 401 height 28
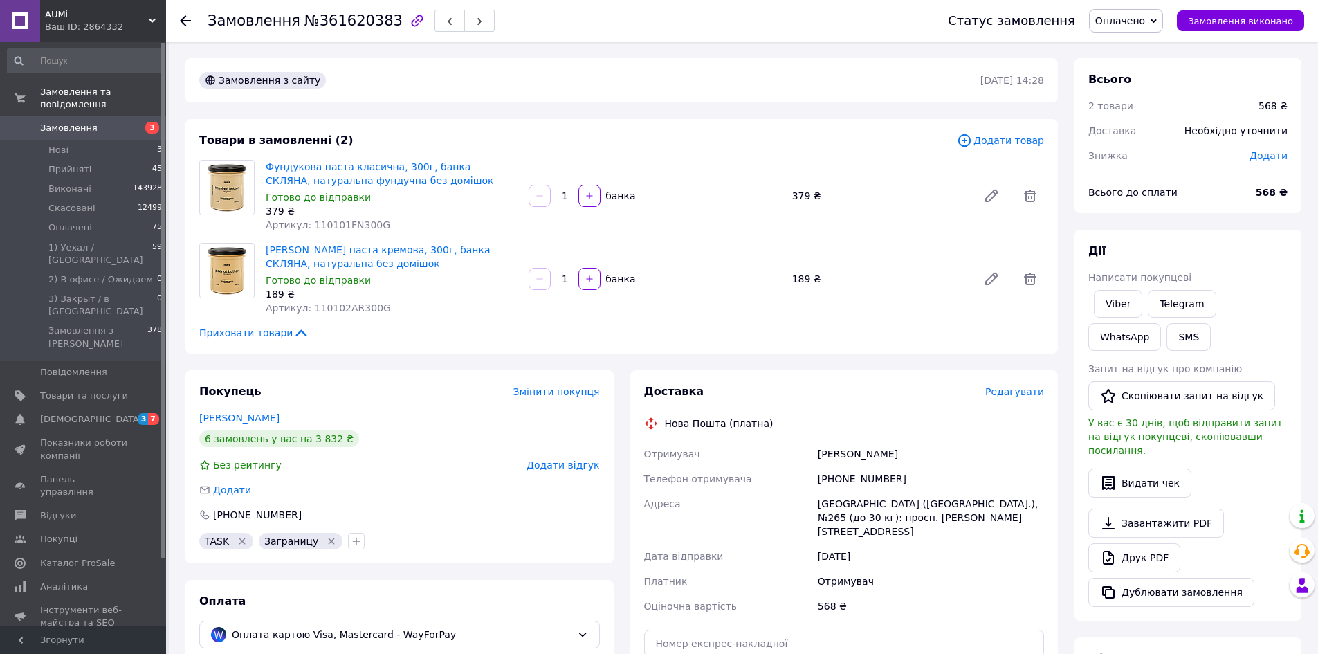
click at [338, 21] on span "№361620383" at bounding box center [354, 20] width 98 height 17
copy span "361620383"
click at [1026, 394] on span "Редагувати" at bounding box center [1014, 391] width 59 height 11
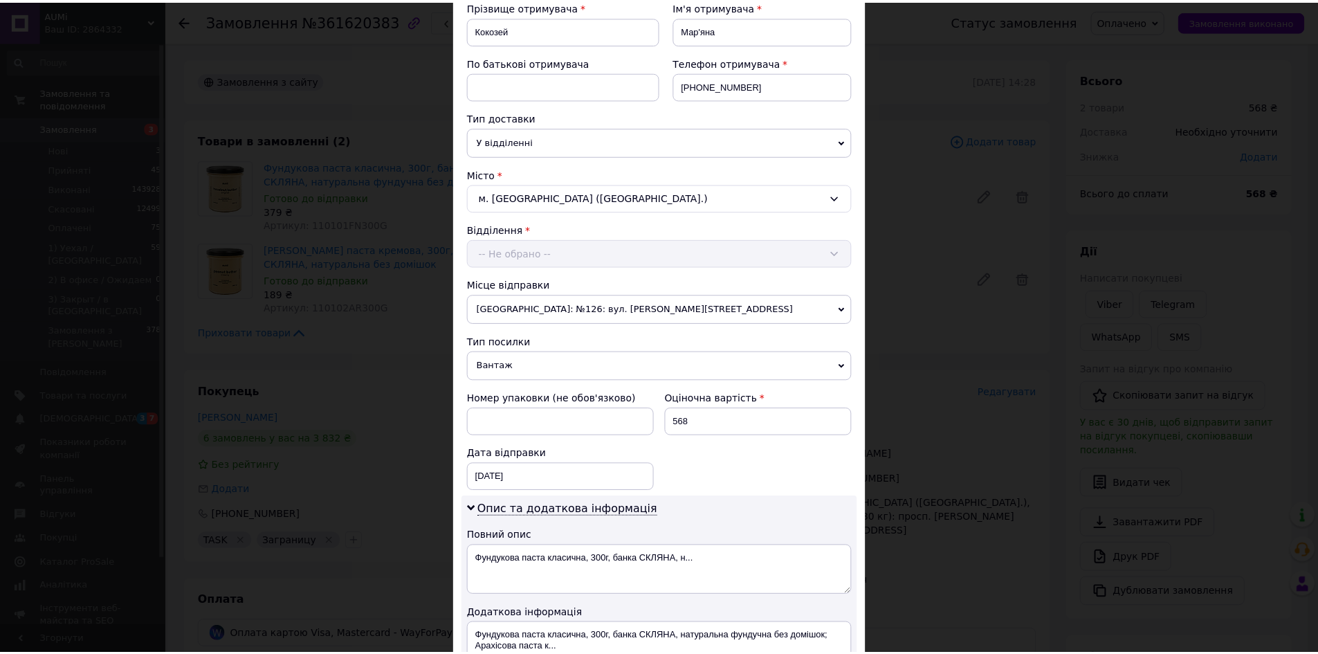
scroll to position [415, 0]
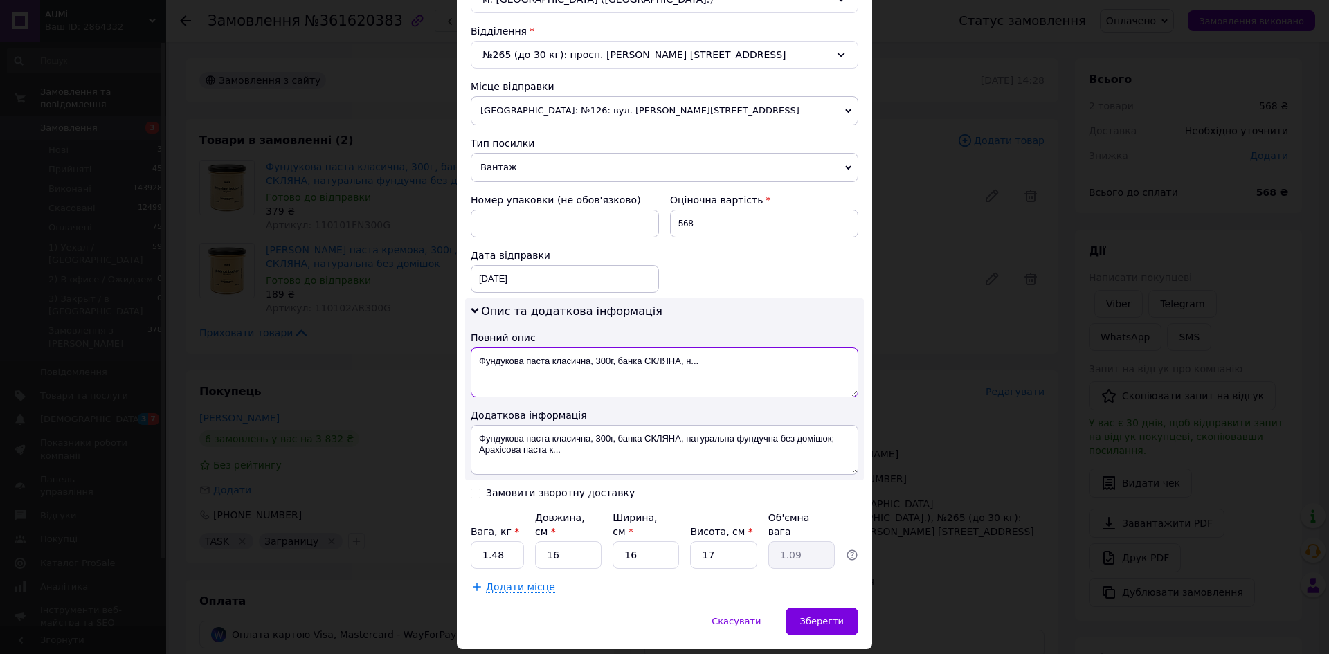
drag, startPoint x: 727, startPoint y: 367, endPoint x: 641, endPoint y: 361, distance: 86.7
click at [641, 361] on textarea "Фундукова паста класична, 300г, банка СКЛЯНА, н..." at bounding box center [665, 372] width 388 height 50
paste textarea "361620383"
type textarea "Фундукова паста класична, 300г, банка361620383"
paste textarea "361620383"
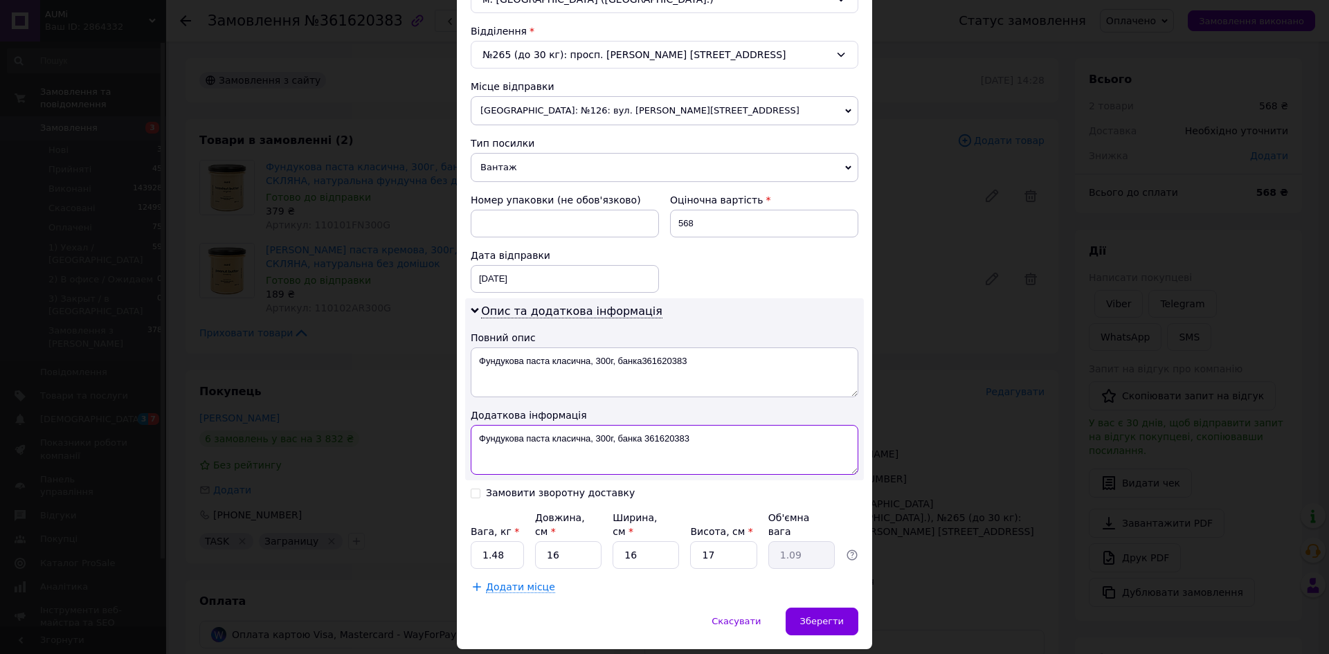
drag, startPoint x: 646, startPoint y: 449, endPoint x: 645, endPoint y: 433, distance: 16.6
type textarea "Фундукова паста класична, 300г, банка 361620383"
click at [497, 541] on input "1.48" at bounding box center [497, 555] width 53 height 28
type input "1.290"
type input "1"
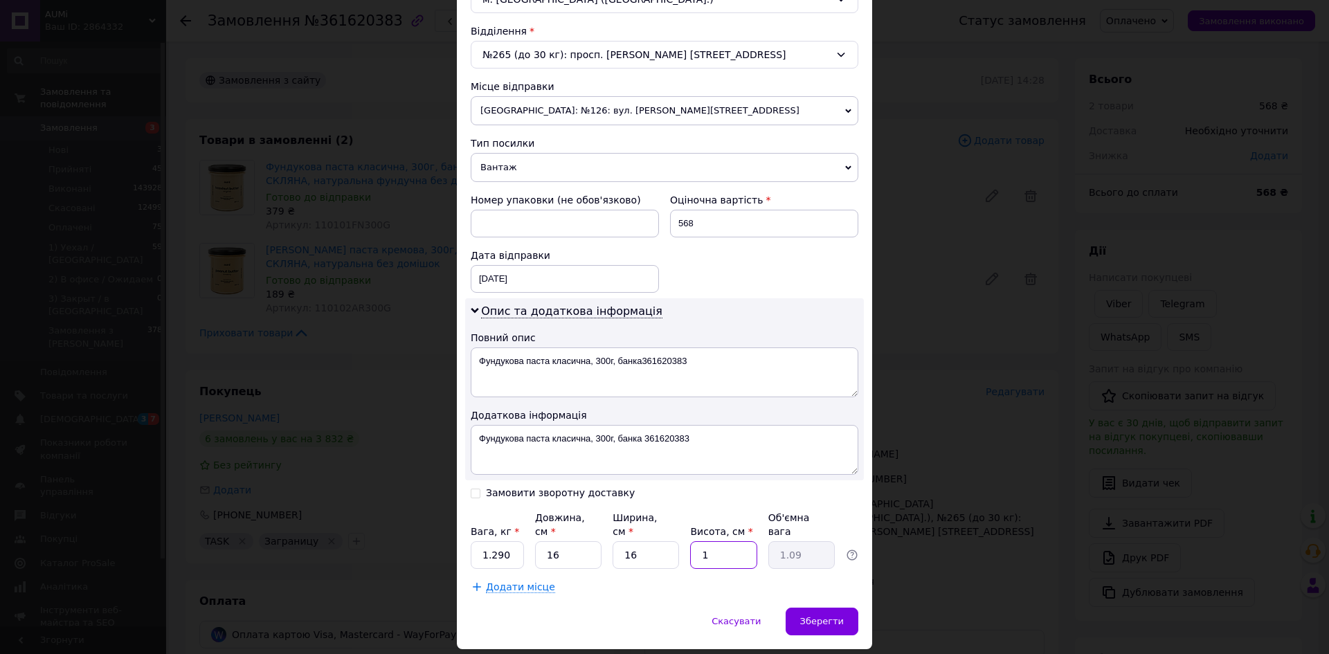
type input "0.1"
type input "16"
type input "1.02"
type input "16"
click at [843, 608] on div "Зберегти" at bounding box center [821, 622] width 73 height 28
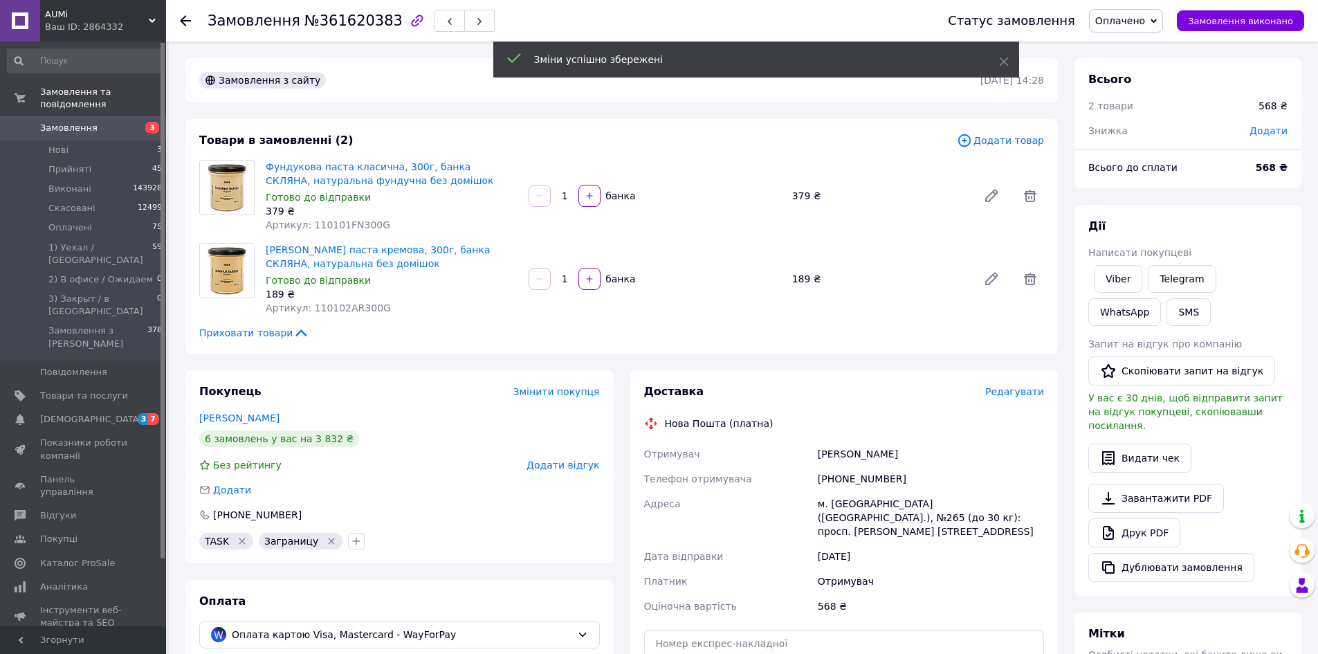
scroll to position [346, 0]
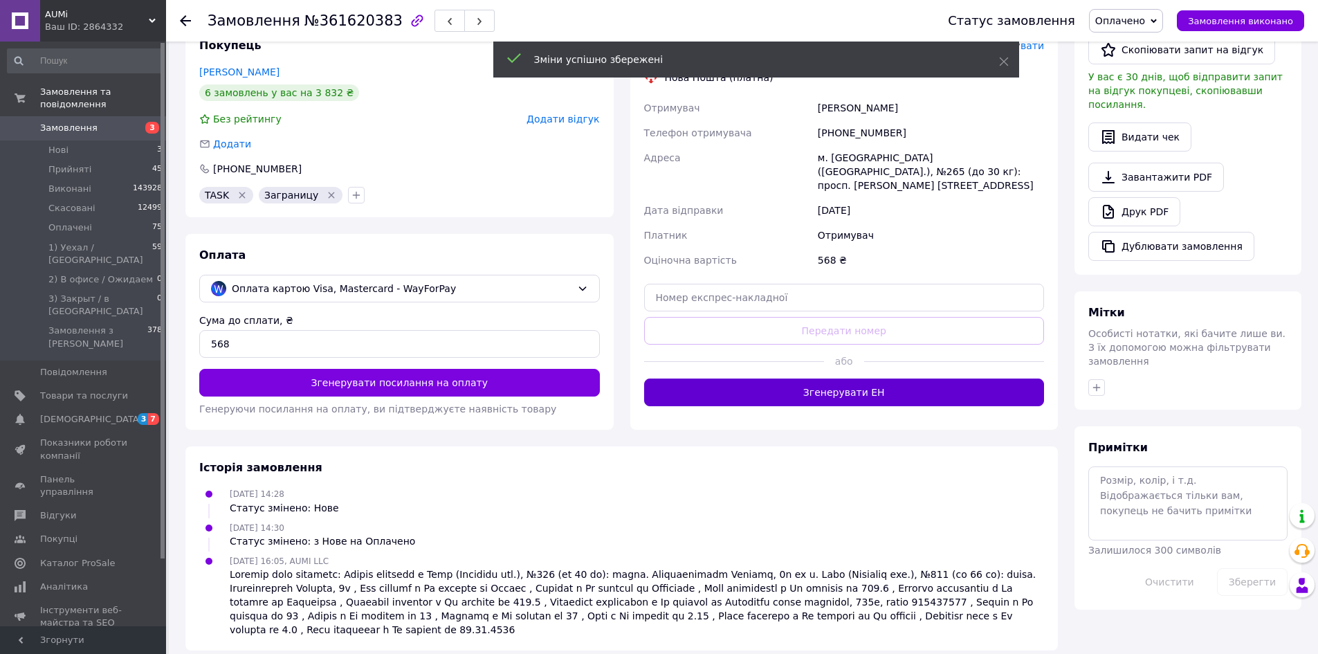
click at [822, 385] on button "Згенерувати ЕН" at bounding box center [844, 393] width 401 height 28
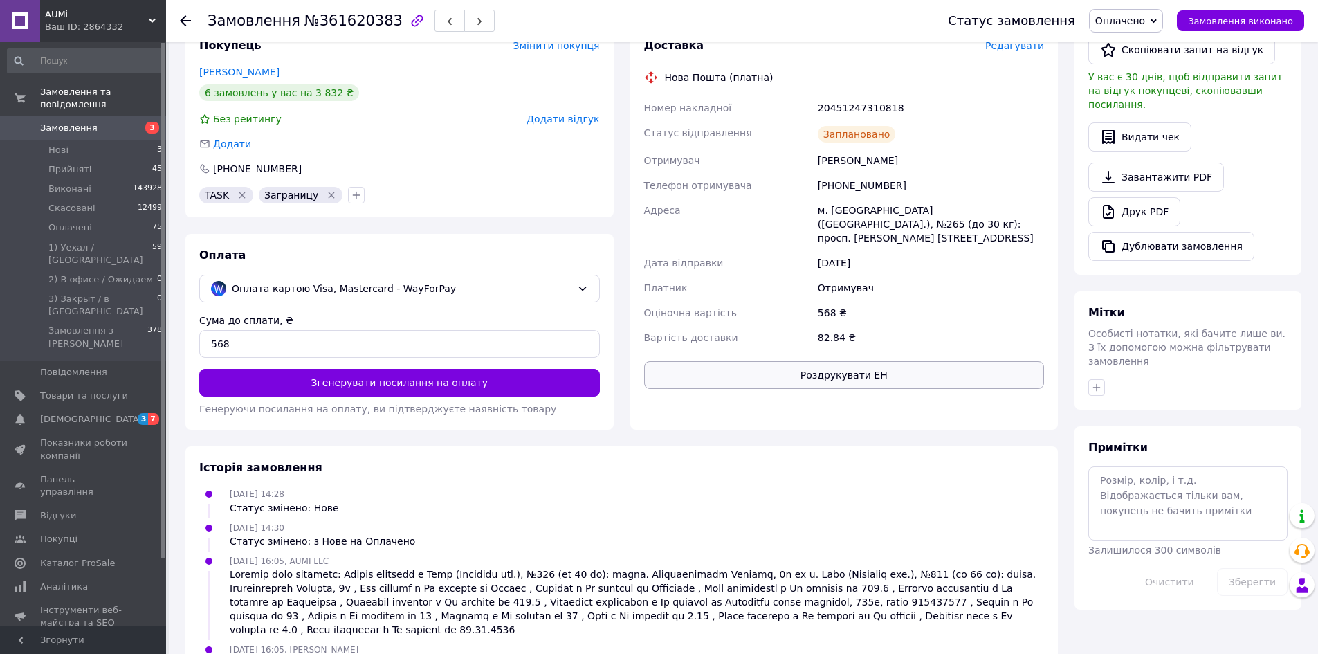
click at [799, 367] on button "Роздрукувати ЕН" at bounding box center [844, 375] width 401 height 28
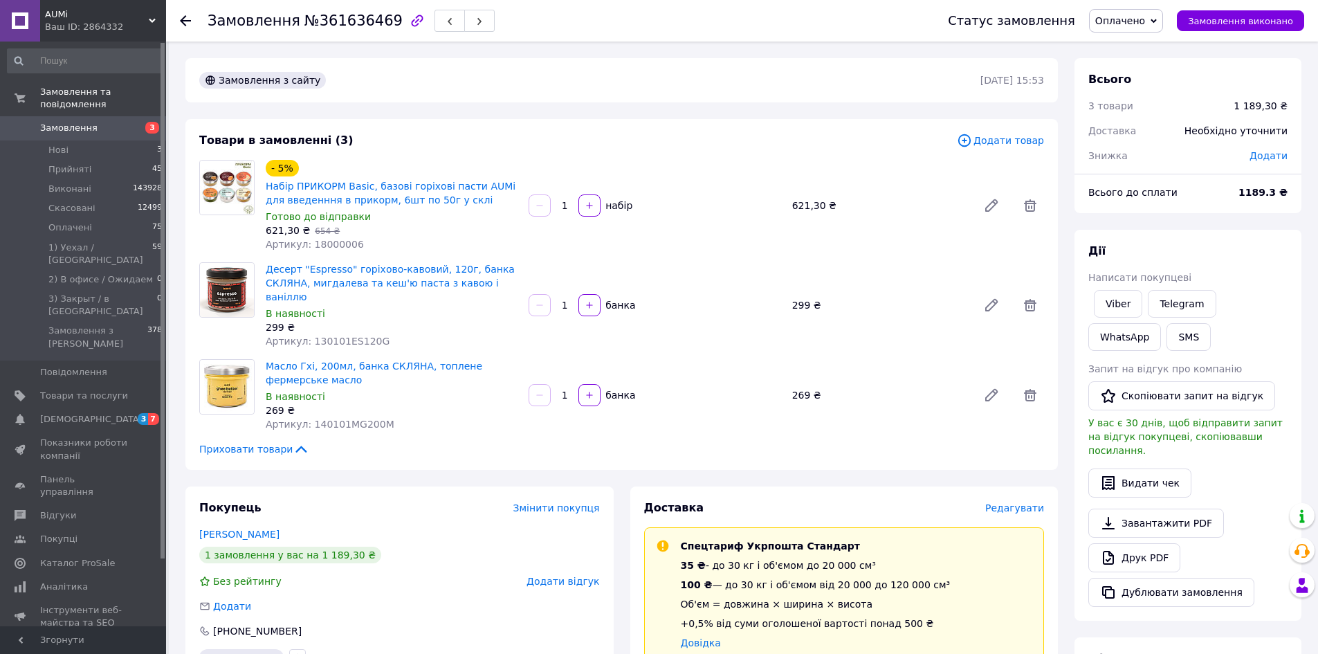
click at [348, 12] on span "№361636469" at bounding box center [354, 20] width 98 height 17
click at [1010, 502] on span "Редагувати" at bounding box center [1014, 507] width 59 height 11
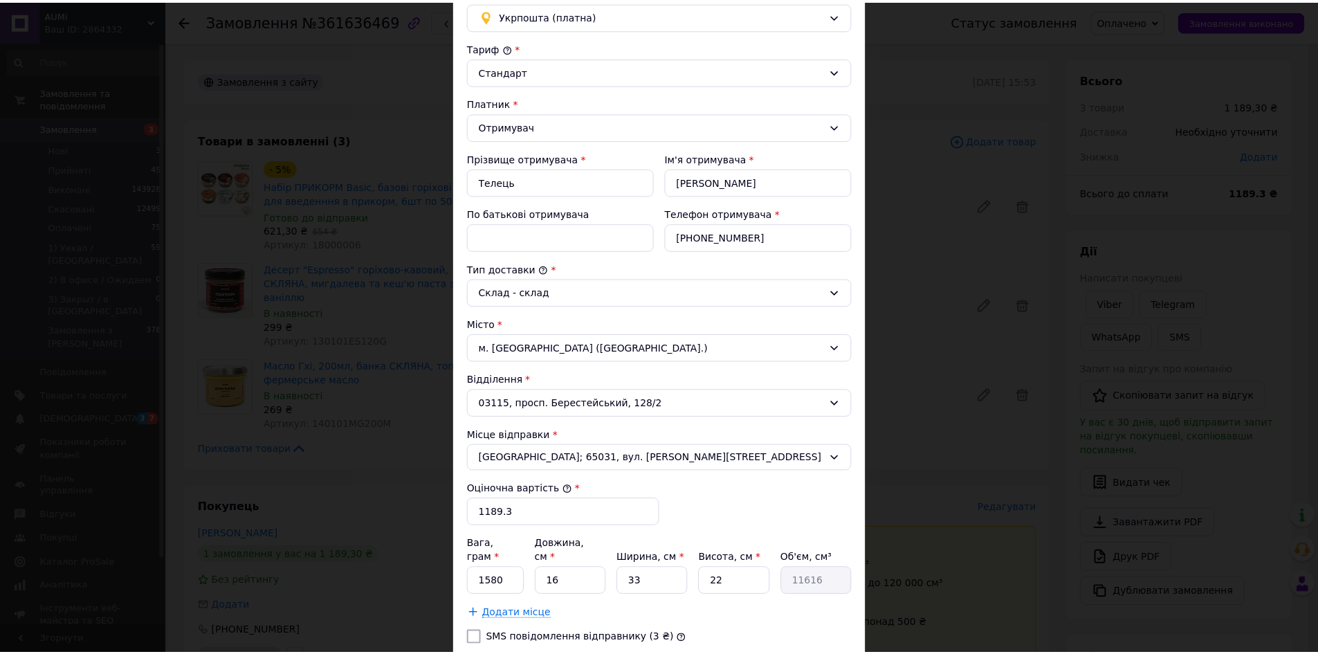
scroll to position [262, 0]
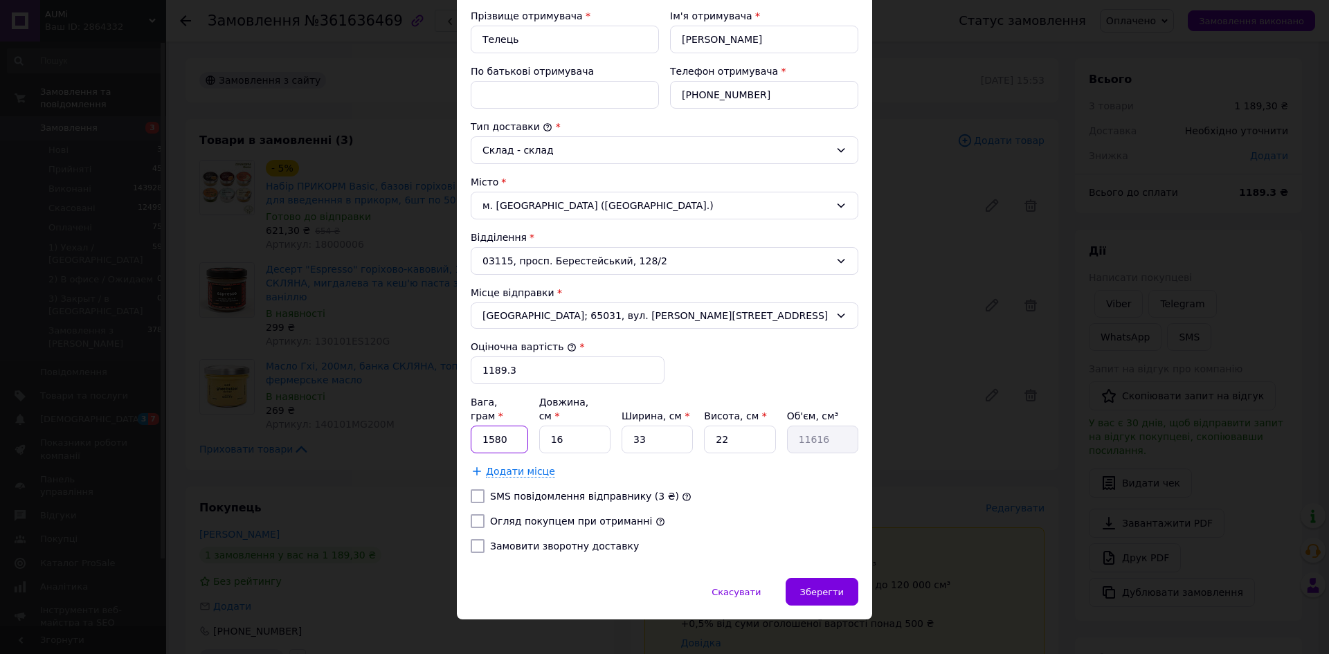
click at [500, 428] on input "1580" at bounding box center [499, 440] width 57 height 28
type input "1735"
type input "2"
type input "1452"
type input "27"
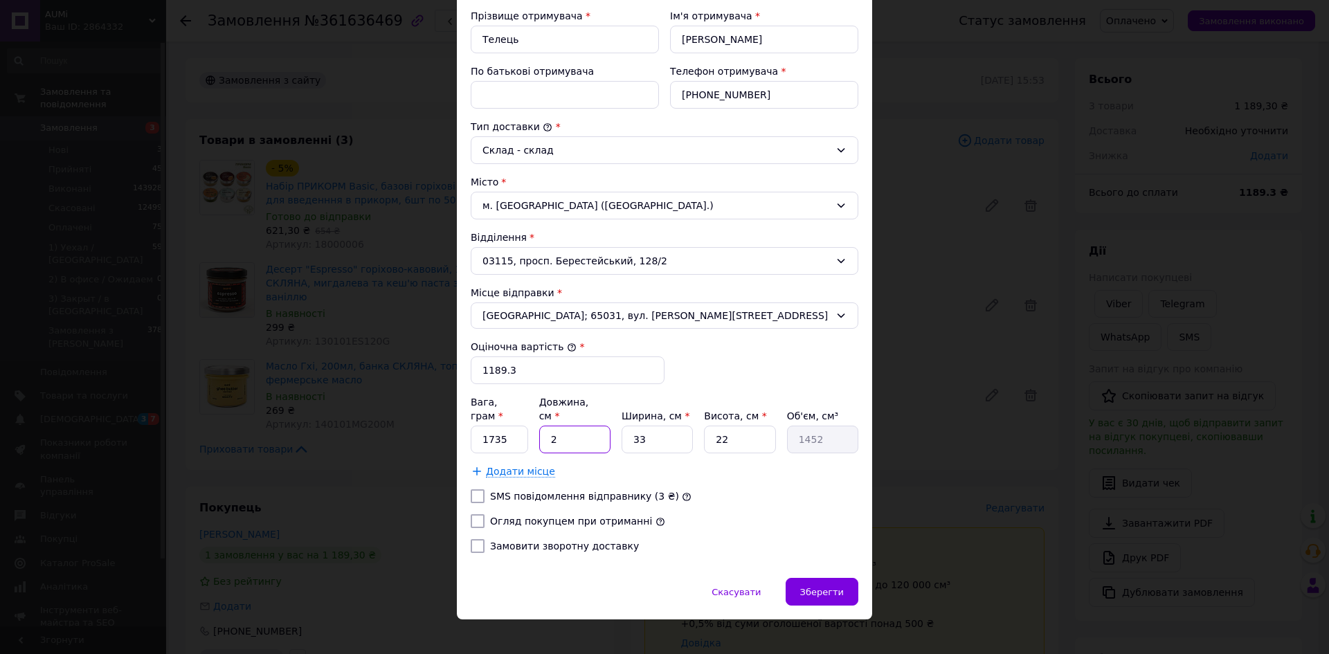
type input "19602"
type input "27"
type input "1"
type input "594"
type input "16"
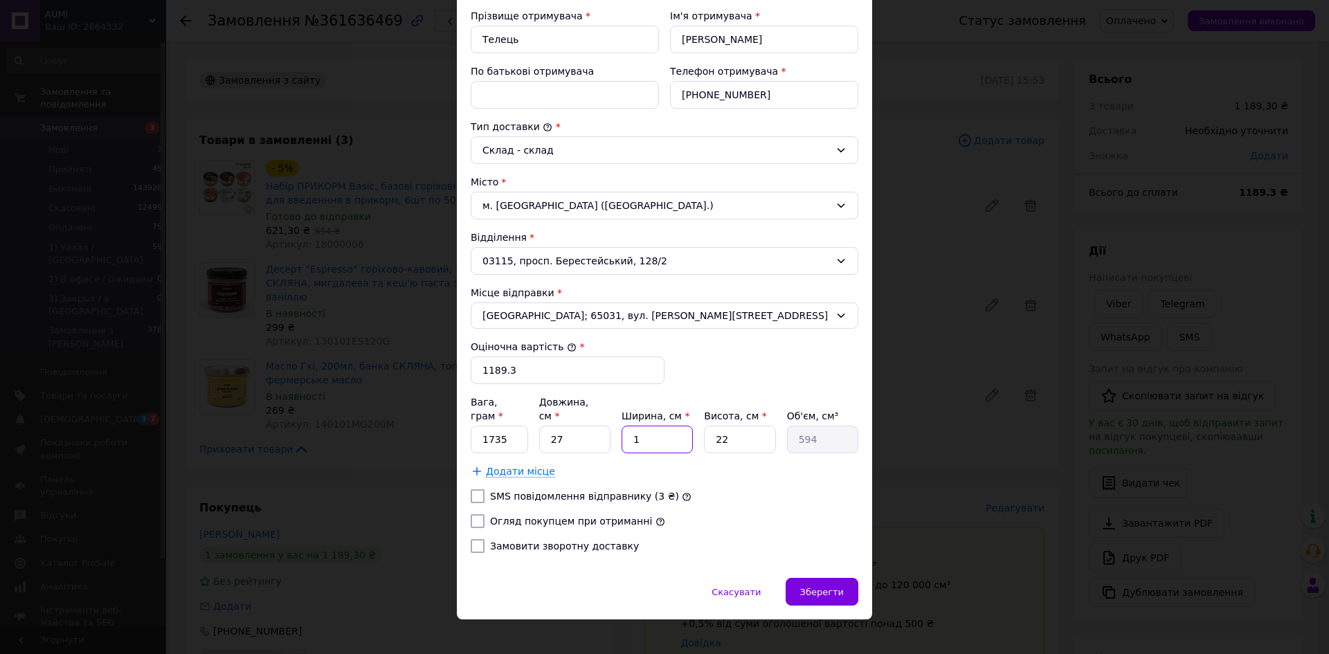
type input "9504"
type input "16"
type input "1"
type input "432"
type input "16"
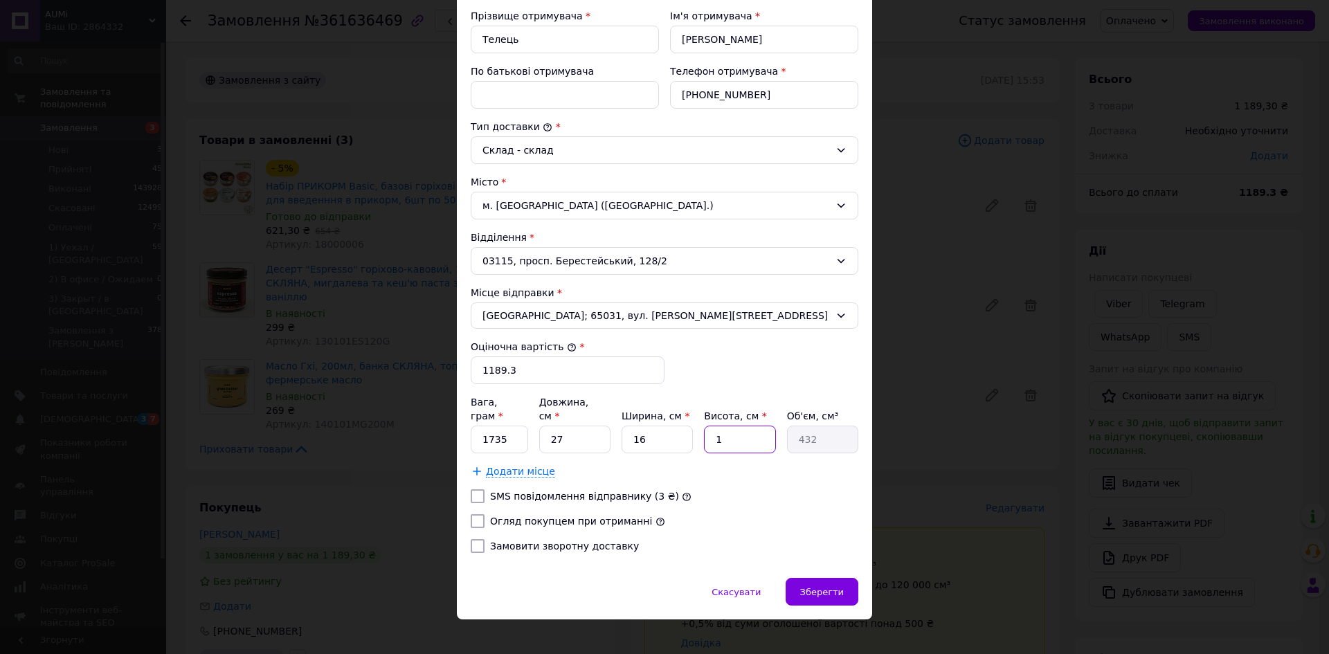
type input "6912"
type input "16"
click at [593, 516] on label "Огляд покупцем при отриманні" at bounding box center [571, 521] width 162 height 11
click at [484, 514] on input "Огляд покупцем при отриманні" at bounding box center [478, 521] width 14 height 14
checkbox input "true"
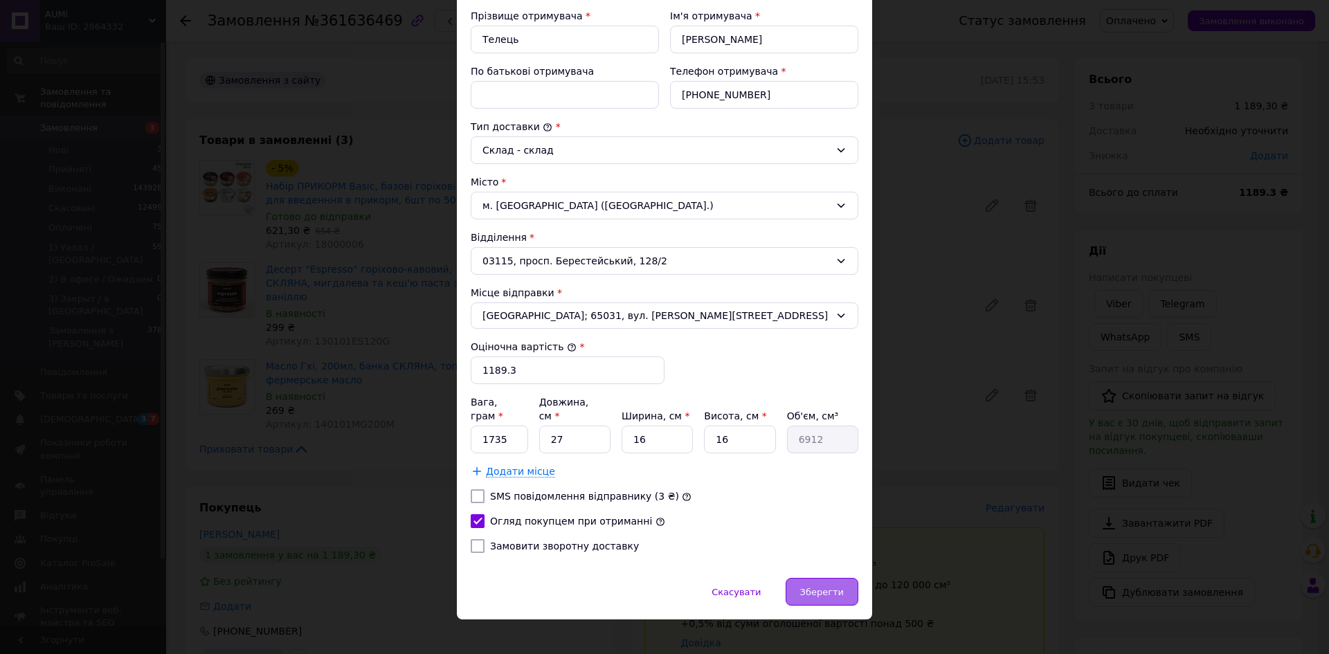
click at [826, 578] on div "Зберегти" at bounding box center [821, 592] width 73 height 28
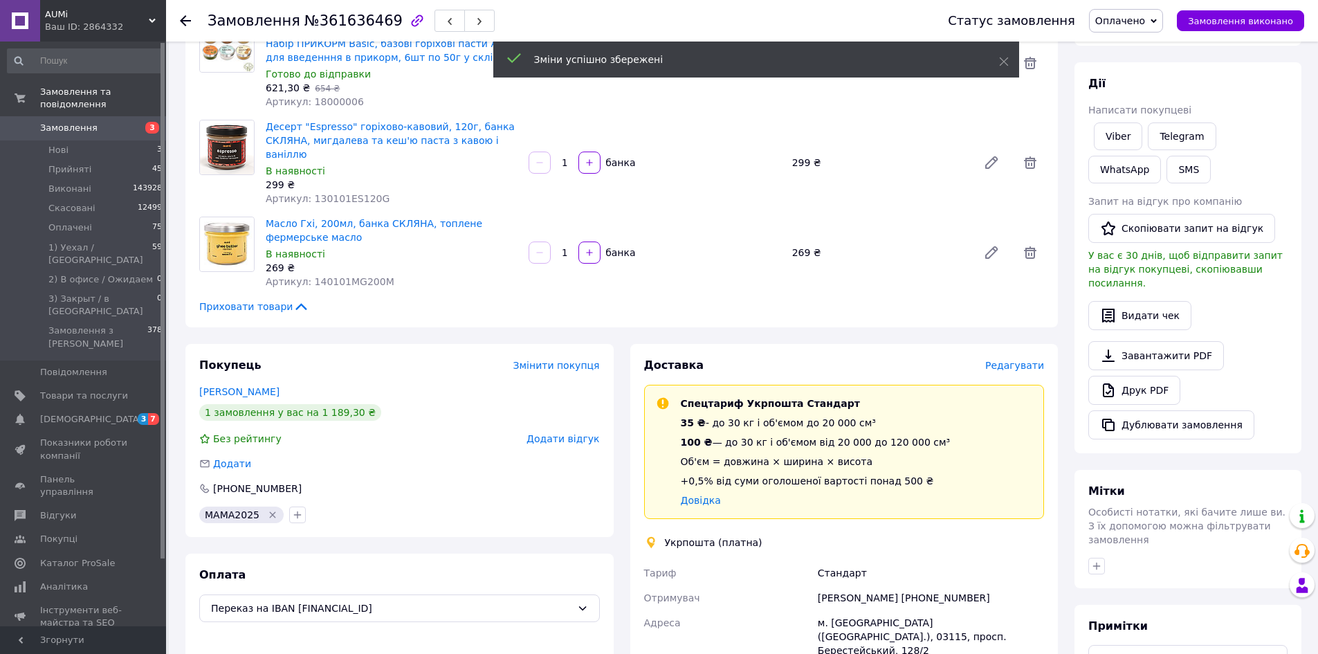
scroll to position [415, 0]
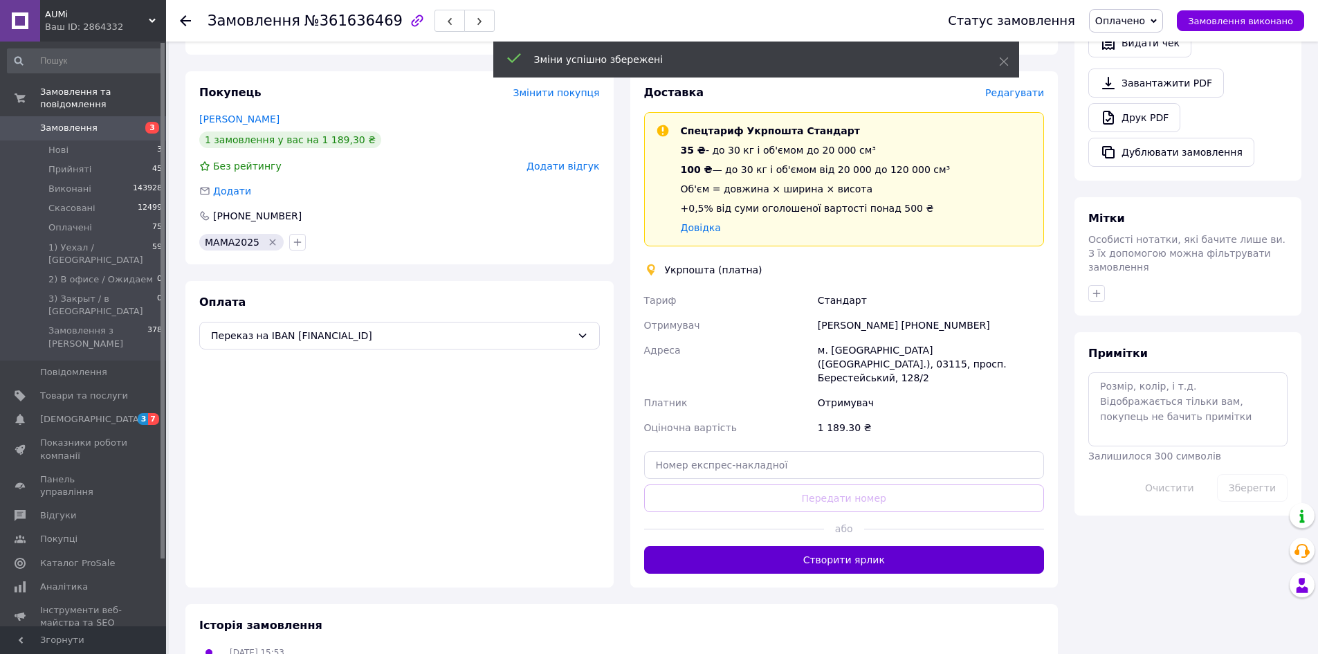
click at [810, 546] on button "Створити ярлик" at bounding box center [844, 560] width 401 height 28
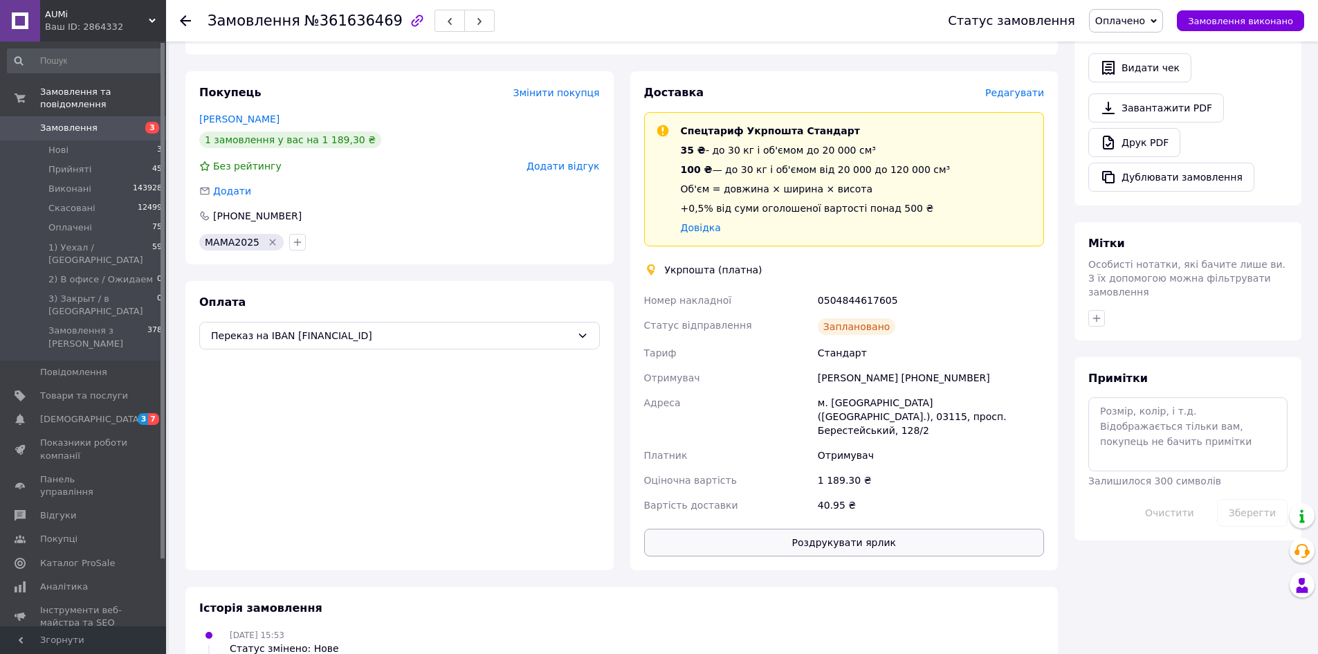
click at [749, 529] on button "Роздрукувати ярлик" at bounding box center [844, 543] width 401 height 28
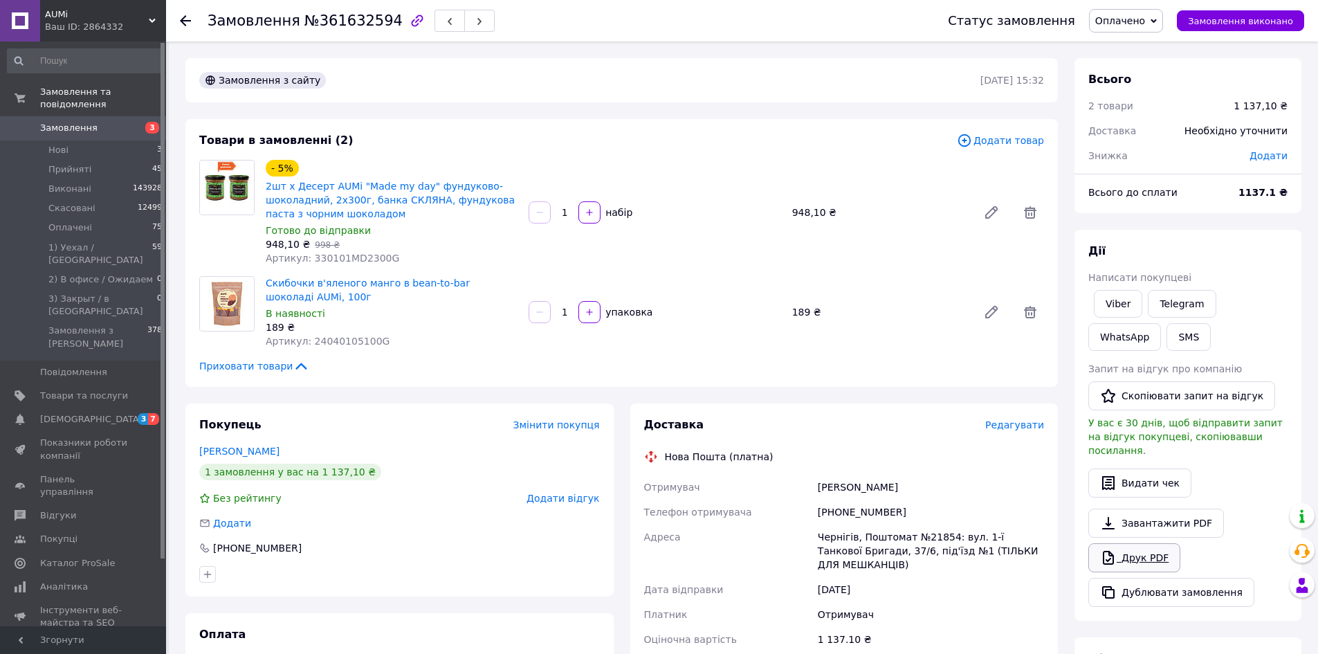
click at [1109, 552] on icon at bounding box center [1108, 557] width 17 height 17
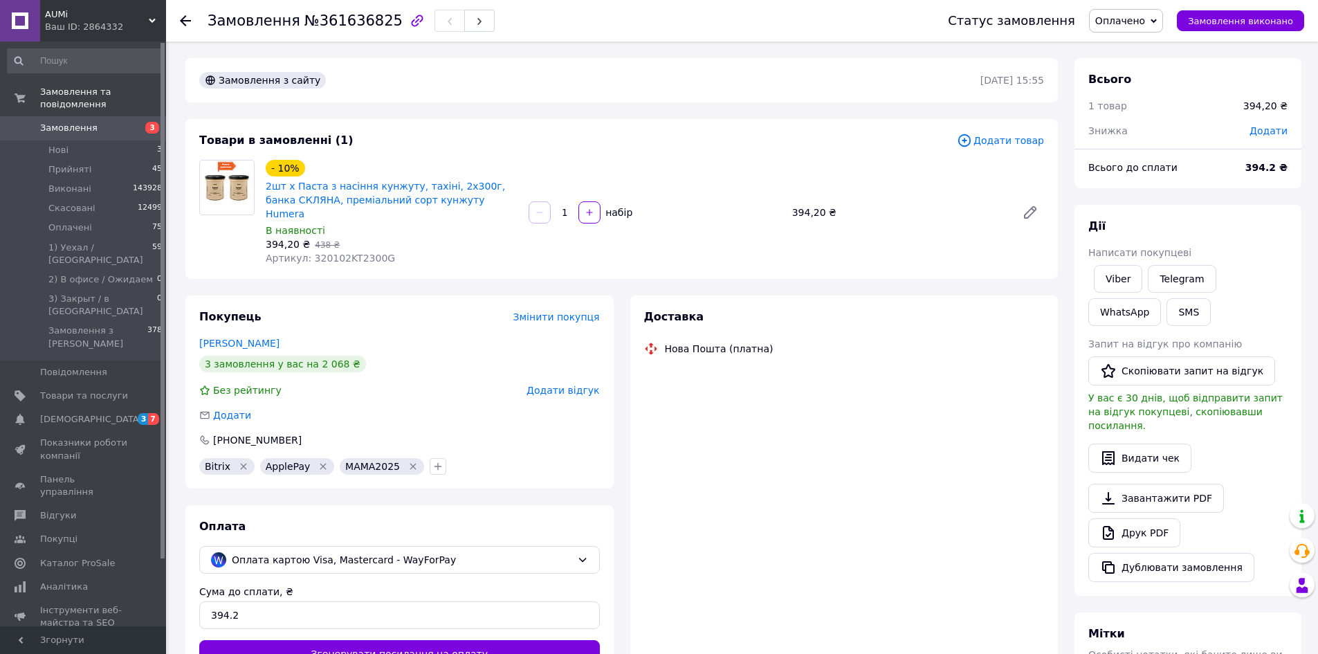
click at [353, 22] on span "№361636825" at bounding box center [354, 20] width 98 height 17
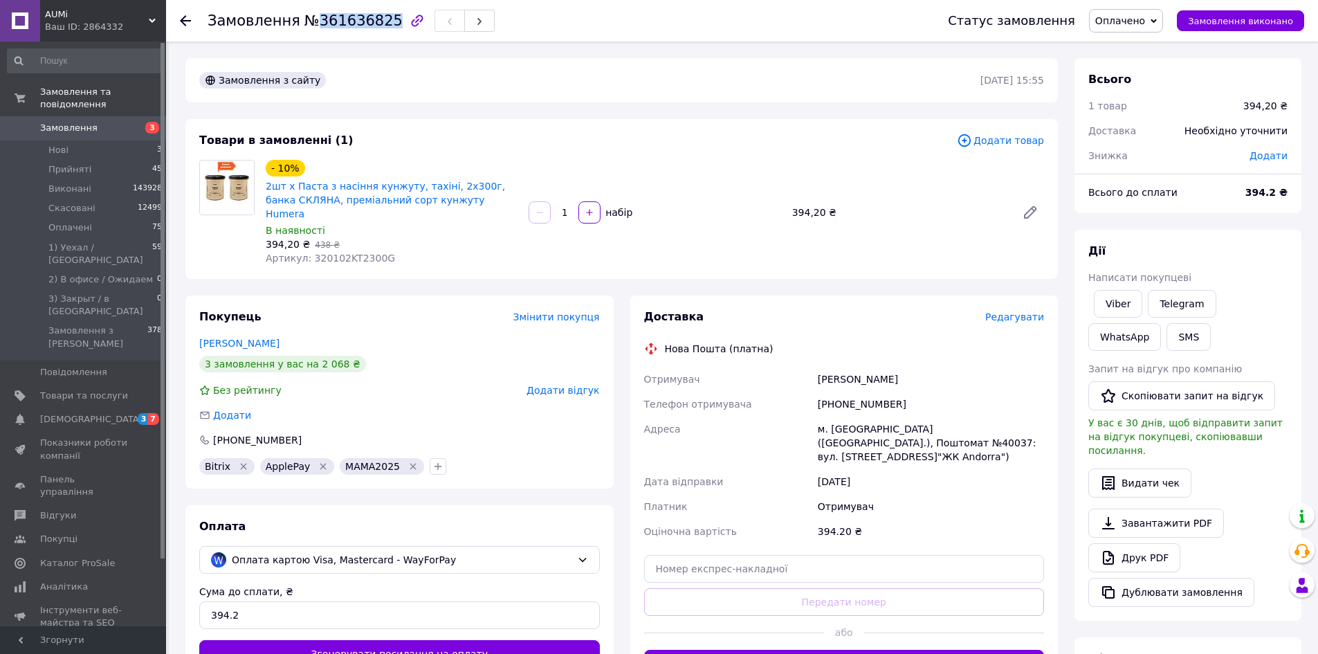
copy span "361636825"
click at [1003, 311] on span "Редагувати" at bounding box center [1014, 316] width 59 height 11
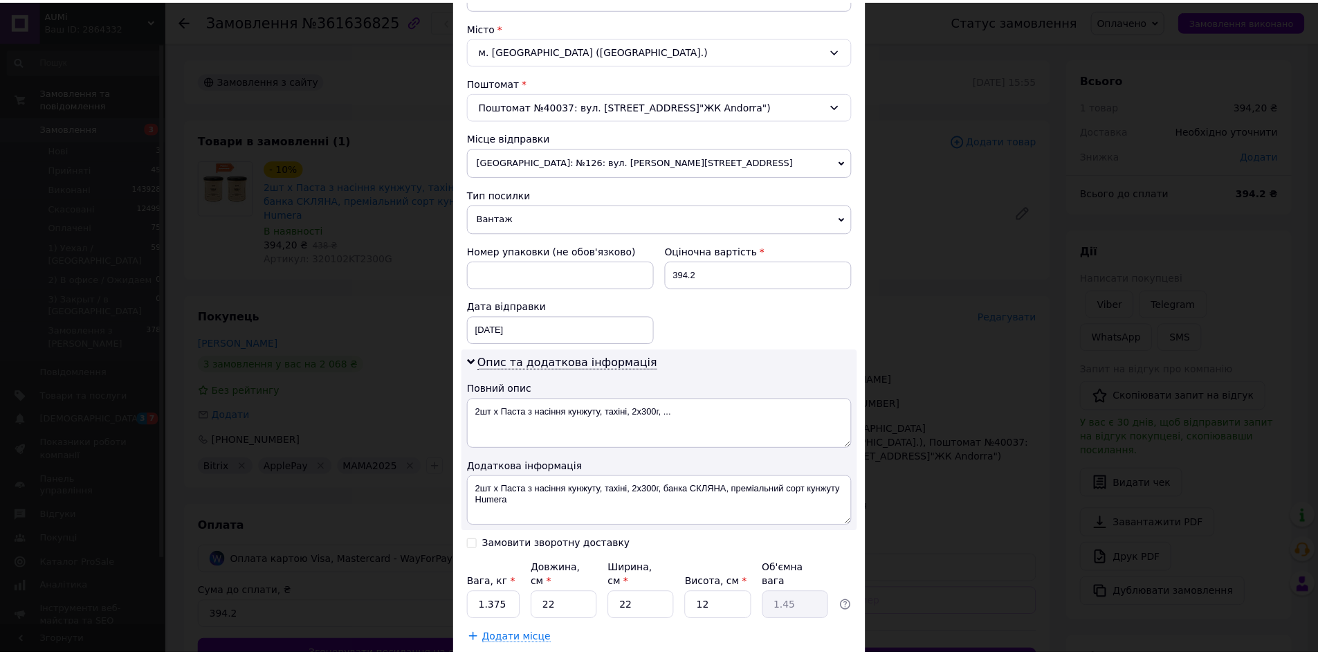
scroll to position [415, 0]
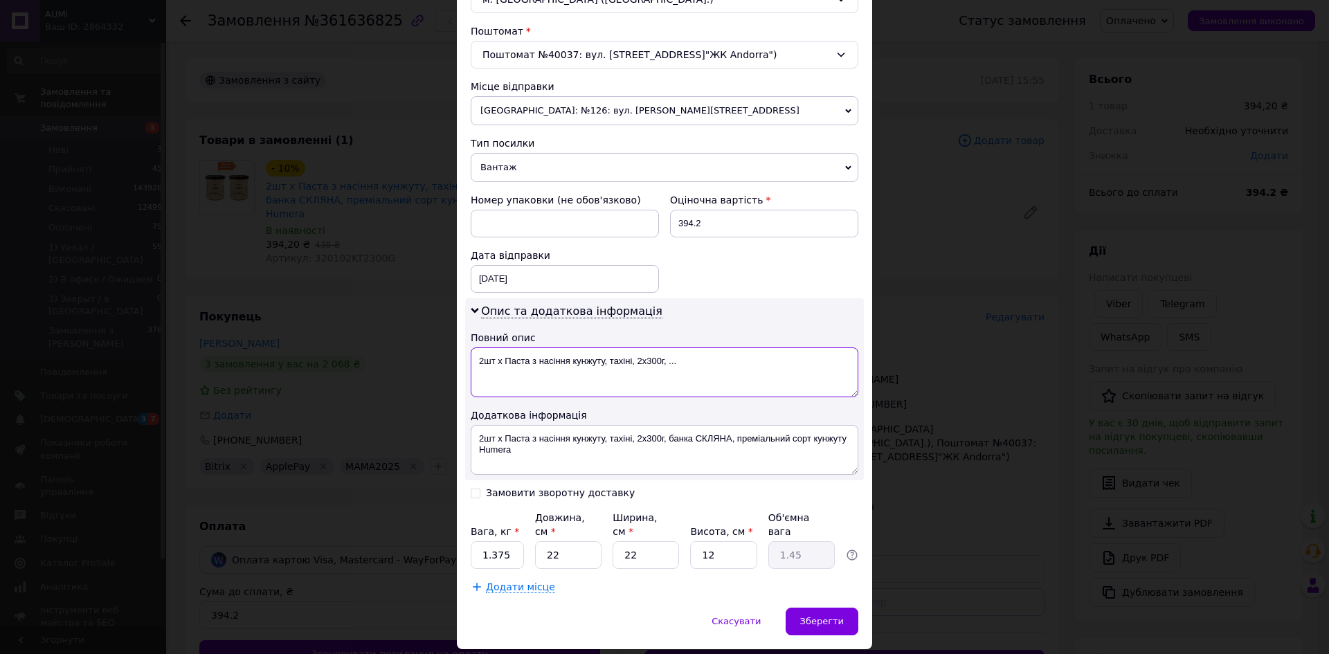
drag, startPoint x: 671, startPoint y: 375, endPoint x: 606, endPoint y: 365, distance: 65.8
click at [606, 365] on textarea "2шт х Паста з насіння кунжуту, тахіні, 2х300г, ..." at bounding box center [665, 372] width 388 height 50
paste textarea "361636825"
type textarea "2шт х Паста з насіння кунжуту,361636825"
paste textarea "361636825"
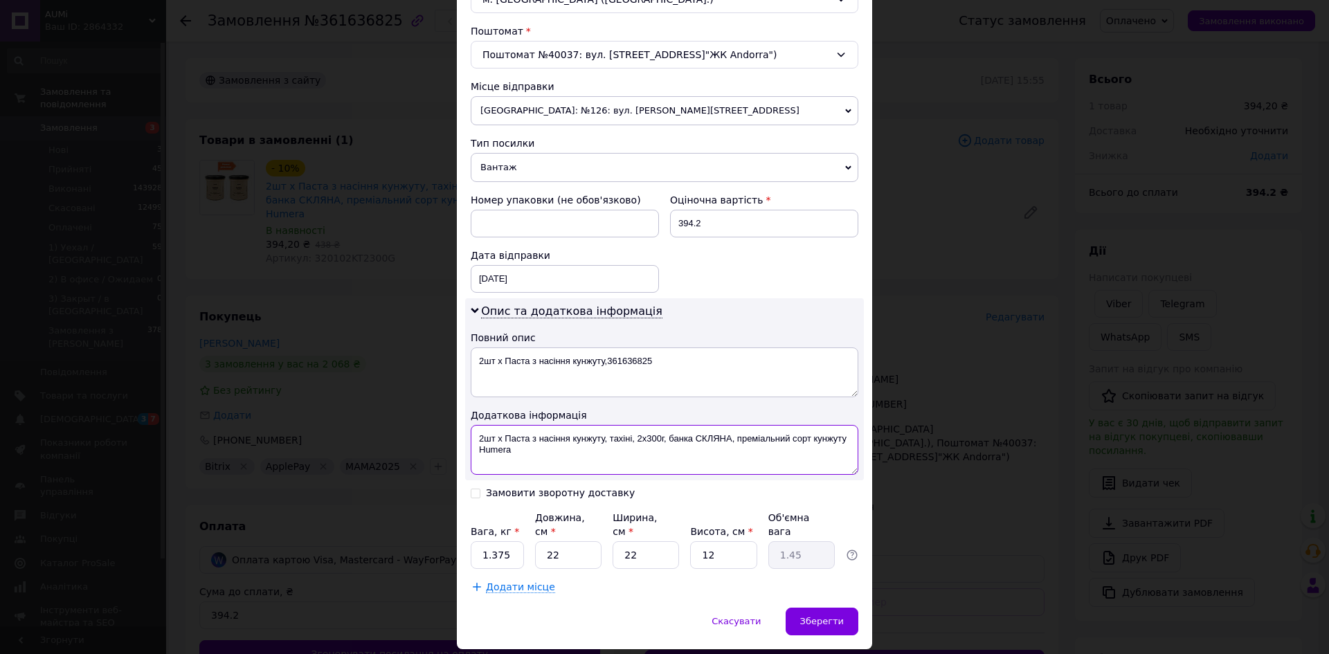
drag, startPoint x: 627, startPoint y: 463, endPoint x: 635, endPoint y: 440, distance: 24.3
type textarea "2шт х Паста з насіння кунжуту, тахіні, 361636825"
click at [508, 547] on input "1.375" at bounding box center [497, 555] width 53 height 28
type input "1.290"
type input "1"
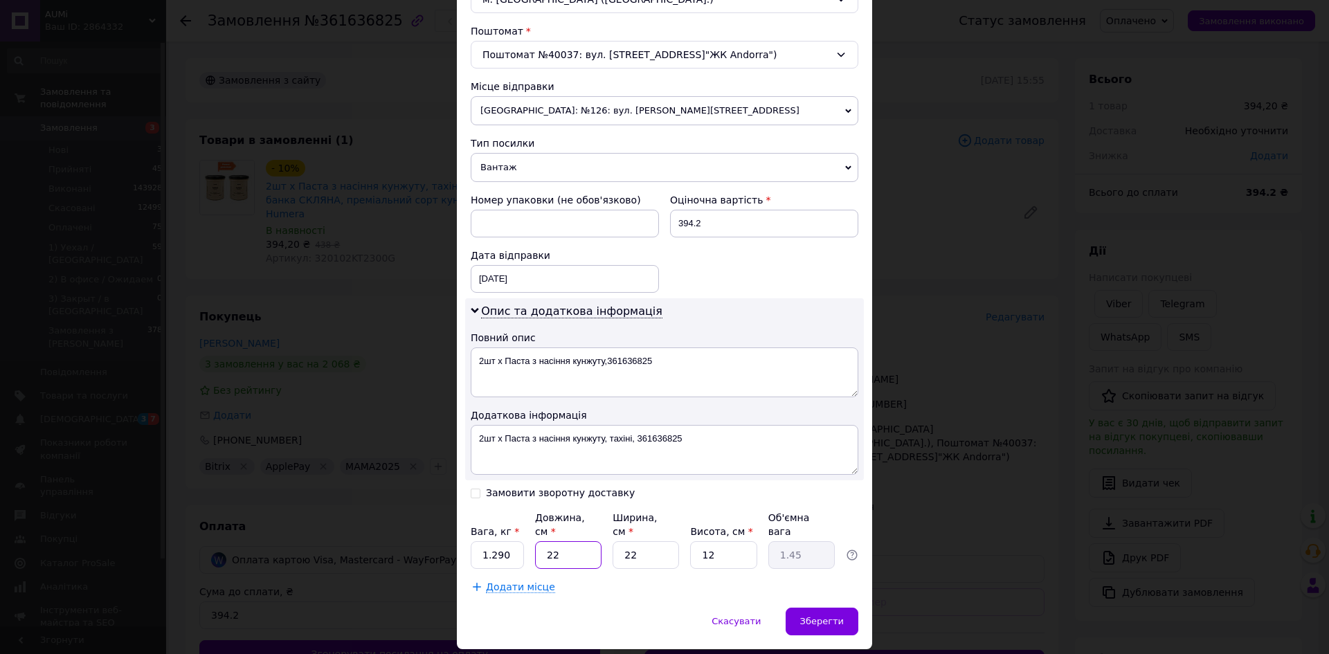
type input "0.1"
type input "16"
type input "1.06"
type input "16"
type input "1"
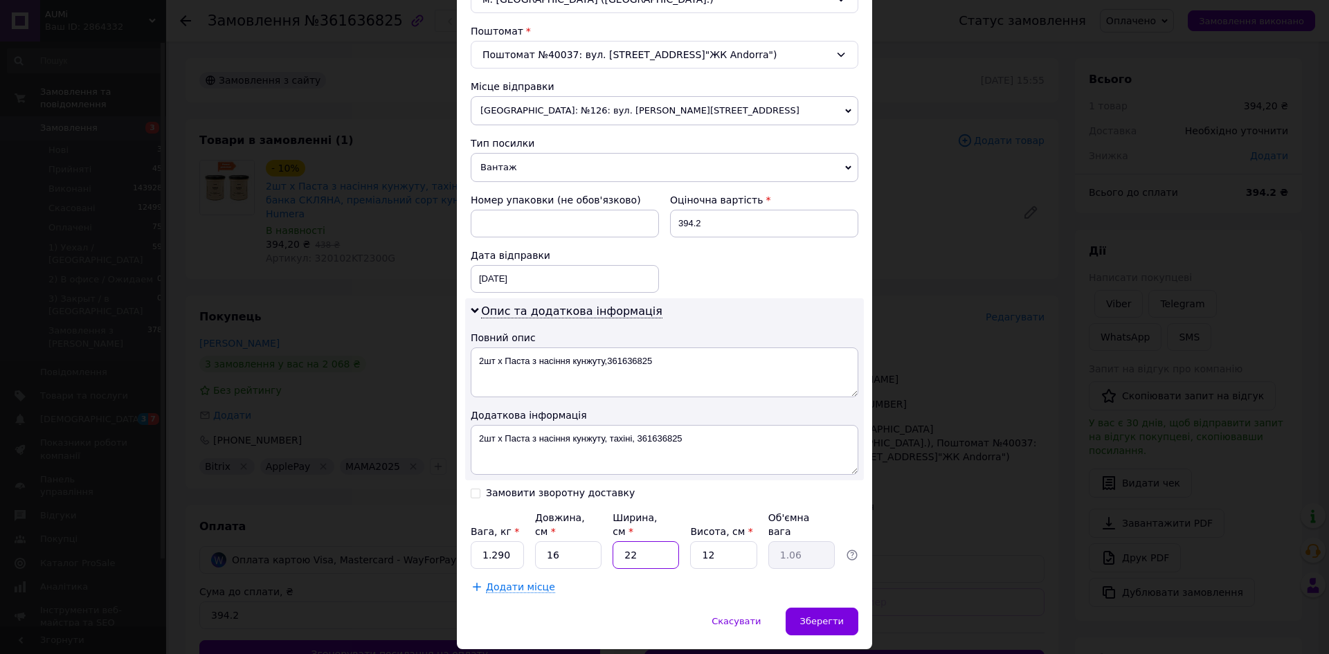
type input "0.1"
type input "16"
type input "0.77"
type input "16"
type input "1"
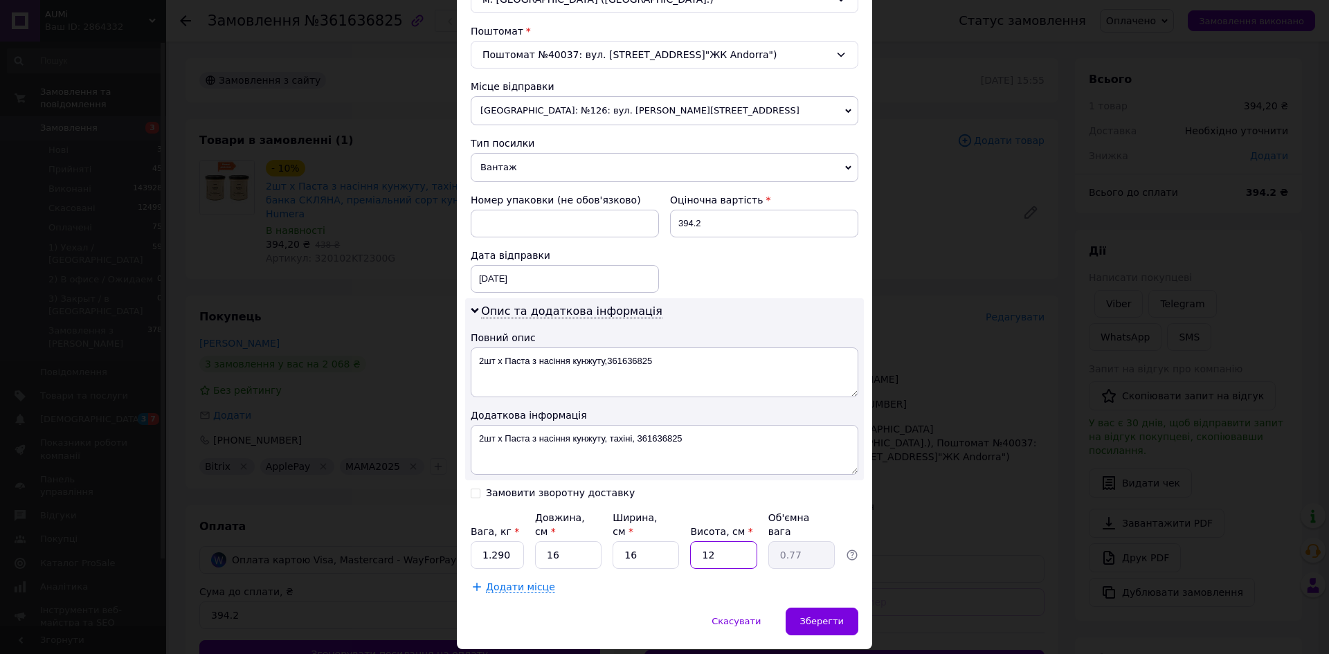
type input "0.1"
type input "16"
type input "1.02"
type input "16"
click at [822, 608] on div "Зберегти" at bounding box center [821, 622] width 73 height 28
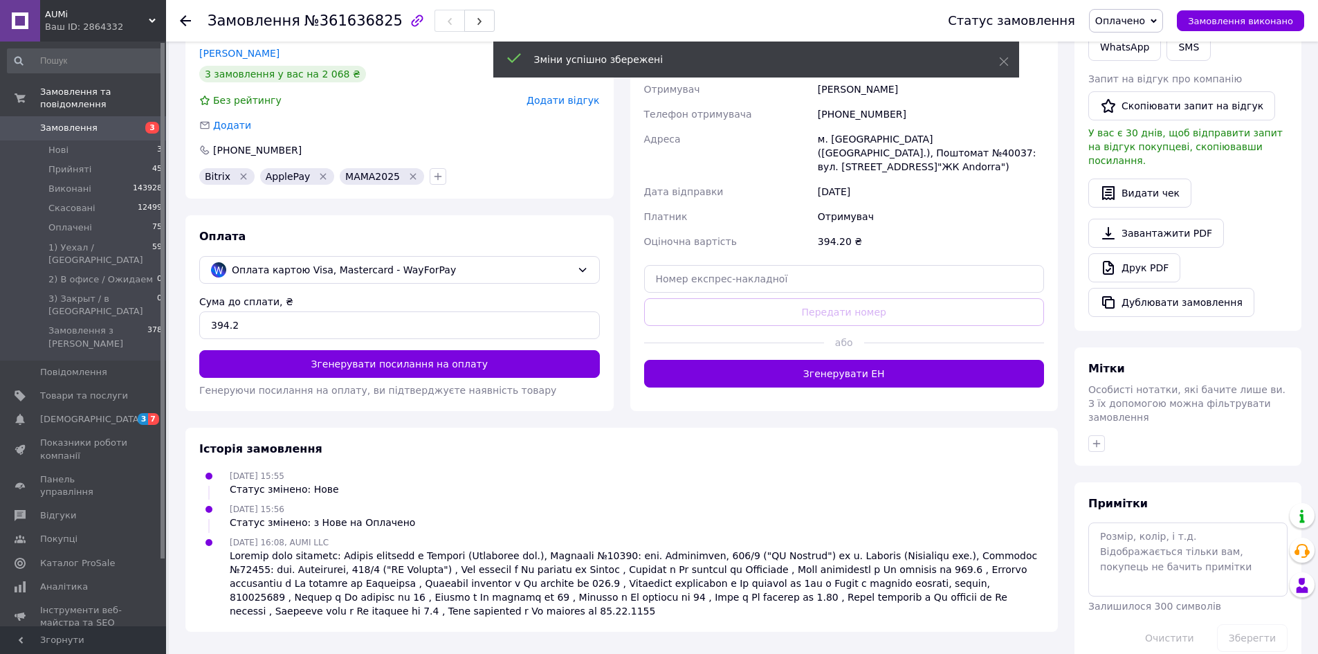
scroll to position [291, 0]
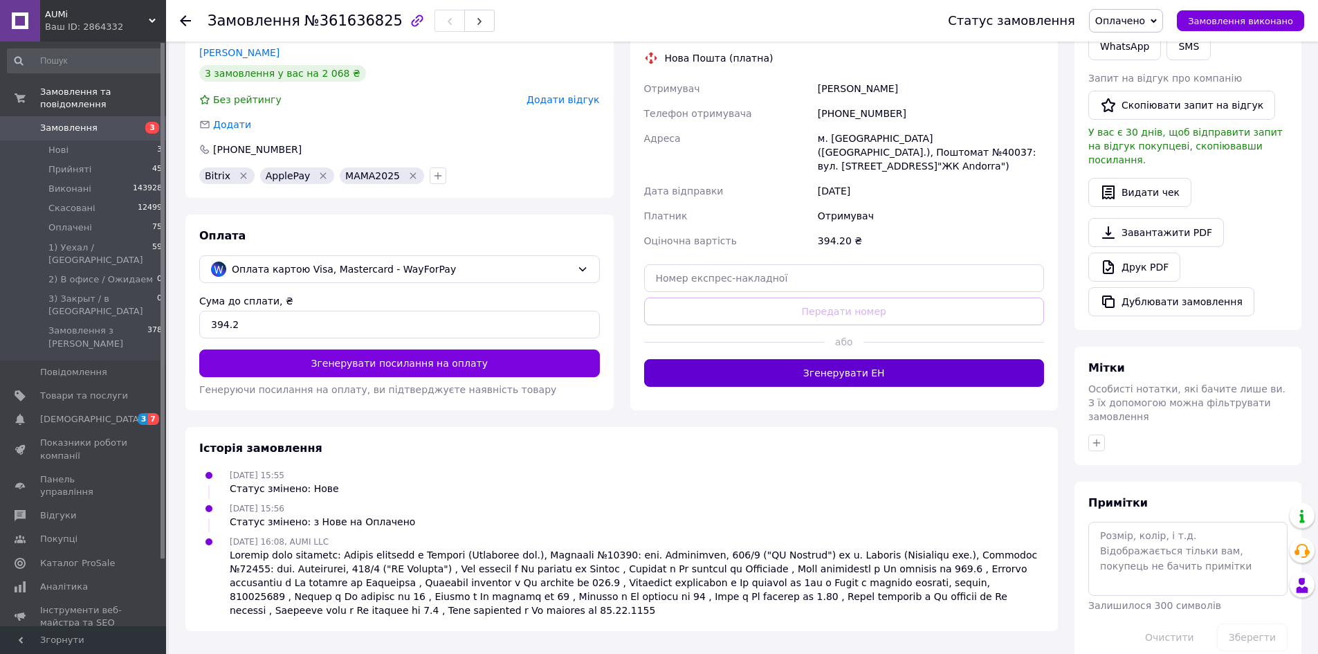
click at [818, 359] on button "Згенерувати ЕН" at bounding box center [844, 373] width 401 height 28
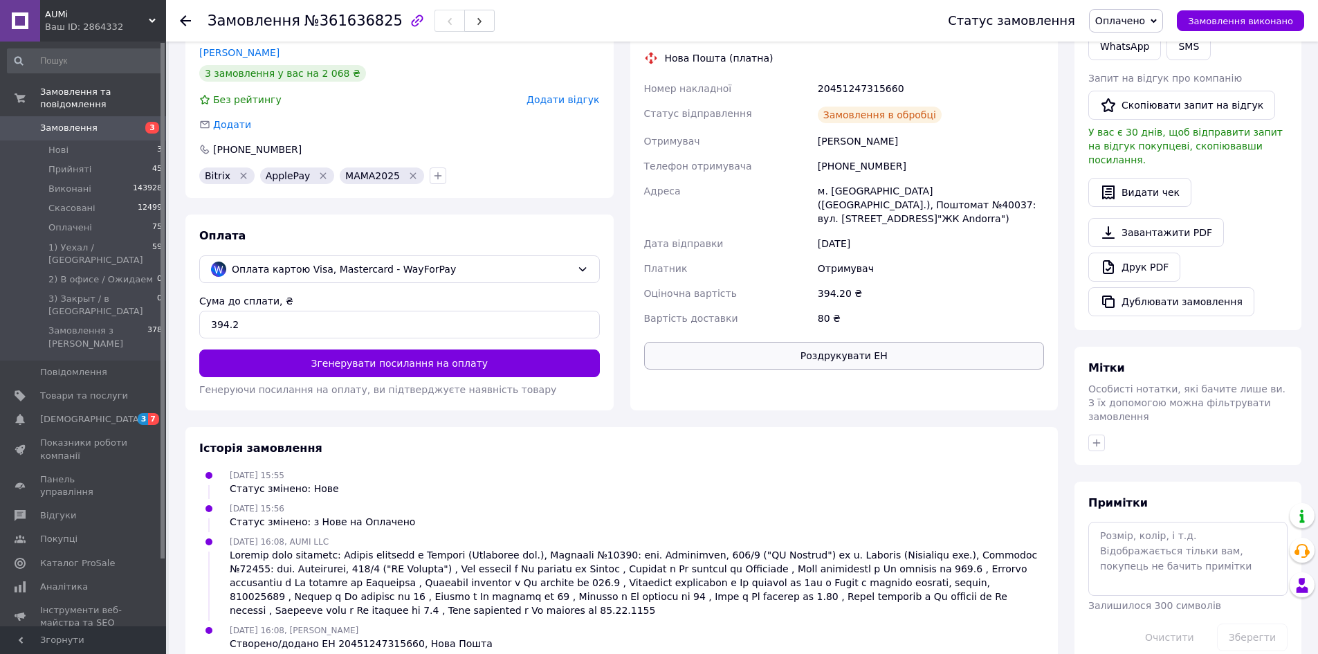
click at [809, 342] on button "Роздрукувати ЕН" at bounding box center [844, 356] width 401 height 28
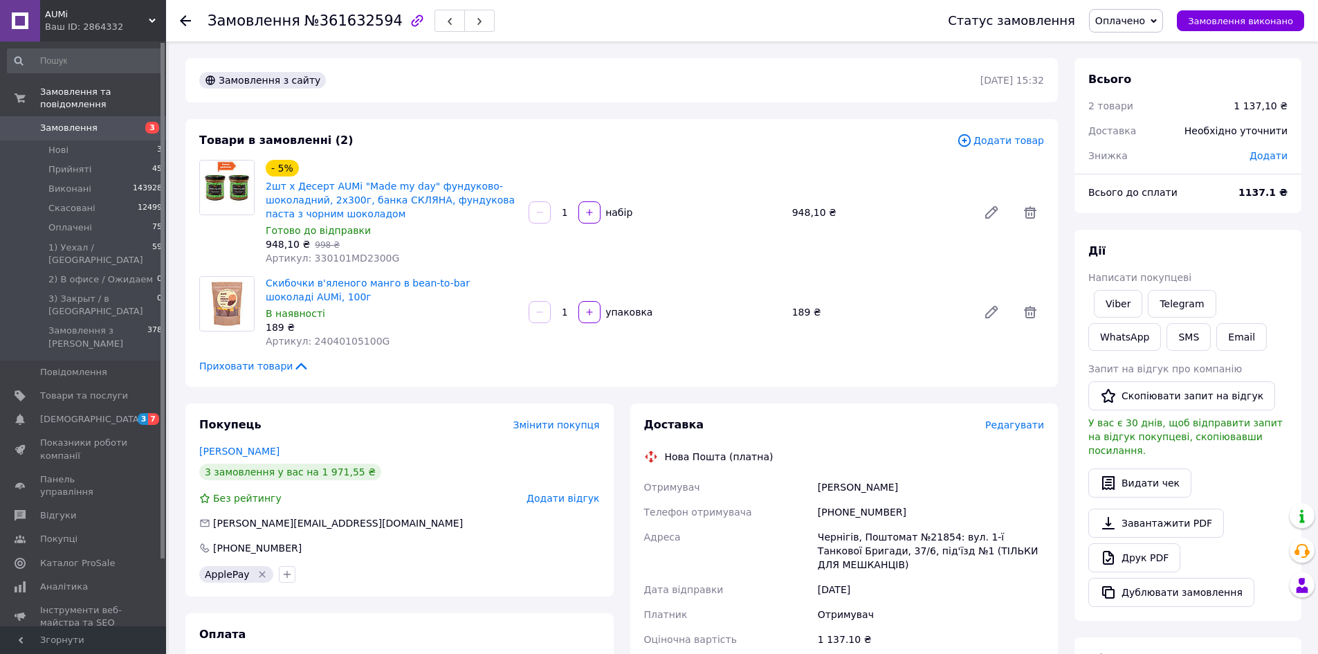
click at [350, 28] on span "№361632594" at bounding box center [354, 20] width 98 height 17
copy span "361632594"
click at [1012, 425] on span "Редагувати" at bounding box center [1014, 424] width 59 height 11
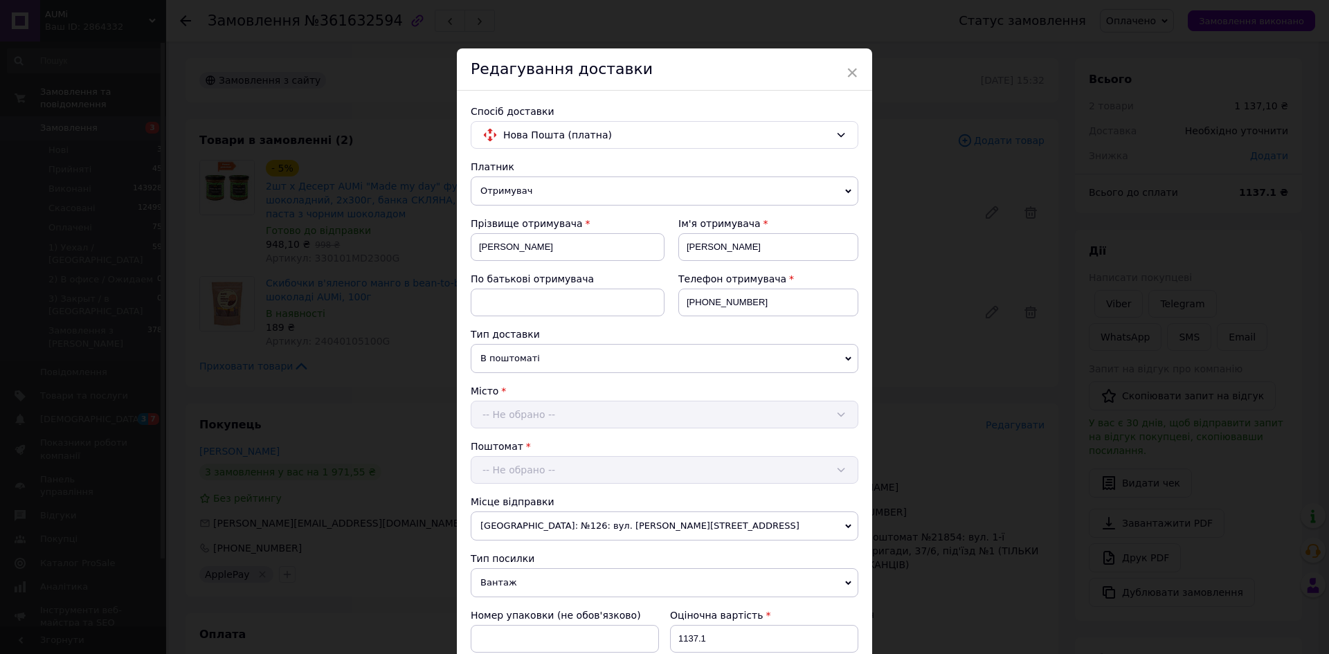
scroll to position [290, 0]
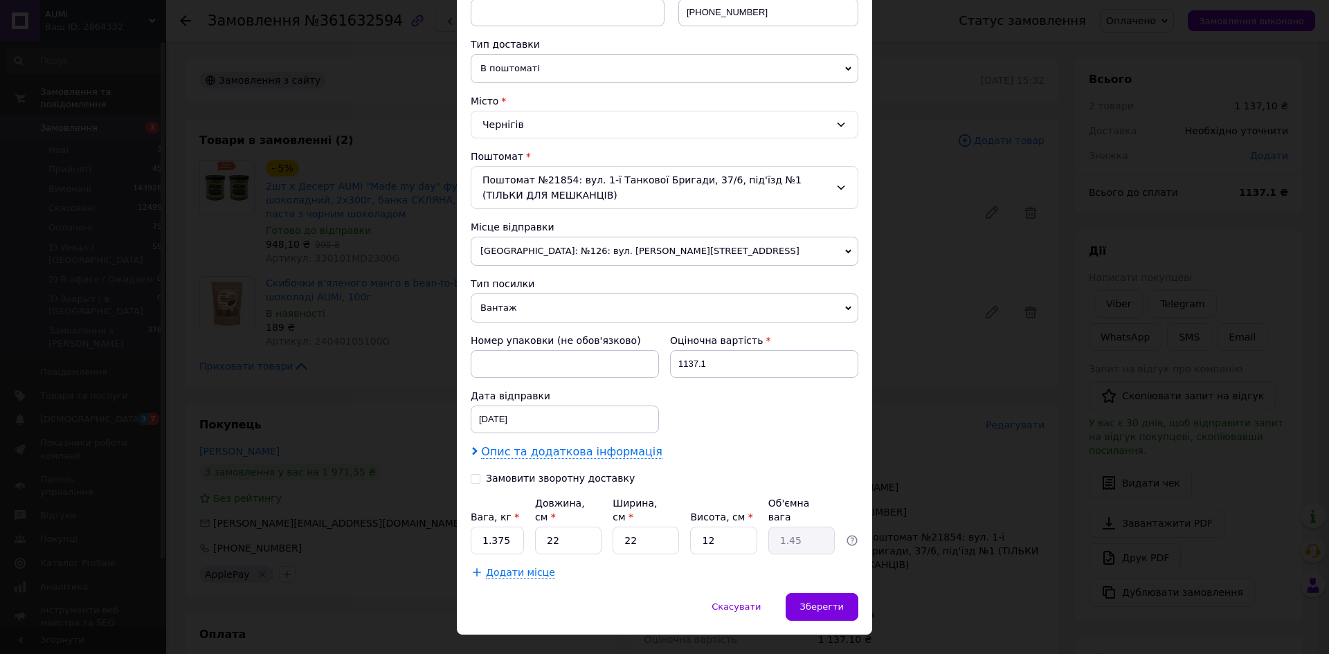
click at [585, 454] on span "Опис та додаткова інформація" at bounding box center [571, 452] width 181 height 14
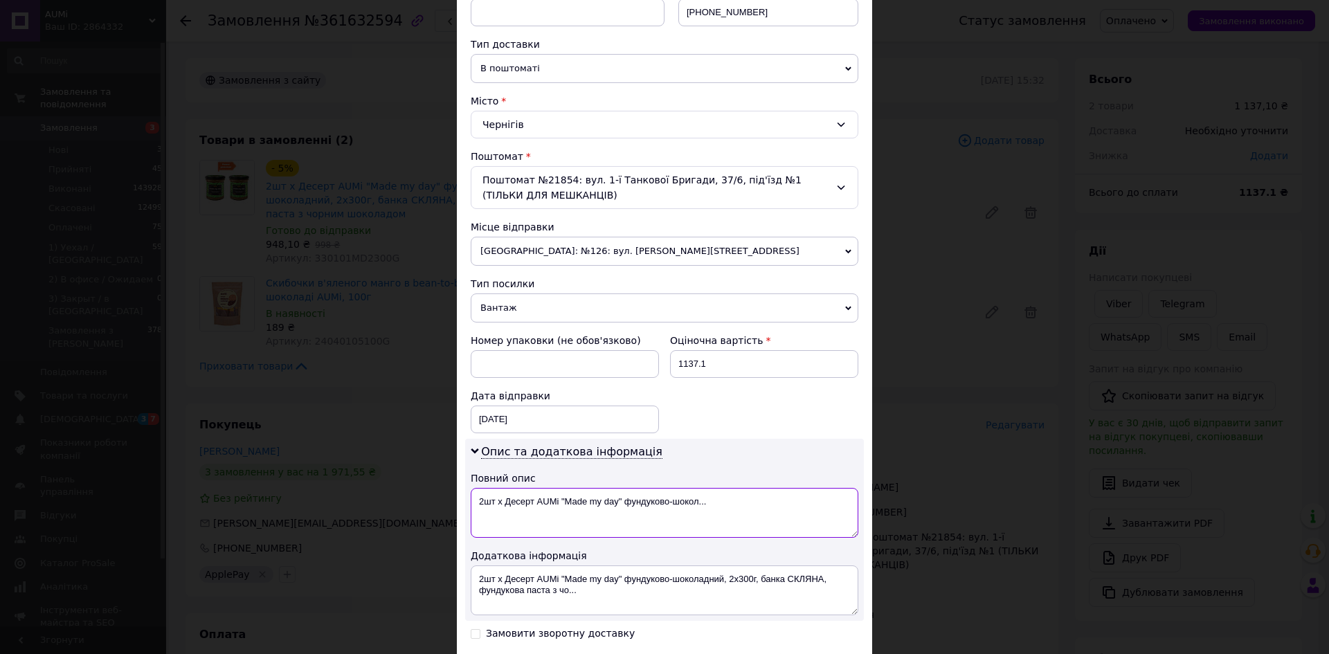
drag, startPoint x: 648, startPoint y: 509, endPoint x: 625, endPoint y: 507, distance: 22.9
click at [625, 507] on textarea "2шт х Десерт AUMi "Made my day" фундуково-шокол..." at bounding box center [665, 513] width 388 height 50
paste textarea "361632594"
type textarea "2шт х Десерт AUMi "Made my day" 361632594"
drag, startPoint x: 620, startPoint y: 579, endPoint x: 629, endPoint y: 602, distance: 25.2
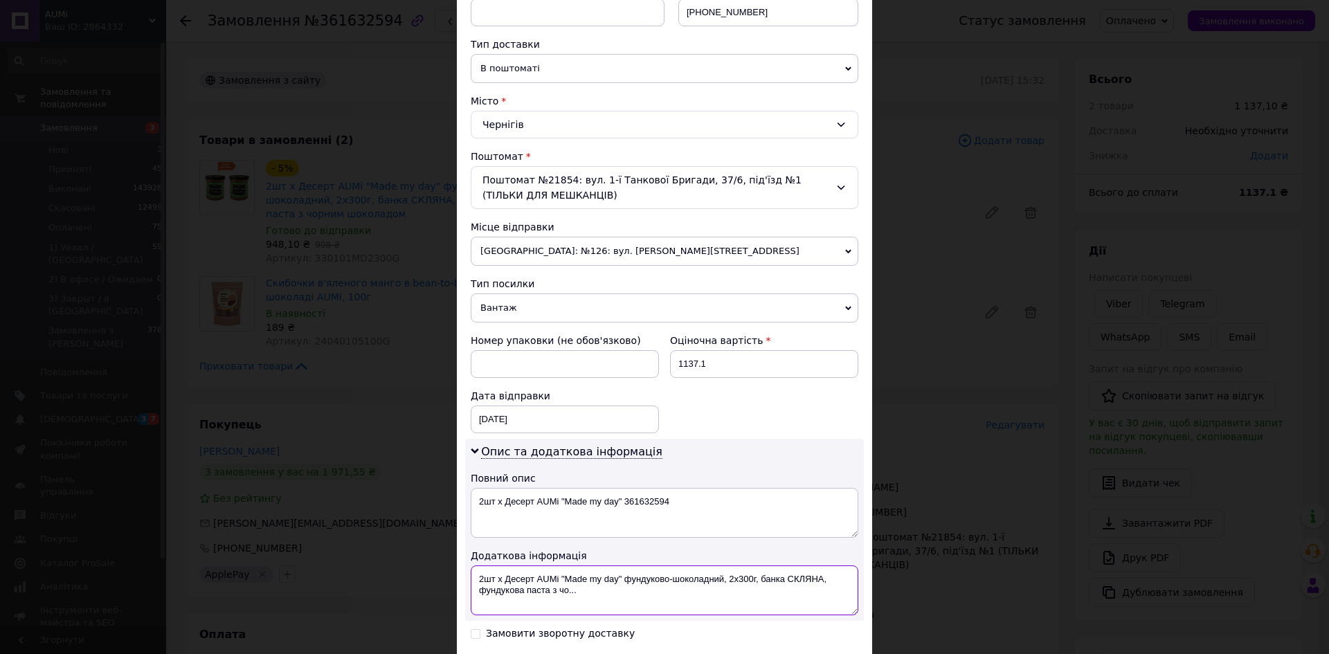
click at [629, 602] on textarea "2шт х Десерт AUMi "Made my day" фундуково-шоколадний, 2х300г, банка СКЛЯНА, фун…" at bounding box center [665, 590] width 388 height 50
paste textarea "361632594"
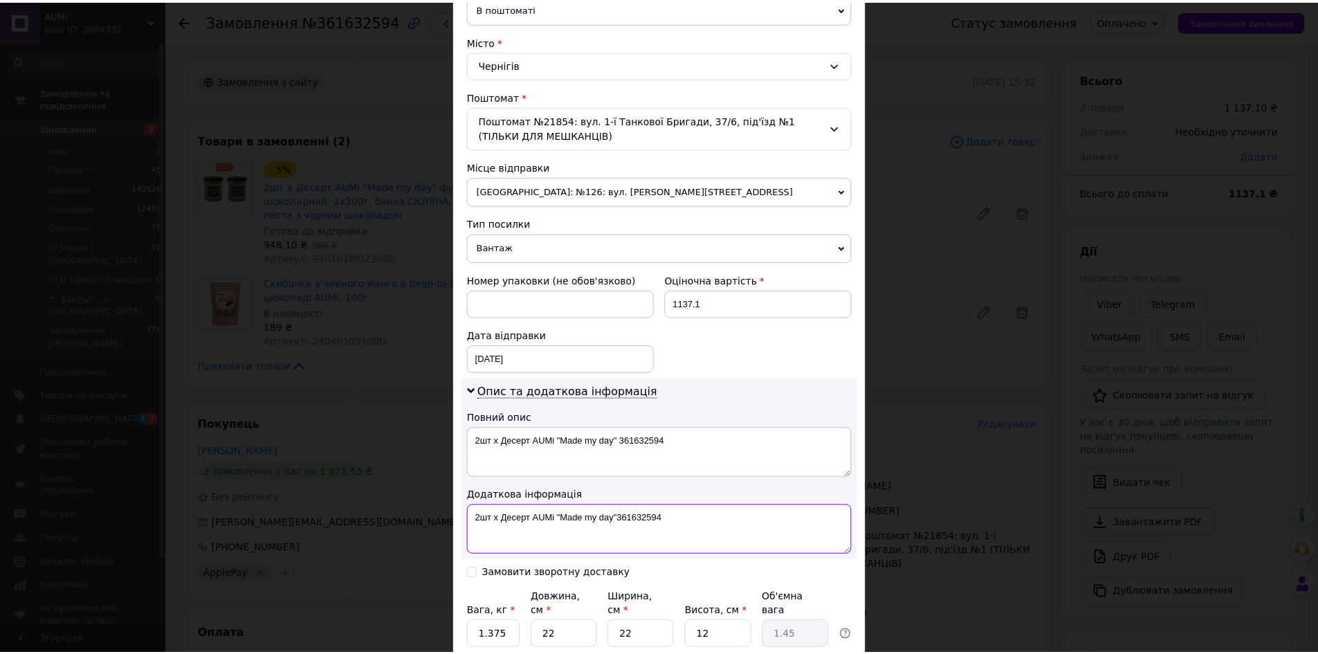
scroll to position [460, 0]
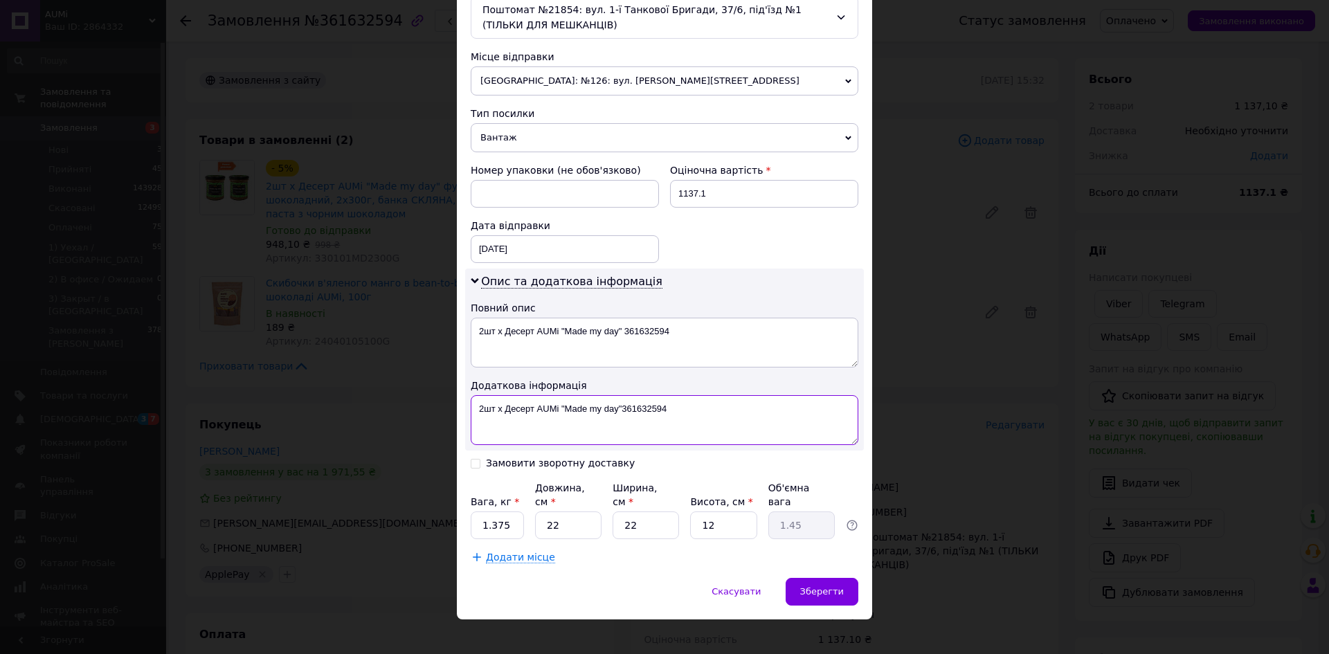
type textarea "2шт х Десерт AUMi "Made my day"361632594"
click at [506, 511] on input "1.375" at bounding box center [497, 525] width 53 height 28
type input "1.400"
type input "1"
type input "0.1"
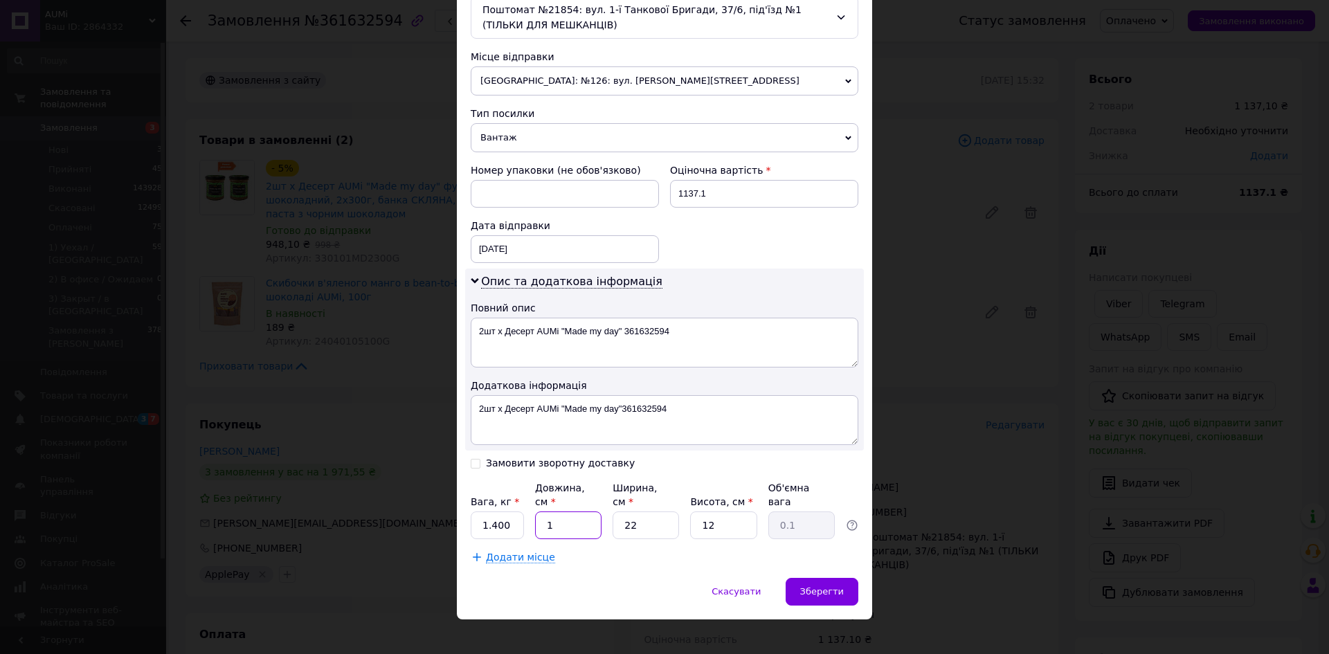
type input "16"
type input "1.06"
type input "16"
type input "1"
type input "0.1"
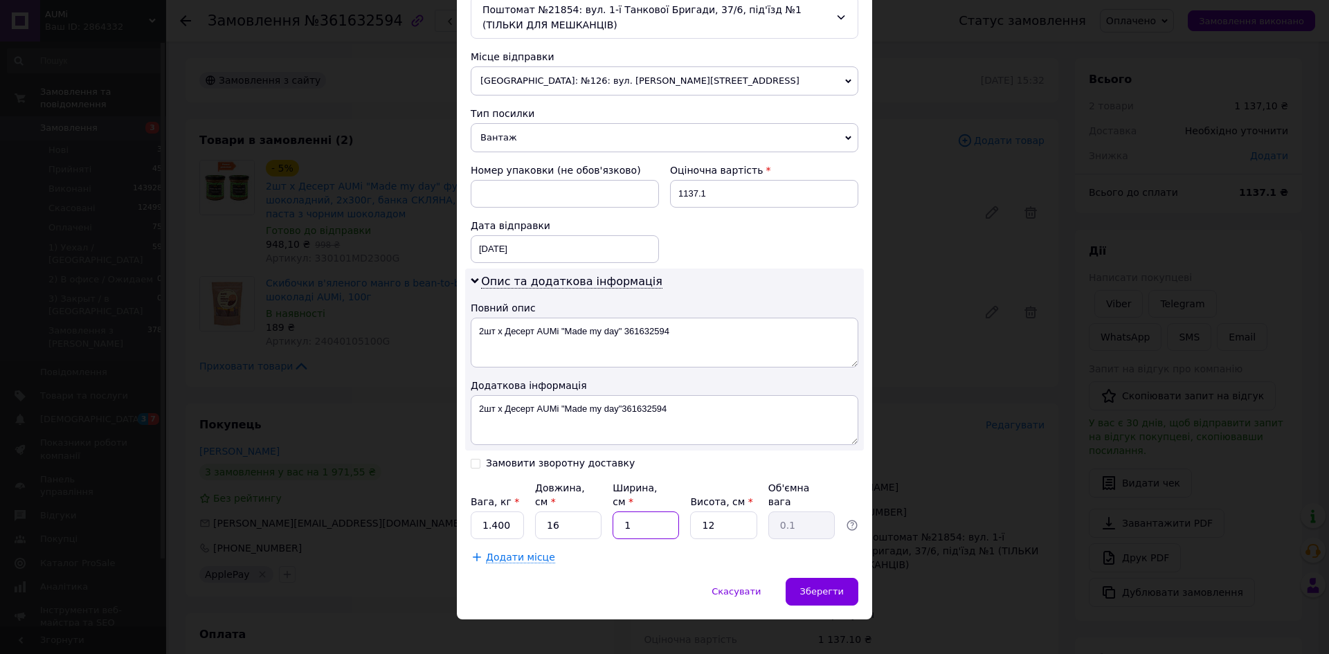
type input "16"
type input "0.77"
type input "16"
type input "1.02"
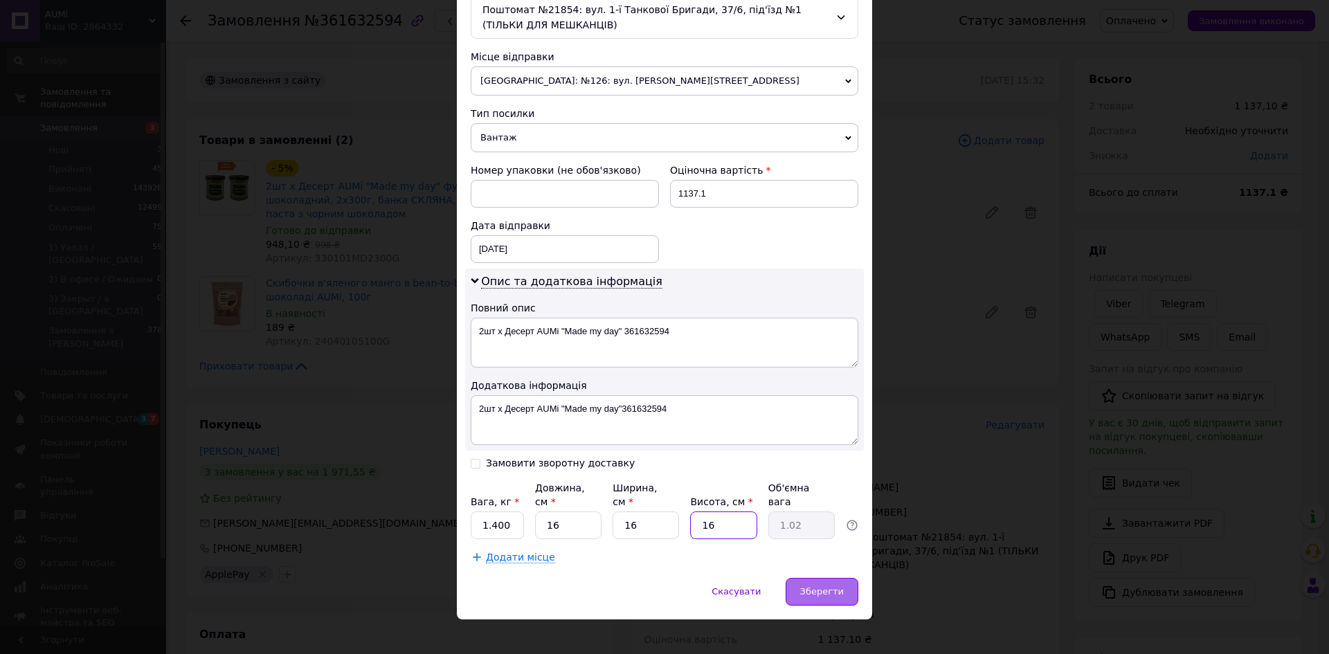
type input "16"
click at [844, 578] on div "Зберегти" at bounding box center [821, 592] width 73 height 28
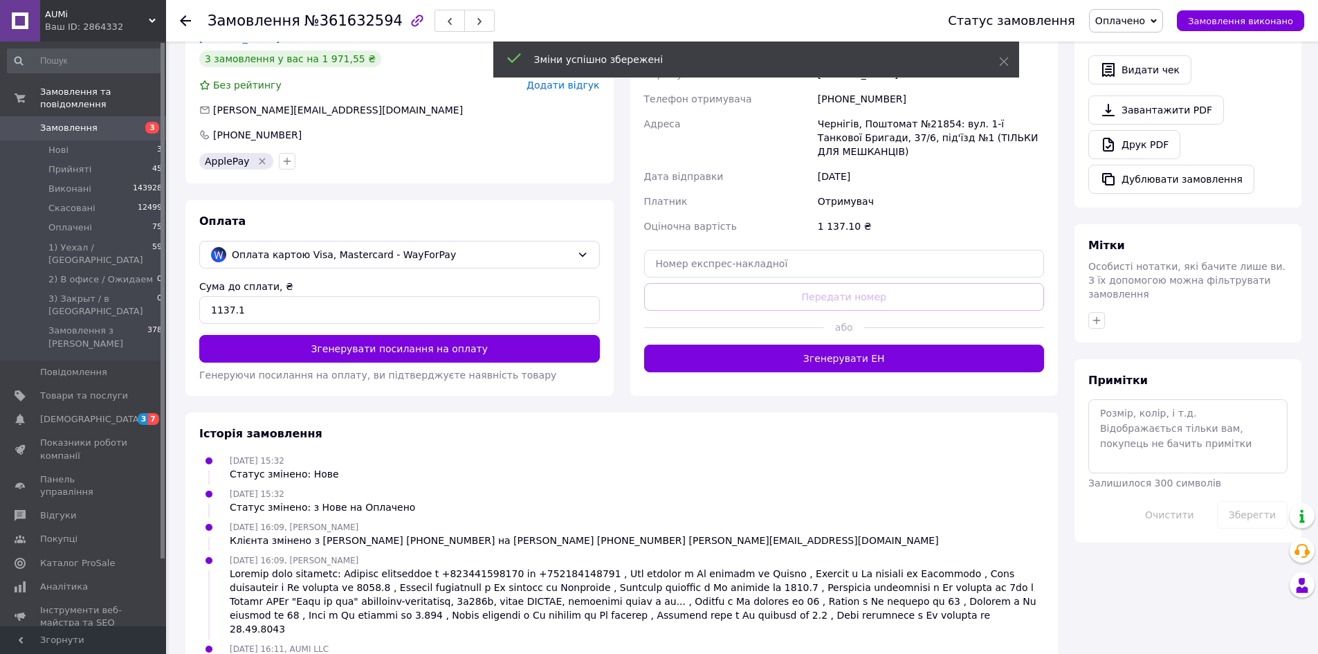
scroll to position [415, 0]
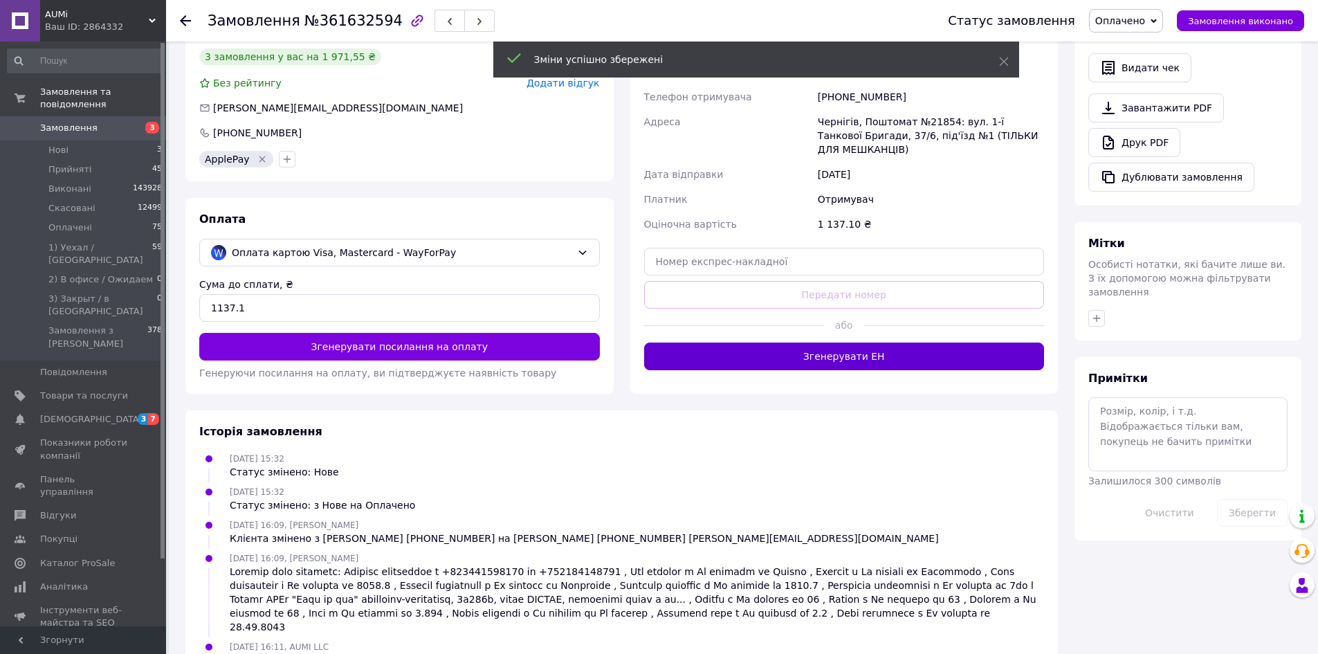
click at [794, 356] on button "Згенерувати ЕН" at bounding box center [844, 357] width 401 height 28
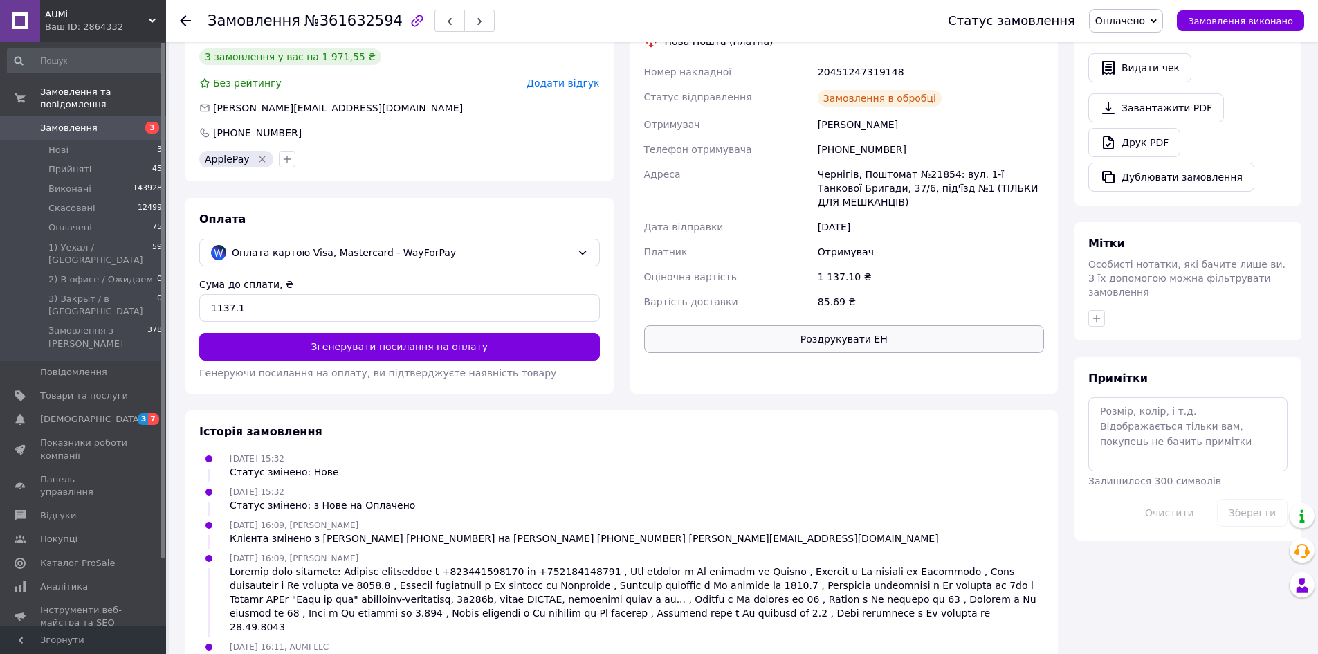
click at [792, 345] on button "Роздрукувати ЕН" at bounding box center [844, 339] width 401 height 28
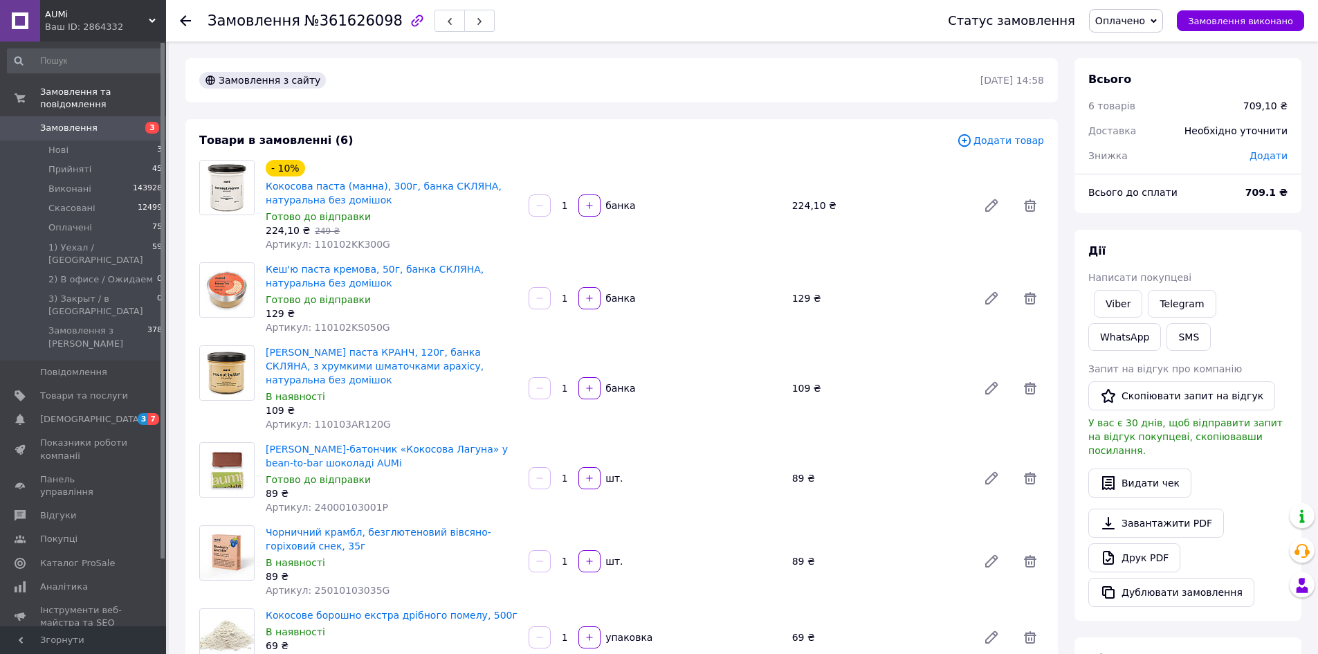
click at [352, 24] on span "№361626098" at bounding box center [354, 20] width 98 height 17
copy span "361626098"
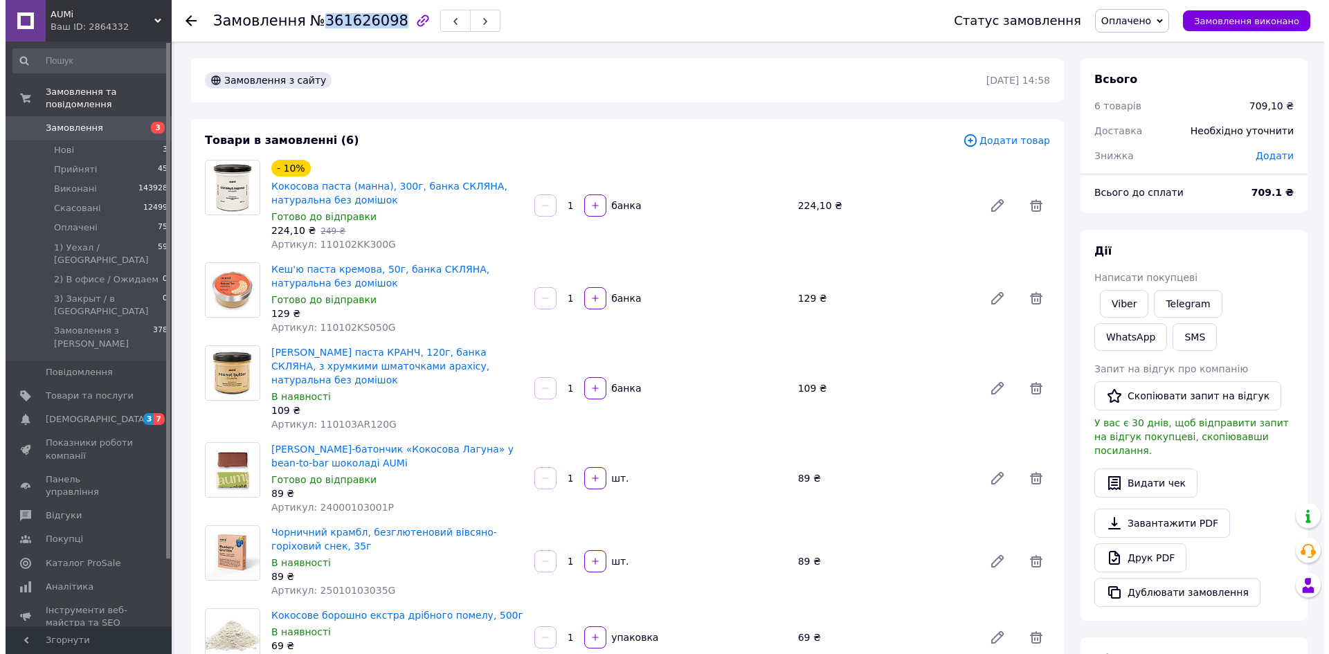
scroll to position [346, 0]
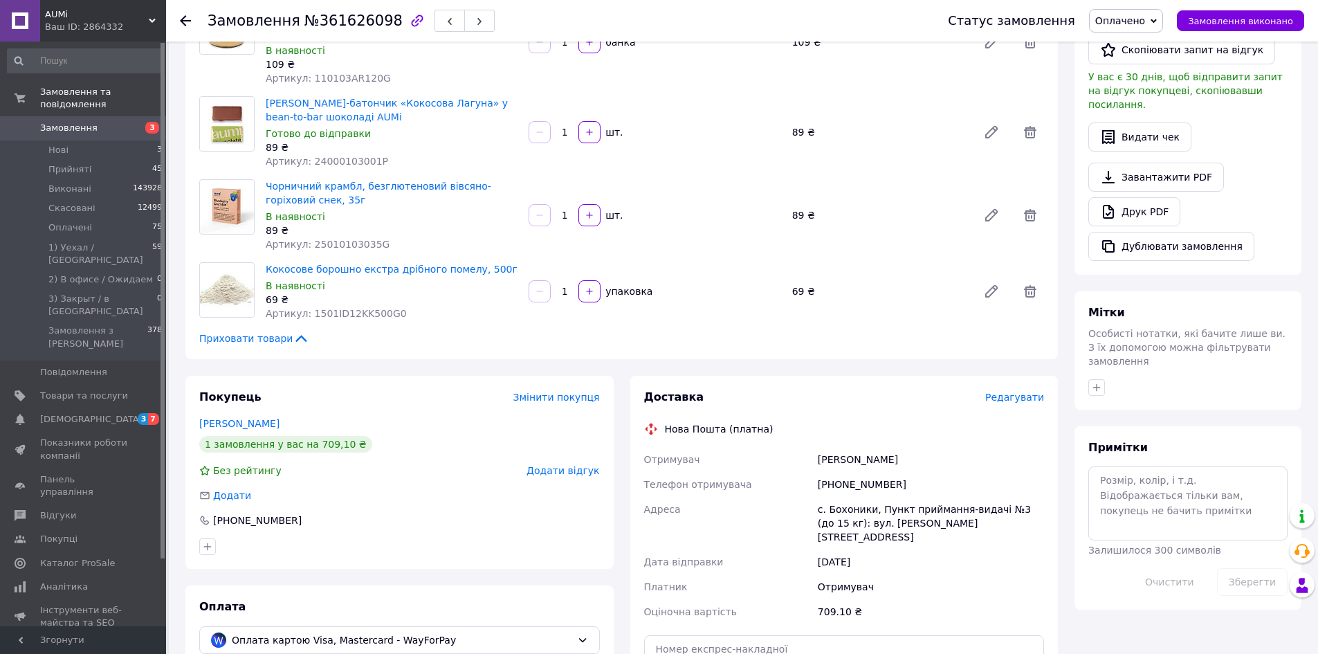
click at [1001, 392] on span "Редагувати" at bounding box center [1014, 397] width 59 height 11
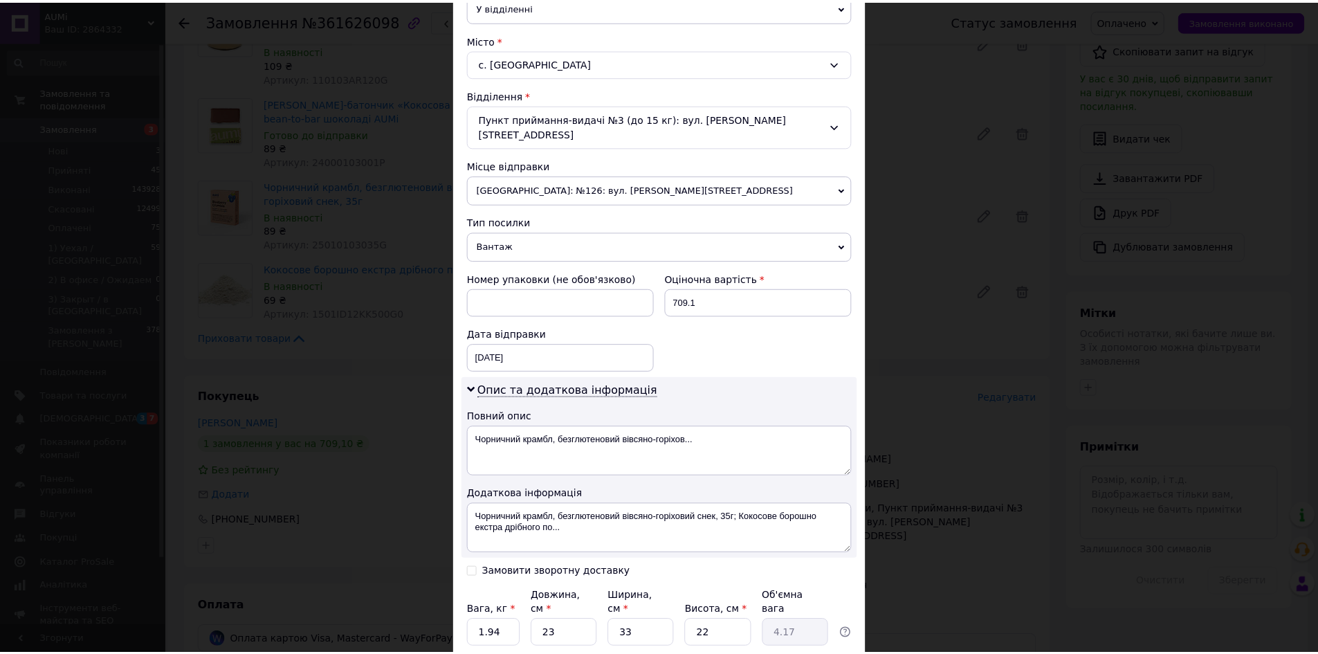
scroll to position [445, 0]
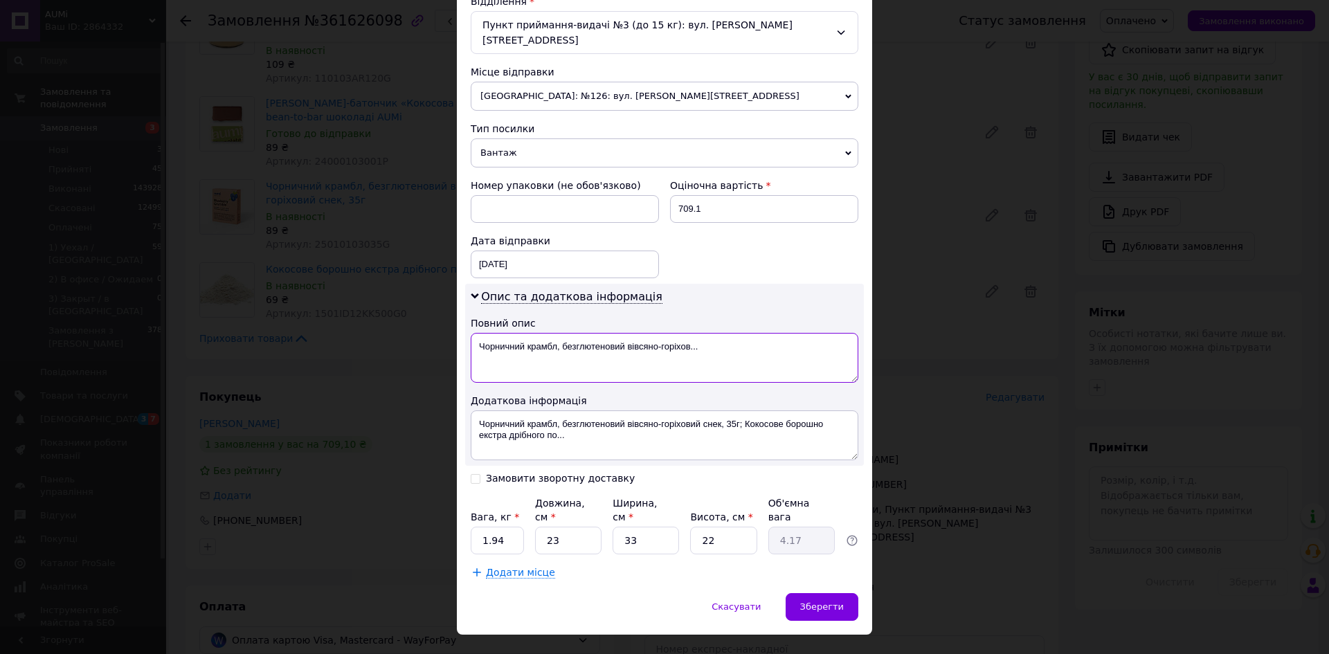
paste textarea "361626098"
drag, startPoint x: 666, startPoint y: 348, endPoint x: 574, endPoint y: 345, distance: 92.8
type textarea "Чорничний крамбл, без361626098"
paste textarea "361626098"
drag, startPoint x: 626, startPoint y: 428, endPoint x: 646, endPoint y: 402, distance: 33.0
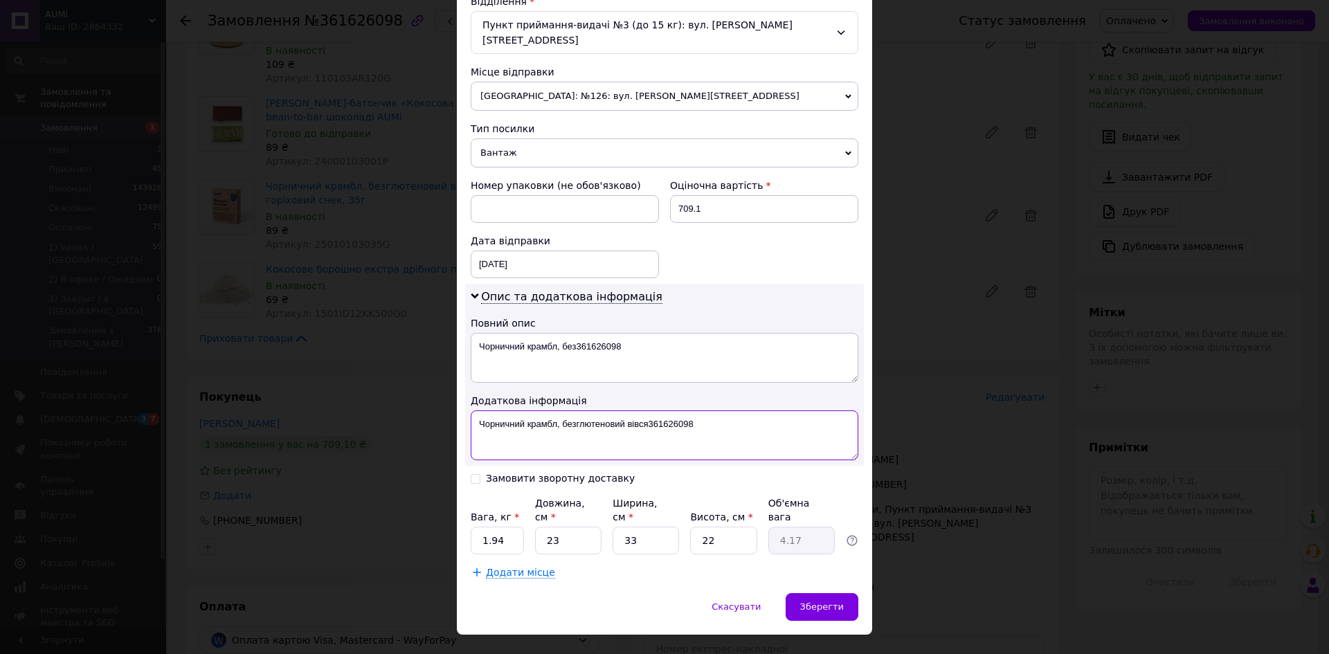
type textarea "Чорничний крамбл, безглютеновий вівся361626098"
click at [507, 527] on input "1.94" at bounding box center [497, 541] width 53 height 28
type input "1.750"
type input "2"
type input "0.36"
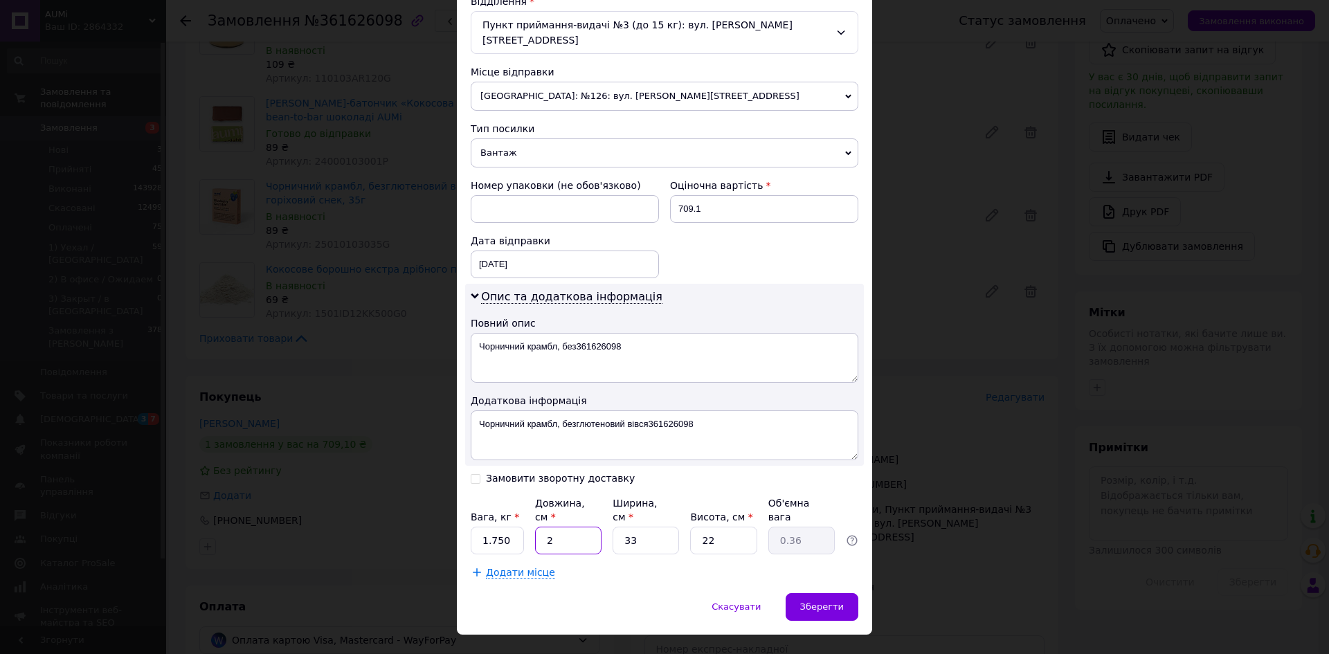
type input "27"
type input "4.9"
type input "27"
type input "1"
type input "0.15"
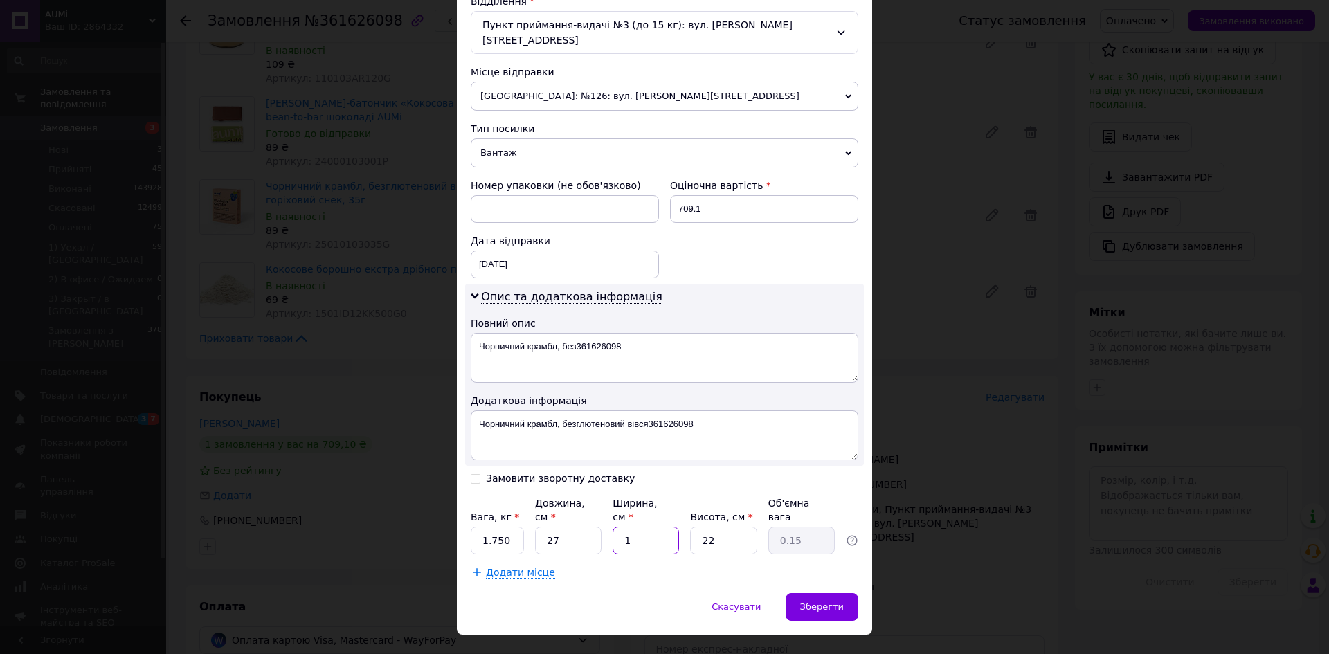
type input "16"
type input "2.38"
type input "16"
type input "1"
type input "0.11"
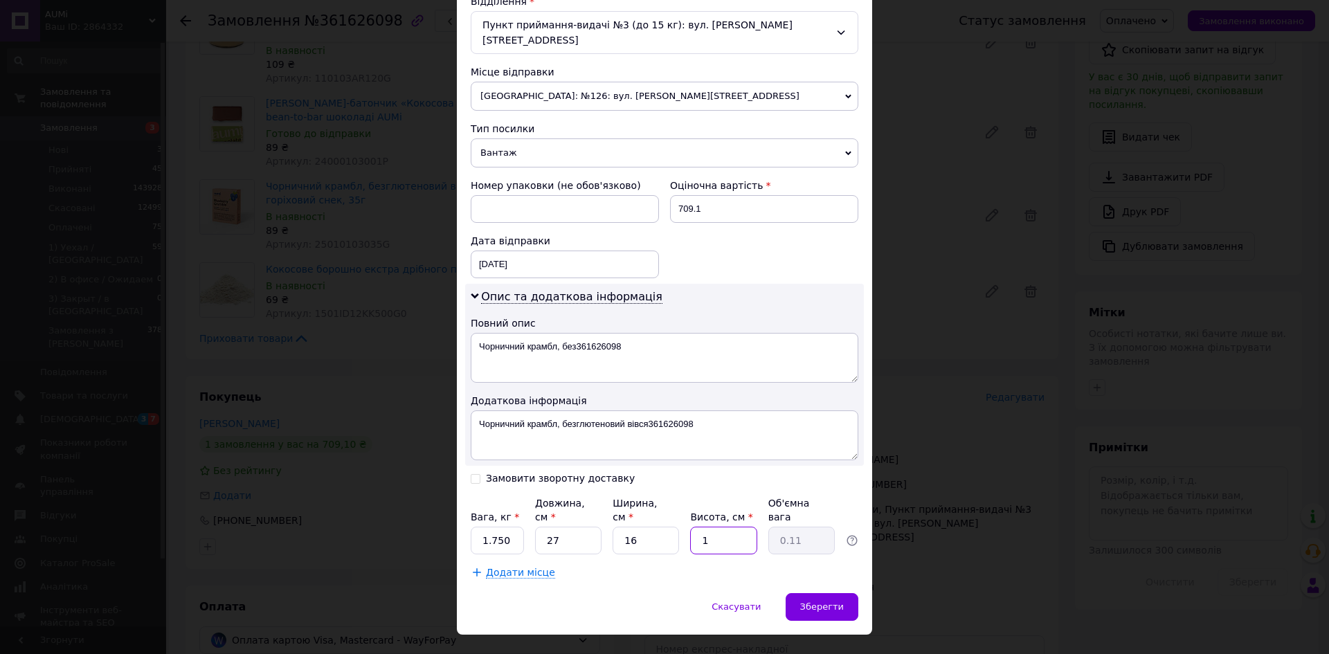
type input "16"
type input "1.73"
type input "16"
click at [805, 601] on span "Зберегти" at bounding box center [822, 606] width 44 height 10
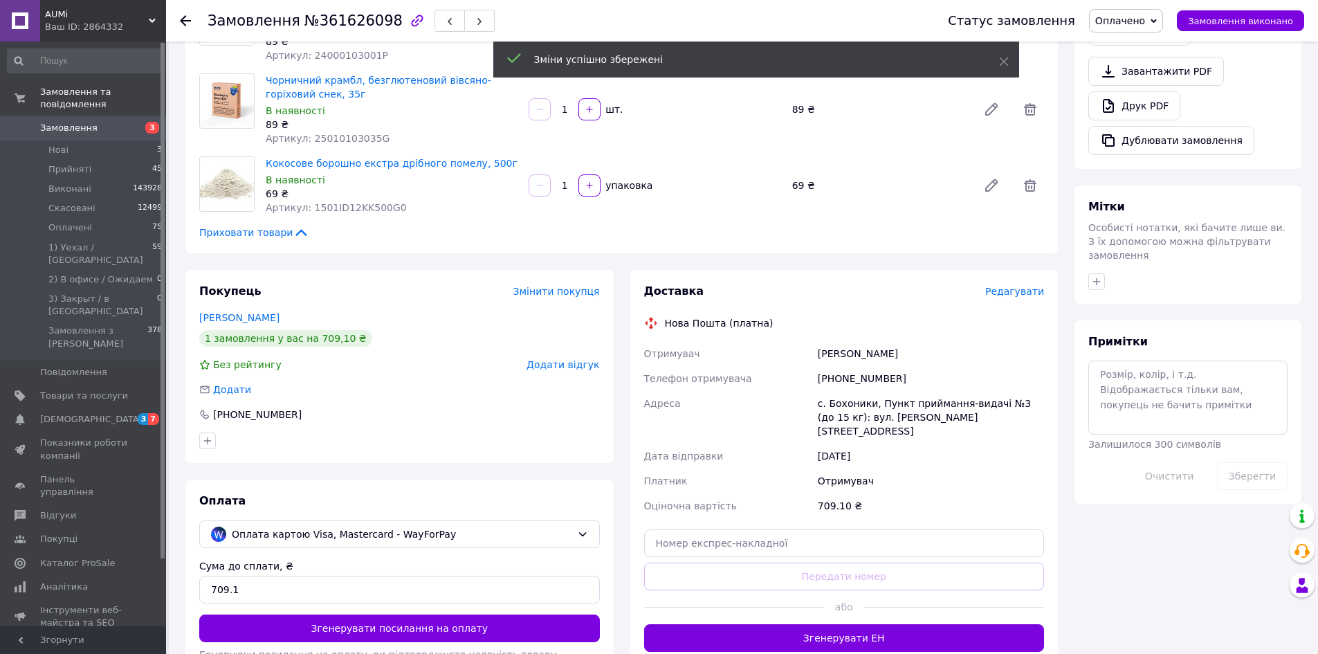
scroll to position [554, 0]
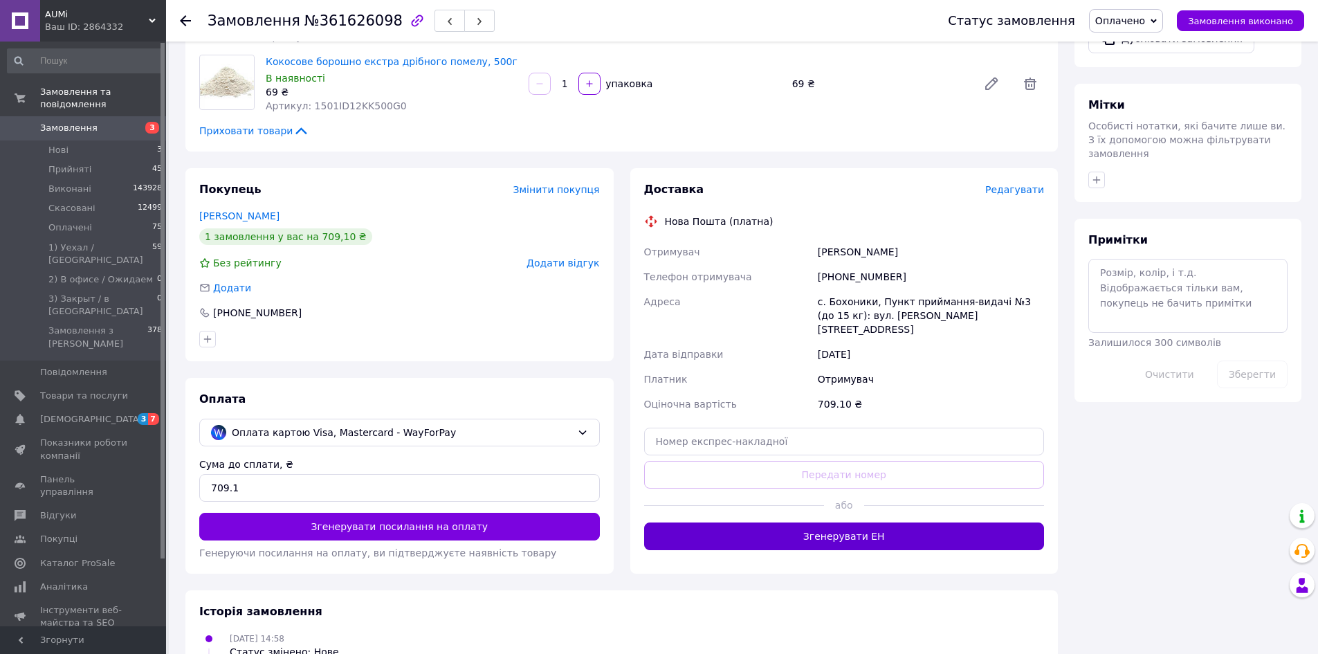
click at [782, 522] on button "Згенерувати ЕН" at bounding box center [844, 536] width 401 height 28
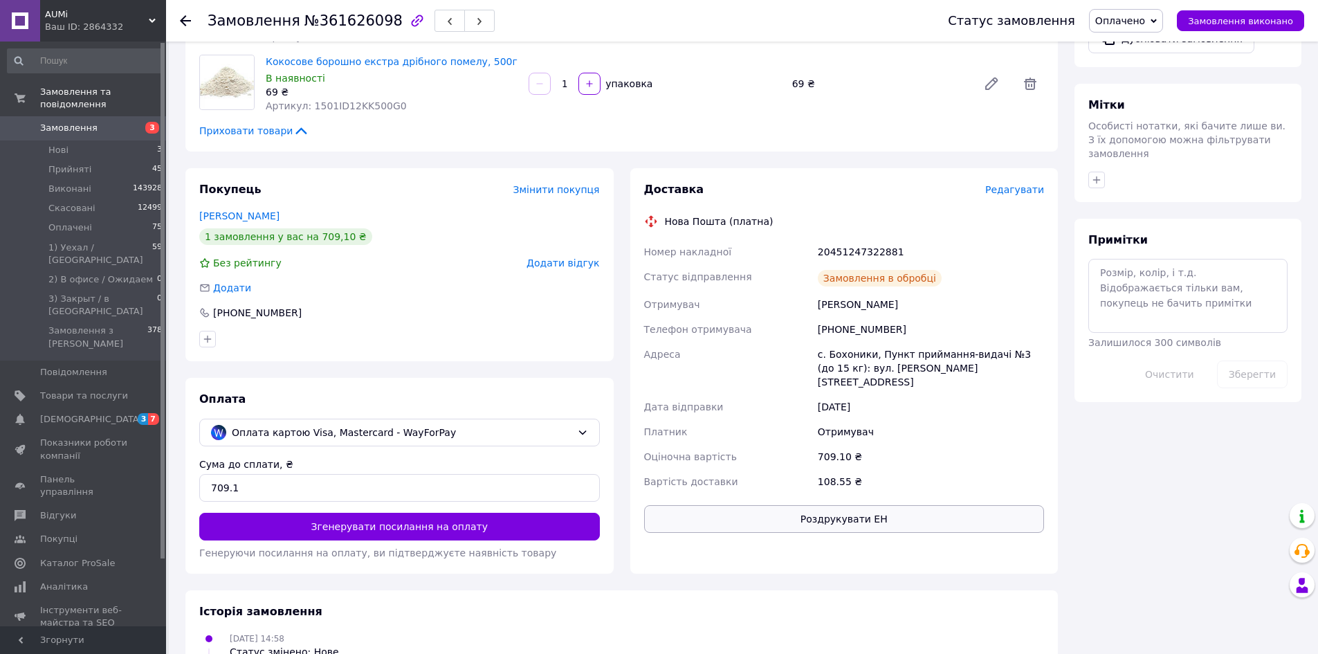
click at [773, 505] on button "Роздрукувати ЕН" at bounding box center [844, 519] width 401 height 28
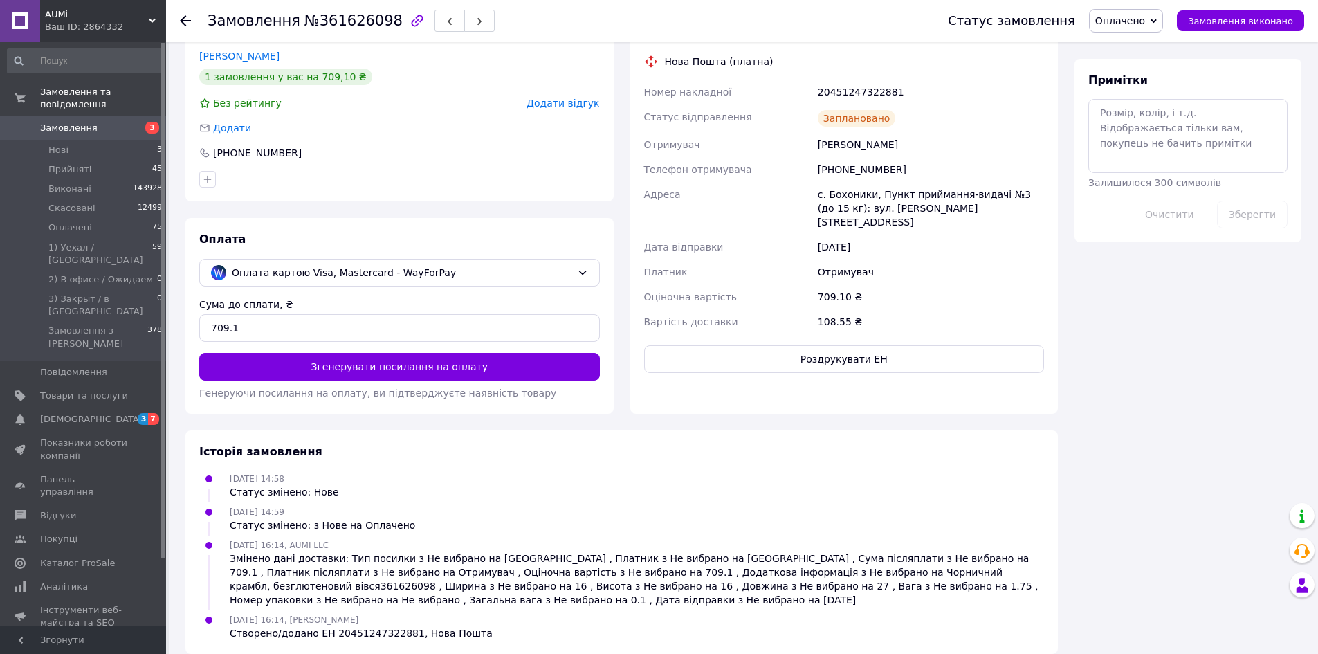
scroll to position [716, 0]
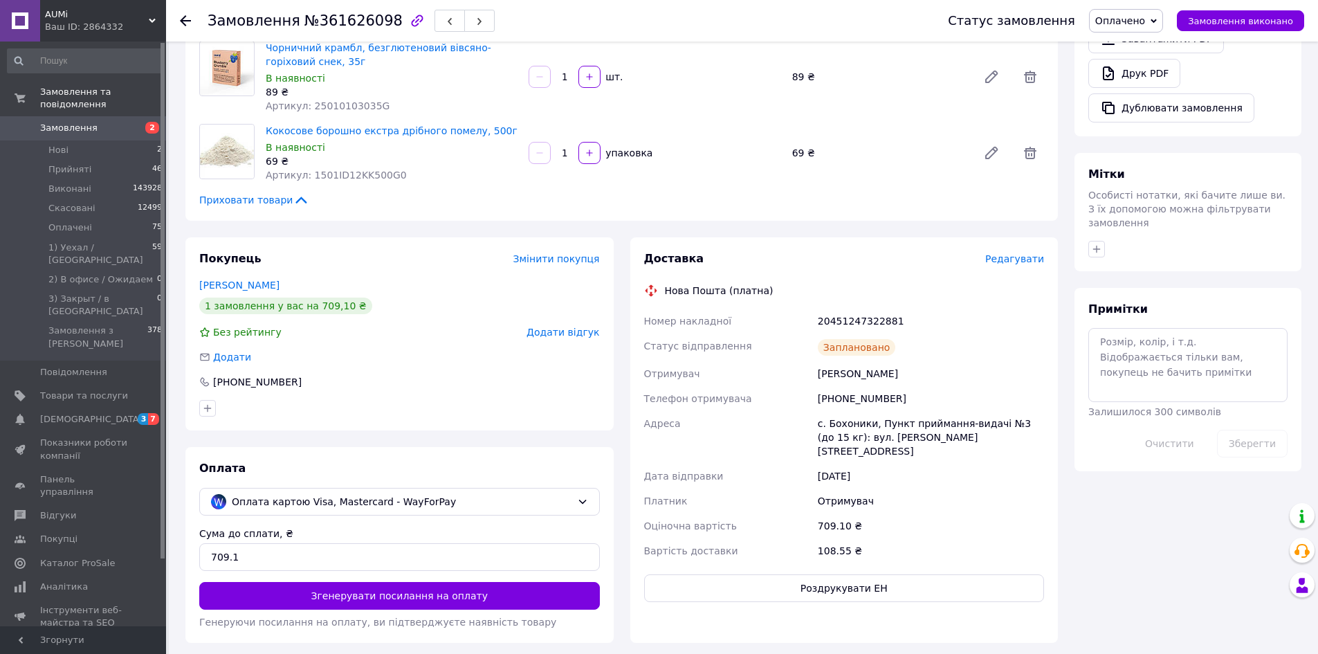
scroll to position [716, 0]
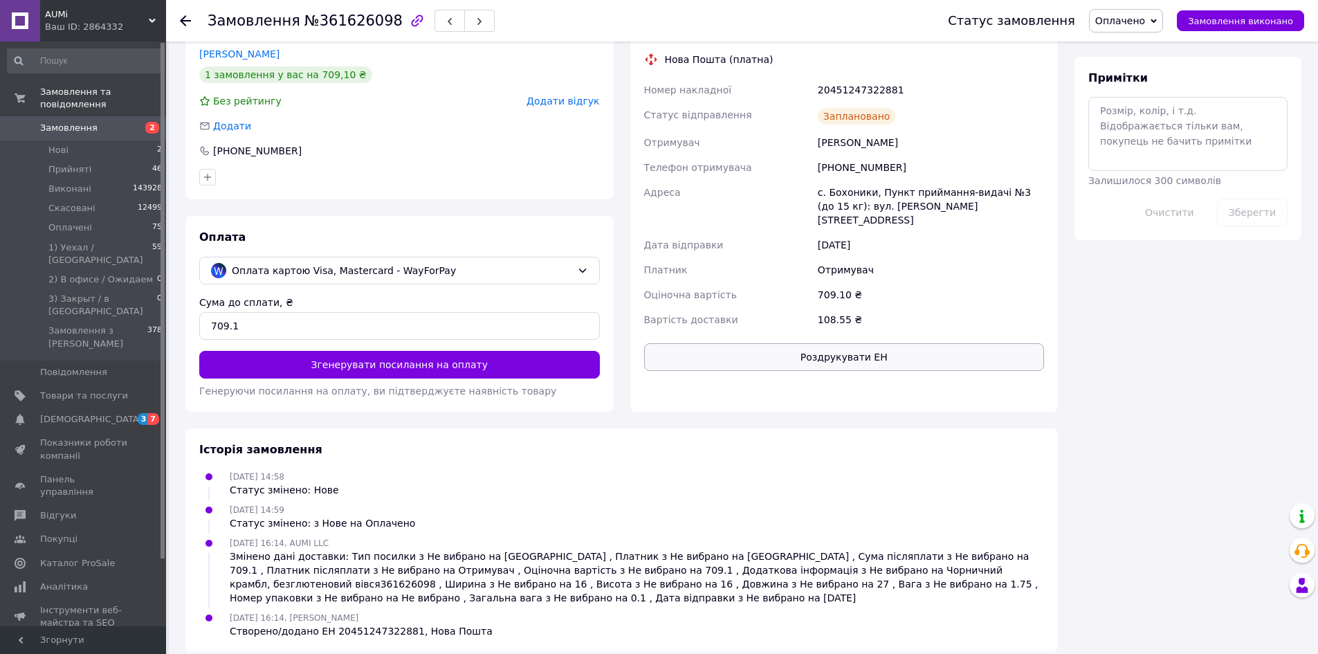
click at [801, 343] on button "Роздрукувати ЕН" at bounding box center [844, 357] width 401 height 28
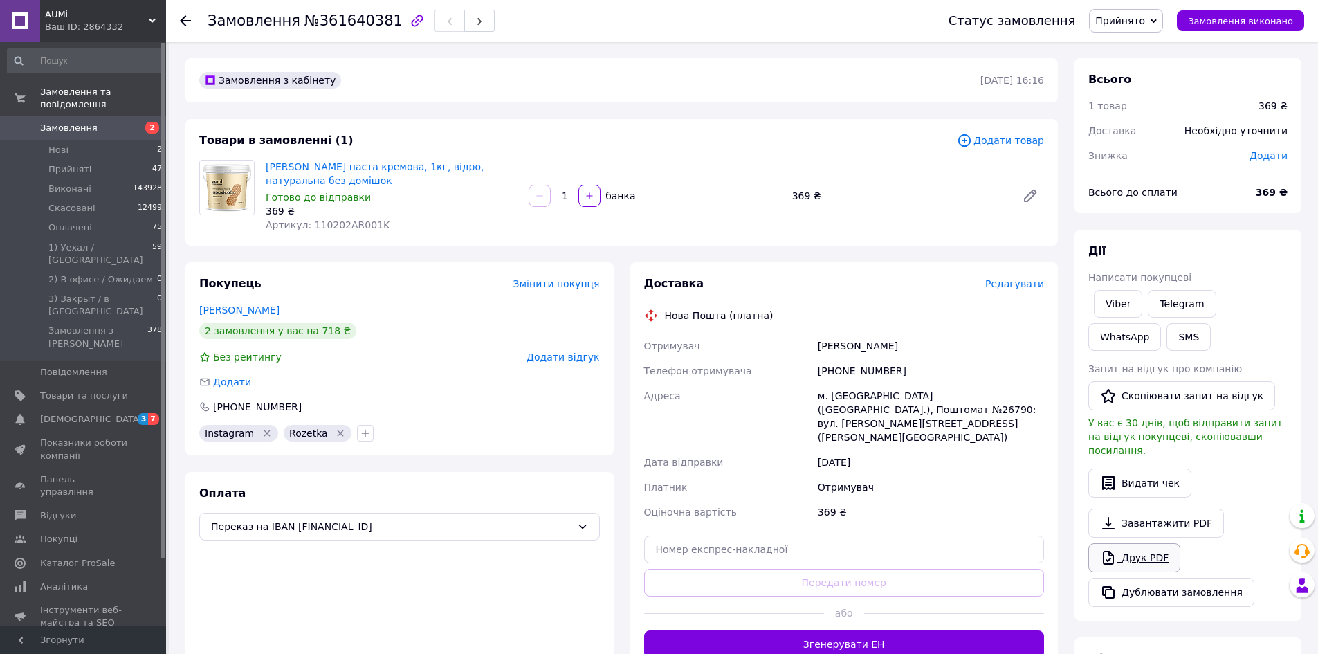
click at [1115, 551] on icon at bounding box center [1108, 557] width 17 height 17
click at [356, 24] on span "№361640381" at bounding box center [354, 20] width 98 height 17
copy span "361640381"
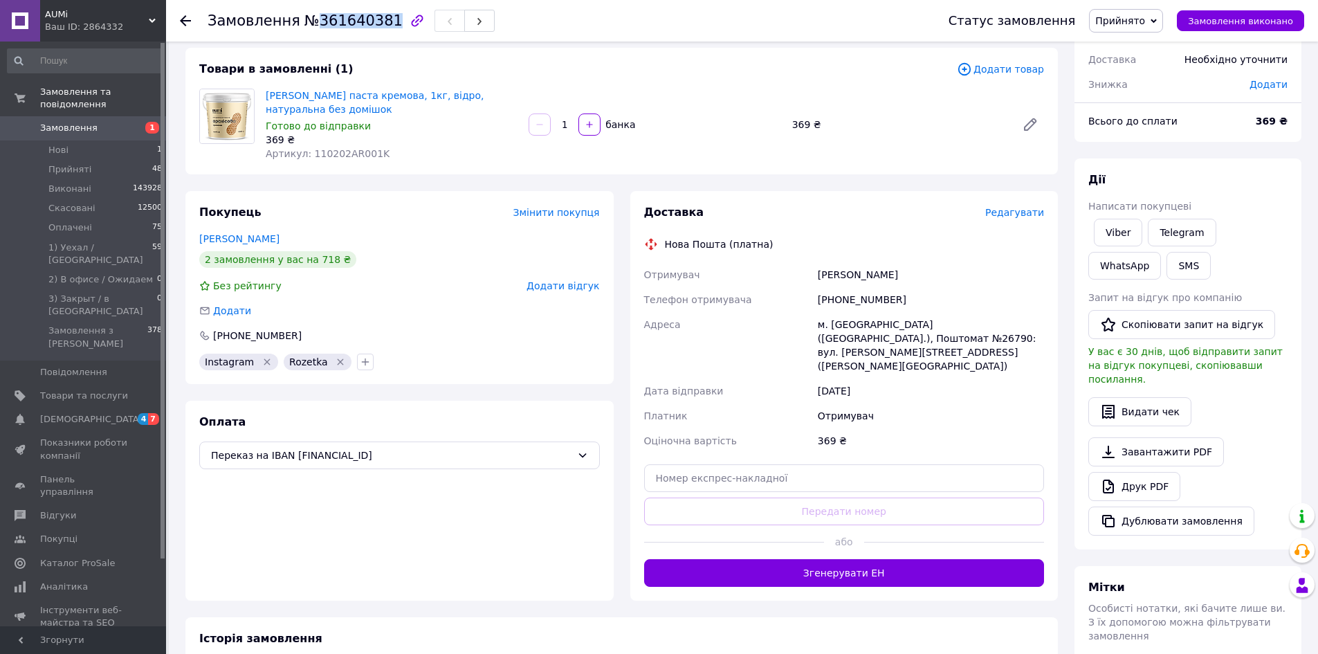
scroll to position [313, 0]
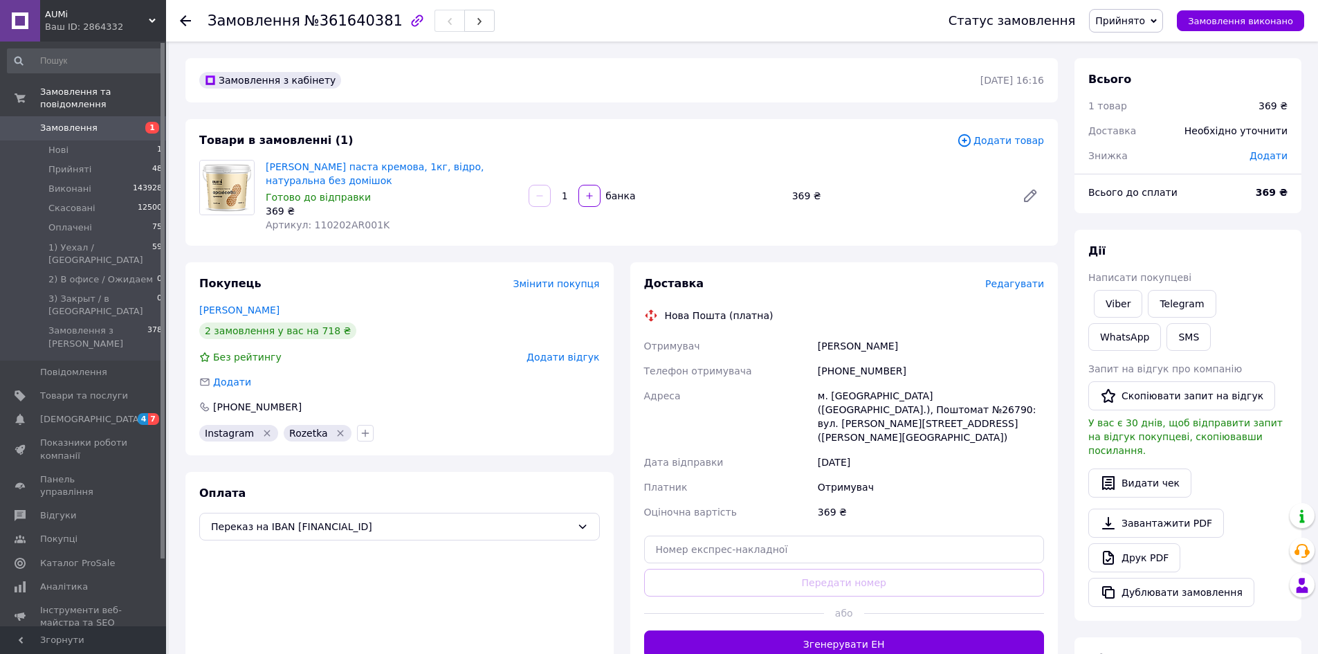
click at [349, 23] on span "№361640381" at bounding box center [354, 20] width 98 height 17
copy span "361640381"
click at [1002, 284] on span "Редагувати" at bounding box center [1014, 283] width 59 height 11
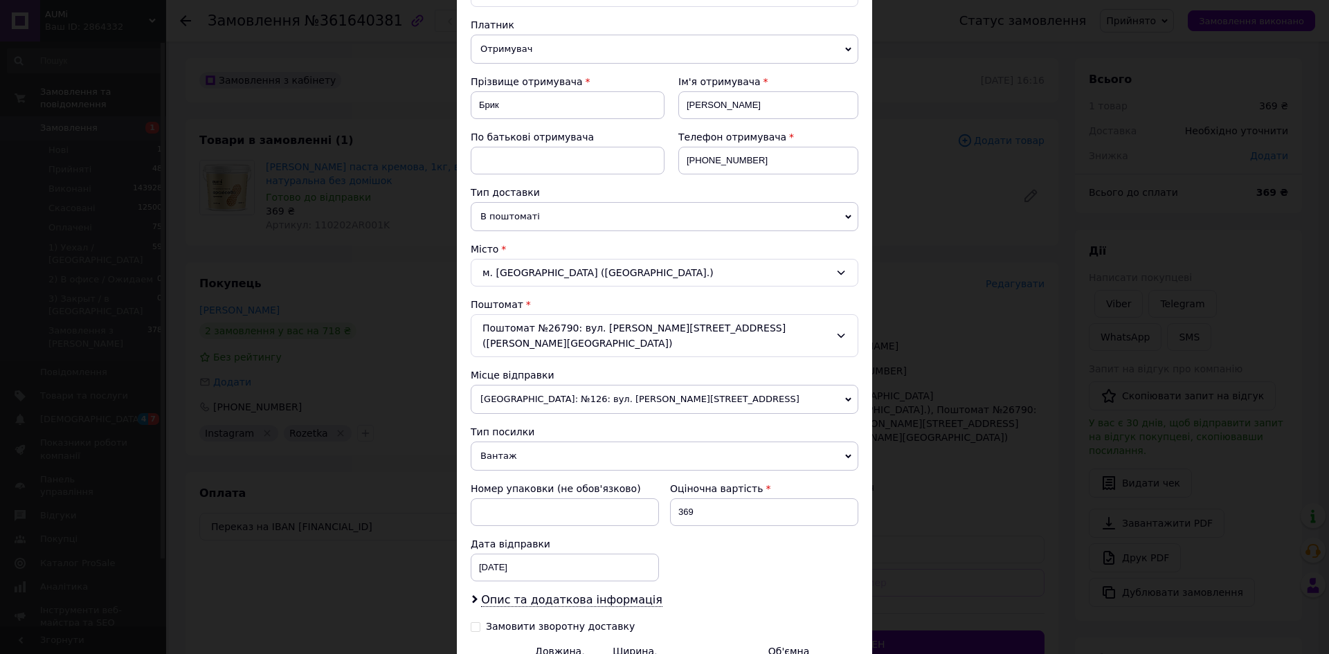
scroll to position [290, 0]
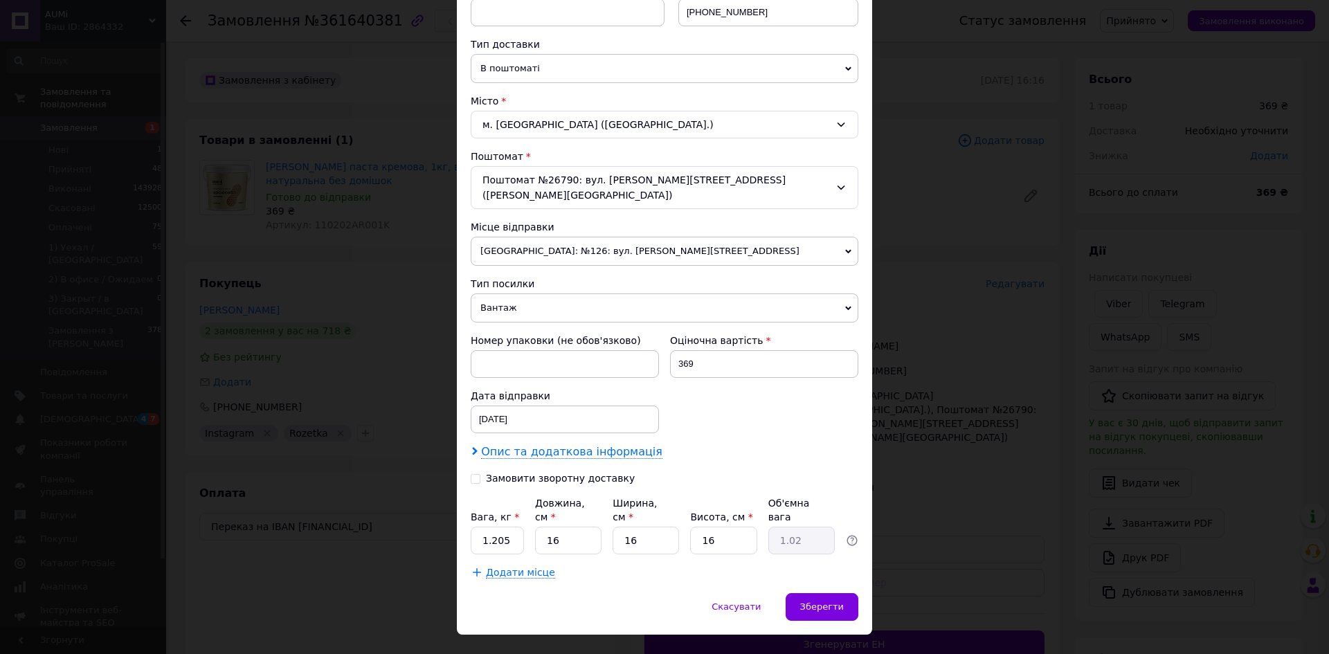
click at [603, 445] on span "Опис та додаткова інформація" at bounding box center [571, 452] width 181 height 14
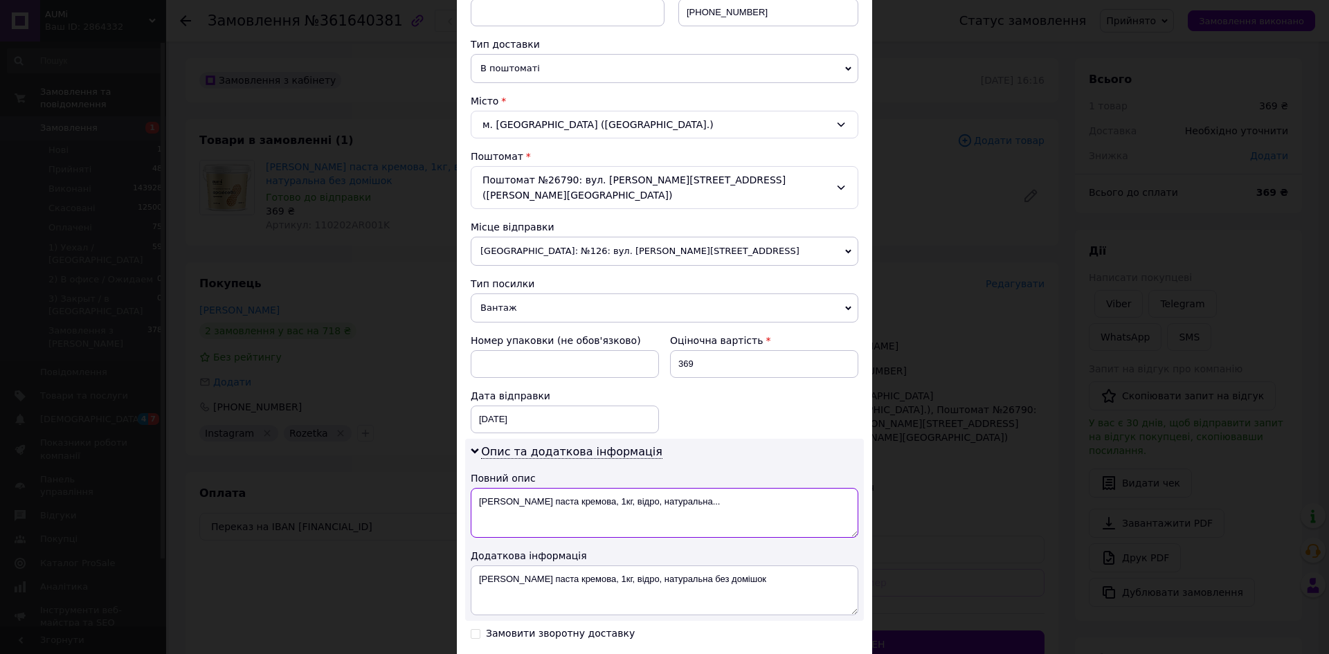
drag, startPoint x: 707, startPoint y: 487, endPoint x: 603, endPoint y: 487, distance: 103.8
click at [603, 488] on textarea "[PERSON_NAME] паста кремова, 1кг, відро, натуральна..." at bounding box center [665, 513] width 388 height 50
paste textarea "361640381"
type textarea "[PERSON_NAME] паста кремова, 1кг, 361640381"
paste textarea "361640381"
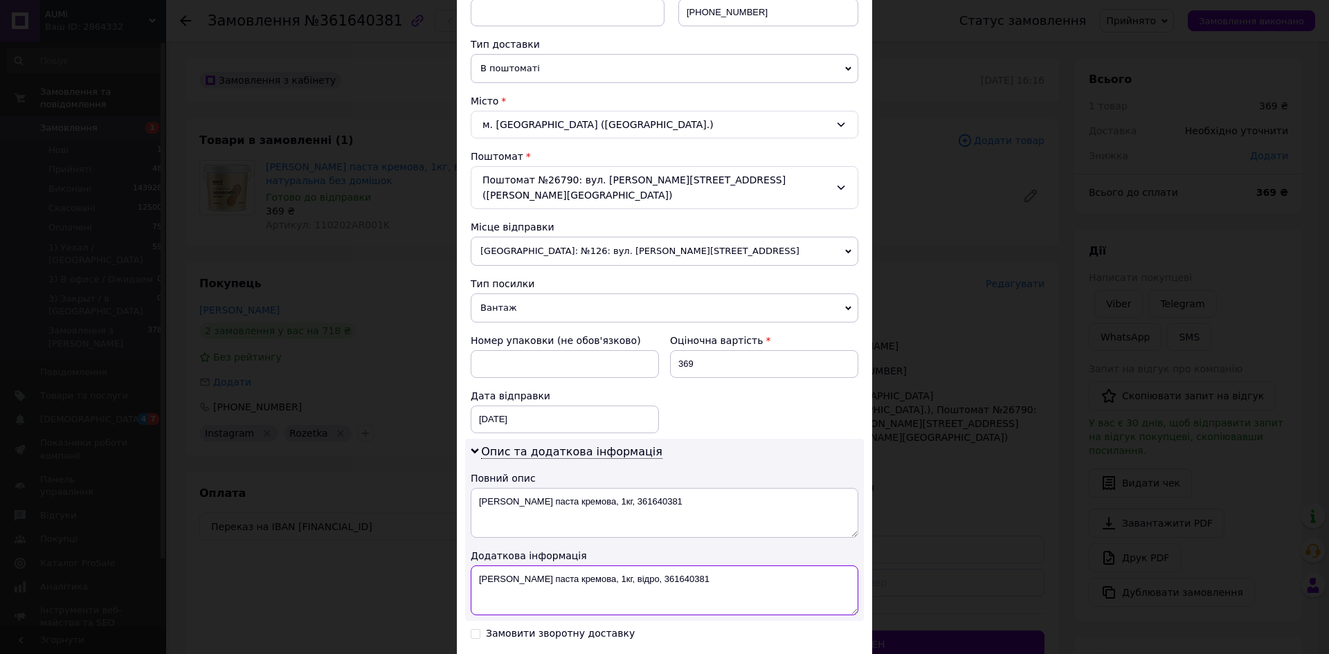
drag, startPoint x: 742, startPoint y: 578, endPoint x: 630, endPoint y: 562, distance: 112.6
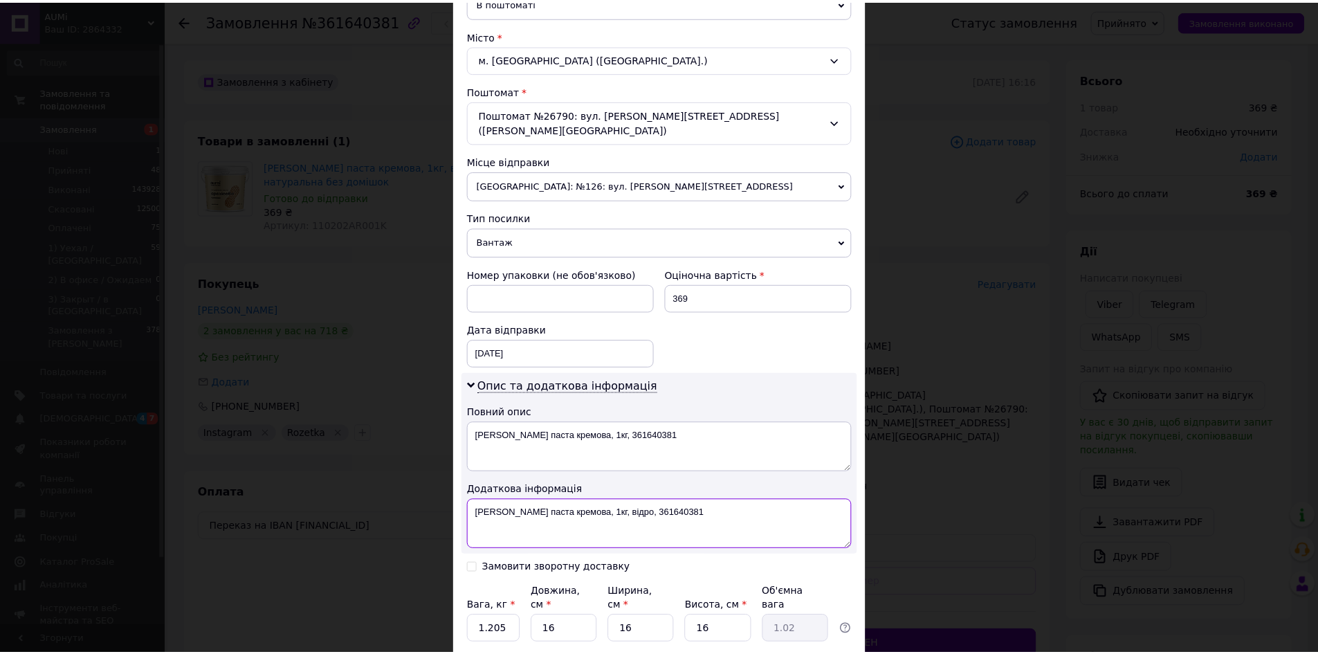
scroll to position [445, 0]
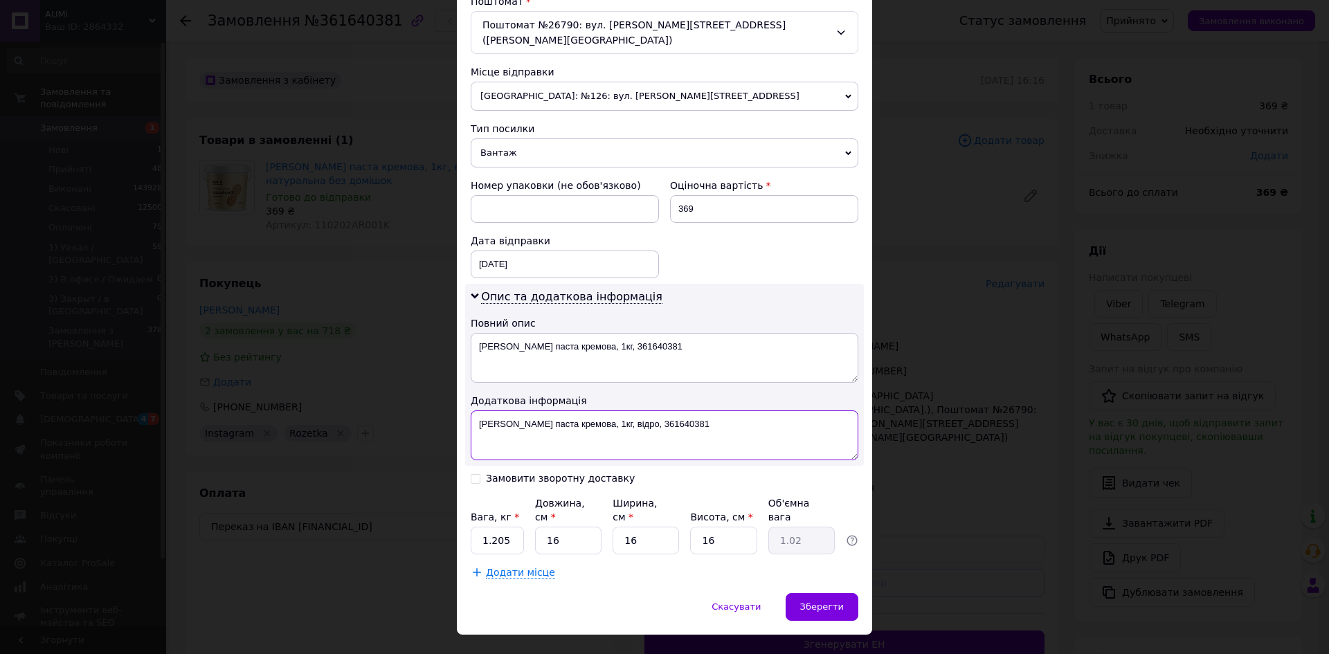
type textarea "[PERSON_NAME] паста кремова, 1кг, відро, 361640381"
click at [508, 527] on input "1.205" at bounding box center [497, 541] width 53 height 28
type input "1.210"
click at [834, 593] on div "Зберегти" at bounding box center [821, 607] width 73 height 28
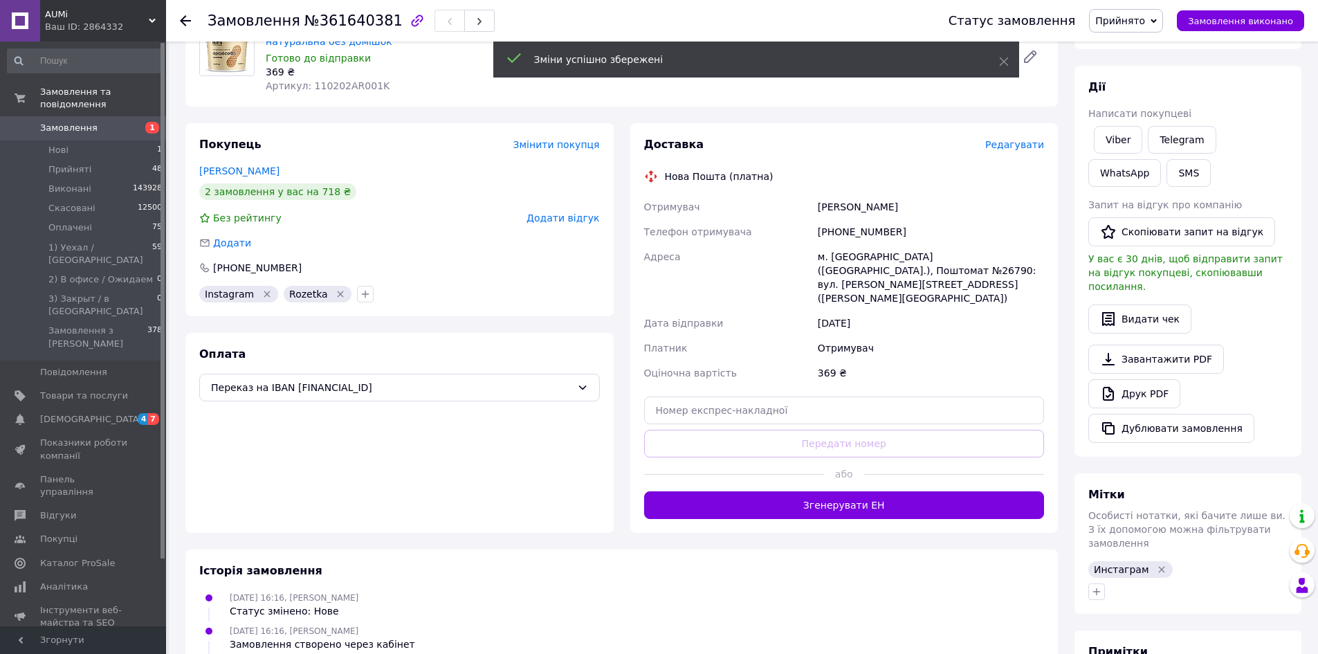
scroll to position [294, 0]
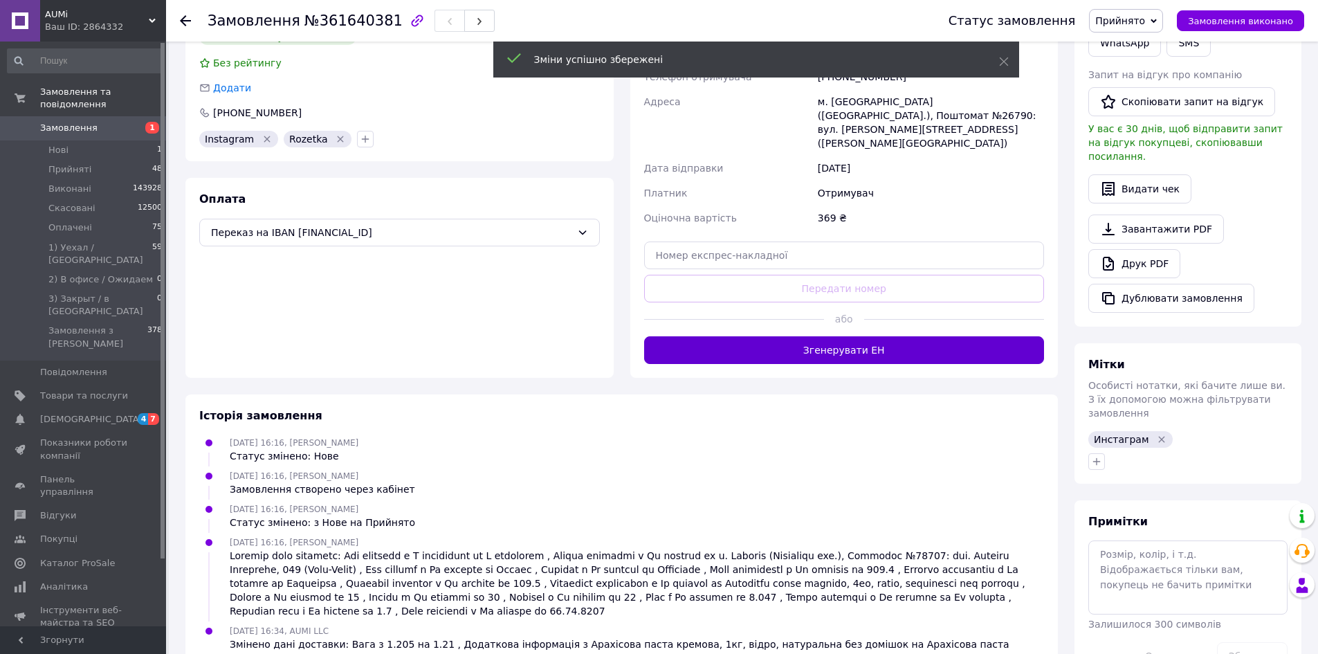
click at [780, 336] on button "Згенерувати ЕН" at bounding box center [844, 350] width 401 height 28
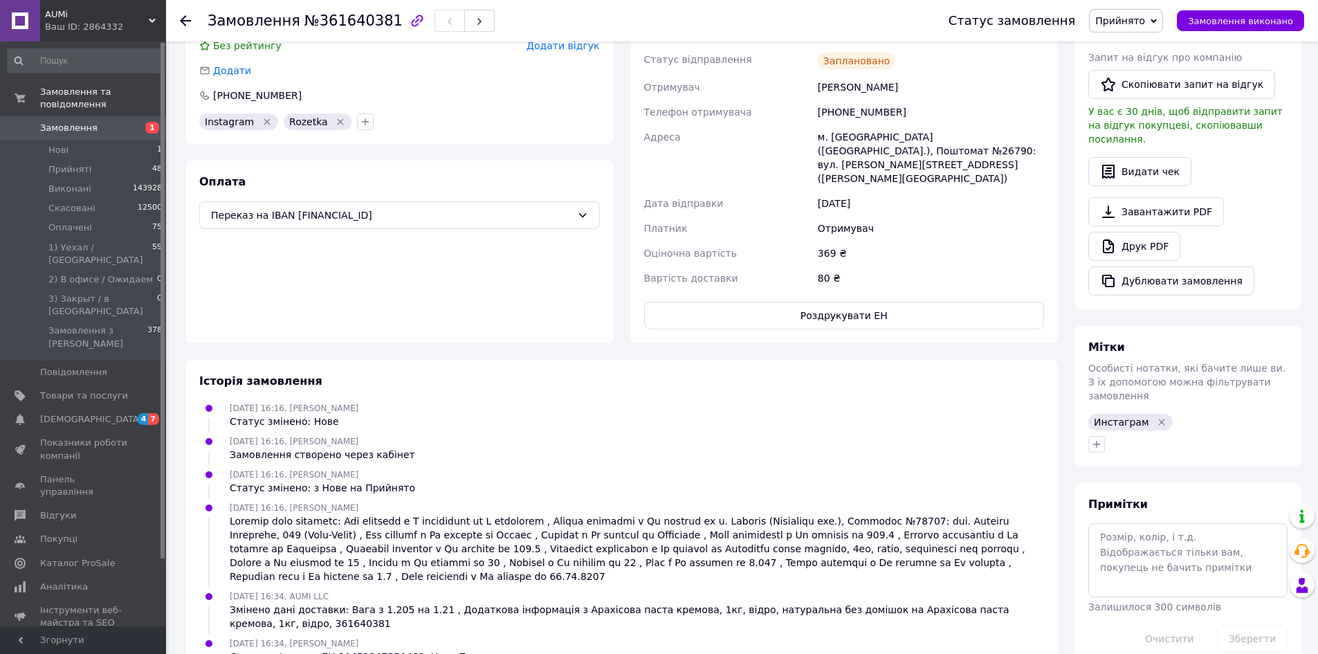
scroll to position [313, 0]
click at [810, 300] on button "Роздрукувати ЕН" at bounding box center [844, 314] width 401 height 28
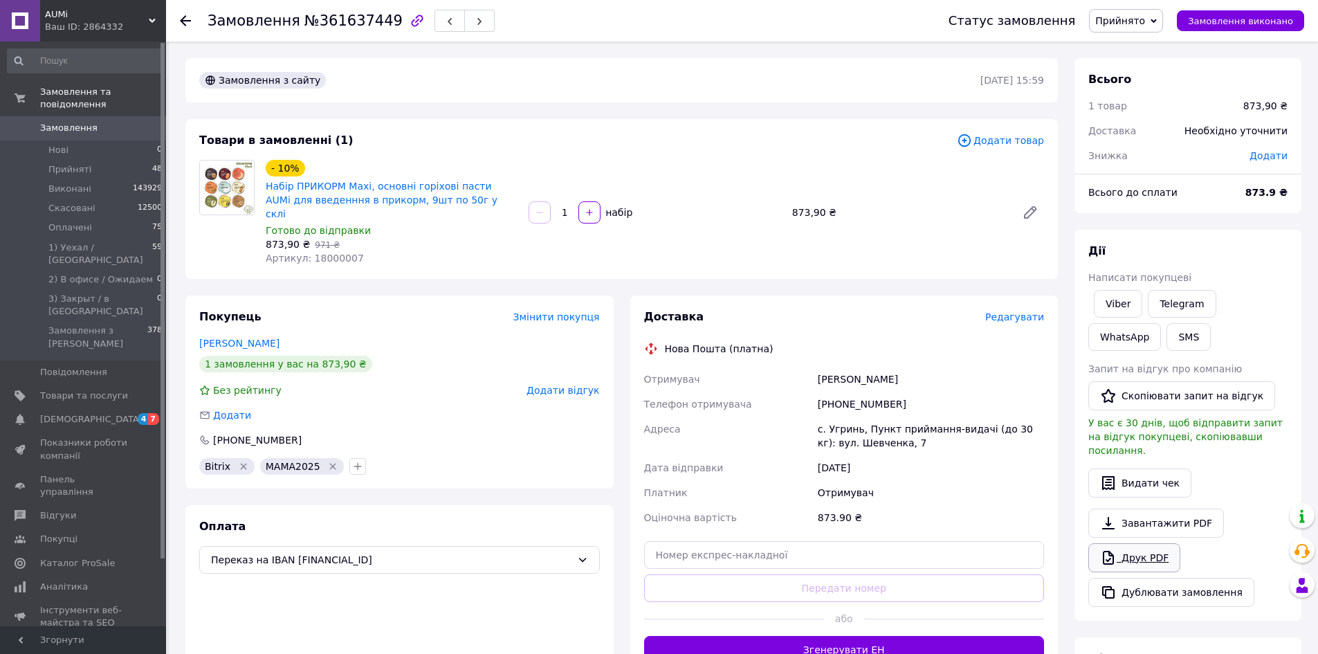
click at [1136, 546] on link "Друк PDF" at bounding box center [1135, 557] width 92 height 29
click at [365, 24] on span "№361637449" at bounding box center [354, 20] width 98 height 17
copy span "361637449"
click at [1017, 311] on span "Редагувати" at bounding box center [1014, 316] width 59 height 11
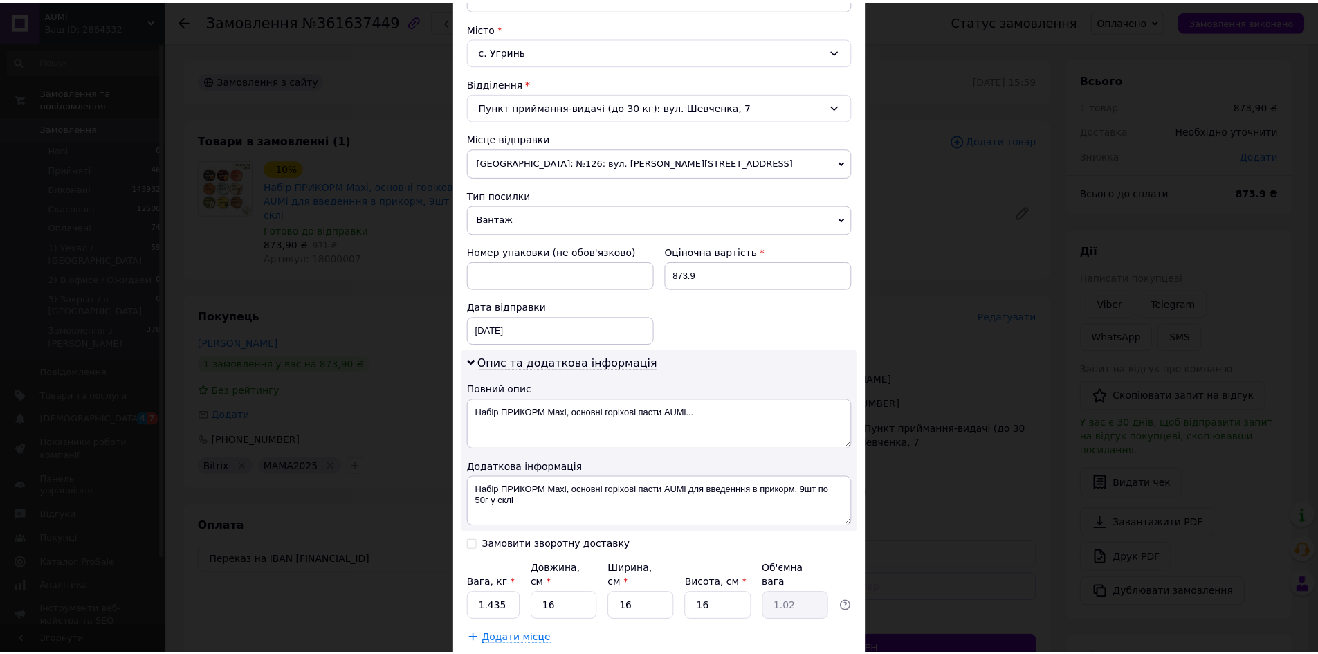
scroll to position [445, 0]
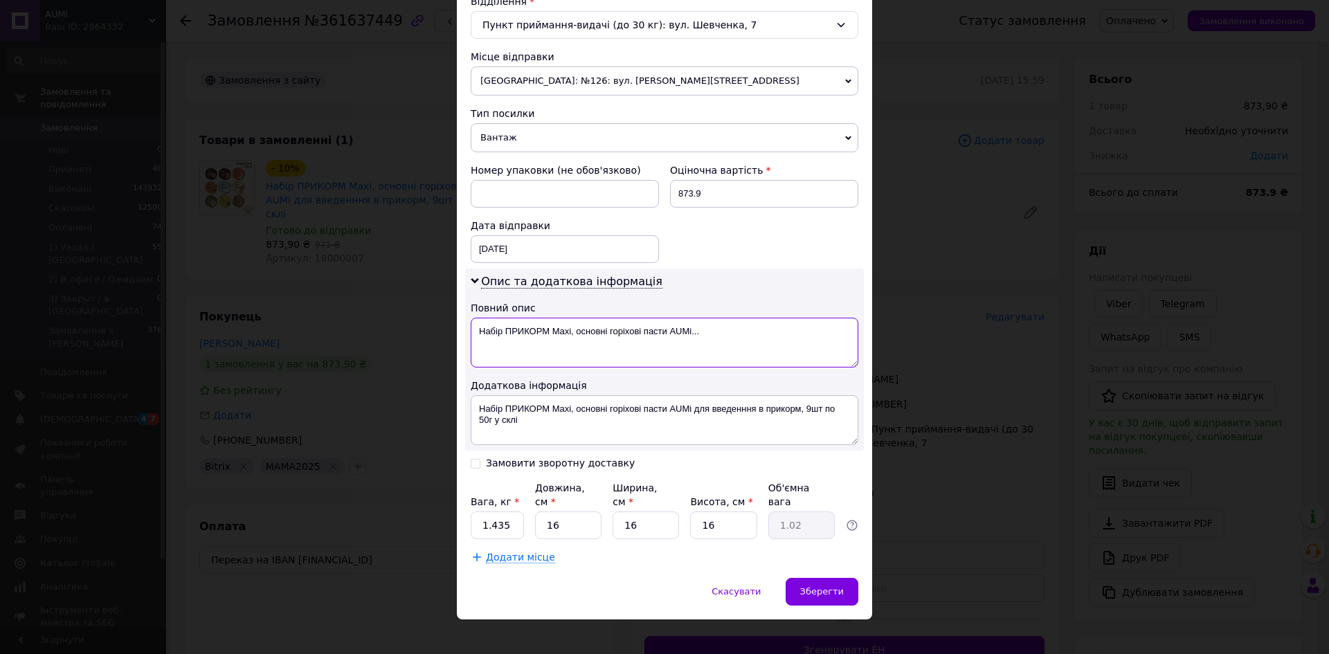
drag, startPoint x: 722, startPoint y: 340, endPoint x: 574, endPoint y: 334, distance: 147.6
click at [574, 334] on textarea "Набір ПРИКОРМ Maxi, основні горіхові пасти AUMі..." at bounding box center [665, 343] width 388 height 50
paste textarea "361637449"
type textarea "Набір ПРИКОРМ Maxi, 361637449"
paste textarea "361637449"
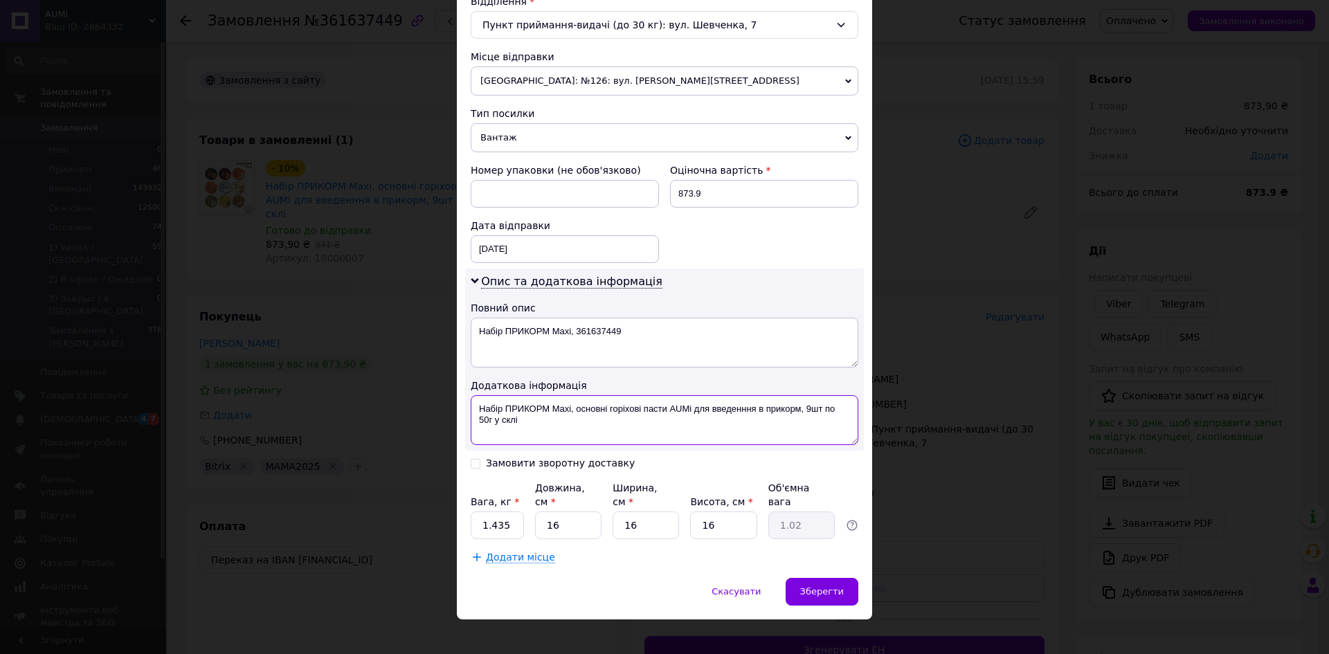
drag, startPoint x: 607, startPoint y: 406, endPoint x: 621, endPoint y: 446, distance: 42.7
type textarea "Набір ПРИКОРМ Maxi, основні 361637449"
click at [509, 512] on input "1.435" at bounding box center [497, 525] width 53 height 28
type input "1.430"
click at [812, 586] on span "Зберегти" at bounding box center [822, 591] width 44 height 10
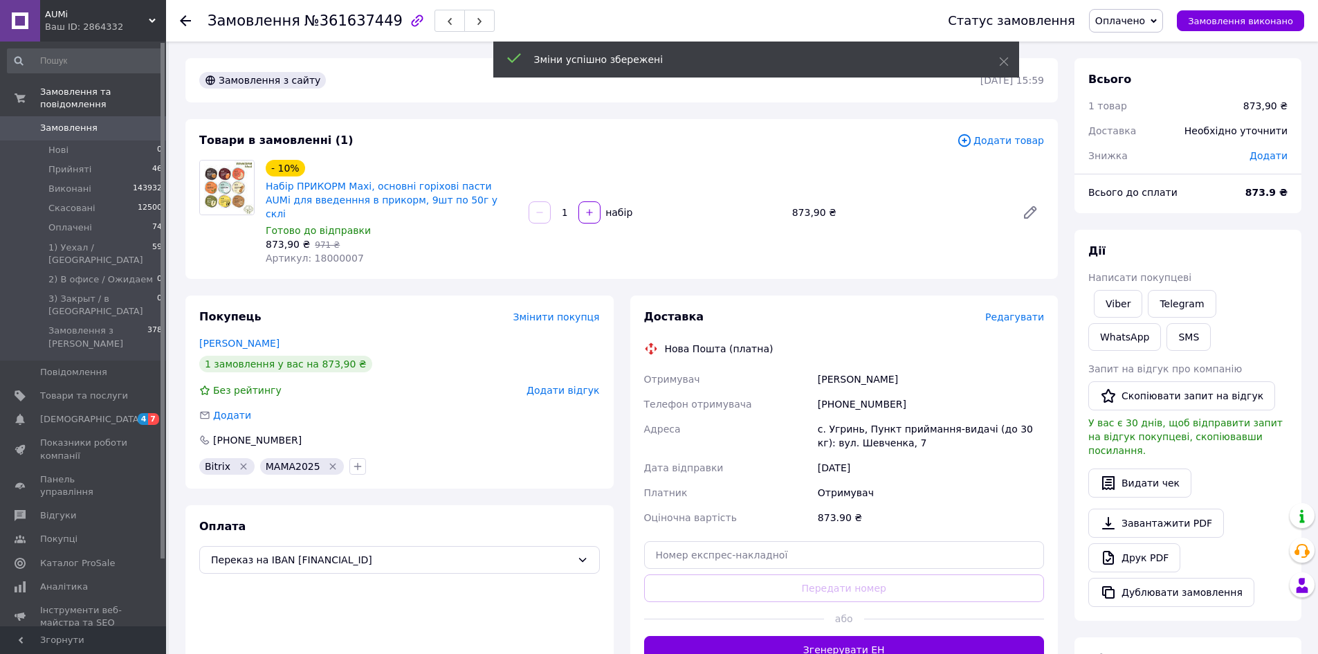
scroll to position [333, 0]
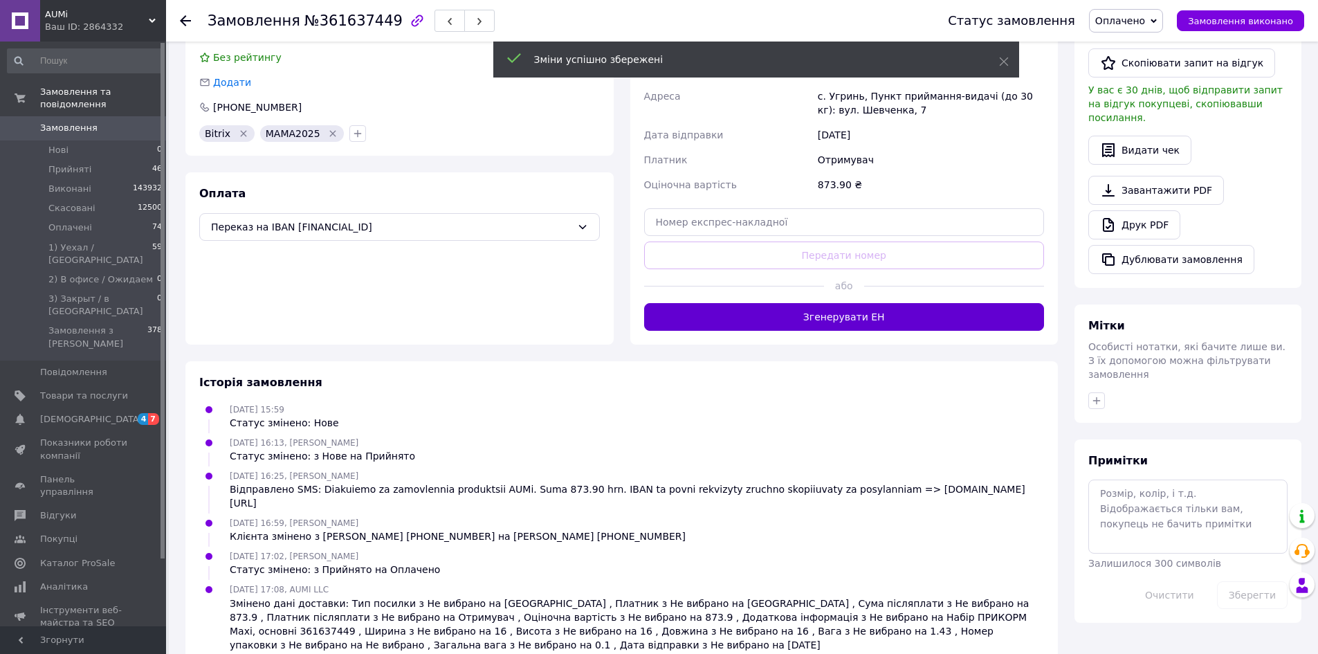
click at [747, 303] on button "Згенерувати ЕН" at bounding box center [844, 317] width 401 height 28
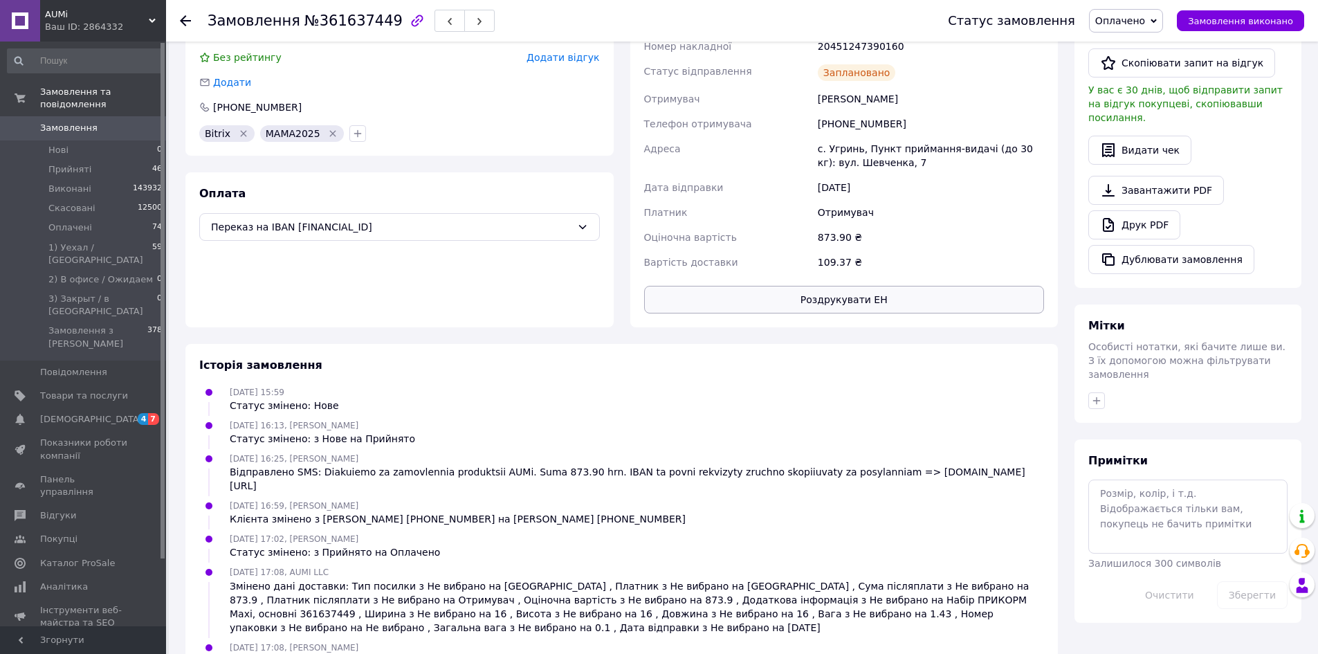
click at [801, 291] on button "Роздрукувати ЕН" at bounding box center [844, 300] width 401 height 28
